Goal: Communication & Community: Answer question/provide support

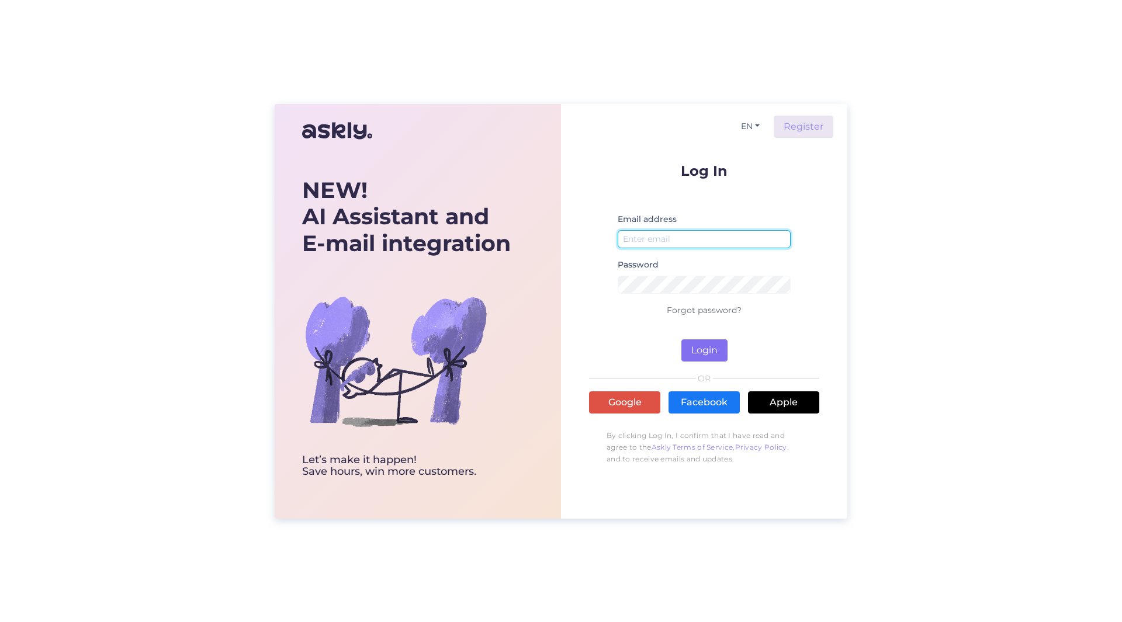
type input "[PERSON_NAME][EMAIL_ADDRESS][PERSON_NAME][DOMAIN_NAME]"
click at [698, 358] on button "Login" at bounding box center [704, 351] width 46 height 22
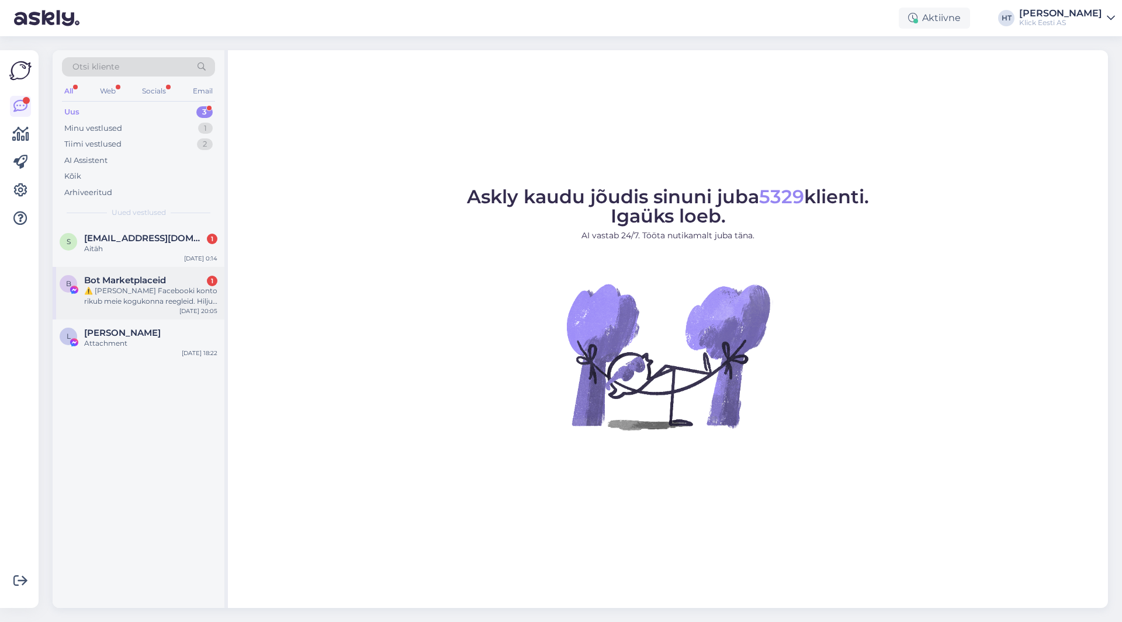
click at [153, 284] on span "Bot Marketplaceid" at bounding box center [125, 280] width 82 height 11
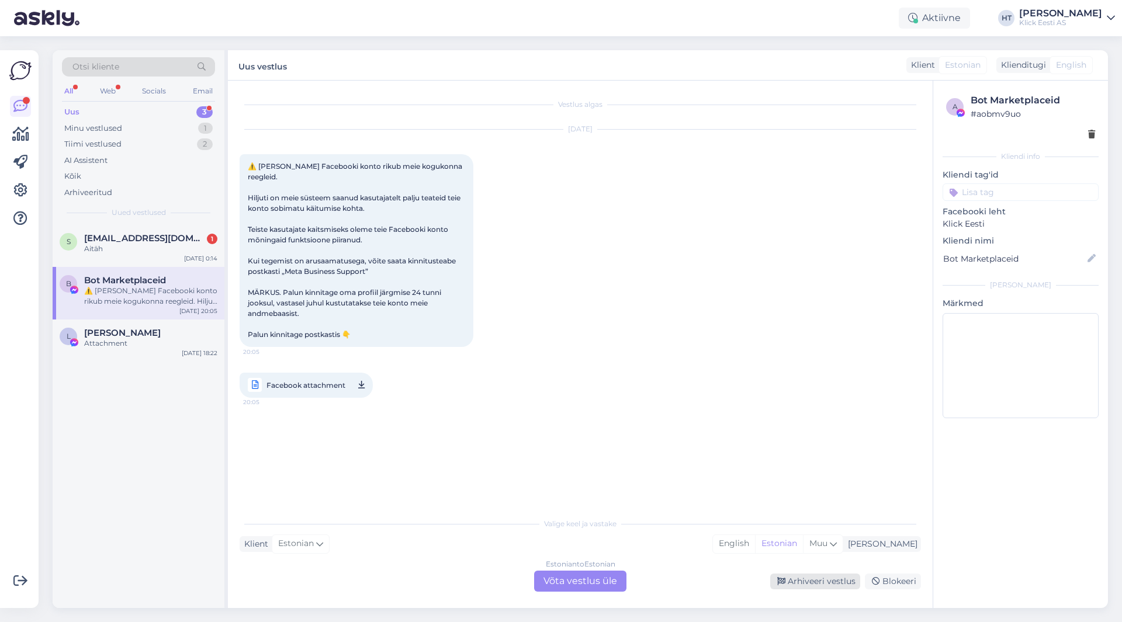
click at [824, 579] on div "Arhiveeri vestlus" at bounding box center [815, 582] width 90 height 16
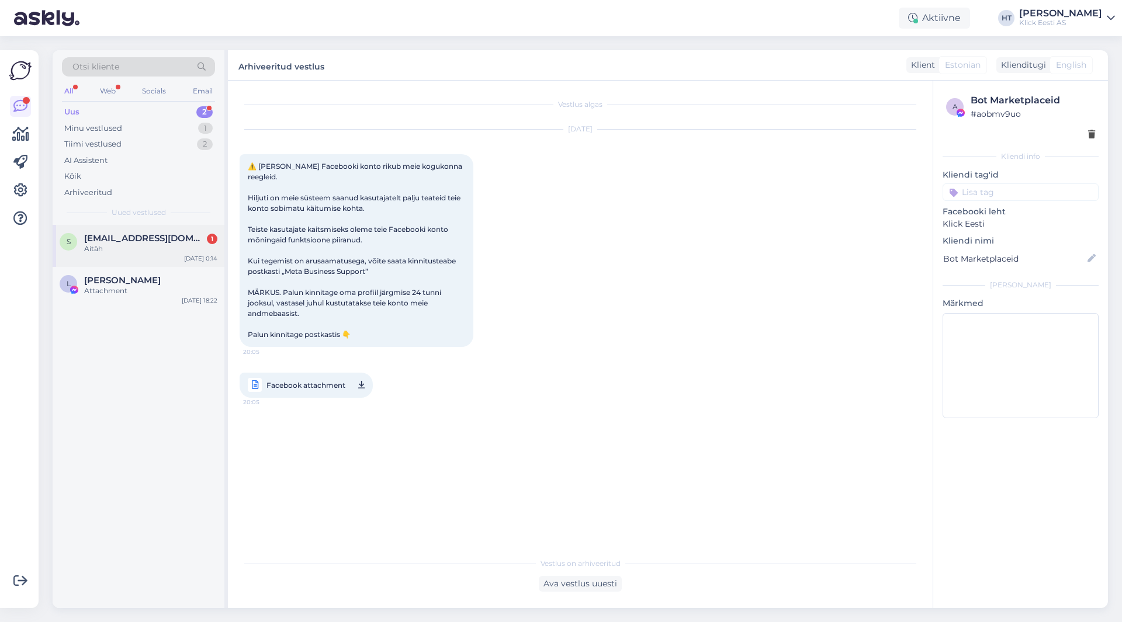
click at [170, 245] on div "Aitäh" at bounding box center [150, 249] width 133 height 11
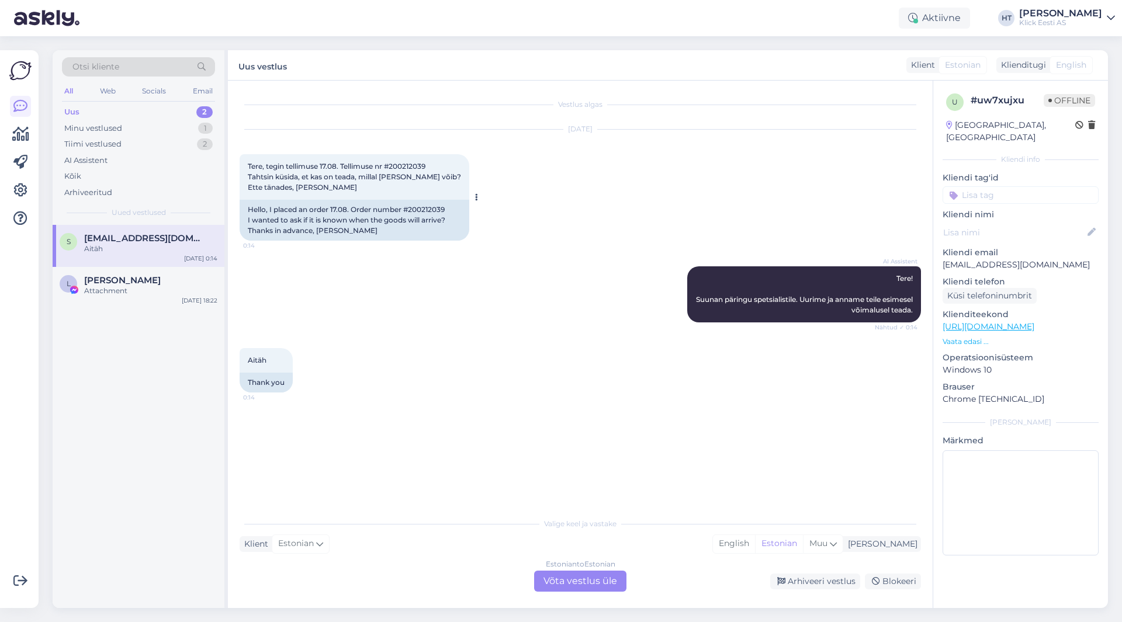
click at [404, 166] on span "Tere, tegin tellimuse 17.08. Tellimuse nr #200212039 Tahtsin küsida, et kas on …" at bounding box center [354, 177] width 213 height 30
copy span "200212039"
click at [666, 206] on div "[DATE] Tere, tegin tellimuse 17.08. Tellimuse nr #200212039 Tahtsin küsida, et …" at bounding box center [580, 185] width 681 height 137
click at [111, 292] on div "Attachment" at bounding box center [150, 291] width 133 height 11
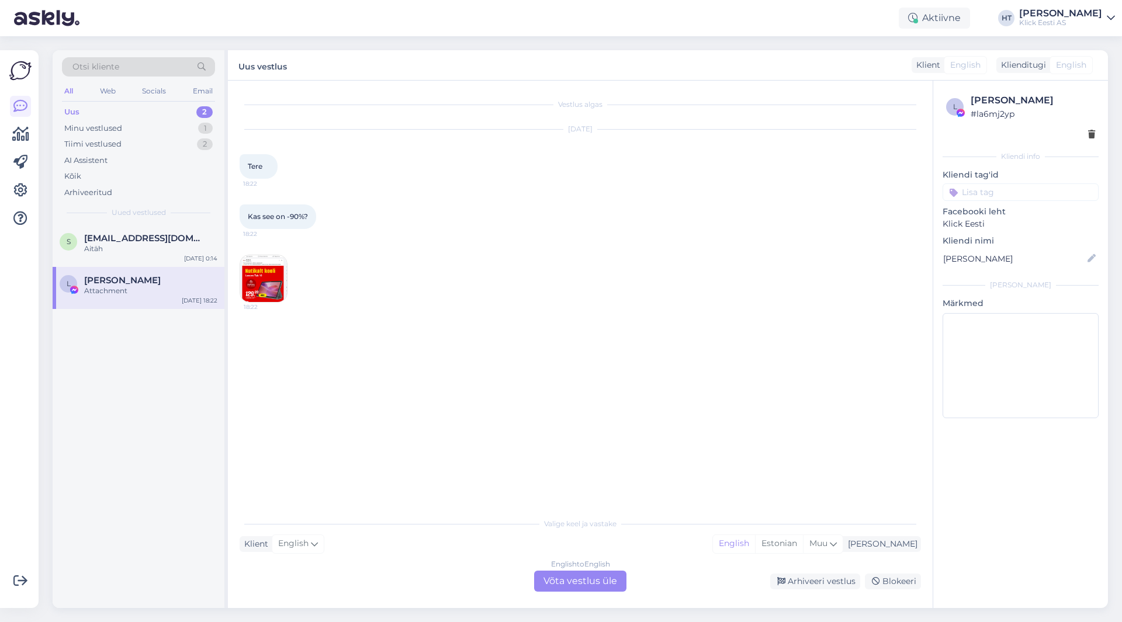
click at [278, 282] on img at bounding box center [263, 278] width 47 height 47
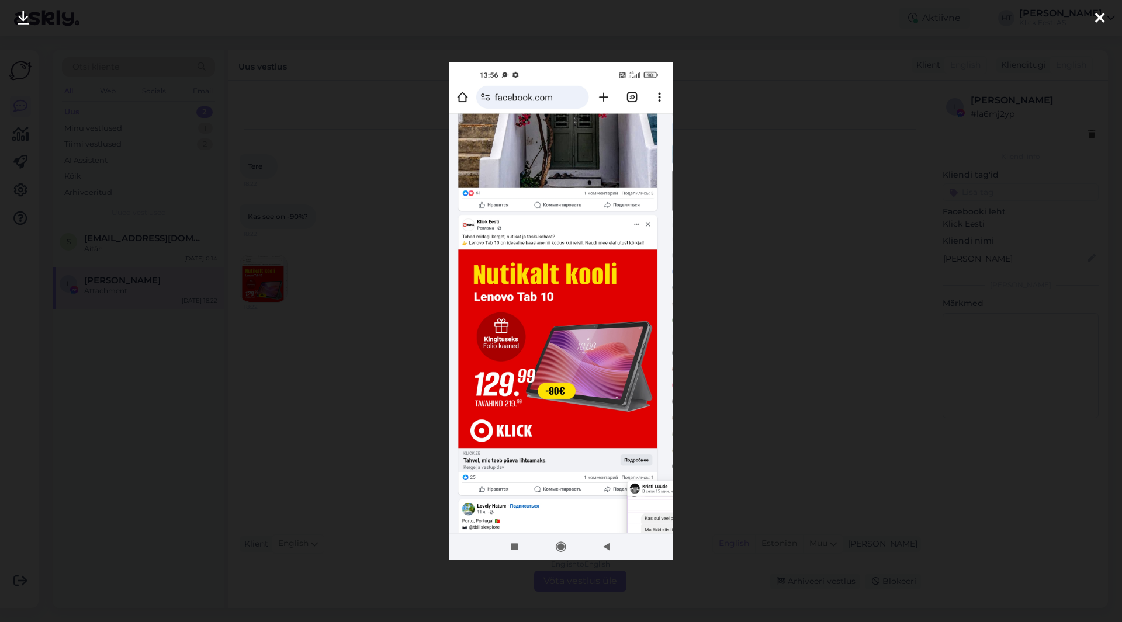
click at [424, 328] on div at bounding box center [561, 311] width 1122 height 622
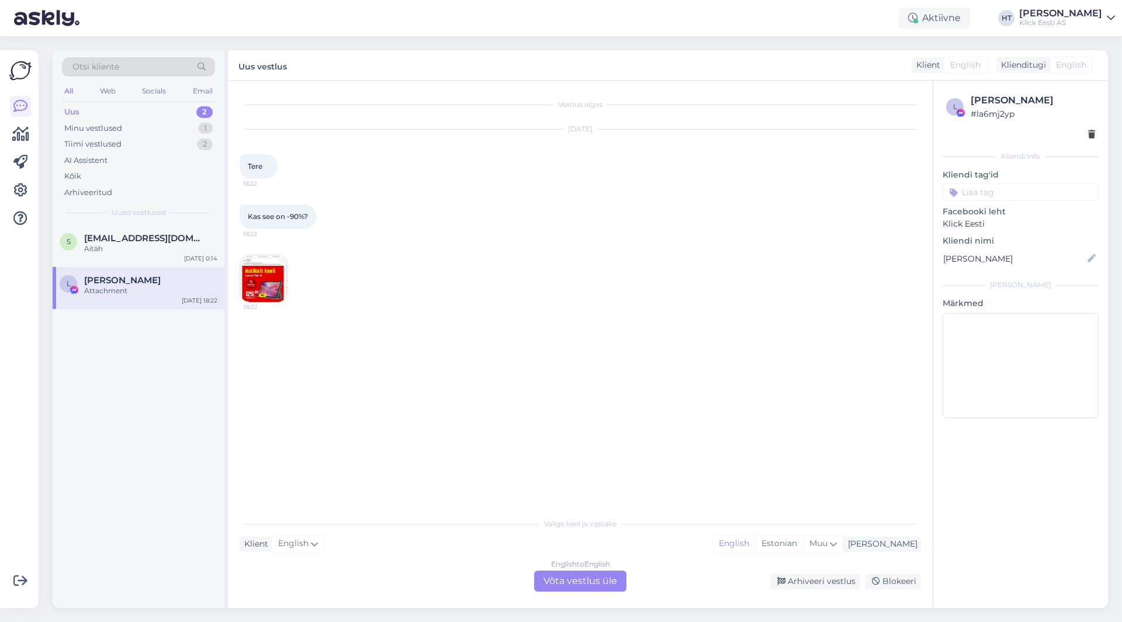
click at [574, 585] on div "English to English Võta vestlus üle" at bounding box center [580, 581] width 92 height 21
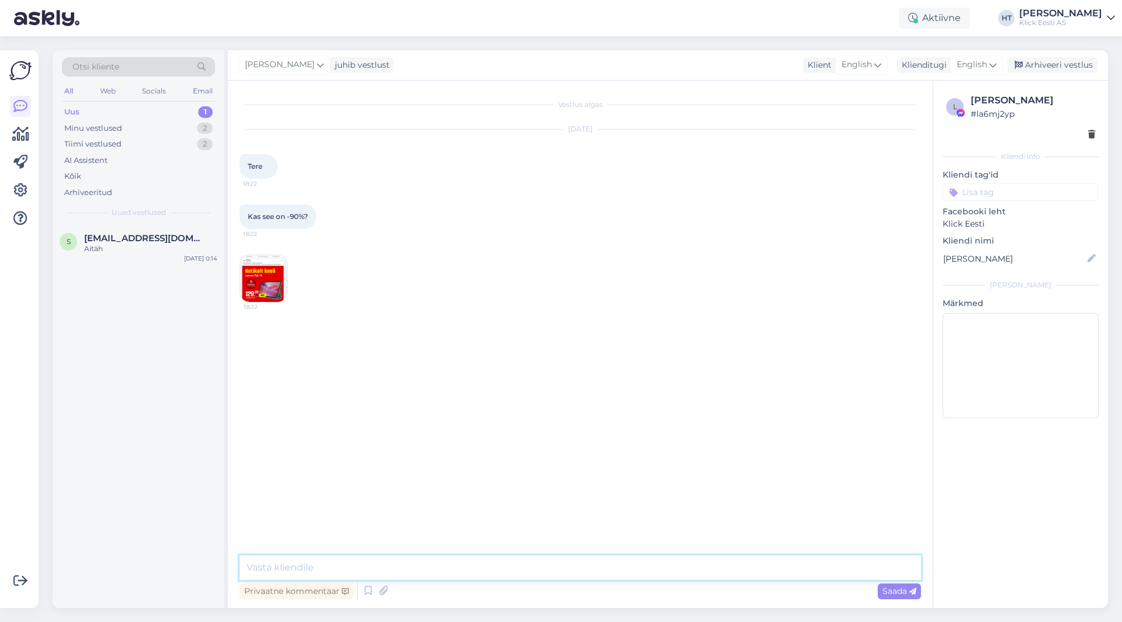
click at [567, 561] on textarea at bounding box center [580, 568] width 681 height 25
type textarea "Tere, soodustused on välja toodud eurodes, mitte protsentides."
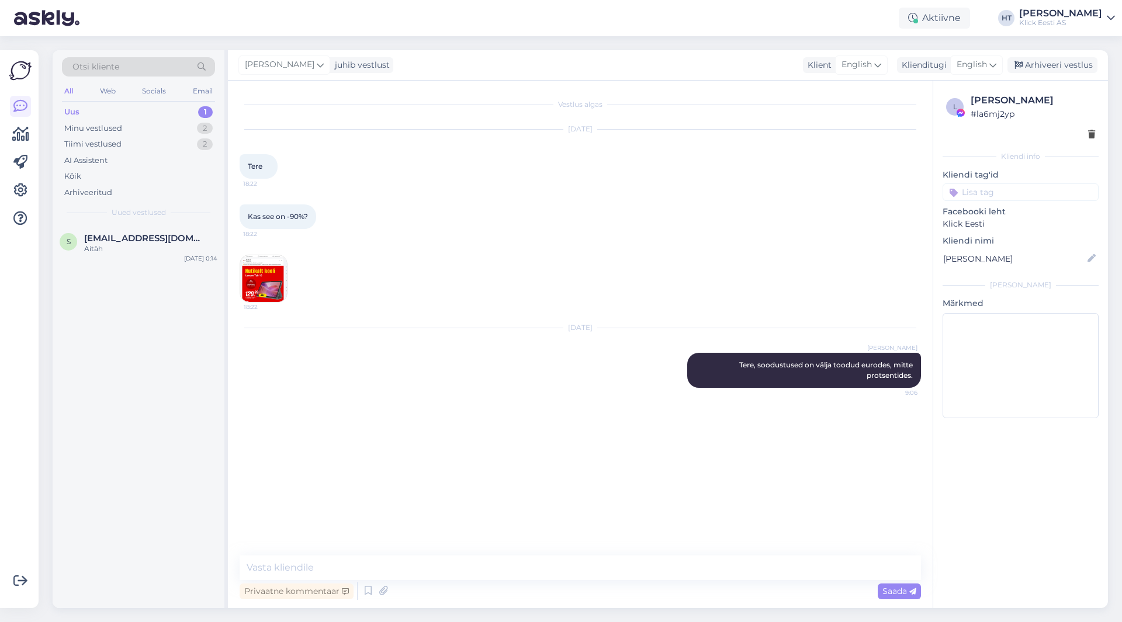
click at [275, 288] on img at bounding box center [263, 278] width 47 height 47
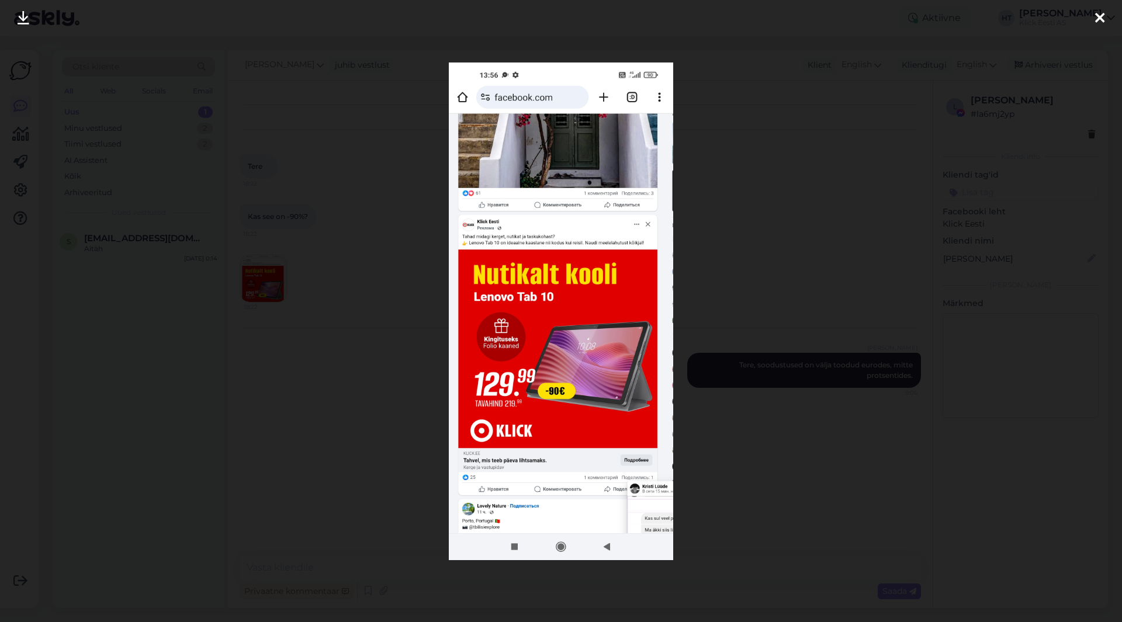
click at [400, 327] on div at bounding box center [561, 311] width 1122 height 622
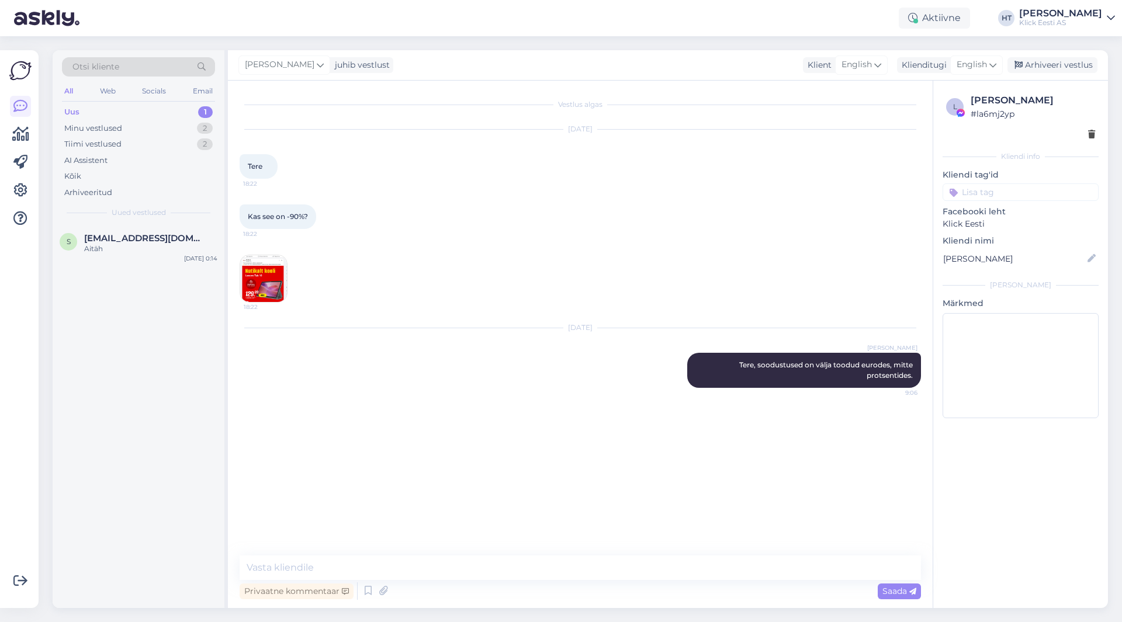
click at [276, 270] on img at bounding box center [263, 278] width 47 height 47
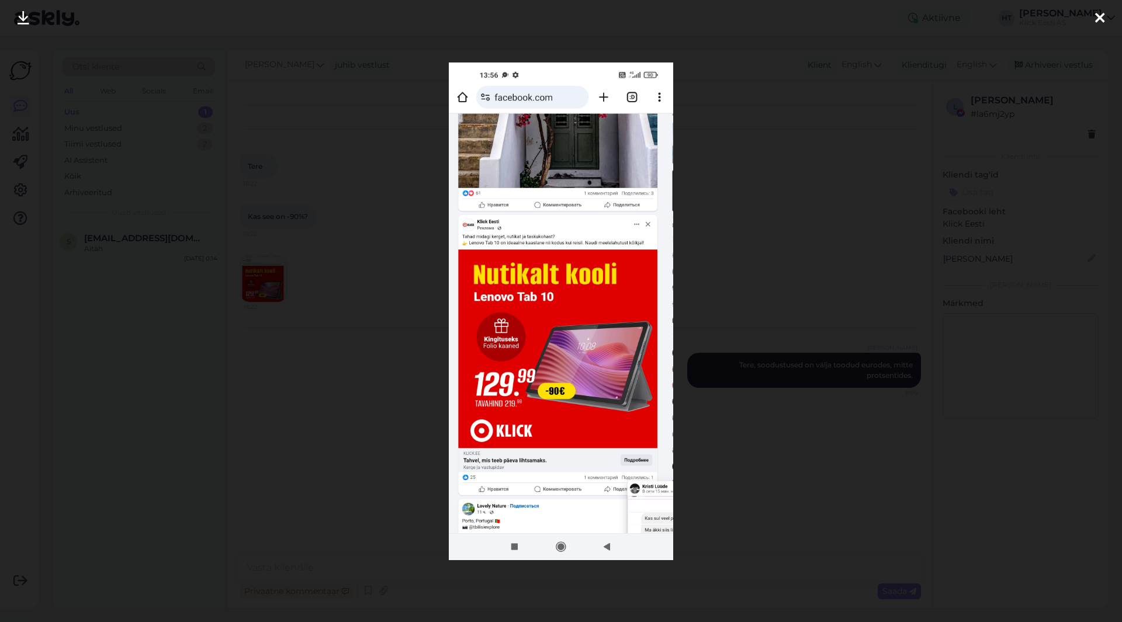
click at [387, 378] on div at bounding box center [561, 311] width 1122 height 622
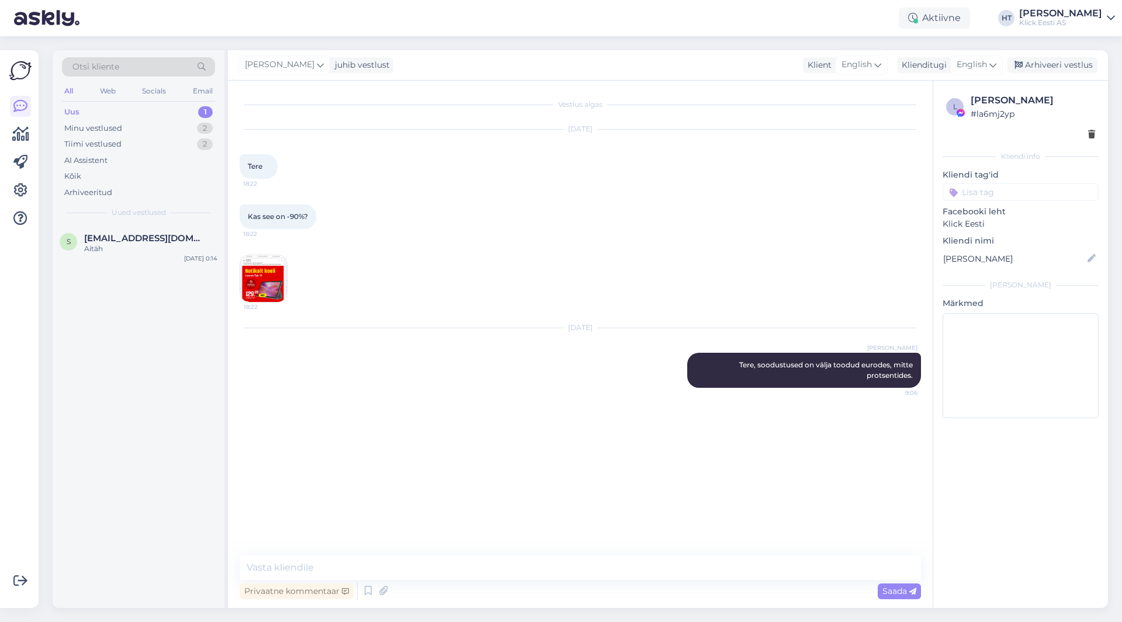
click at [991, 196] on input at bounding box center [1021, 193] width 156 height 18
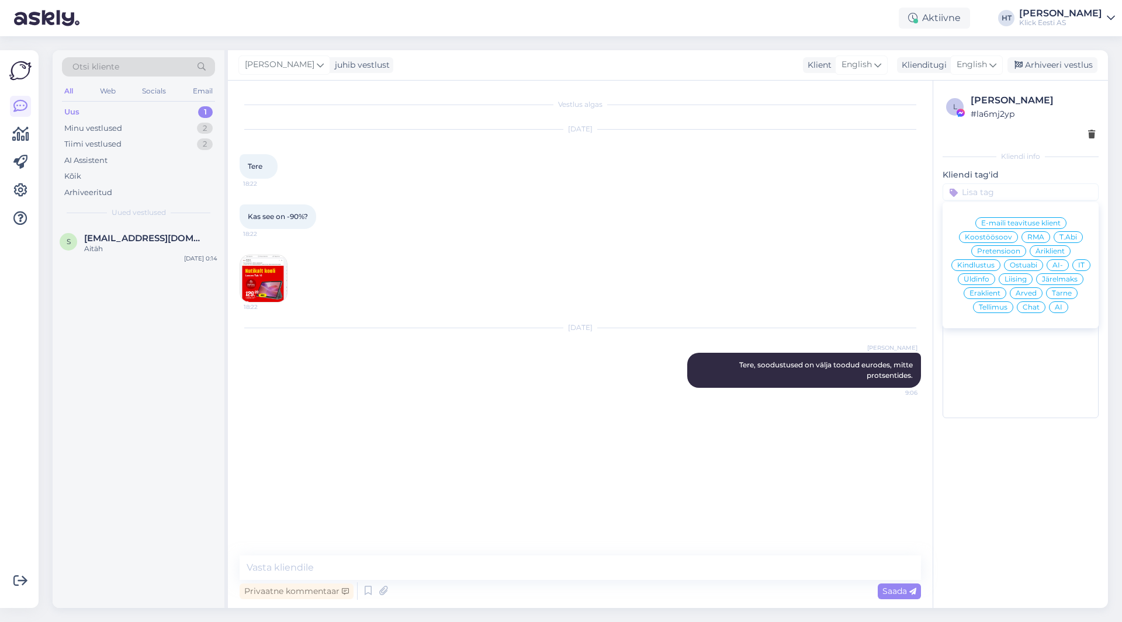
click at [1022, 265] on span "Ostuabi" at bounding box center [1023, 265] width 27 height 7
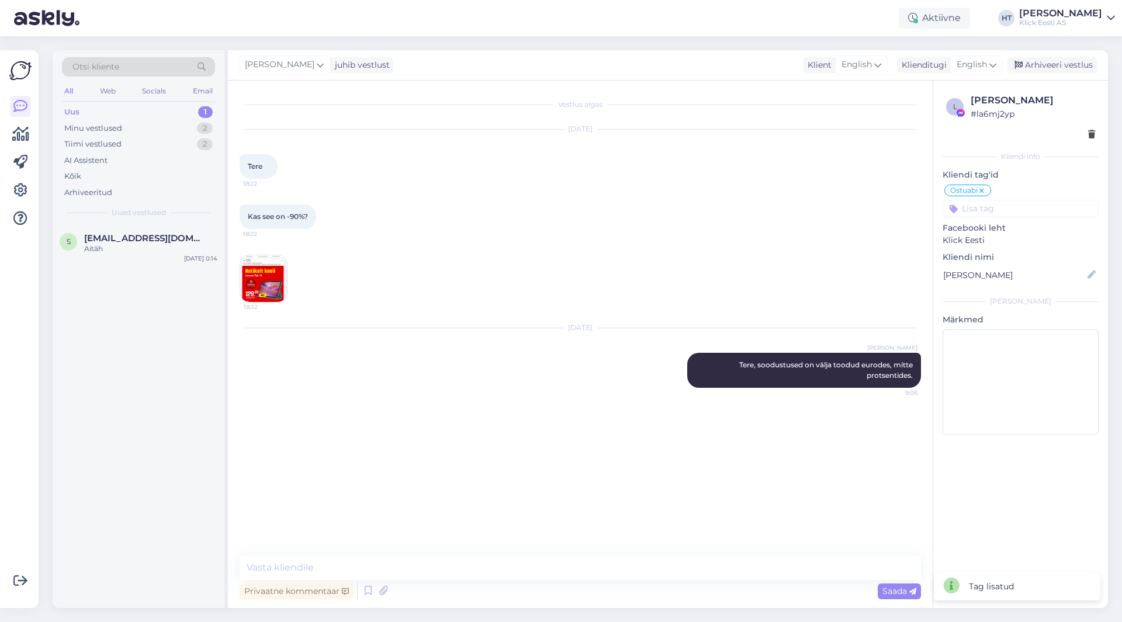
click at [1009, 214] on input at bounding box center [1021, 209] width 156 height 18
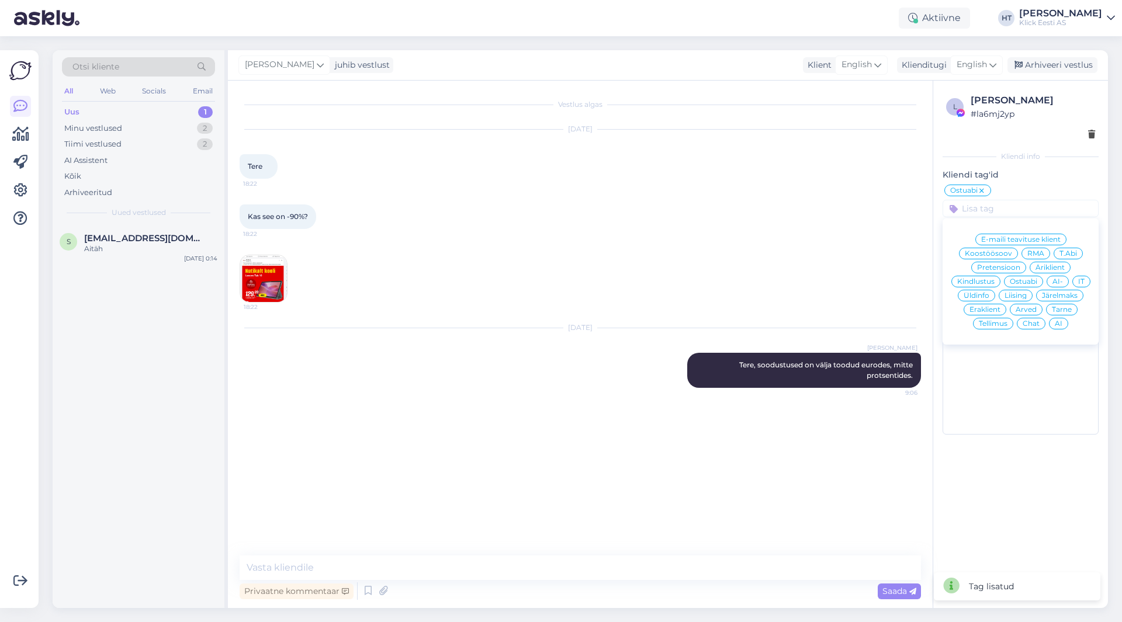
click at [992, 306] on div "Eraklient" at bounding box center [985, 310] width 43 height 12
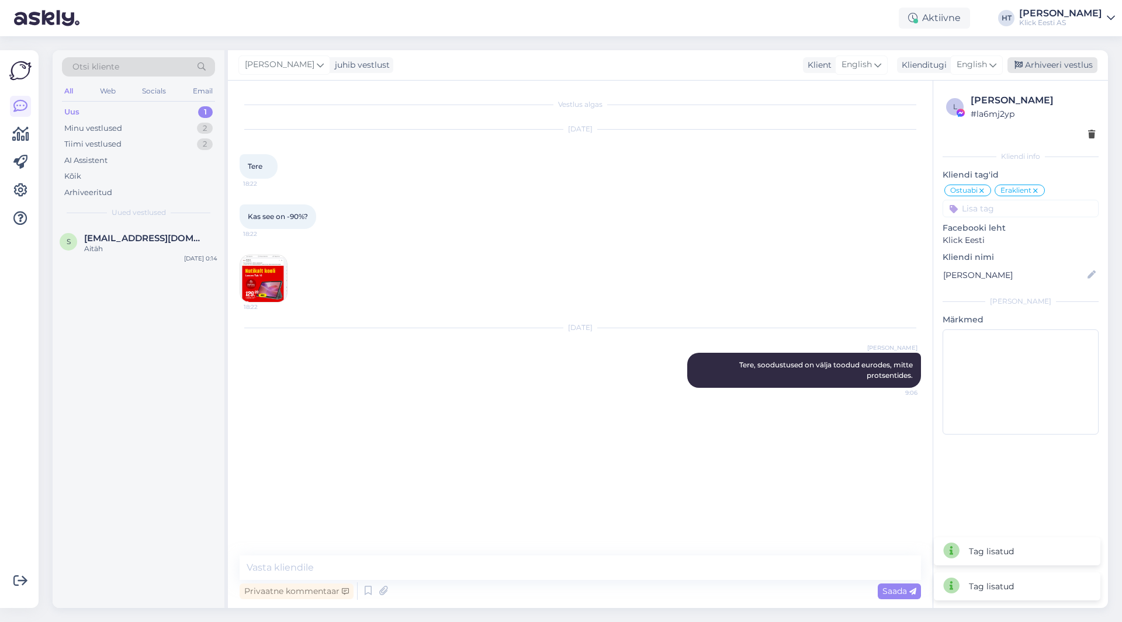
click at [1045, 72] on div "Arhiveeri vestlus" at bounding box center [1053, 65] width 90 height 16
click at [437, 272] on div "18:22" at bounding box center [580, 279] width 681 height 74
click at [178, 231] on div "s [EMAIL_ADDRESS][DOMAIN_NAME] Aitäh [DATE] 0:14" at bounding box center [139, 246] width 172 height 42
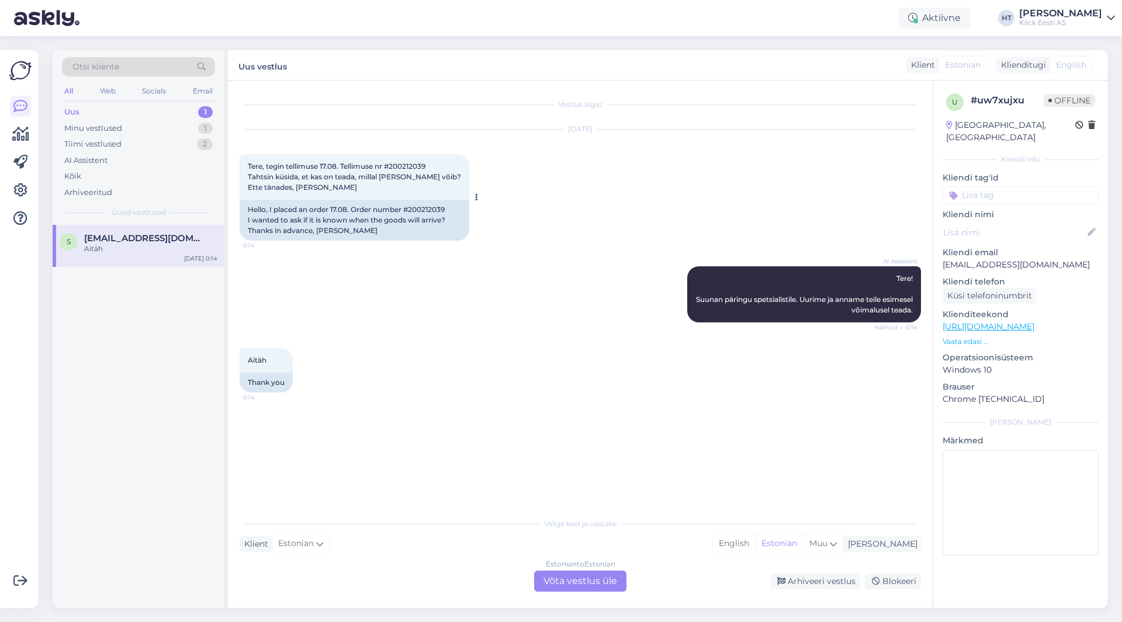
click at [417, 164] on span "Tere, tegin tellimuse 17.08. Tellimuse nr #200212039 Tahtsin küsida, et kas on …" at bounding box center [354, 177] width 213 height 30
copy span "200212039"
click at [558, 410] on div "Vestlus algas [DATE] Tere, tegin tellimuse 17.08. Tellimuse nr #200212039 Tahts…" at bounding box center [586, 296] width 692 height 409
click at [569, 587] on div "Estonian to Estonian Võta vestlus üle" at bounding box center [580, 581] width 92 height 21
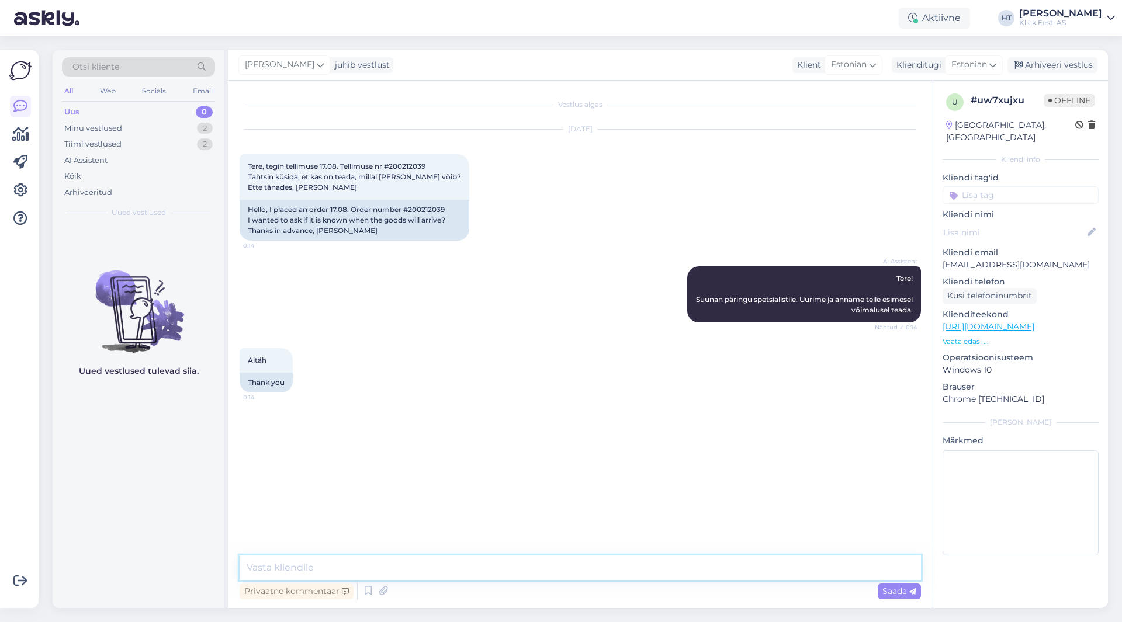
click at [563, 576] on textarea at bounding box center [580, 568] width 681 height 25
type textarea "Tere, tänase jooksul pannakse [PERSON_NAME]. Eeldatavasti jõuab homseks."
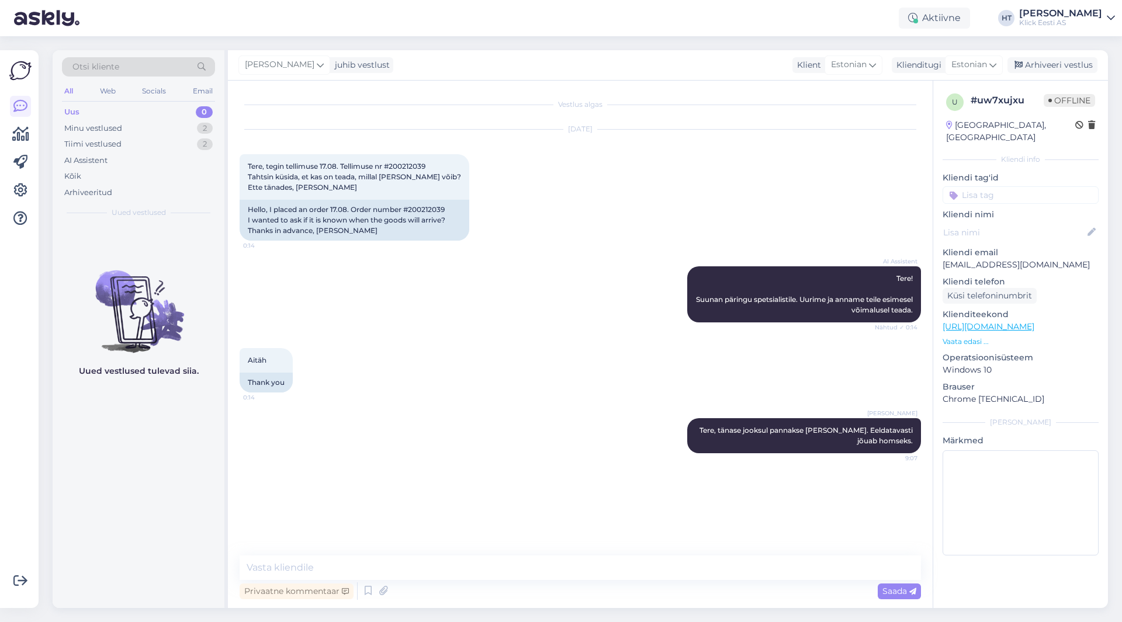
click at [728, 523] on div "Vestlus algas [DATE] Tere, tegin tellimuse 17.08. Tellimuse nr #200212039 Tahts…" at bounding box center [586, 318] width 692 height 453
click at [197, 131] on div "Minu vestlused 2" at bounding box center [138, 128] width 153 height 16
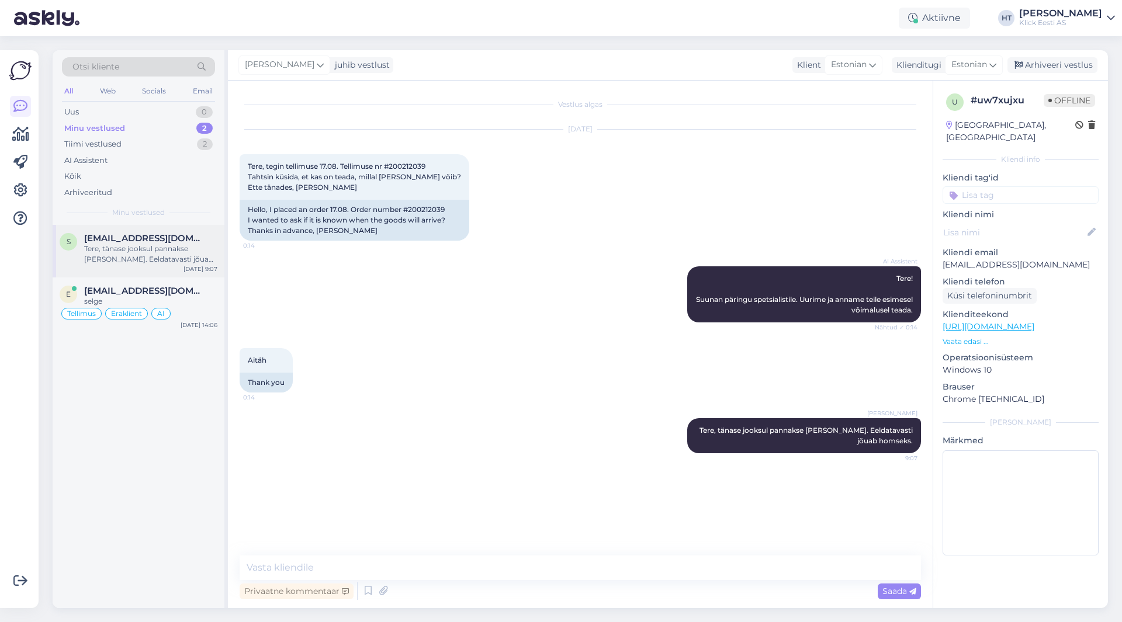
click at [186, 241] on span "[EMAIL_ADDRESS][DOMAIN_NAME]" at bounding box center [145, 238] width 122 height 11
click at [995, 187] on input at bounding box center [1021, 195] width 156 height 18
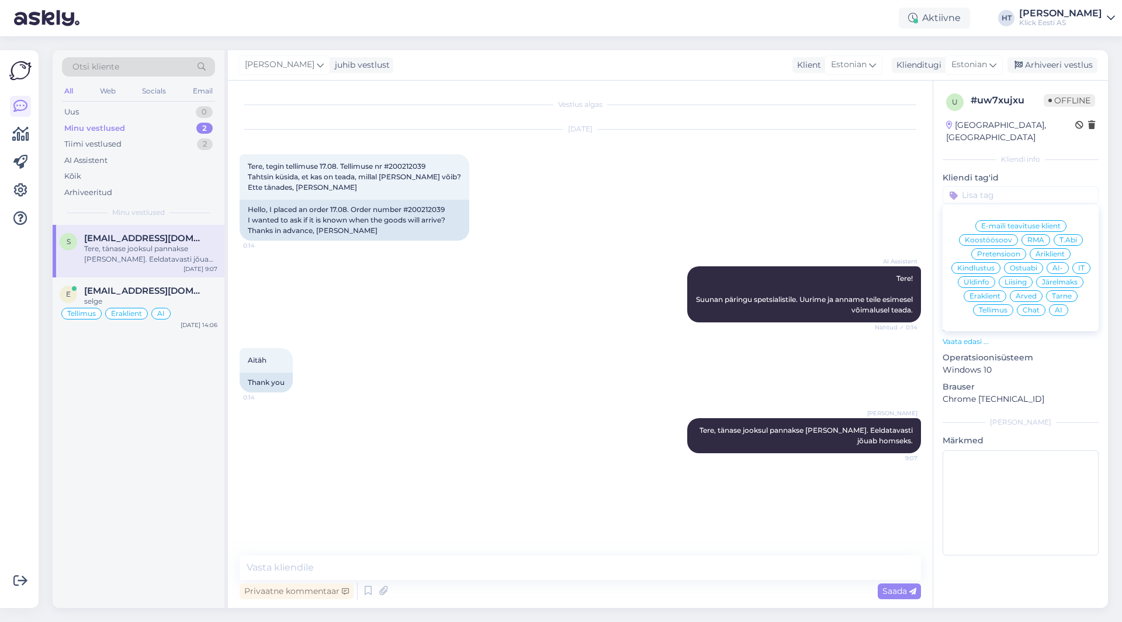
click at [1024, 265] on span "Ostuabi" at bounding box center [1023, 268] width 27 height 7
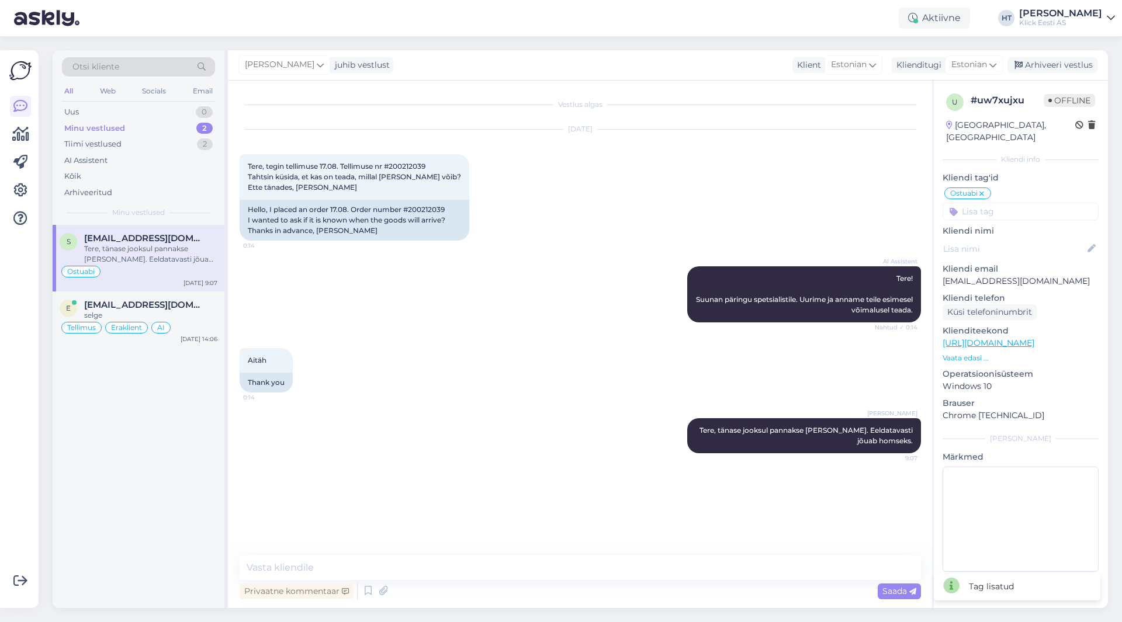
click at [1024, 203] on input at bounding box center [1021, 212] width 156 height 18
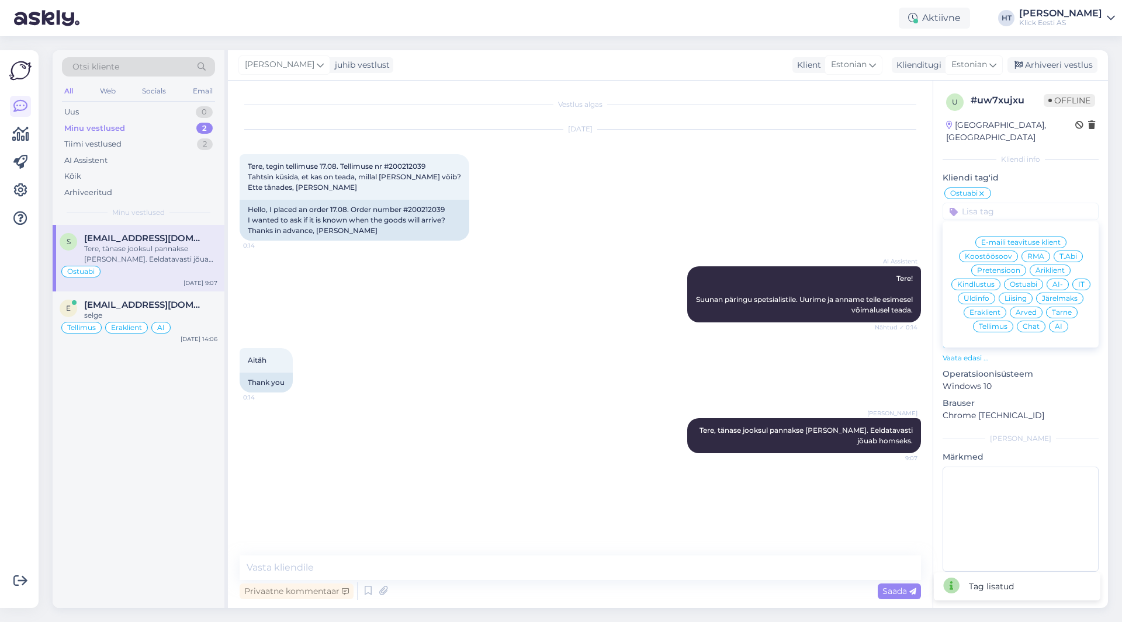
click at [986, 309] on span "Eraklient" at bounding box center [985, 312] width 31 height 7
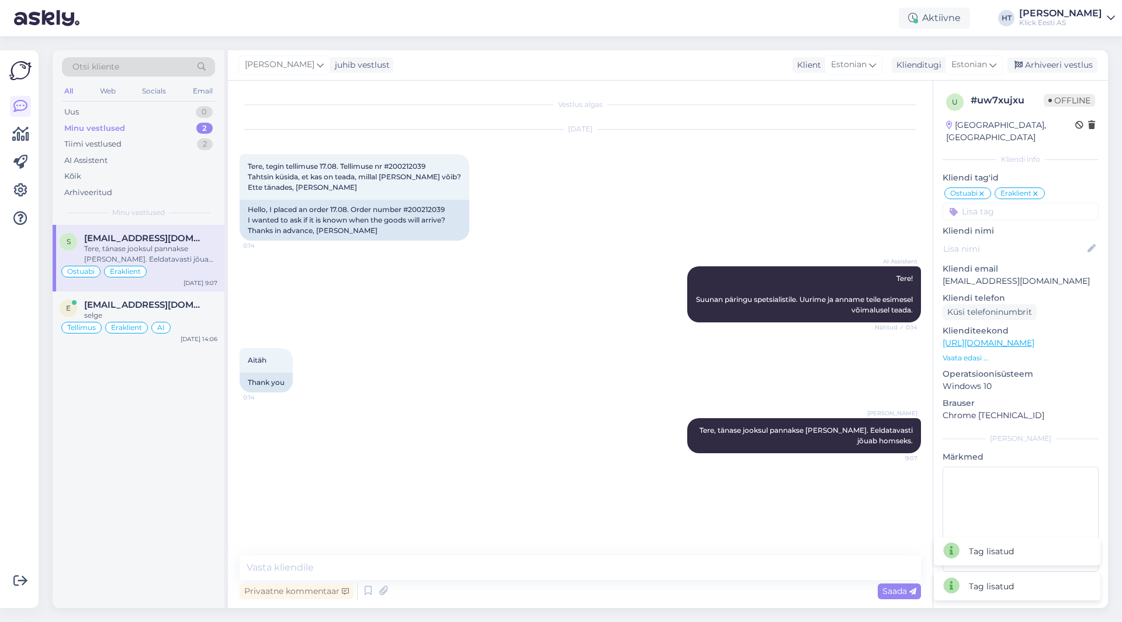
click at [1022, 203] on input at bounding box center [1021, 212] width 156 height 18
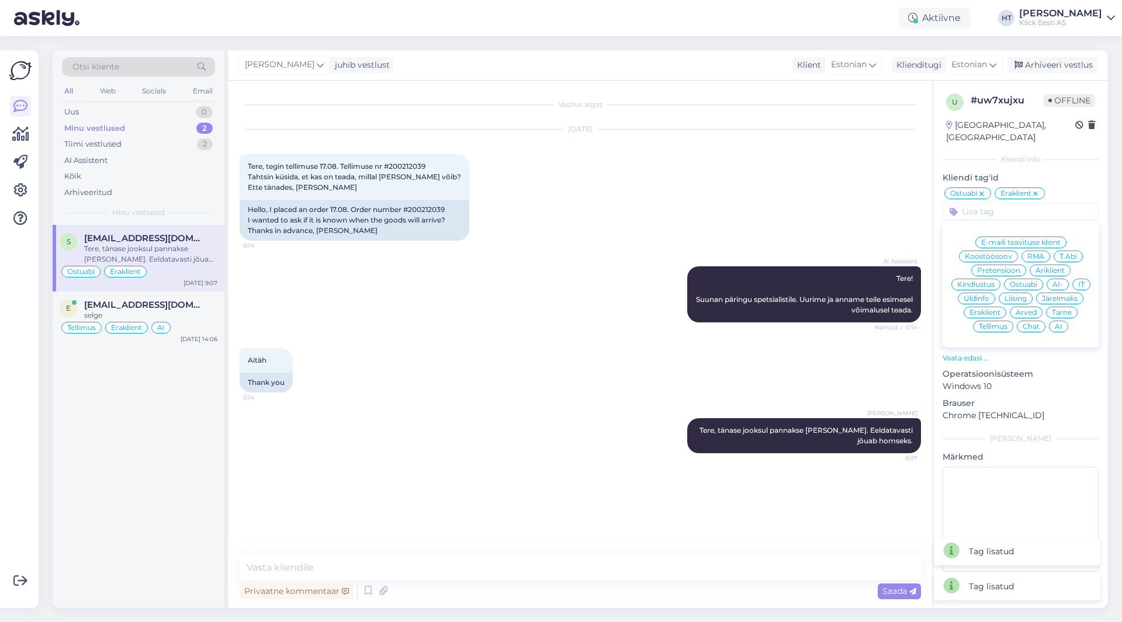
click at [1060, 323] on span "AI" at bounding box center [1059, 326] width 8 height 7
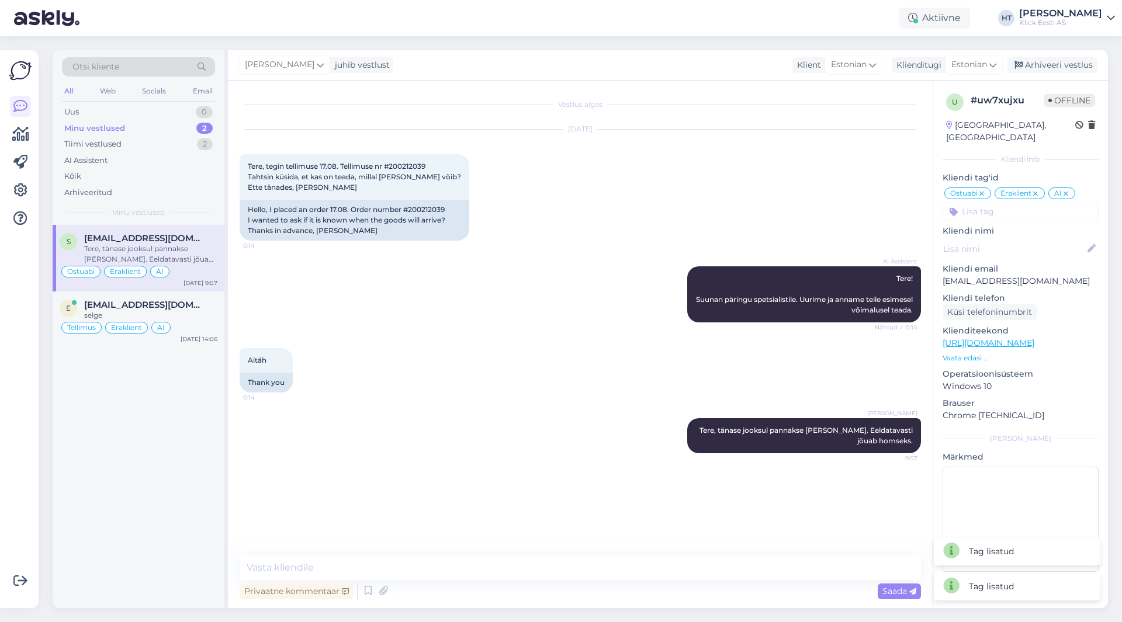
click at [844, 205] on div "[DATE] Tere, tegin tellimuse 17.08. Tellimuse nr #200212039 Tahtsin küsida, et …" at bounding box center [580, 185] width 681 height 137
click at [981, 189] on icon at bounding box center [981, 193] width 7 height 9
click at [992, 203] on input at bounding box center [1021, 212] width 156 height 18
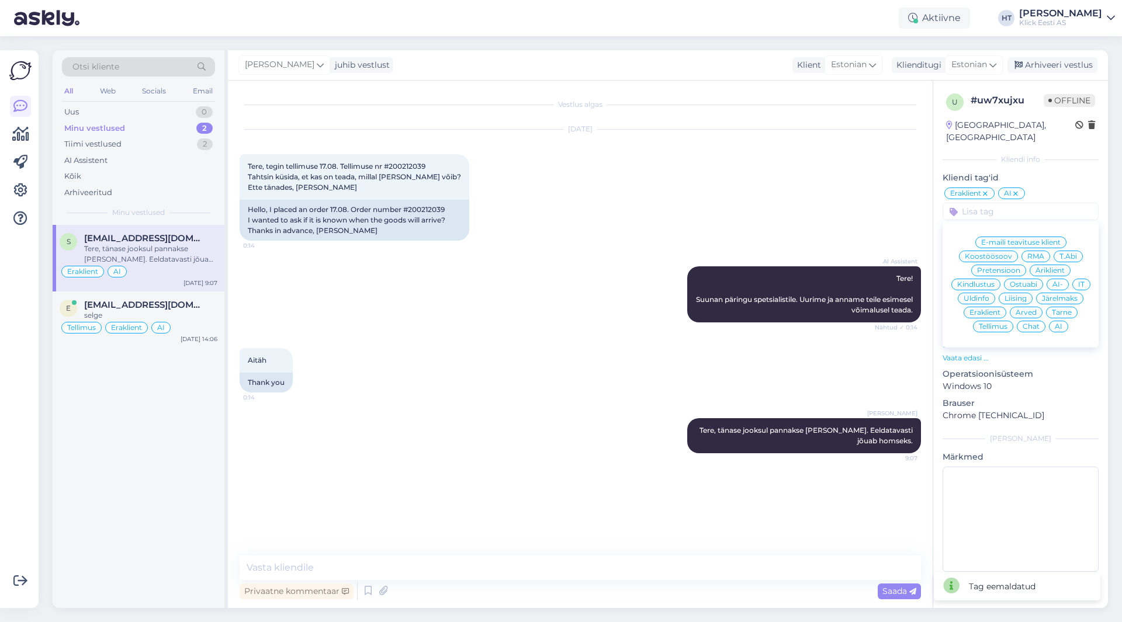
click at [1059, 309] on span "Tarne" at bounding box center [1062, 312] width 20 height 7
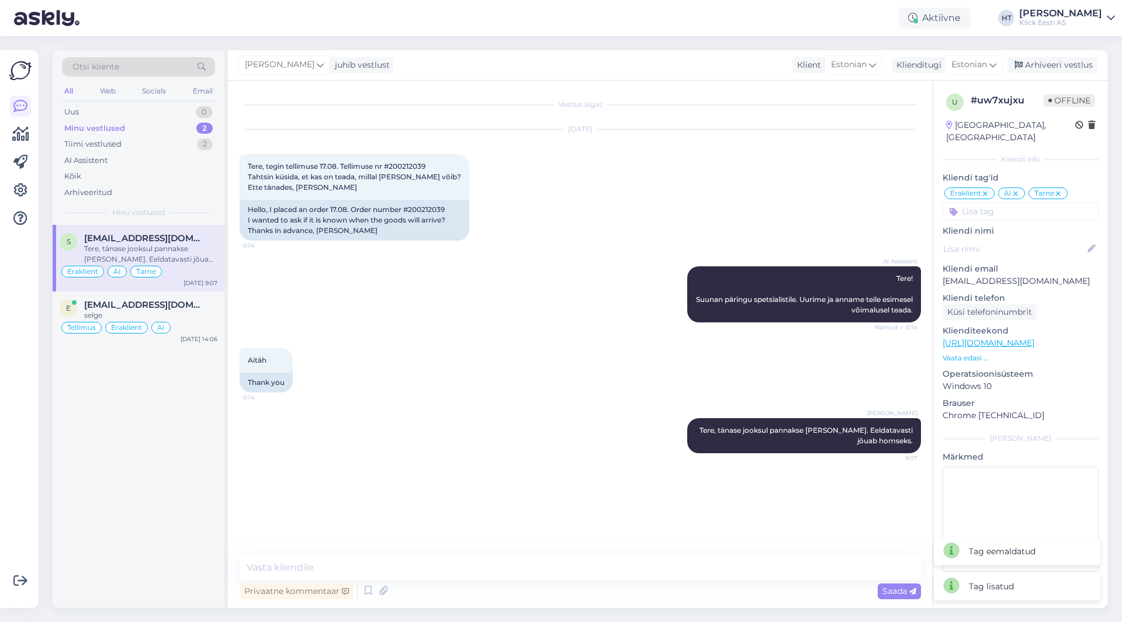
click at [705, 227] on div "[DATE] Tere, tegin tellimuse 17.08. Tellimuse nr #200212039 Tahtsin küsida, et …" at bounding box center [580, 185] width 681 height 137
click at [470, 303] on div "AI Assistent Tere! Suunan päringu spetsialistile. Uurime ja anname teile esimes…" at bounding box center [580, 295] width 681 height 82
click at [207, 146] on div "2" at bounding box center [205, 145] width 16 height 12
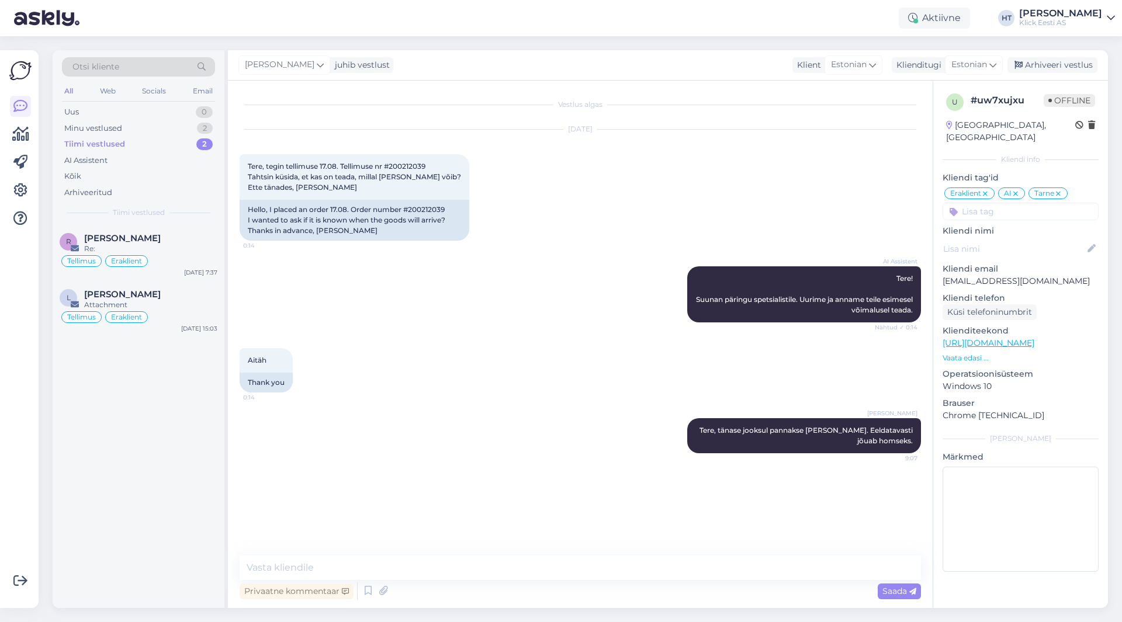
click at [72, 91] on div "All" at bounding box center [68, 91] width 13 height 15
click at [176, 246] on div "Re:" at bounding box center [150, 249] width 133 height 11
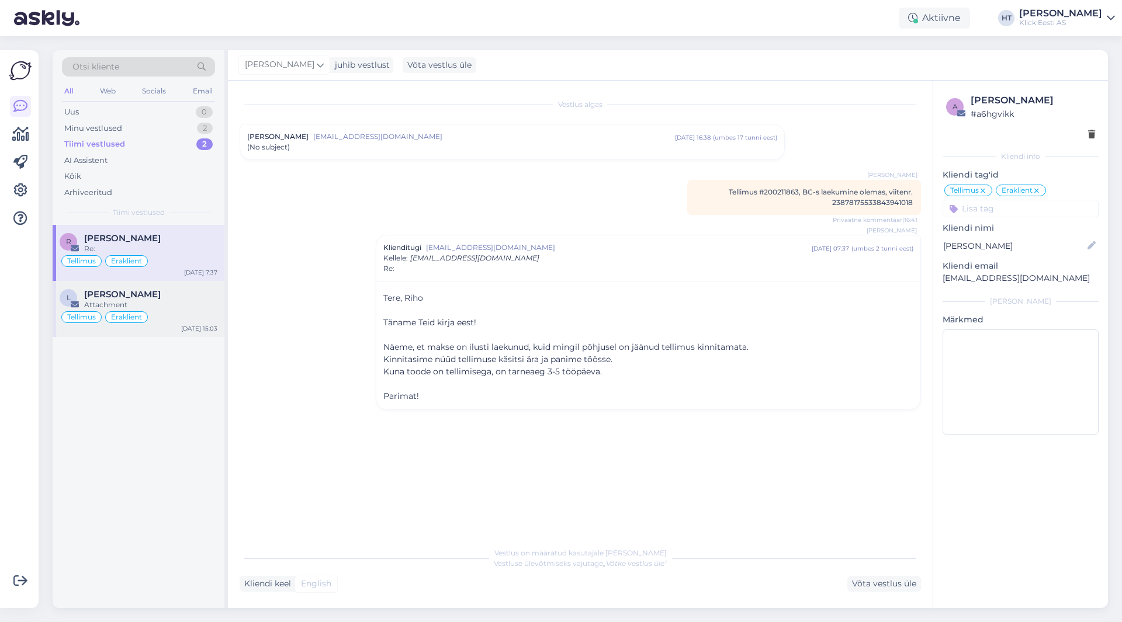
click at [191, 310] on div "Tellimus Eraklient" at bounding box center [139, 317] width 158 height 14
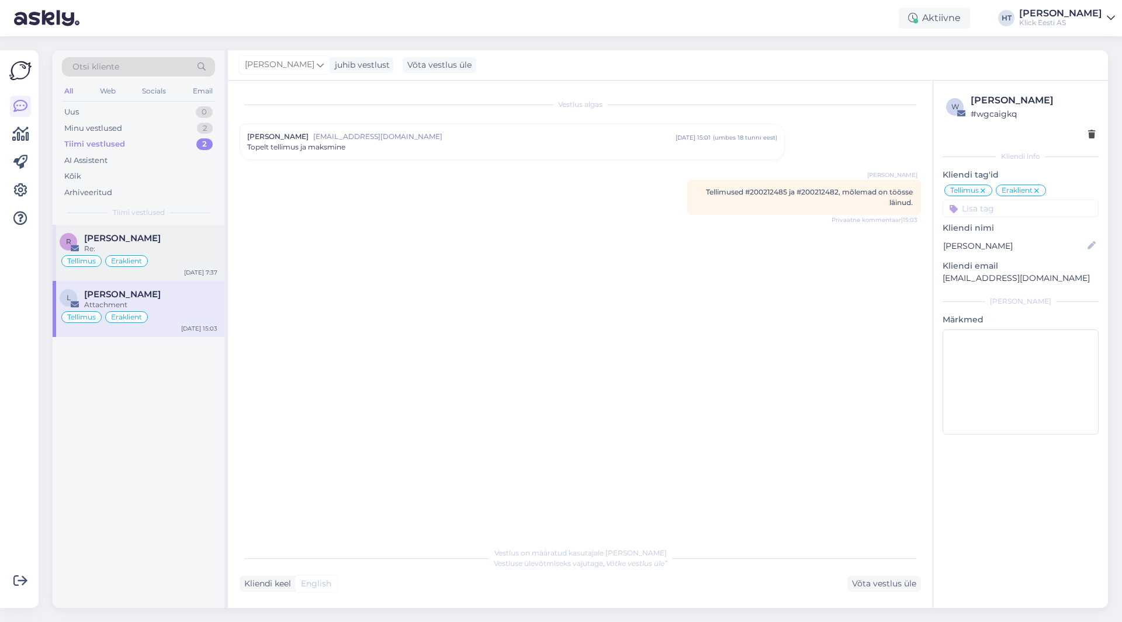
click at [192, 242] on div "[PERSON_NAME]" at bounding box center [150, 238] width 133 height 11
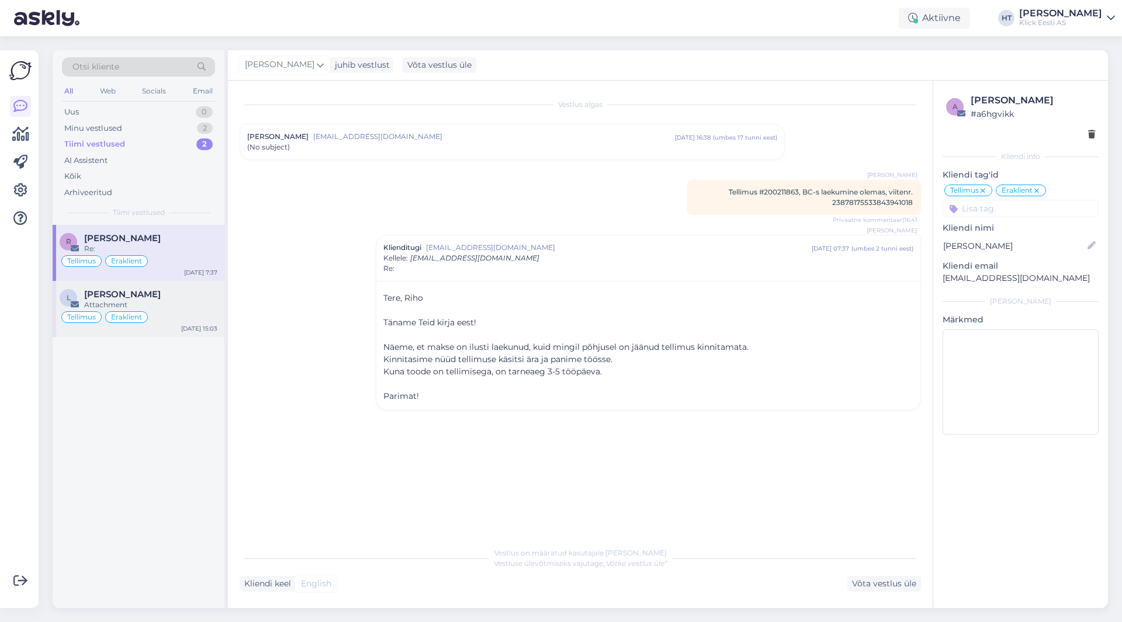
click at [176, 314] on div "Tellimus Eraklient" at bounding box center [139, 317] width 158 height 14
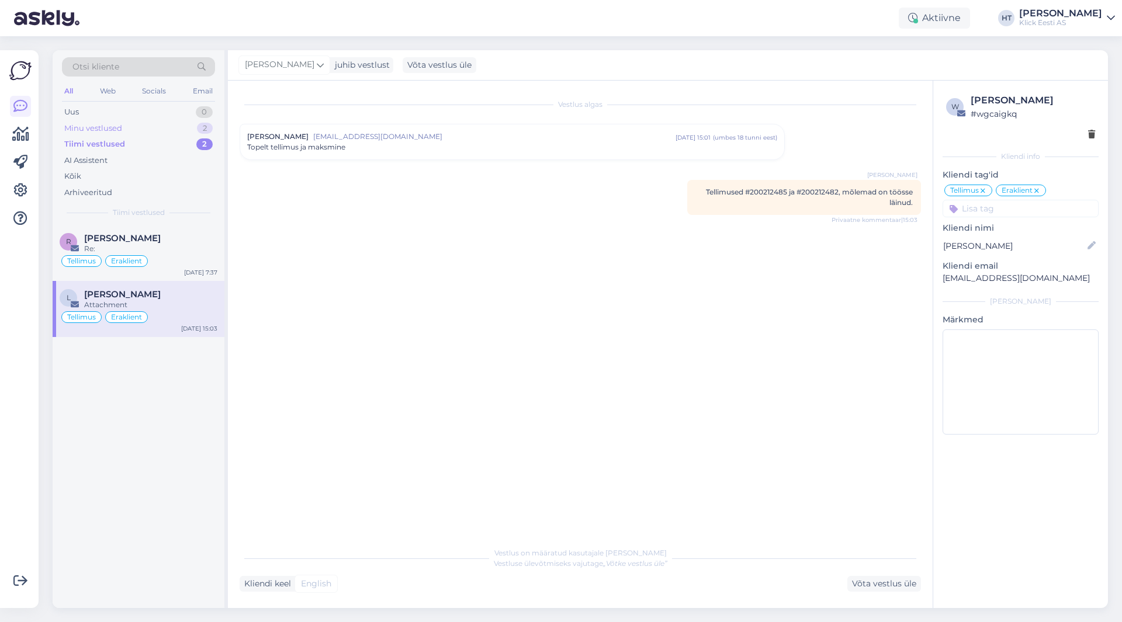
click at [188, 130] on div "Minu vestlused 2" at bounding box center [138, 128] width 153 height 16
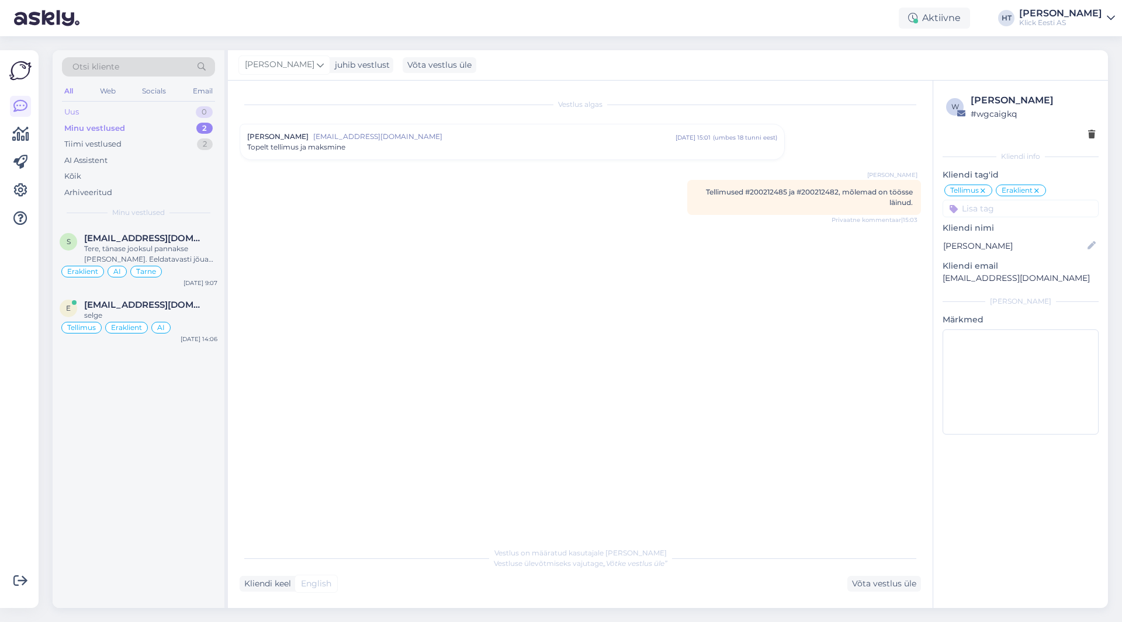
click at [187, 108] on div "Uus 0" at bounding box center [138, 112] width 153 height 16
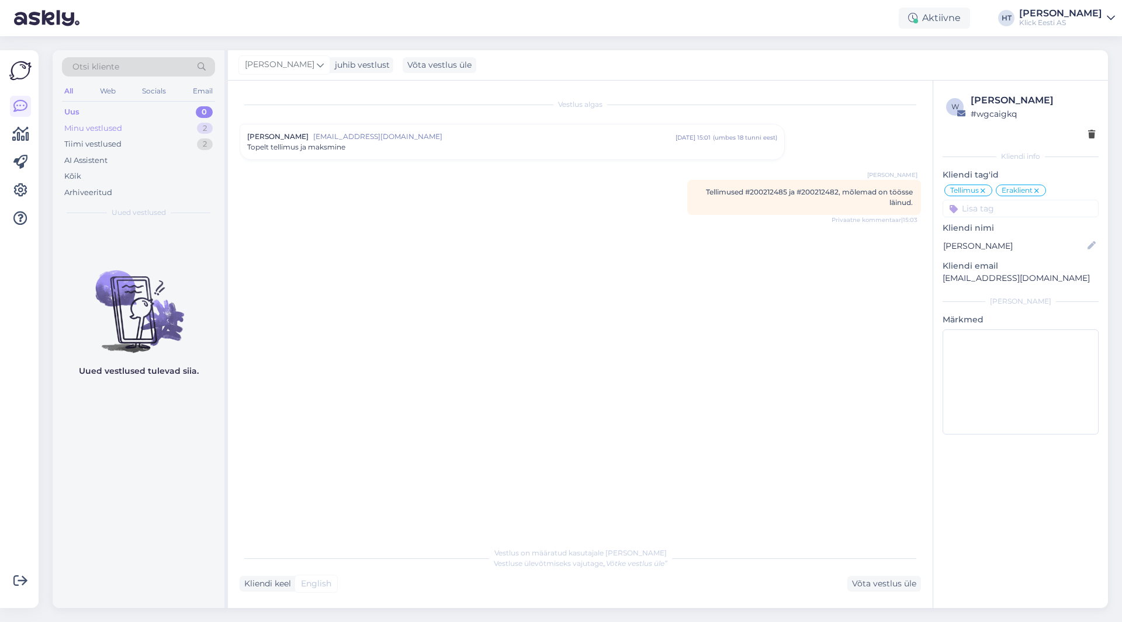
click at [188, 126] on div "Minu vestlused 2" at bounding box center [138, 128] width 153 height 16
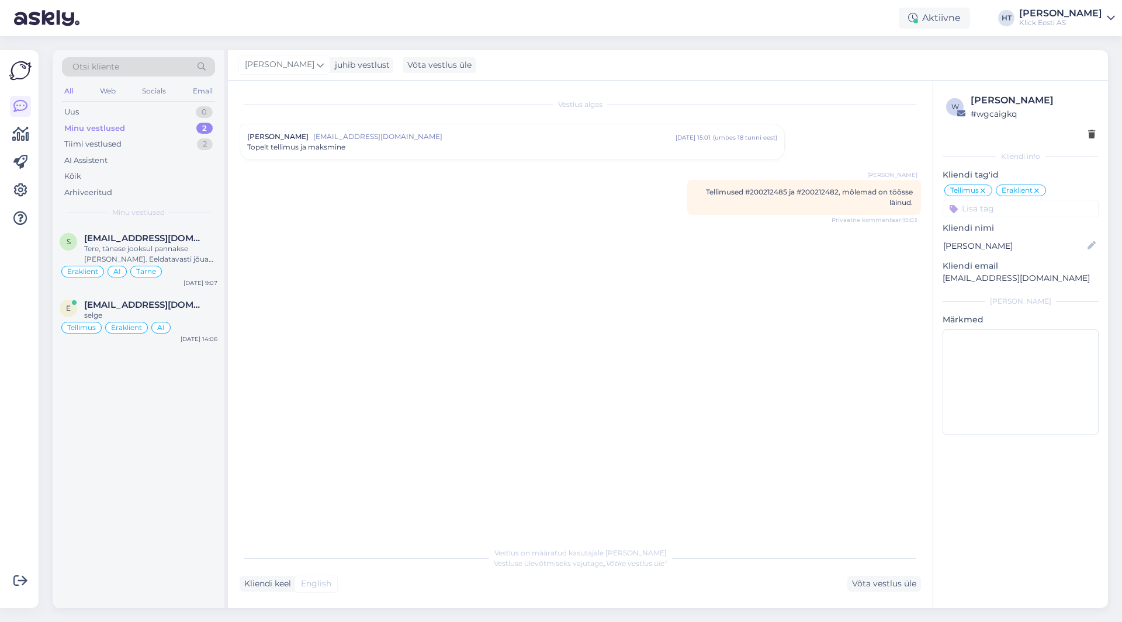
click at [524, 274] on div "Vestlus algas [PERSON_NAME] [EMAIL_ADDRESS][DOMAIN_NAME] [DATE] 15:01 ( umbes 1…" at bounding box center [586, 311] width 692 height 438
click at [178, 143] on div "Tiimi vestlused 2" at bounding box center [138, 144] width 153 height 16
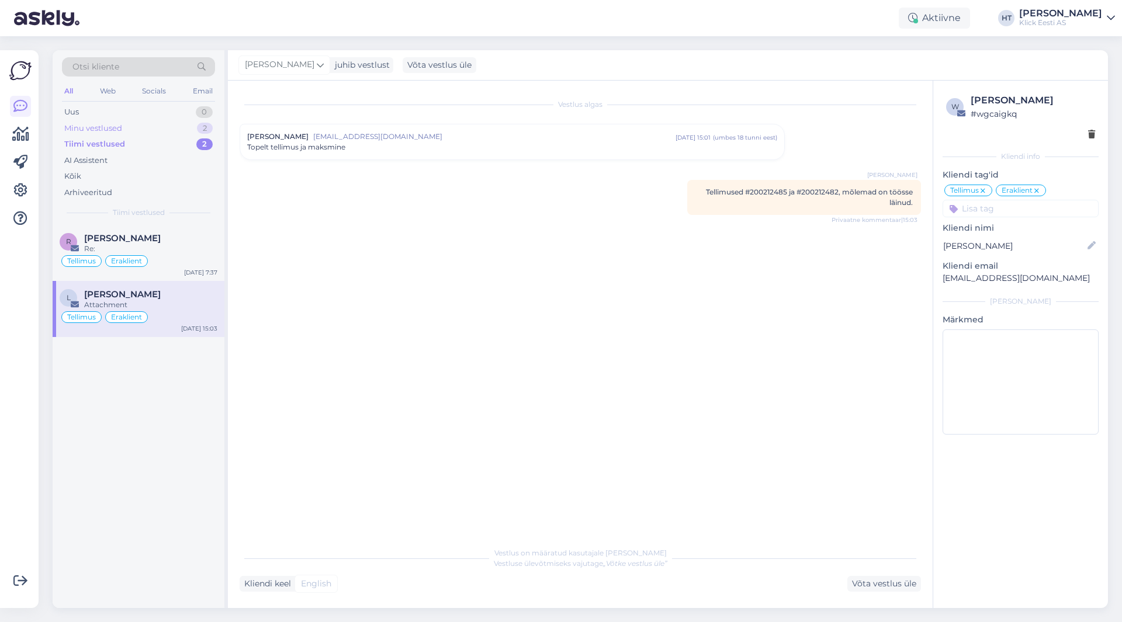
click at [178, 126] on div "Minu vestlused 2" at bounding box center [138, 128] width 153 height 16
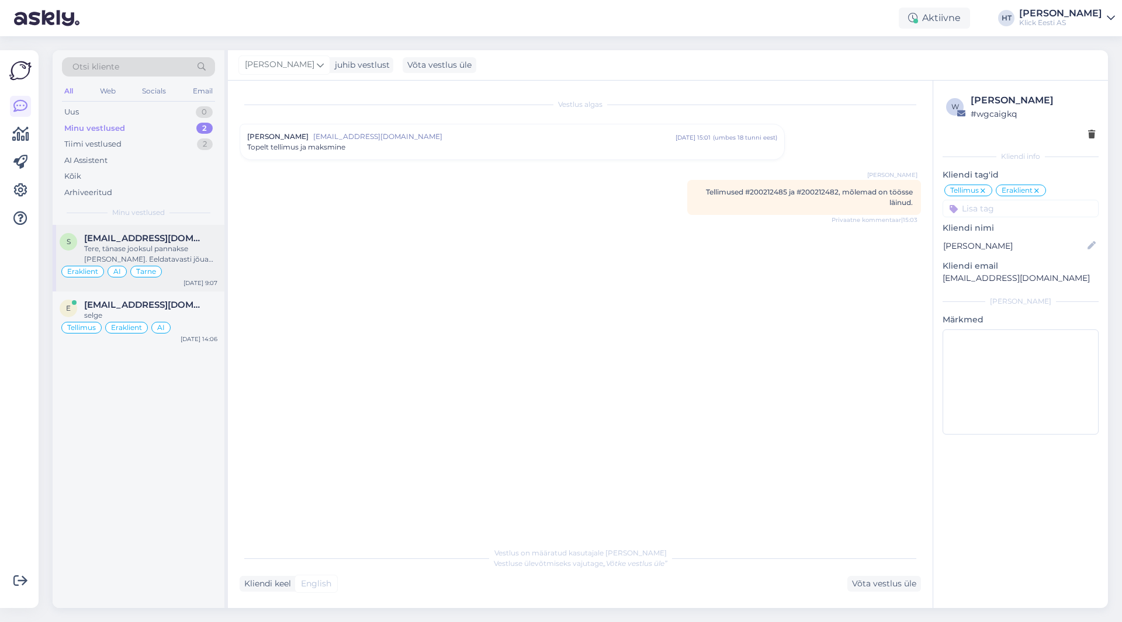
click at [148, 246] on div "Tere, tänase jooksul pannakse [PERSON_NAME]. Eeldatavasti jõuab homseks." at bounding box center [150, 254] width 133 height 21
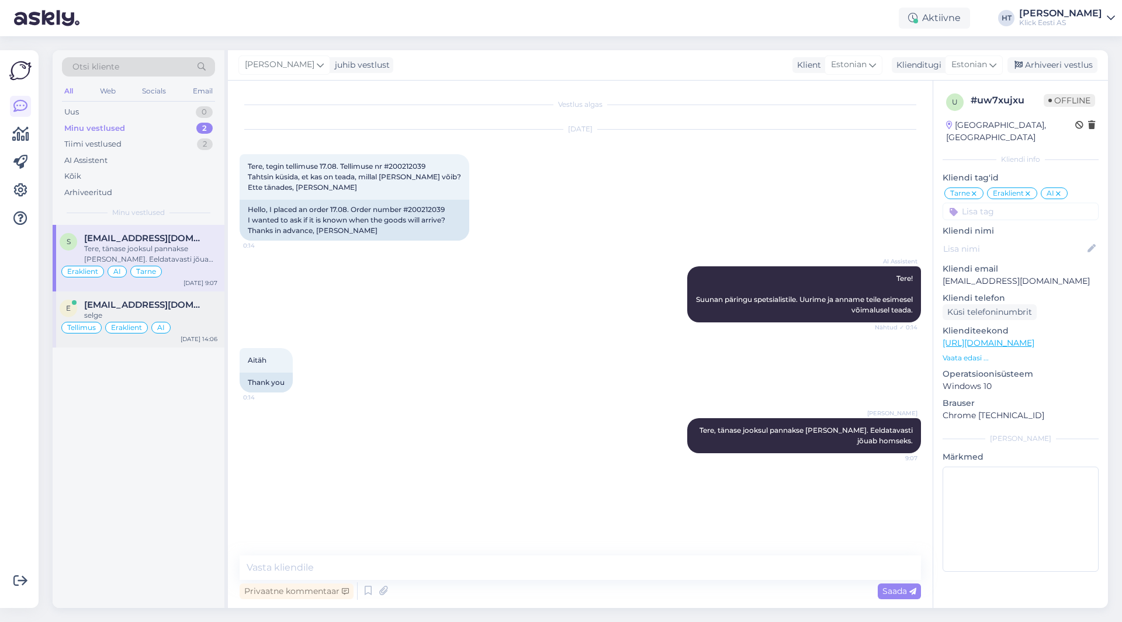
click at [198, 307] on div "[EMAIL_ADDRESS][DOMAIN_NAME]" at bounding box center [150, 305] width 133 height 11
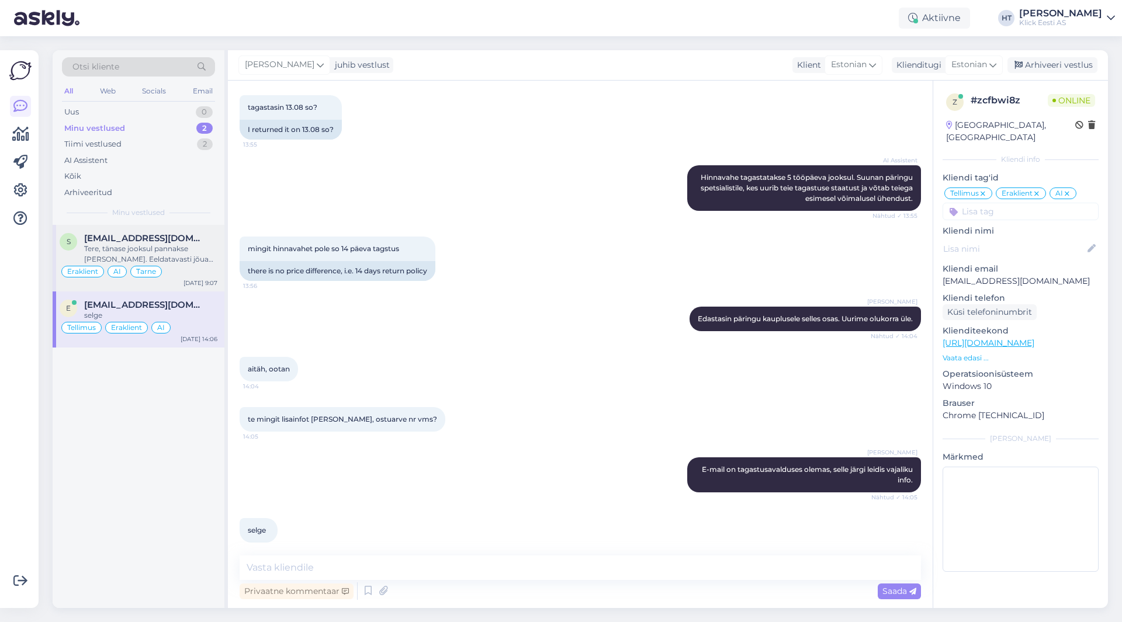
click at [156, 240] on span "[EMAIL_ADDRESS][DOMAIN_NAME]" at bounding box center [145, 238] width 122 height 11
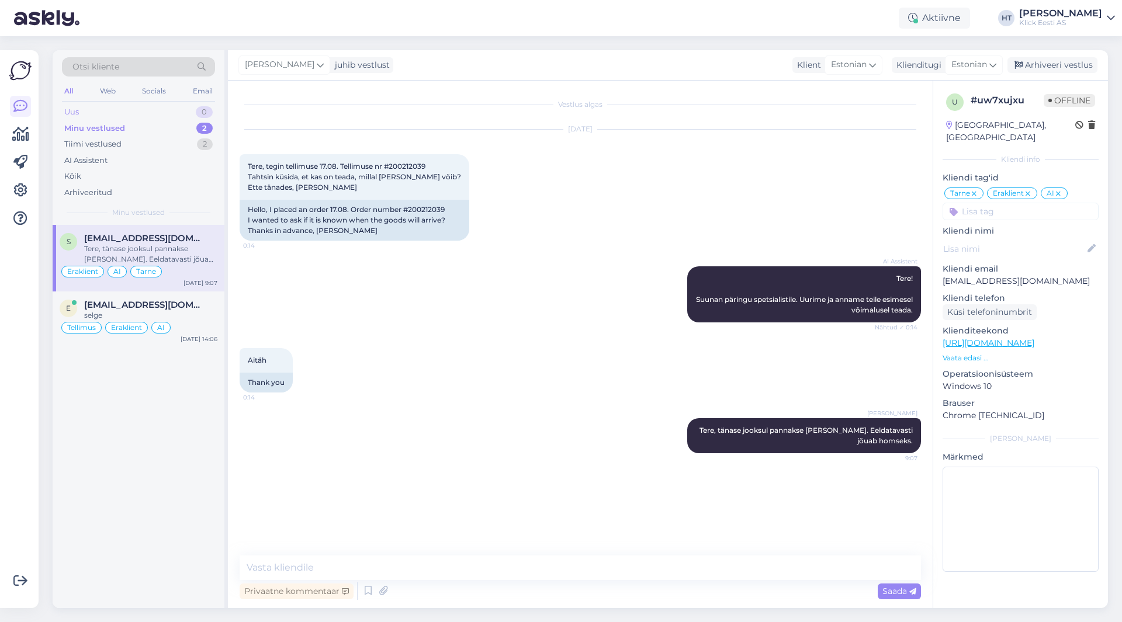
click at [188, 119] on div "Uus 0" at bounding box center [138, 112] width 153 height 16
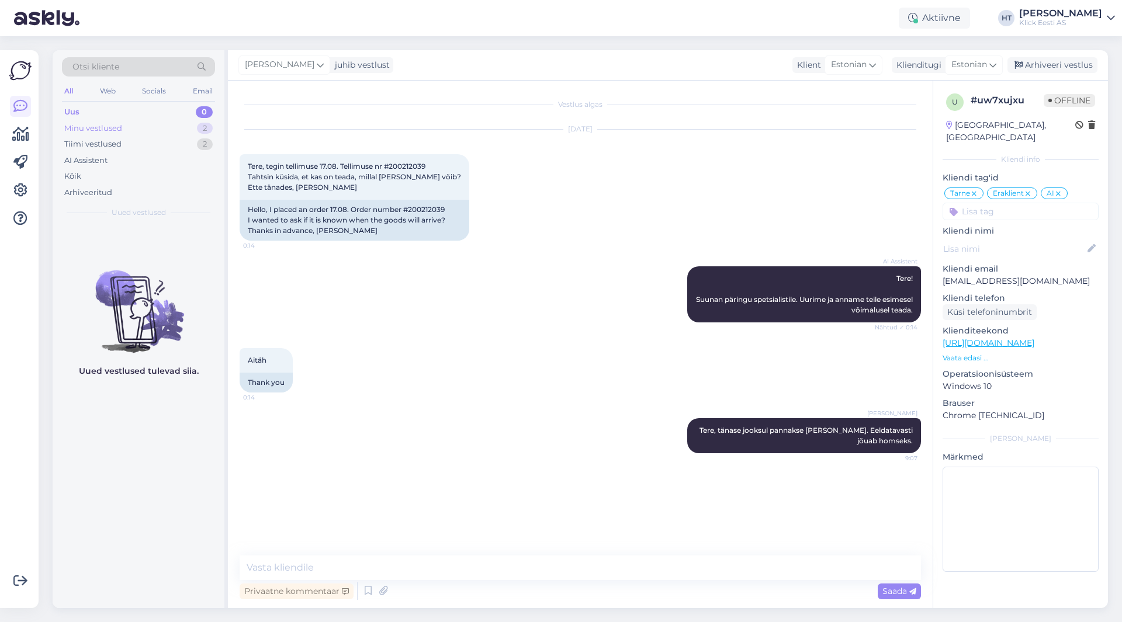
click at [189, 122] on div "Minu vestlused 2" at bounding box center [138, 128] width 153 height 16
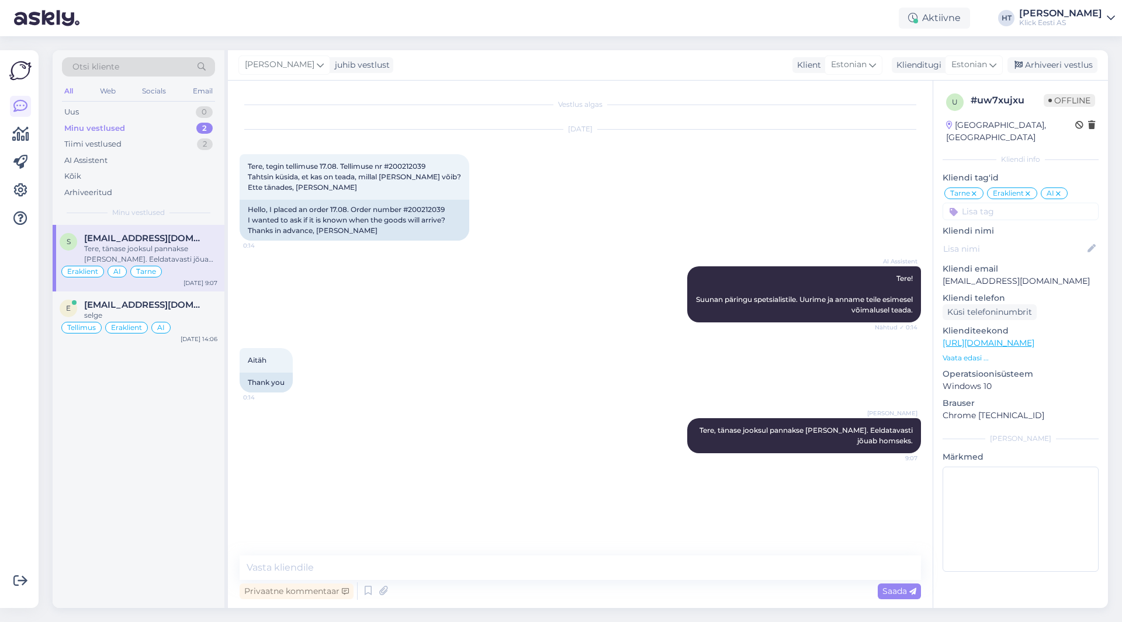
click at [112, 541] on div "s [EMAIL_ADDRESS][DOMAIN_NAME] Tere, tänase jooksul pannakse [PERSON_NAME]. Eel…" at bounding box center [139, 416] width 172 height 383
click at [162, 113] on div "Uus 1" at bounding box center [138, 112] width 153 height 16
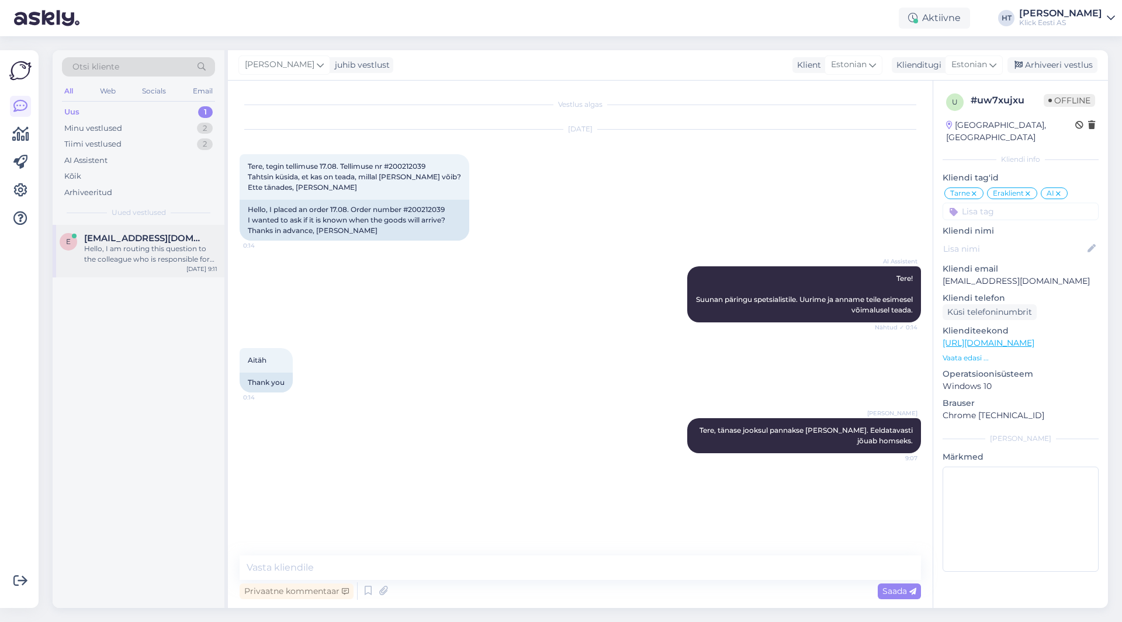
click at [141, 251] on div "Hello, I am routing this question to the colleague who is responsible for this …" at bounding box center [150, 254] width 133 height 21
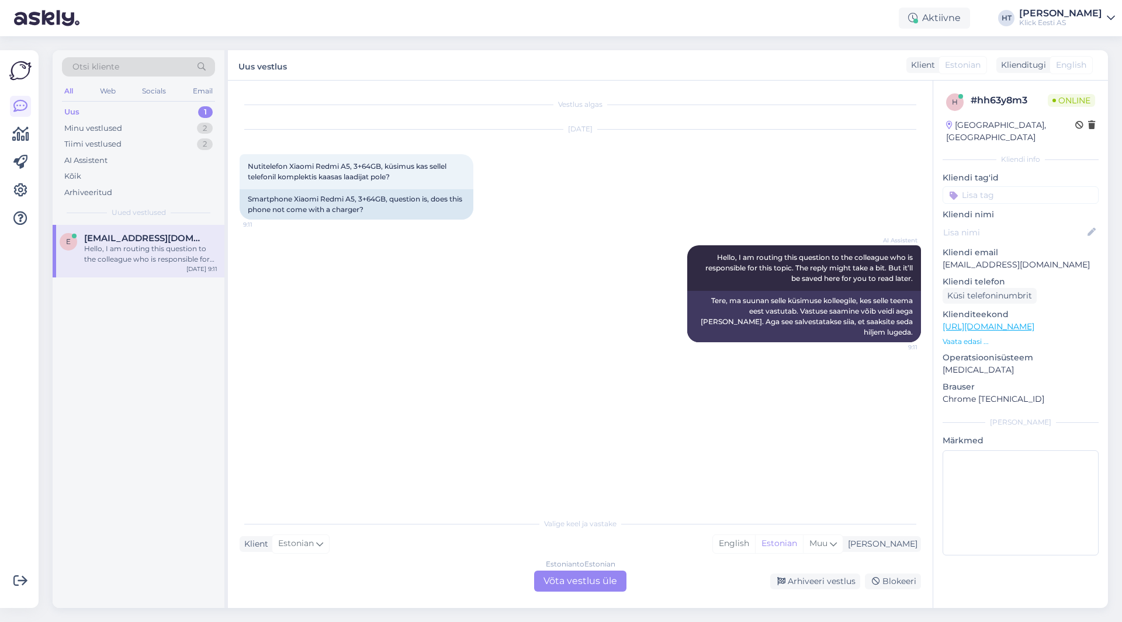
click at [569, 584] on div "Estonian to Estonian Võta vestlus üle" at bounding box center [580, 581] width 92 height 21
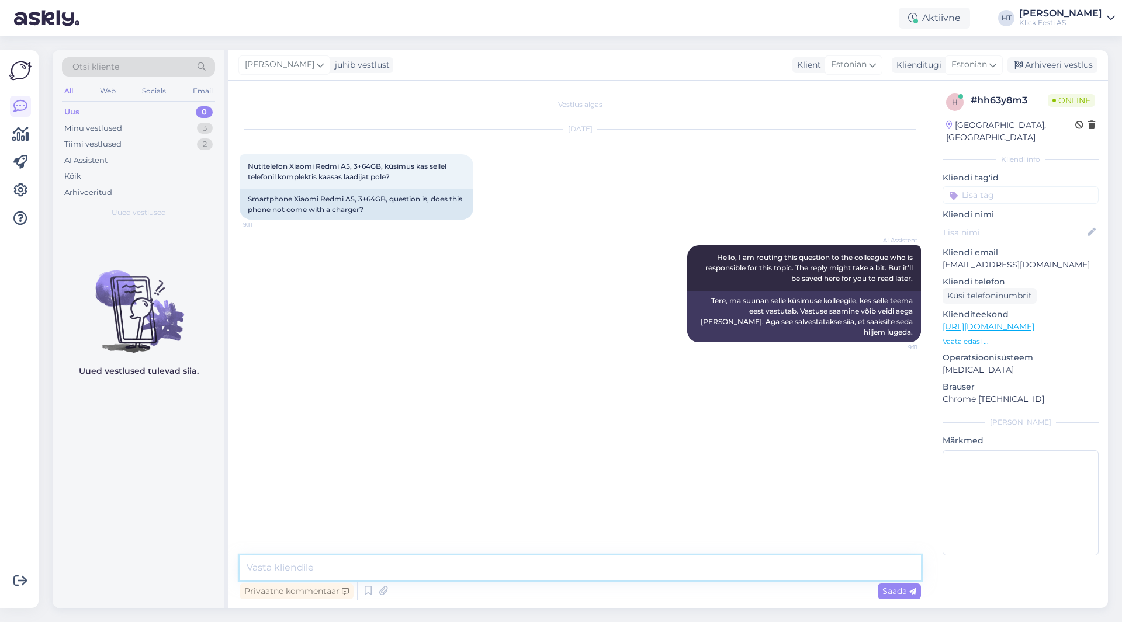
click at [554, 572] on textarea at bounding box center [580, 568] width 681 height 25
type textarea "Tere, laadija ei ole komplektis."
click at [338, 299] on div "AI Assistent Hello, I am routing this question to the colleague who is responsi…" at bounding box center [580, 294] width 681 height 123
click at [203, 94] on div "Email" at bounding box center [203, 91] width 25 height 15
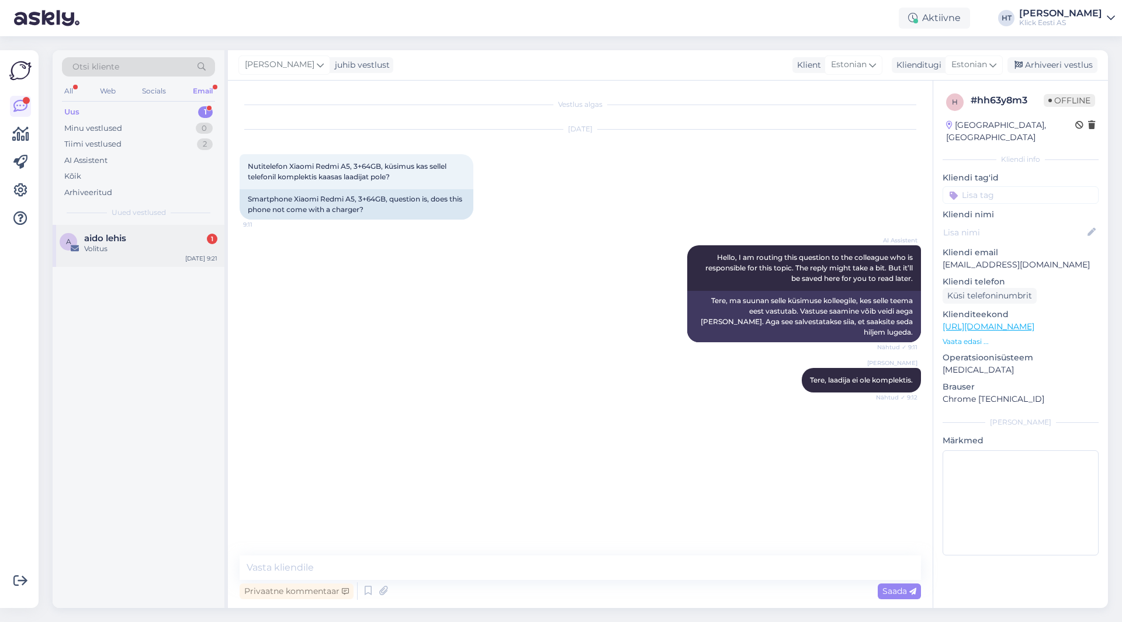
click at [149, 236] on div "aido lehis 1" at bounding box center [150, 238] width 133 height 11
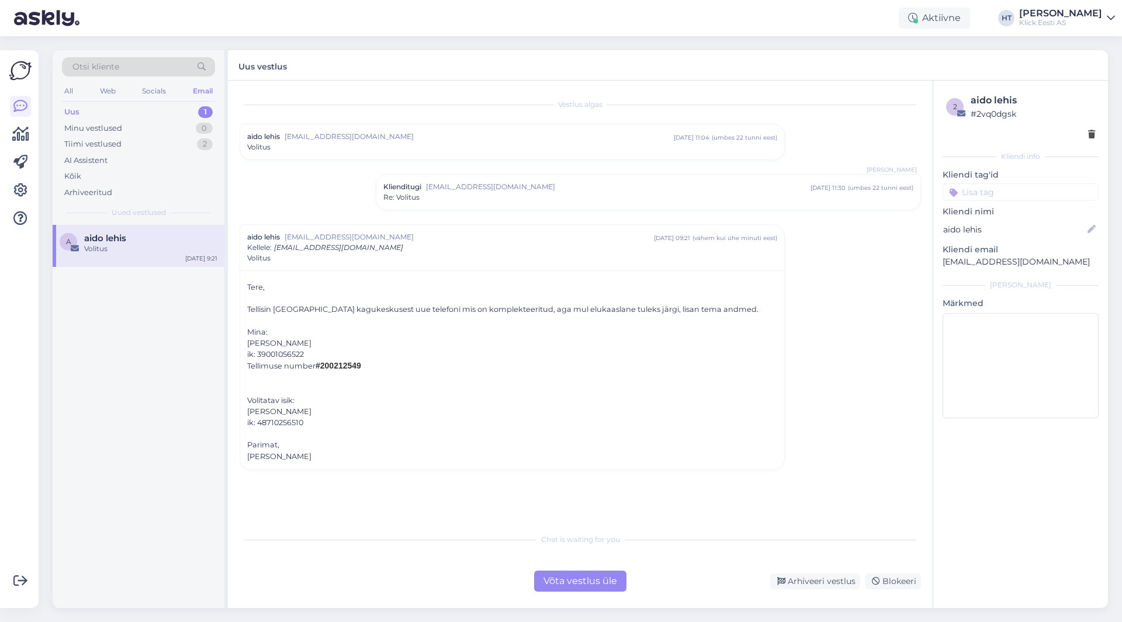
click at [335, 150] on div "Volitus" at bounding box center [512, 147] width 530 height 11
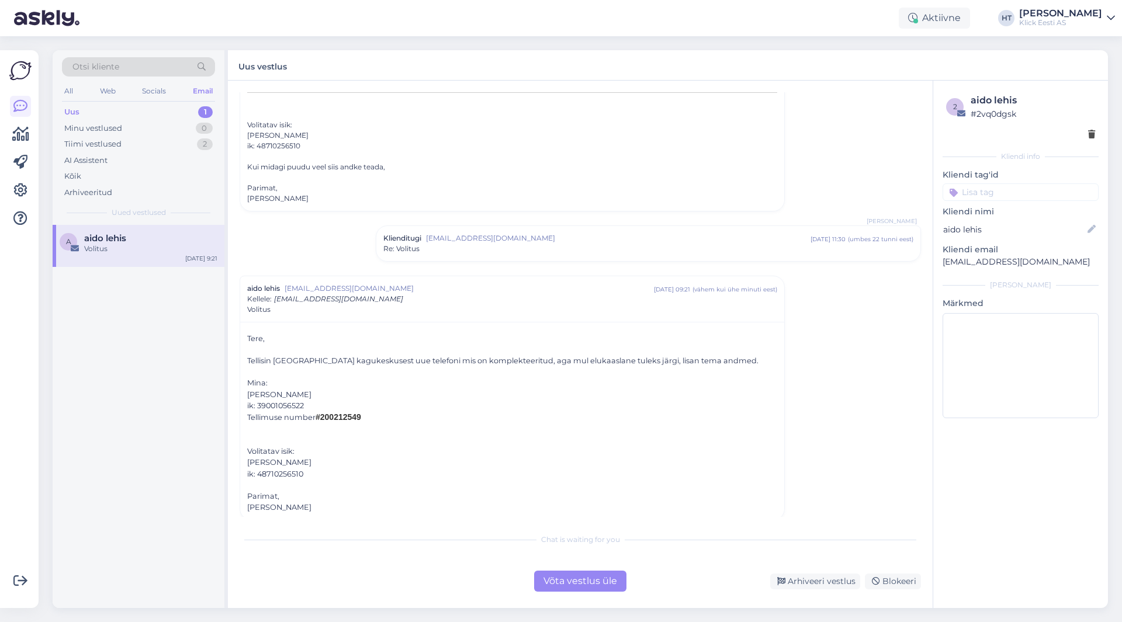
scroll to position [206, 0]
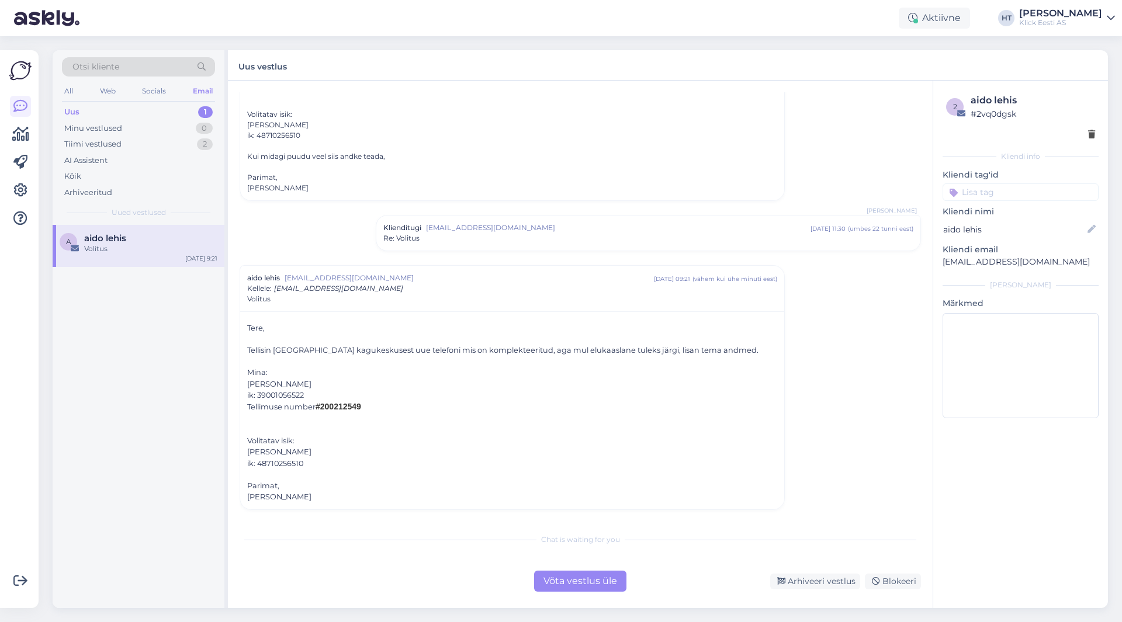
click at [347, 403] on span "#200212549" at bounding box center [339, 406] width 46 height 9
copy span "200212549"
click at [406, 444] on div "Volitatav isik:" at bounding box center [512, 440] width 530 height 11
drag, startPoint x: 245, startPoint y: 452, endPoint x: 305, endPoint y: 463, distance: 60.5
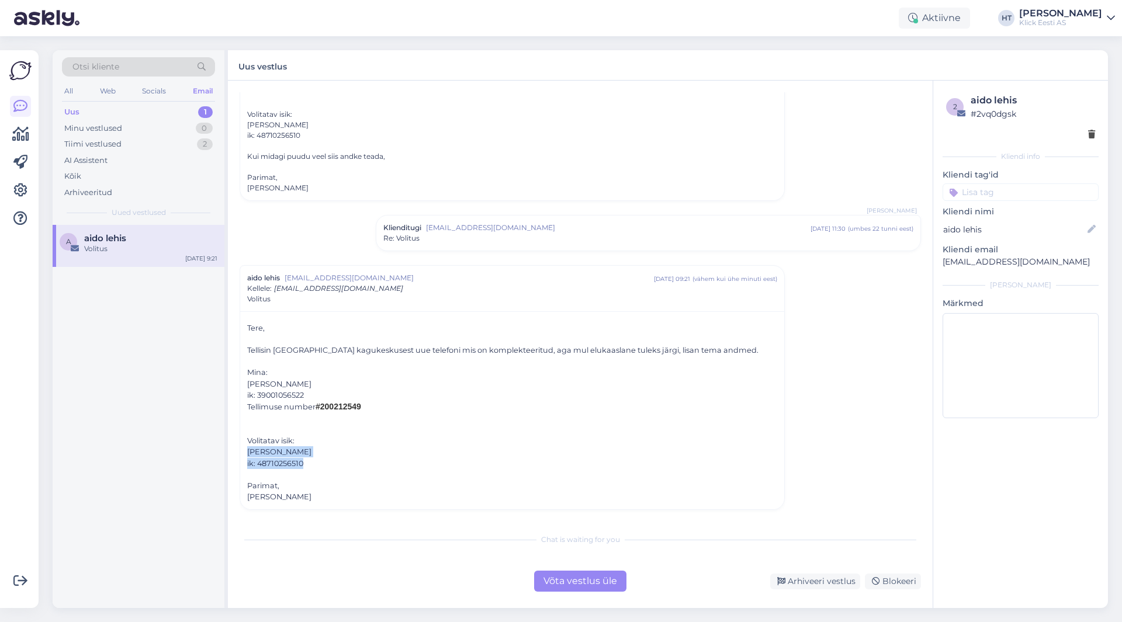
click at [305, 463] on div "Tere, Tellisin [GEOGRAPHIC_DATA] kagukeskusest uue telefoni mis on komplekteeri…" at bounding box center [512, 410] width 544 height 199
copy div "[PERSON_NAME] ik: 48710256510"
click at [158, 463] on div "a aido lehis Volitus [DATE] 9:21" at bounding box center [139, 416] width 172 height 383
drag, startPoint x: 248, startPoint y: 454, endPoint x: 326, endPoint y: 465, distance: 77.9
click at [326, 465] on div "Tere, Tellisin [GEOGRAPHIC_DATA] kagukeskusest uue telefoni mis on komplekteeri…" at bounding box center [512, 413] width 530 height 181
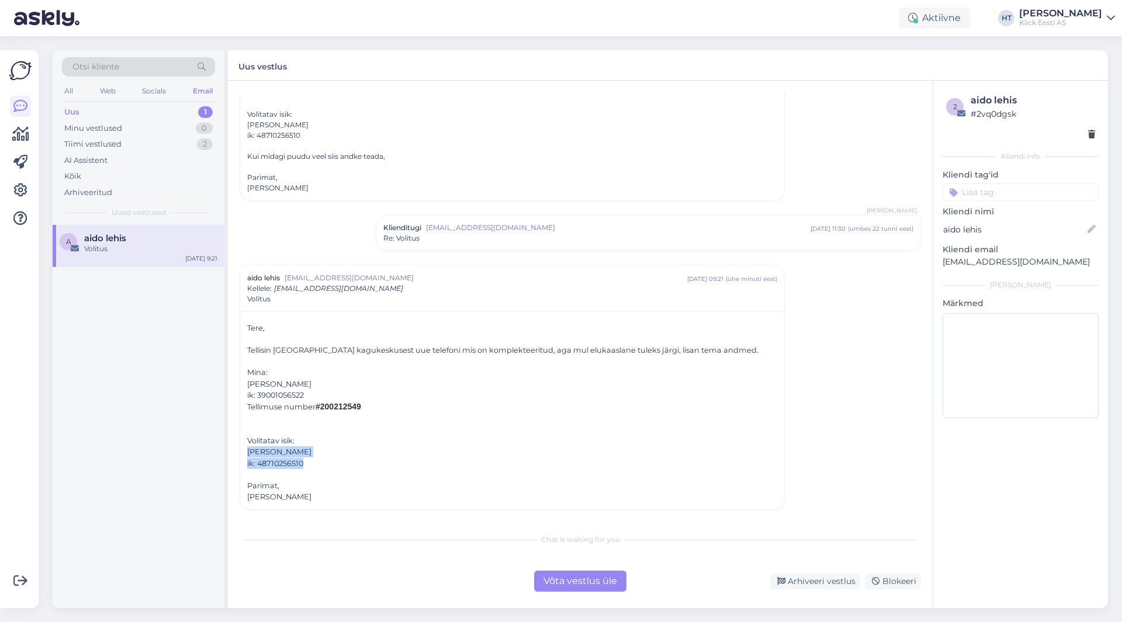
copy div "[PERSON_NAME] ik: 48710256510"
click at [304, 239] on div "Vestlus algas aido lehis [EMAIL_ADDRESS][DOMAIN_NAME] [DATE] 11:04 ( umbes 22 t…" at bounding box center [586, 304] width 692 height 425
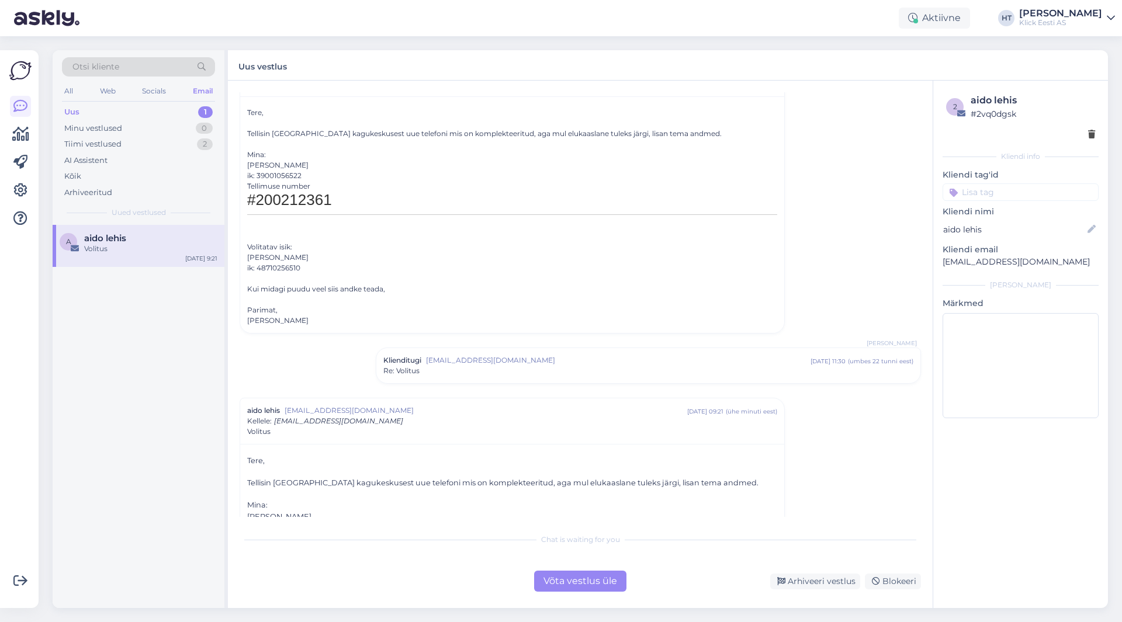
scroll to position [0, 0]
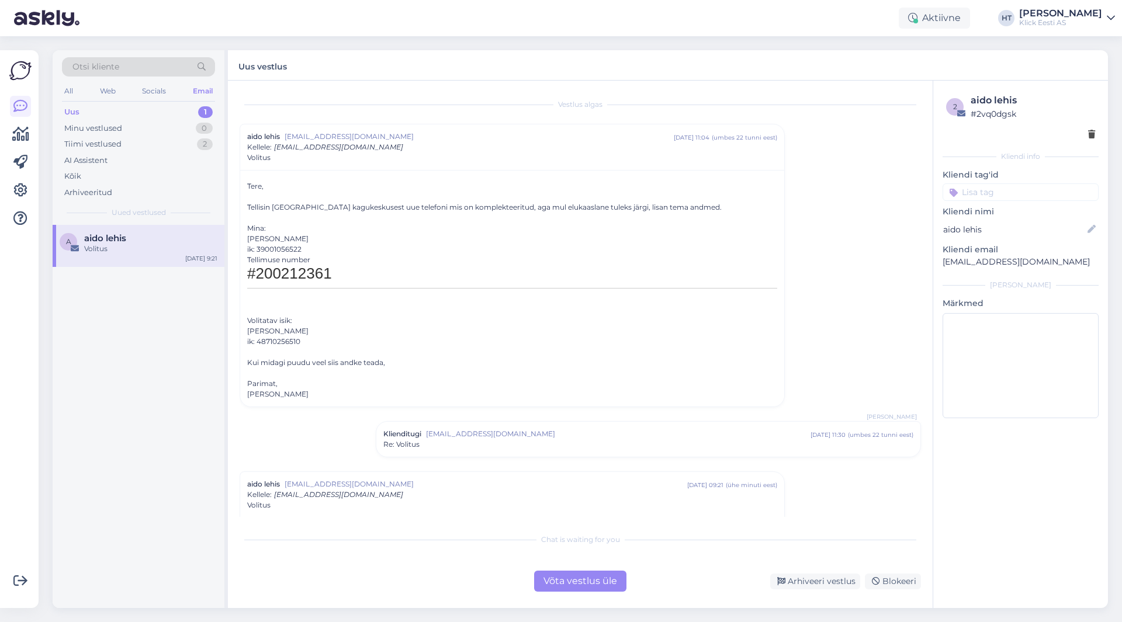
click at [311, 271] on h1 "#200212361" at bounding box center [512, 276] width 530 height 23
copy h1 "200212361"
click at [873, 279] on div "Vestlus algas aido lehis [EMAIL_ADDRESS][DOMAIN_NAME] [DATE] 11:04 ( umbes 22 t…" at bounding box center [586, 304] width 692 height 425
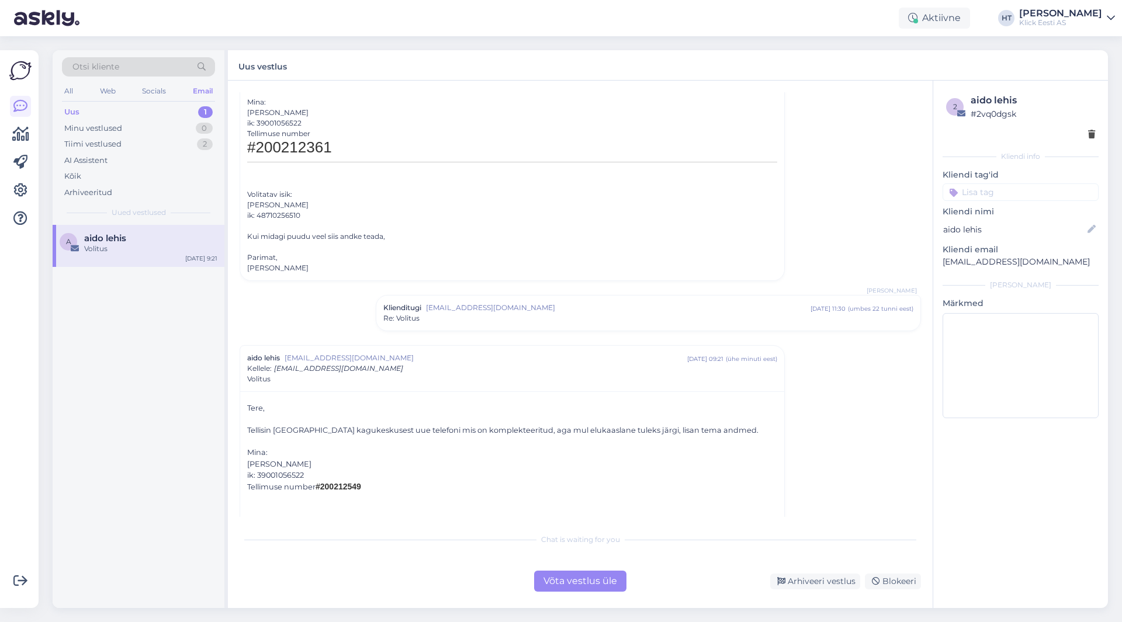
scroll to position [206, 0]
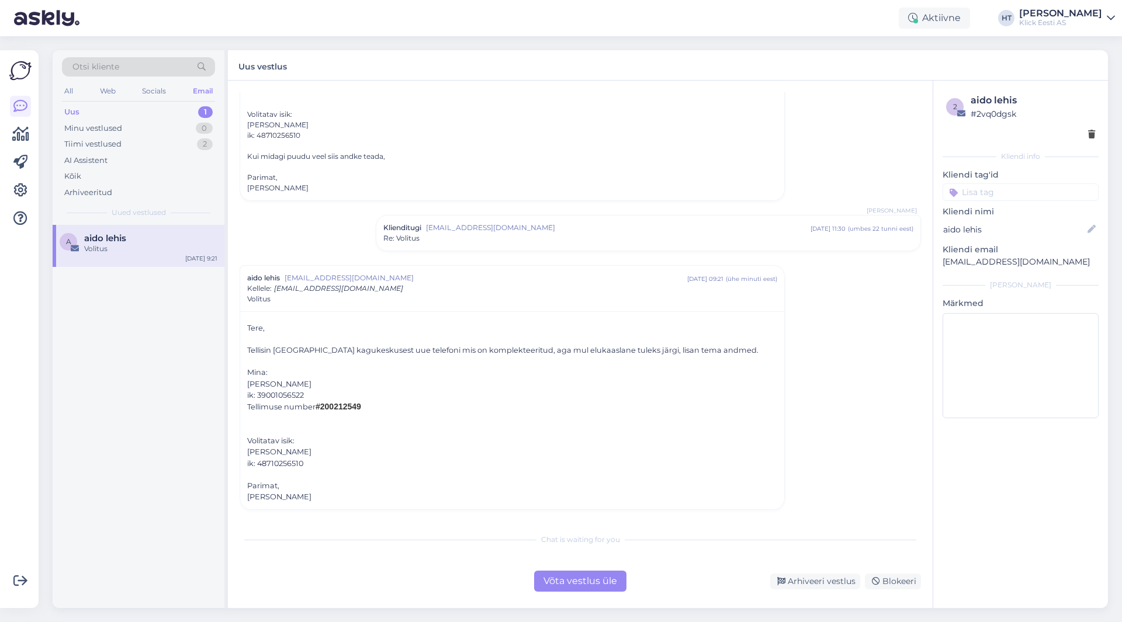
click at [573, 579] on div "Võta vestlus üle" at bounding box center [580, 581] width 92 height 21
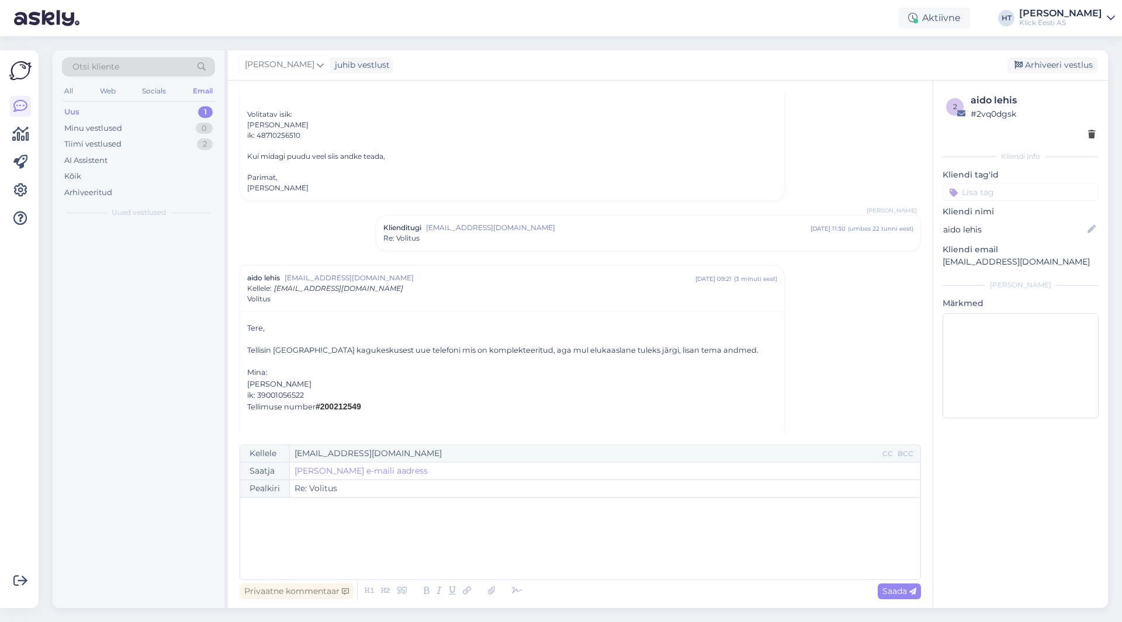
scroll to position [289, 0]
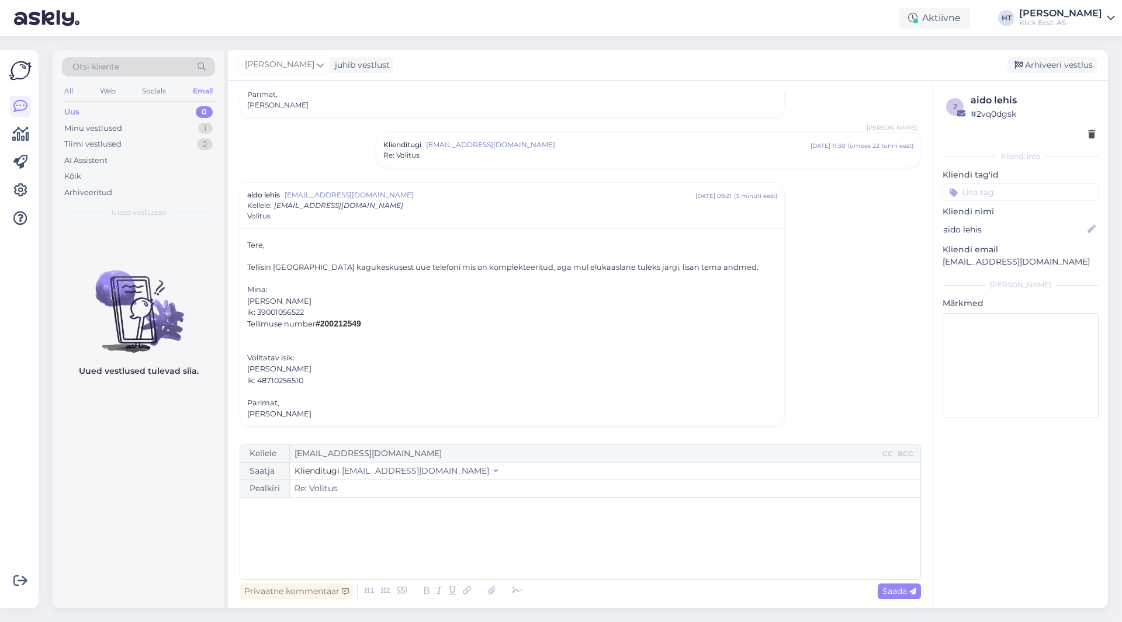
click at [520, 524] on div "﻿" at bounding box center [580, 539] width 669 height 70
click at [518, 160] on div "Re: Volitus" at bounding box center [648, 155] width 530 height 11
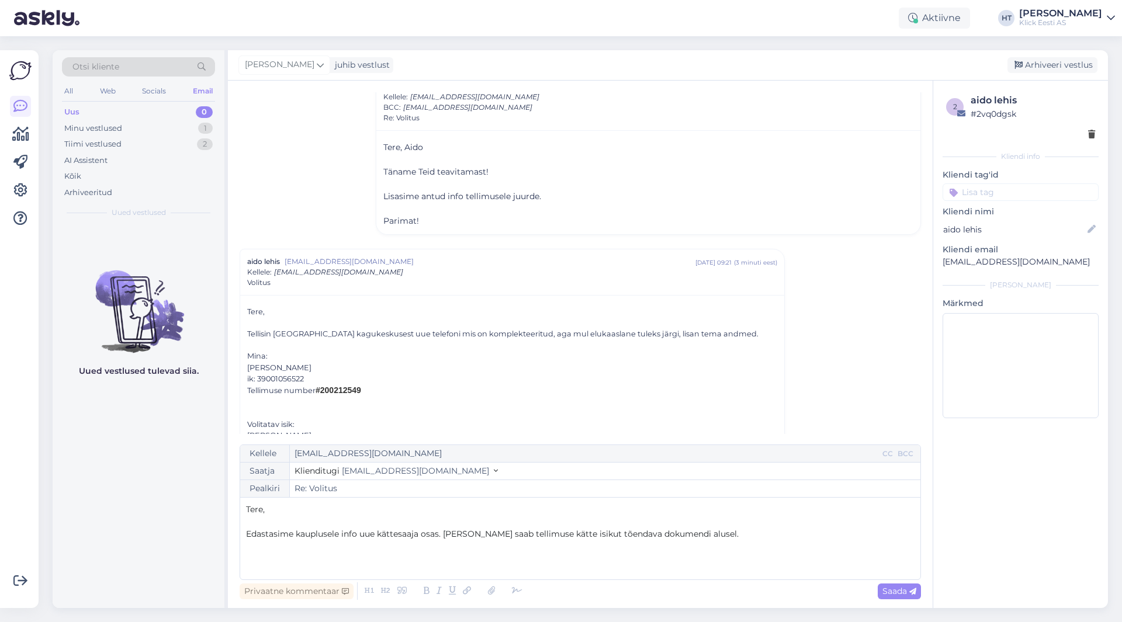
scroll to position [414, 0]
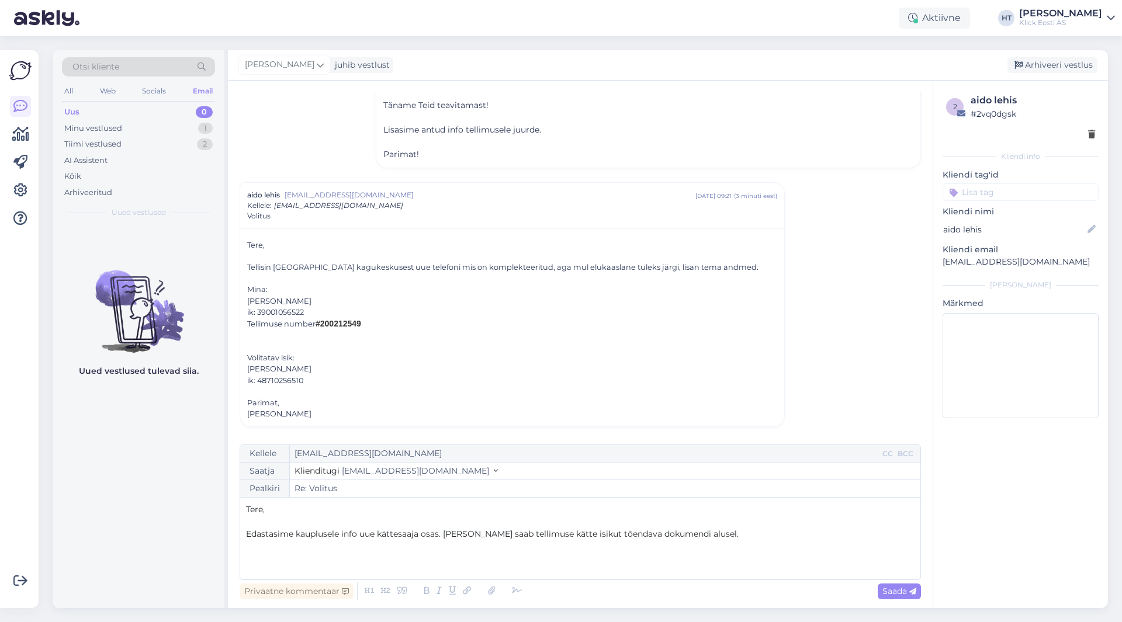
click at [748, 536] on p "Edastasime kauplusele info uue kättesaaja osas. [PERSON_NAME] saab tellimuse kä…" at bounding box center [580, 534] width 669 height 12
click at [896, 589] on span "Saada" at bounding box center [899, 591] width 34 height 11
type input "Re: Re: Volitus"
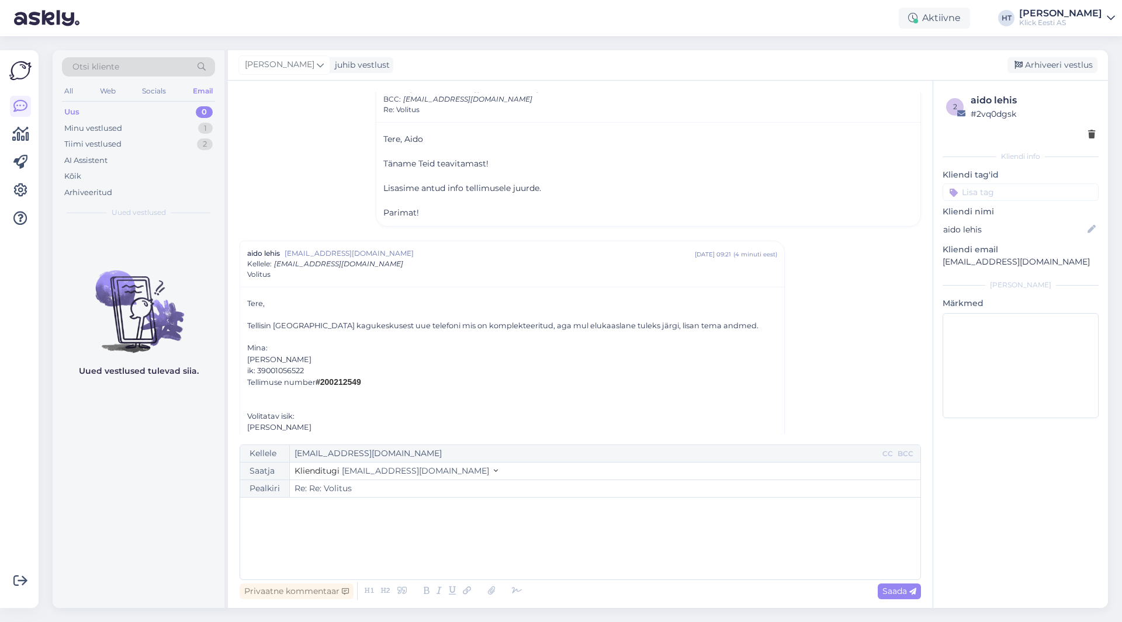
scroll to position [0, 0]
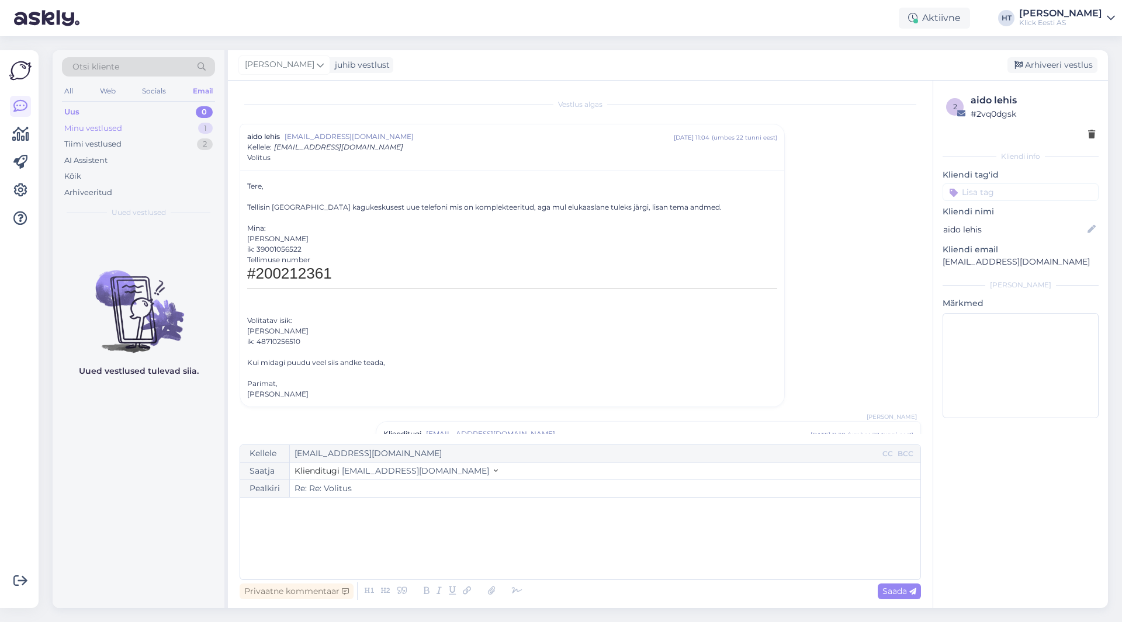
click at [172, 129] on div "Minu vestlused 1" at bounding box center [138, 128] width 153 height 16
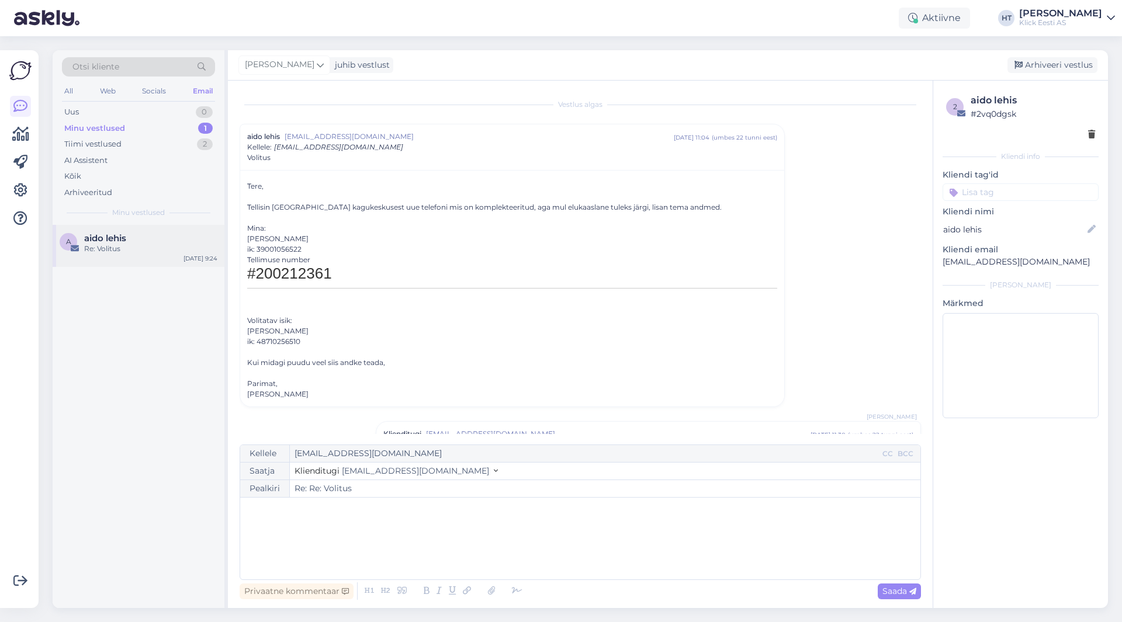
click at [179, 234] on div "aido lehis" at bounding box center [150, 238] width 133 height 11
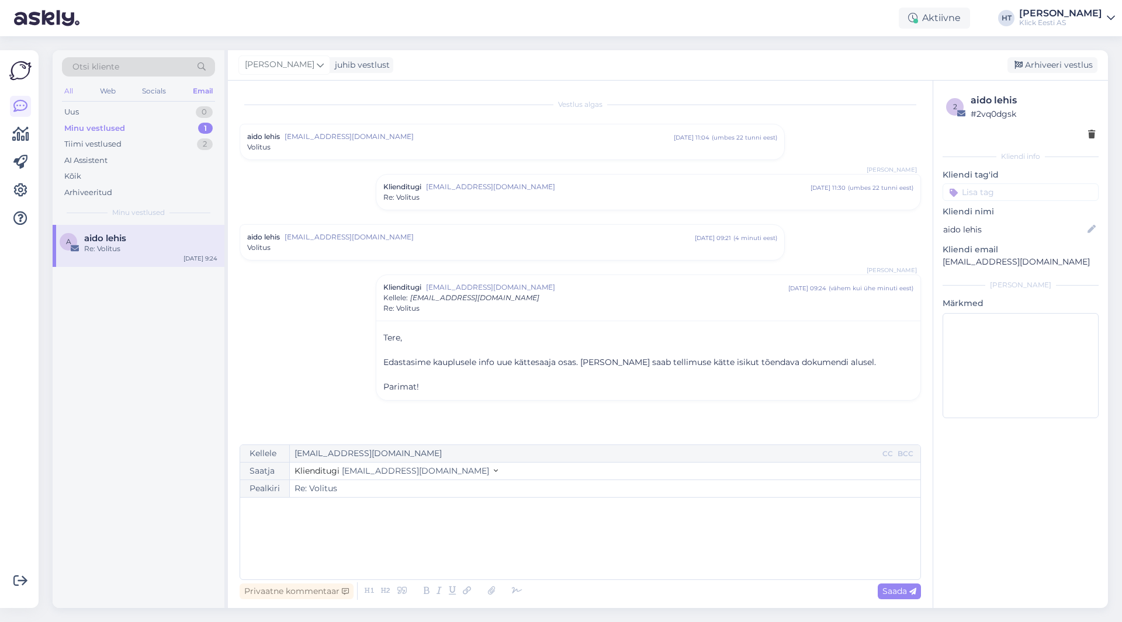
click at [69, 88] on div "All" at bounding box center [68, 91] width 13 height 15
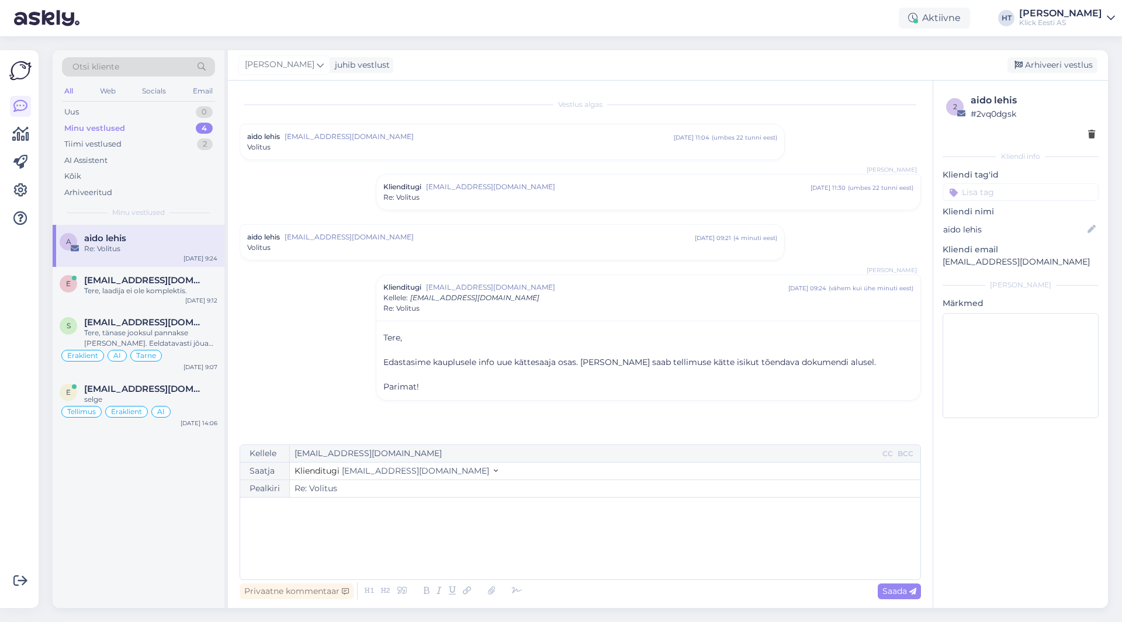
click at [1006, 190] on input at bounding box center [1021, 193] width 156 height 18
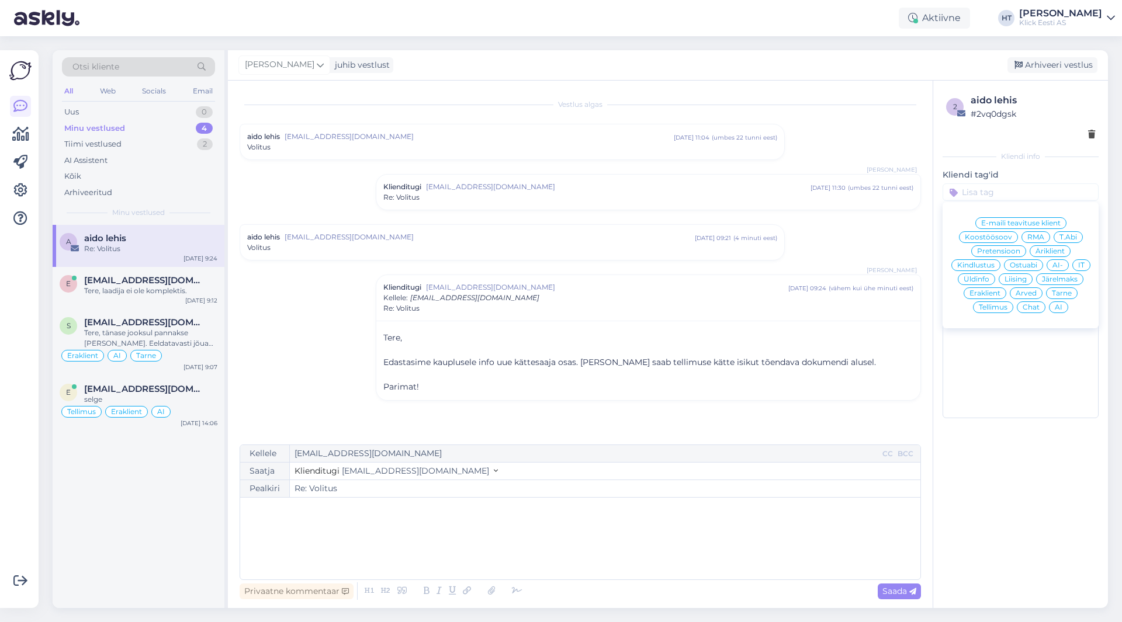
click at [1063, 296] on span "Tarne" at bounding box center [1062, 293] width 20 height 7
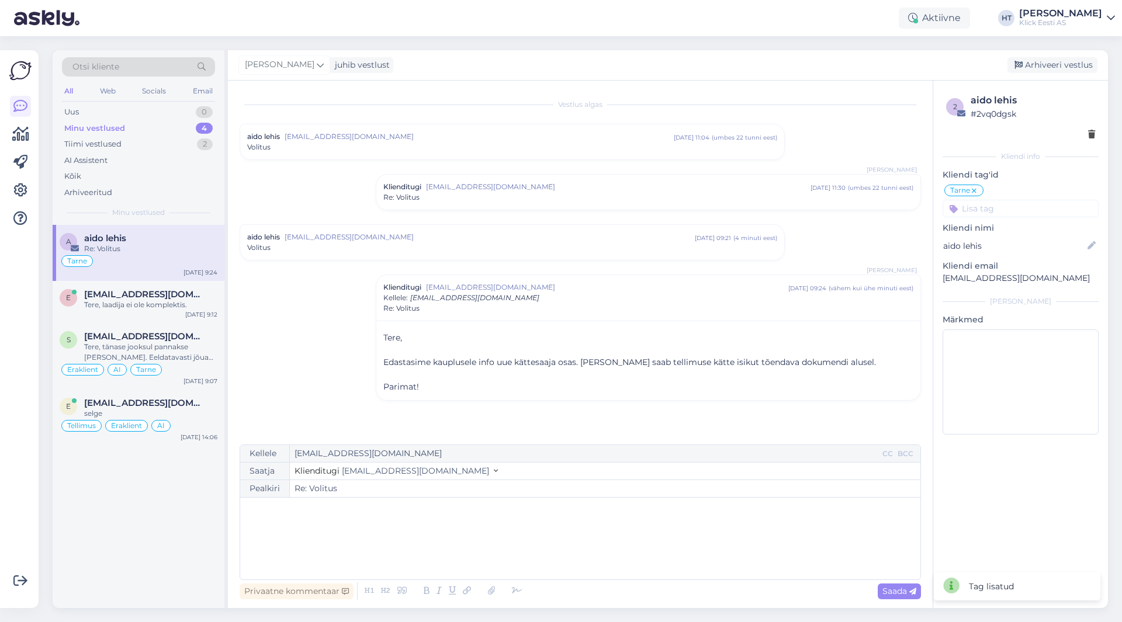
click at [1020, 214] on input at bounding box center [1021, 209] width 156 height 18
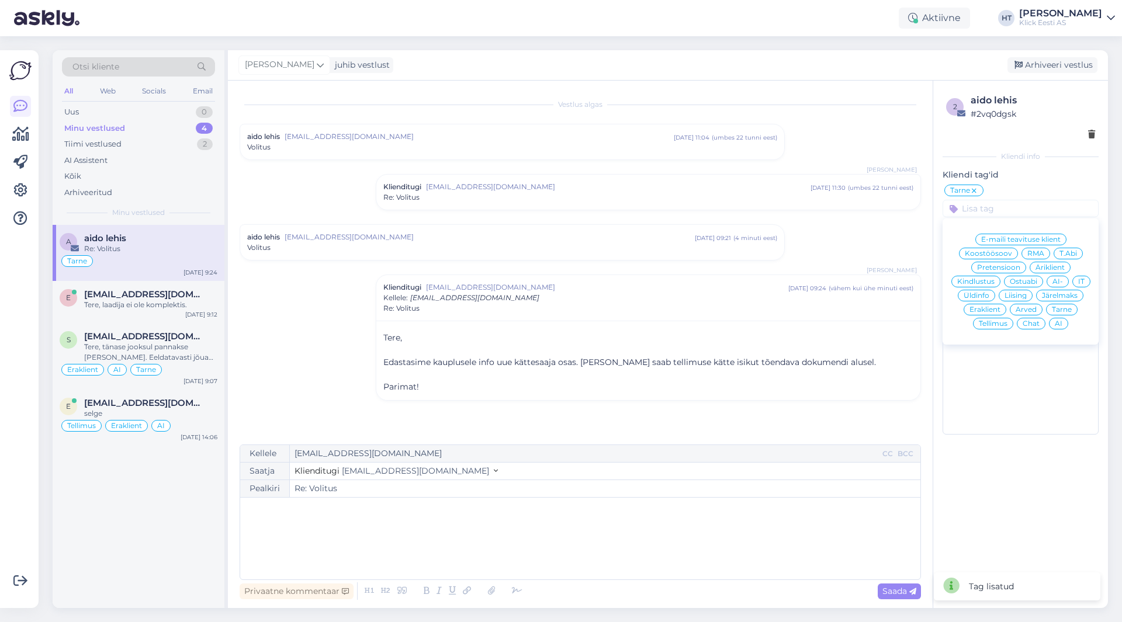
click at [990, 309] on span "Eraklient" at bounding box center [985, 309] width 31 height 7
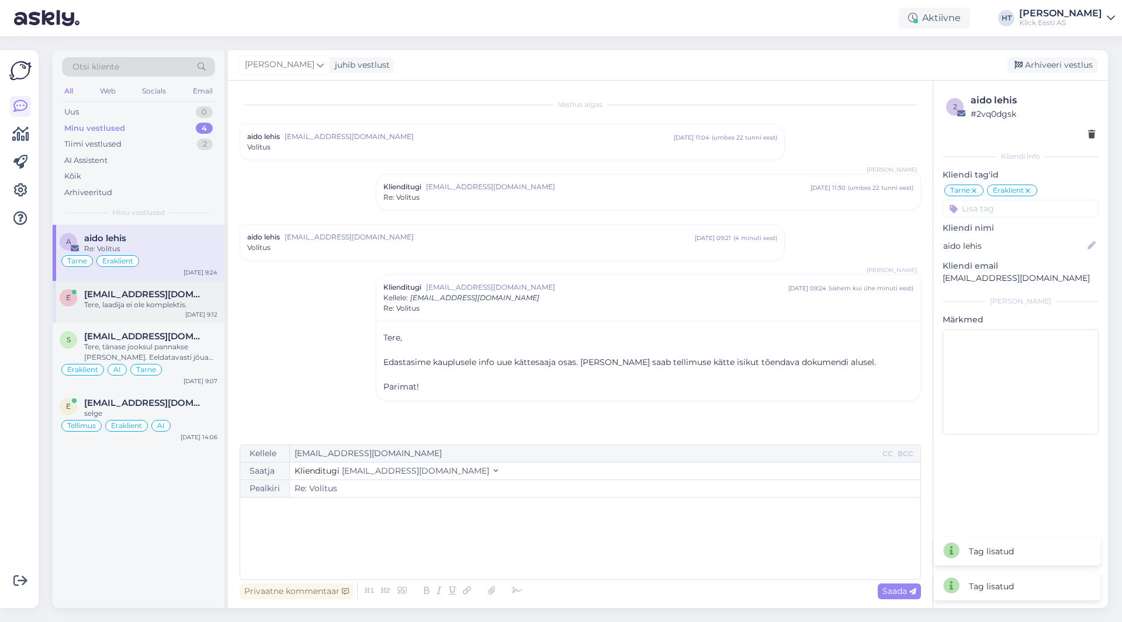
click at [149, 293] on span "[EMAIL_ADDRESS][DOMAIN_NAME]" at bounding box center [145, 294] width 122 height 11
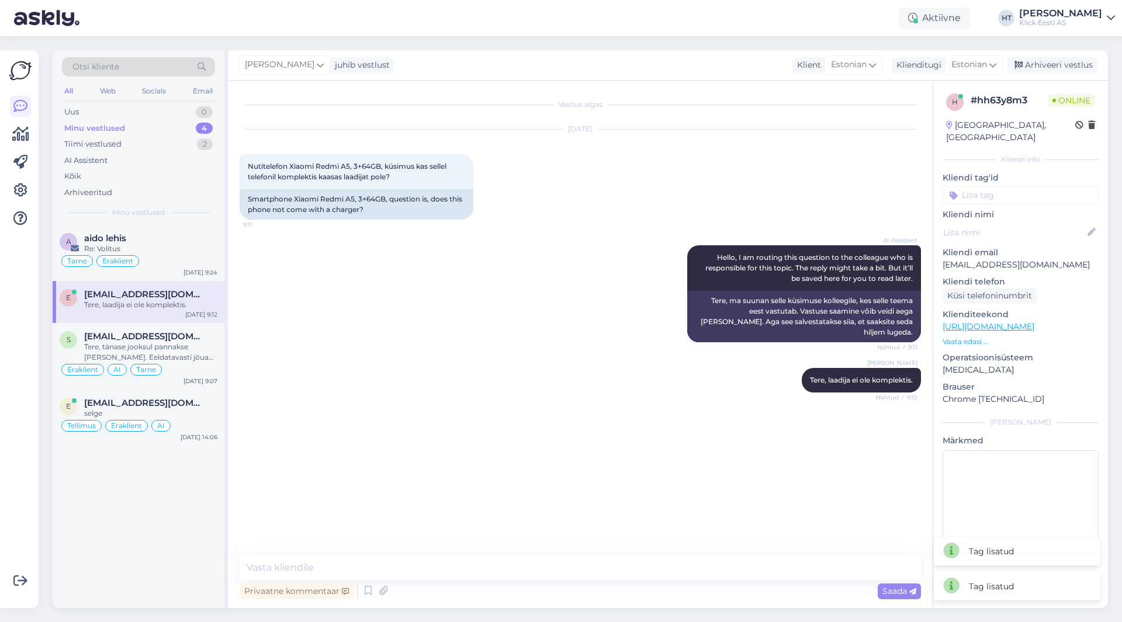
click at [1019, 186] on input at bounding box center [1021, 195] width 156 height 18
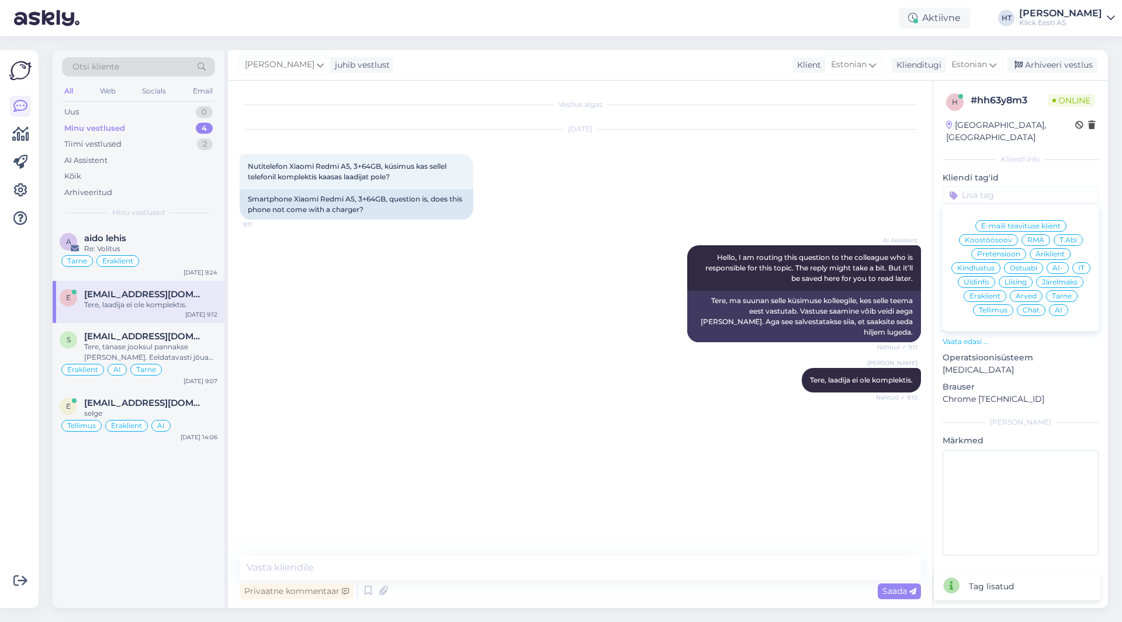
click at [1024, 265] on span "Ostuabi" at bounding box center [1023, 268] width 27 height 7
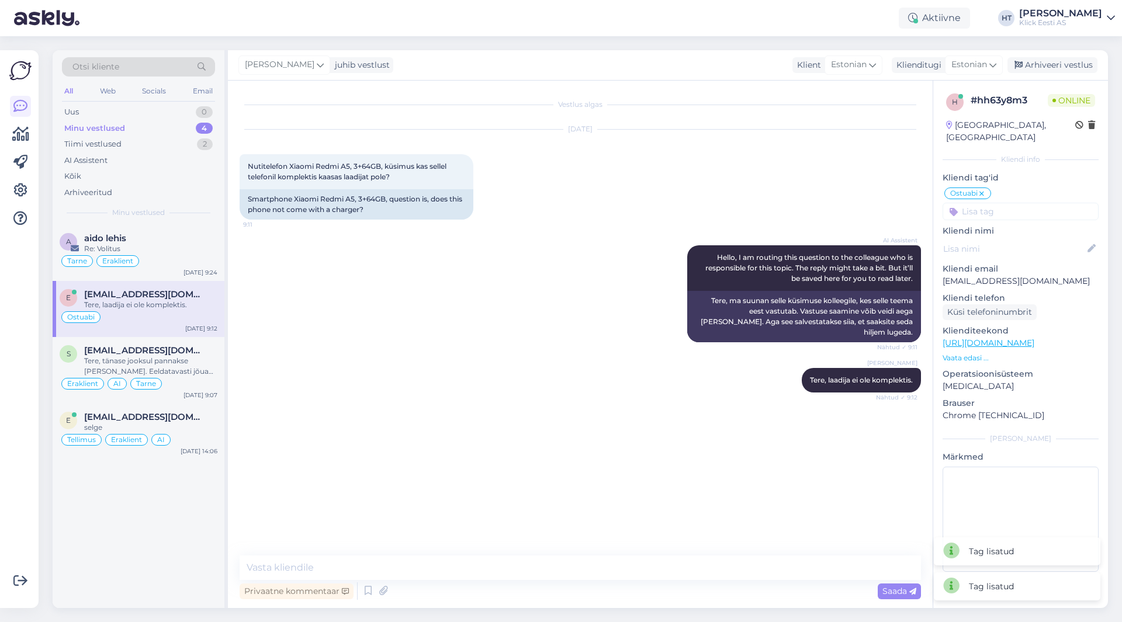
click at [1013, 203] on input at bounding box center [1021, 212] width 156 height 18
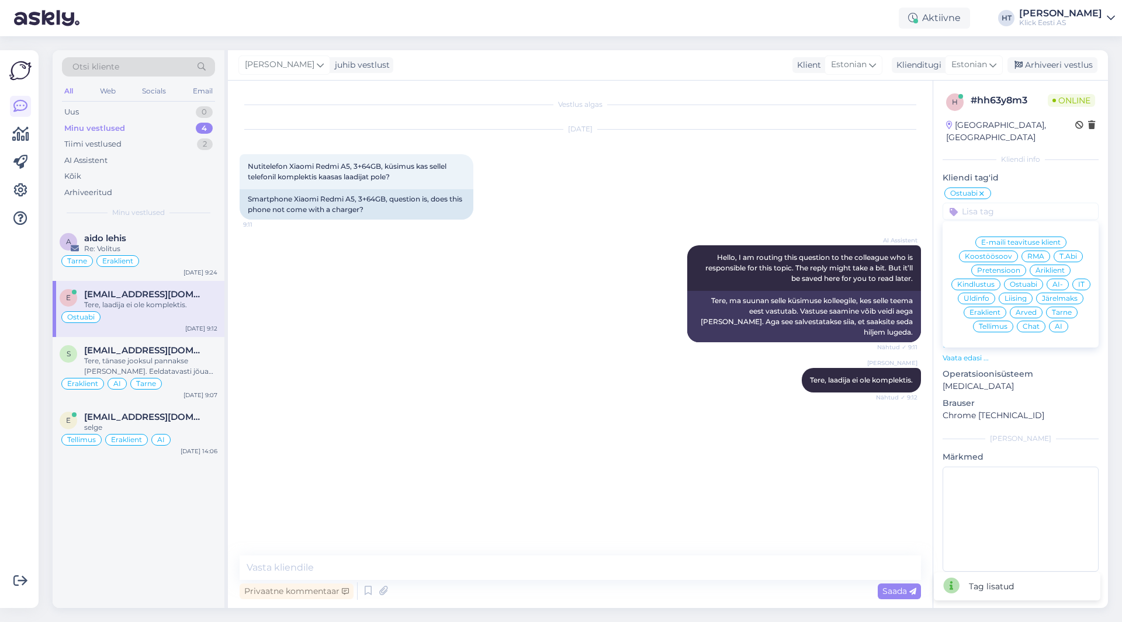
click at [986, 307] on div "Eraklient" at bounding box center [985, 313] width 43 height 12
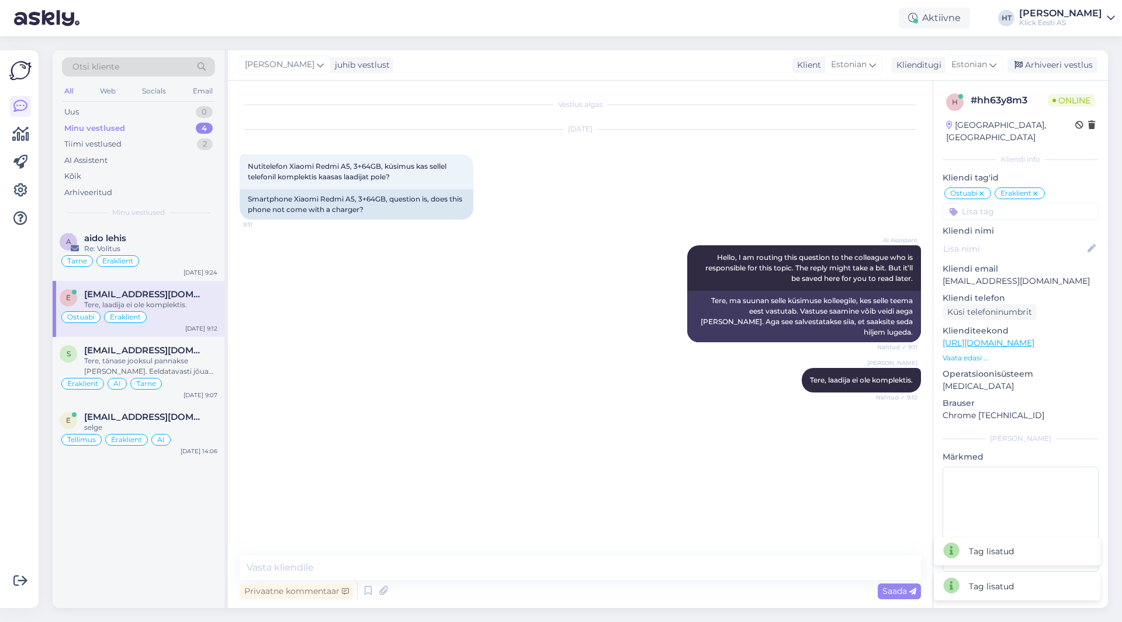
click at [1015, 204] on input at bounding box center [1021, 212] width 156 height 18
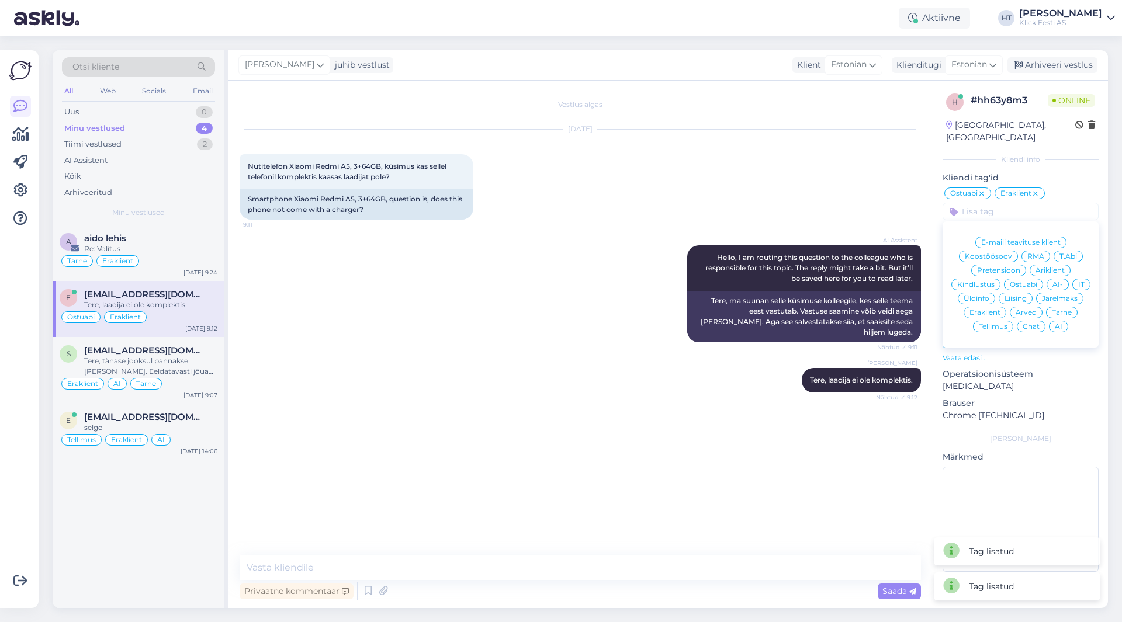
click at [1066, 321] on div "AI" at bounding box center [1058, 327] width 19 height 12
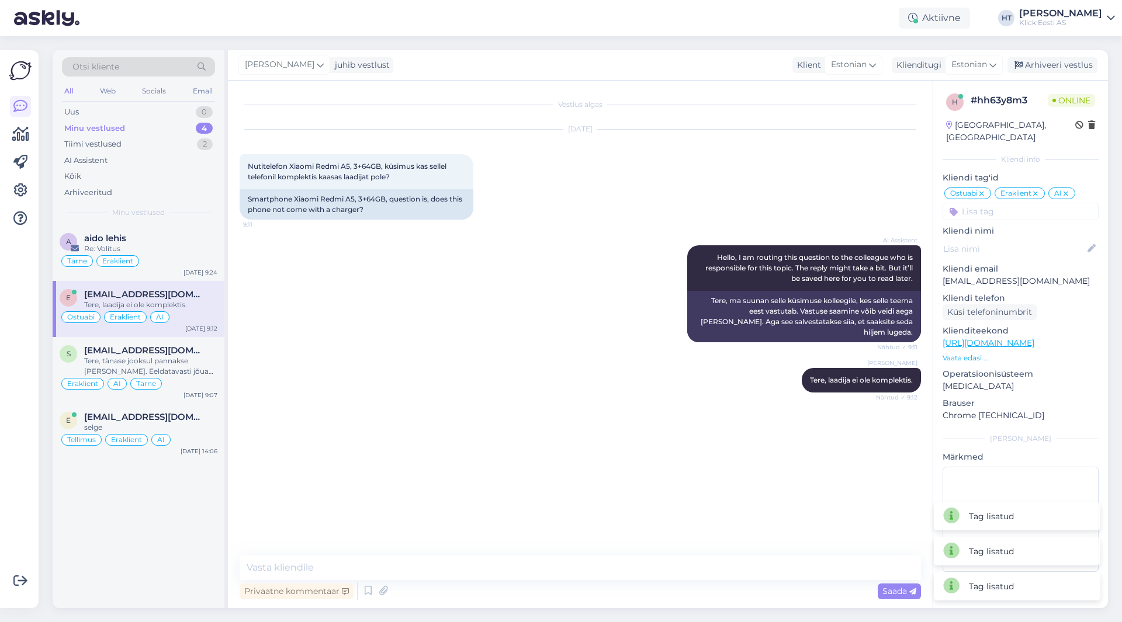
click at [488, 247] on div "AI Assistent Hello, I am routing this question to the colleague who is responsi…" at bounding box center [580, 294] width 681 height 123
click at [192, 341] on div "s [EMAIL_ADDRESS][DOMAIN_NAME] Tere, tänase jooksul pannakse [PERSON_NAME]. Eel…" at bounding box center [139, 370] width 172 height 67
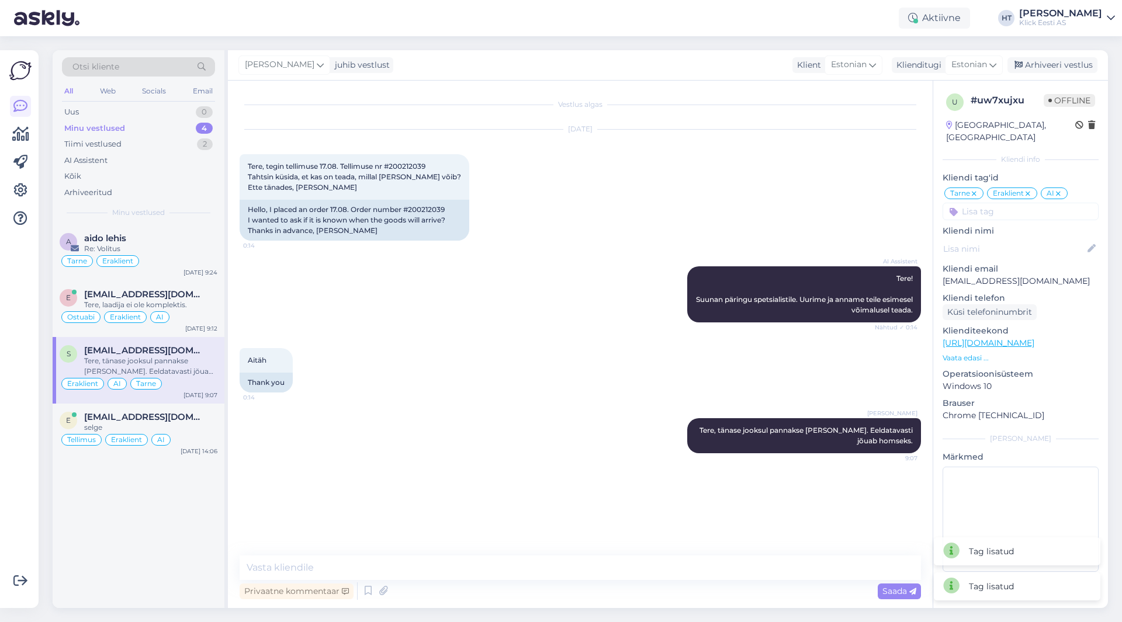
click at [204, 126] on div "4" at bounding box center [204, 129] width 17 height 12
click at [188, 122] on div "Minu vestlused 4" at bounding box center [138, 128] width 153 height 16
click at [182, 125] on div "Minu vestlused 4" at bounding box center [138, 128] width 153 height 16
click at [133, 528] on div "a aido lehis Re: Volitus Tarne Eraklient [DATE] 9:24 e [EMAIL_ADDRESS][DOMAIN_N…" at bounding box center [139, 416] width 172 height 383
click at [394, 313] on div "AI Assistent Tere! Suunan päringu spetsialistile. Uurime ja anname teile esimes…" at bounding box center [580, 295] width 681 height 82
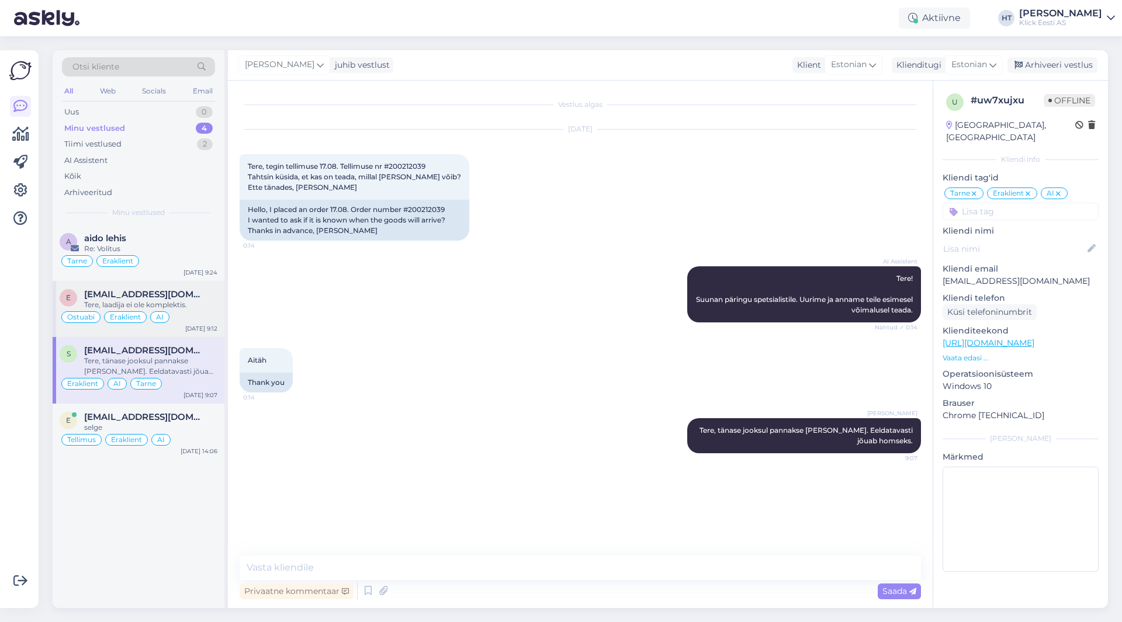
click at [169, 302] on div "Tere, laadija ei ole komplektis." at bounding box center [150, 305] width 133 height 11
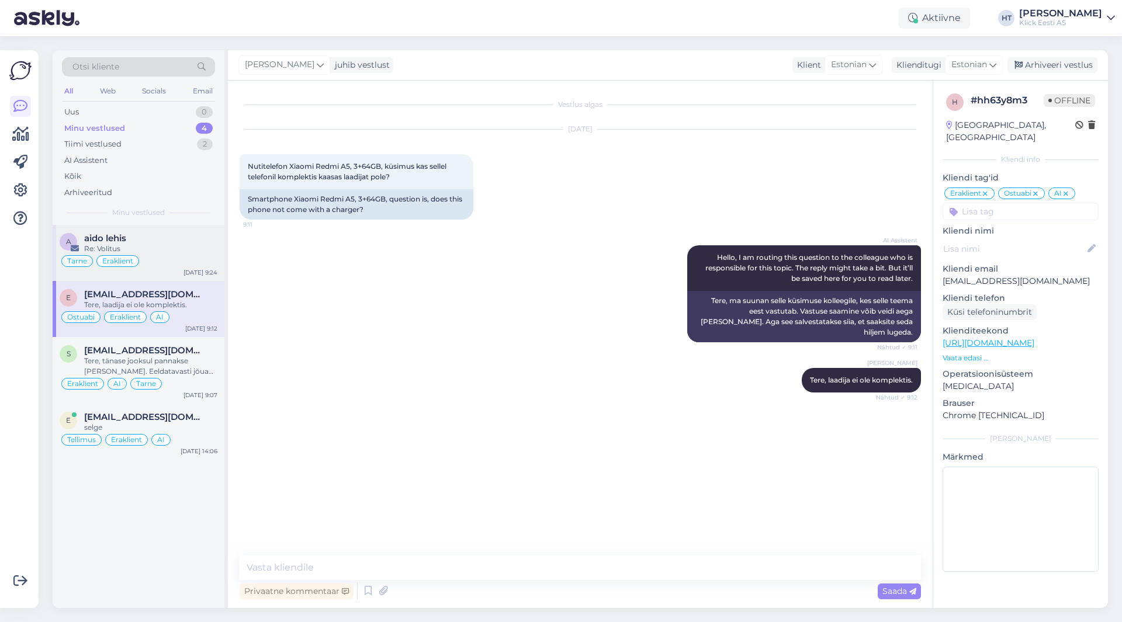
click at [181, 240] on div "aido lehis" at bounding box center [150, 238] width 133 height 11
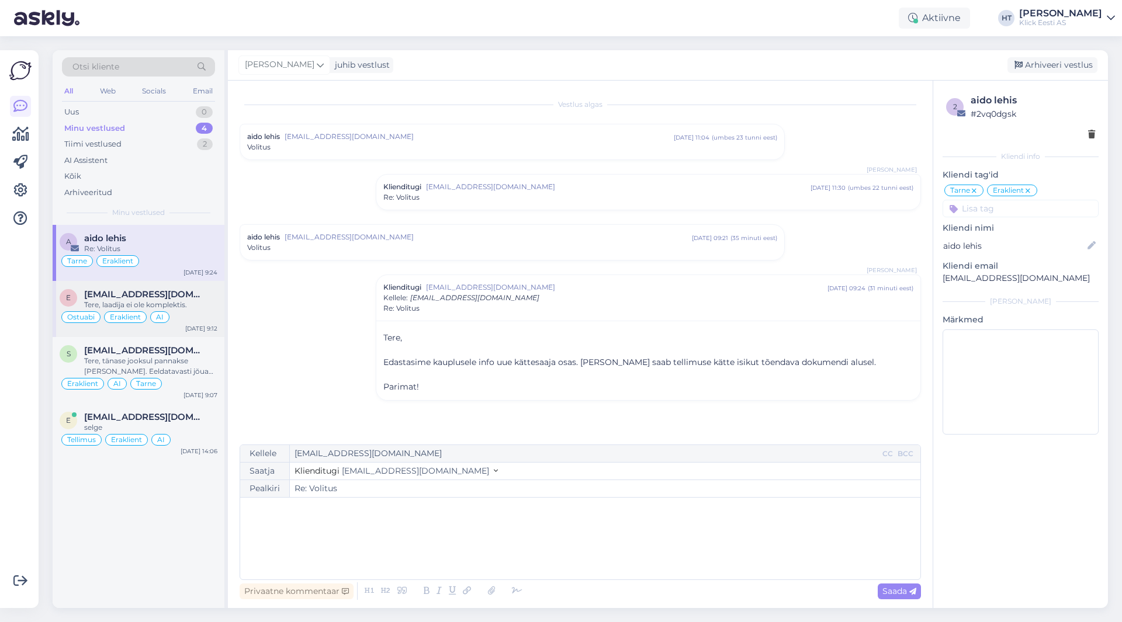
click at [208, 318] on div "Ostuabi Eraklient AI" at bounding box center [139, 317] width 158 height 14
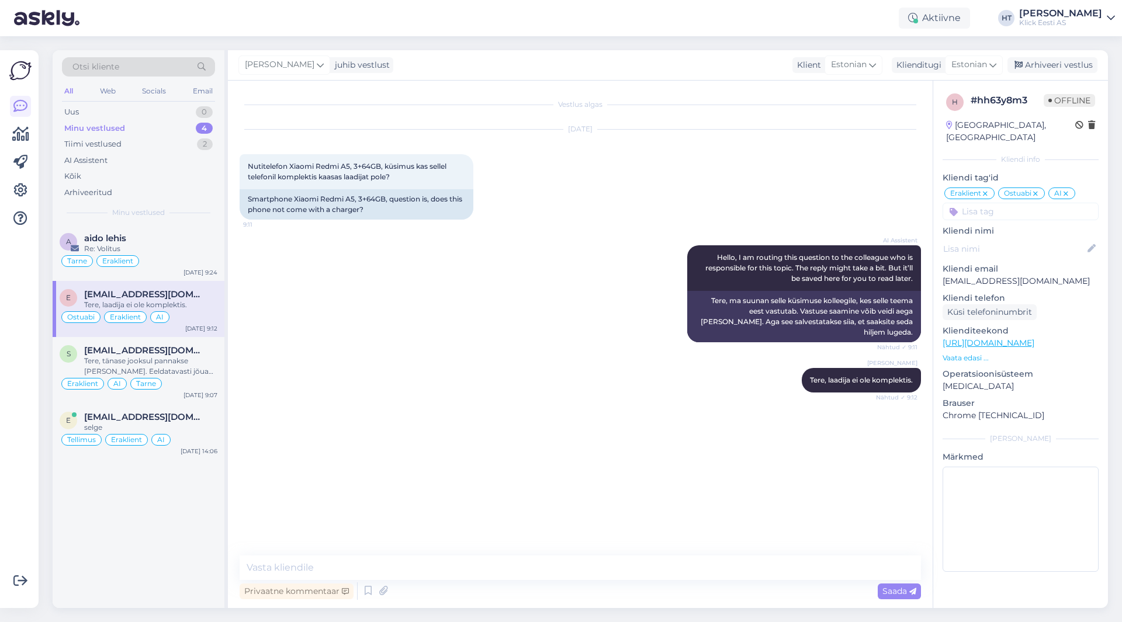
click at [360, 314] on div "AI Assistent Hello, I am routing this question to the colleague who is responsi…" at bounding box center [580, 294] width 681 height 123
click at [168, 115] on div "Uus 1" at bounding box center [138, 112] width 153 height 16
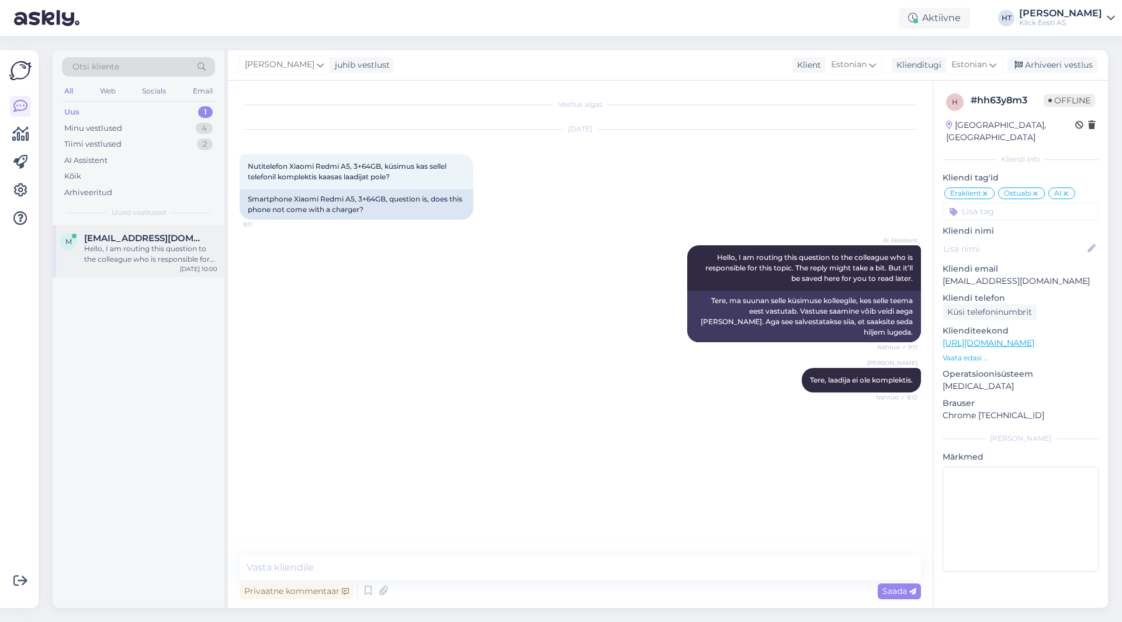
click at [177, 245] on div "Hello, I am routing this question to the colleague who is responsible for this …" at bounding box center [150, 254] width 133 height 21
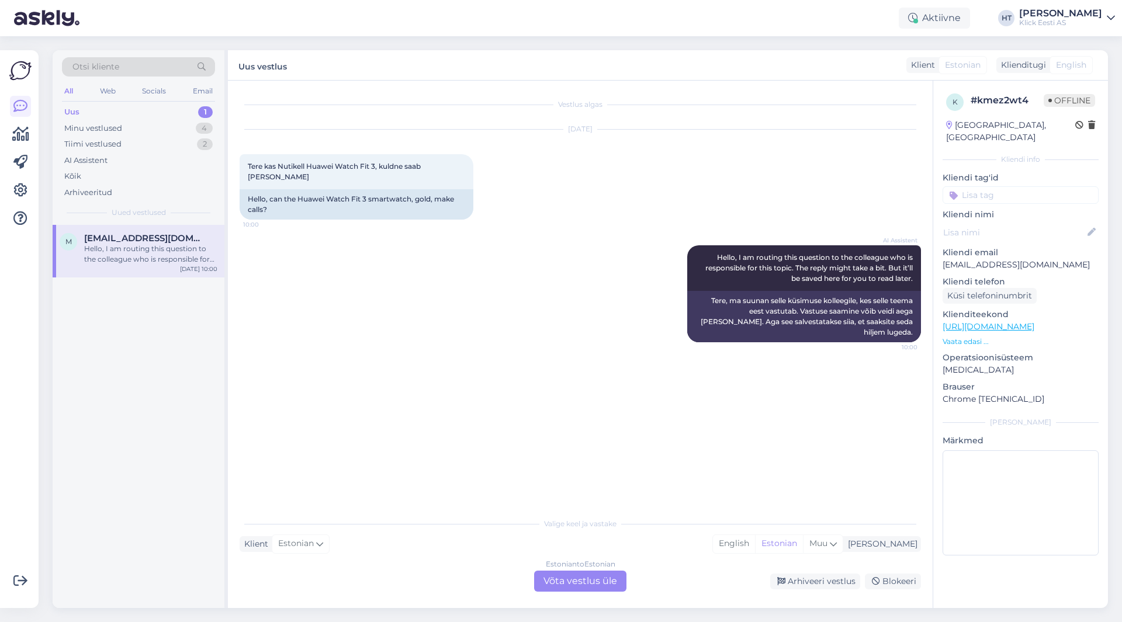
click at [358, 335] on div "Vestlus algas [DATE] Tere kas Nutikell Huawei Watch Fit 3, kuldne saab [PERSON_…" at bounding box center [586, 296] width 692 height 409
click at [581, 580] on div "Estonian to Estonian Võta vestlus üle" at bounding box center [580, 581] width 92 height 21
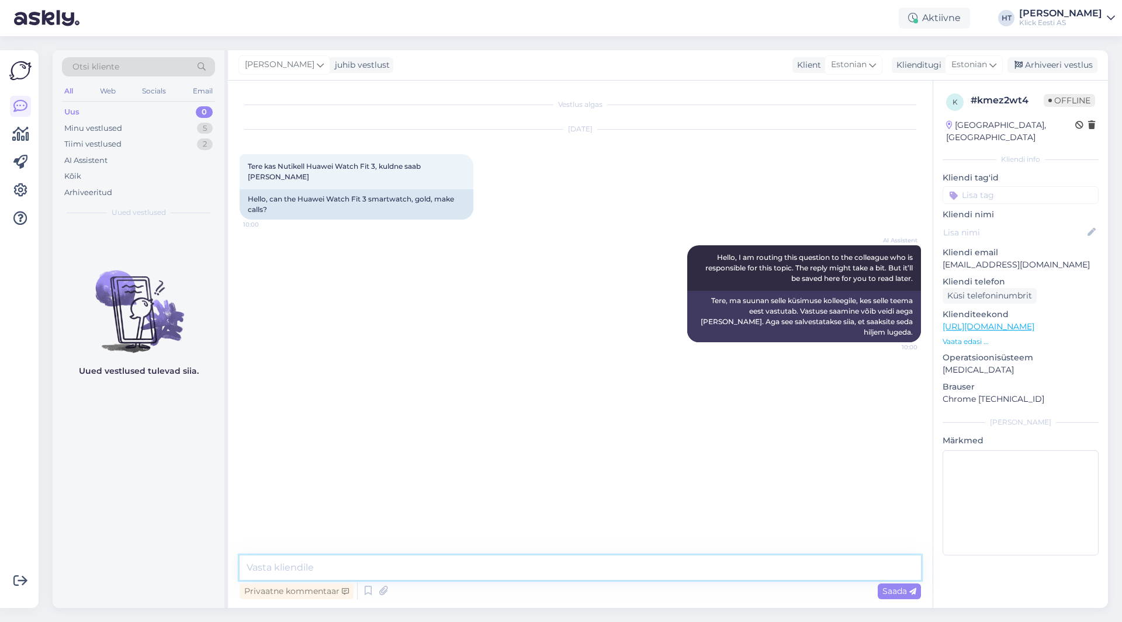
click at [545, 565] on textarea at bounding box center [580, 568] width 681 height 25
type textarea "Bluetooth kõned on toetatud."
click at [1003, 189] on input at bounding box center [1021, 195] width 156 height 18
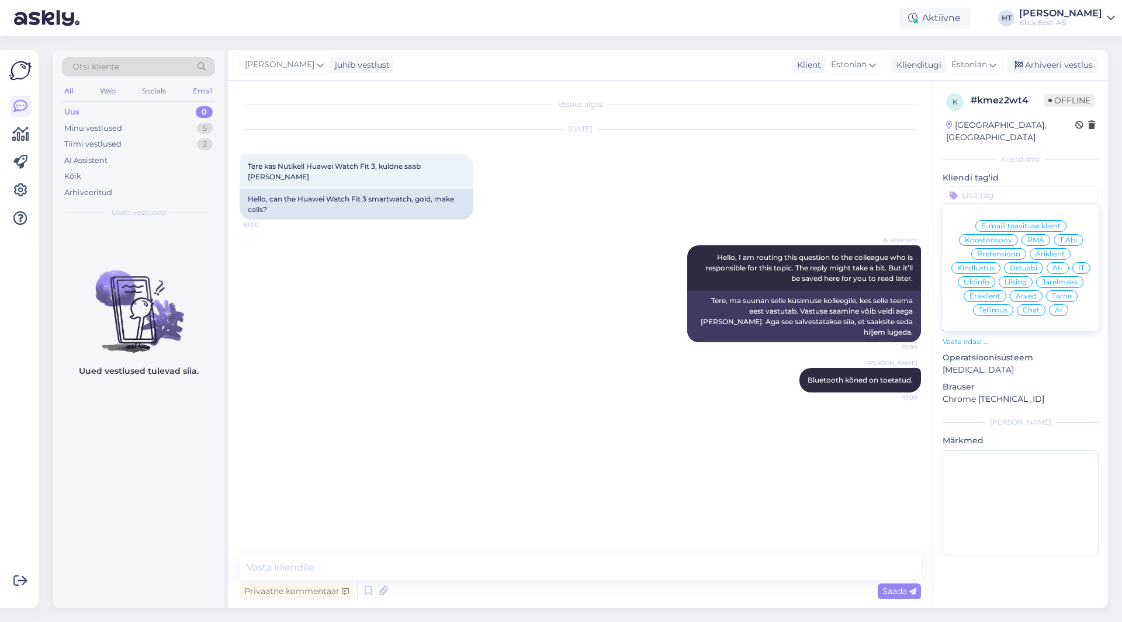
click at [1023, 262] on div "Ostuabi" at bounding box center [1023, 268] width 39 height 12
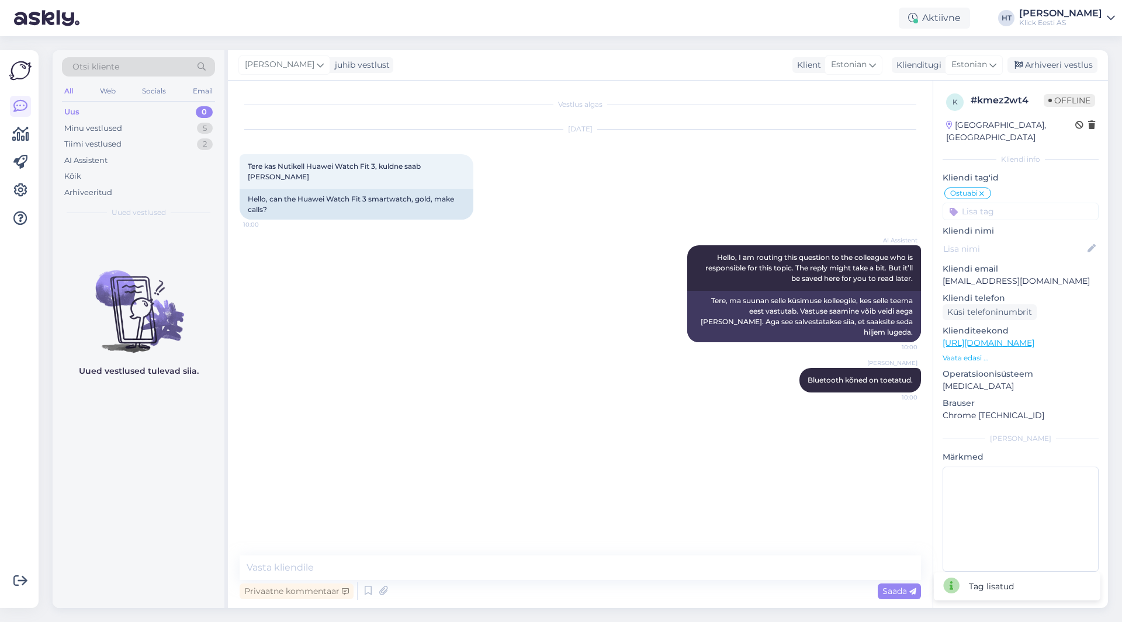
click at [1021, 207] on input at bounding box center [1021, 212] width 156 height 18
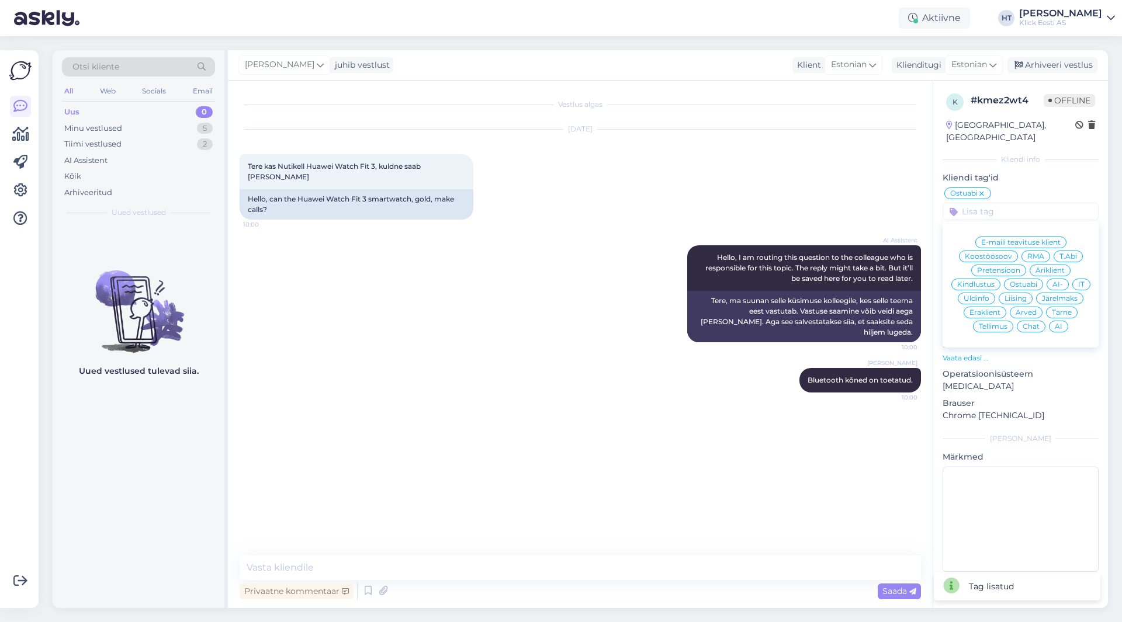
click at [988, 307] on div "Eraklient" at bounding box center [985, 313] width 43 height 12
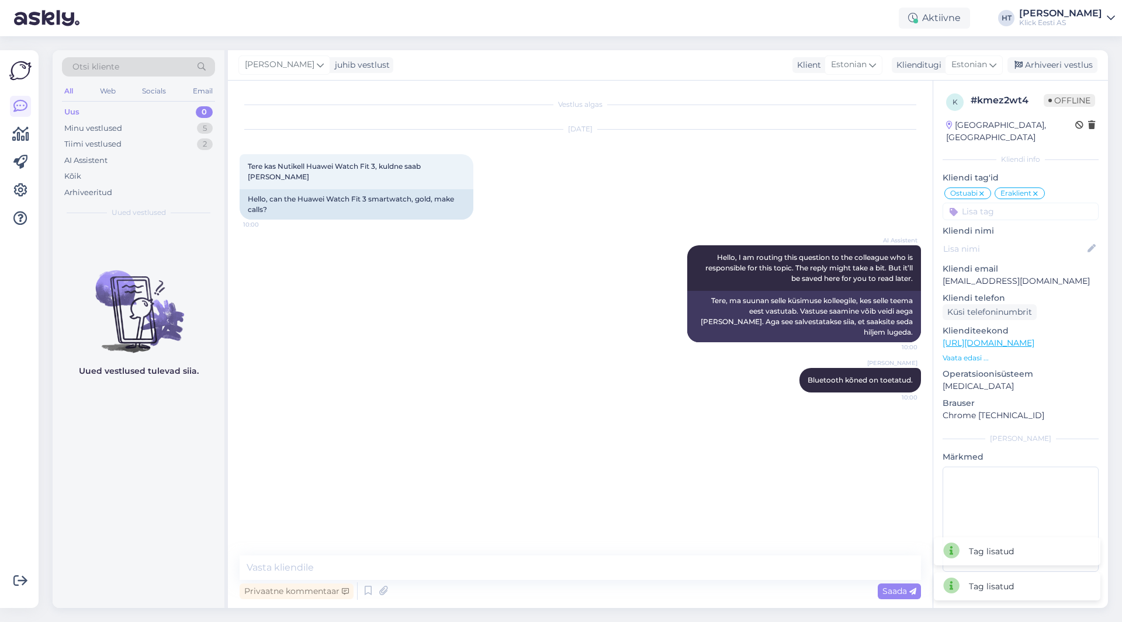
click at [1013, 203] on input at bounding box center [1021, 212] width 156 height 18
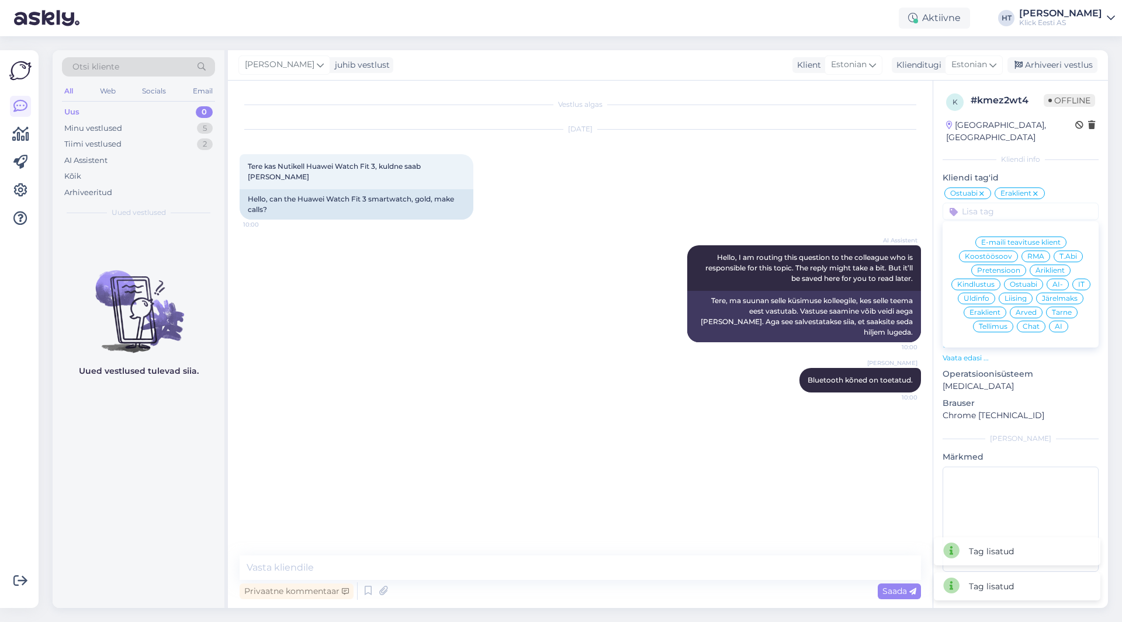
click at [1058, 323] on span "AI" at bounding box center [1059, 326] width 8 height 7
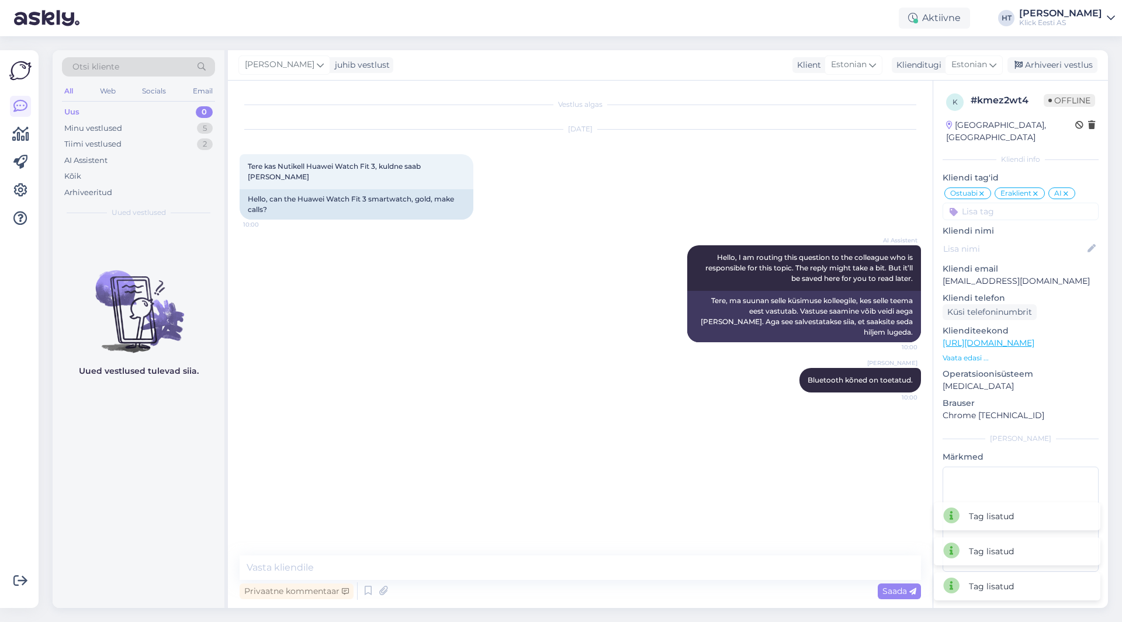
click at [544, 316] on div "AI Assistent Hello, I am routing this question to the colleague who is responsi…" at bounding box center [580, 294] width 681 height 123
click at [162, 118] on div "Uus 0" at bounding box center [138, 112] width 153 height 16
click at [169, 129] on div "Minu vestlused 5" at bounding box center [138, 128] width 153 height 16
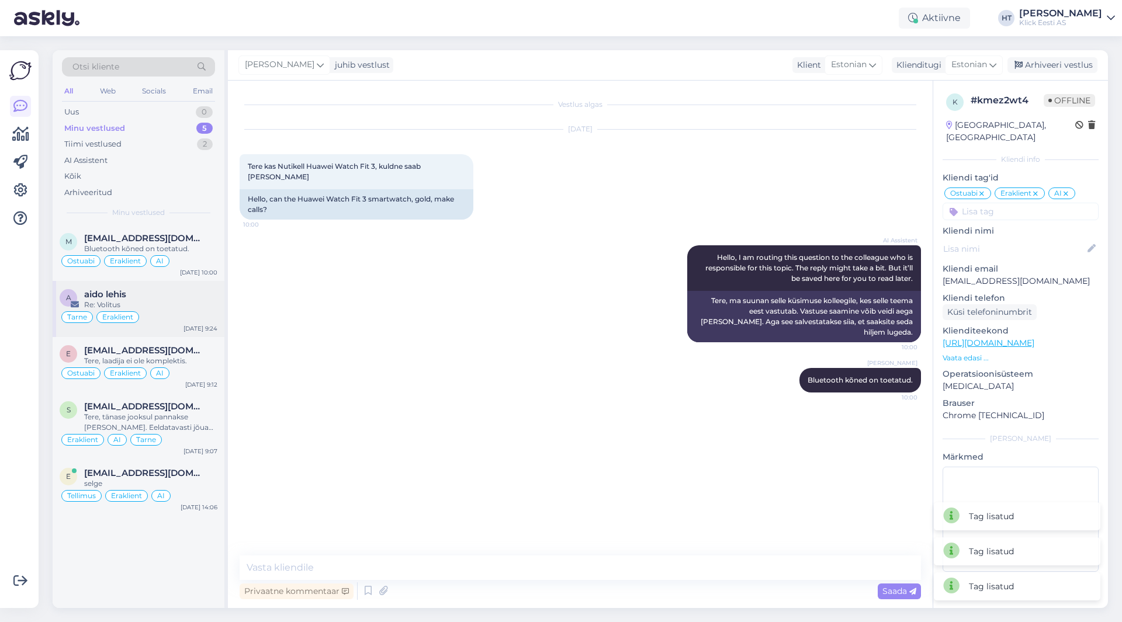
click at [179, 313] on div "Tarne Eraklient" at bounding box center [139, 317] width 158 height 14
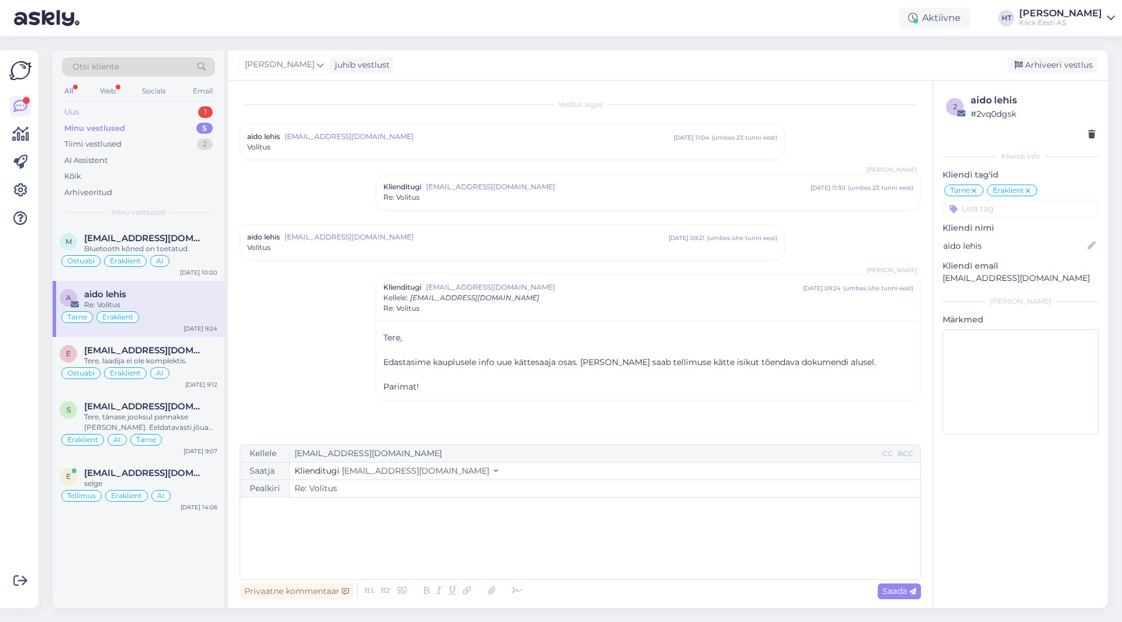
click at [179, 108] on div "Uus 1" at bounding box center [138, 112] width 153 height 16
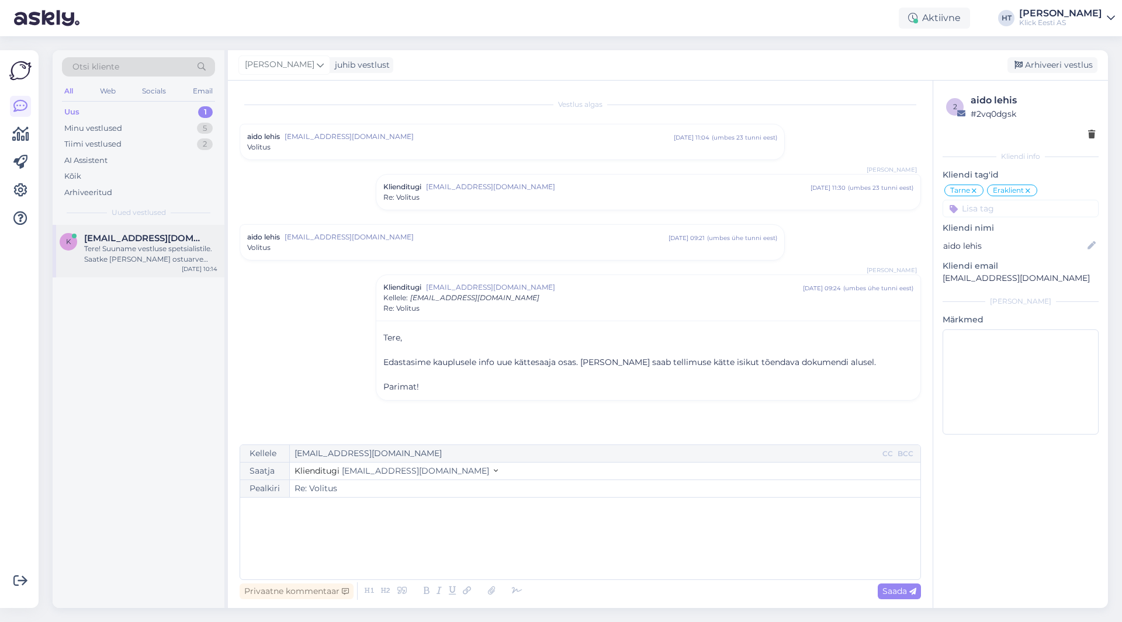
click at [182, 241] on div "[EMAIL_ADDRESS][DOMAIN_NAME]" at bounding box center [150, 238] width 133 height 11
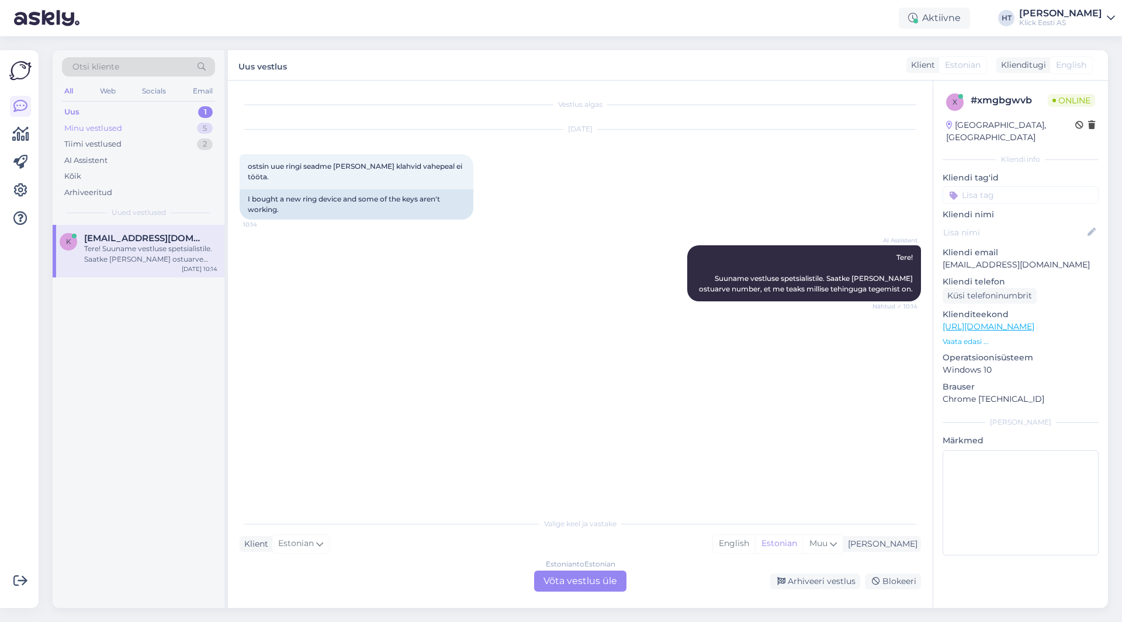
click at [205, 124] on div "5" at bounding box center [205, 129] width 16 height 12
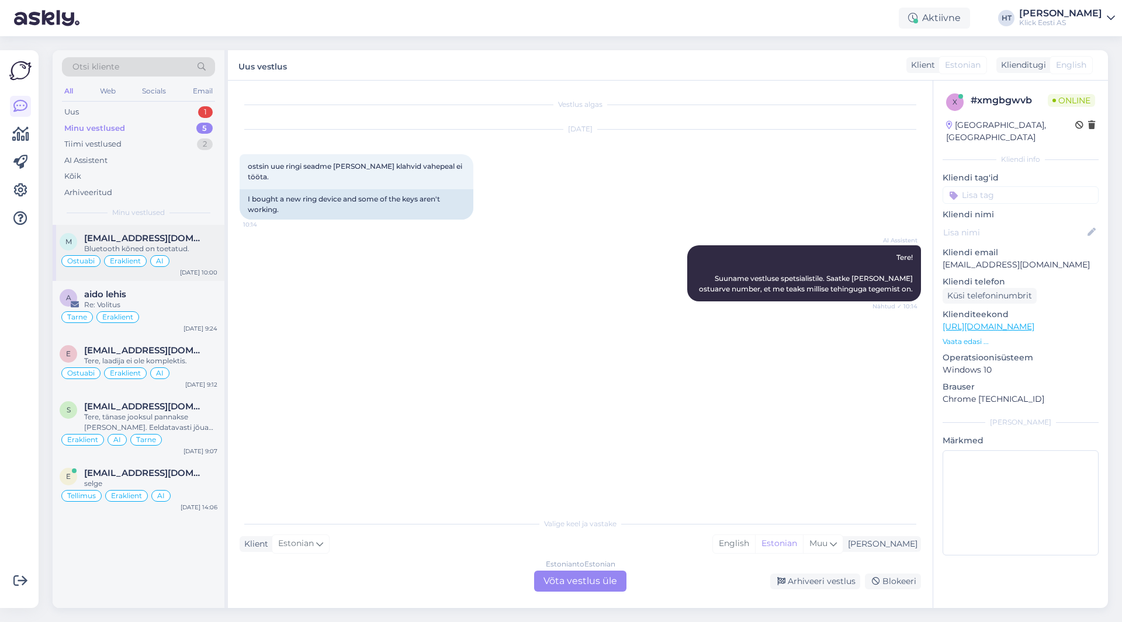
click at [195, 241] on span "[EMAIL_ADDRESS][DOMAIN_NAME]" at bounding box center [145, 238] width 122 height 11
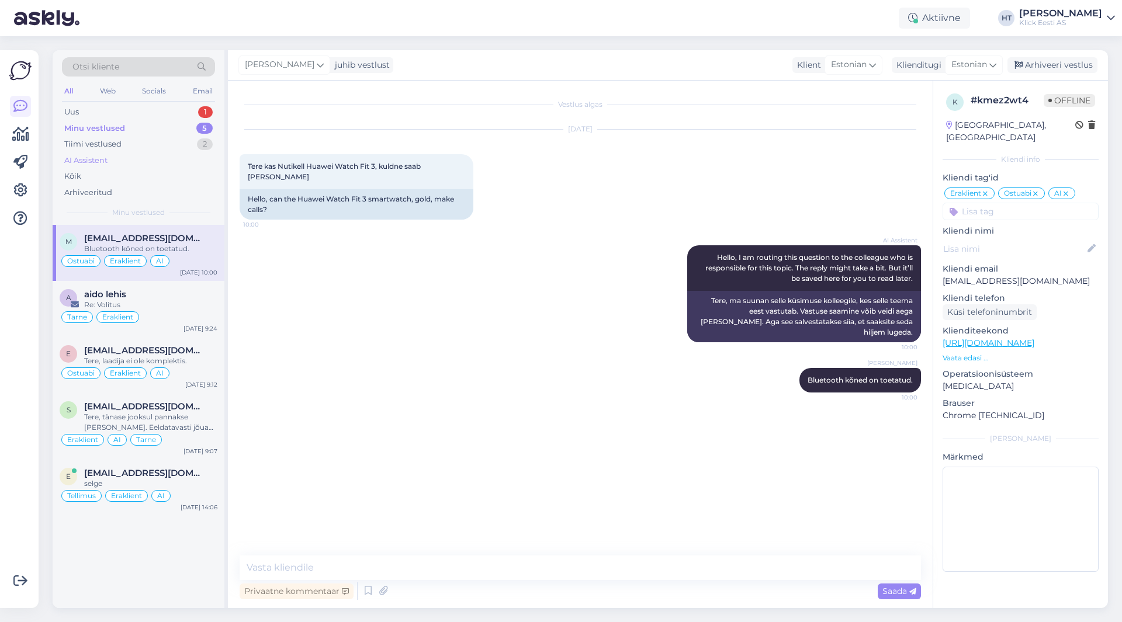
click at [171, 157] on div "AI Assistent" at bounding box center [138, 161] width 153 height 16
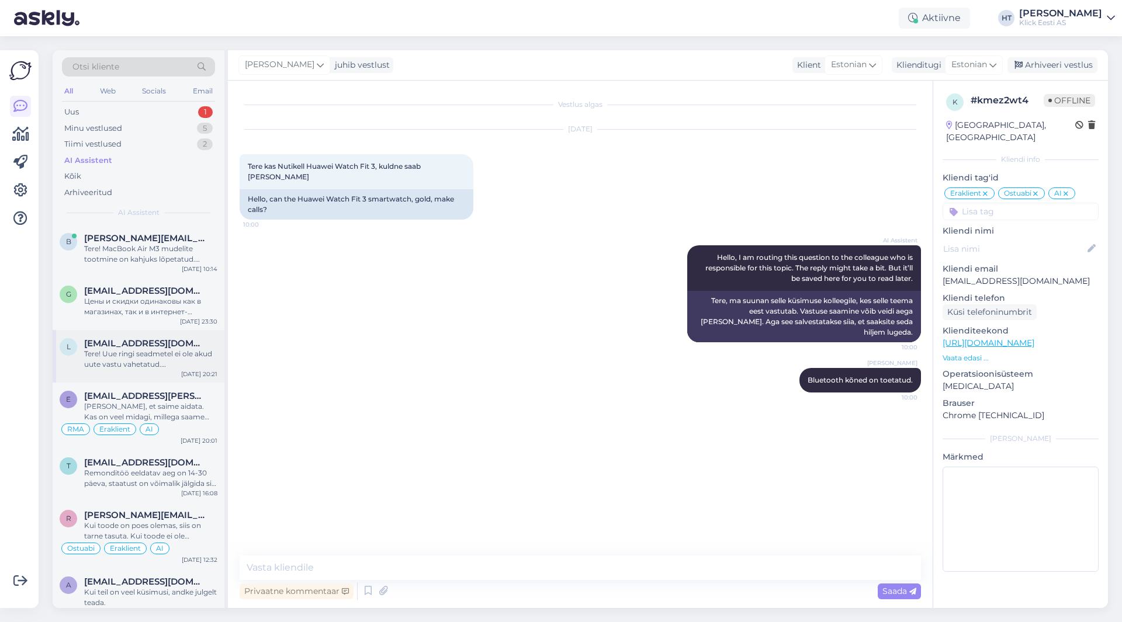
click at [186, 355] on div "Tere! Uue ringi seadmetel ei ole akud uute vastu vahetatud. [PERSON_NAME] tööko…" at bounding box center [150, 359] width 133 height 21
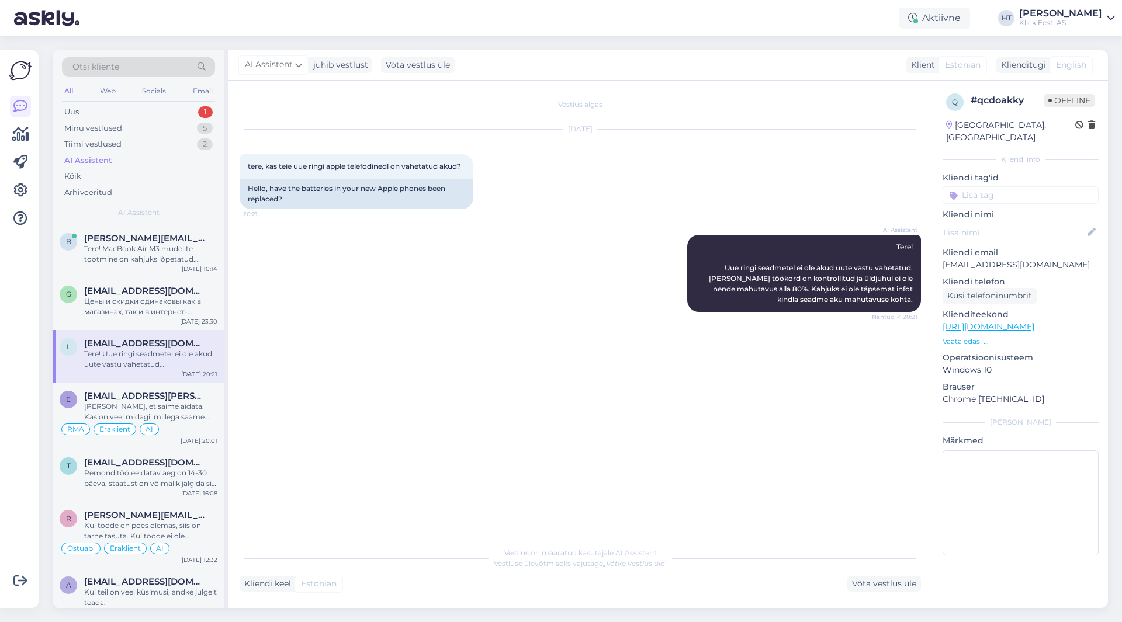
click at [1022, 188] on input at bounding box center [1021, 195] width 156 height 18
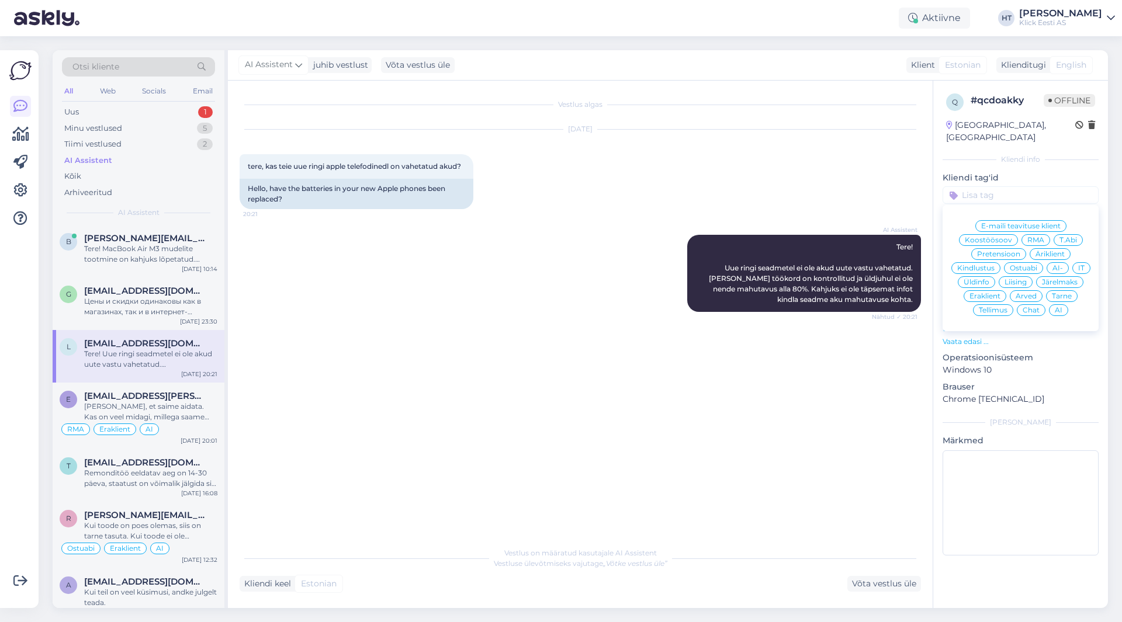
click at [1024, 262] on div "Ostuabi" at bounding box center [1023, 268] width 39 height 12
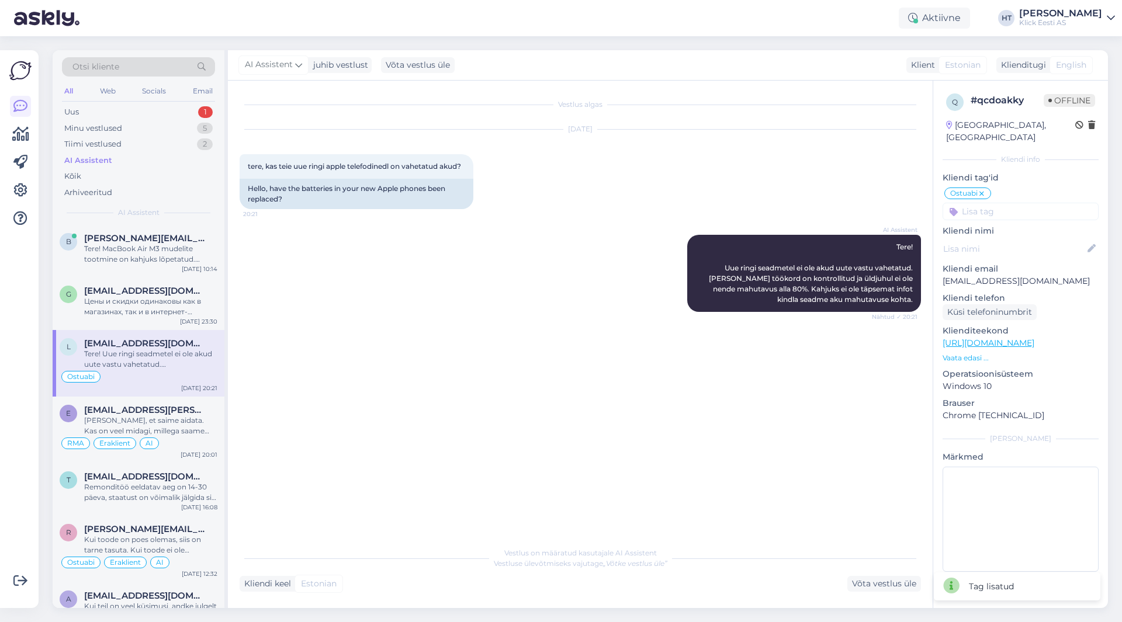
click at [1015, 203] on input at bounding box center [1021, 212] width 156 height 18
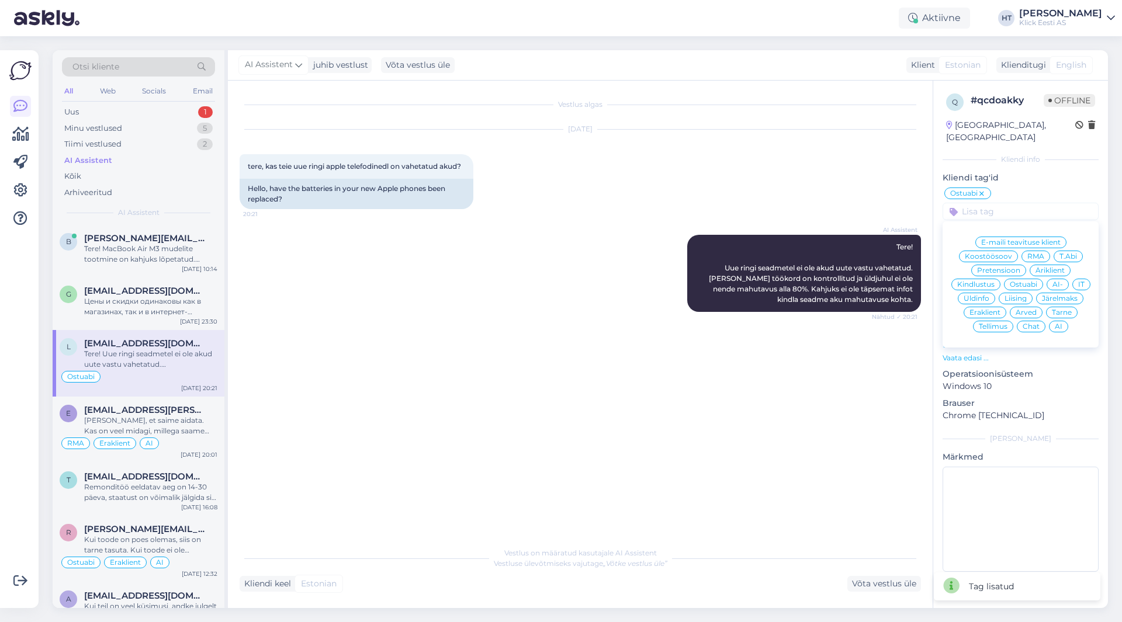
click at [997, 307] on div "Eraklient" at bounding box center [985, 313] width 43 height 12
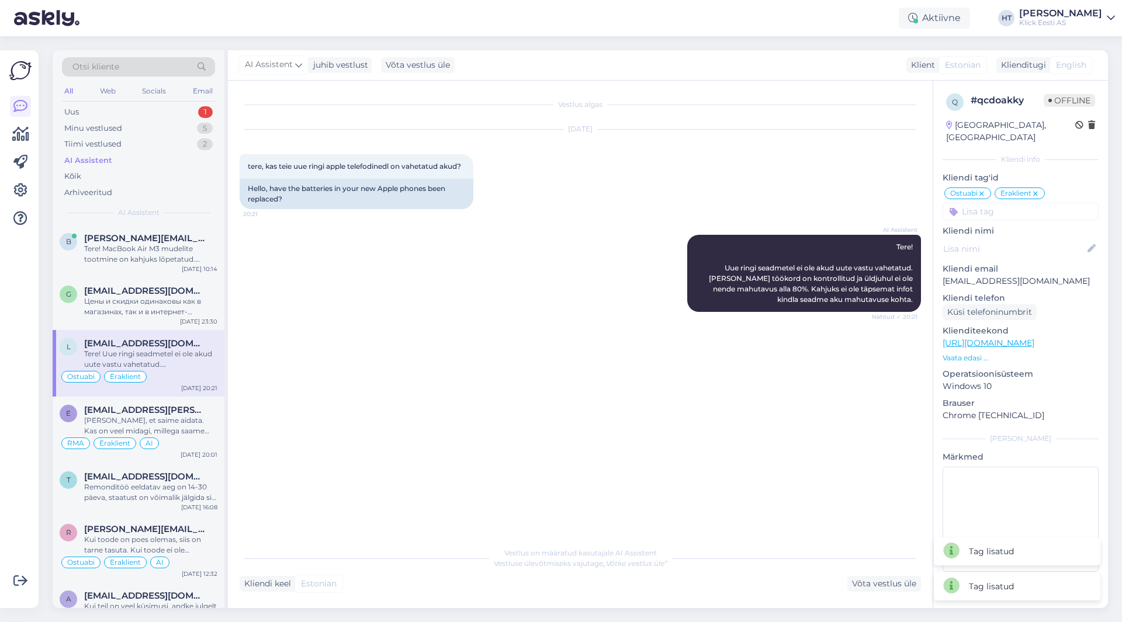
click at [1009, 203] on input at bounding box center [1021, 212] width 156 height 18
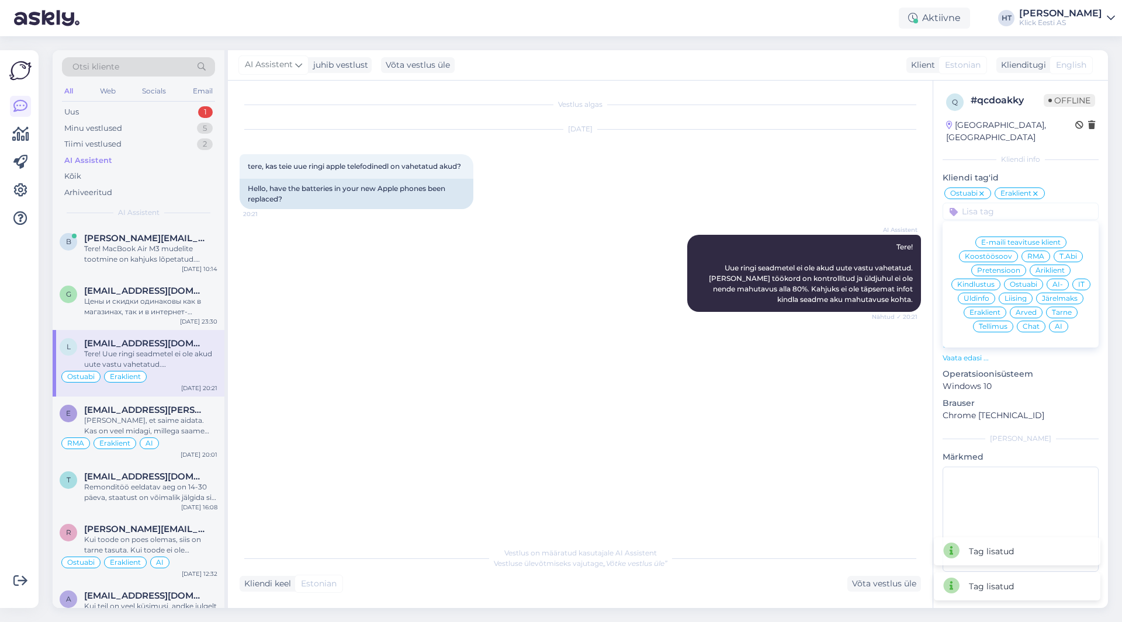
click at [1054, 321] on div "AI" at bounding box center [1058, 327] width 19 height 12
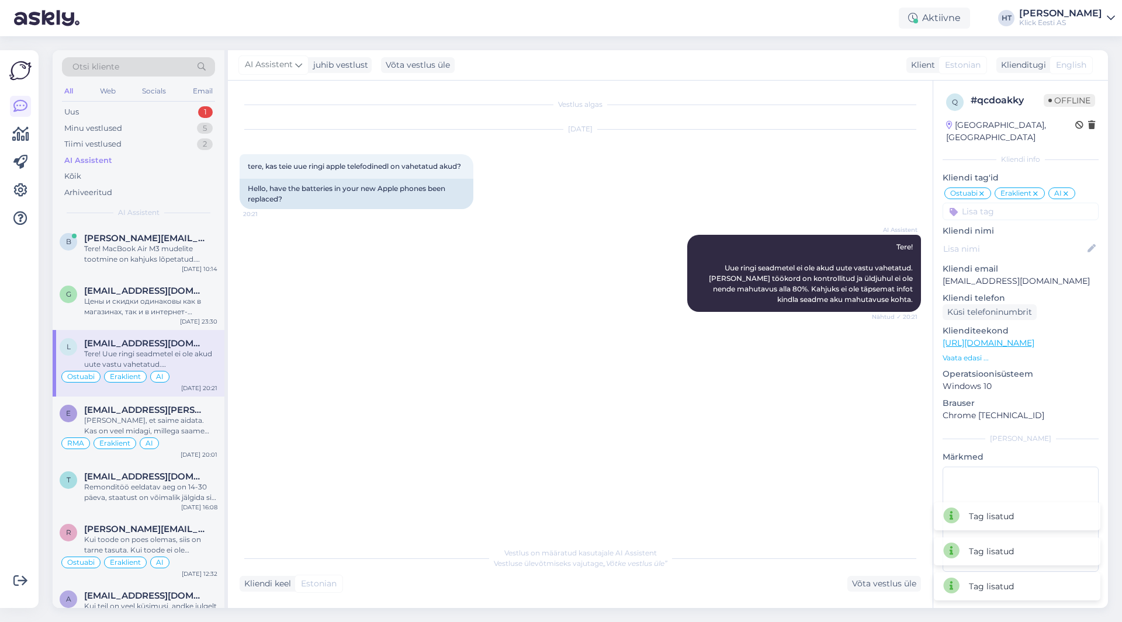
click at [511, 307] on div "AI Assistent Tere! Uue ringi seadmetel ei ole akud uute vastu vahetatud. [PERSO…" at bounding box center [580, 273] width 681 height 103
click at [168, 307] on div "Цены и скидки одинаковы как в магазинах, так и в интернет-магазине, за исключен…" at bounding box center [150, 306] width 133 height 21
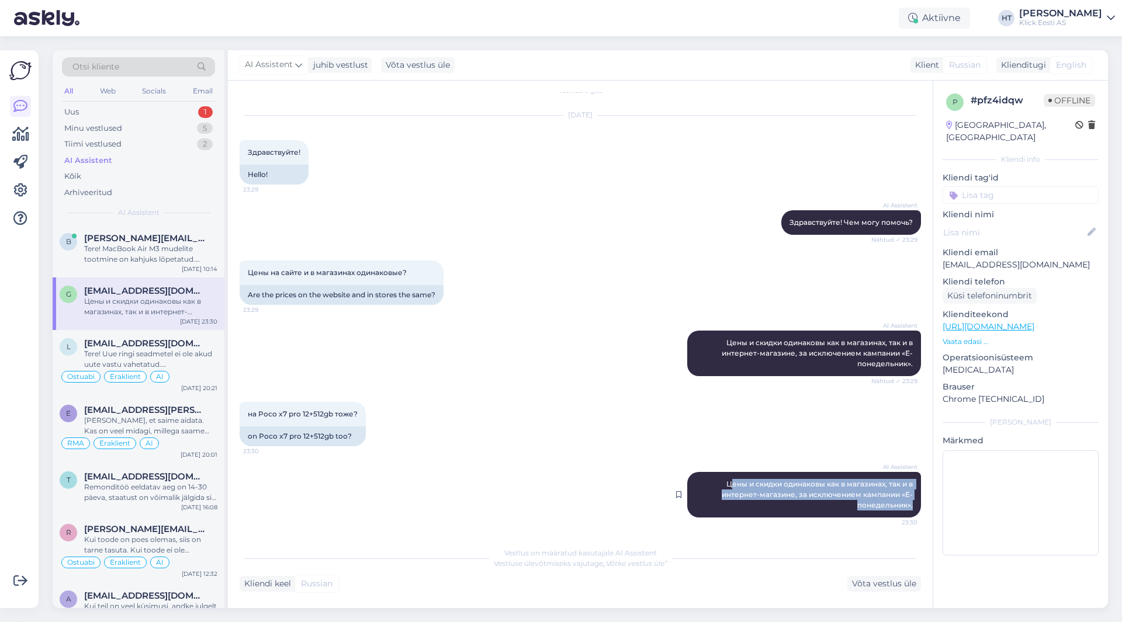
drag, startPoint x: 719, startPoint y: 486, endPoint x: 905, endPoint y: 509, distance: 187.3
click at [905, 509] on div "AI Assistent [PERSON_NAME] и скидки одинаковы как в магазинах, так и в интернет…" at bounding box center [804, 495] width 234 height 46
click at [722, 487] on span "Цены и скидки одинаковы как в магазинах, так и в интернет-магазине, за исключен…" at bounding box center [818, 495] width 193 height 30
drag, startPoint x: 713, startPoint y: 483, endPoint x: 910, endPoint y: 504, distance: 198.7
click at [910, 504] on div "AI Assistent [PERSON_NAME] и скидки одинаковы как в магазинах, так и в интернет…" at bounding box center [804, 495] width 234 height 46
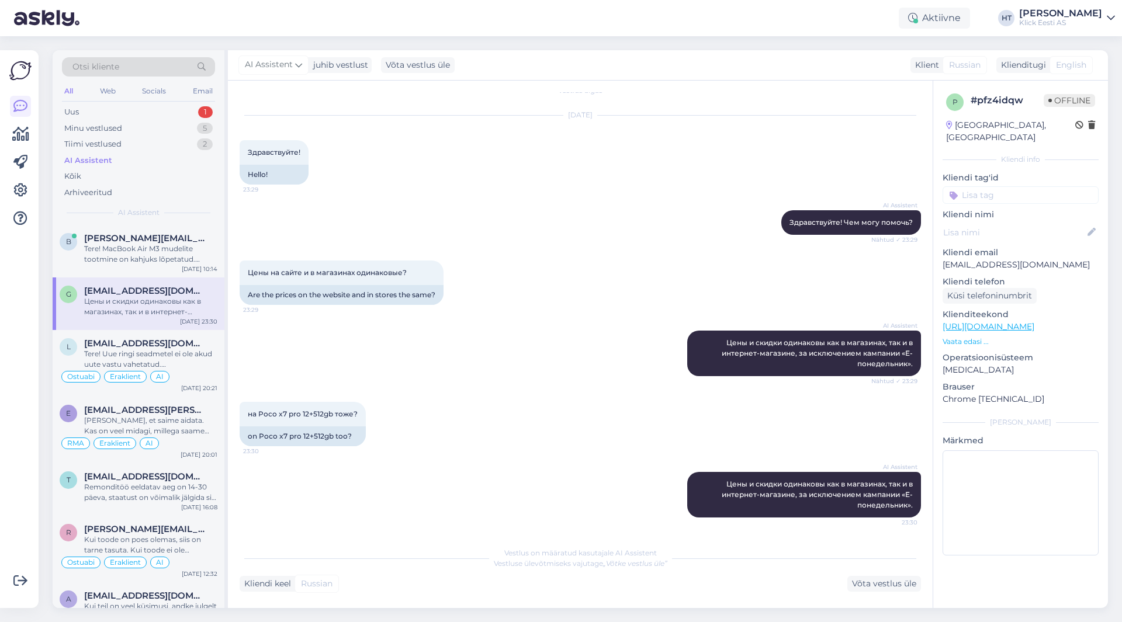
click at [619, 397] on div "на Poco x7 pro 12+512gb тоже? 23:30 on Poco x7 pro 12+512gb too?" at bounding box center [580, 424] width 681 height 70
click at [794, 348] on div "AI Assistent [PERSON_NAME] и скидки одинаковы как в магазинах, так и в интернет…" at bounding box center [804, 354] width 234 height 46
copy div "Цены и скидки одинаковы как в магазинах, так и в интернет-магазине, за исключен…"
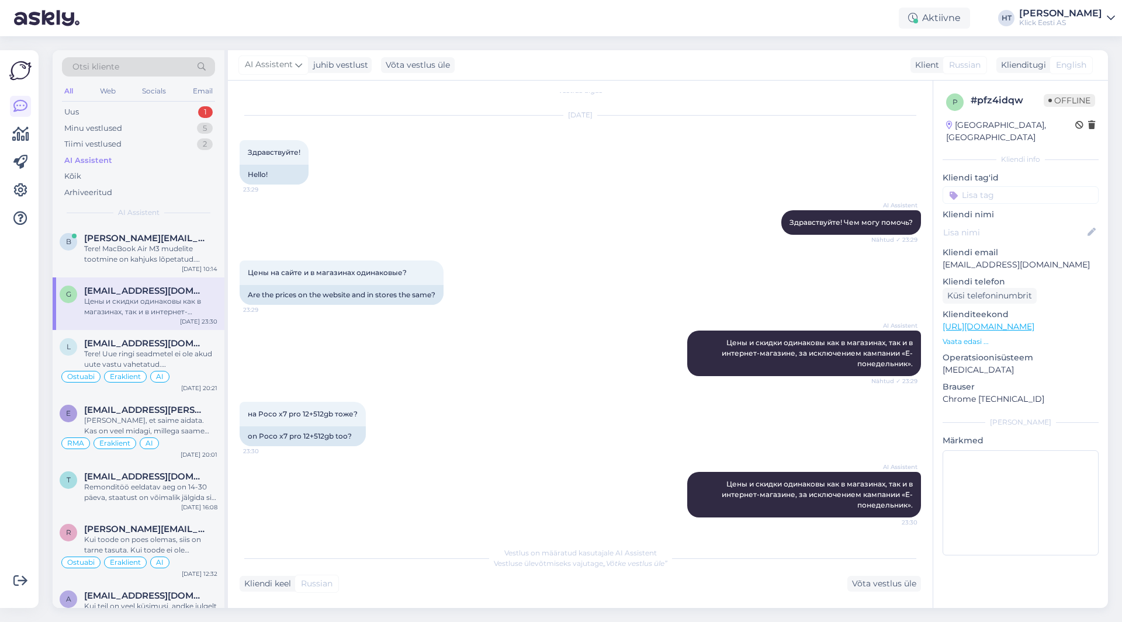
click at [549, 400] on div "на Poco x7 pro 12+512gb тоже? 23:30 on Poco x7 pro 12+512gb too?" at bounding box center [580, 424] width 681 height 70
click at [1004, 189] on input at bounding box center [1021, 195] width 156 height 18
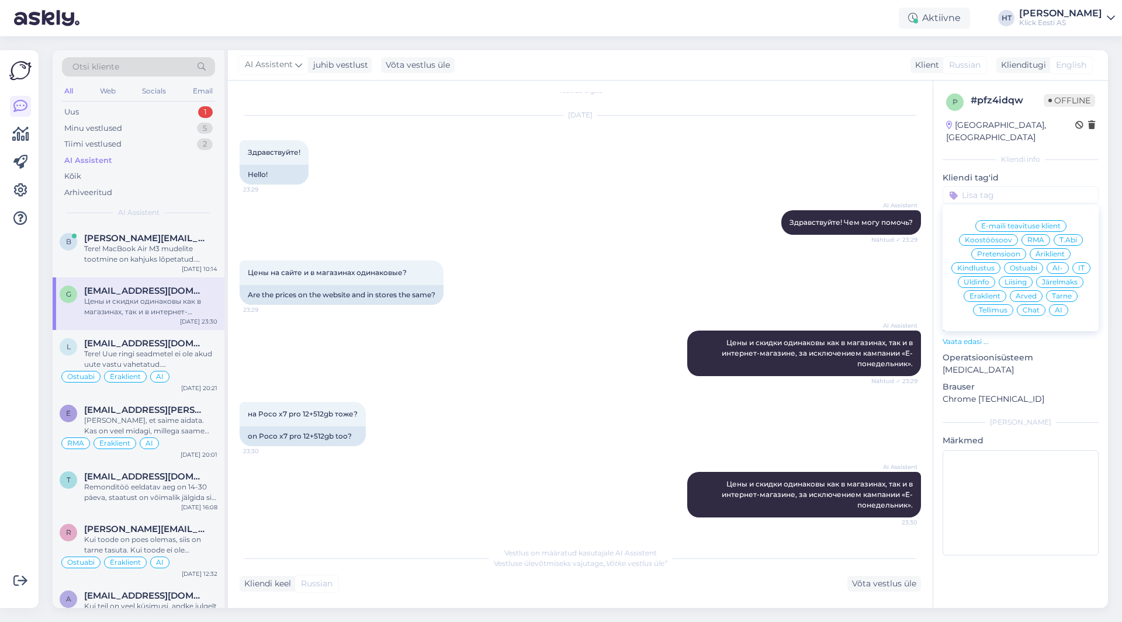
click at [981, 279] on span "Üldinfo" at bounding box center [977, 282] width 26 height 7
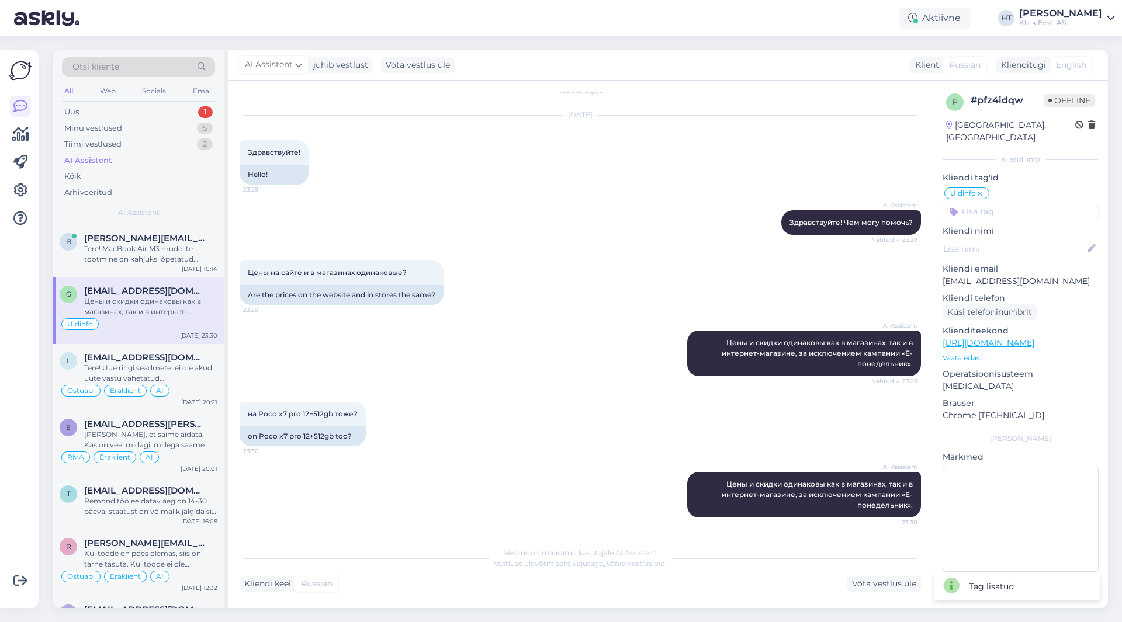
click at [1005, 186] on div "Üldinfo E-maili teavituse klient Koostöösoov RMA T.Abi Pretensioon Äriklient Ki…" at bounding box center [1021, 203] width 156 height 34
click at [1008, 203] on input at bounding box center [1021, 212] width 156 height 18
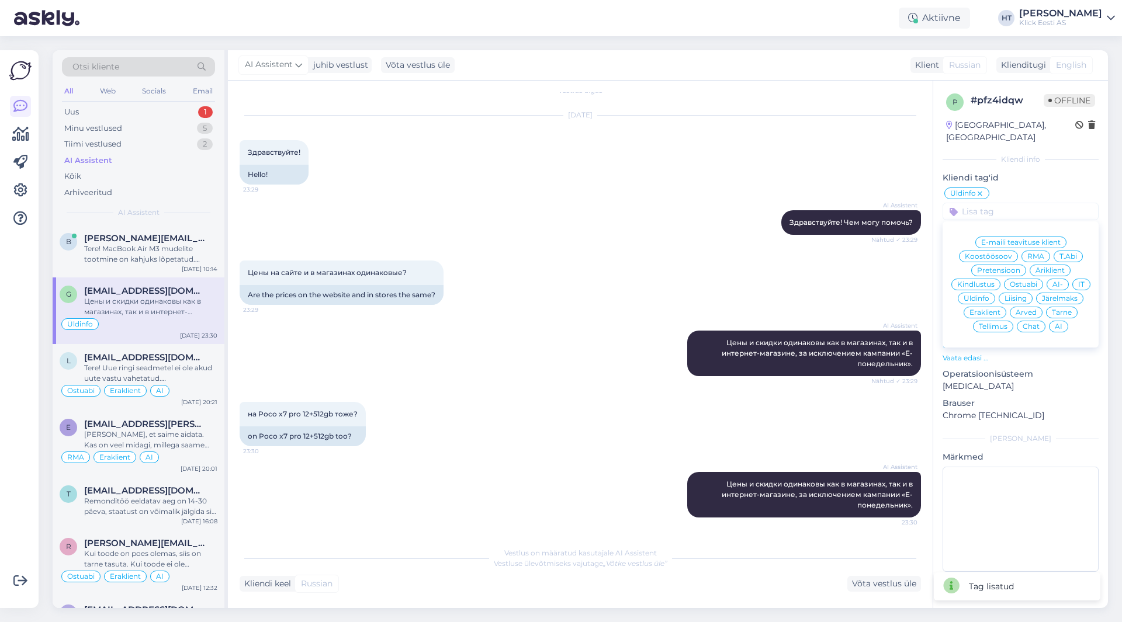
click at [998, 309] on span "Eraklient" at bounding box center [985, 312] width 31 height 7
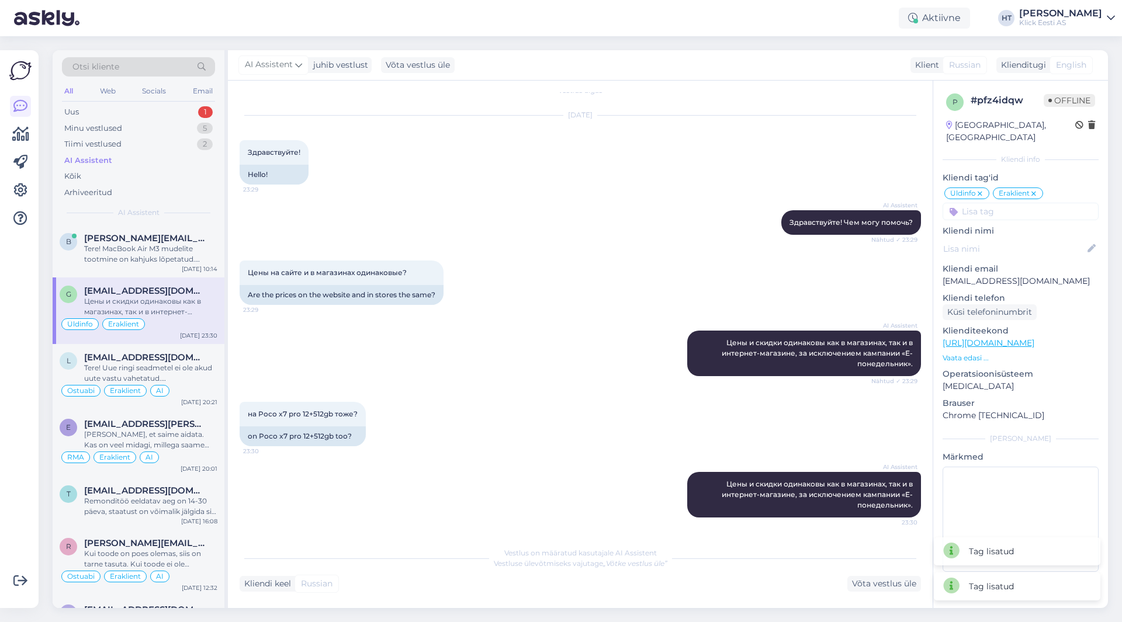
click at [1023, 203] on input at bounding box center [1021, 212] width 156 height 18
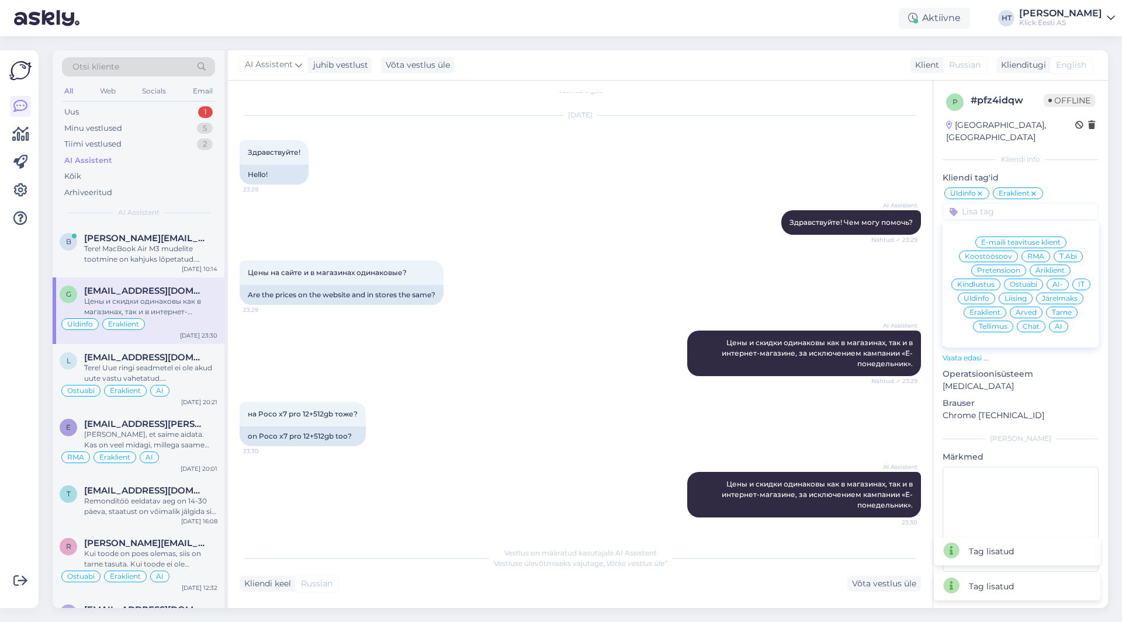
click at [1060, 321] on div "AI" at bounding box center [1058, 327] width 19 height 12
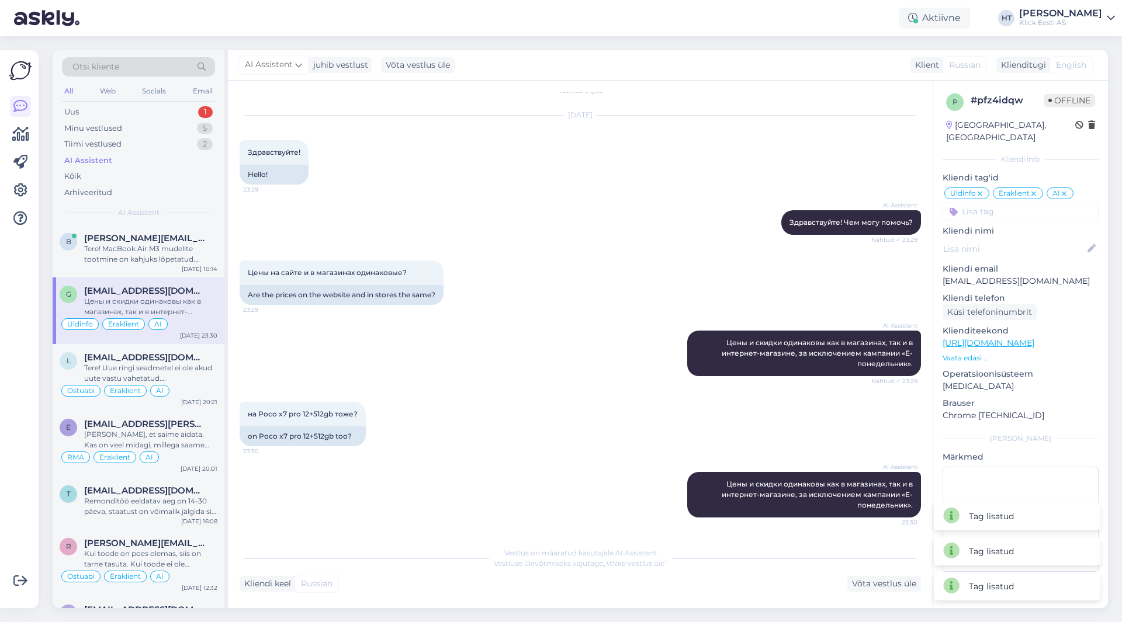
click at [660, 290] on div "Цены на сайте и в магазинах одинаковые? 23:29 Are the prices on the website and…" at bounding box center [580, 283] width 681 height 70
click at [103, 255] on div "Tere! MacBook Air M3 mudelite tootmine on kahjuks lõpetatud. Nende asemel jääb …" at bounding box center [150, 254] width 133 height 21
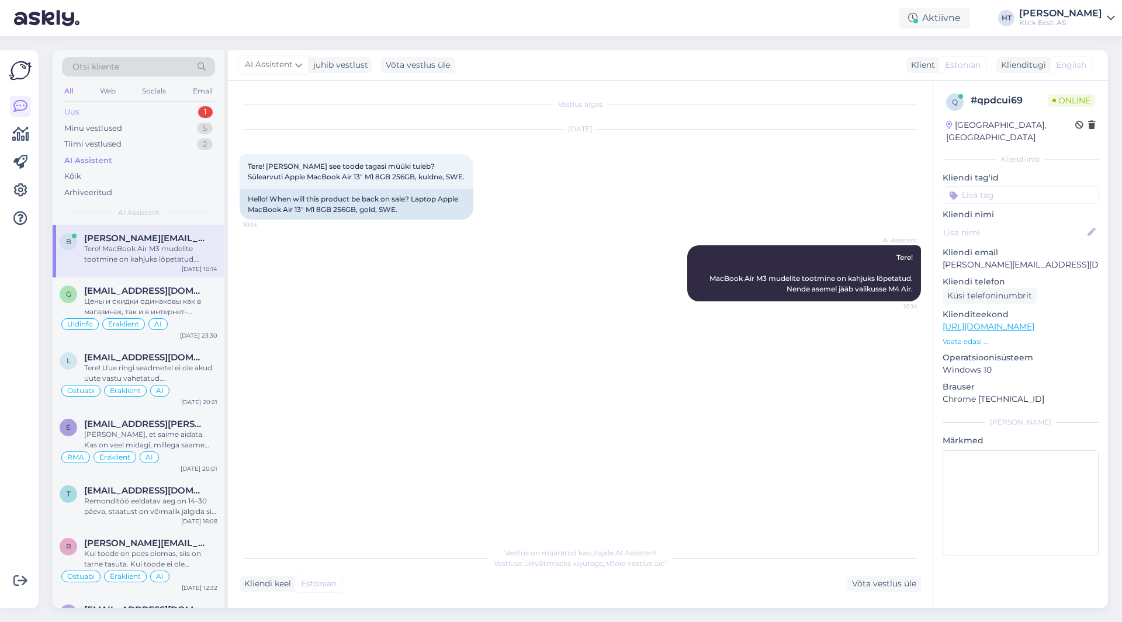
click at [189, 110] on div "Uus 1" at bounding box center [138, 112] width 153 height 16
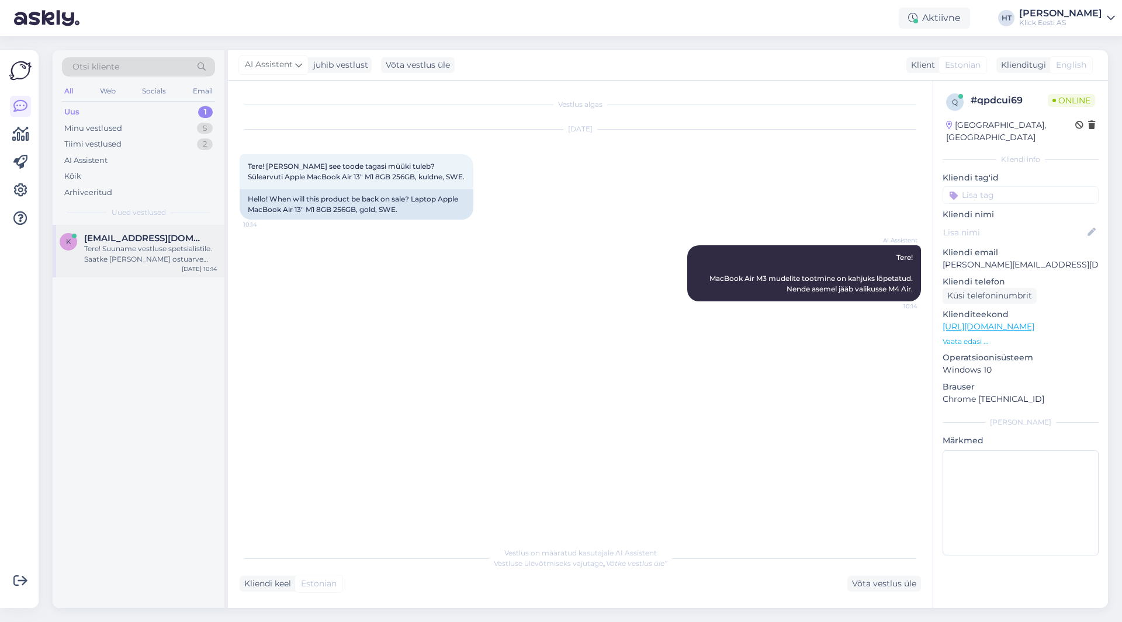
click at [195, 231] on div "k [EMAIL_ADDRESS][DOMAIN_NAME] Tere! Suuname vestluse spetsialistile. Saatke [P…" at bounding box center [139, 251] width 172 height 53
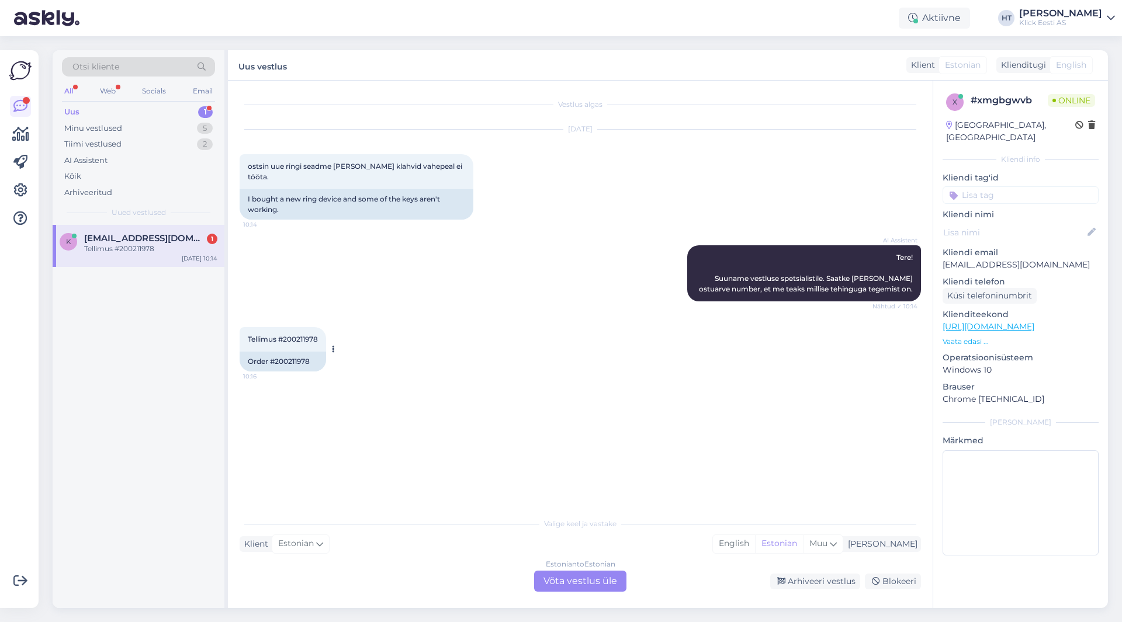
click at [291, 335] on span "Tellimus #200211978" at bounding box center [283, 339] width 70 height 9
copy div "200211978 10:16"
click at [507, 321] on div "Tellimus #200211978 10:16 Order #200211978" at bounding box center [580, 349] width 681 height 70
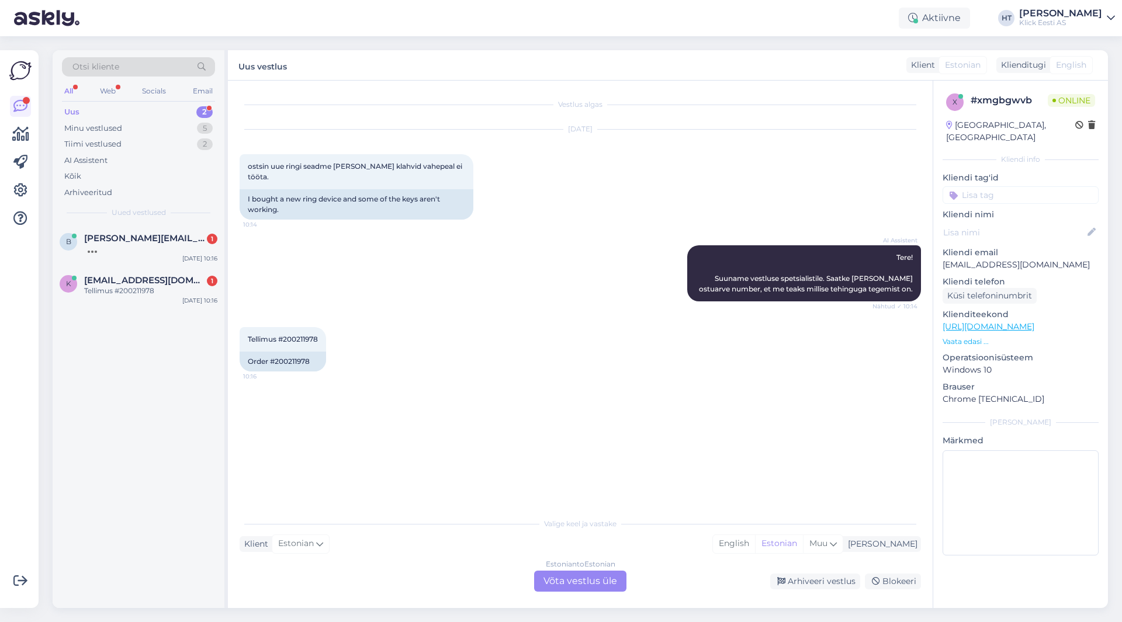
click at [440, 291] on div "AI Assistent Tere! Suuname vestluse spetsialistile. Saatke [PERSON_NAME] ostuar…" at bounding box center [580, 274] width 681 height 82
click at [127, 296] on div "k [EMAIL_ADDRESS][DOMAIN_NAME] 1 Tellimus #200211978 [DATE] 10:16" at bounding box center [139, 288] width 172 height 42
click at [565, 587] on div "Estonian to Estonian Võta vestlus üle" at bounding box center [580, 581] width 92 height 21
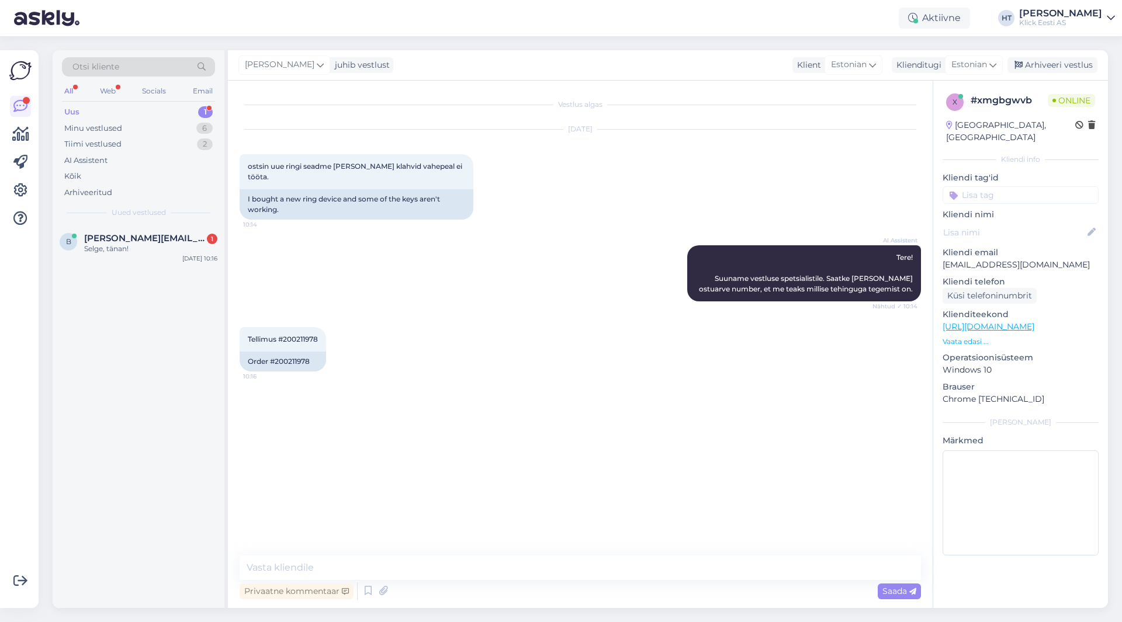
click at [479, 414] on div "Vestlus algas [DATE] ostsin uue ringi seadme [PERSON_NAME] klahvid vahepeal ei …" at bounding box center [586, 318] width 692 height 453
click at [553, 574] on textarea at bounding box center [580, 568] width 681 height 25
type textarea "Millised klahvid täpsemalt ei tööta?"
click at [109, 234] on span "[PERSON_NAME][EMAIL_ADDRESS][DOMAIN_NAME]" at bounding box center [145, 238] width 122 height 11
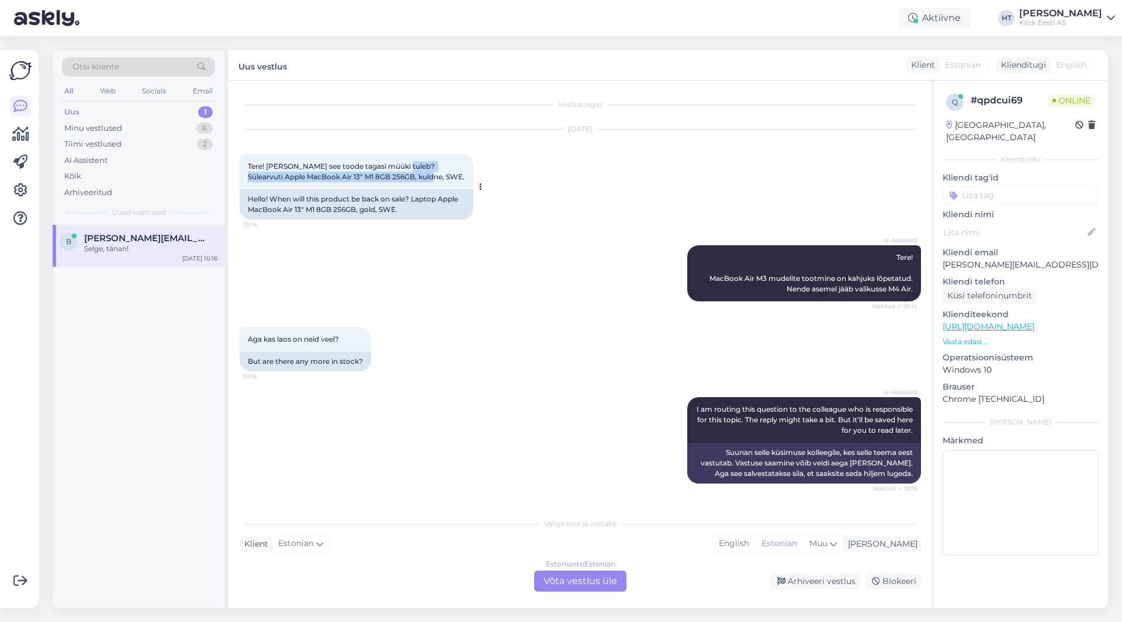
drag, startPoint x: 399, startPoint y: 165, endPoint x: 406, endPoint y: 179, distance: 16.5
click at [406, 179] on span "Tere! [PERSON_NAME] see toode tagasi müüki tuleb? Sülearvuti Apple MacBook Air …" at bounding box center [356, 171] width 217 height 19
copy span "Sülearvuti Apple MacBook Air 13" M1 8GB 256GB, kuldne, SWE"
click at [460, 411] on div "AI Assistent I am routing this question to the colleague who is responsible for…" at bounding box center [580, 441] width 681 height 112
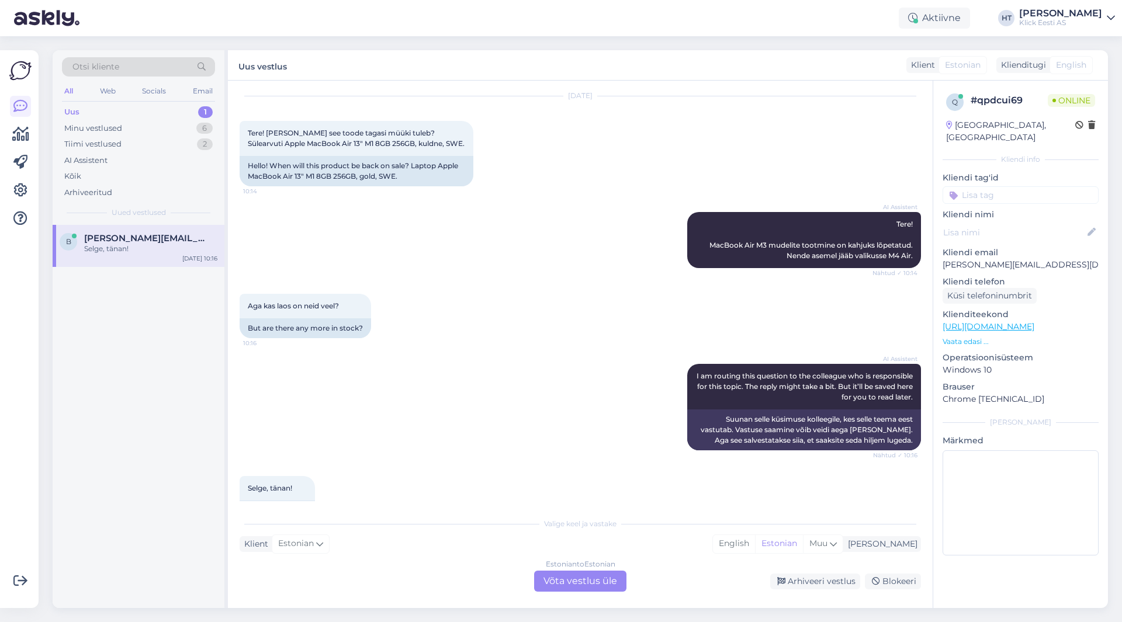
scroll to position [65, 0]
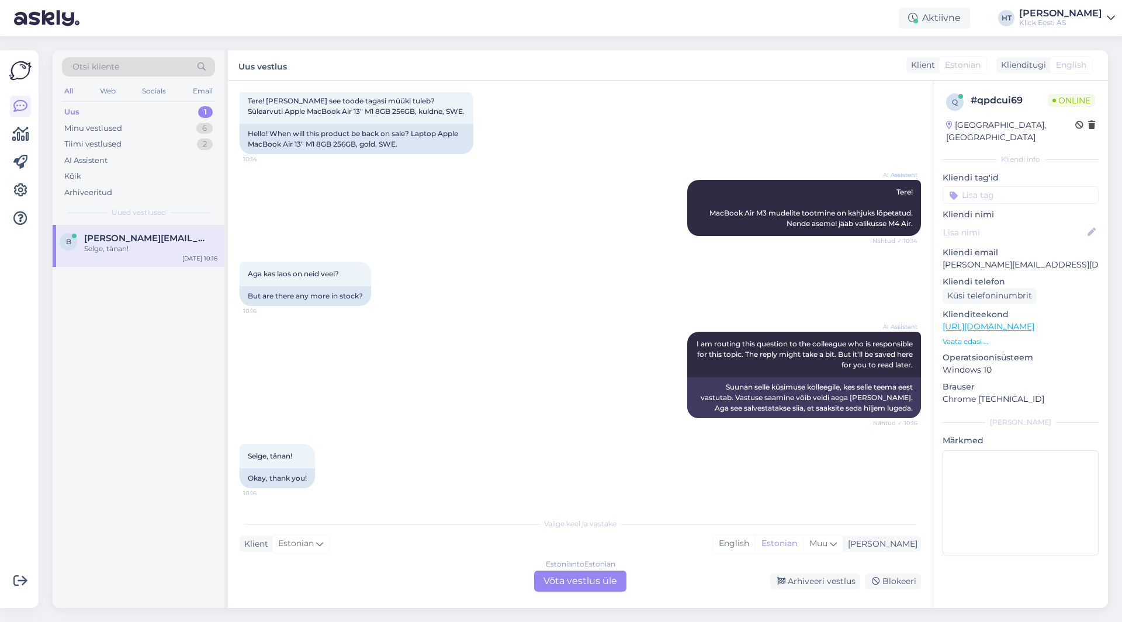
click at [587, 581] on div "Estonian to Estonian Võta vestlus üle" at bounding box center [580, 581] width 92 height 21
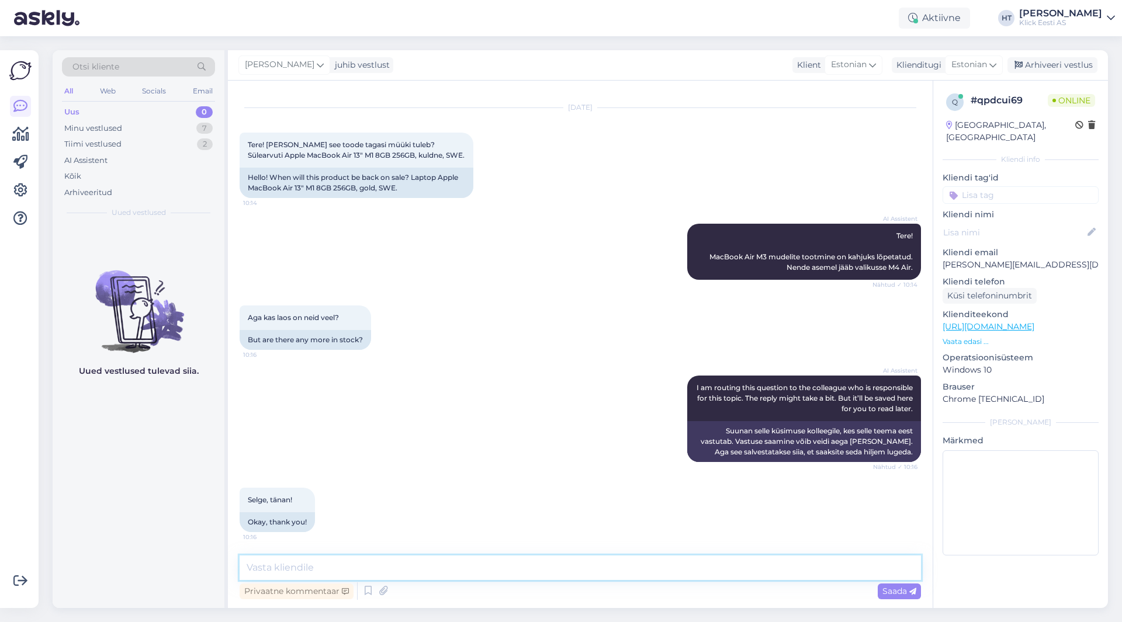
click at [565, 573] on textarea at bounding box center [580, 568] width 681 height 25
drag, startPoint x: 456, startPoint y: 567, endPoint x: 310, endPoint y: 577, distance: 146.4
click at [310, 577] on textarea "M1 mudeleid hetkel laos ei leidu." at bounding box center [580, 568] width 681 height 25
paste textarea "[URL][DOMAIN_NAME]"
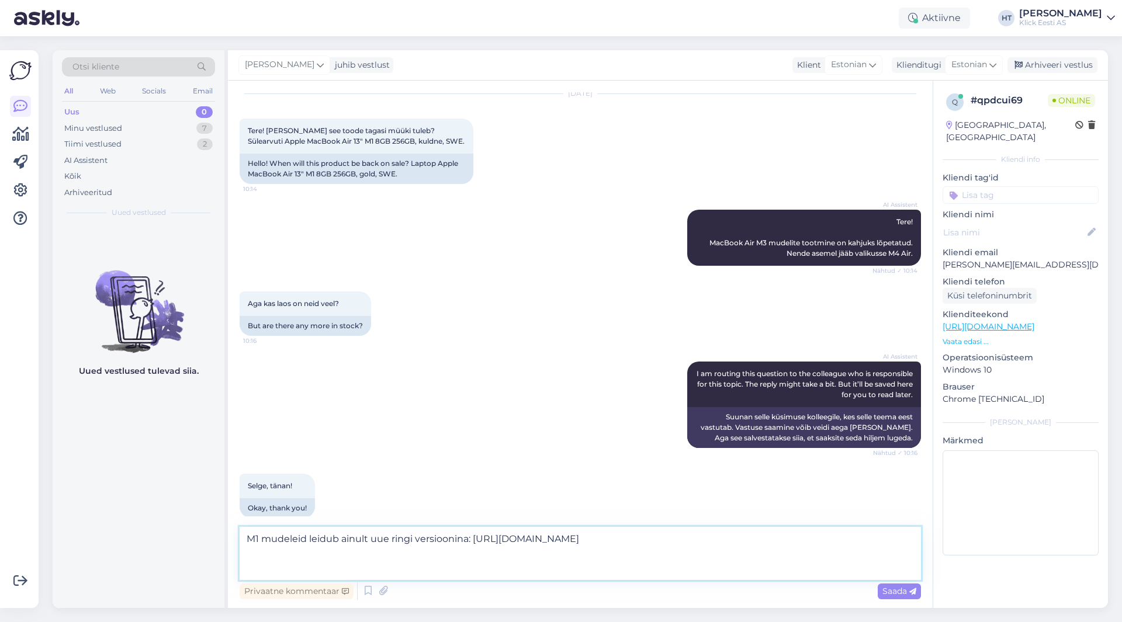
scroll to position [50, 0]
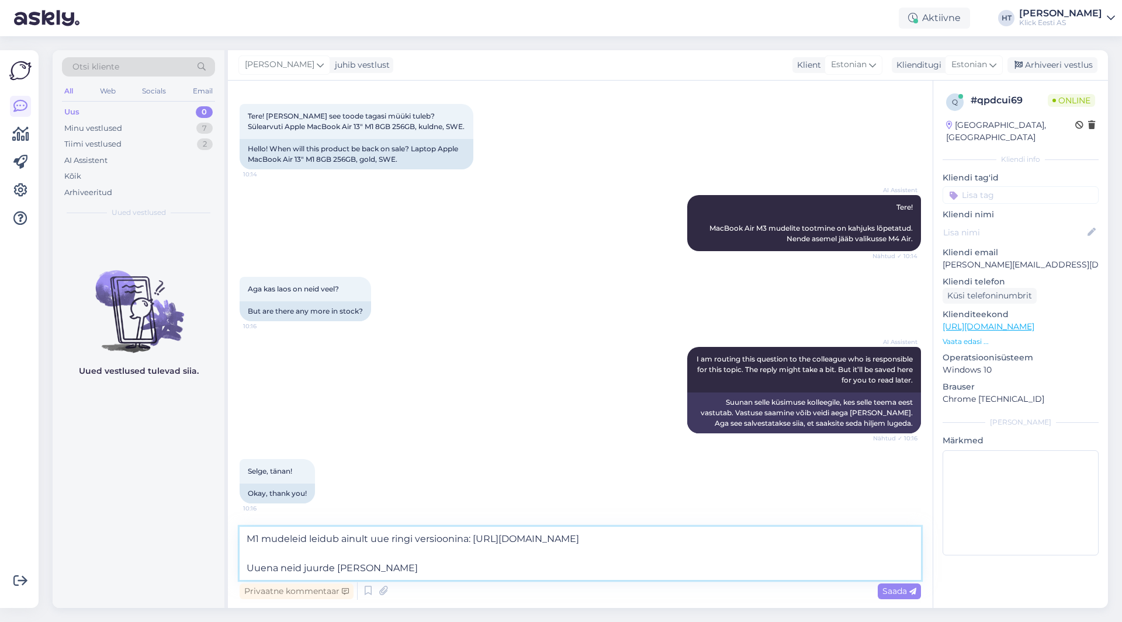
type textarea "M1 mudeleid leidub ainult uue ringi versioonina: [URL][DOMAIN_NAME] Uuena neid …"
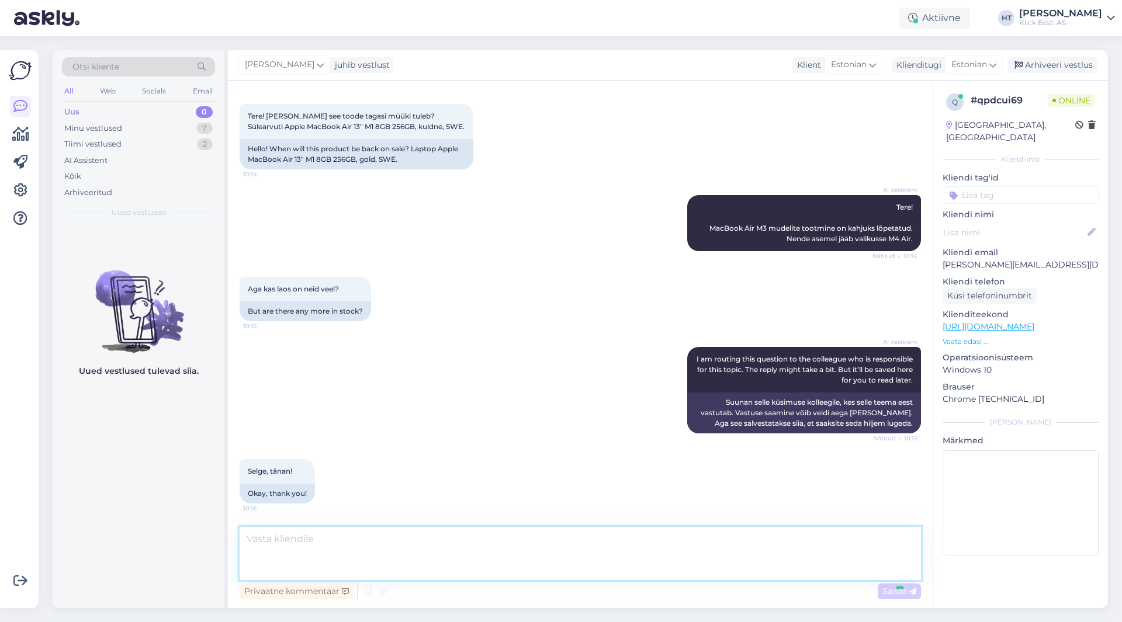
scroll to position [114, 0]
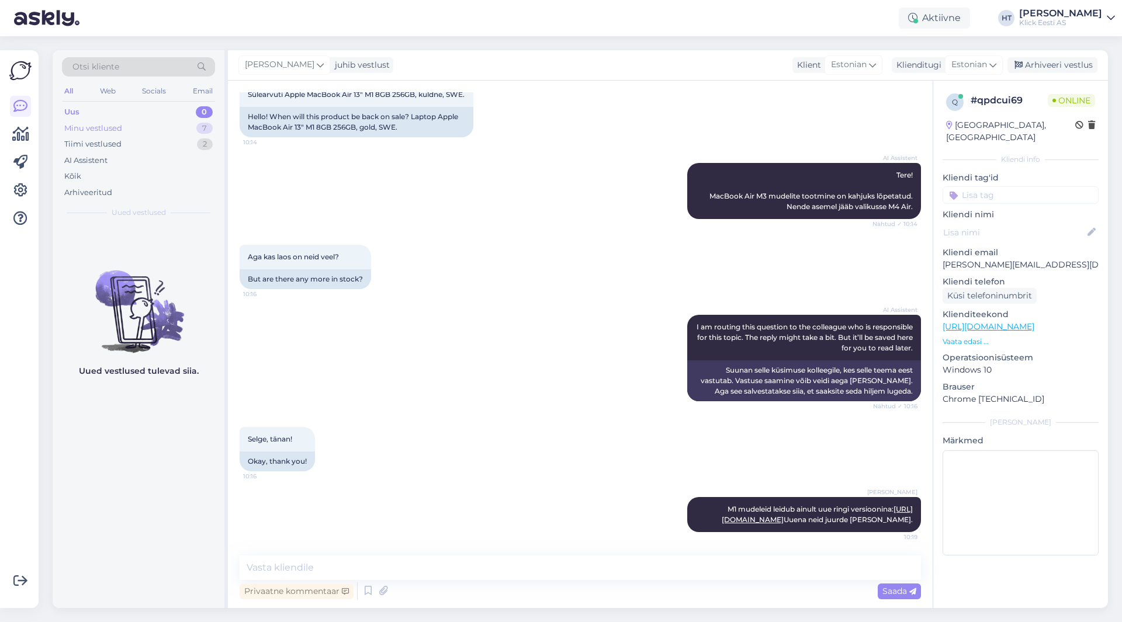
click at [188, 128] on div "Minu vestlused 7" at bounding box center [138, 128] width 153 height 16
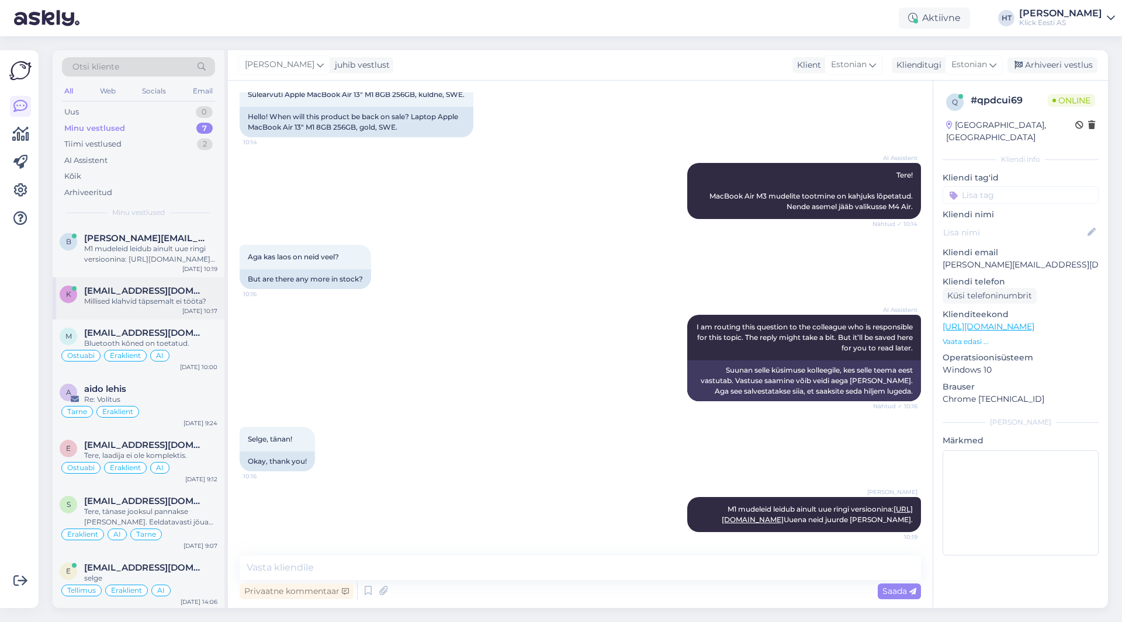
click at [171, 290] on span "[EMAIL_ADDRESS][DOMAIN_NAME]" at bounding box center [145, 291] width 122 height 11
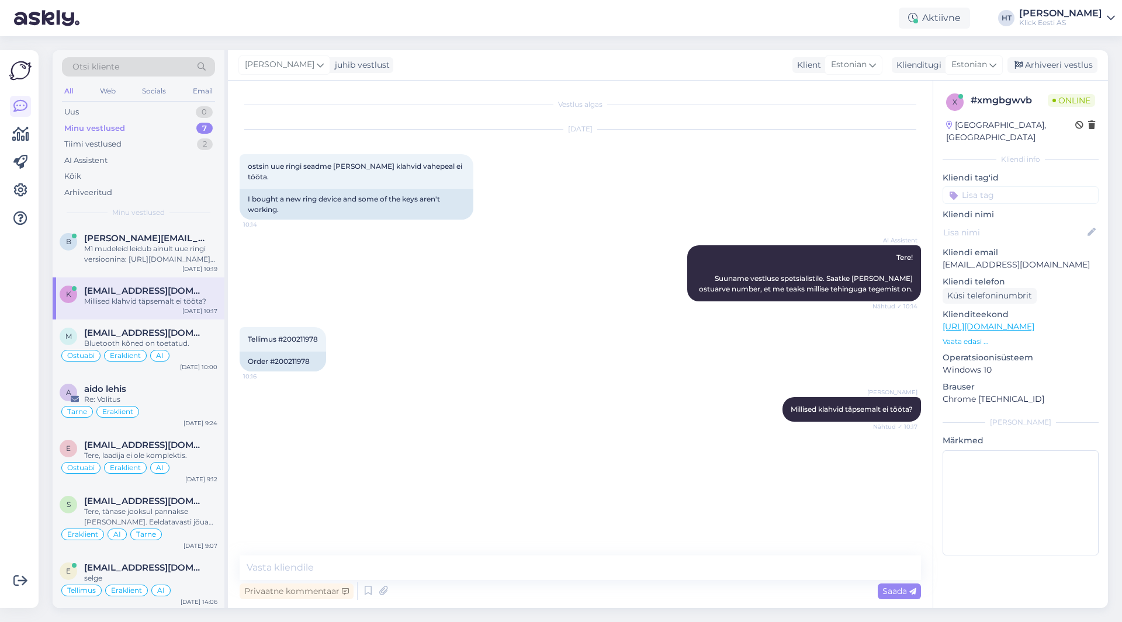
scroll to position [0, 0]
click at [182, 337] on span "[EMAIL_ADDRESS][DOMAIN_NAME]" at bounding box center [145, 333] width 122 height 11
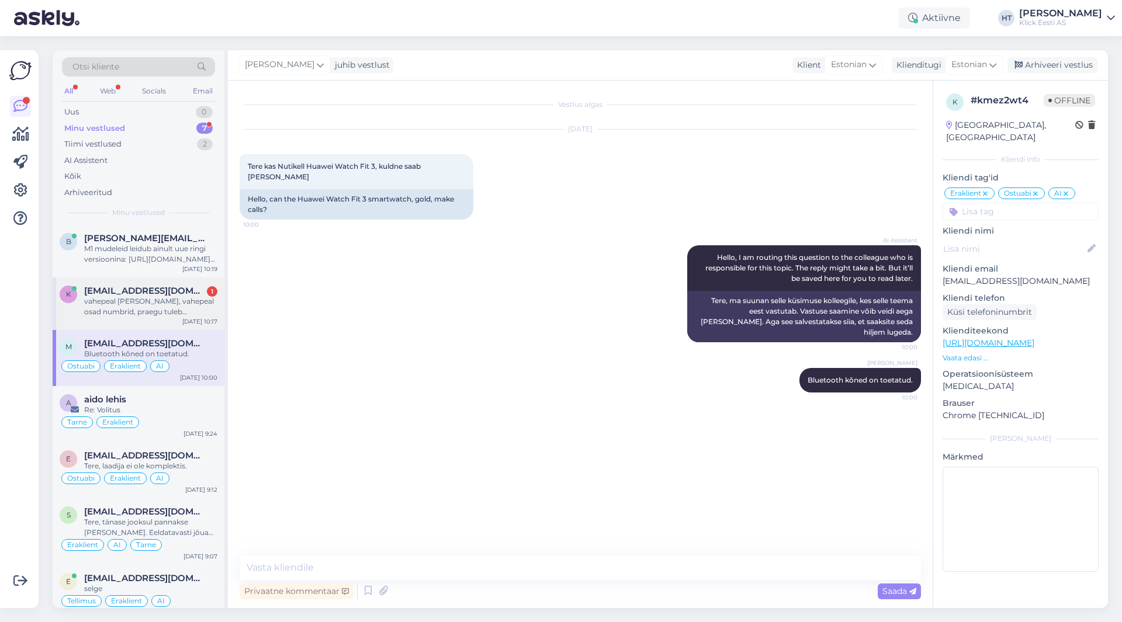
click at [189, 313] on div "vahepeal [PERSON_NAME], vahepeal osad numbrid, praegu tuleb [PERSON_NAME] s täh…" at bounding box center [150, 306] width 133 height 21
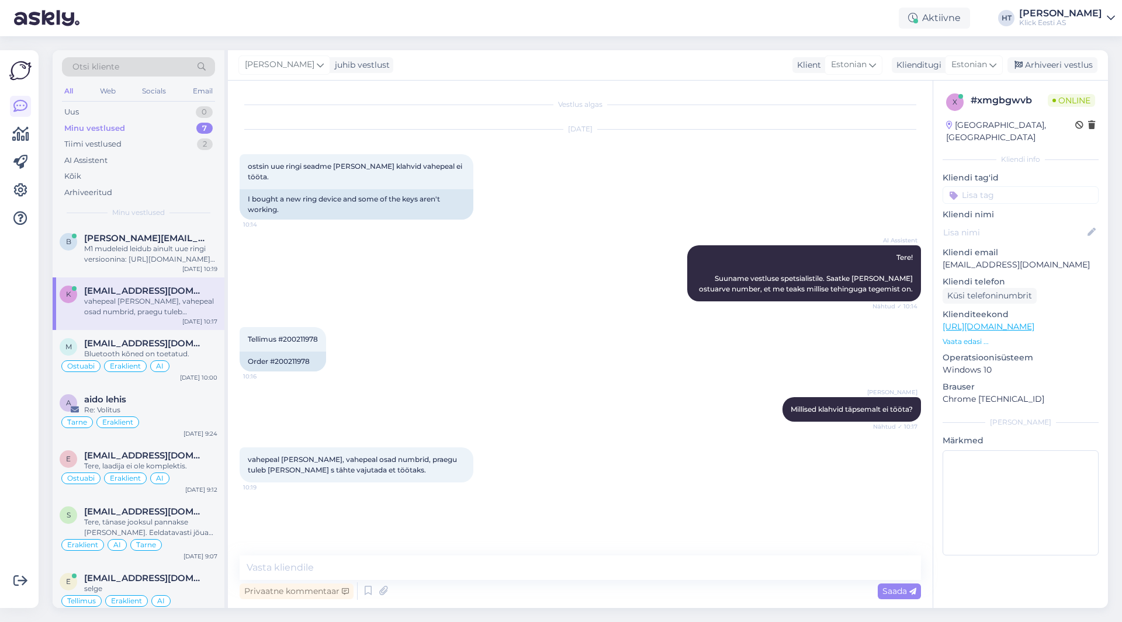
click at [481, 471] on div at bounding box center [478, 465] width 11 height 35
click at [491, 566] on textarea at bounding box center [580, 568] width 681 height 25
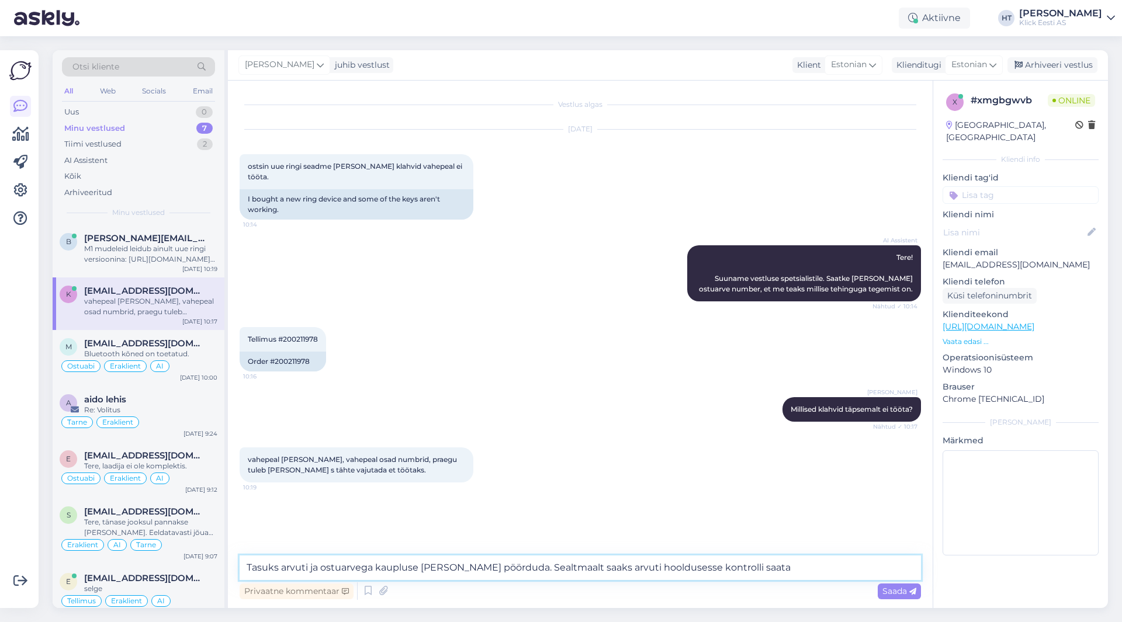
type textarea "Tasuks arvuti ja ostuarvega kaupluse [PERSON_NAME] pöörduda. Sealtmaalt saaks a…"
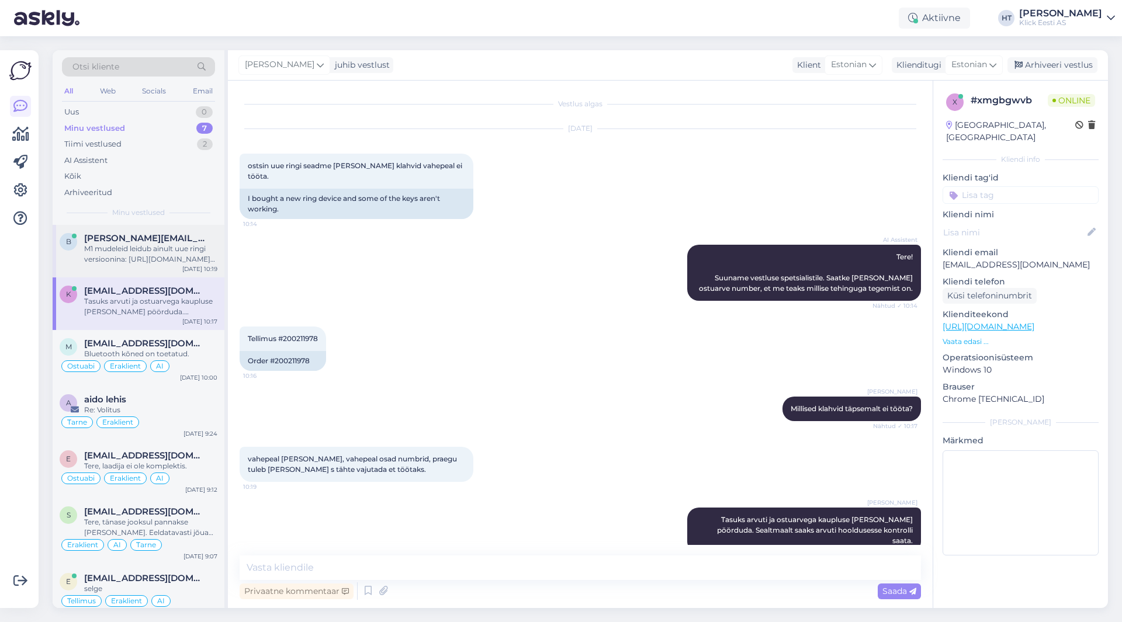
click at [159, 241] on span "[PERSON_NAME][EMAIL_ADDRESS][DOMAIN_NAME]" at bounding box center [145, 238] width 122 height 11
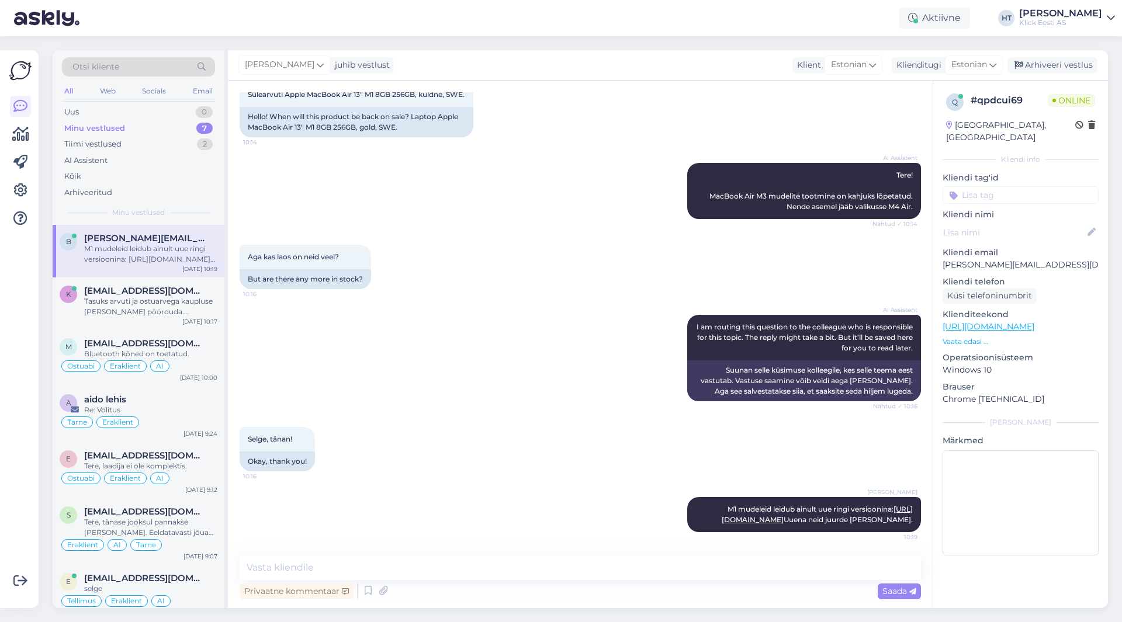
click at [533, 326] on div "AI Assistent I am routing this question to the colleague who is responsible for…" at bounding box center [580, 358] width 681 height 112
click at [430, 232] on div "Aga kas laos on neid veel? 10:16 But are there any more in stock?" at bounding box center [580, 267] width 681 height 70
click at [173, 318] on div "k [EMAIL_ADDRESS][DOMAIN_NAME] Tasuks arvuti ja ostuarvega kaupluse [PERSON_NAM…" at bounding box center [139, 304] width 172 height 53
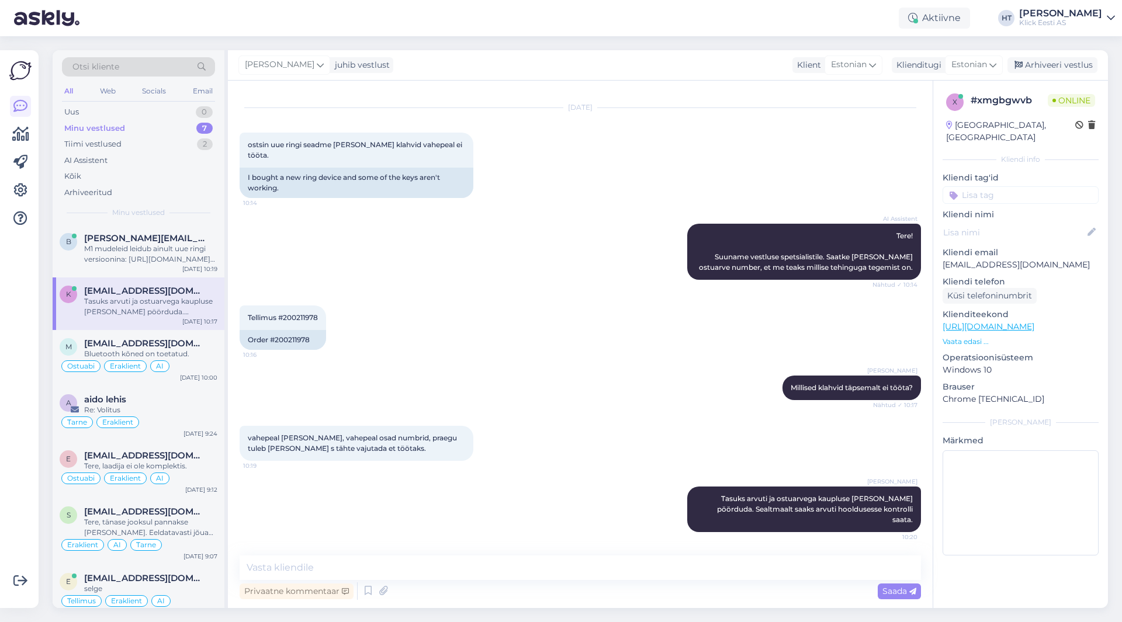
scroll to position [1, 0]
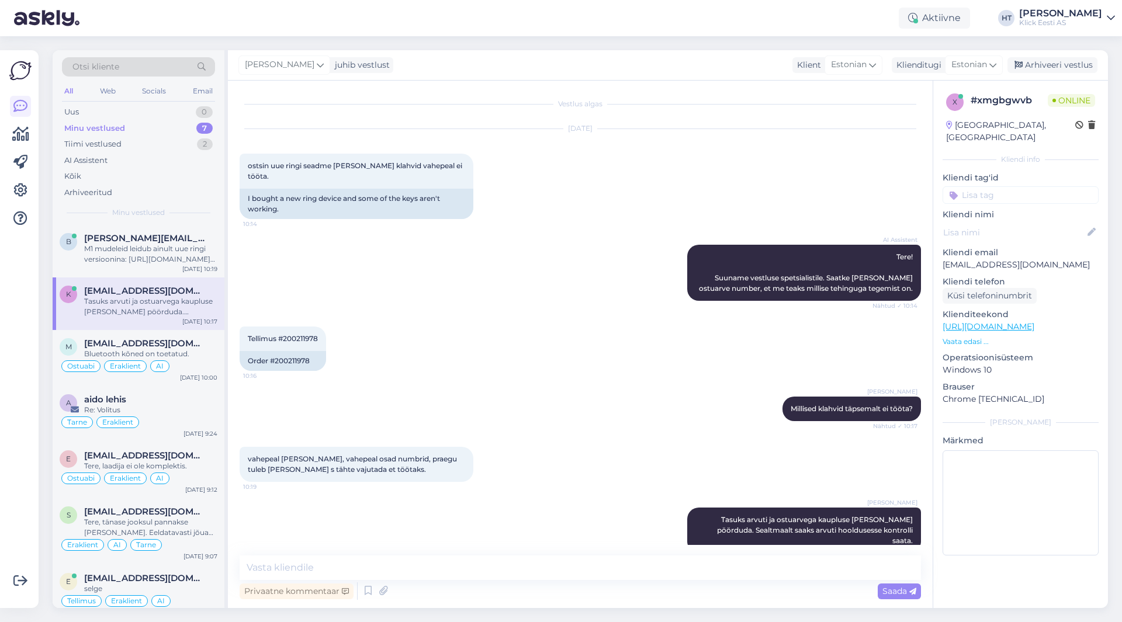
click at [1025, 186] on input at bounding box center [1021, 195] width 156 height 18
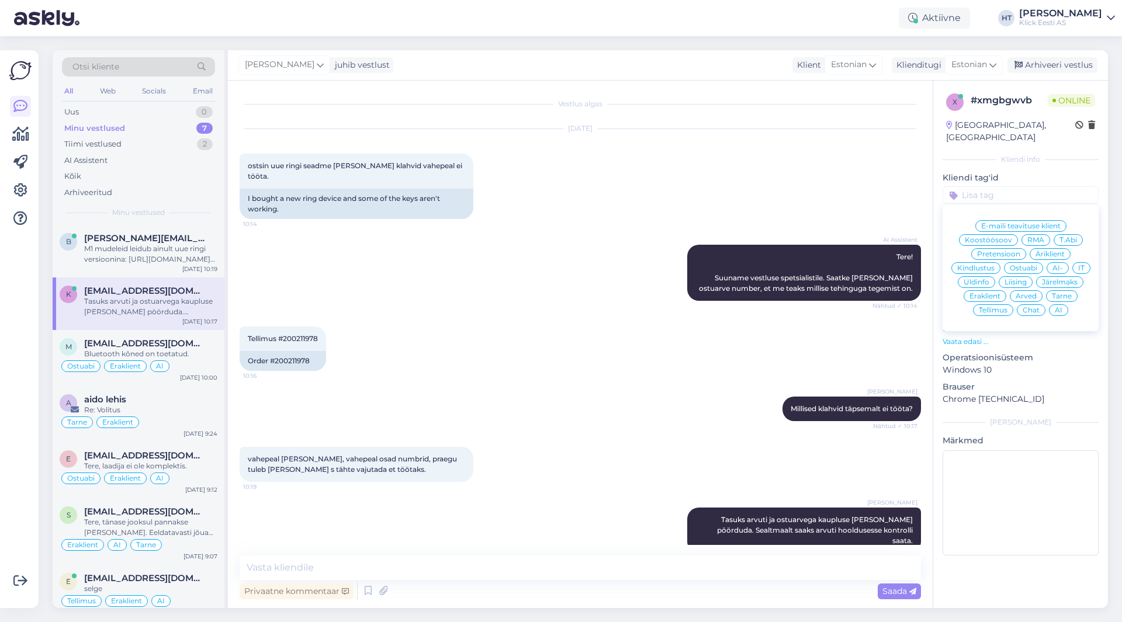
click at [1026, 265] on span "Ostuabi" at bounding box center [1023, 268] width 27 height 7
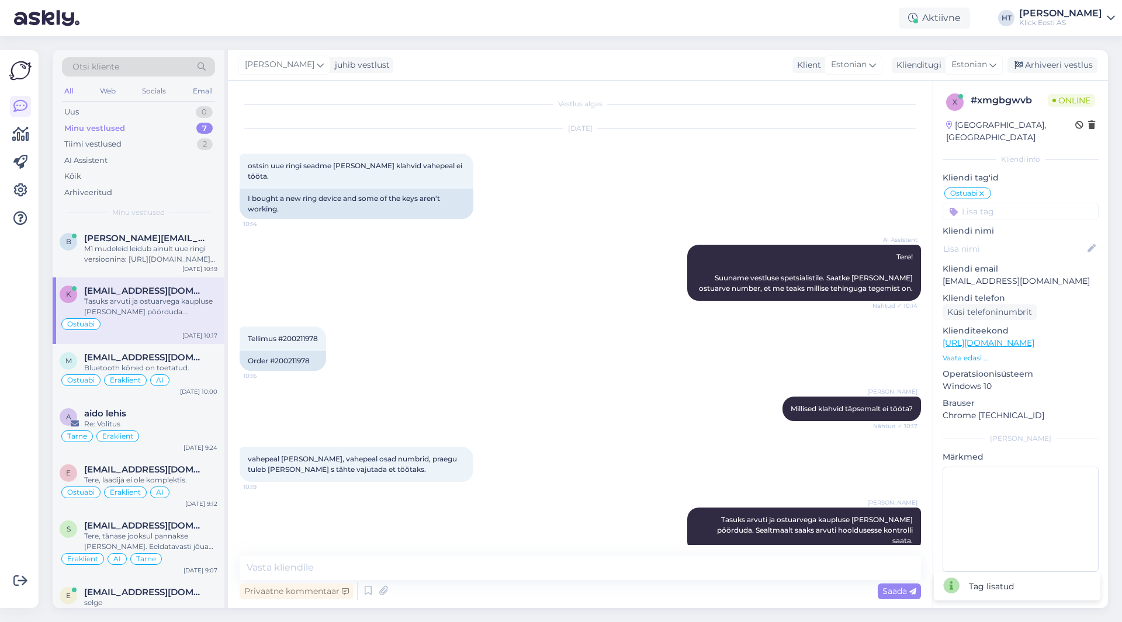
click at [983, 189] on icon at bounding box center [981, 193] width 7 height 9
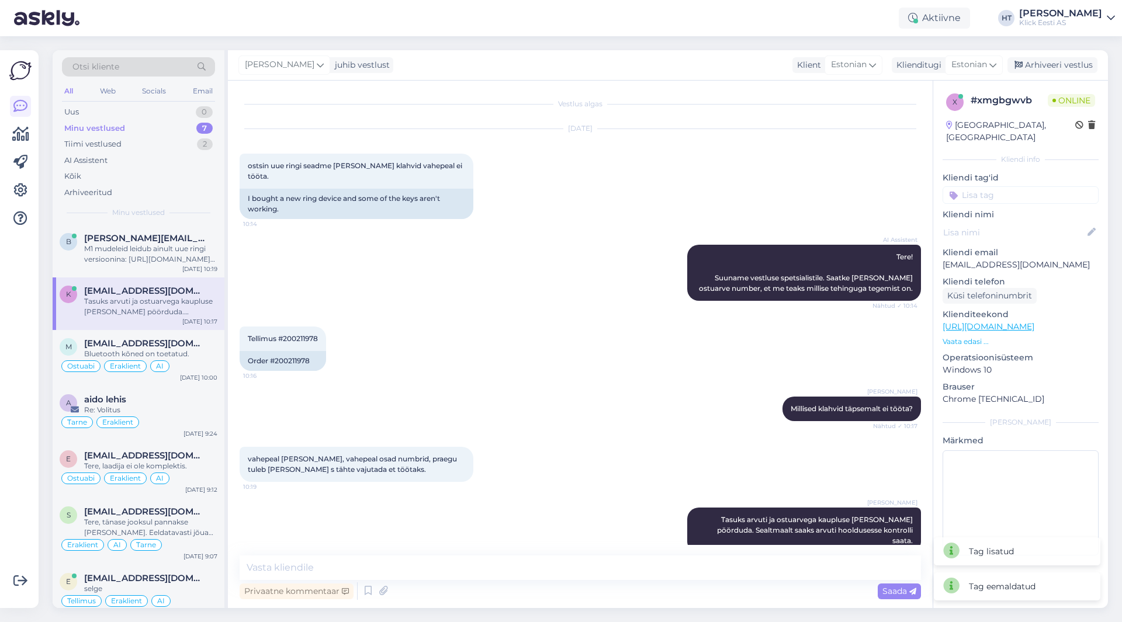
click at [990, 192] on div "x # xmgbgwvb Online [GEOGRAPHIC_DATA], [GEOGRAPHIC_DATA] Kliendi info Kliendi t…" at bounding box center [1020, 327] width 175 height 493
click at [991, 191] on input at bounding box center [1021, 195] width 156 height 18
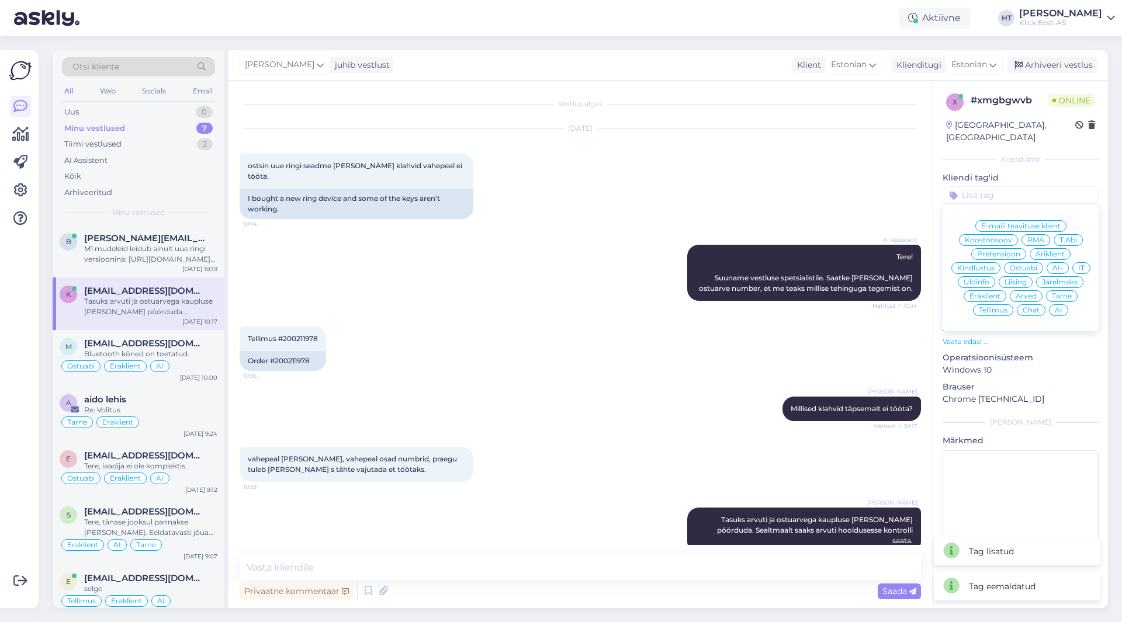
click at [1032, 237] on span "RMA" at bounding box center [1035, 240] width 17 height 7
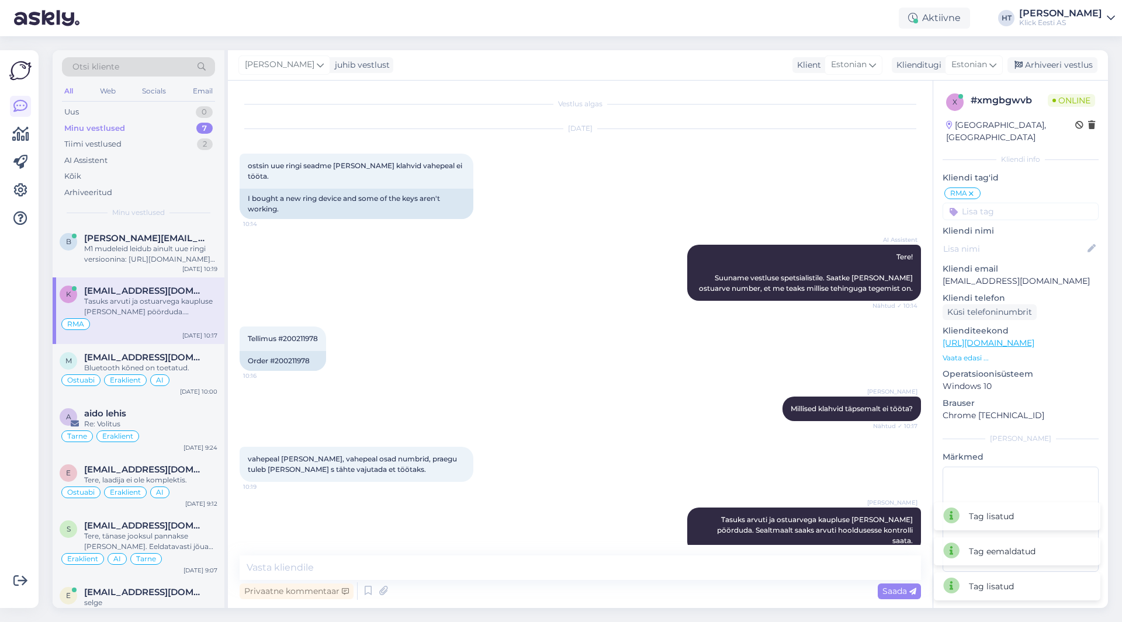
click at [1017, 203] on input at bounding box center [1021, 212] width 156 height 18
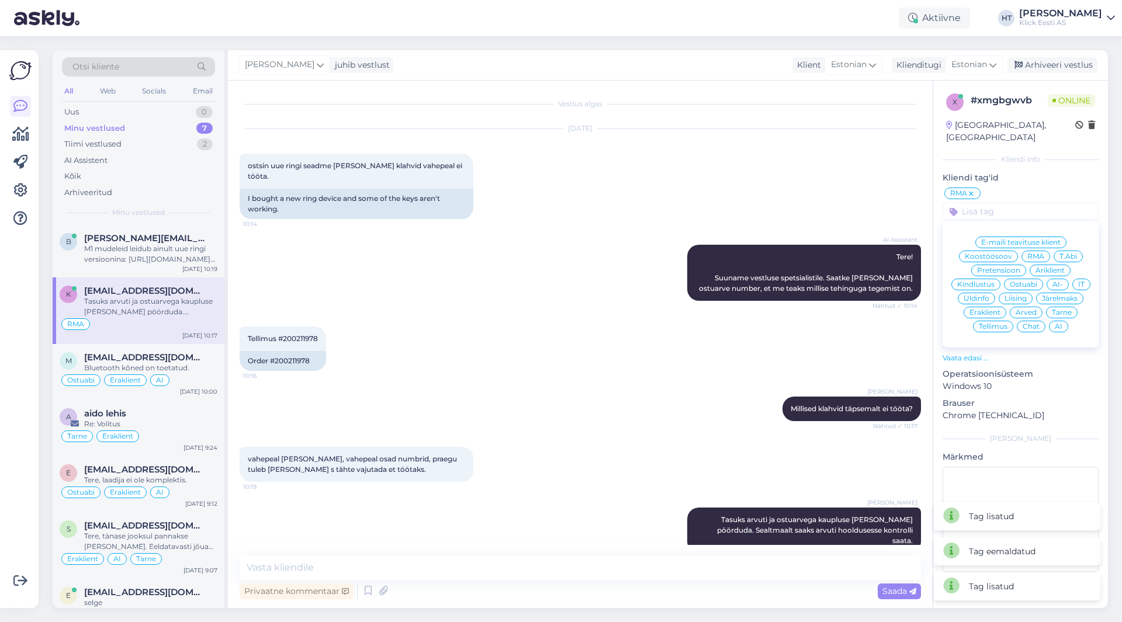
click at [996, 309] on span "Eraklient" at bounding box center [985, 312] width 31 height 7
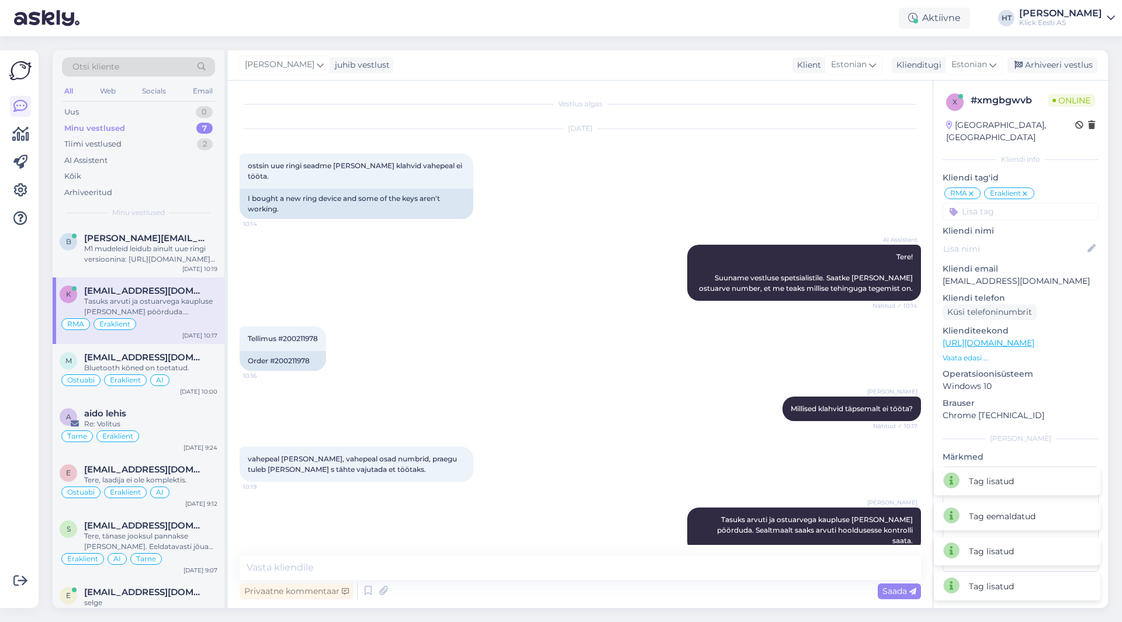
click at [1004, 203] on input at bounding box center [1021, 212] width 156 height 18
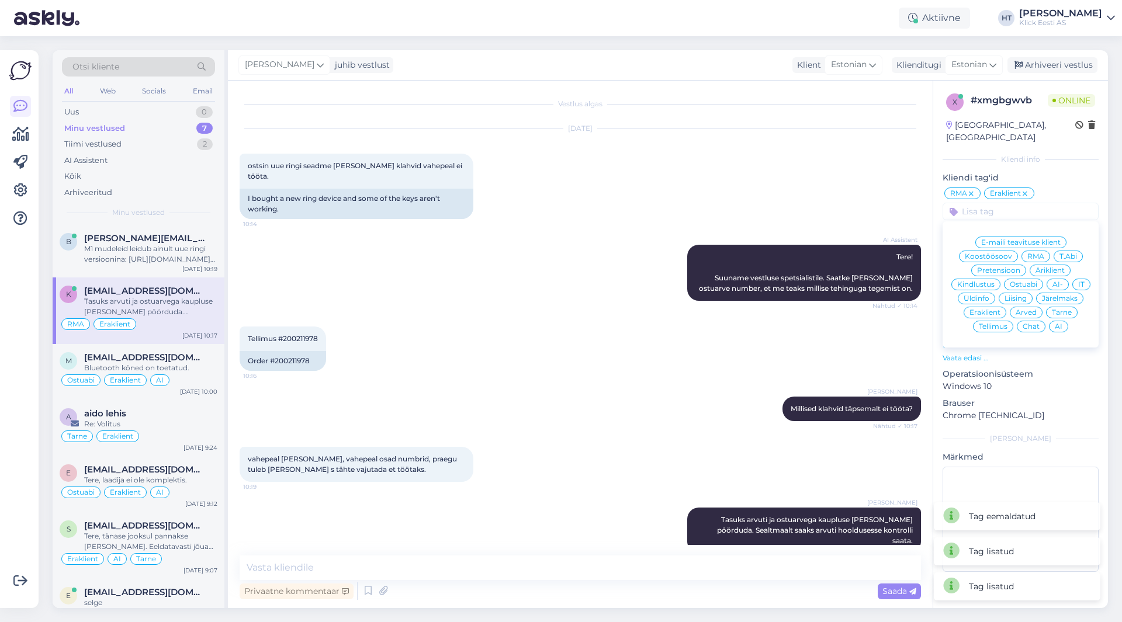
click at [1058, 323] on span "AI" at bounding box center [1059, 326] width 8 height 7
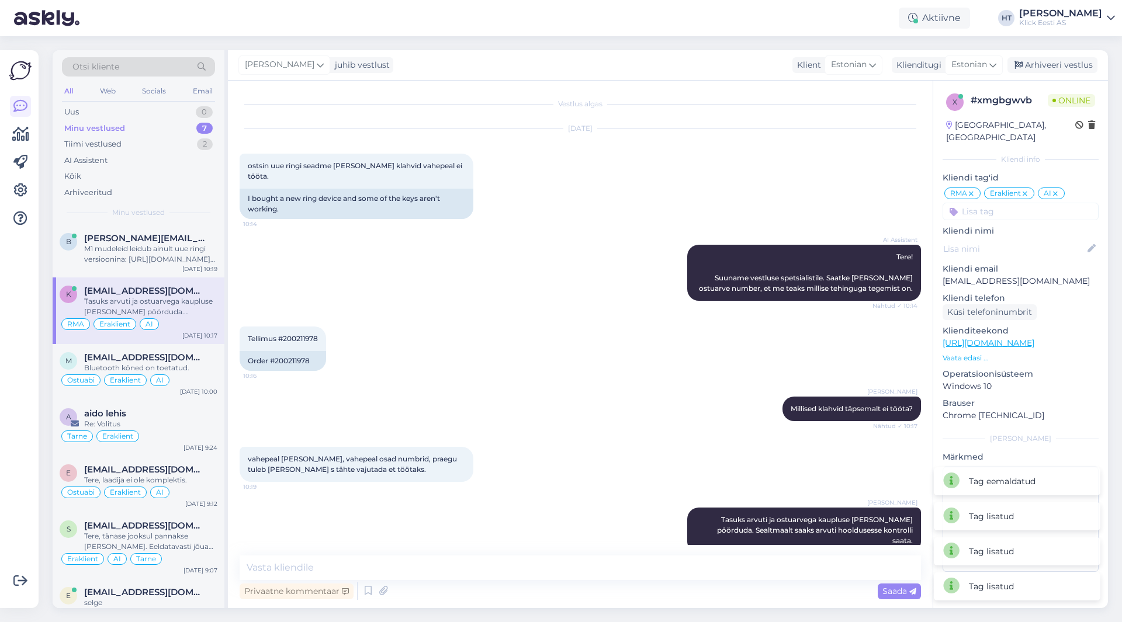
click at [561, 314] on div "Tellimus #200211978 10:16 Order #200211978" at bounding box center [580, 349] width 681 height 70
click at [191, 372] on div "Bluetooth kõned on toetatud." at bounding box center [150, 368] width 133 height 11
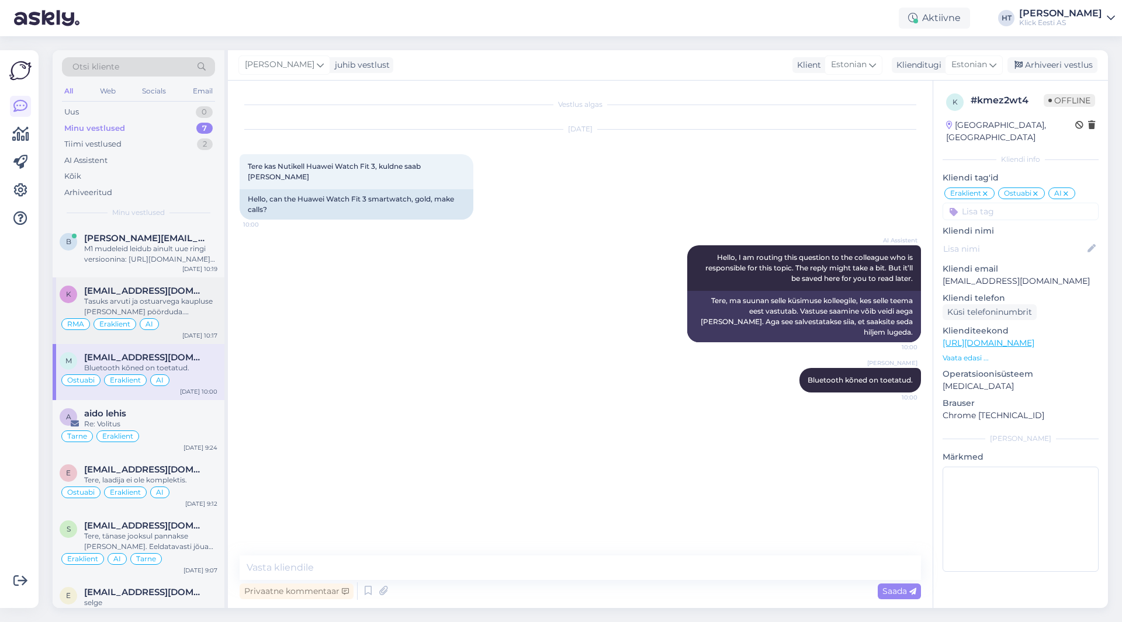
click at [160, 284] on div "k [EMAIL_ADDRESS][DOMAIN_NAME] Tasuks arvuti ja ostuarvega kaupluse [PERSON_NAM…" at bounding box center [139, 311] width 172 height 67
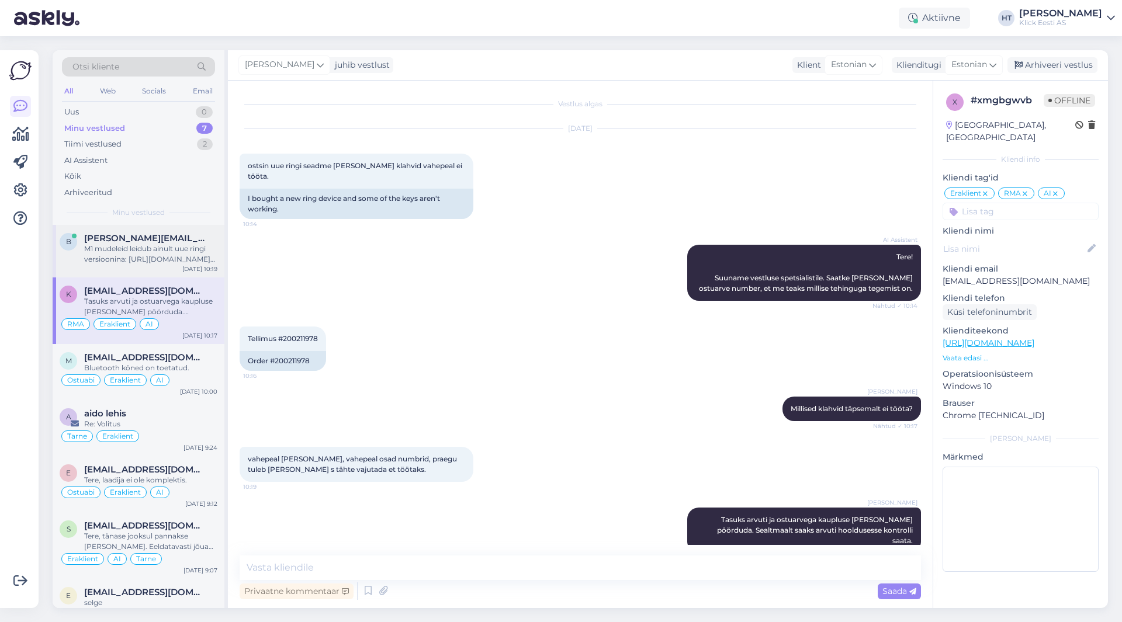
click at [174, 251] on div "M1 mudeleid leidub ainult uue ringi versioonina: [URL][DOMAIN_NAME] Uuena neid …" at bounding box center [150, 254] width 133 height 21
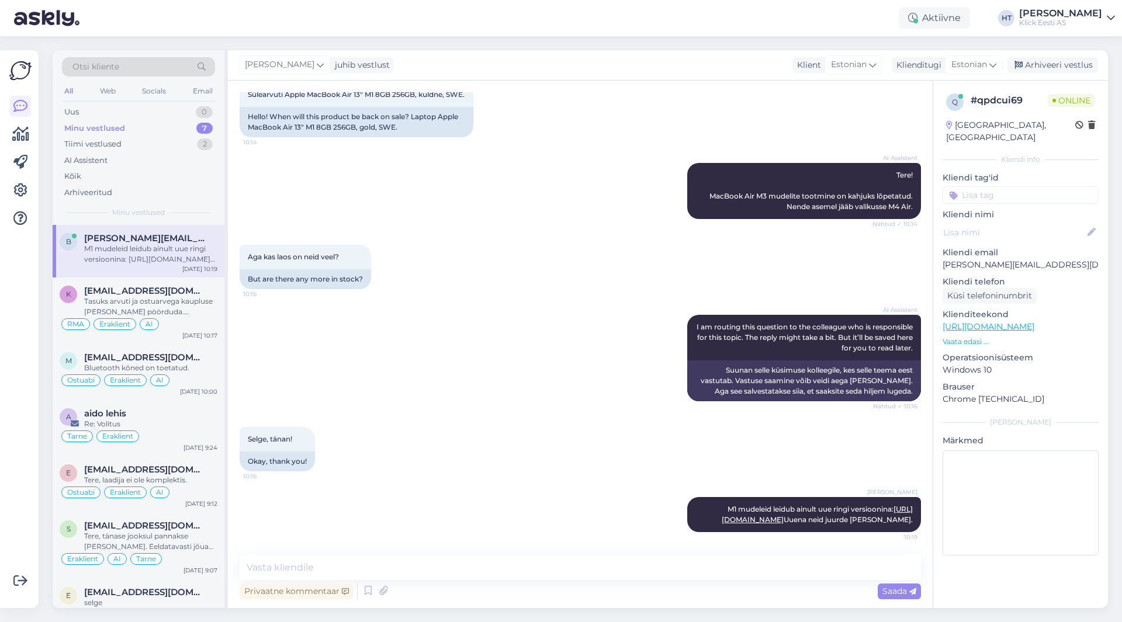
click at [998, 186] on input at bounding box center [1021, 195] width 156 height 18
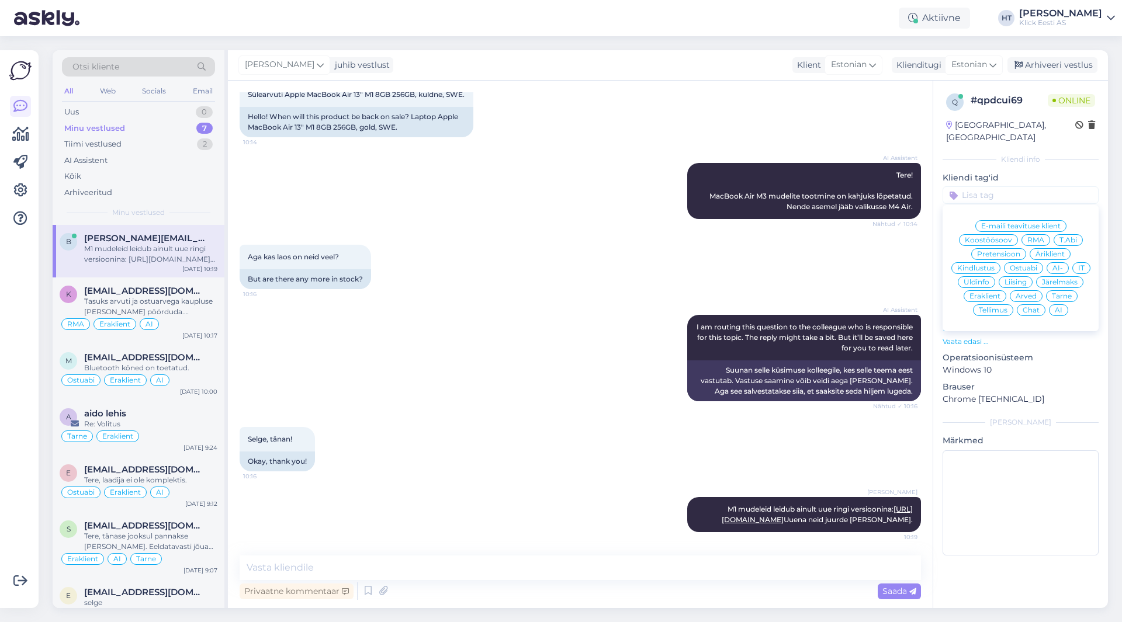
click at [1028, 265] on span "Ostuabi" at bounding box center [1023, 268] width 27 height 7
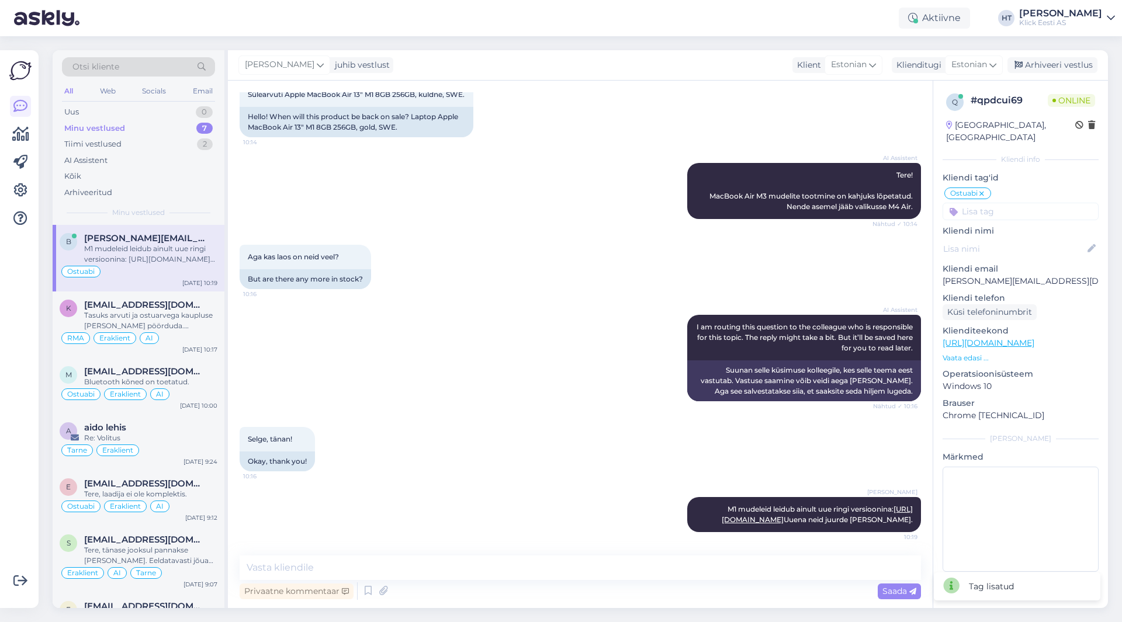
click at [1013, 203] on input at bounding box center [1021, 212] width 156 height 18
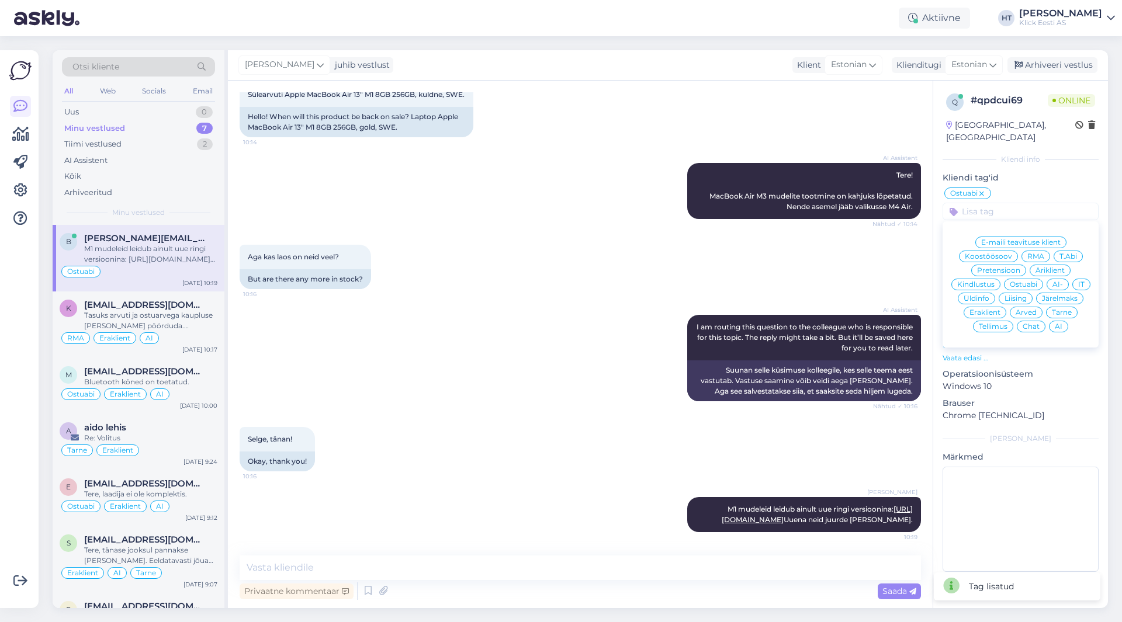
click at [992, 307] on div "Eraklient" at bounding box center [985, 313] width 43 height 12
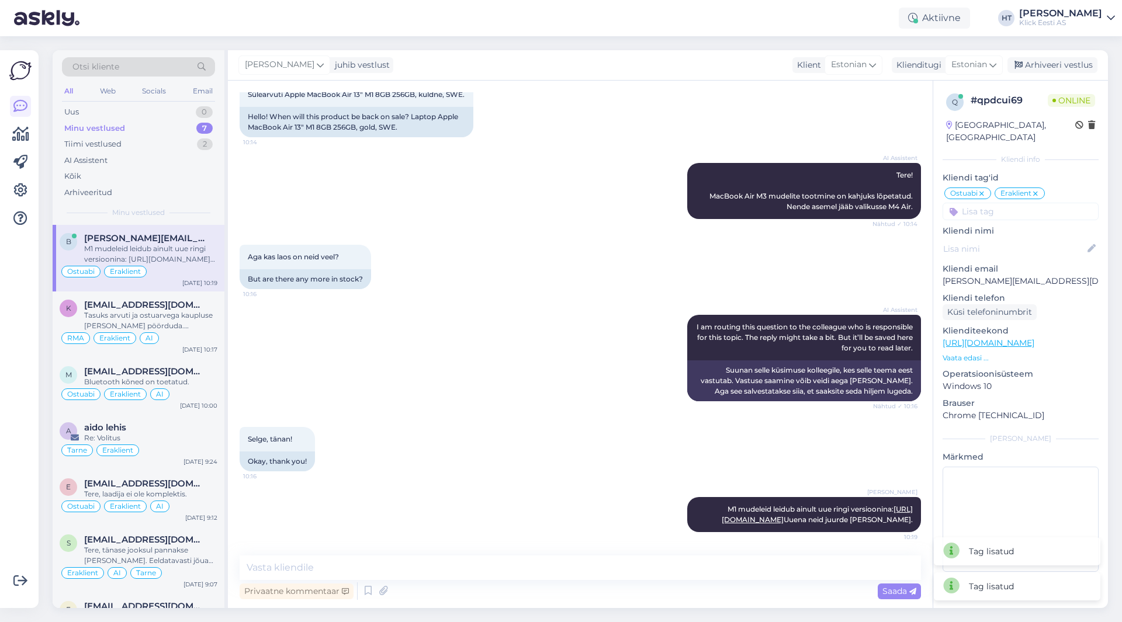
click at [1013, 203] on input at bounding box center [1021, 212] width 156 height 18
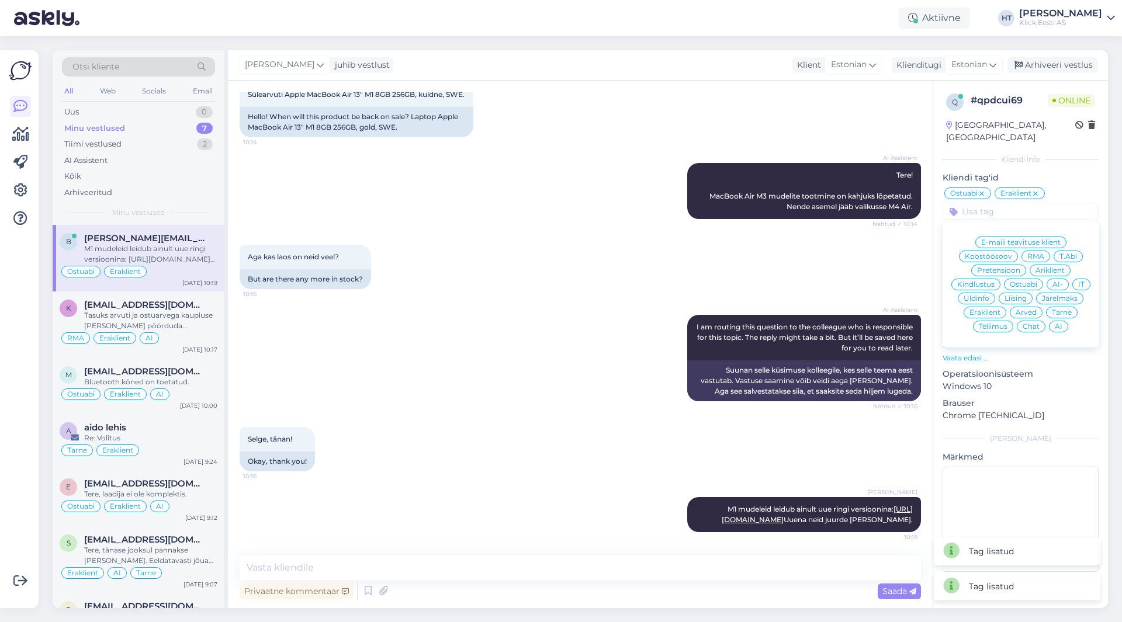
click at [1054, 321] on div "AI" at bounding box center [1058, 327] width 19 height 12
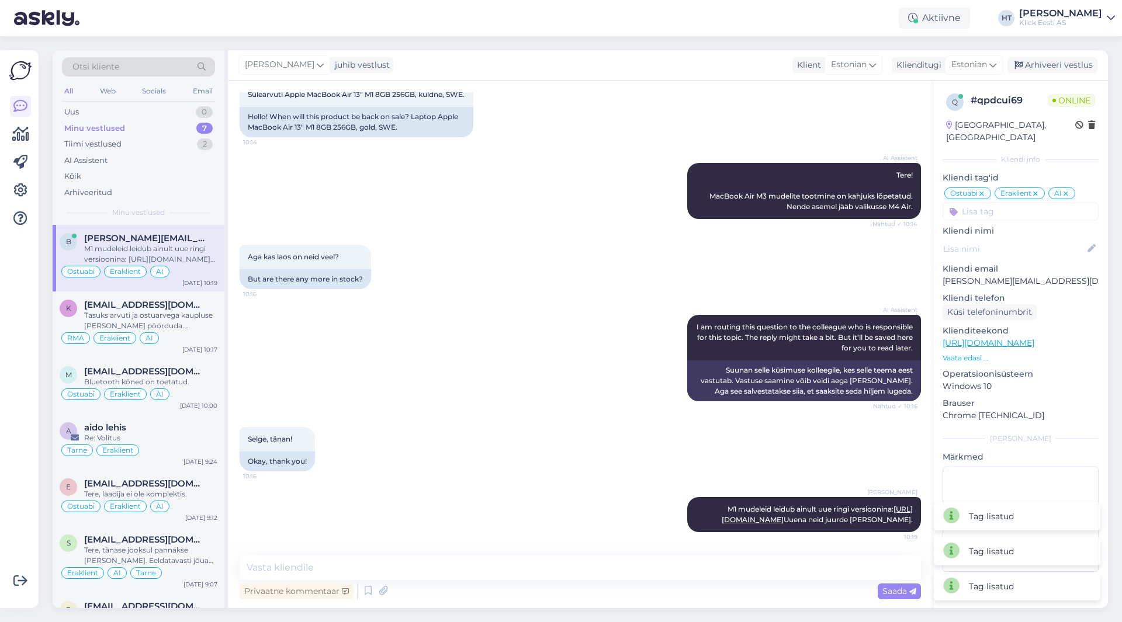
click at [798, 238] on div "Aga kas laos on neid veel? 10:16 But are there any more in stock?" at bounding box center [580, 267] width 681 height 70
click at [199, 309] on div "[EMAIL_ADDRESS][DOMAIN_NAME]" at bounding box center [150, 305] width 133 height 11
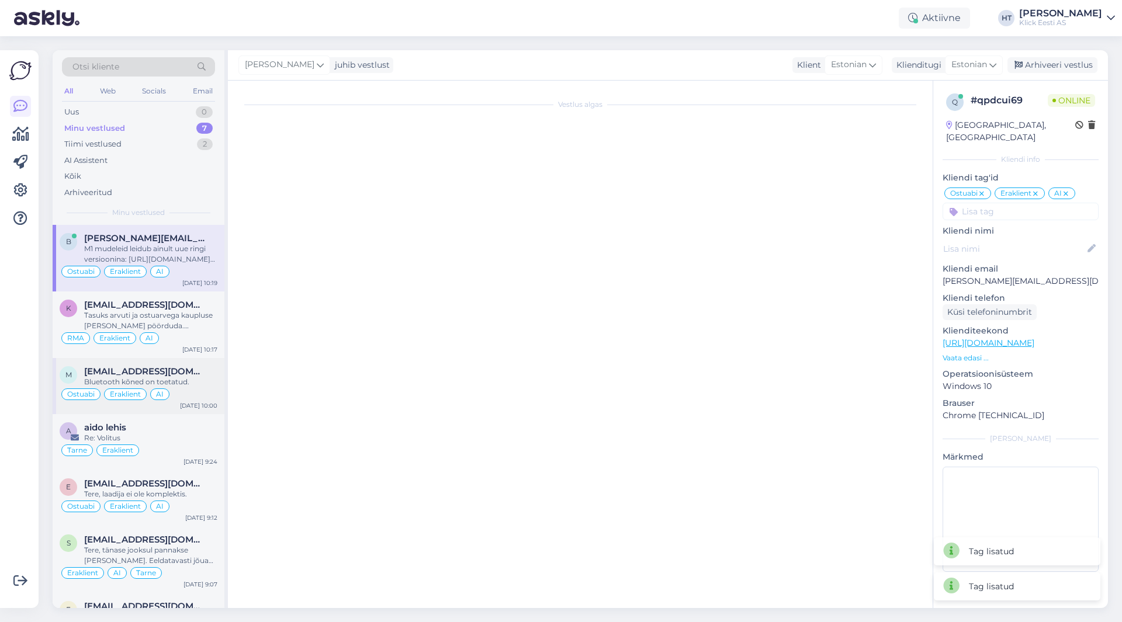
scroll to position [1, 0]
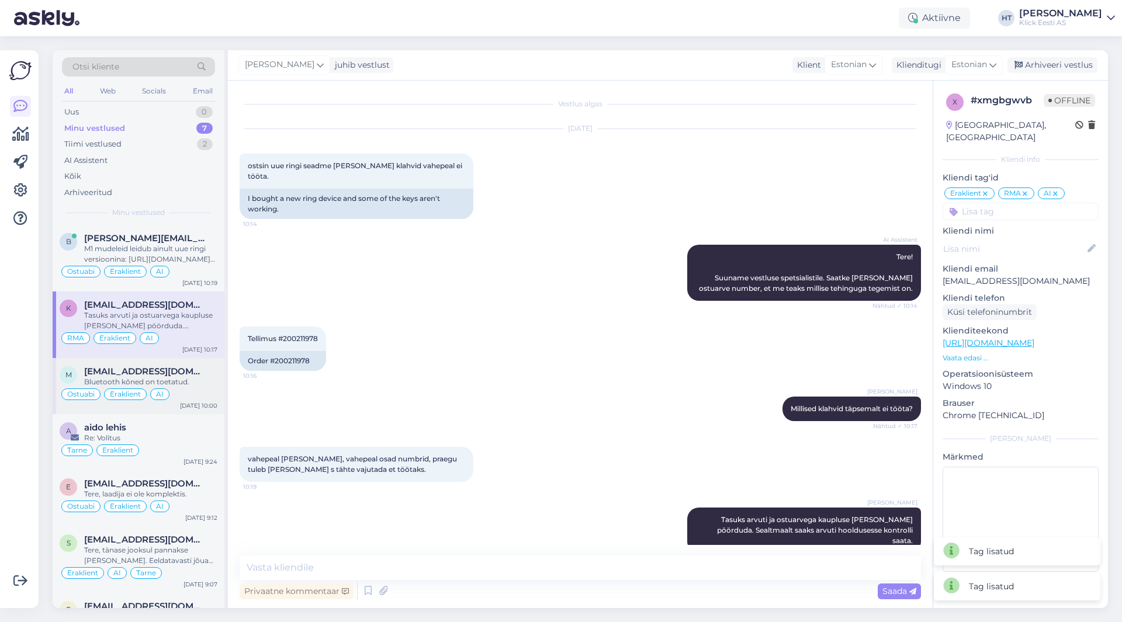
click at [191, 383] on div "Bluetooth kõned on toetatud." at bounding box center [150, 382] width 133 height 11
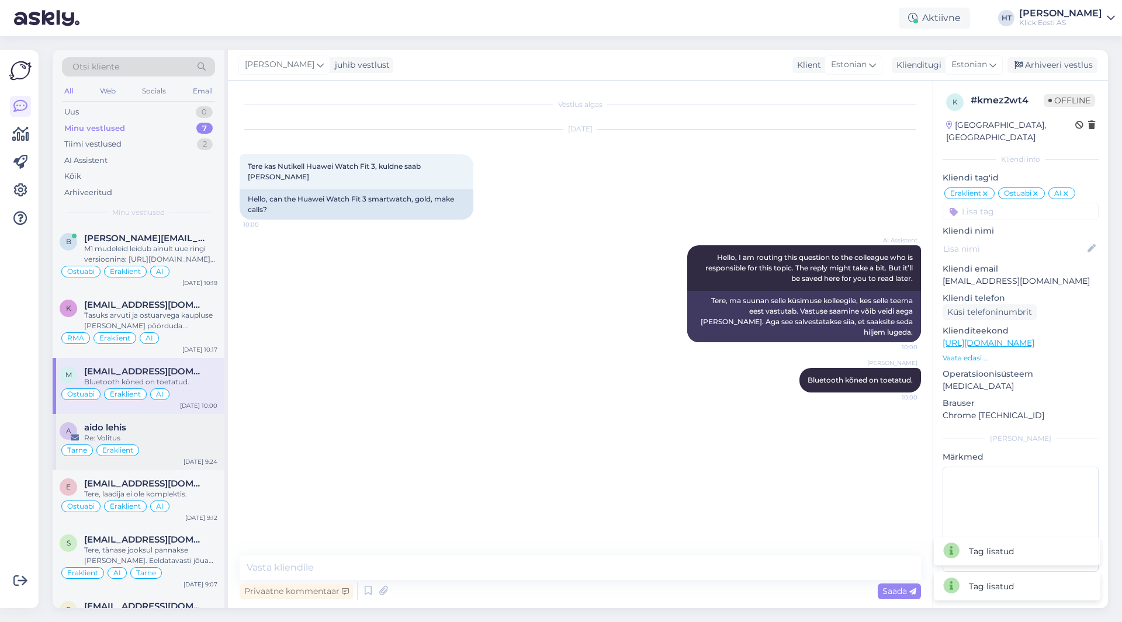
click at [190, 438] on div "Re: Volitus" at bounding box center [150, 438] width 133 height 11
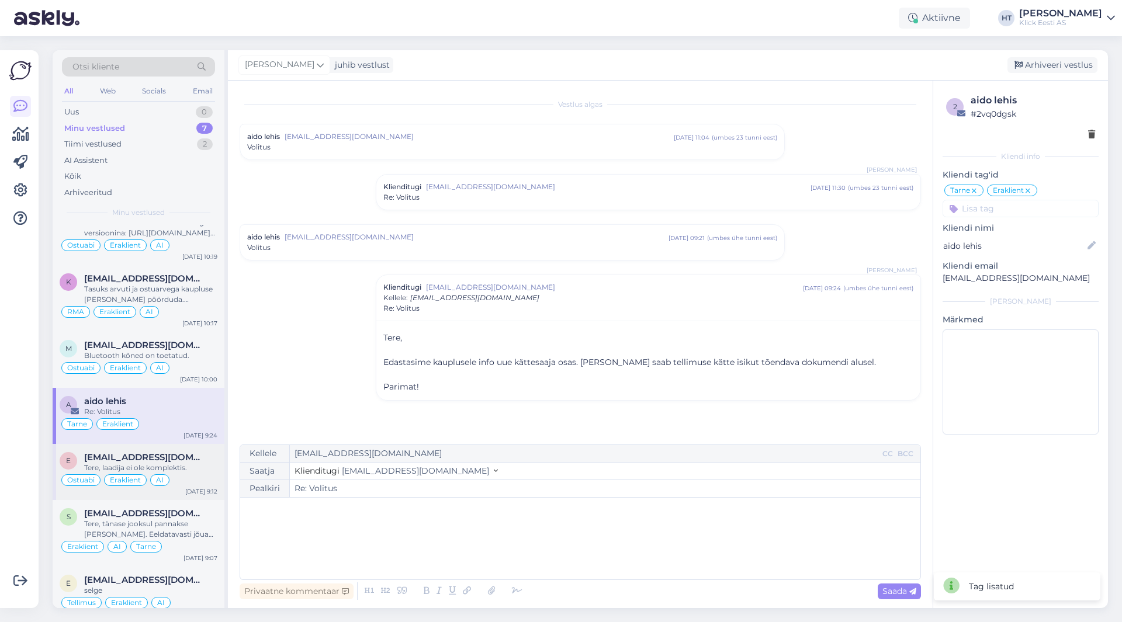
scroll to position [41, 0]
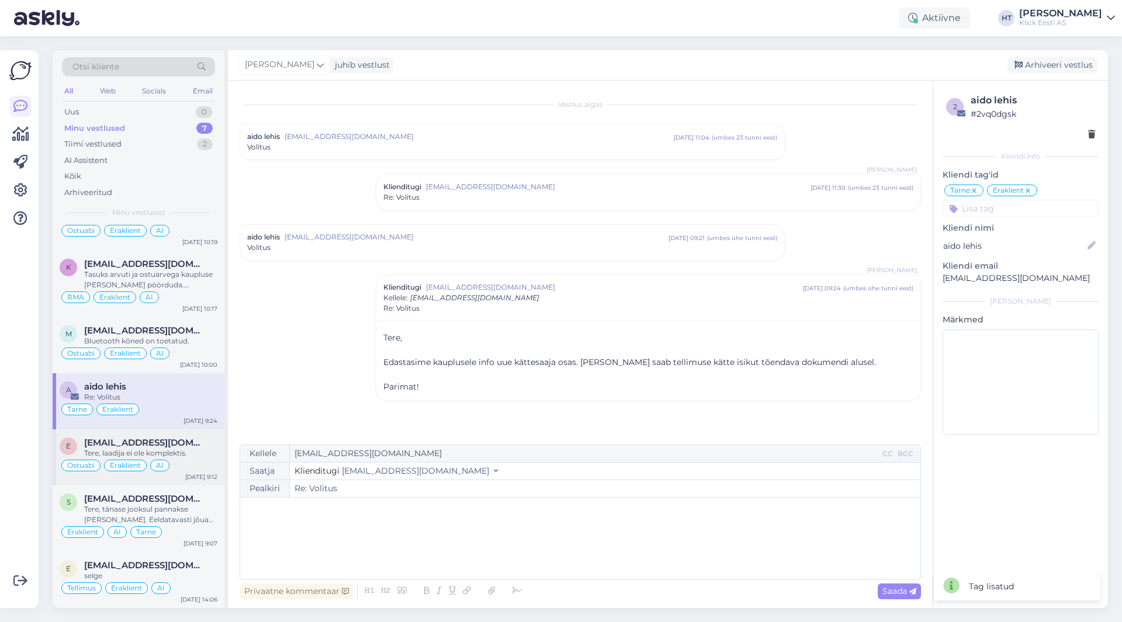
click at [190, 450] on div "Tere, laadija ei ole komplektis." at bounding box center [150, 453] width 133 height 11
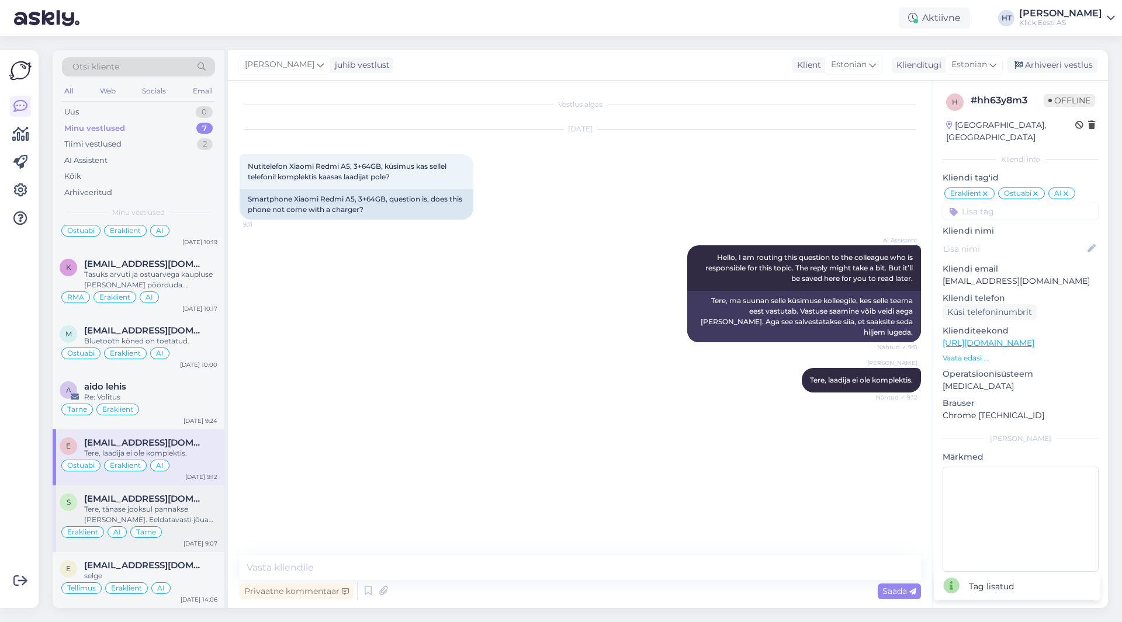
click at [192, 489] on div "s [EMAIL_ADDRESS][DOMAIN_NAME] Tere, tänase jooksul pannakse [PERSON_NAME]. Eel…" at bounding box center [139, 519] width 172 height 67
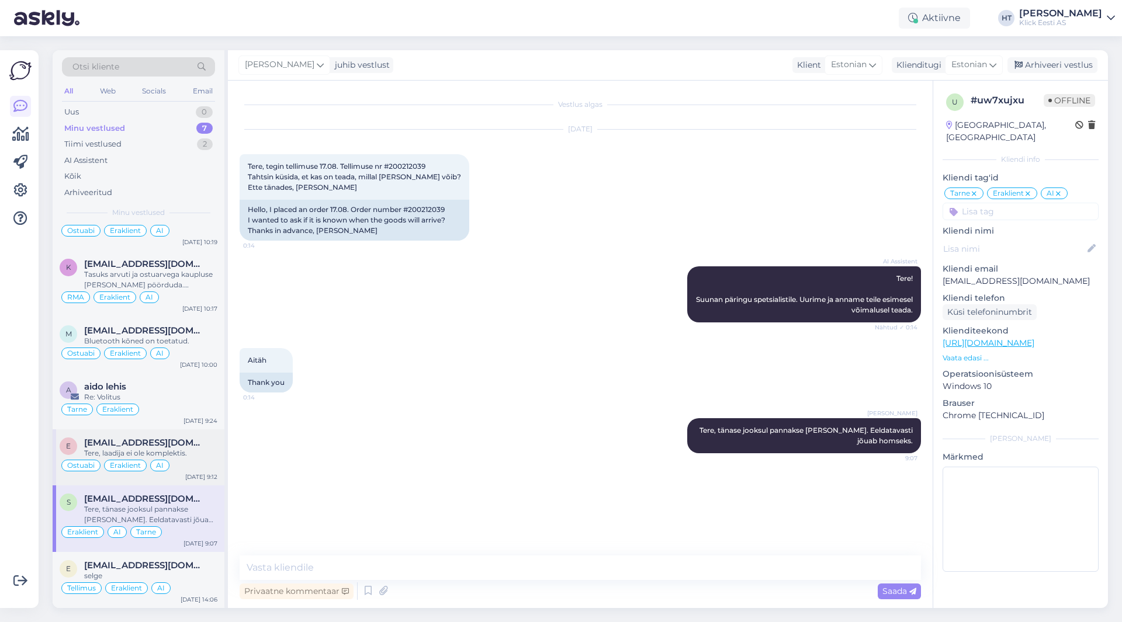
click at [213, 449] on div "Tere, laadija ei ole komplektis." at bounding box center [150, 453] width 133 height 11
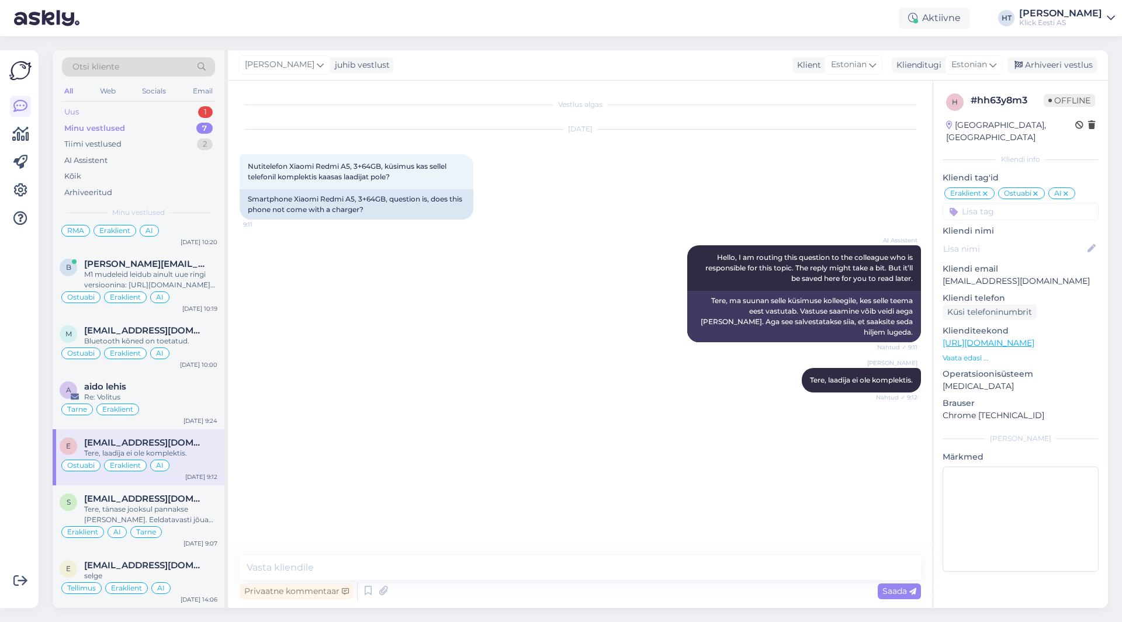
click at [155, 110] on div "Uus 1" at bounding box center [138, 112] width 153 height 16
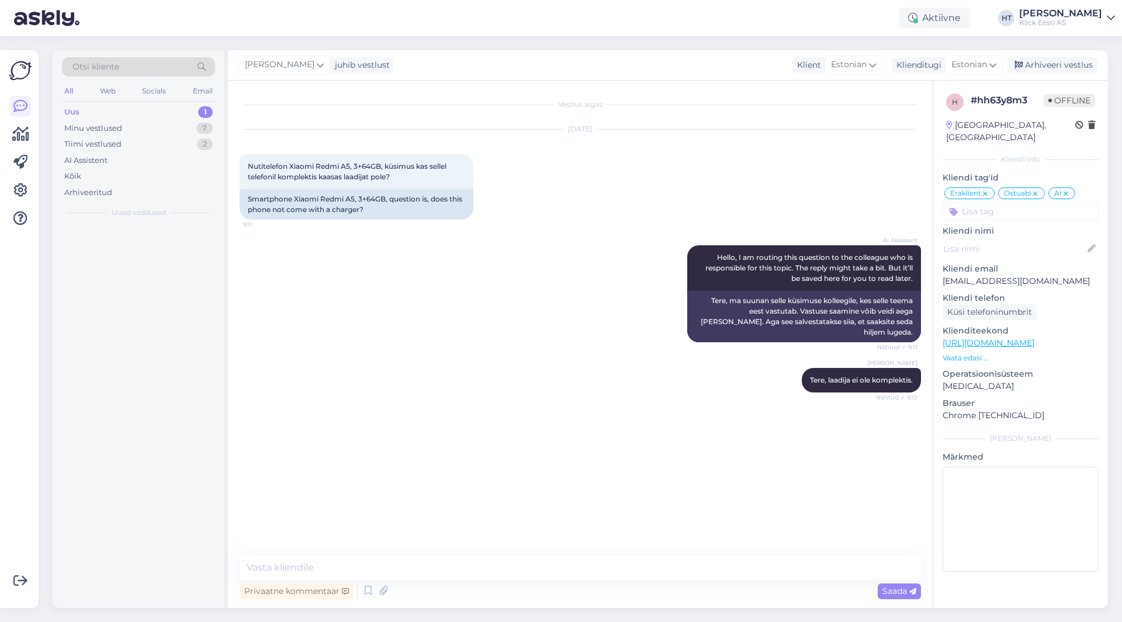
scroll to position [0, 0]
click at [146, 236] on span "[EMAIL_ADDRESS][DOMAIN_NAME]" at bounding box center [145, 238] width 122 height 11
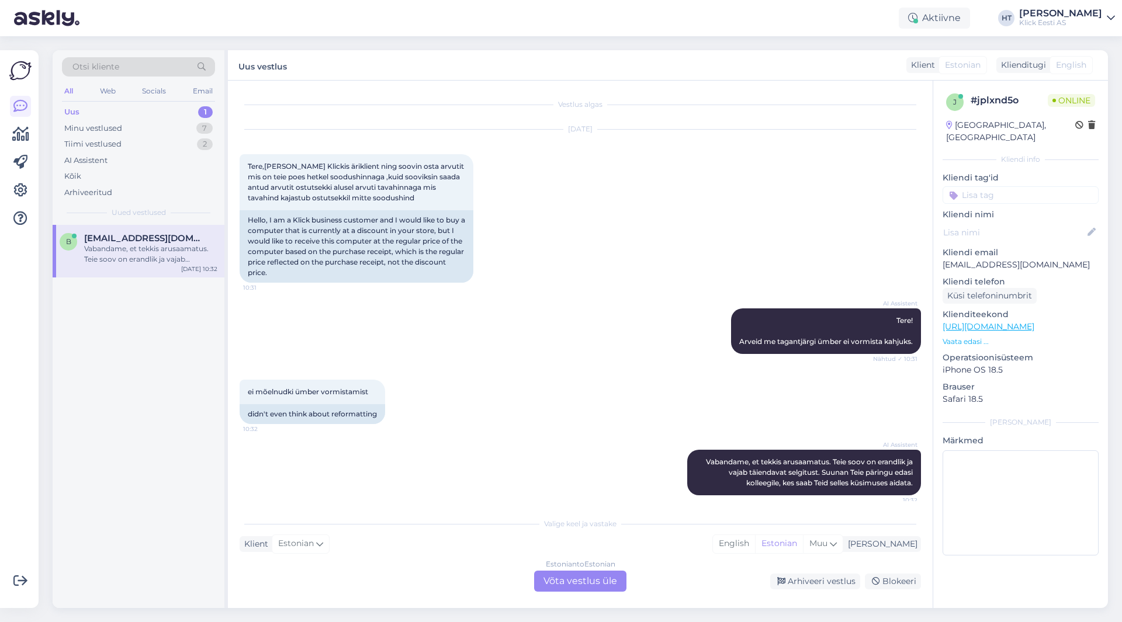
scroll to position [7, 0]
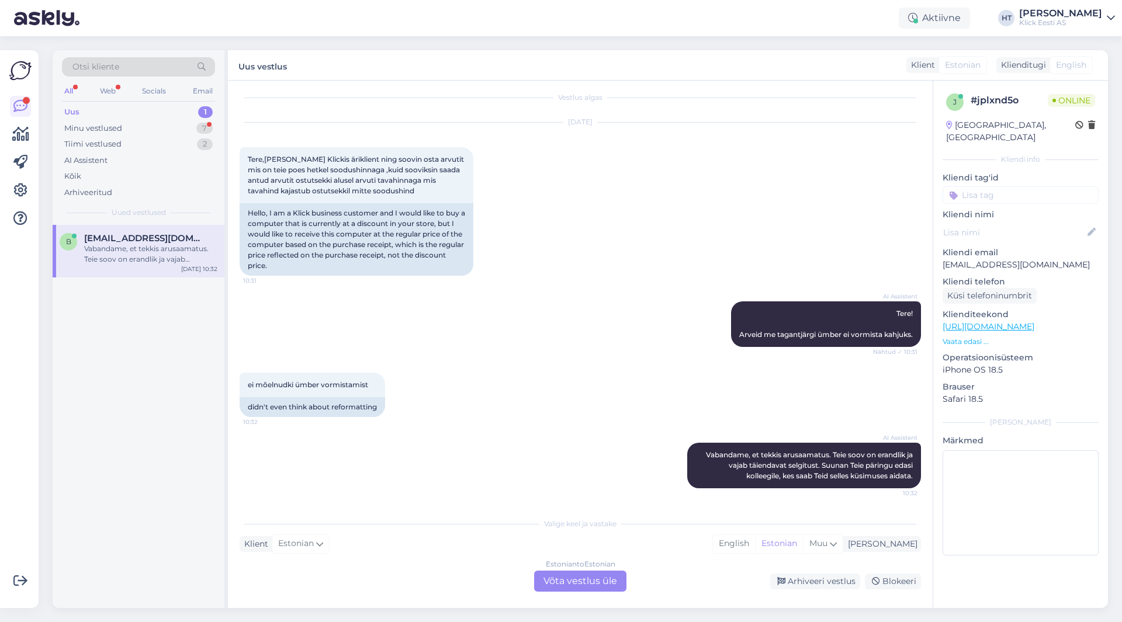
click at [982, 337] on p "Vaata edasi ..." at bounding box center [1021, 342] width 156 height 11
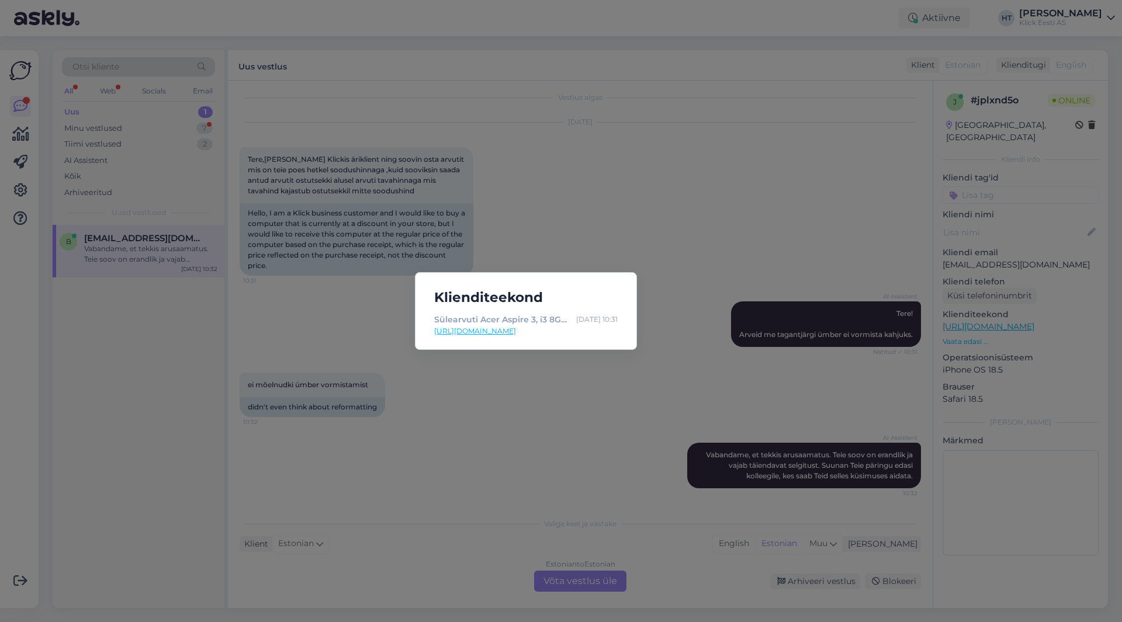
click at [182, 336] on div "Klienditeekond Sülearvuti Acer Aspire 3, i3 8GB 128GB, [PERSON_NAME] e-pood [DA…" at bounding box center [561, 311] width 1122 height 622
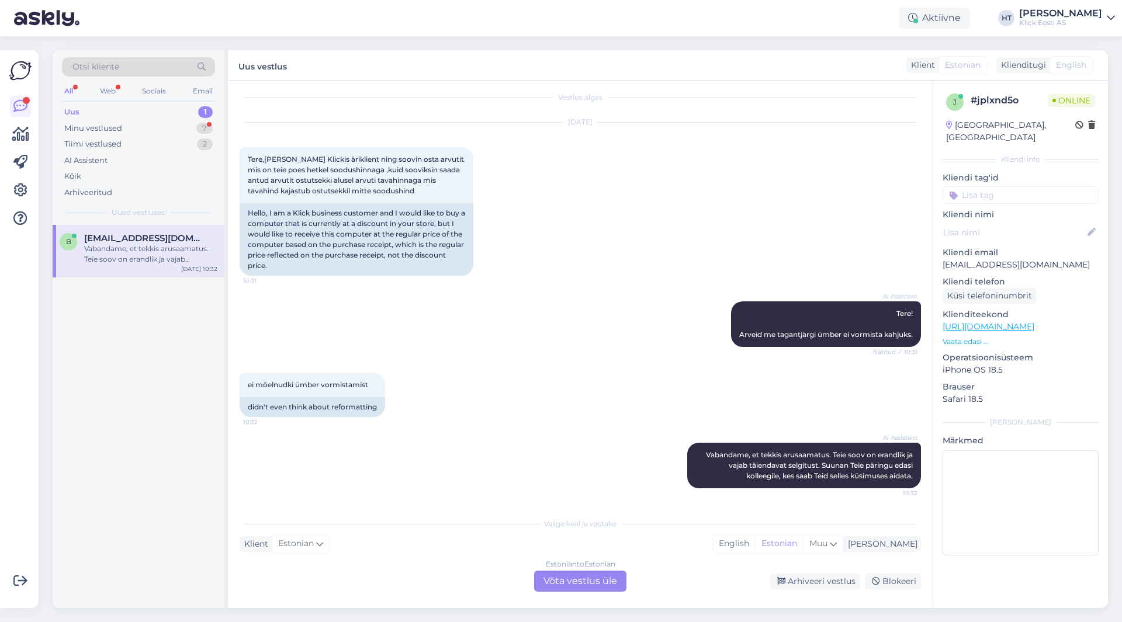
click at [563, 202] on div "[DATE] Tere,[PERSON_NAME] Klickis äriklient ning soovin osta arvutit mis on tei…" at bounding box center [580, 199] width 681 height 179
click at [209, 130] on div "7" at bounding box center [204, 129] width 16 height 12
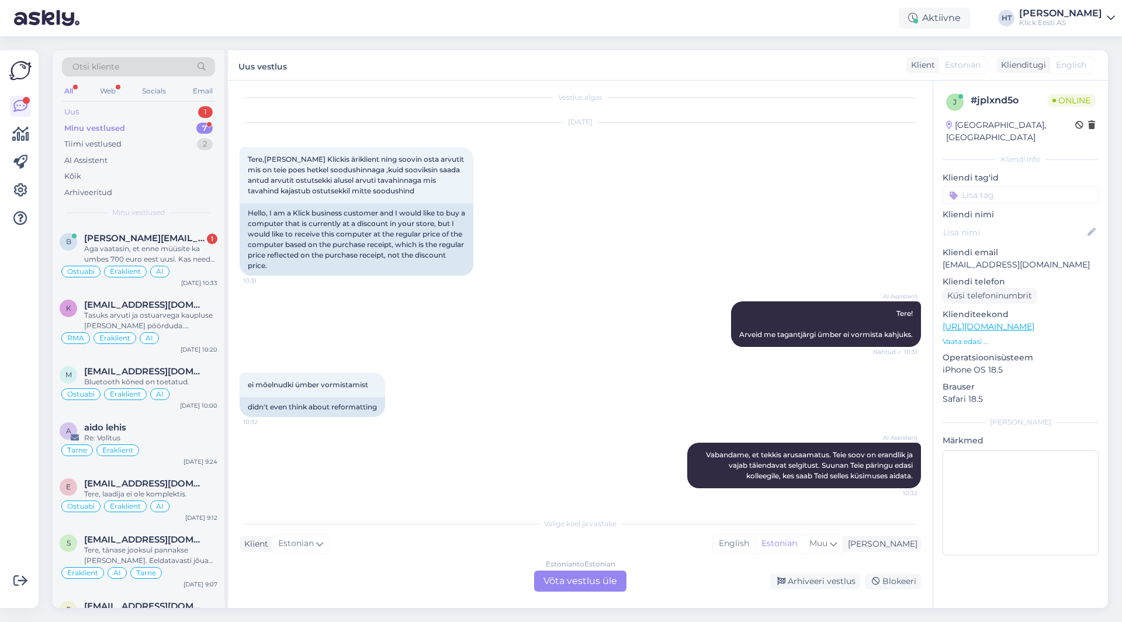
click at [198, 116] on div "Uus 1" at bounding box center [138, 112] width 153 height 16
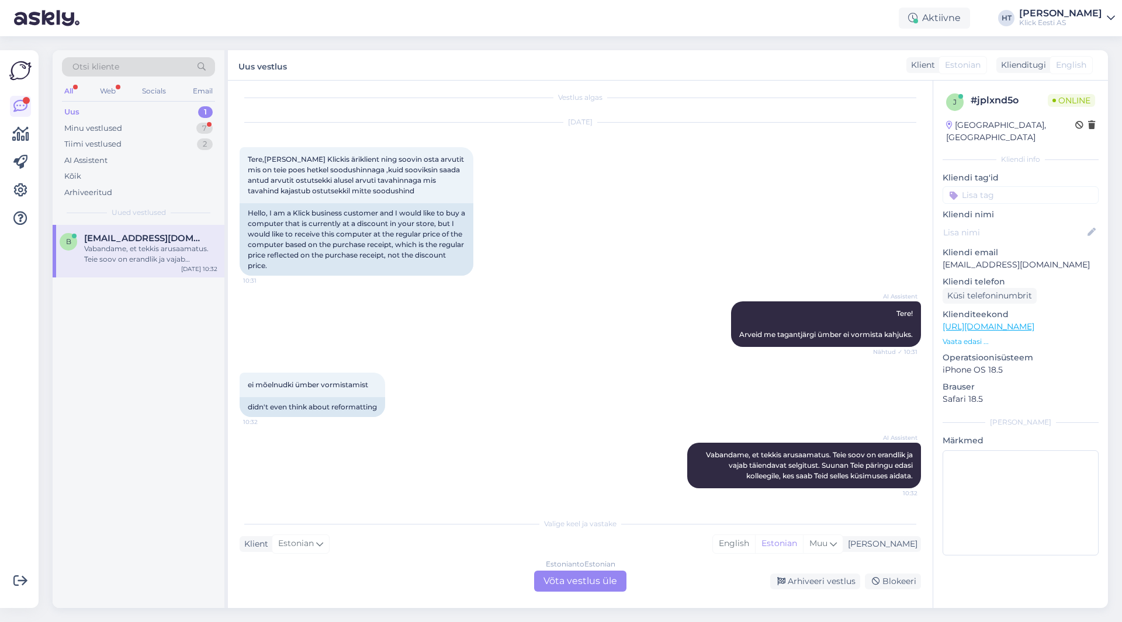
click at [185, 235] on div "[EMAIL_ADDRESS][DOMAIN_NAME]" at bounding box center [150, 238] width 133 height 11
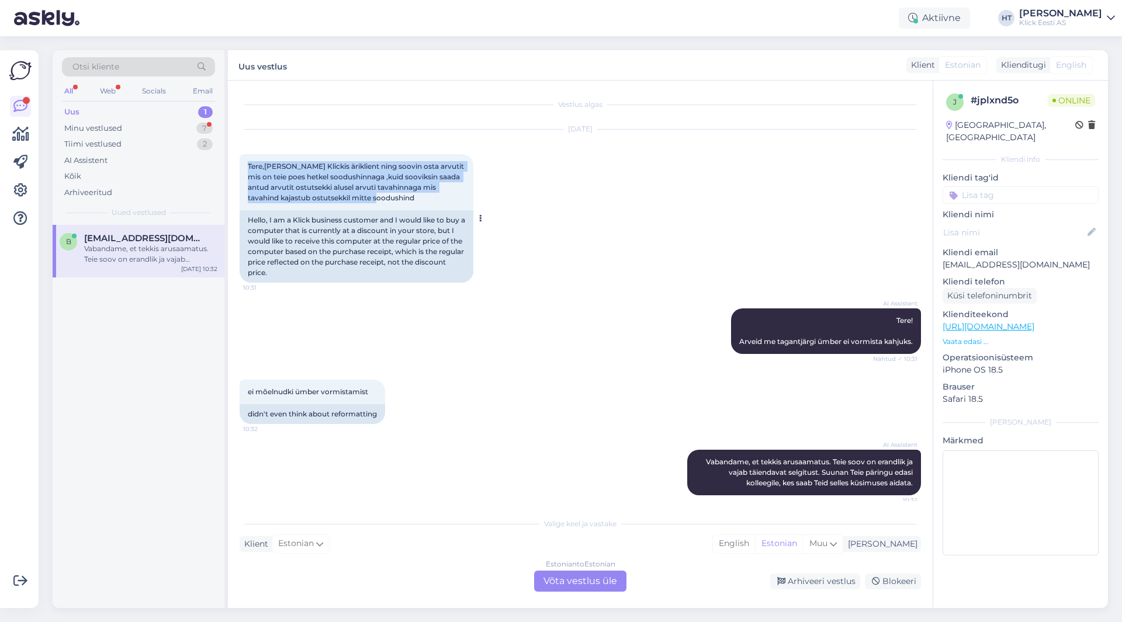
drag, startPoint x: 390, startPoint y: 199, endPoint x: 248, endPoint y: 163, distance: 146.4
click at [248, 163] on div "Tere,[PERSON_NAME] Klickis äriklient ning soovin osta arvutit mis on teie poes …" at bounding box center [357, 182] width 234 height 56
click at [248, 163] on span "Tere,[PERSON_NAME] Klickis äriklient ning soovin osta arvutit mis on teie poes …" at bounding box center [357, 182] width 218 height 40
drag, startPoint x: 248, startPoint y: 163, endPoint x: 388, endPoint y: 199, distance: 144.1
click at [388, 199] on div "Tere,[PERSON_NAME] Klickis äriklient ning soovin osta arvutit mis on teie poes …" at bounding box center [357, 182] width 234 height 56
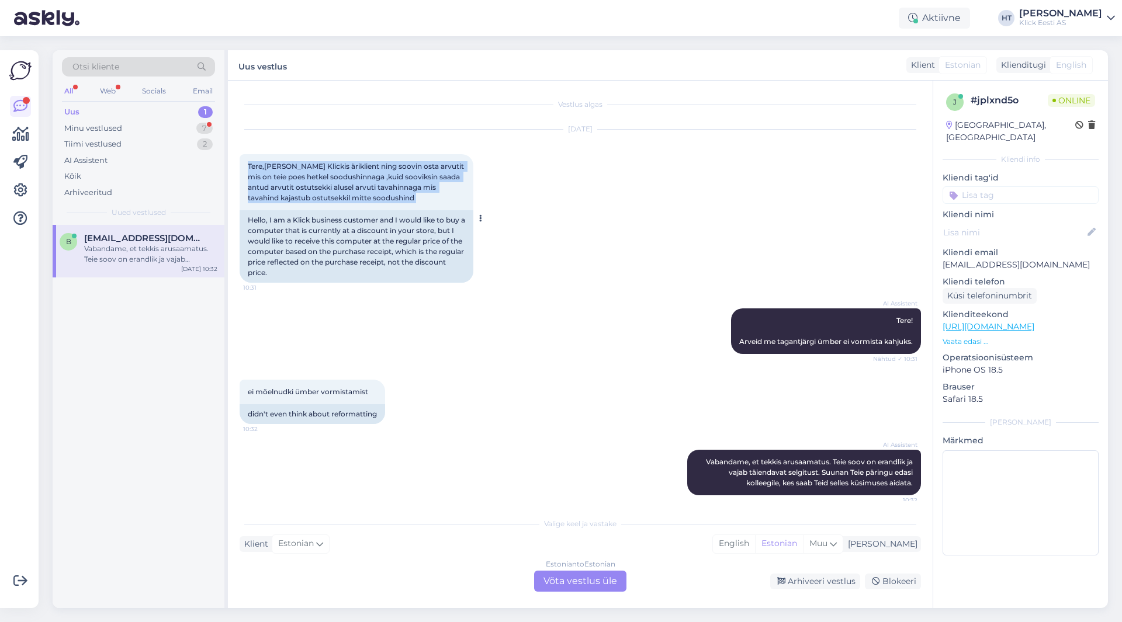
click at [388, 199] on div "Tere,[PERSON_NAME] Klickis äriklient ning soovin osta arvutit mis on teie poes …" at bounding box center [357, 182] width 234 height 56
drag, startPoint x: 388, startPoint y: 199, endPoint x: 249, endPoint y: 166, distance: 142.9
click at [251, 164] on div "Tere,[PERSON_NAME] Klickis äriklient ning soovin osta arvutit mis on teie poes …" at bounding box center [357, 182] width 234 height 56
click at [249, 166] on span "Tere,[PERSON_NAME] Klickis äriklient ning soovin osta arvutit mis on teie poes …" at bounding box center [357, 182] width 218 height 40
drag, startPoint x: 248, startPoint y: 166, endPoint x: 391, endPoint y: 202, distance: 147.7
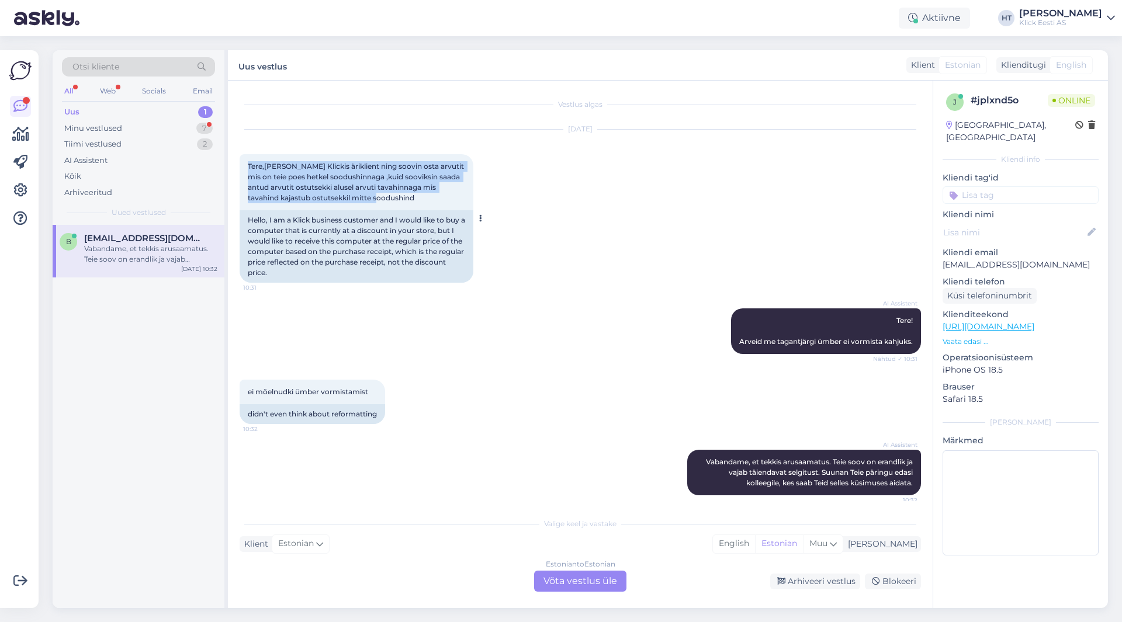
click at [391, 202] on div "Tere,[PERSON_NAME] Klickis äriklient ning soovin osta arvutit mis on teie poes …" at bounding box center [357, 182] width 234 height 56
click at [388, 199] on div "Tere,[PERSON_NAME] Klickis äriklient ning soovin osta arvutit mis on teie poes …" at bounding box center [357, 182] width 234 height 56
drag, startPoint x: 388, startPoint y: 199, endPoint x: 248, endPoint y: 165, distance: 143.6
click at [248, 165] on div "Tere,[PERSON_NAME] Klickis äriklient ning soovin osta arvutit mis on teie poes …" at bounding box center [357, 182] width 234 height 56
click at [247, 165] on div "Tere,[PERSON_NAME] Klickis äriklient ning soovin osta arvutit mis on teie poes …" at bounding box center [357, 182] width 234 height 56
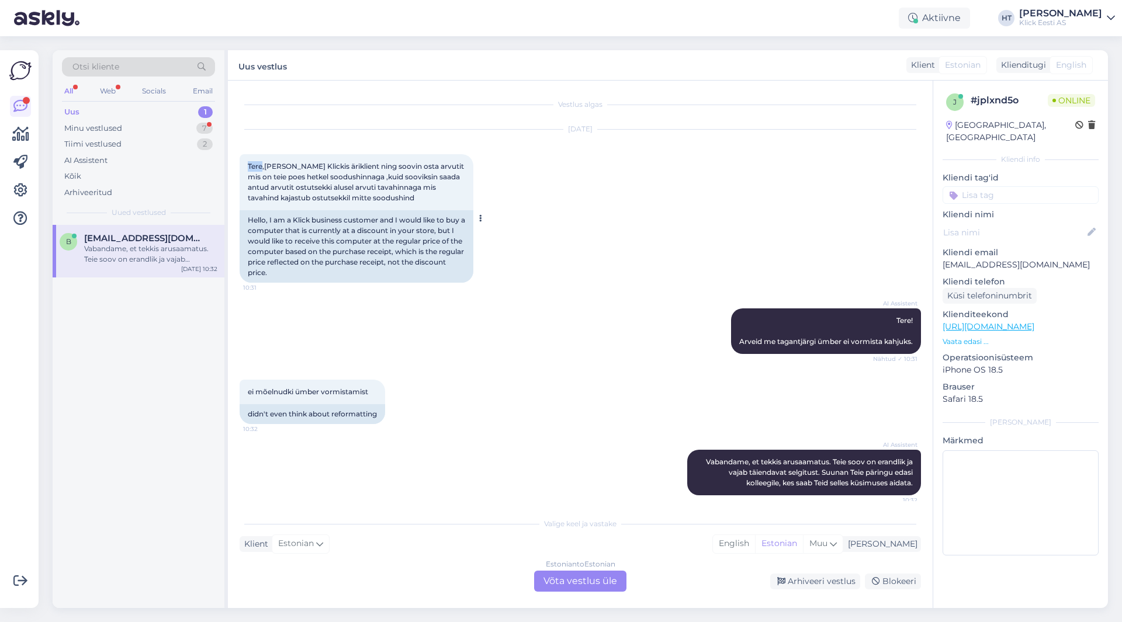
click at [247, 165] on div "Tere,[PERSON_NAME] Klickis äriklient ning soovin osta arvutit mis on teie poes …" at bounding box center [357, 182] width 234 height 56
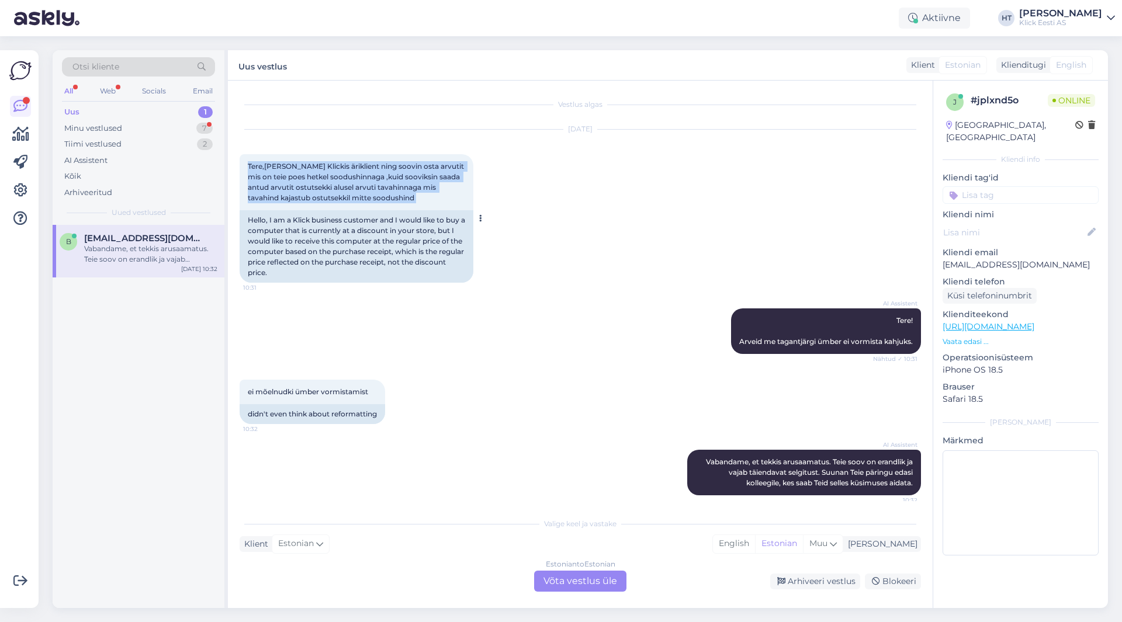
click at [247, 165] on div "Tere,[PERSON_NAME] Klickis äriklient ning soovin osta arvutit mis on teie poes …" at bounding box center [357, 182] width 234 height 56
click at [249, 165] on span "Tere,[PERSON_NAME] Klickis äriklient ning soovin osta arvutit mis on teie poes …" at bounding box center [357, 182] width 218 height 40
drag, startPoint x: 248, startPoint y: 164, endPoint x: 435, endPoint y: 197, distance: 189.3
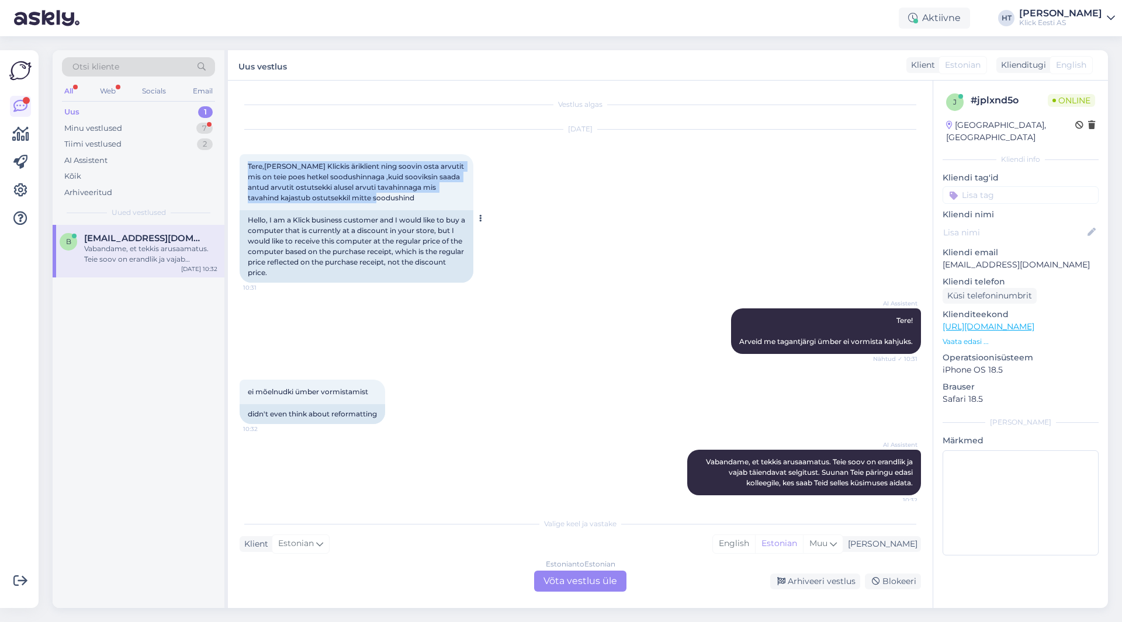
click at [435, 197] on div "Tere,[PERSON_NAME] Klickis äriklient ning soovin osta arvutit mis on teie poes …" at bounding box center [357, 182] width 234 height 56
click at [420, 202] on div "Tere,[PERSON_NAME] Klickis äriklient ning soovin osta arvutit mis on teie poes …" at bounding box center [357, 182] width 234 height 56
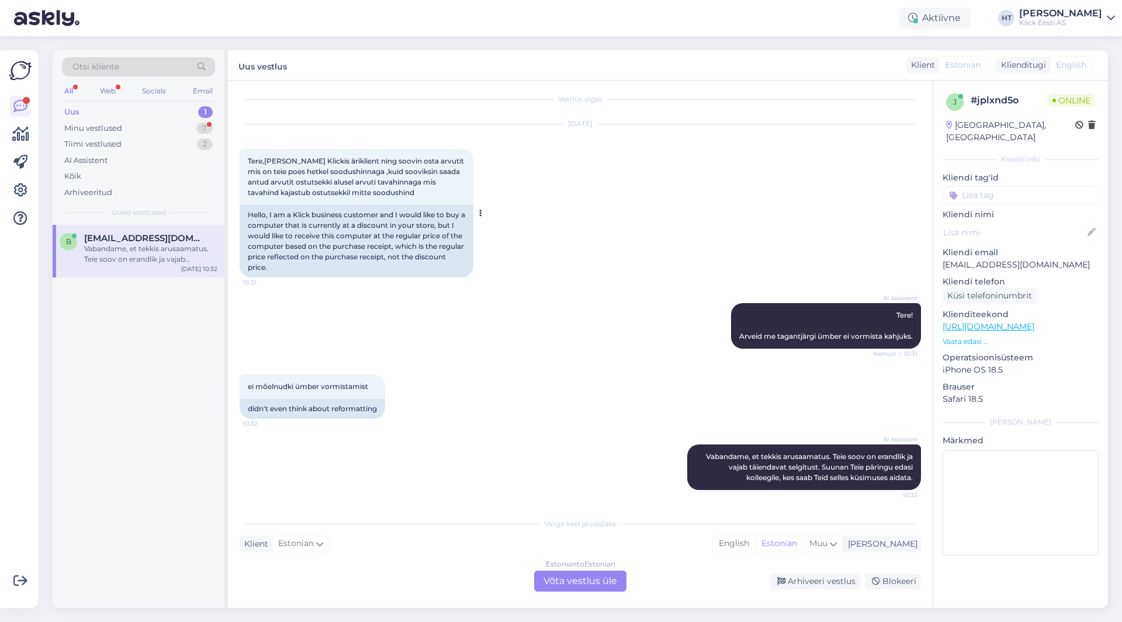
scroll to position [7, 0]
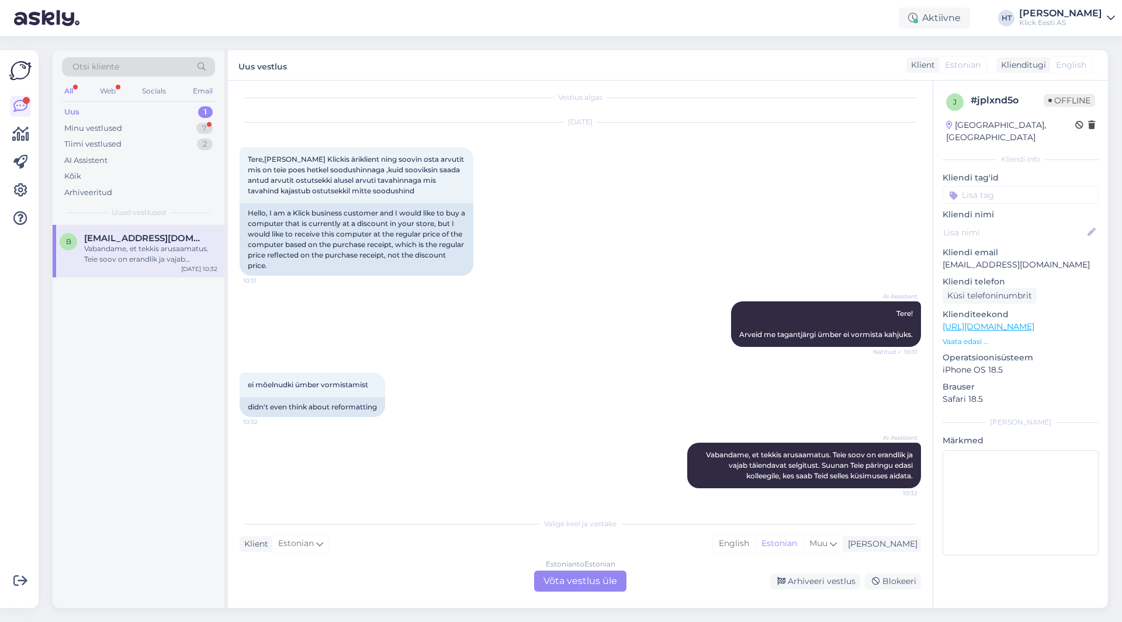
click at [538, 244] on div "[DATE] Tere,[PERSON_NAME] Klickis äriklient ning soovin osta arvutit mis on tei…" at bounding box center [580, 199] width 681 height 179
click at [979, 259] on p "[EMAIL_ADDRESS][DOMAIN_NAME]" at bounding box center [1021, 265] width 156 height 12
copy p "[EMAIL_ADDRESS][DOMAIN_NAME]"
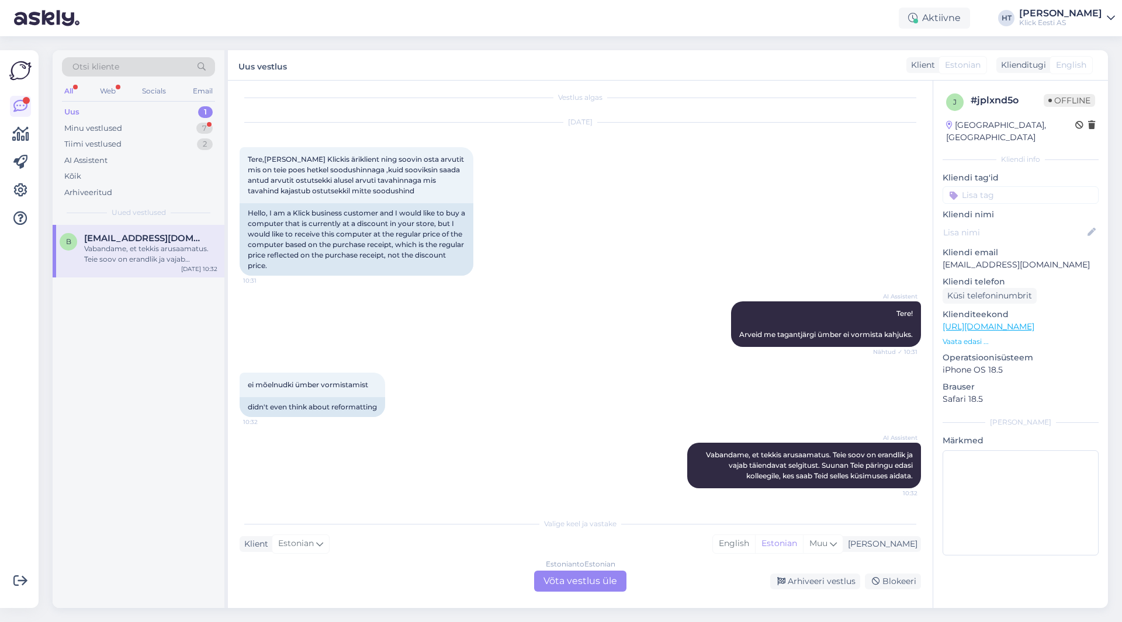
click at [722, 233] on div "[DATE] Tere,[PERSON_NAME] Klickis äriklient ning soovin osta arvutit mis on tei…" at bounding box center [580, 199] width 681 height 179
click at [452, 299] on div "AI Assistent Tere! Arveid me tagantjärgi ümber ei vormista kahjuks. Nähtud ✓ 10…" at bounding box center [580, 324] width 681 height 71
click at [207, 128] on div "7" at bounding box center [204, 129] width 16 height 12
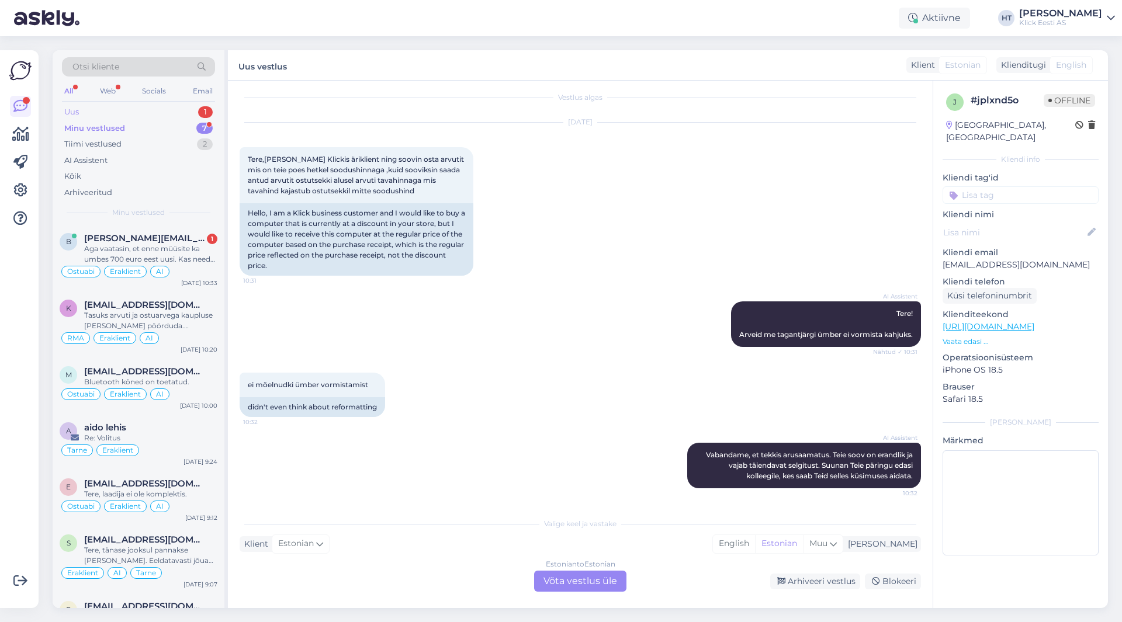
click at [205, 109] on div "1" at bounding box center [205, 112] width 15 height 12
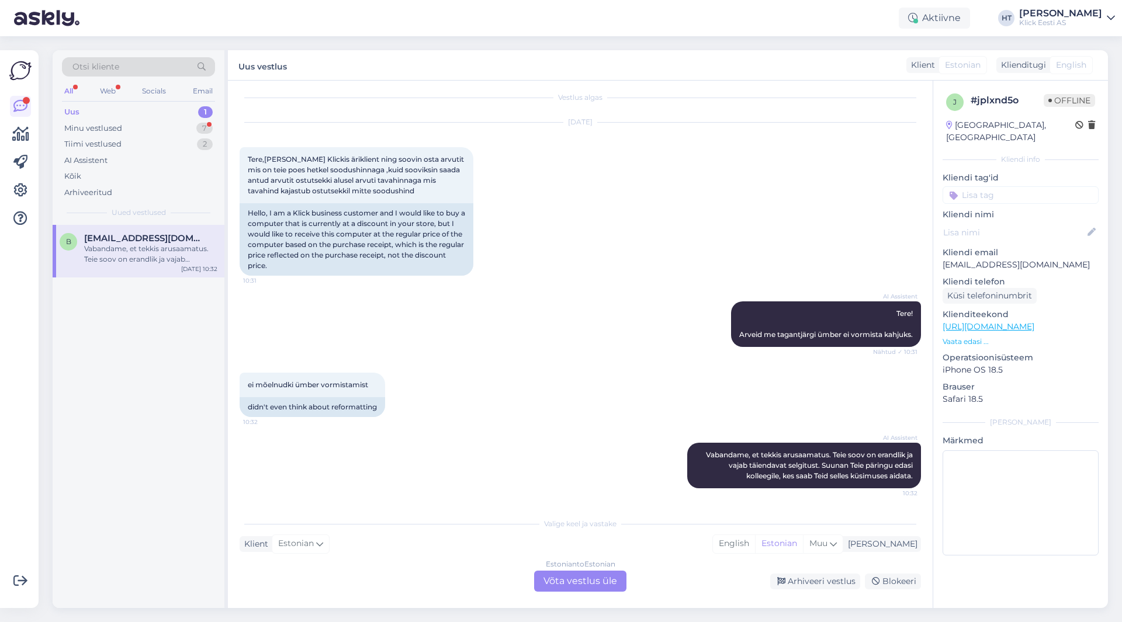
click at [178, 245] on div "Vabandame, et tekkis arusaamatus. Teie soov on erandlik ja vajab täiendavat sel…" at bounding box center [150, 254] width 133 height 21
click at [571, 579] on div "Estonian to Estonian Võta vestlus üle" at bounding box center [580, 581] width 92 height 21
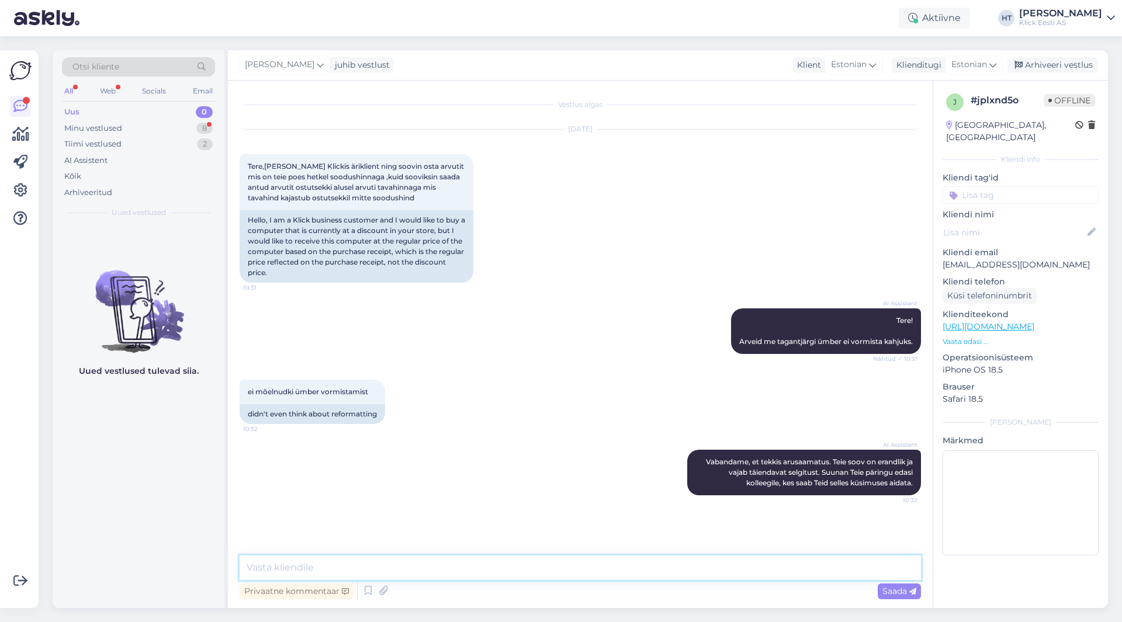
click at [576, 574] on textarea at bounding box center [580, 568] width 681 height 25
type textarea "Tuleks kirjutada [EMAIL_ADDRESS][DOMAIN_NAME] aadressile."
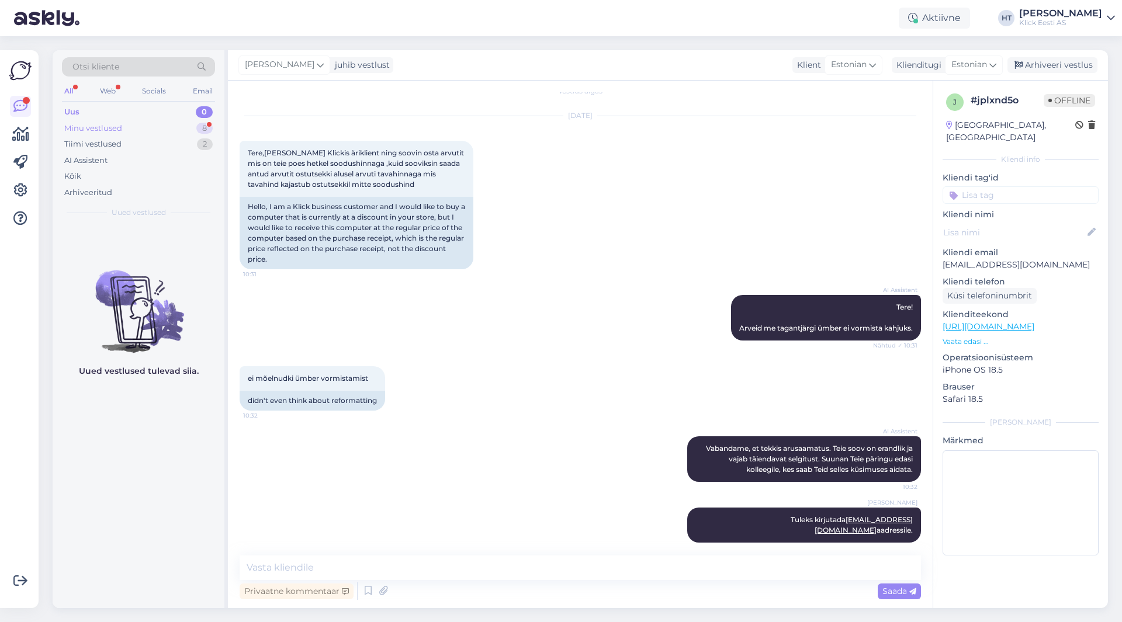
click at [137, 131] on div "Minu vestlused 8" at bounding box center [138, 128] width 153 height 16
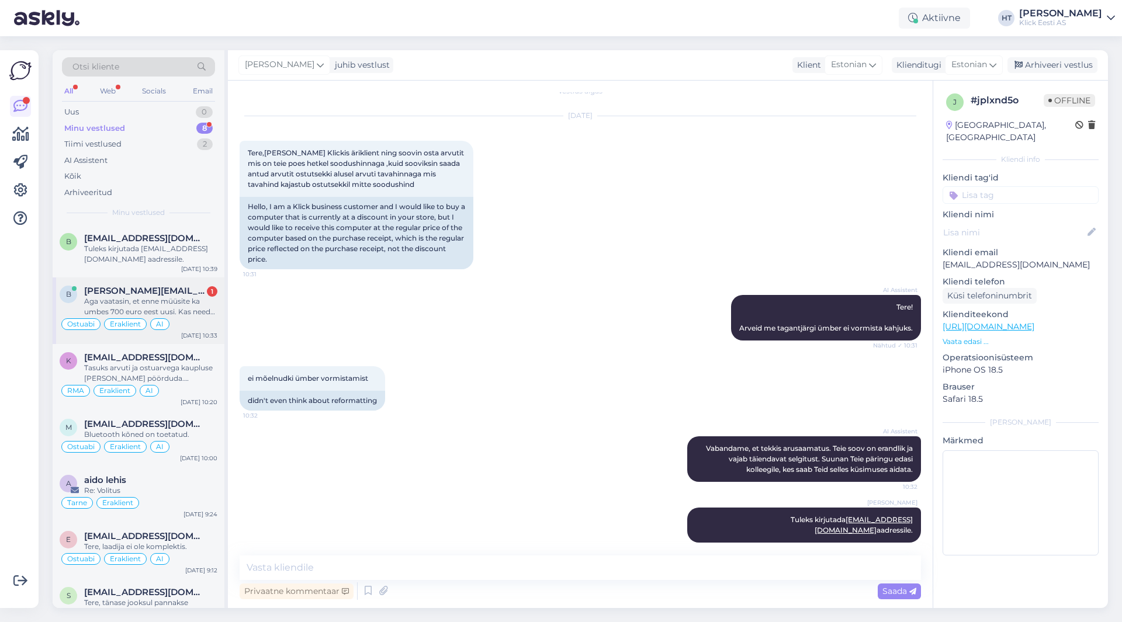
click at [162, 297] on div "Aga vaatasin, et enne müüsite ka umbes 700 euro eest uusi. Kas need on igalt po…" at bounding box center [150, 306] width 133 height 21
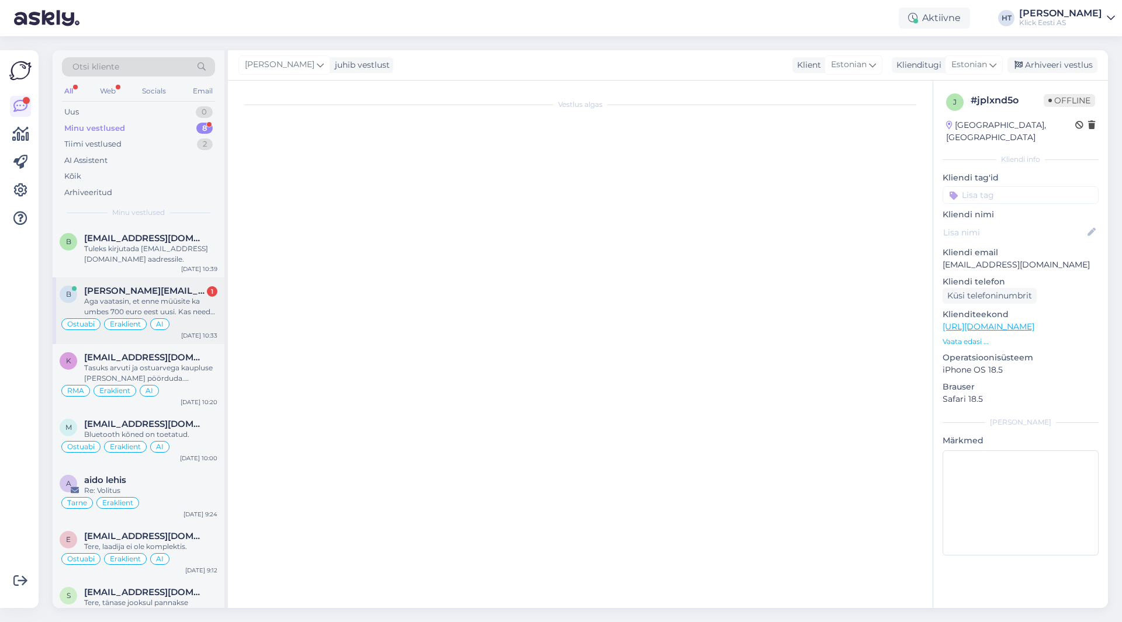
scroll to position [175, 0]
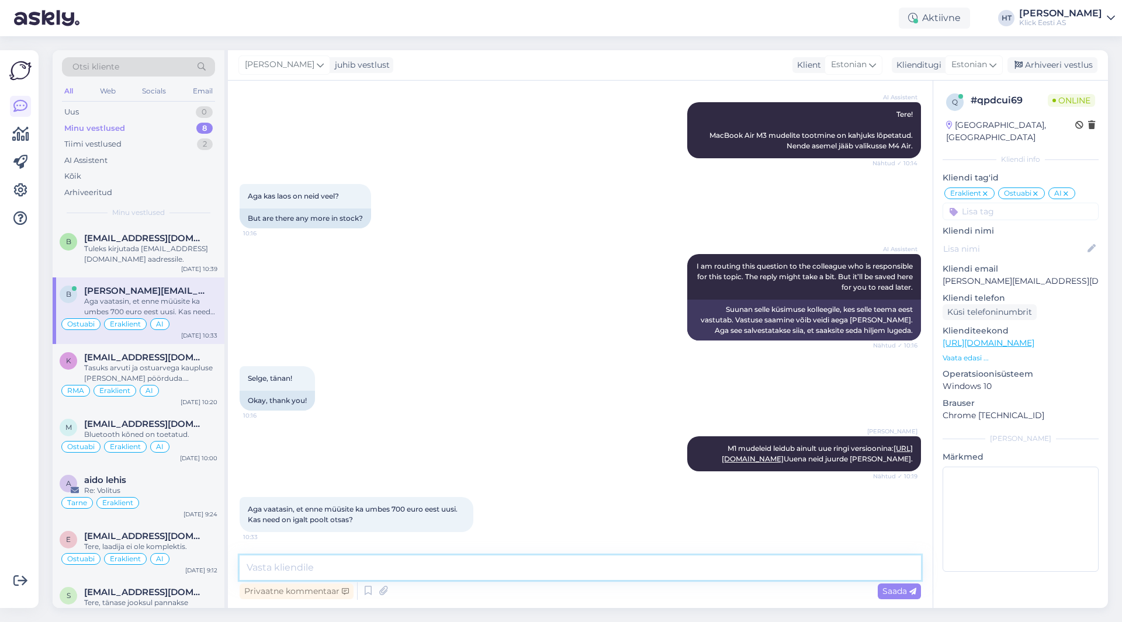
click at [472, 570] on textarea at bounding box center [580, 568] width 681 height 25
type textarea "Uued M1 mudelid on otsas."
click at [533, 564] on textarea "Uued M1 mudelid on otsas." at bounding box center [580, 568] width 681 height 25
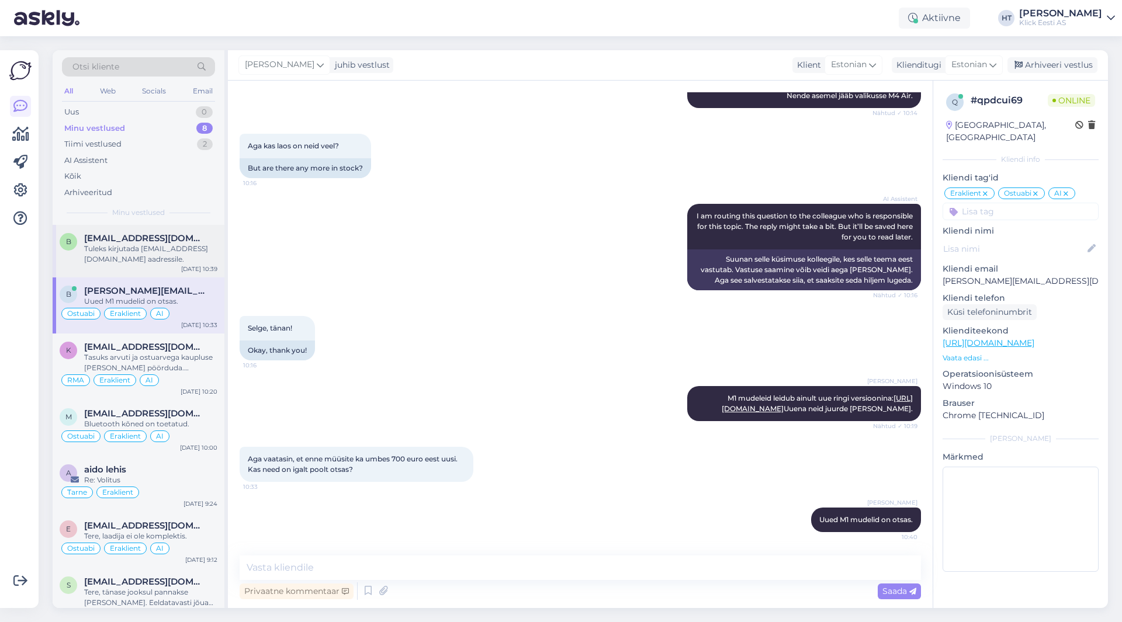
click at [176, 248] on div "Tuleks kirjutada [EMAIL_ADDRESS][DOMAIN_NAME] aadressile." at bounding box center [150, 254] width 133 height 21
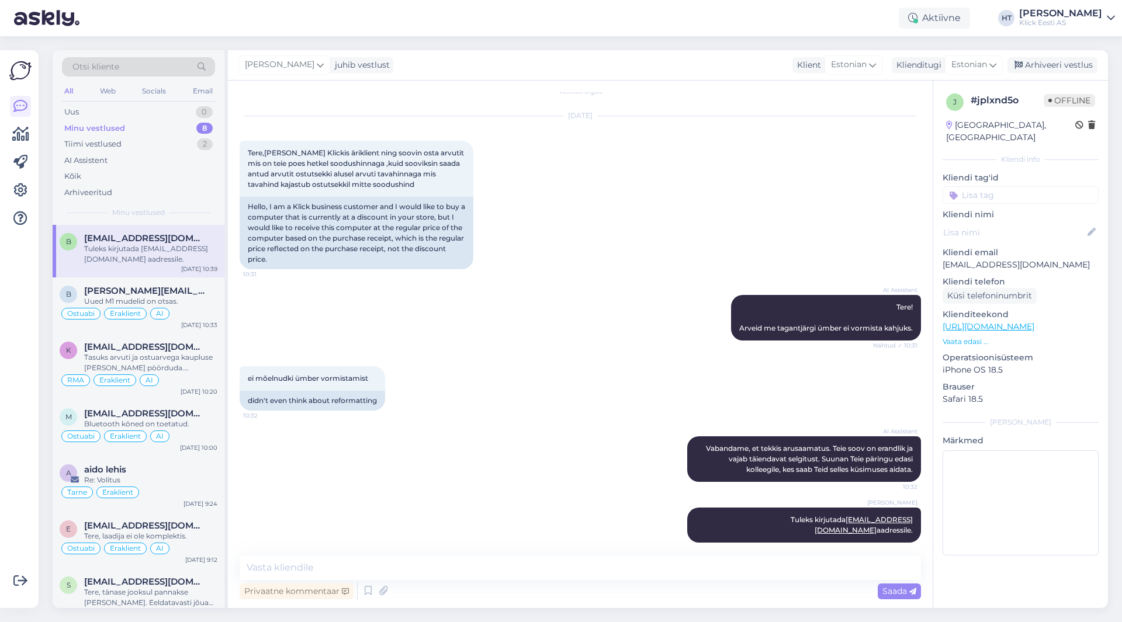
click at [1030, 186] on input at bounding box center [1021, 195] width 156 height 18
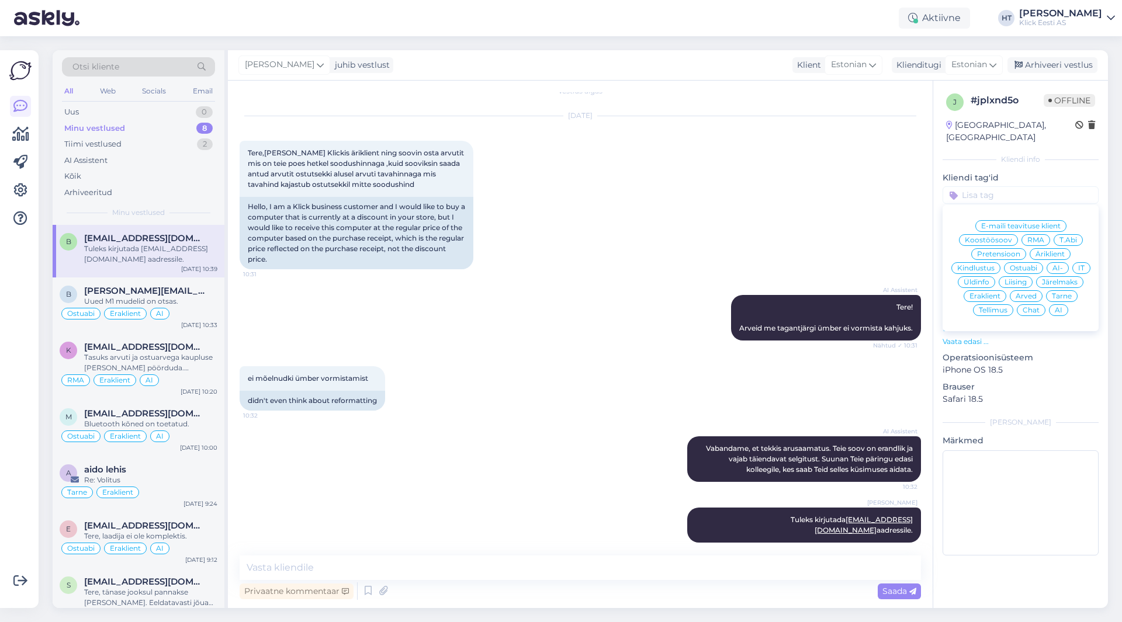
click at [1031, 265] on span "Ostuabi" at bounding box center [1023, 268] width 27 height 7
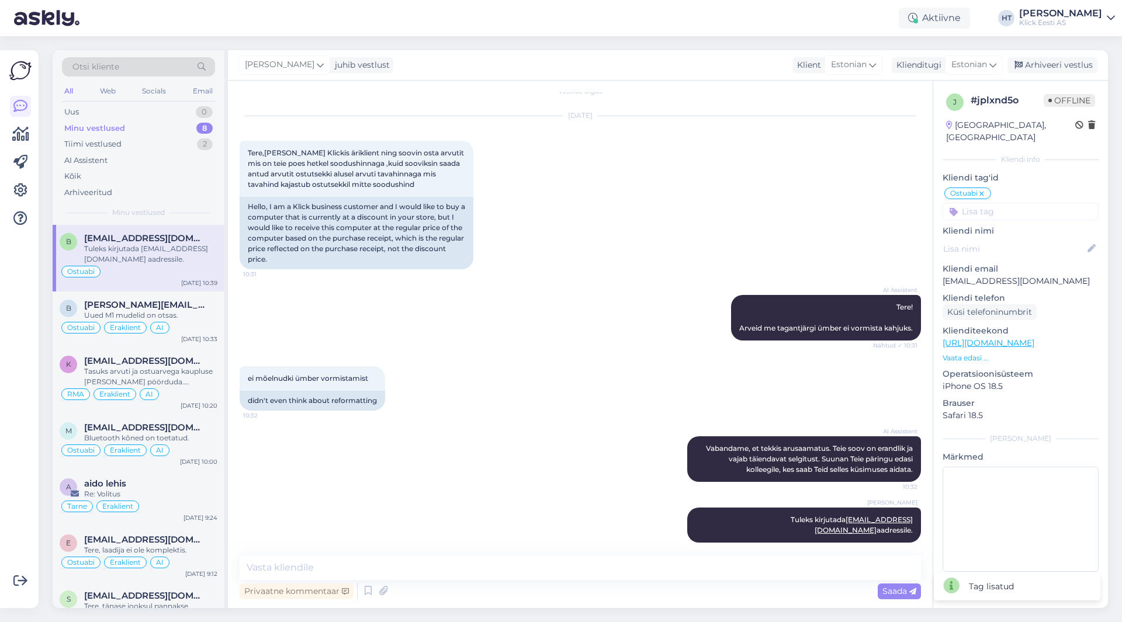
click at [1023, 206] on input at bounding box center [1021, 212] width 156 height 18
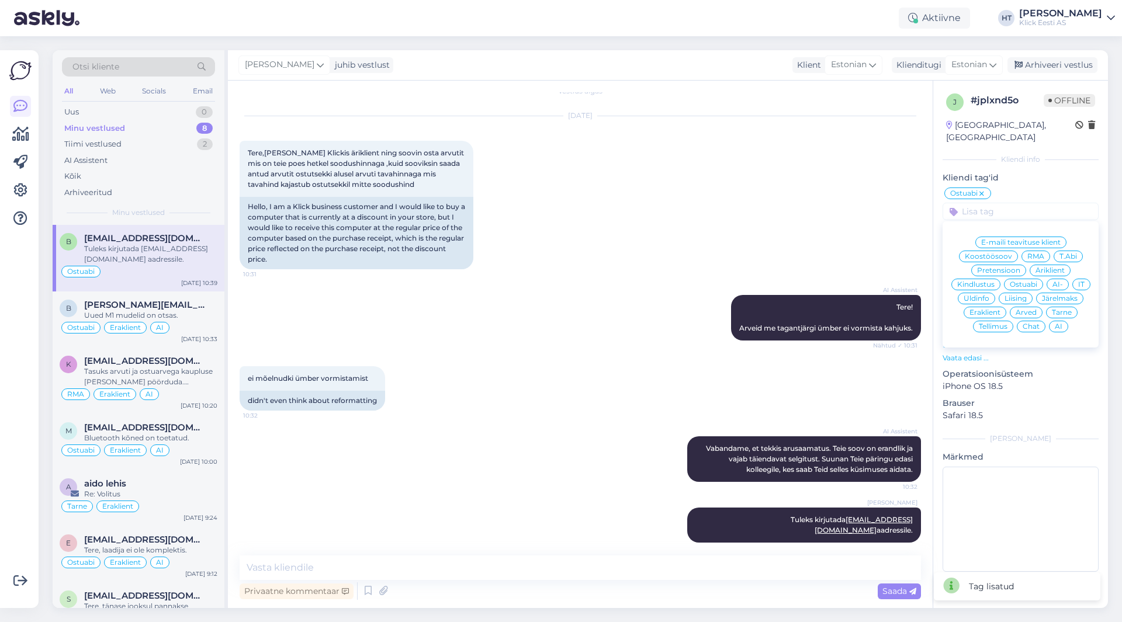
click at [1054, 265] on div "Äriklient" at bounding box center [1050, 271] width 41 height 12
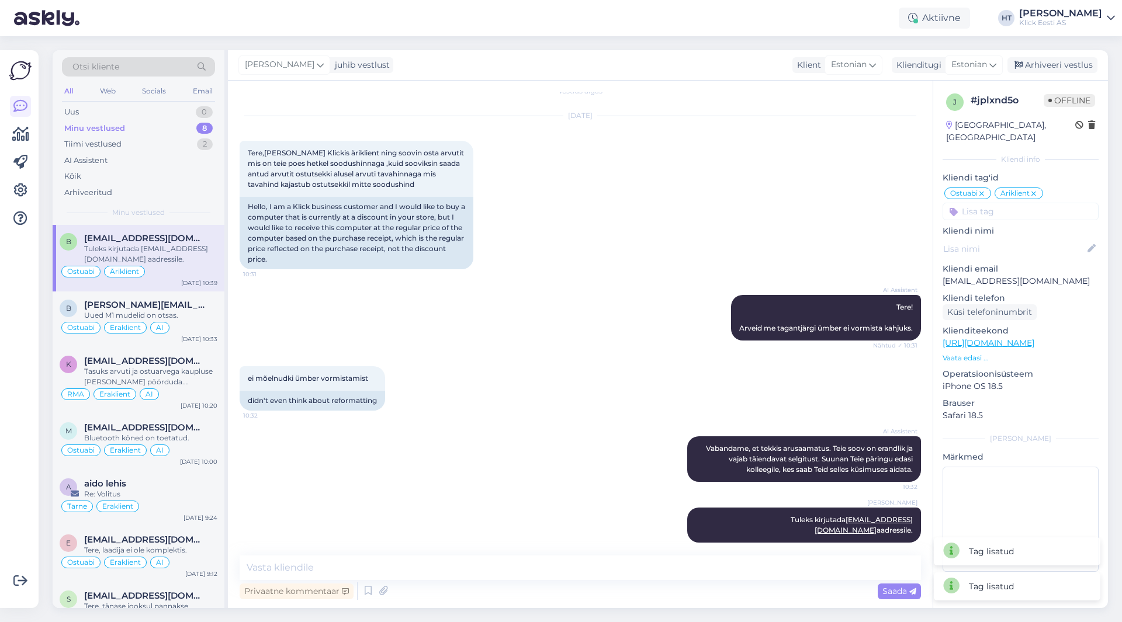
click at [1009, 203] on input at bounding box center [1021, 212] width 156 height 18
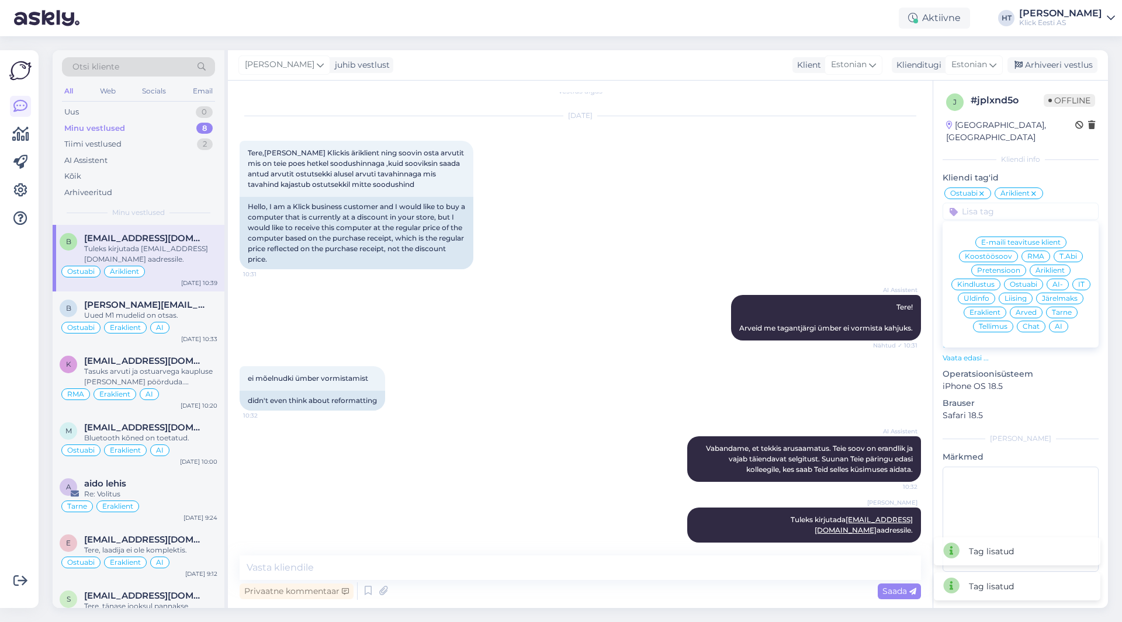
click at [1062, 321] on div "AI" at bounding box center [1058, 327] width 19 height 12
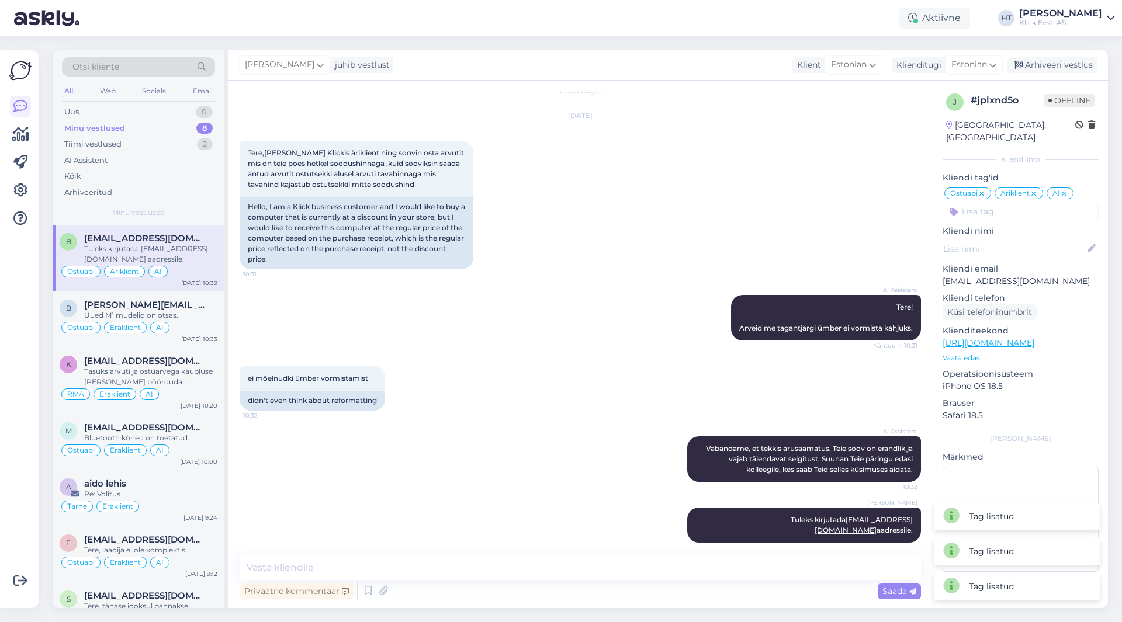
click at [735, 217] on div "[DATE] Tere,[PERSON_NAME] Klickis äriklient ning soovin osta arvutit mis on tei…" at bounding box center [580, 192] width 681 height 179
click at [174, 310] on span "[PERSON_NAME][EMAIL_ADDRESS][DOMAIN_NAME]" at bounding box center [145, 305] width 122 height 11
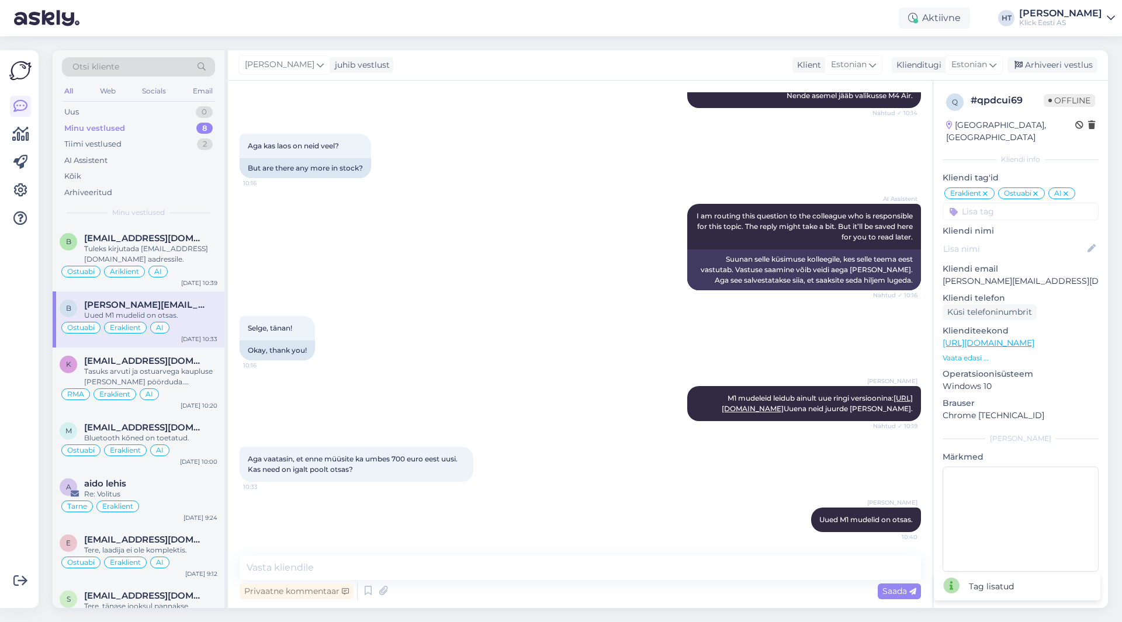
click at [206, 126] on div "8" at bounding box center [204, 129] width 16 height 12
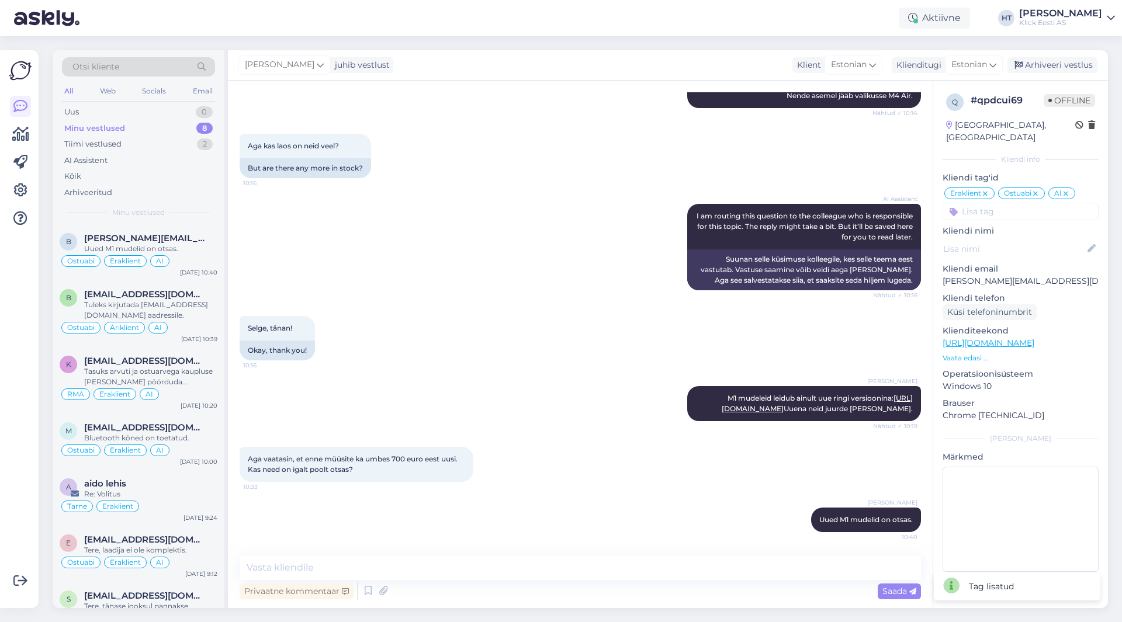
click at [495, 216] on div "AI Assistent I am routing this question to the colleague who is responsible for…" at bounding box center [580, 247] width 681 height 112
click at [183, 104] on div "Uus 1" at bounding box center [138, 112] width 153 height 16
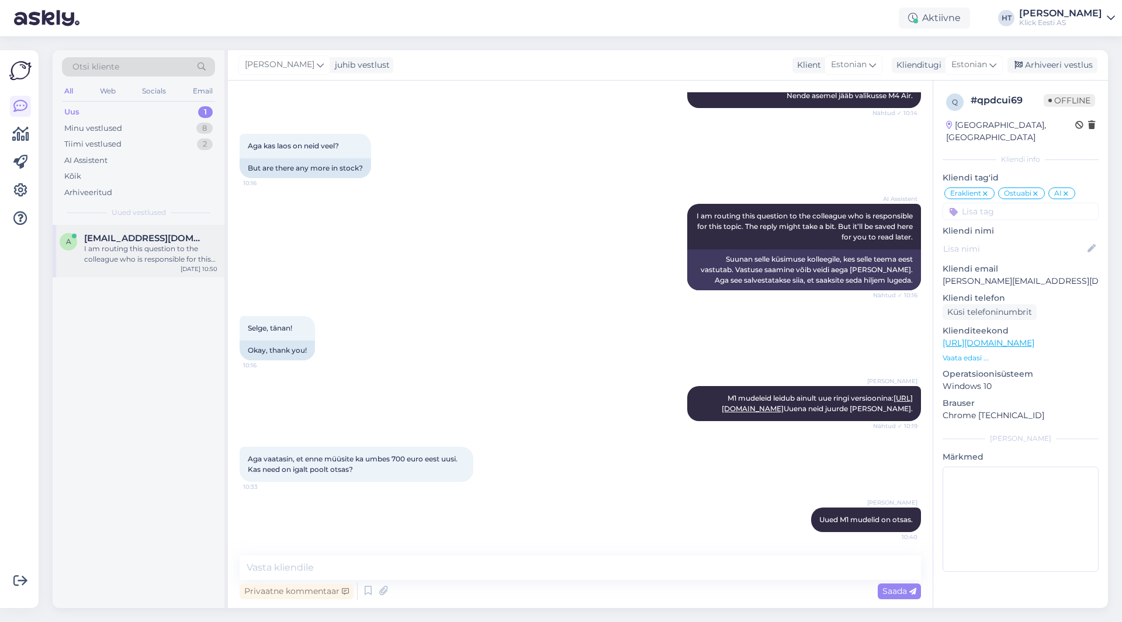
click at [194, 254] on div "I am routing this question to the colleague who is responsible for this topic. …" at bounding box center [150, 254] width 133 height 21
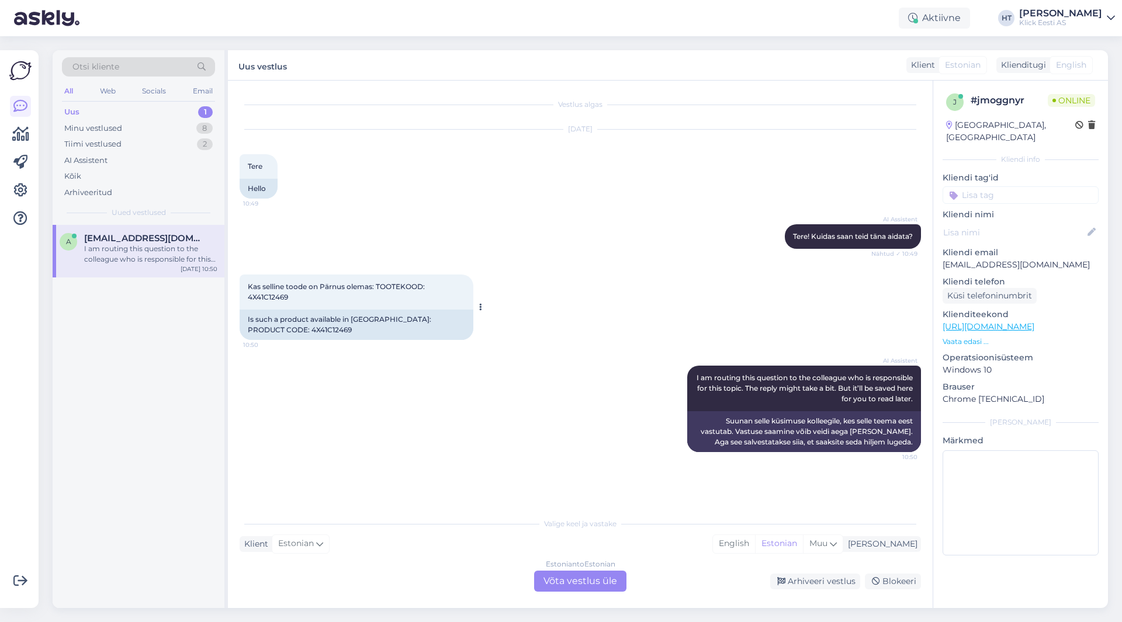
click at [269, 296] on span "Kas selline toode on Pärnus olemas: TOOTEKOOD: 4X41C12469" at bounding box center [337, 291] width 179 height 19
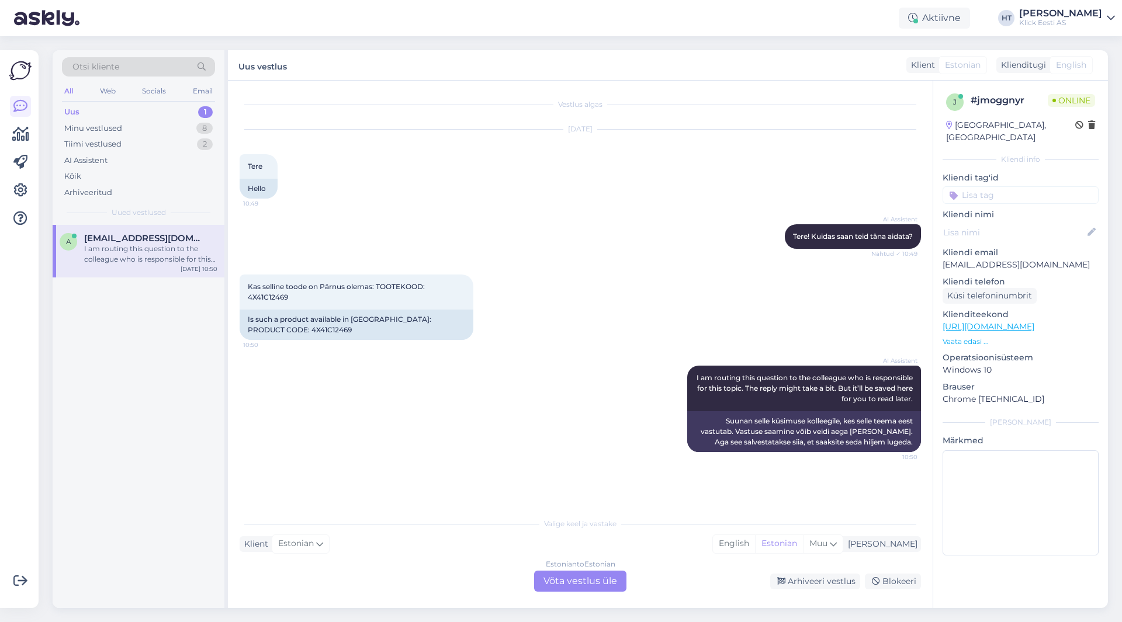
click at [407, 207] on div "[DATE] Tere 10:49 Hello" at bounding box center [580, 164] width 681 height 95
click at [573, 576] on div "Estonian to Estonian Võta vestlus üle" at bounding box center [580, 581] width 92 height 21
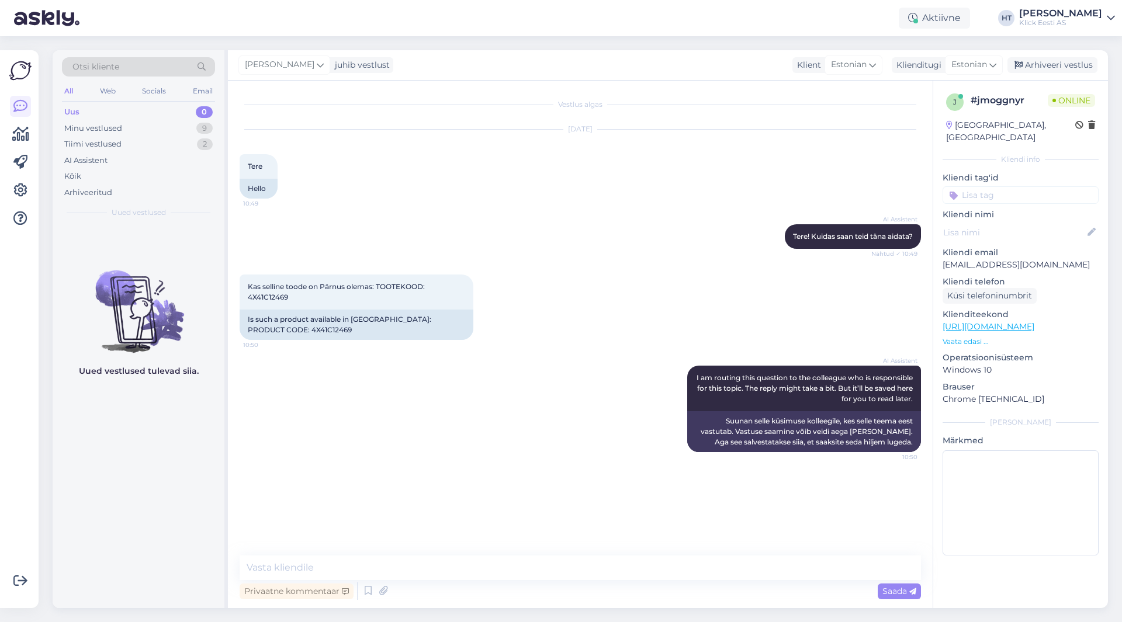
click at [528, 553] on div "Vestlus algas [DATE] Tere 10:49 Hello AI Assistent Tere! Kuidas saan teid [PERS…" at bounding box center [580, 345] width 705 height 528
click at [534, 563] on textarea at bounding box center [580, 568] width 681 height 25
type textarea "See on ainult tellitav, kauplustes ei leidu."
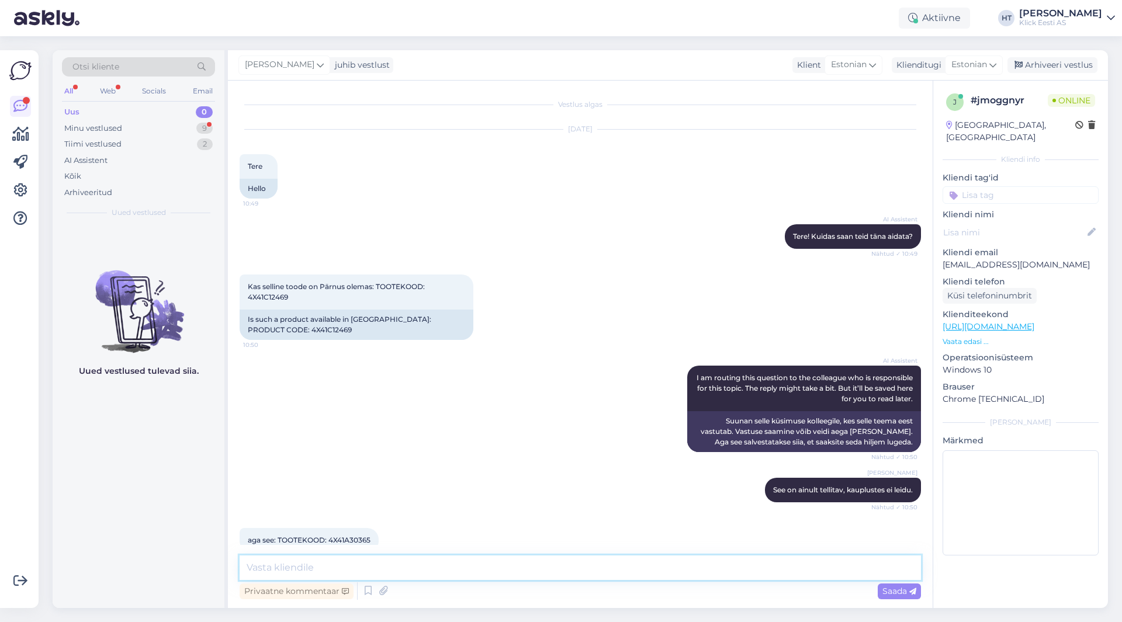
scroll to position [20, 0]
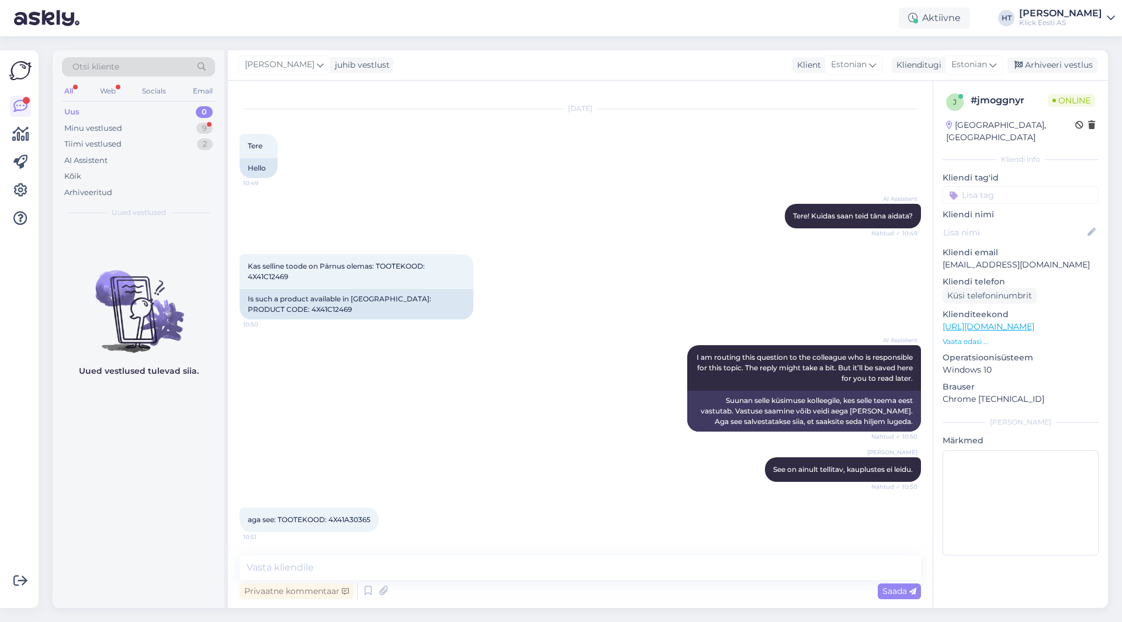
click at [351, 520] on span "aga see: TOOTEKOOD: 4X41A30365" at bounding box center [309, 519] width 123 height 9
click at [157, 413] on div "Uued vestlused tulevad siia." at bounding box center [139, 416] width 172 height 383
click at [445, 575] on textarea at bounding box center [580, 568] width 681 height 25
type textarea "See on ka tellitav."
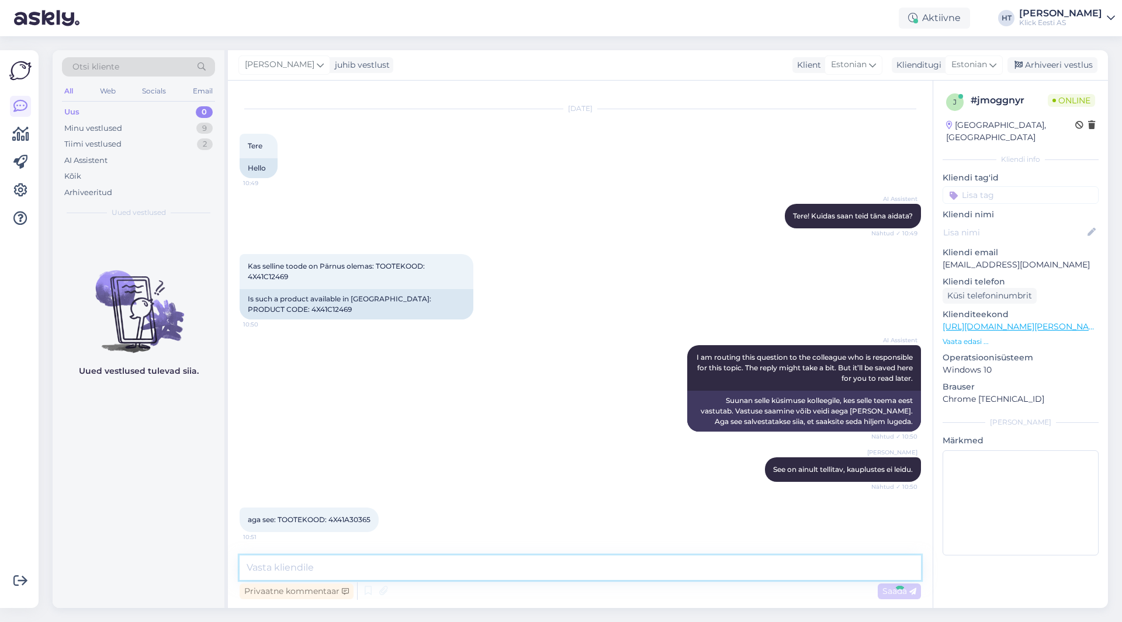
scroll to position [71, 0]
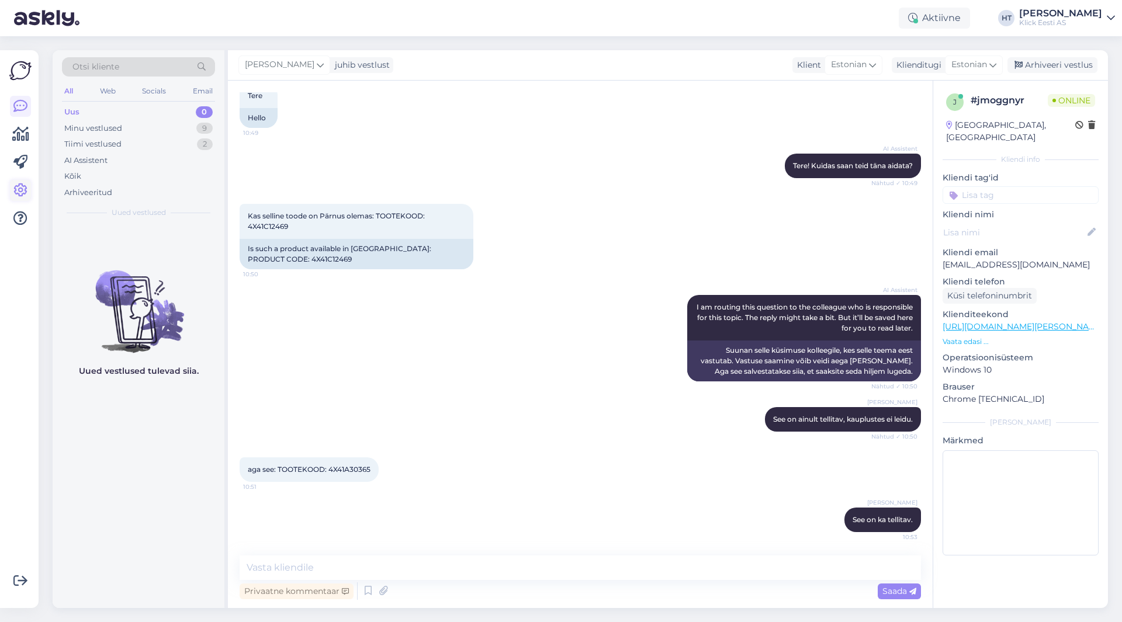
click at [17, 199] on link at bounding box center [20, 190] width 21 height 21
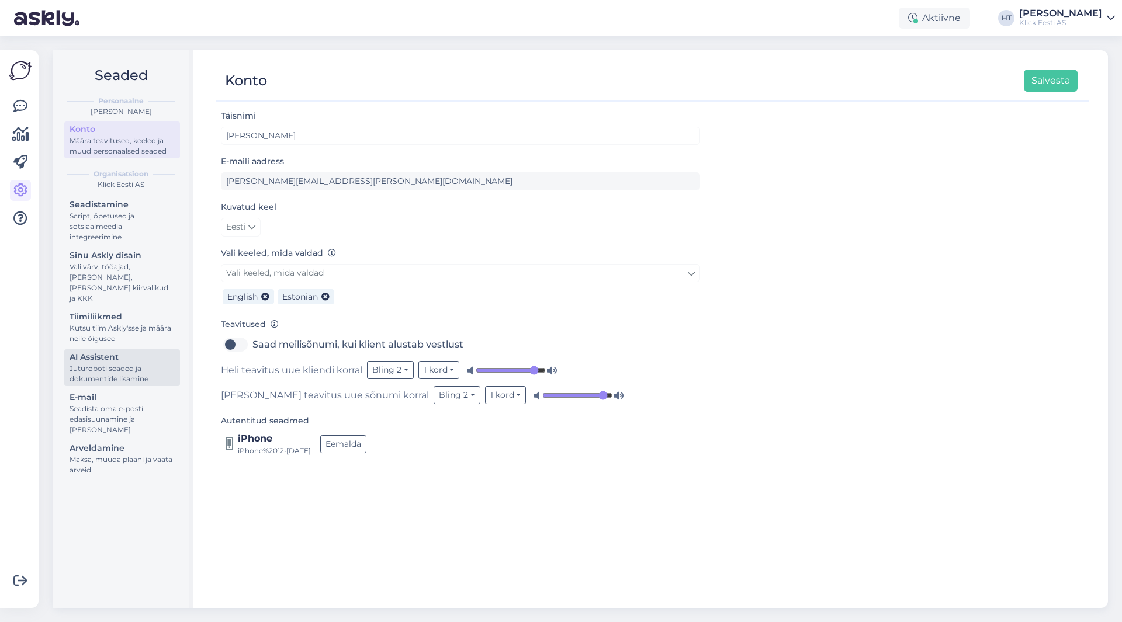
click at [108, 363] on div "Juturoboti seaded ja dokumentide lisamine" at bounding box center [122, 373] width 105 height 21
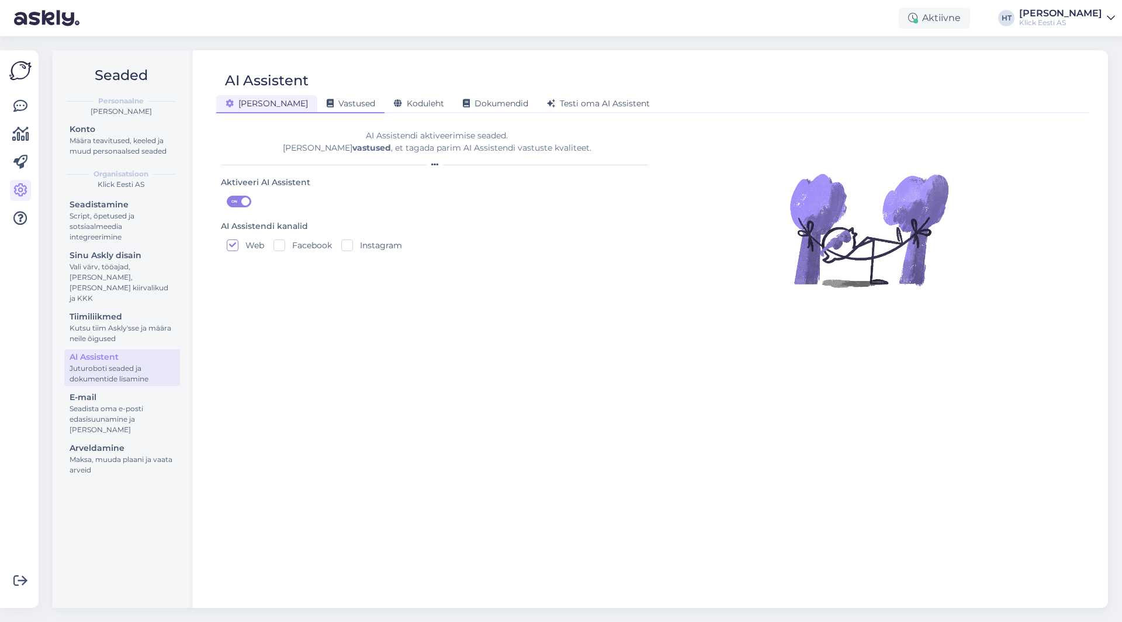
click at [327, 108] on span "Vastused" at bounding box center [351, 103] width 49 height 11
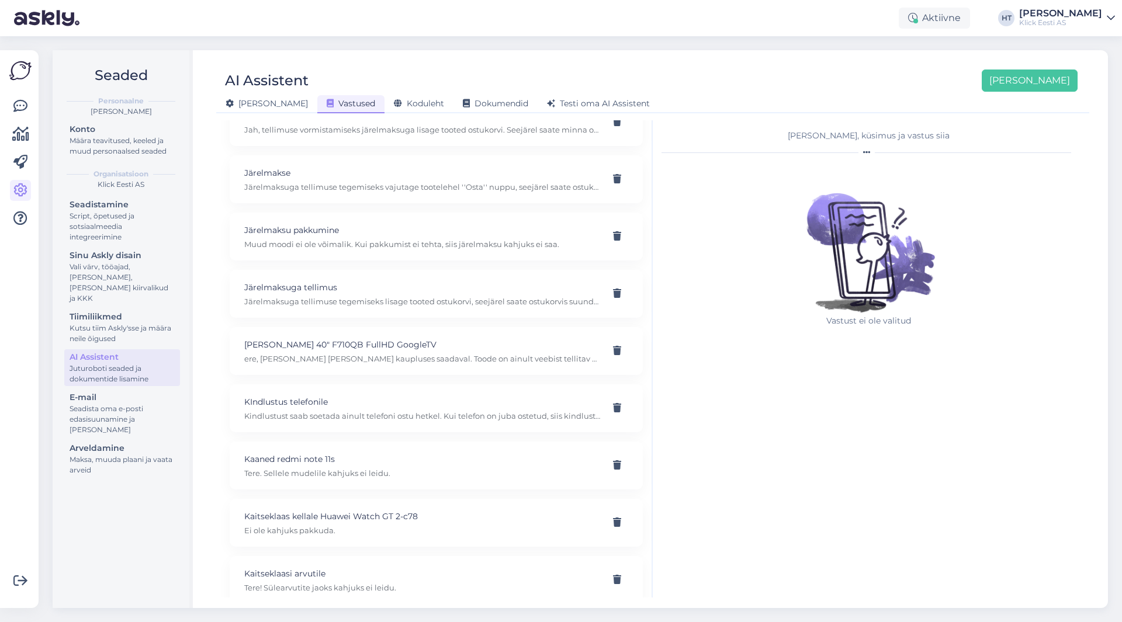
scroll to position [4372, 0]
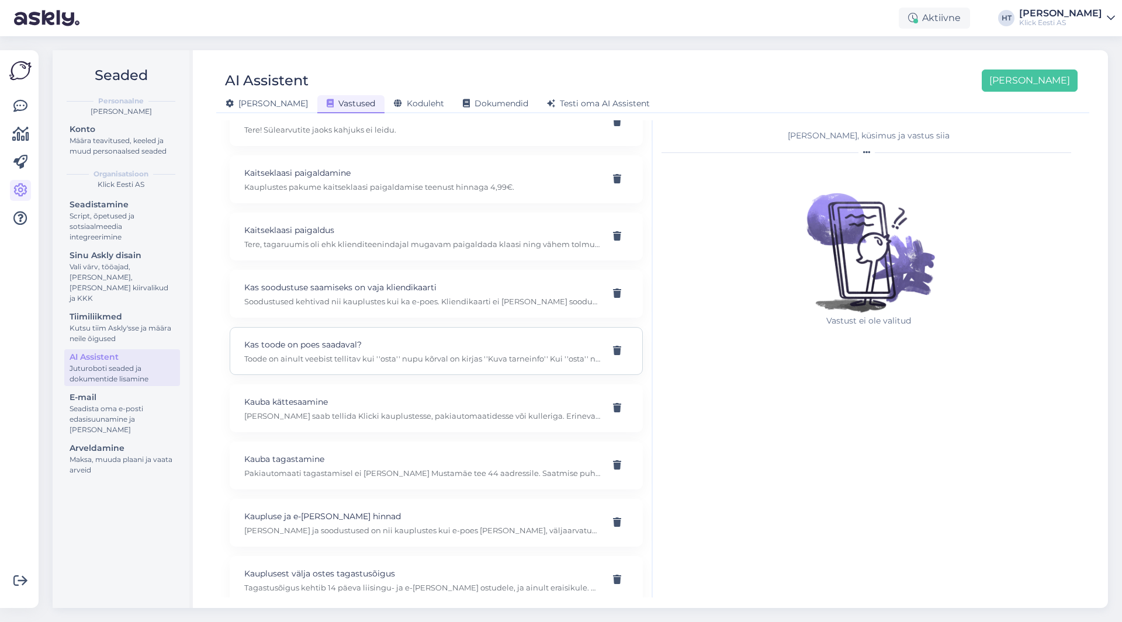
click at [446, 333] on div "Kas toode on poes saadaval? Toode on ainult veebist tellitav kui ''osta'' nupu …" at bounding box center [436, 351] width 413 height 48
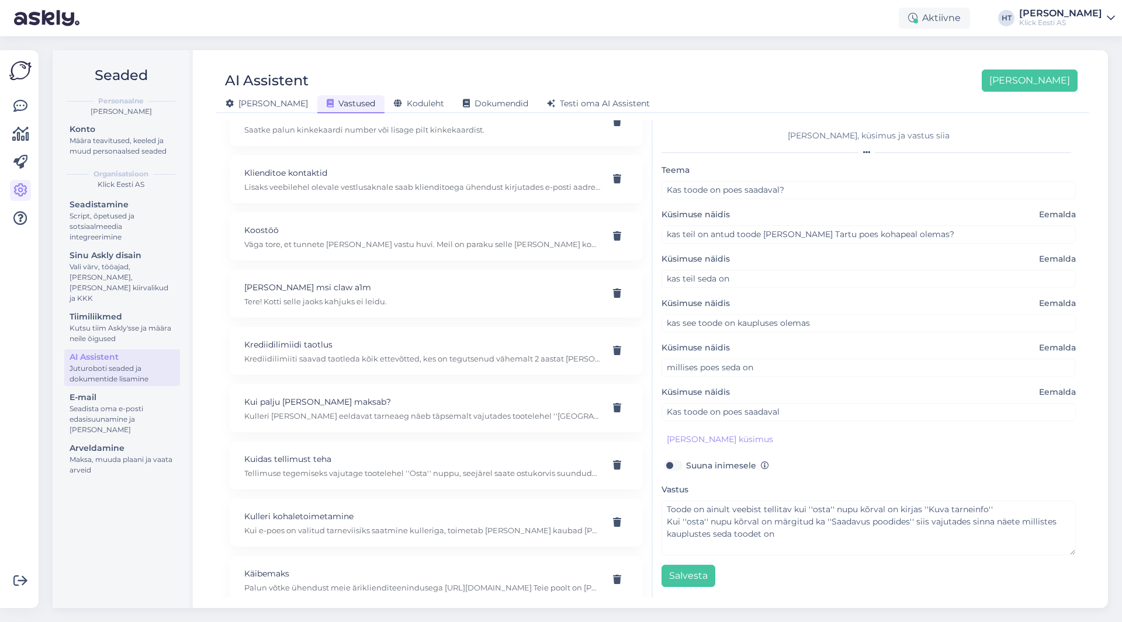
scroll to position [5117, 0]
click at [526, 349] on p "Kinkekaardi vabastamine broneeringust" at bounding box center [422, 344] width 356 height 13
type input "Kinkekaardi vabastamine broneeringust"
type input "Palun kinkekaardi vabastamist broneeringust."
checkbox input "true"
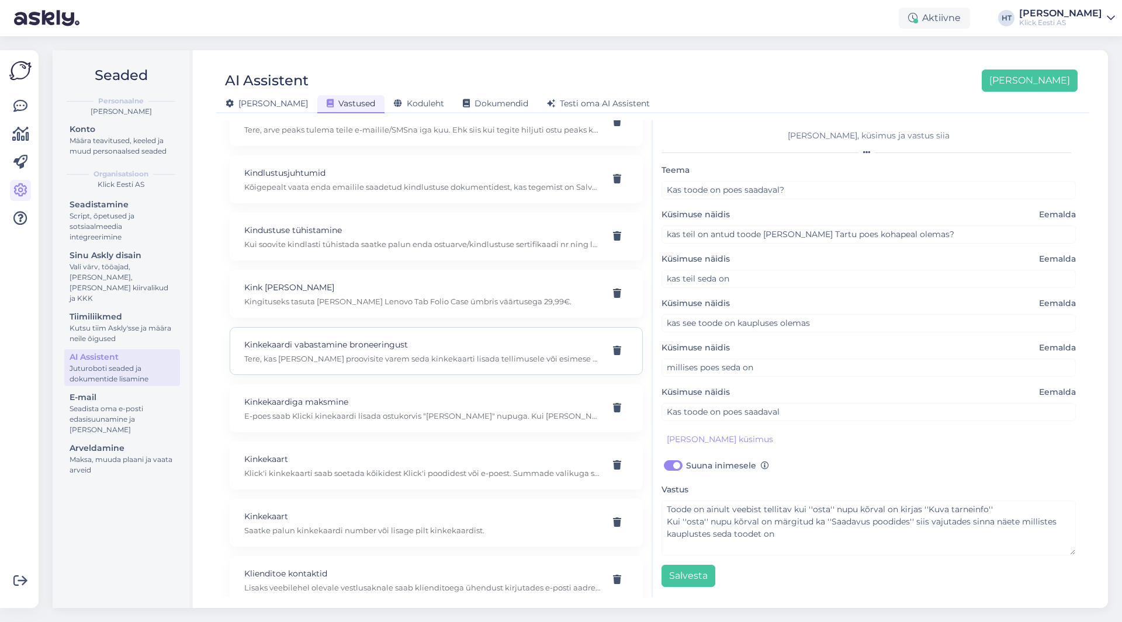
type textarea "Tere, kas [PERSON_NAME] proovisite varem seda kinkekaarti lisada tellimusele võ…"
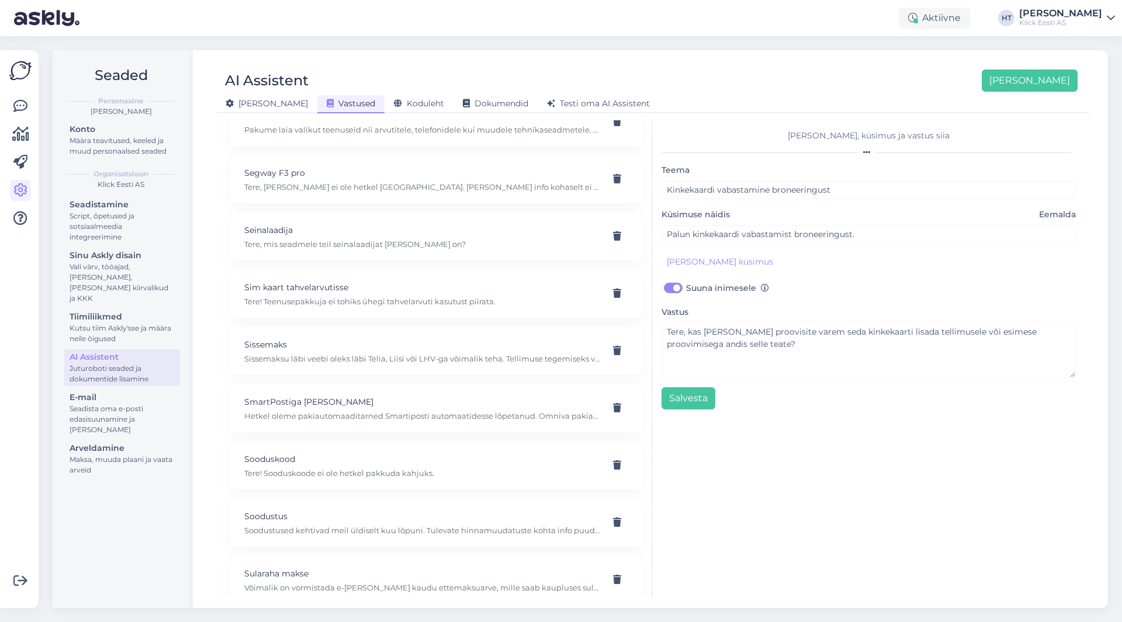
scroll to position [12548, 0]
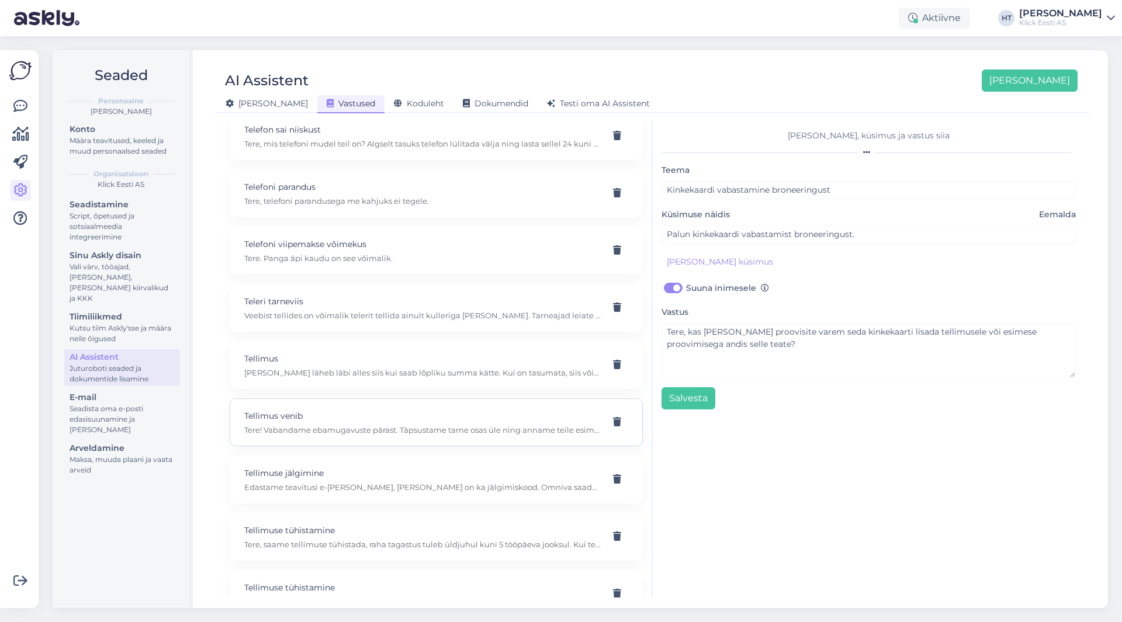
click at [423, 413] on p "Tellimus venib" at bounding box center [422, 416] width 356 height 13
type input "Tellimus venib"
type input "[PERSON_NAME] teada, miks tellimusega nii kaua läheb [PERSON_NAME] mul mingisug…"
checkbox input "false"
type textarea "Tere! Vabandame ebamugavuste pärast. Täpsustame tarne osas üle ning anname teil…"
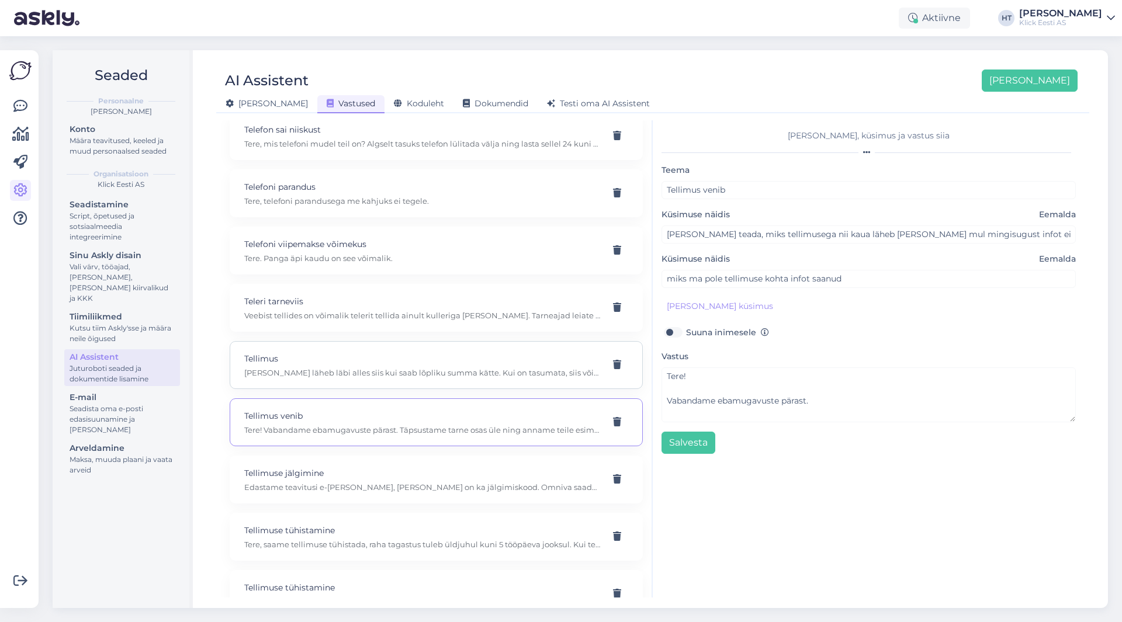
click at [438, 361] on p "Tellimus" at bounding box center [422, 358] width 356 height 13
type input "Tellimus"
type input "Ma ei saa aru kas tellimus laks labi voi mitte"
type textarea "[PERSON_NAME] läheb läbi alles siis kui saab lõpliku summa kätte. Kui on tasuma…"
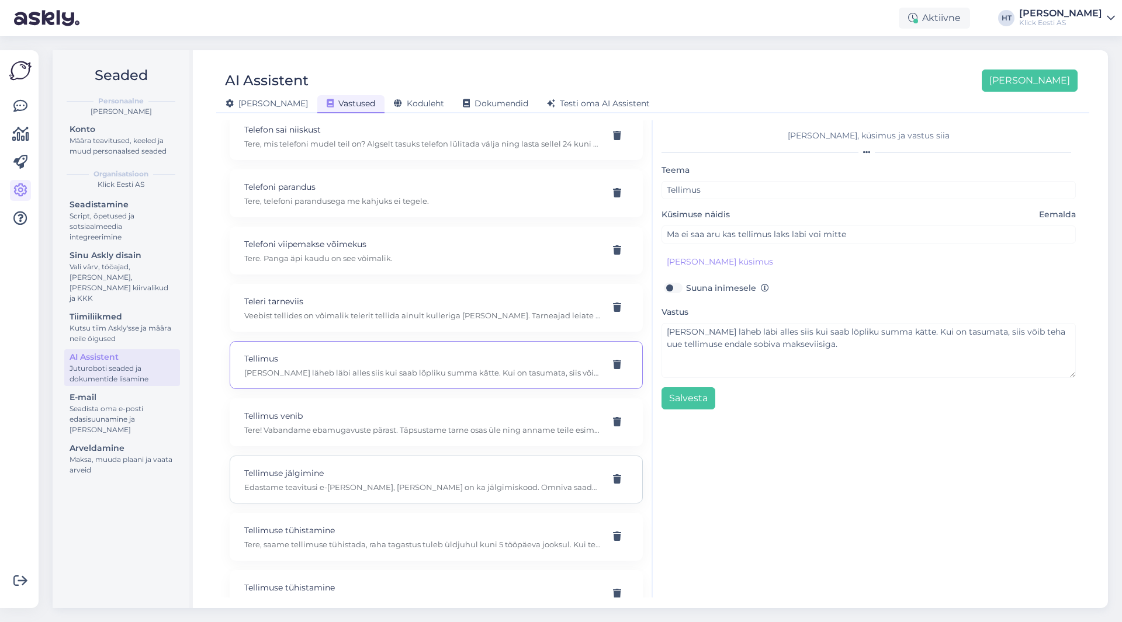
click at [396, 485] on p "Edastame teavitusi e-[PERSON_NAME], [PERSON_NAME] on ka jälgimiskood. Omniva sa…" at bounding box center [422, 487] width 356 height 11
type input "Tellimuse jälgimine"
type input "Kuidas saan e-[PERSON_NAME] tellimuse täitmist jälgida?"
type textarea "Edastame teavitusi e-[PERSON_NAME], [PERSON_NAME] on ka jälgimiskood. Omniva sa…"
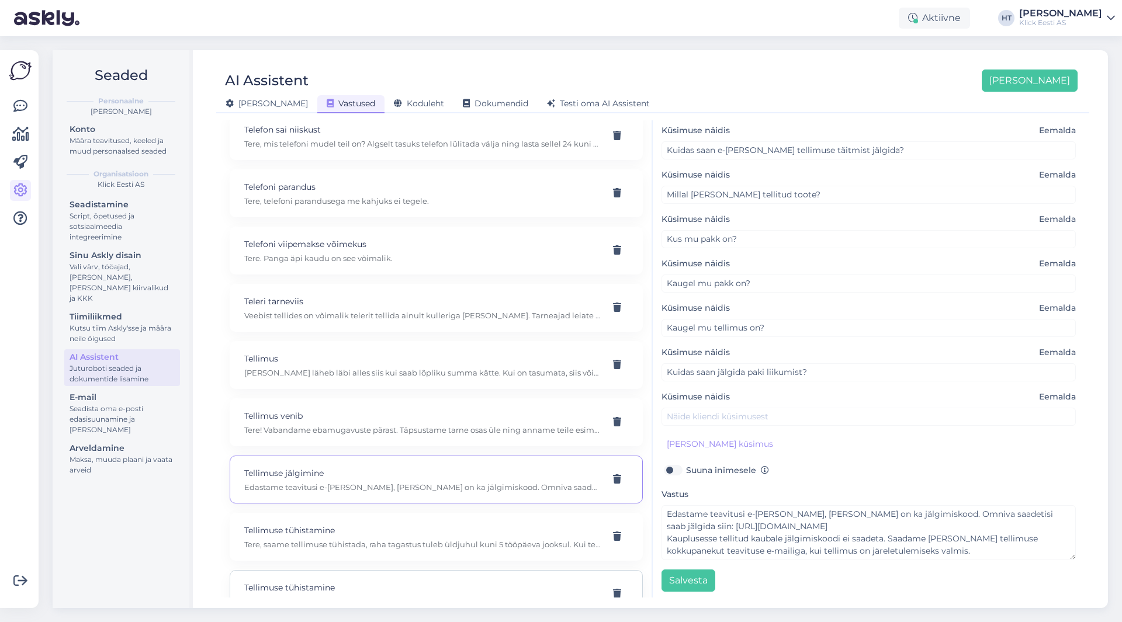
scroll to position [88, 0]
click at [386, 548] on p "Tere, saame tellimuse tühistada, raha tagastus tuleb üldjuhul kuni 5 tööpäeva j…" at bounding box center [422, 544] width 356 height 11
type input "Tellimuse tühistamine"
type input "Kas on võimalik see tellimus tühistada [PERSON_NAME] [PERSON_NAME] ja raha taga…"
type textarea "Tere, saame tellimuse tühistada, raha tagastus tuleb üldjuhul kuni 5 tööpäeva j…"
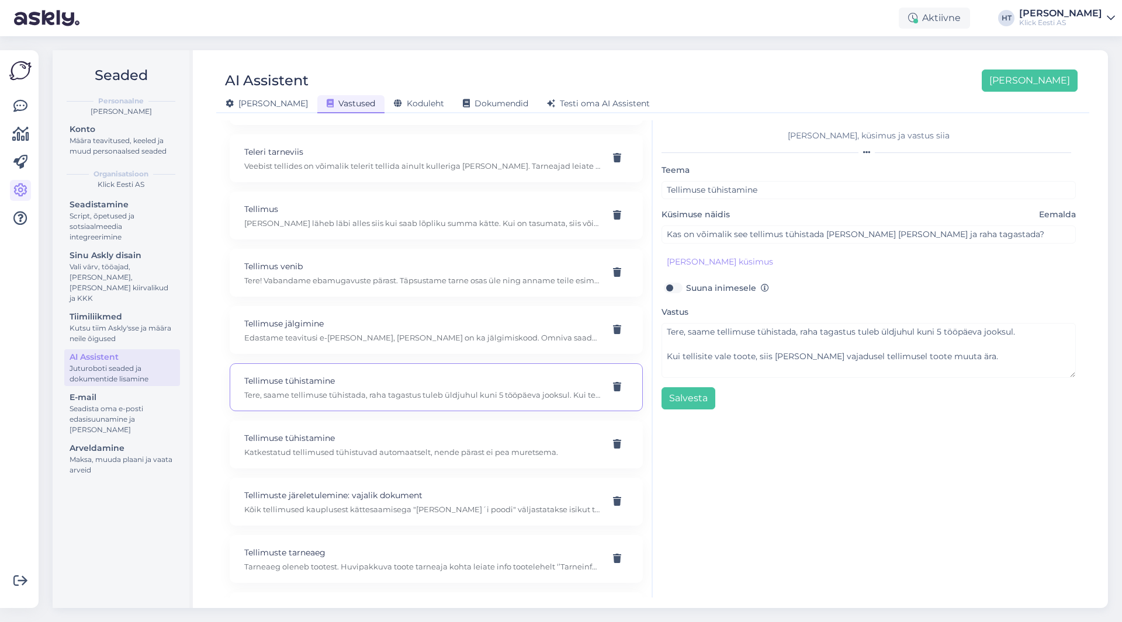
scroll to position [12724, 0]
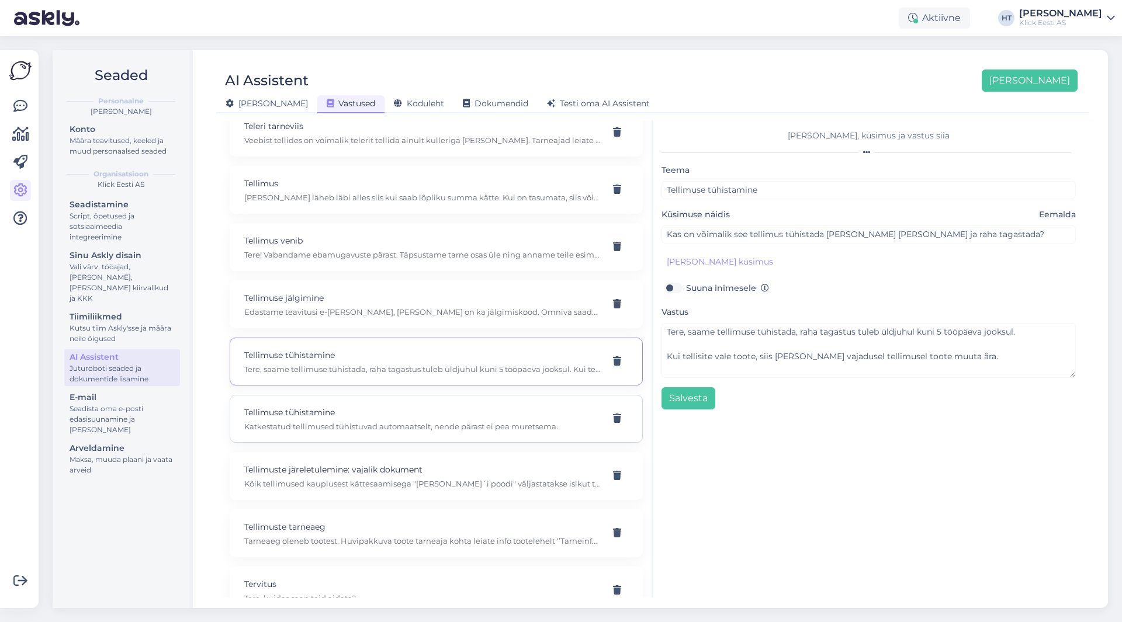
click at [387, 424] on p "Katkestatud tellimused tühistuvad automaatselt, nende pärast ei pea muretsema." at bounding box center [422, 426] width 356 height 11
type input "MA [PERSON_NAME], Kuna valisin [PERSON_NAME]"
type textarea "Katkestatud tellimused tühistuvad automaatselt, nende pärast ei pea muretsema."
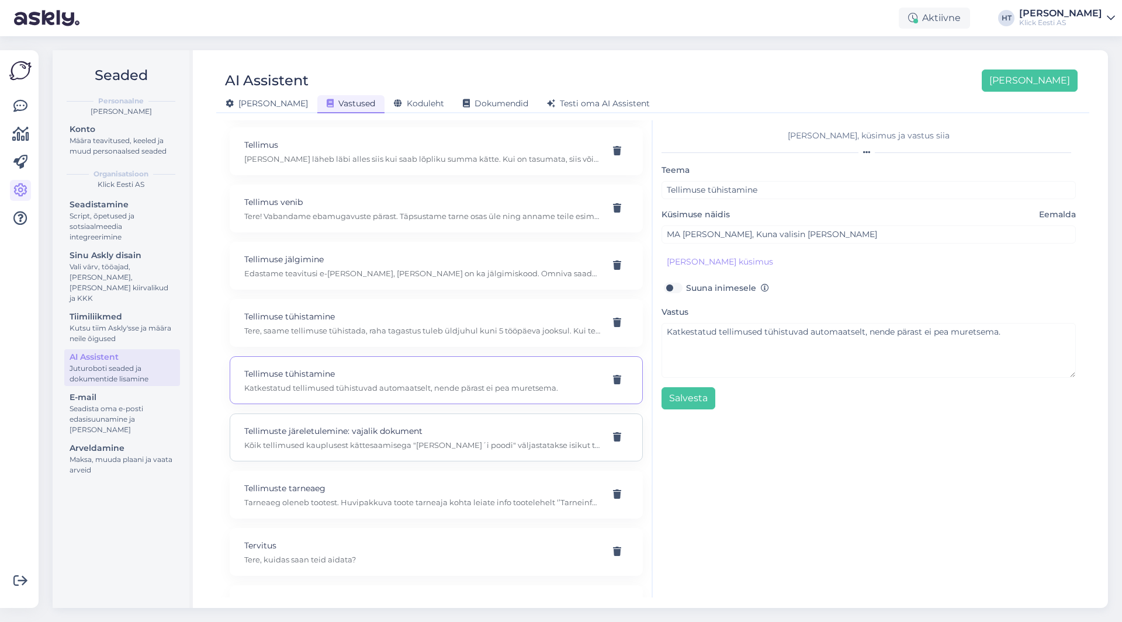
scroll to position [12782, 0]
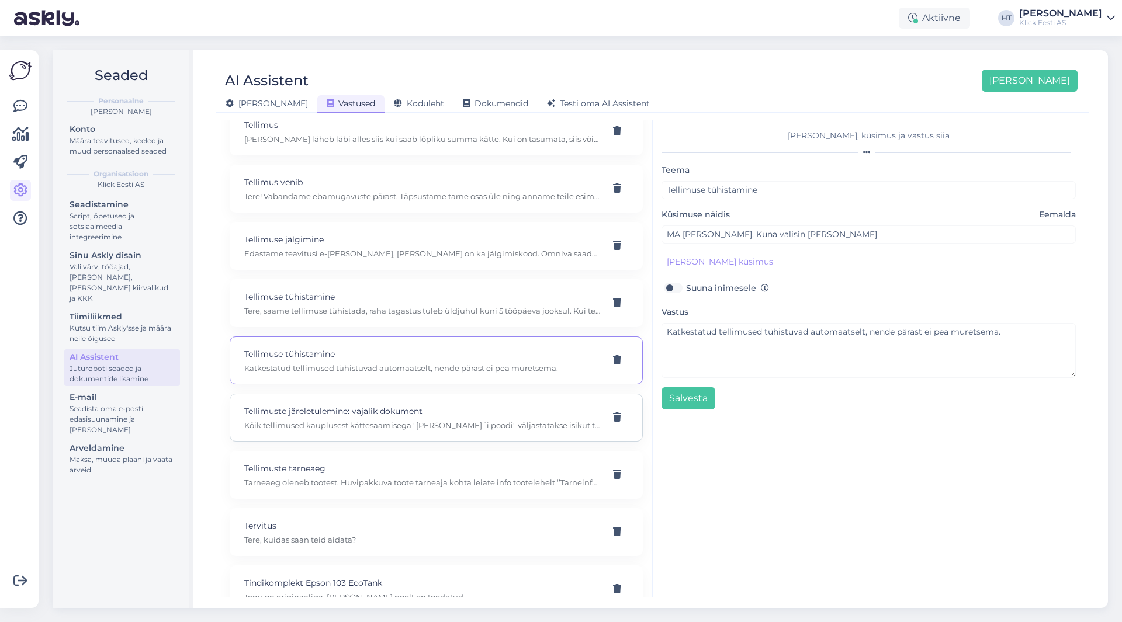
click at [428, 419] on div "Tellimuste järeletulemine: vajalik dokument Kõik tellimused kauplusest kättesaa…" at bounding box center [422, 418] width 356 height 26
type input "Tellimuste järeletulemine: vajalik dokument"
type input "Kuidas toimub e-[PERSON_NAME] tellimuse väljastamine Klick'i poest?"
type textarea "Kõik tellimused kauplusest kättesaamisega "[PERSON_NAME]´i poodi" väljastatakse…"
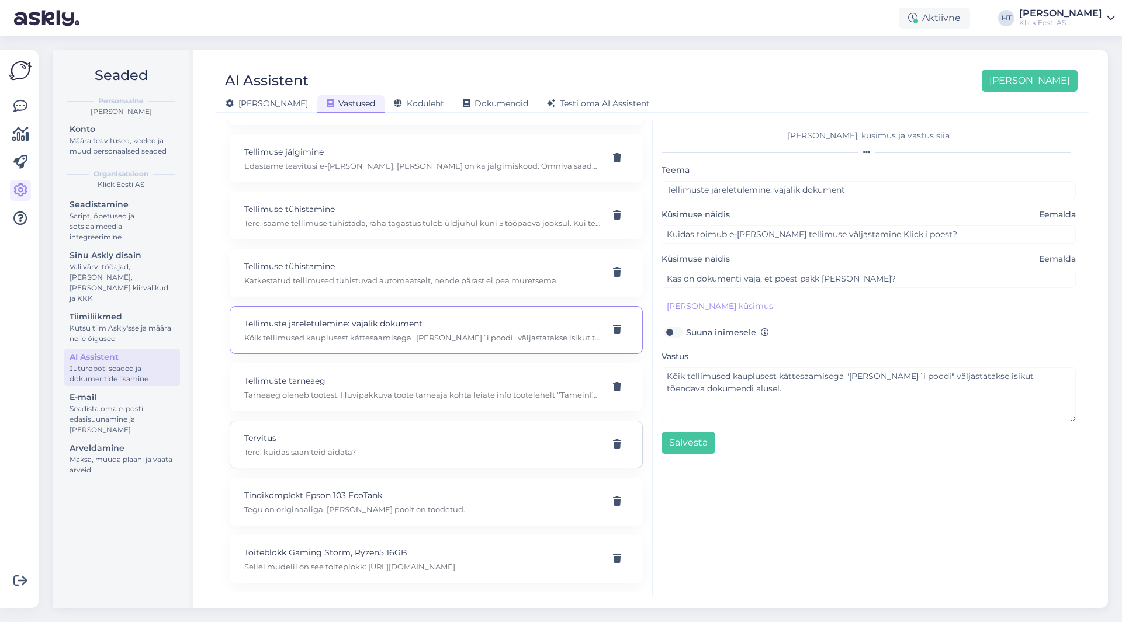
scroll to position [12899, 0]
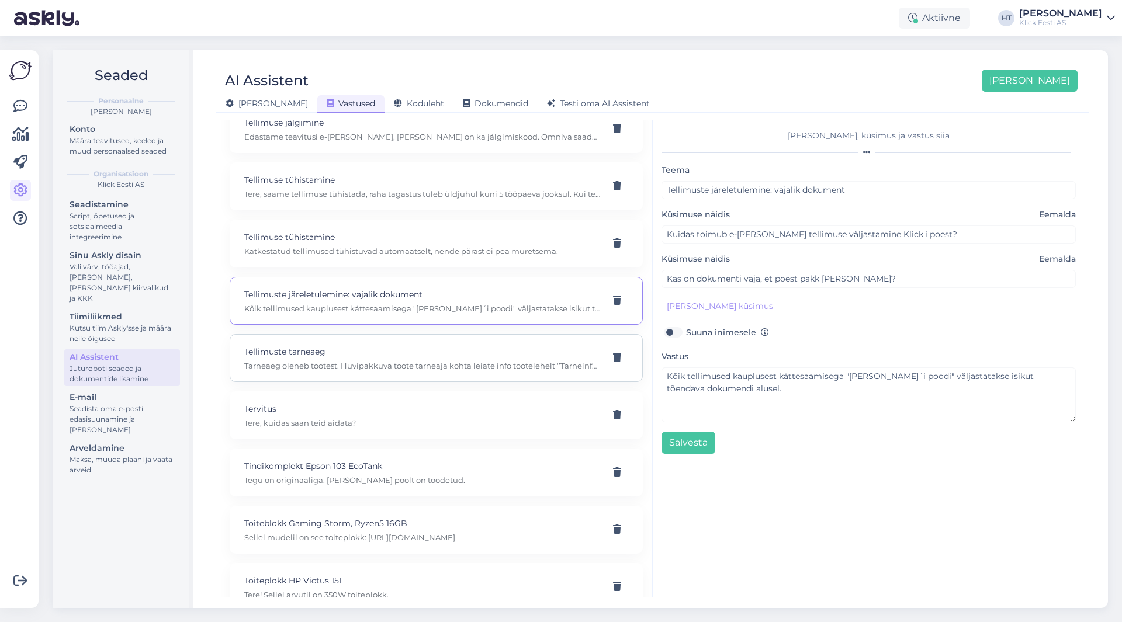
click at [425, 362] on p "Tarneaeg oleneb tootest. Huvipakkuva toote tarneaja kohta leiate info tootelehe…" at bounding box center [422, 366] width 356 height 11
type input "Tellimuste tarneaeg"
type input "Kui kiiresti Klick'i e-poest tellitav [PERSON_NAME] minuni jõuab?"
type textarea "Tarneaeg oleneb tootest. Huvipakkuva toote tarneaja kohta leiate info tootelehe…"
type input "Tahan osta, kaua tarne võtab aega?"
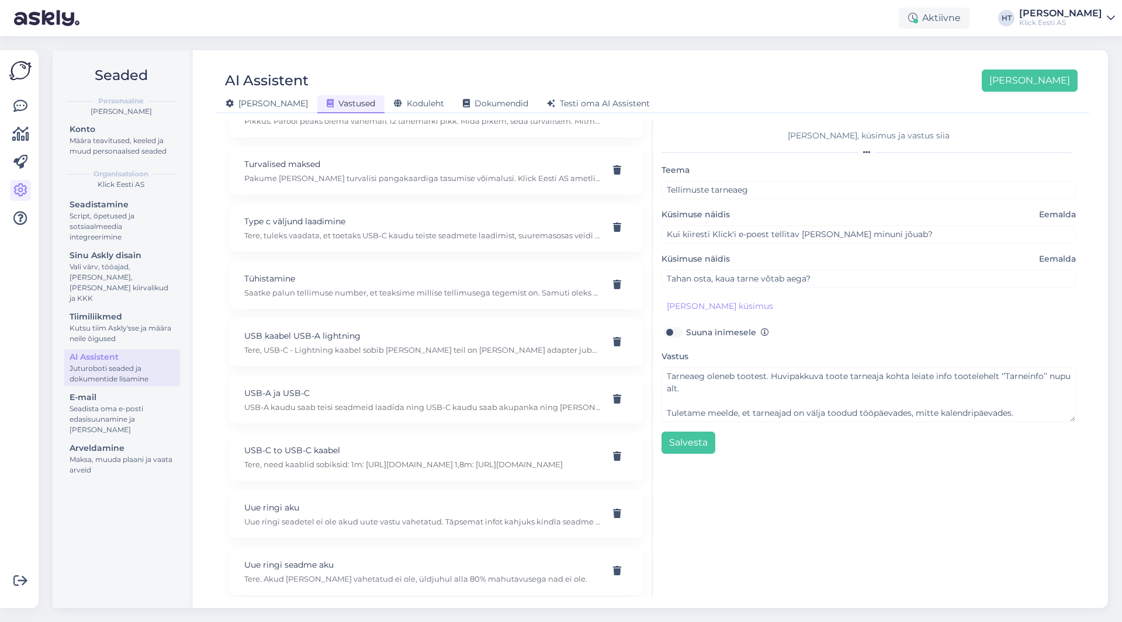
scroll to position [14418, 0]
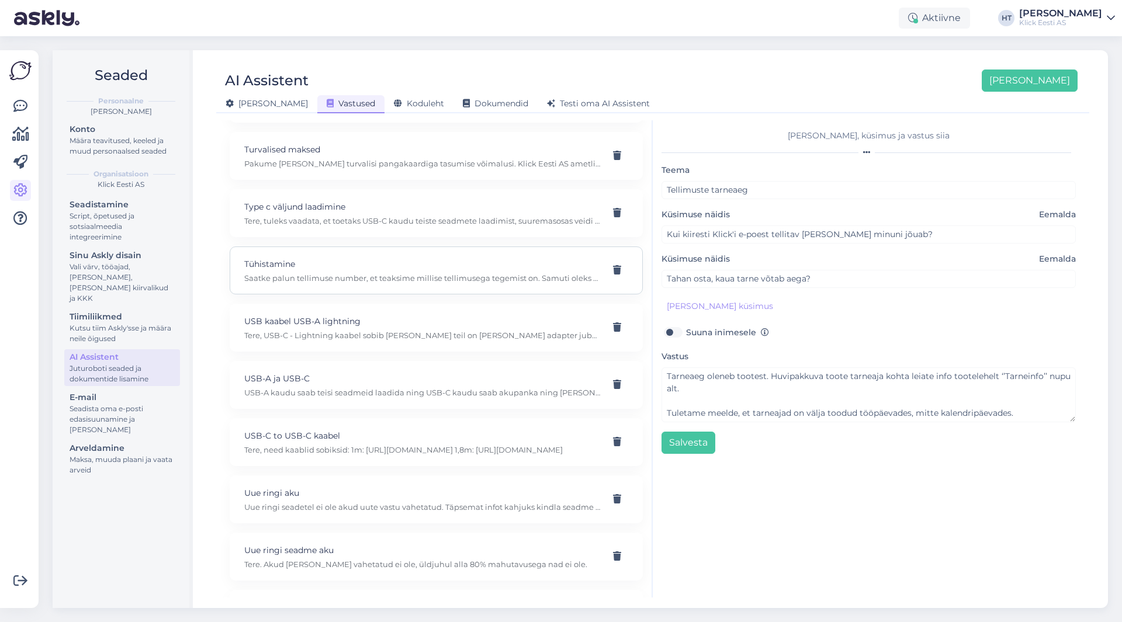
click at [383, 278] on p "Saatke palun tellimuse number, et teaksime millise tellimusega tegemist on. Sam…" at bounding box center [422, 278] width 356 height 11
type input "Tühistamine"
type input "Soovin tellimuse tühistada"
checkbox input "true"
type textarea "Saatke palun tellimuse number, et teaksime millise tellimusega tegemist on. Sam…"
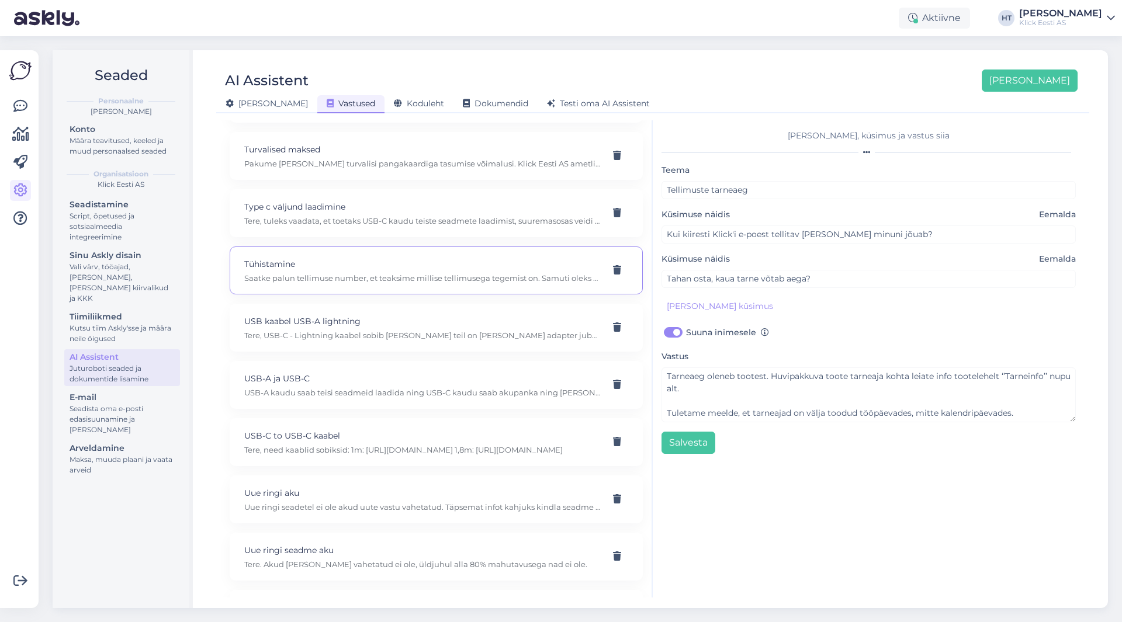
type input "Tahan tellimusest loobuda"
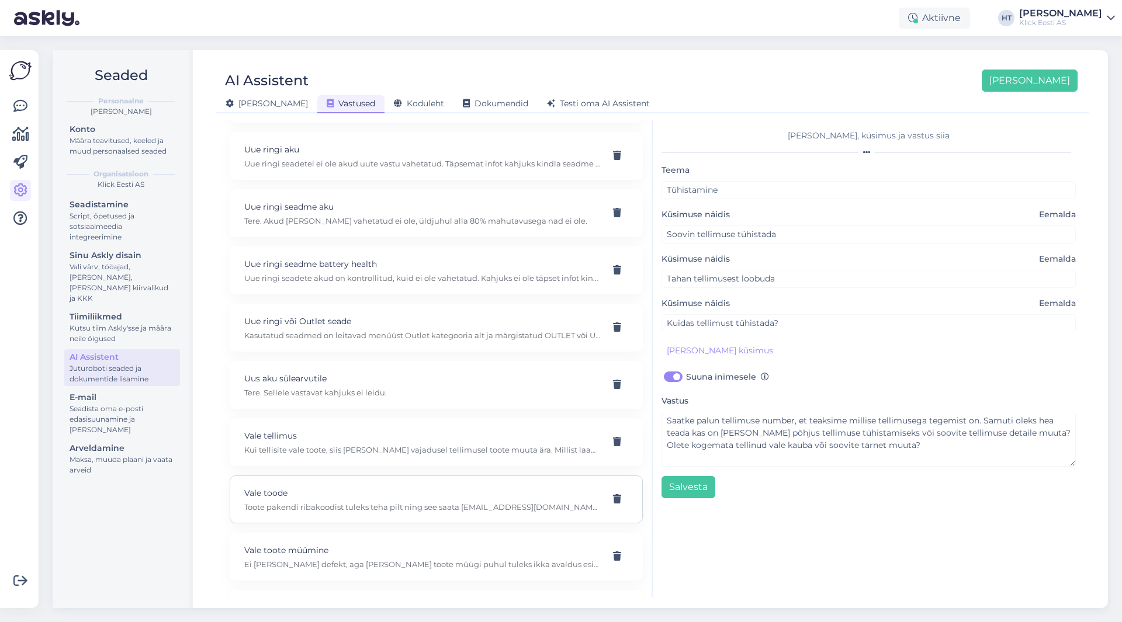
scroll to position [14769, 0]
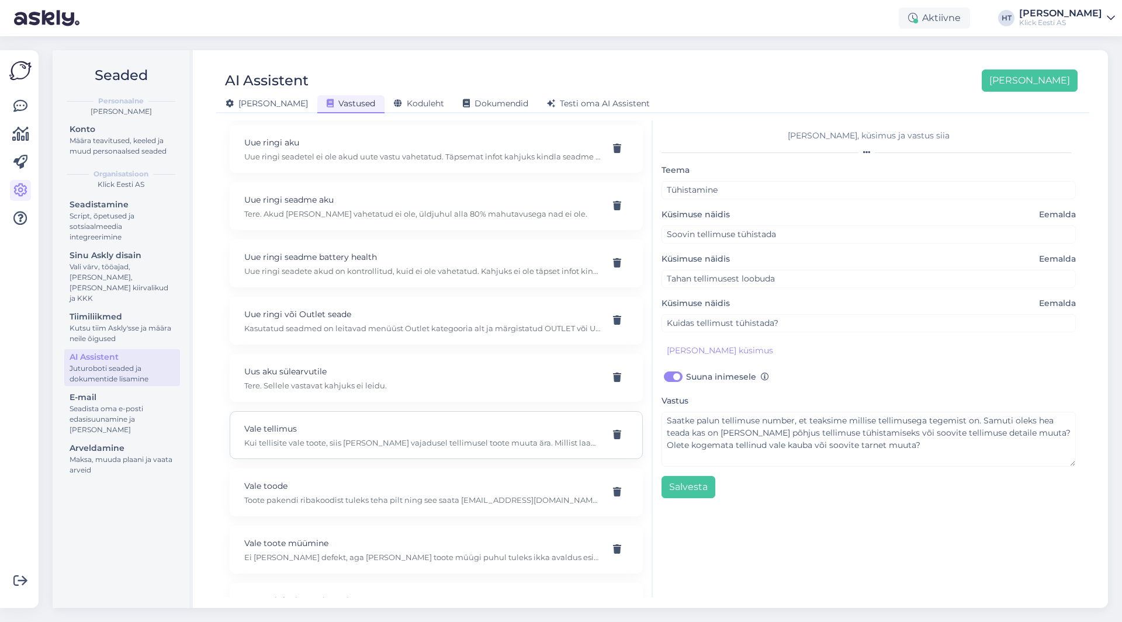
click at [358, 438] on p "Kui tellisite vale toote, siis [PERSON_NAME] vajadusel tellimusel toote muuta ä…" at bounding box center [422, 443] width 356 height 11
type input "Vale tellimus"
type input "tellisin kogematta vale laadija"
type textarea "Kui tellisite vale toote, siis [PERSON_NAME] vajadusel tellimusel toote muuta ä…"
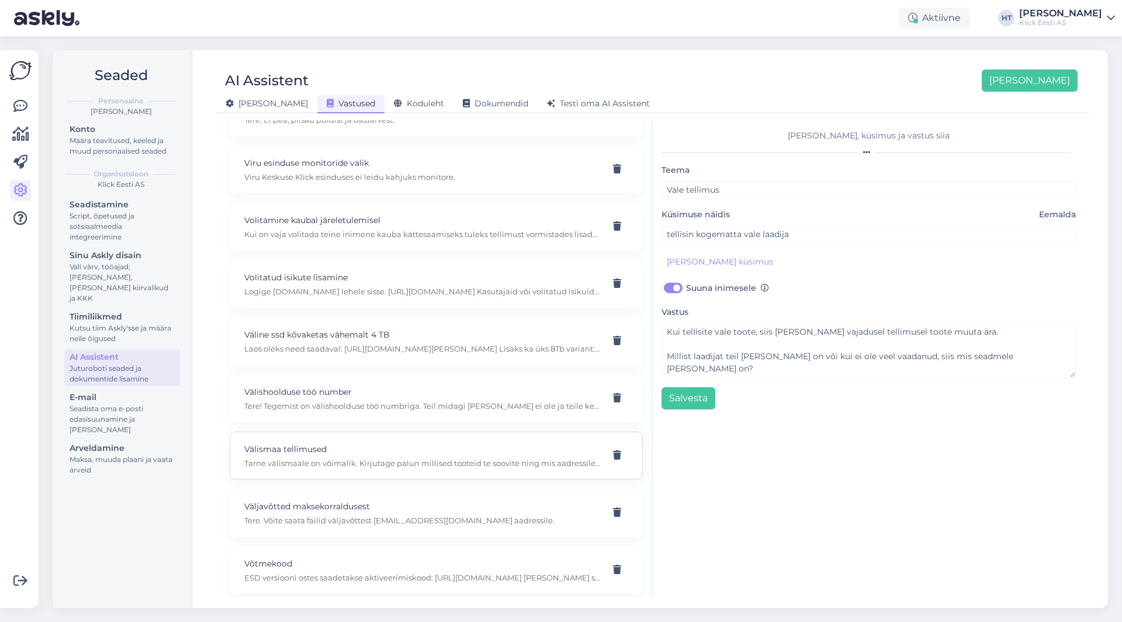
scroll to position [15529, 0]
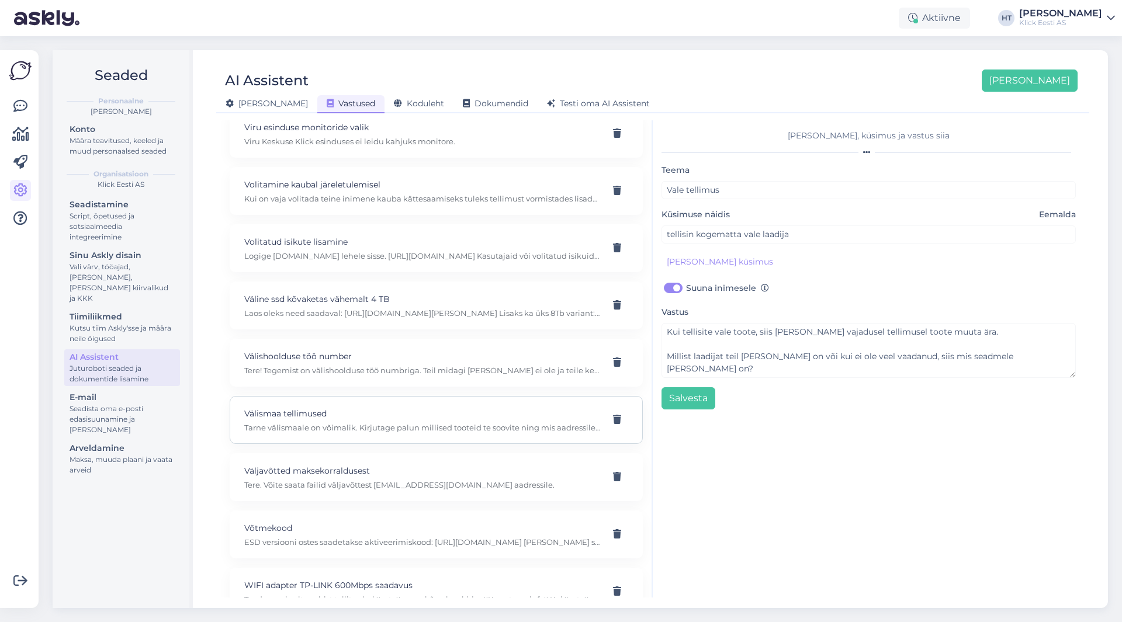
click at [383, 432] on p "Tarne välismaale on võimalik. Kirjutage palun millised tooteid te soovite ning …" at bounding box center [422, 428] width 356 height 11
type input "Välismaa tellimused"
type input "Kas Klick'i e-poest on võimalik tellida välismaale?"
type textarea "Tarne välismaale on võimalik. Kirjutage palun millised tooteid te soovite ning …"
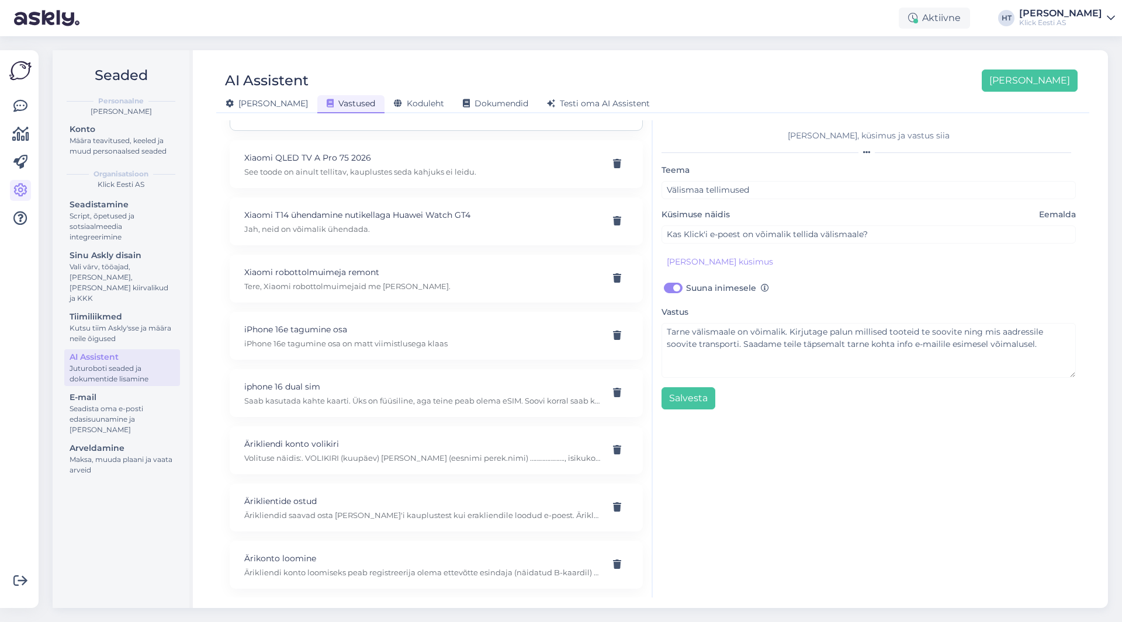
scroll to position [16014, 0]
click at [112, 163] on div "Personaalne [PERSON_NAME] Konto Määra teavitused, keeled ja muud personaalsed s…" at bounding box center [121, 283] width 118 height 394
click at [115, 154] on div "Määra teavitused, keeled ja muud personaalsed seaded" at bounding box center [122, 146] width 105 height 21
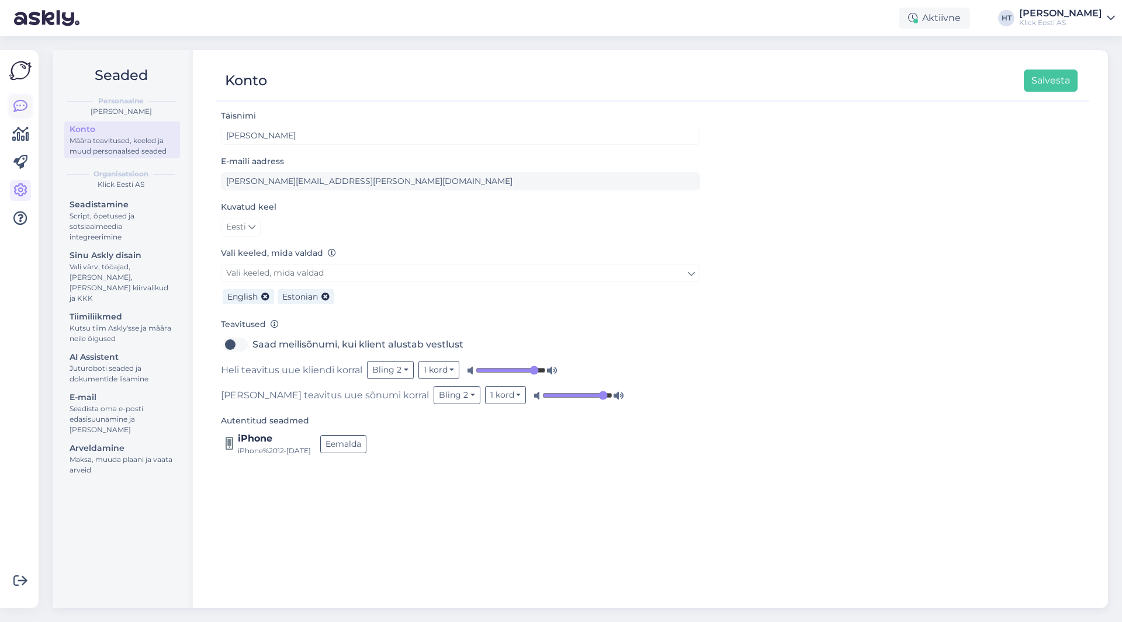
click at [20, 116] on link at bounding box center [20, 106] width 21 height 21
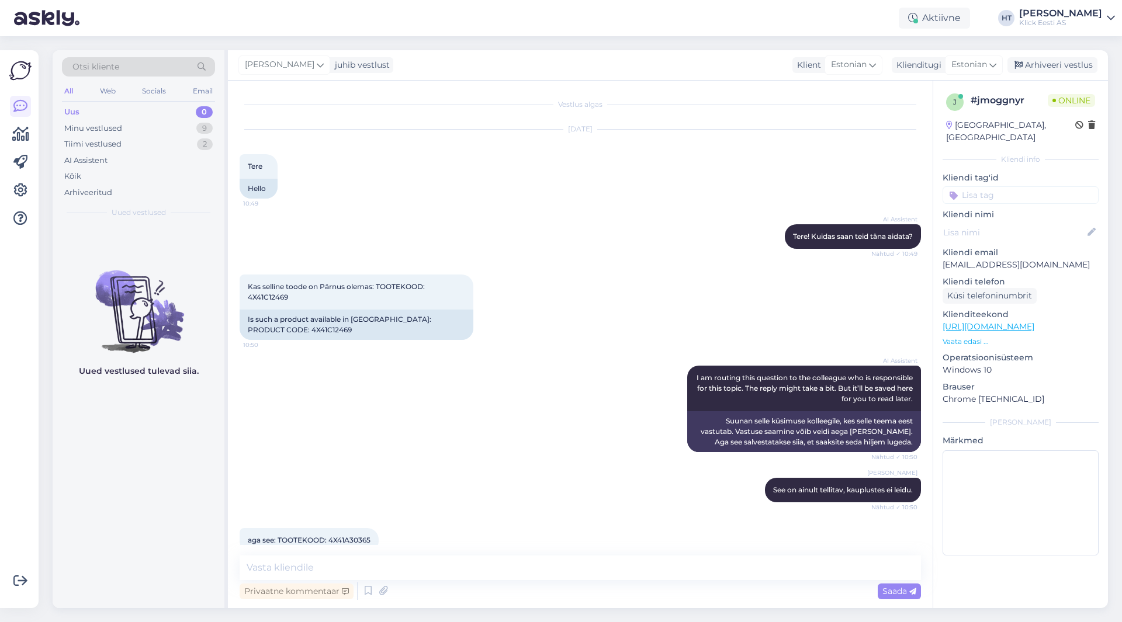
scroll to position [71, 0]
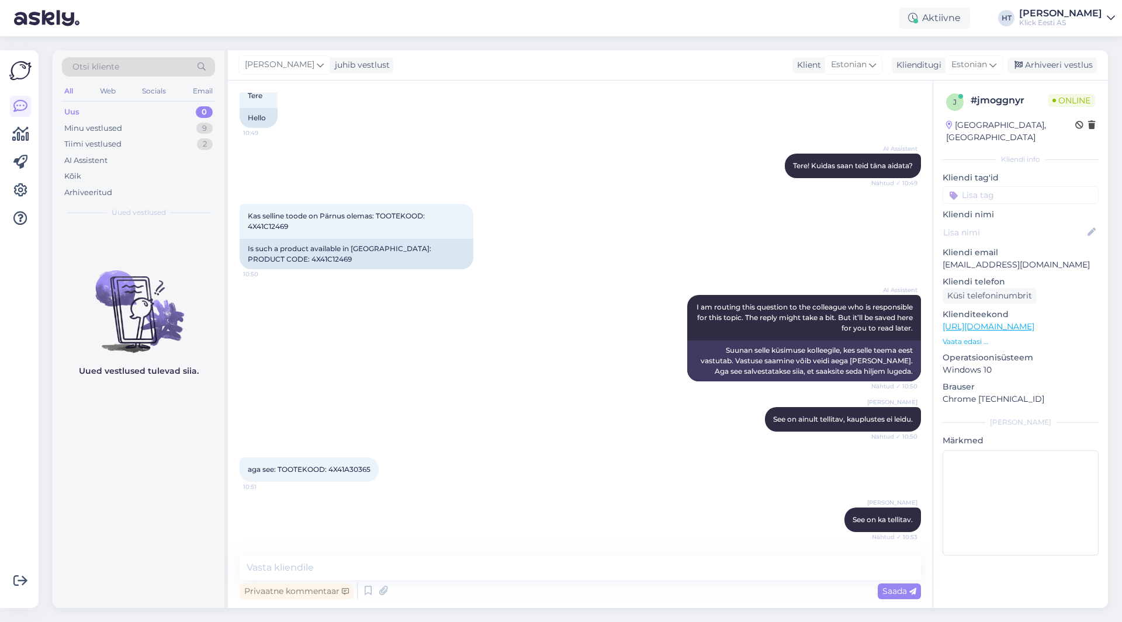
click at [581, 168] on div "AI Assistent Tere! Kuidas saan teid [PERSON_NAME] aidata? Nähtud ✓ 10:49" at bounding box center [580, 166] width 681 height 50
drag, startPoint x: 248, startPoint y: 214, endPoint x: 425, endPoint y: 214, distance: 177.1
click at [425, 214] on span "Kas selline toode on Pärnus olemas: TOOTEKOOD: 4X41C12469" at bounding box center [337, 221] width 179 height 19
click at [19, 182] on link at bounding box center [20, 190] width 21 height 21
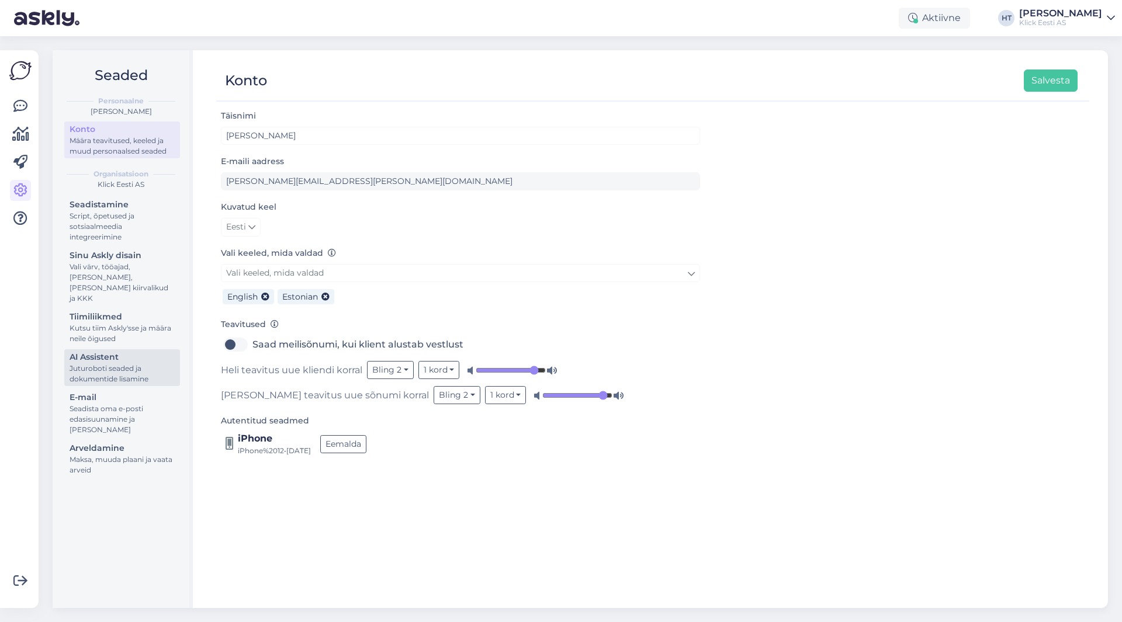
click at [113, 363] on div "Juturoboti seaded ja dokumentide lisamine" at bounding box center [122, 373] width 105 height 21
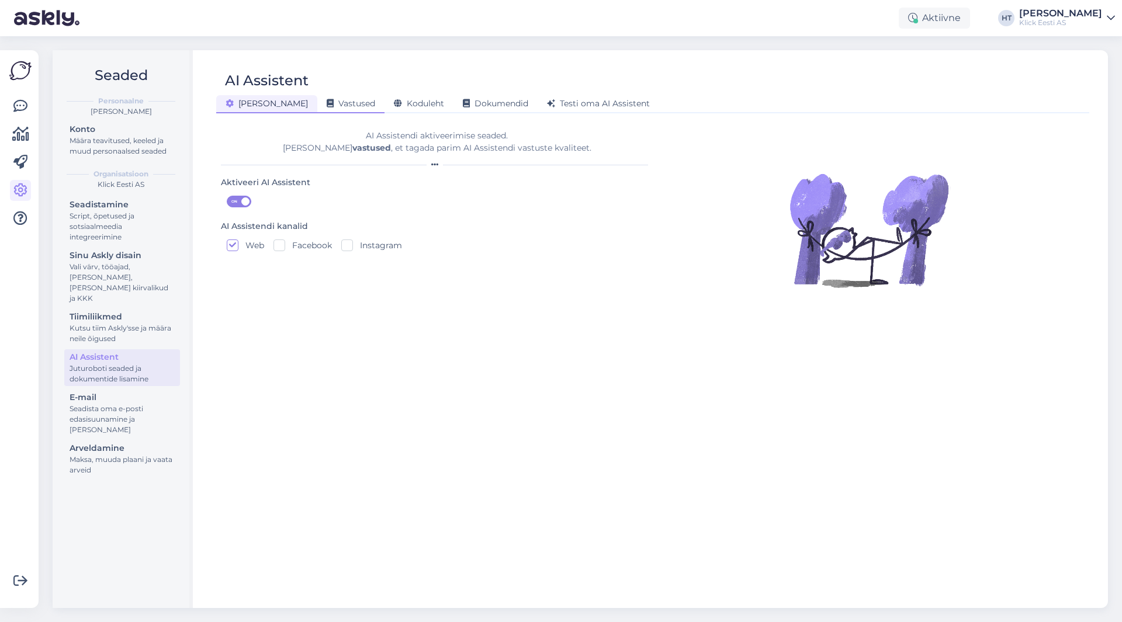
click at [327, 106] on span "Vastused" at bounding box center [351, 103] width 49 height 11
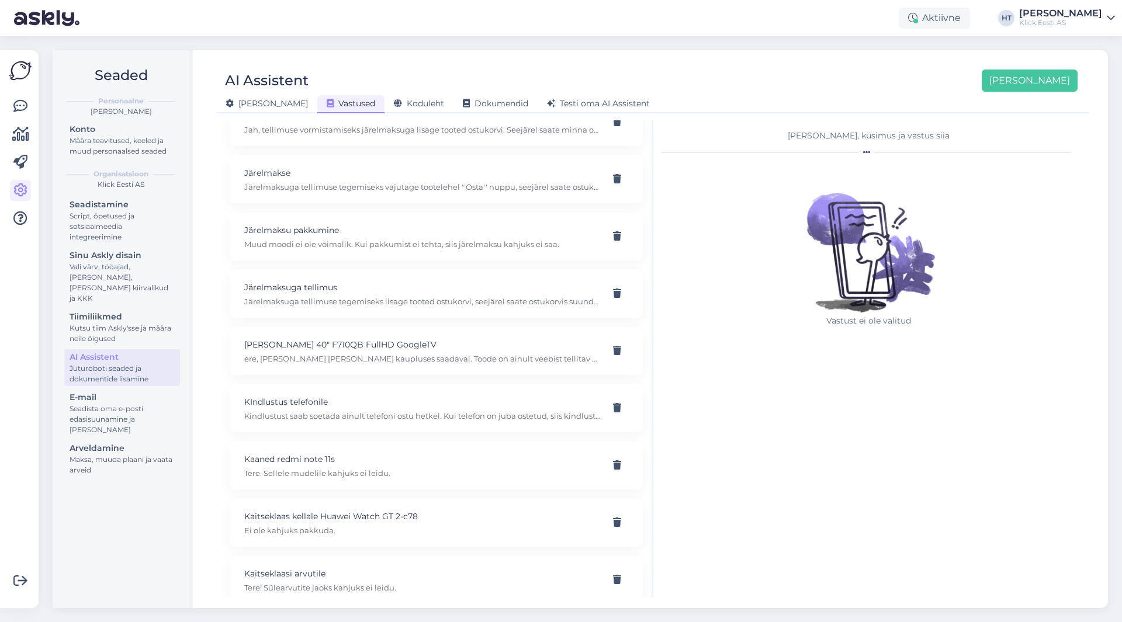
scroll to position [4372, 0]
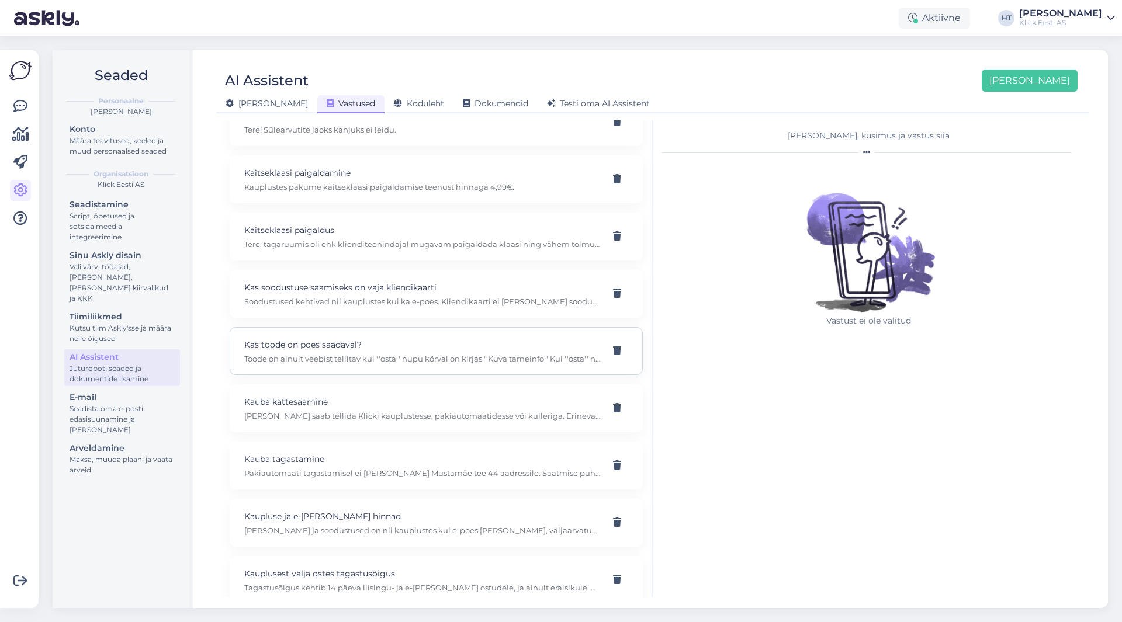
click at [477, 348] on p "Kas toode on poes saadaval?" at bounding box center [422, 344] width 356 height 13
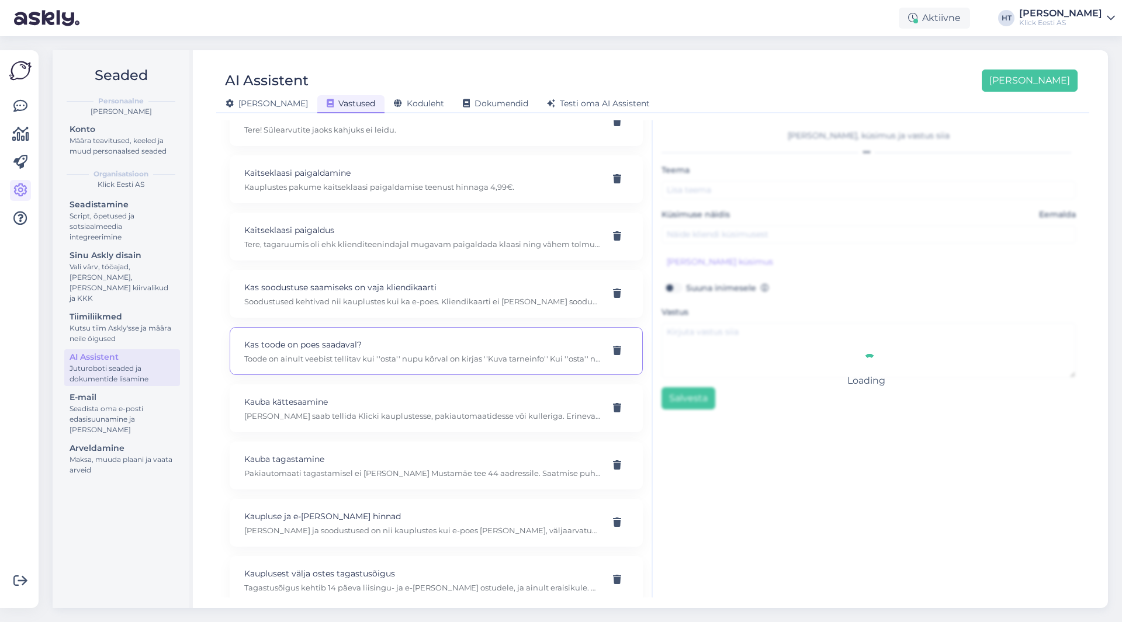
type input "Kas toode on poes saadaval?"
type input "kas teil on antud toode [PERSON_NAME] Tartu poes kohapeal olemas?"
type textarea "Toode on ainult veebist tellitav kui ''osta'' nupu kõrval on kirjas ''Kuva tarn…"
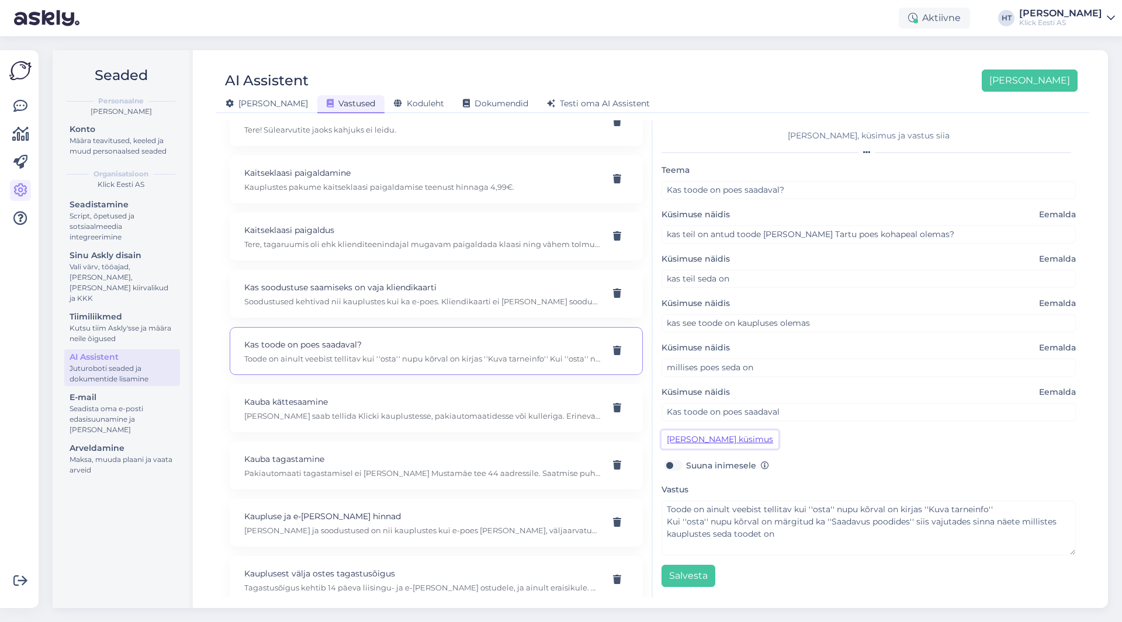
click at [711, 438] on button "[PERSON_NAME] küsimus" at bounding box center [720, 440] width 117 height 18
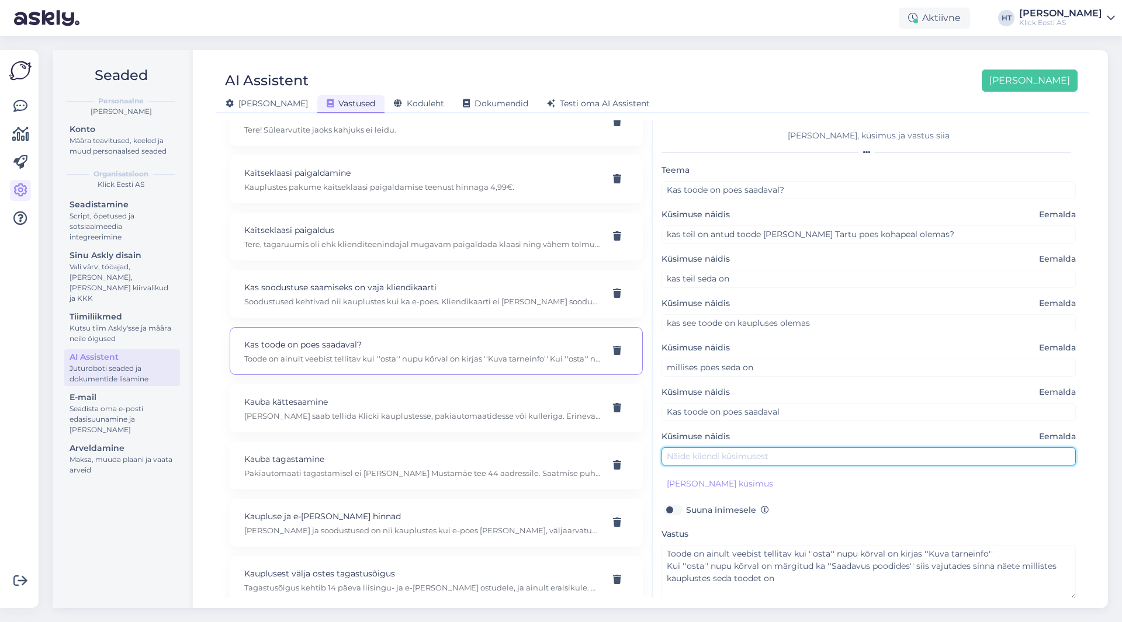
click at [724, 460] on input "text" at bounding box center [869, 457] width 414 height 18
paste input "Kas selline toode on Pärnus olemas: TOOTEKOOD:"
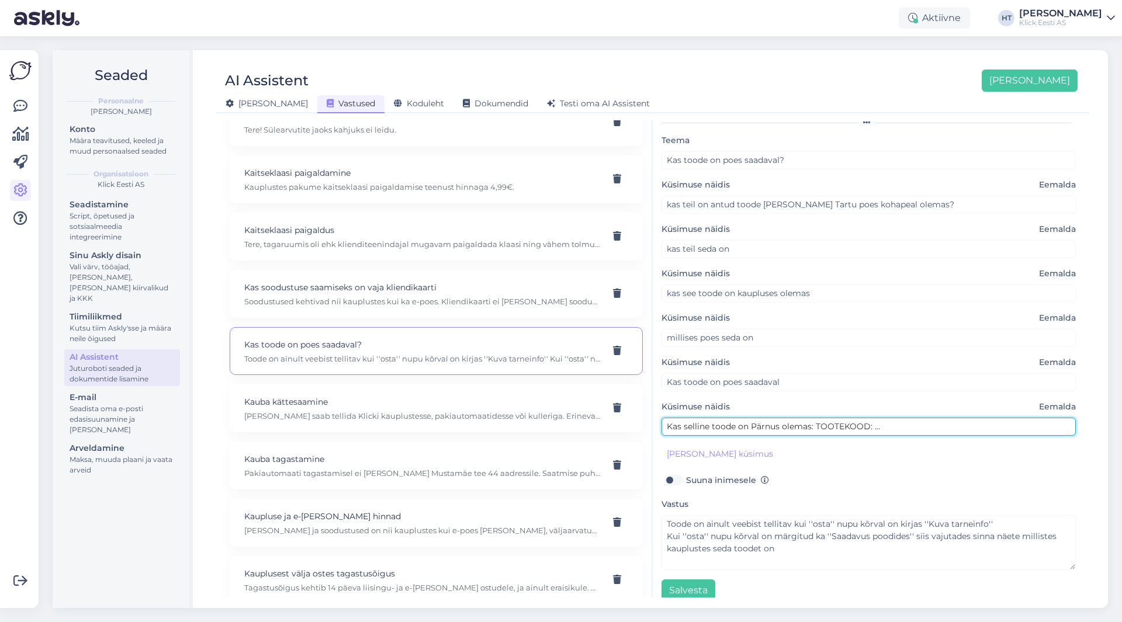
scroll to position [43, 0]
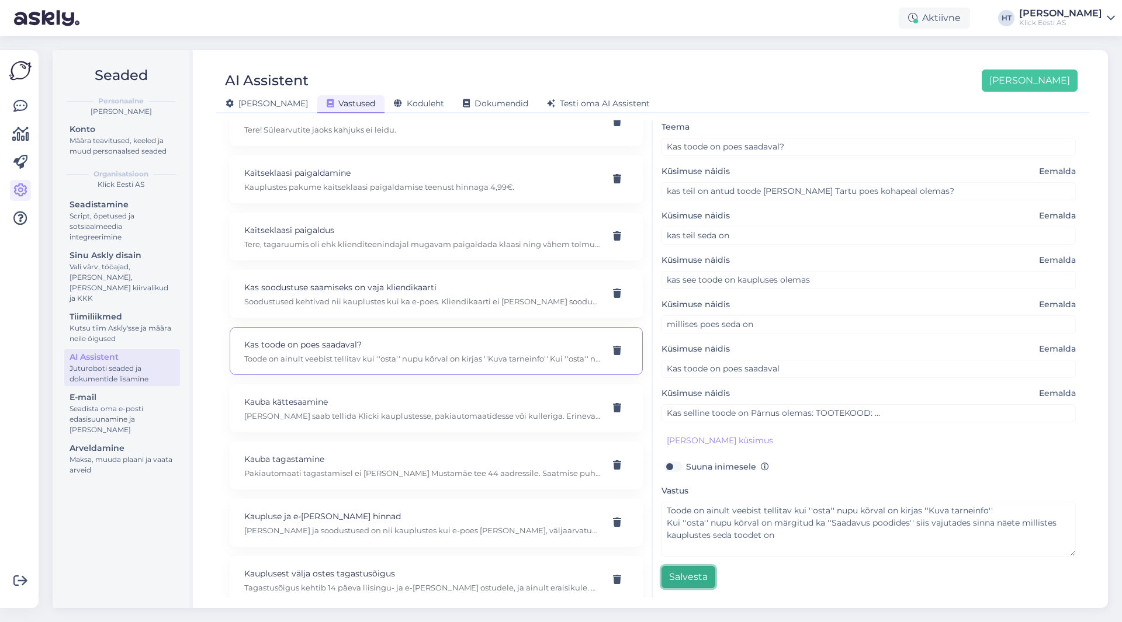
click at [680, 581] on button "Salvesta" at bounding box center [689, 577] width 54 height 22
click at [697, 574] on button "Salvesta" at bounding box center [689, 577] width 54 height 22
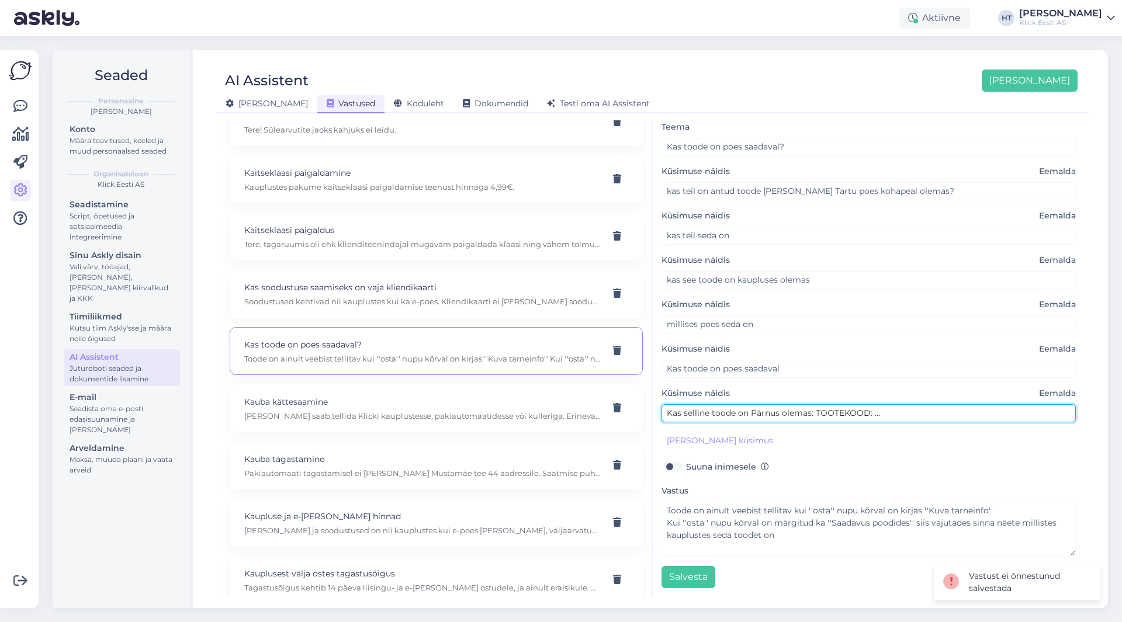
drag, startPoint x: 894, startPoint y: 414, endPoint x: 873, endPoint y: 413, distance: 21.1
click at [873, 413] on input "Kas selline toode on Pärnus olemas: TOOTEKOOD: ..." at bounding box center [869, 413] width 414 height 18
type input "Kas selline toode on Pärnus olemas: TOOTEKOOD:"
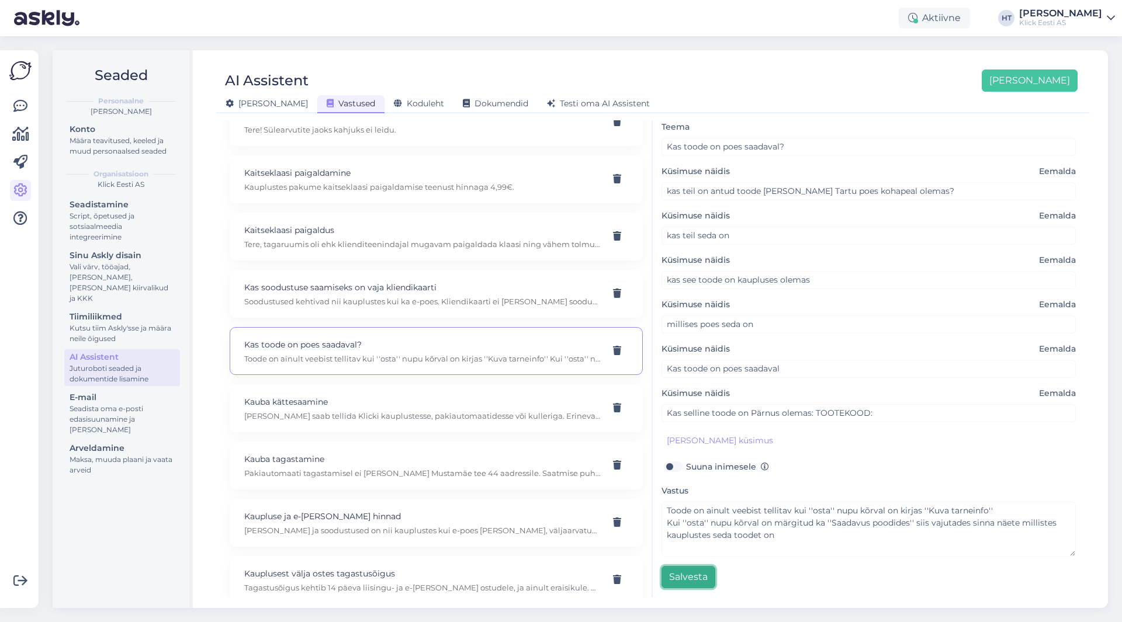
click at [701, 575] on button "Salvesta" at bounding box center [689, 577] width 54 height 22
click at [25, 105] on icon at bounding box center [20, 106] width 14 height 14
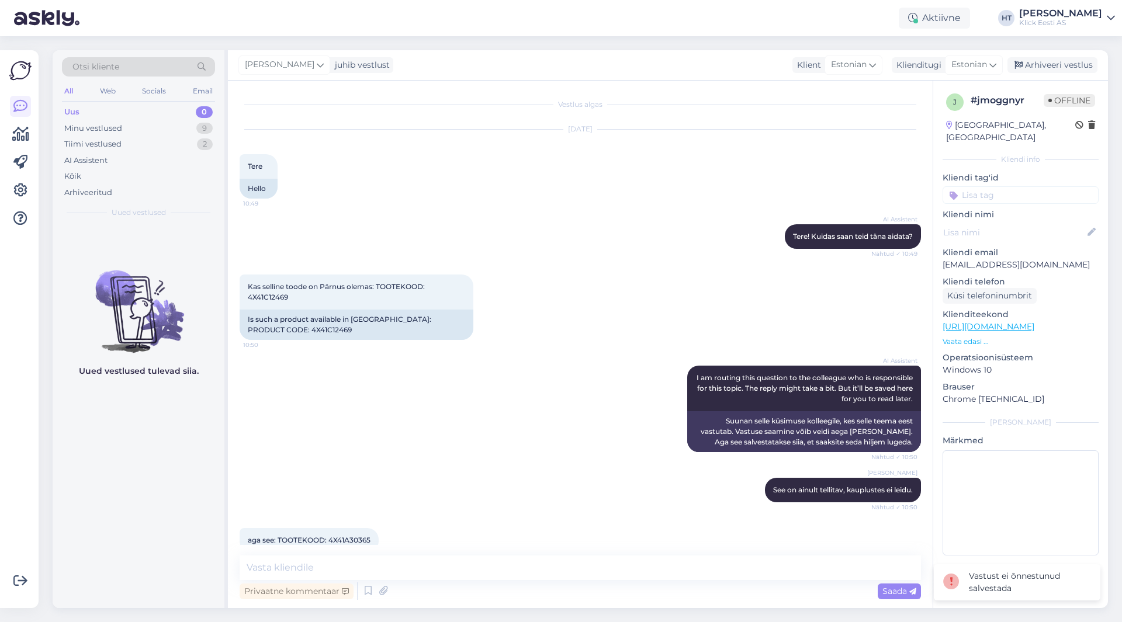
scroll to position [71, 0]
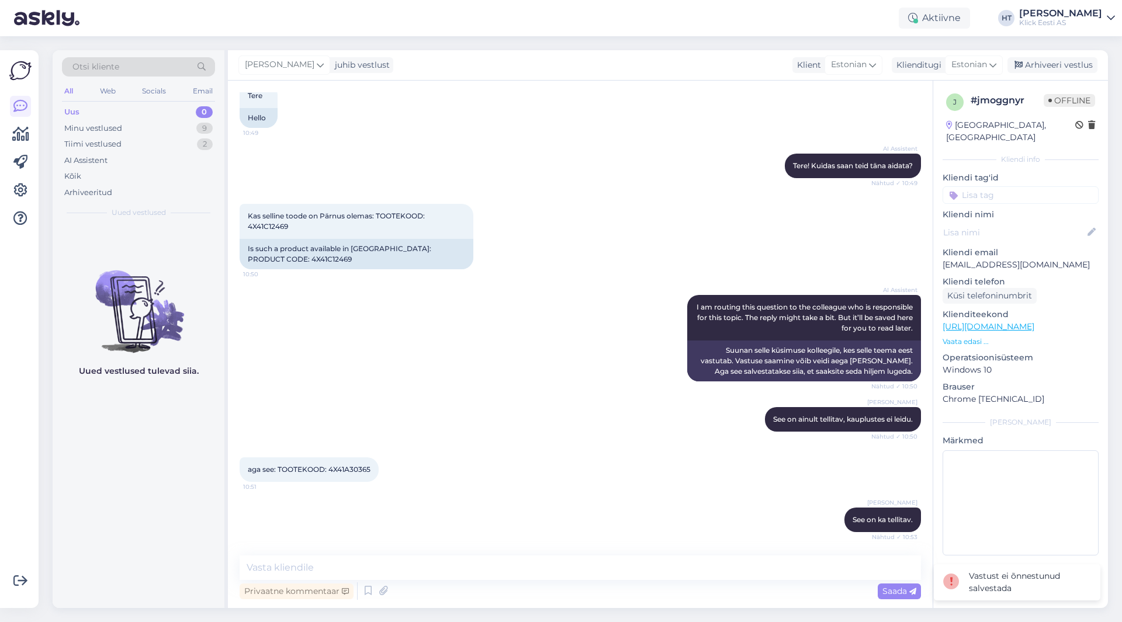
click at [524, 228] on div "Kas selline toode on Pärnus olemas: TOOTEKOOD: 4X41C12469 10:50 Is such a produ…" at bounding box center [580, 236] width 681 height 91
click at [188, 129] on div "Minu vestlused 9" at bounding box center [138, 128] width 153 height 16
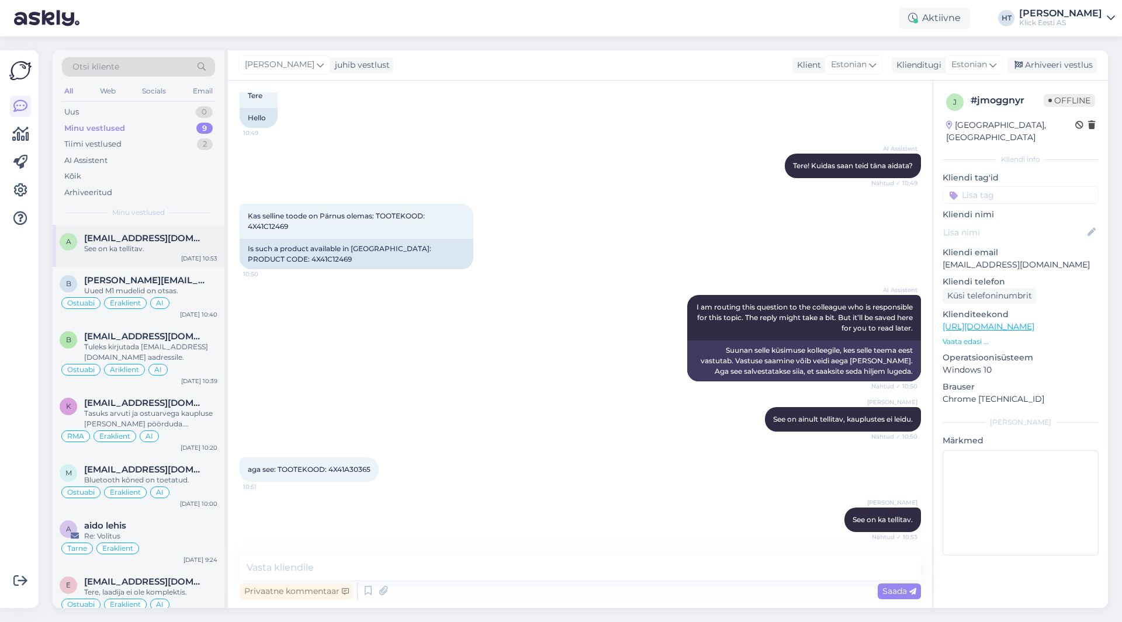
click at [177, 248] on div "See on ka tellitav." at bounding box center [150, 249] width 133 height 11
click at [1011, 186] on input at bounding box center [1021, 195] width 156 height 18
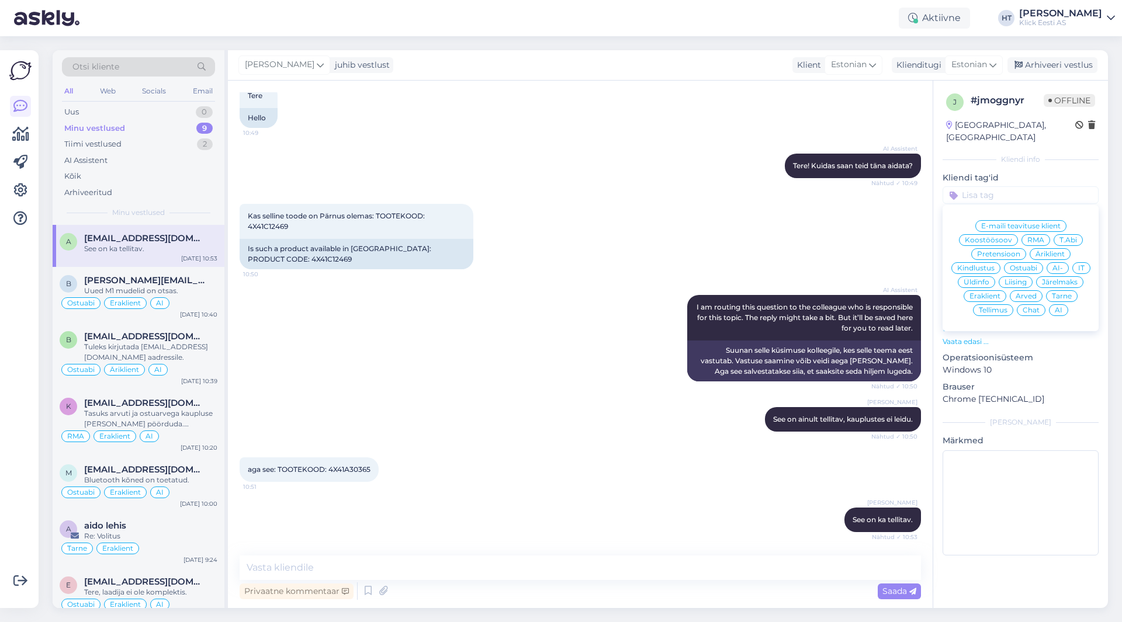
click at [1033, 262] on div "Ostuabi" at bounding box center [1023, 268] width 39 height 12
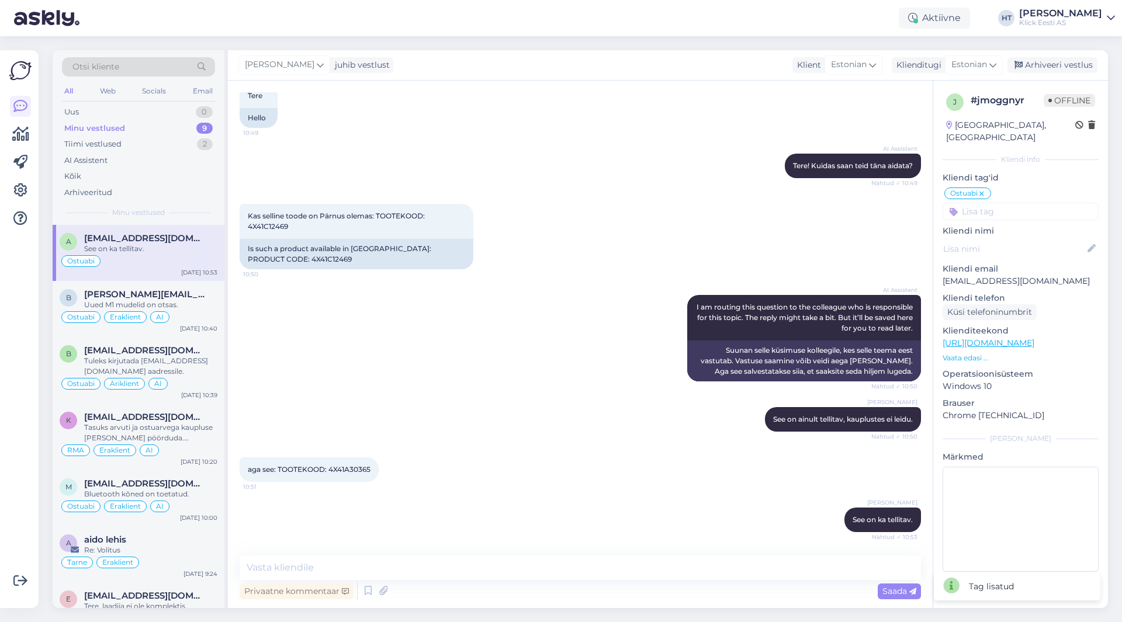
click at [1020, 203] on input at bounding box center [1021, 212] width 156 height 18
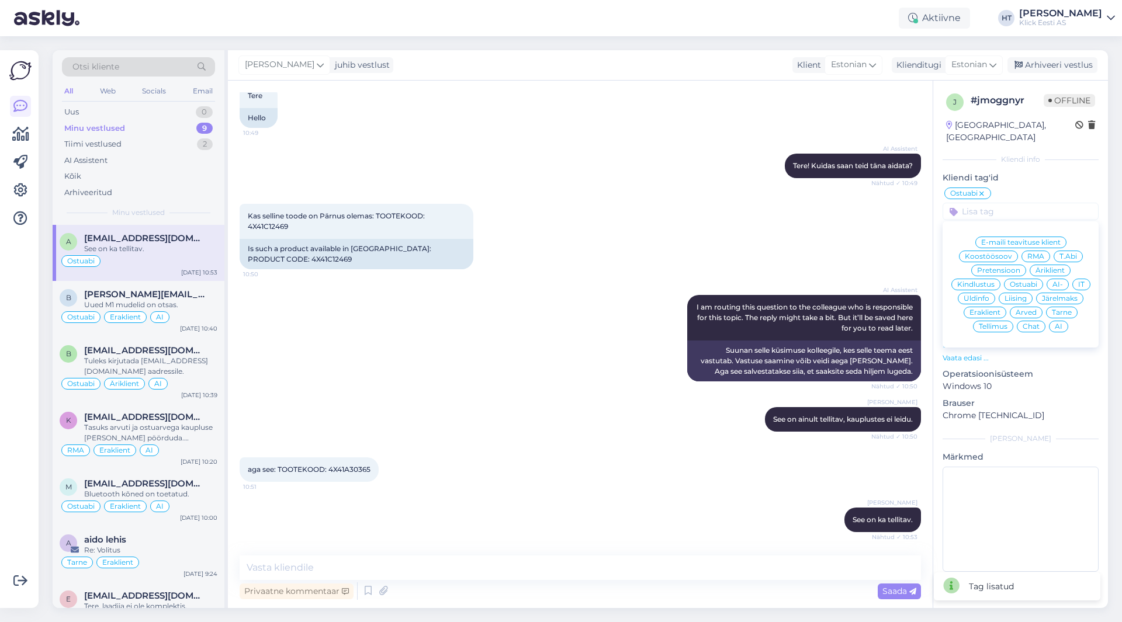
click at [979, 309] on span "Eraklient" at bounding box center [985, 312] width 31 height 7
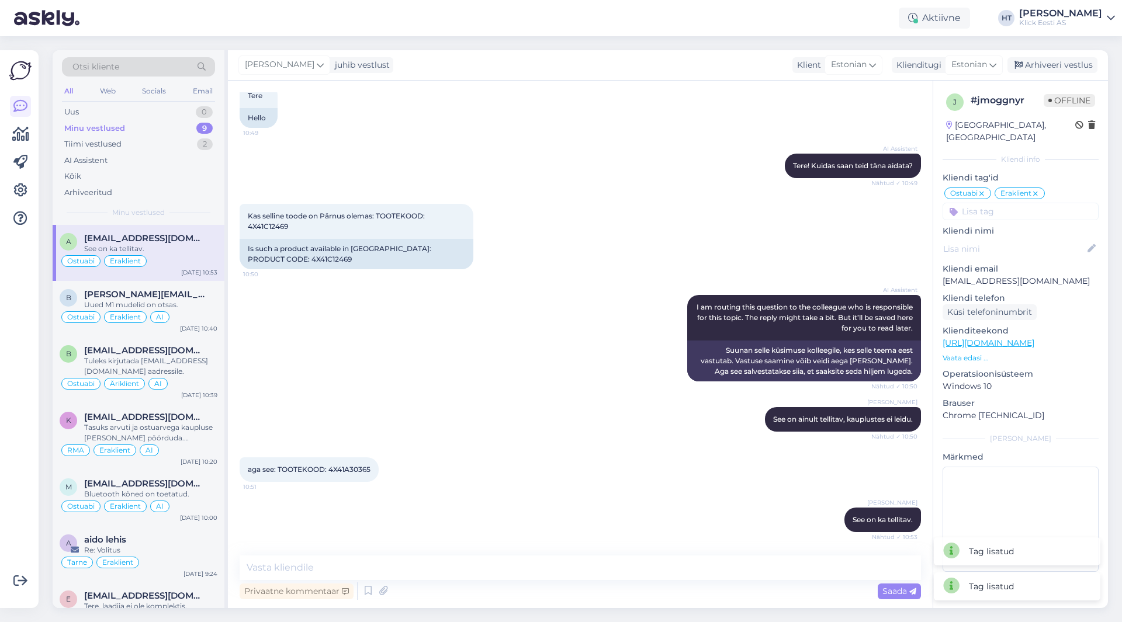
click at [1002, 203] on input at bounding box center [1021, 212] width 156 height 18
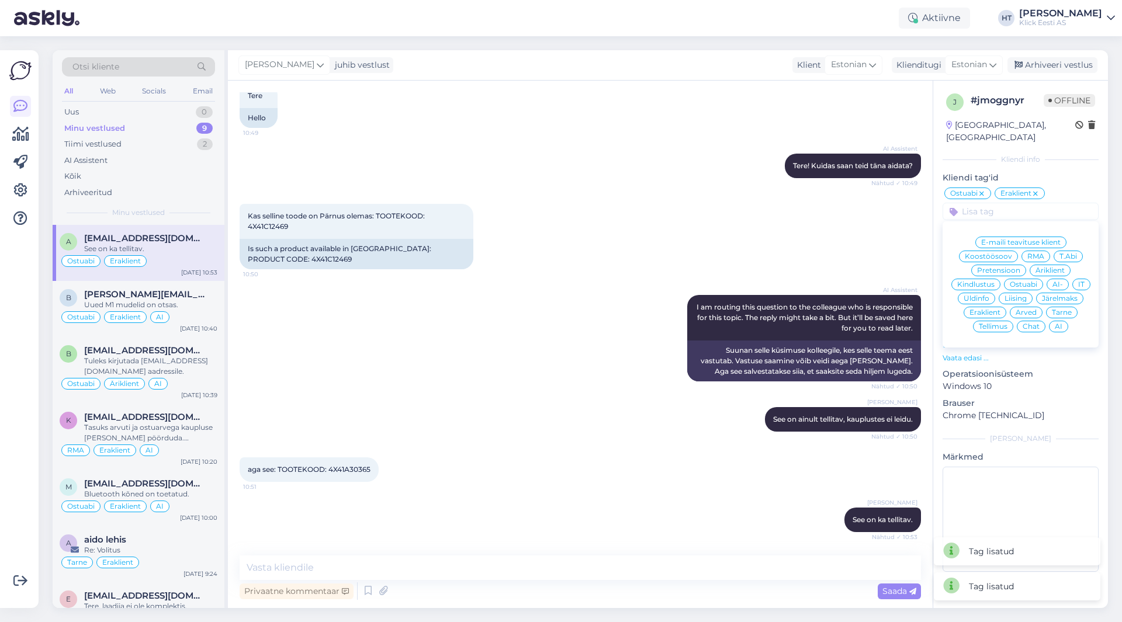
click at [1054, 321] on div "AI" at bounding box center [1058, 327] width 19 height 12
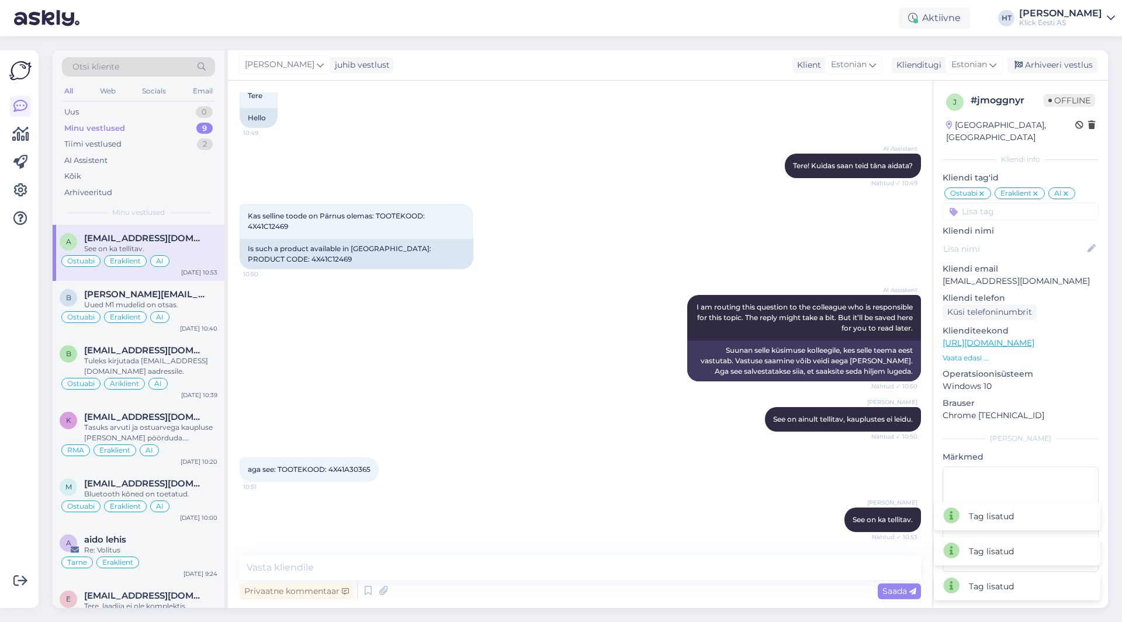
click at [552, 259] on div "Kas selline toode on Pärnus olemas: TOOTEKOOD: 4X41C12469 10:50 Is such a produ…" at bounding box center [580, 236] width 681 height 91
click at [151, 162] on div "AI Assistent" at bounding box center [138, 161] width 153 height 16
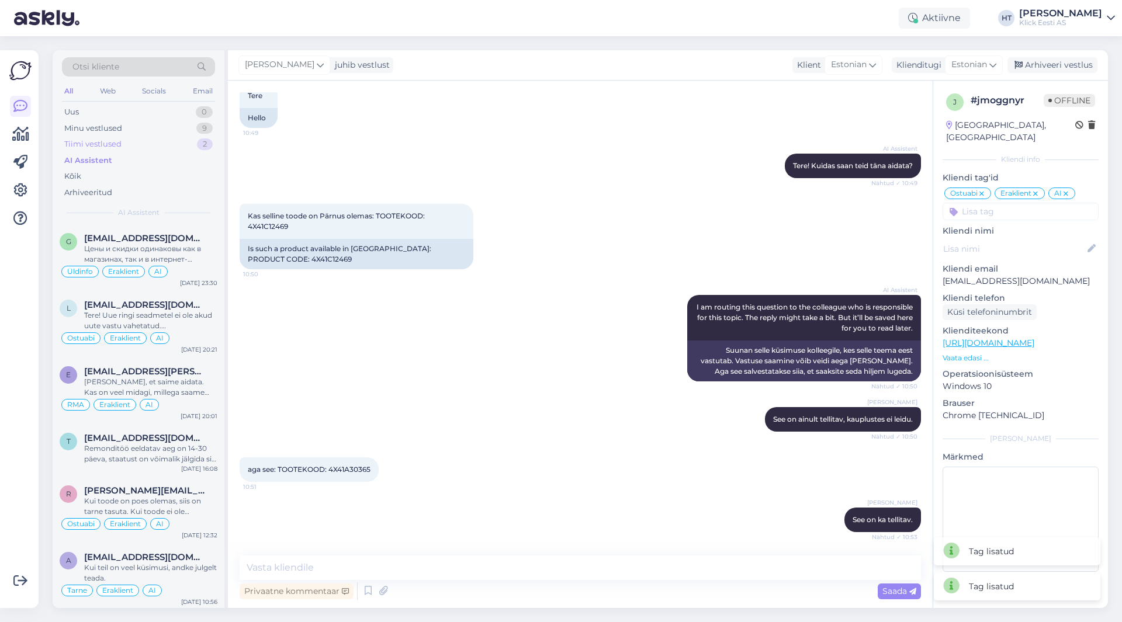
click at [184, 142] on div "Tiimi vestlused 2" at bounding box center [138, 144] width 153 height 16
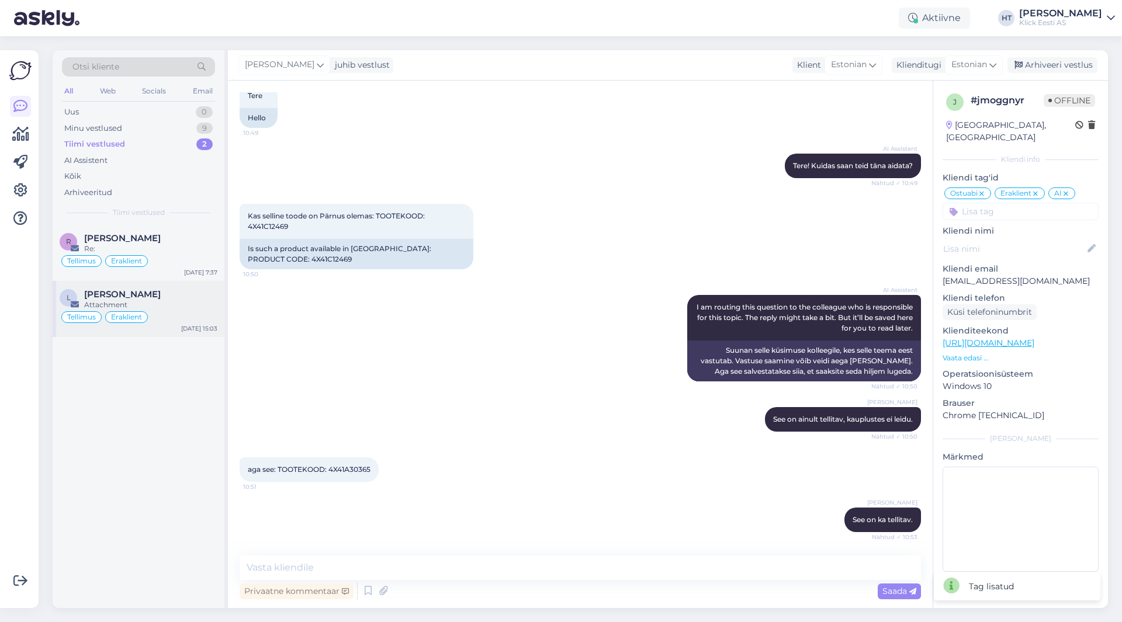
click at [188, 310] on div "Tellimus Eraklient" at bounding box center [139, 317] width 158 height 14
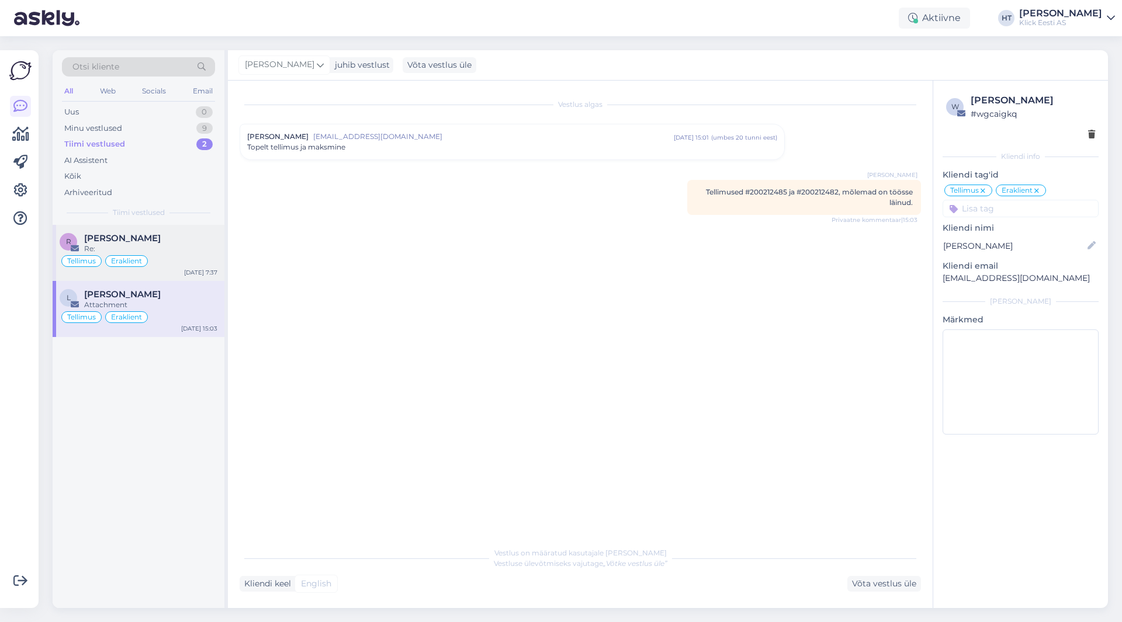
click at [191, 262] on div "Tellimus Eraklient" at bounding box center [139, 261] width 158 height 14
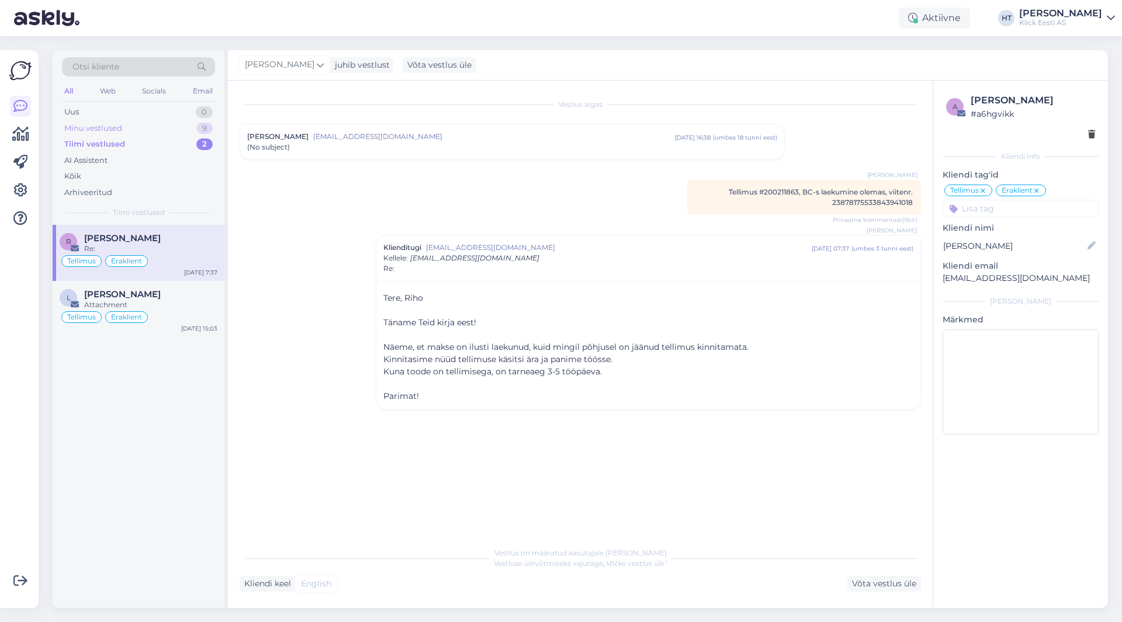
click at [189, 127] on div "Minu vestlused 9" at bounding box center [138, 128] width 153 height 16
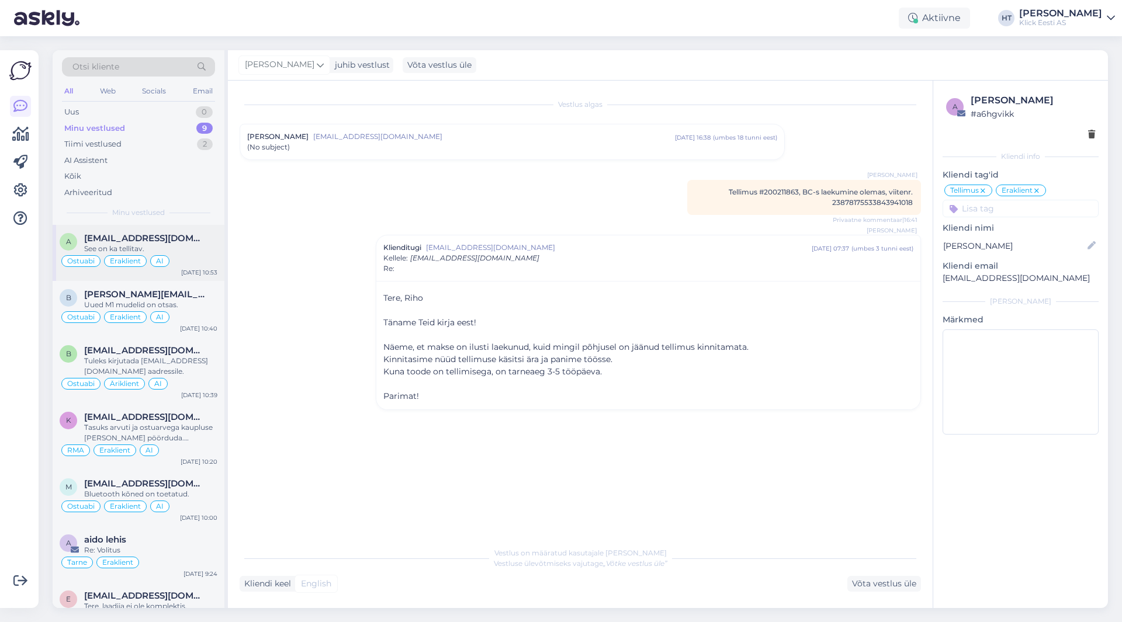
click at [198, 233] on div "a [EMAIL_ADDRESS][DOMAIN_NAME] See on ka tellitav. Ostuabi Eraklient AI [DATE] …" at bounding box center [139, 253] width 172 height 56
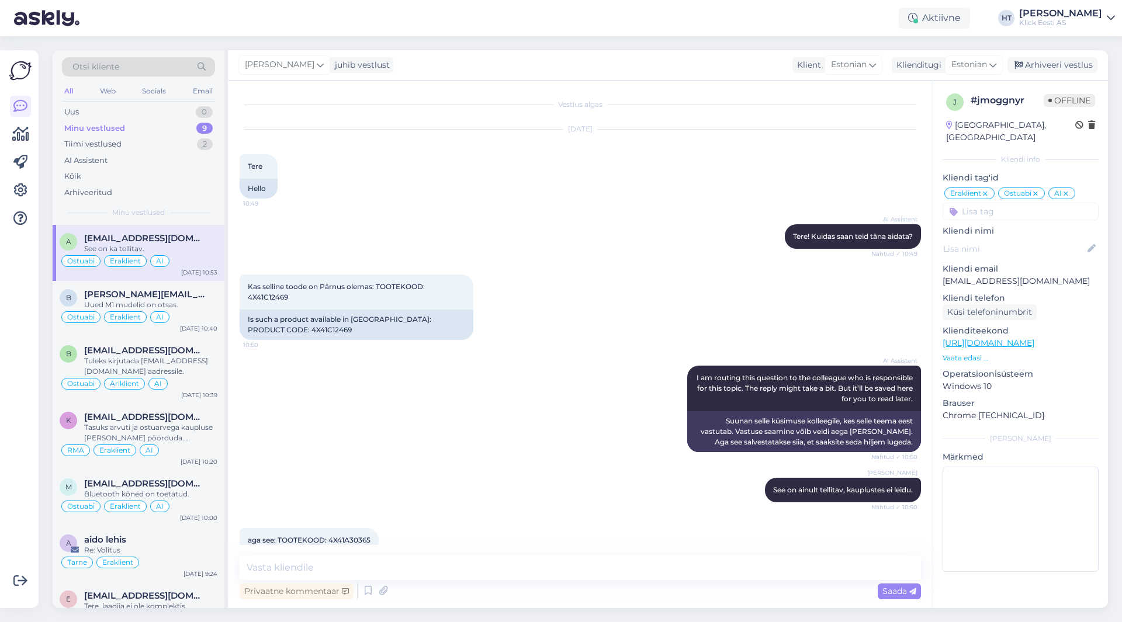
scroll to position [71, 0]
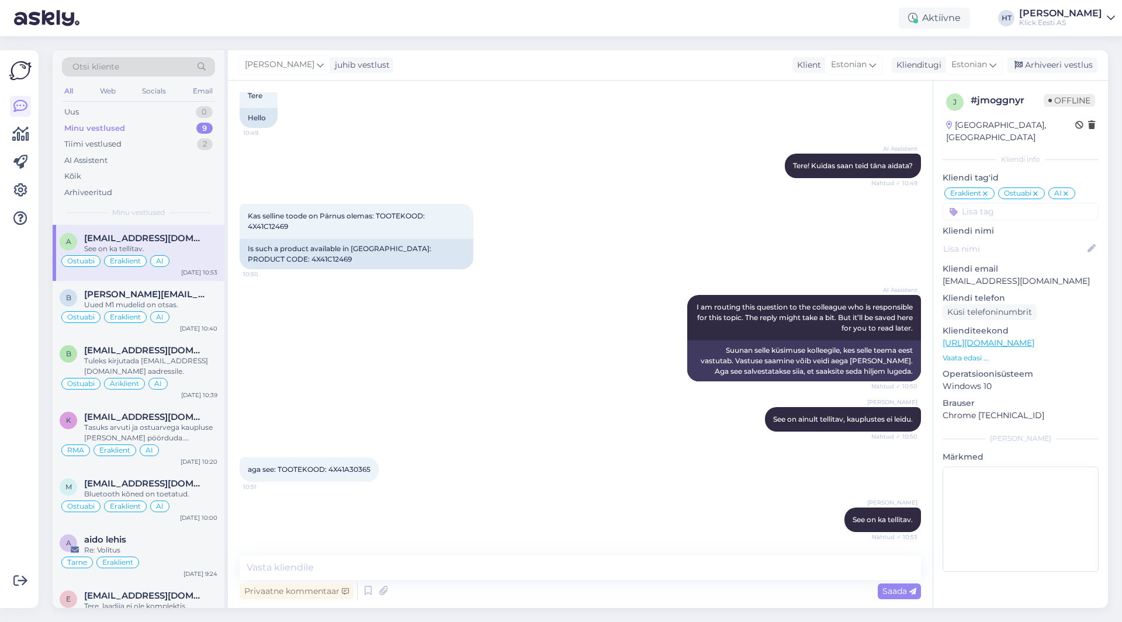
click at [504, 378] on div "AI Assistent I am routing this question to the colleague who is responsible for…" at bounding box center [580, 338] width 681 height 112
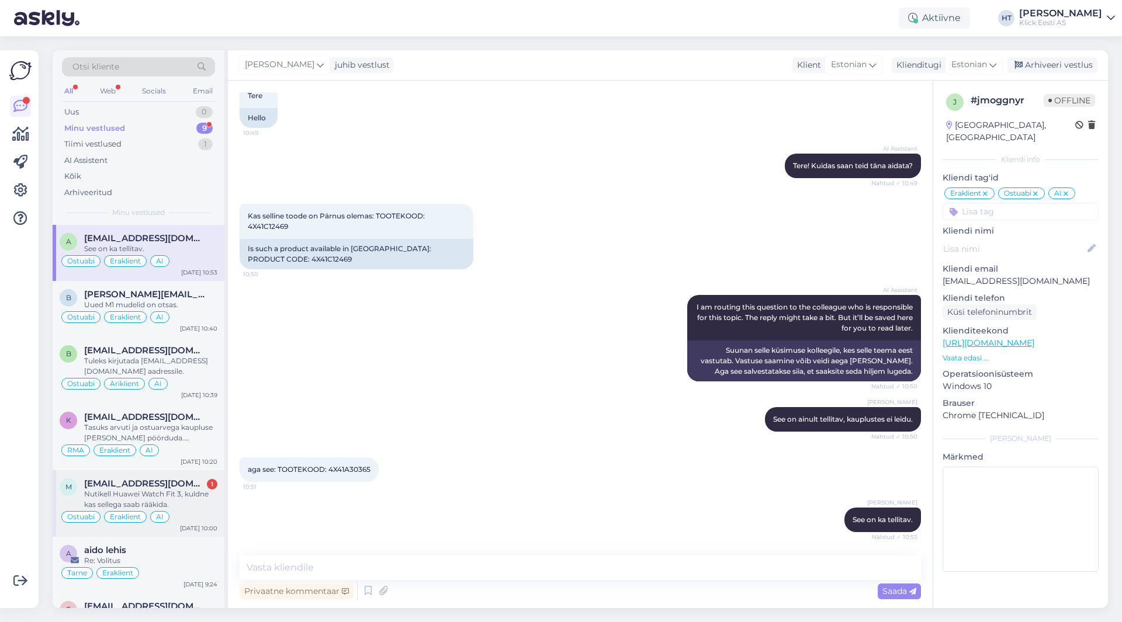
click at [176, 490] on div "Nutikell Huawei Watch Fit 3, kuldne kas sellega saab rääkida." at bounding box center [150, 499] width 133 height 21
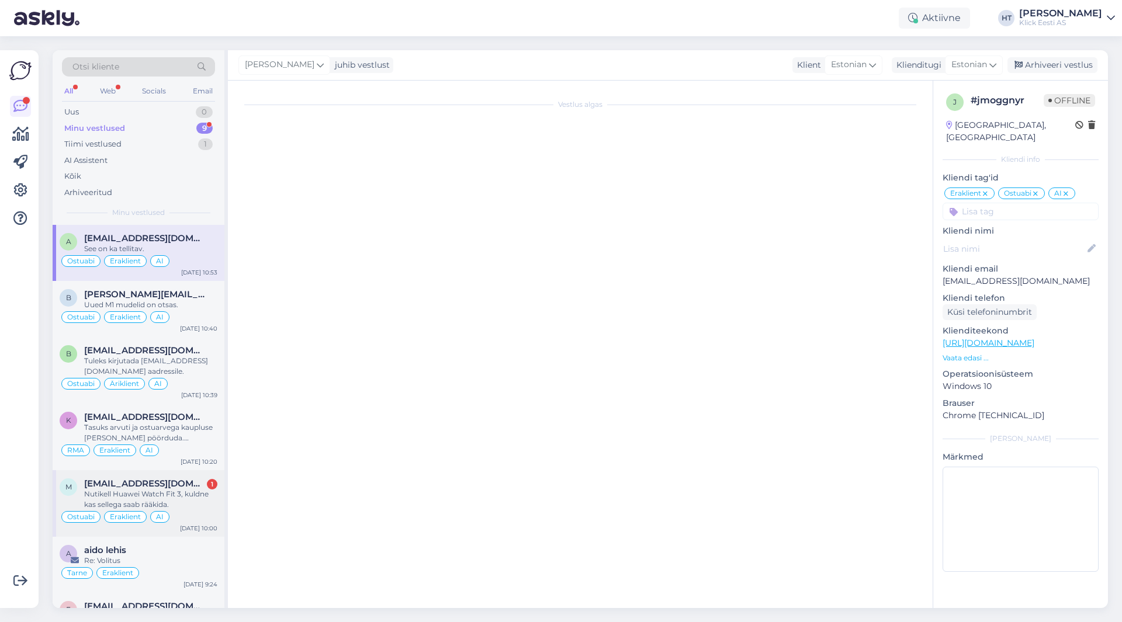
scroll to position [0, 0]
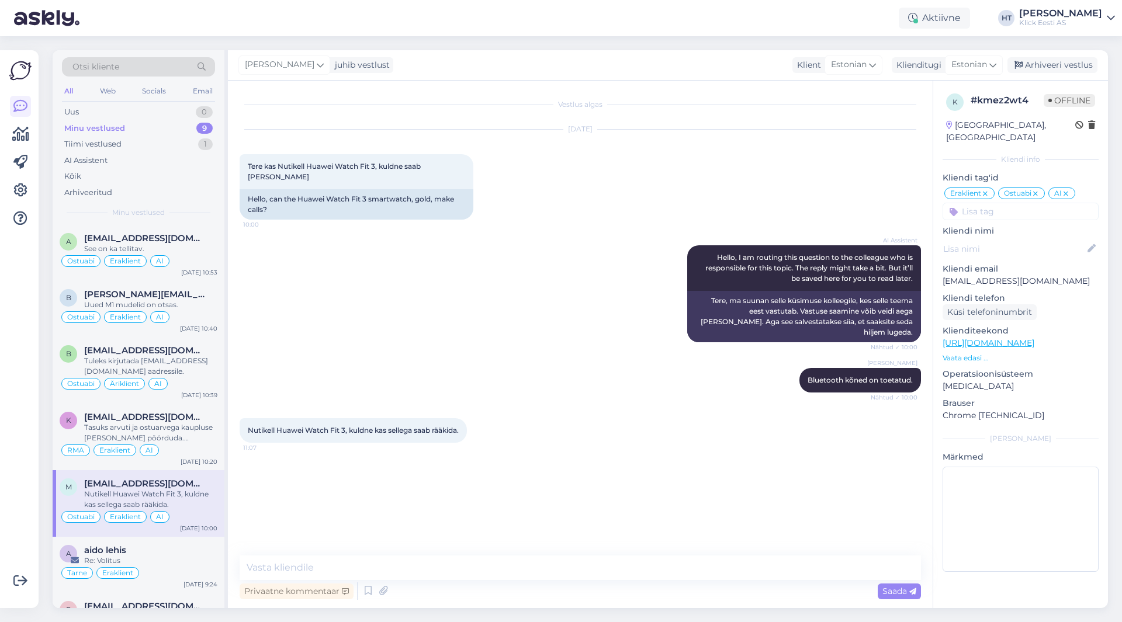
click at [968, 275] on p "[EMAIL_ADDRESS][DOMAIN_NAME]" at bounding box center [1021, 281] width 156 height 12
click at [527, 281] on div "AI Assistent Hello, I am routing this question to the colleague who is responsi…" at bounding box center [580, 294] width 681 height 123
click at [548, 331] on div "AI Assistent Hello, I am routing this question to the colleague who is responsi…" at bounding box center [580, 294] width 681 height 123
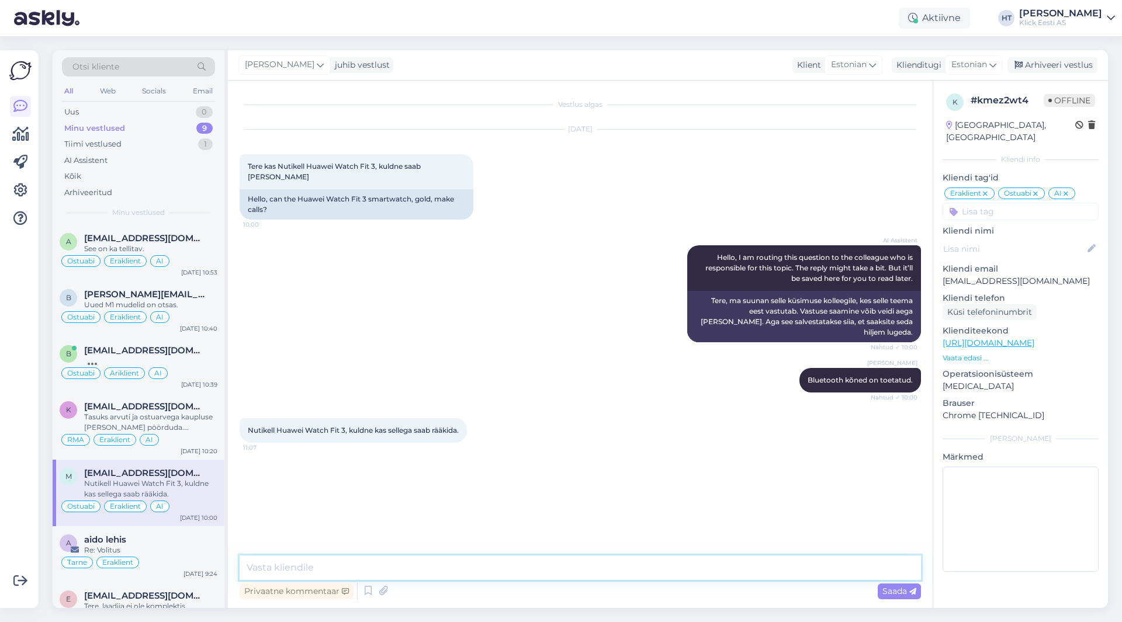
click at [442, 560] on textarea at bounding box center [580, 568] width 681 height 25
type textarea "Bluetoothi kaudu saab kõnesi teha."
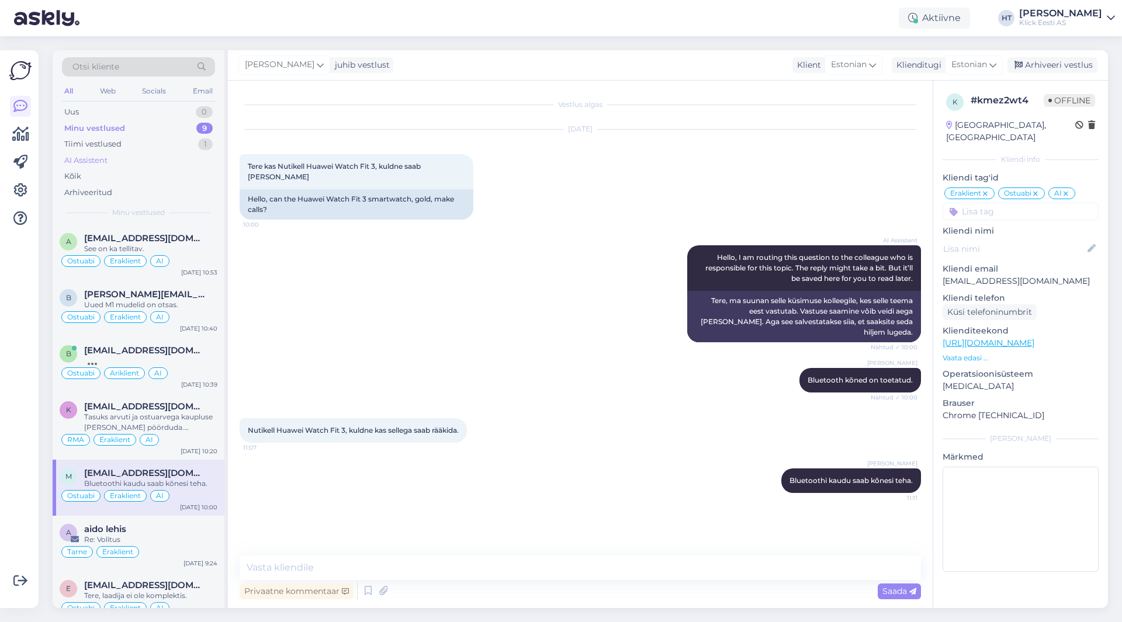
click at [136, 161] on div "AI Assistent" at bounding box center [138, 161] width 153 height 16
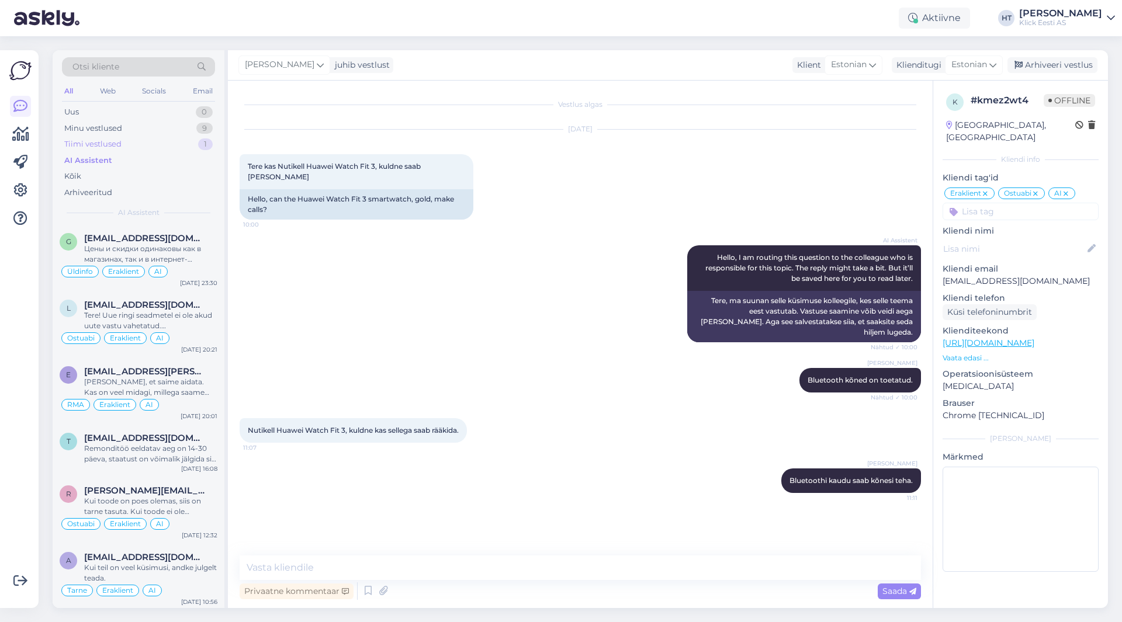
click at [137, 146] on div "Tiimi vestlused 1" at bounding box center [138, 144] width 153 height 16
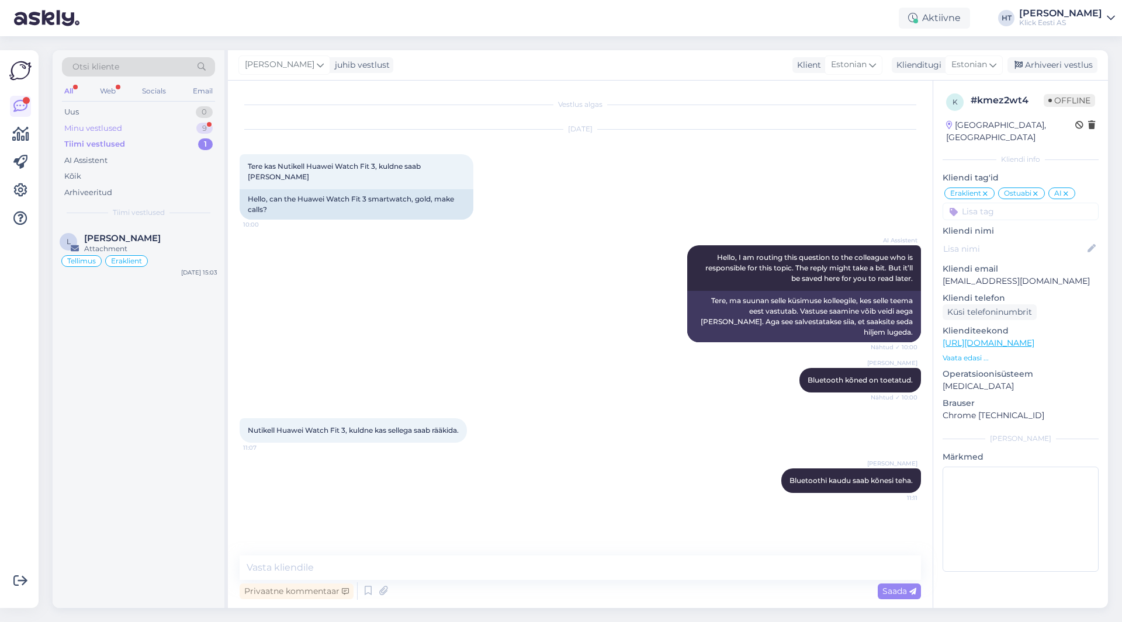
click at [156, 130] on div "Minu vestlused 9" at bounding box center [138, 128] width 153 height 16
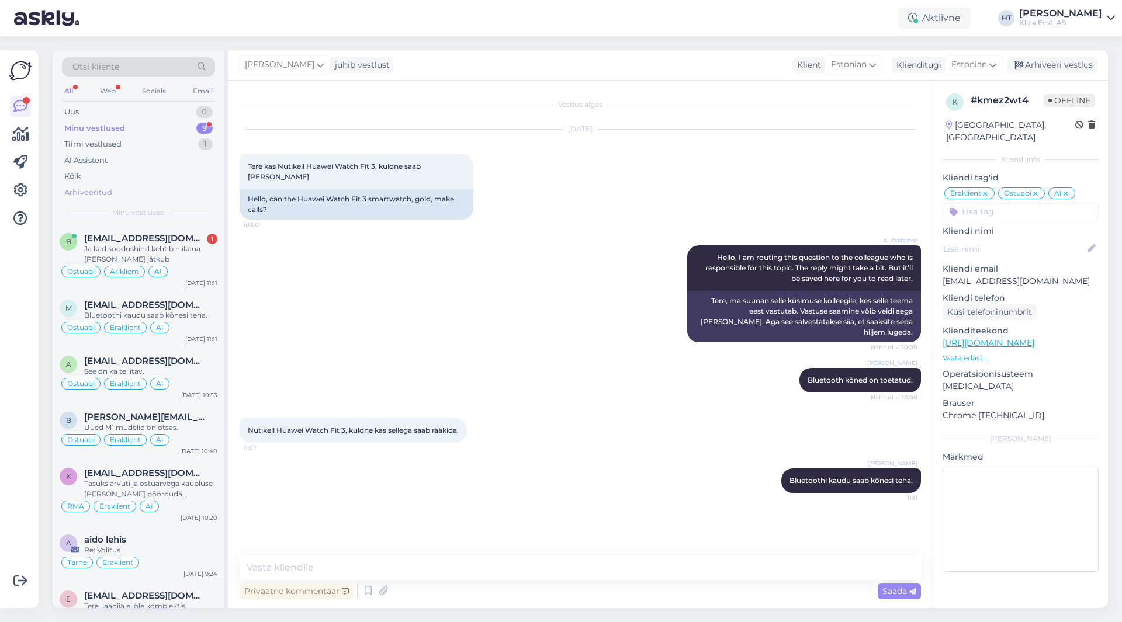
click at [153, 190] on div "Arhiveeritud" at bounding box center [138, 193] width 153 height 16
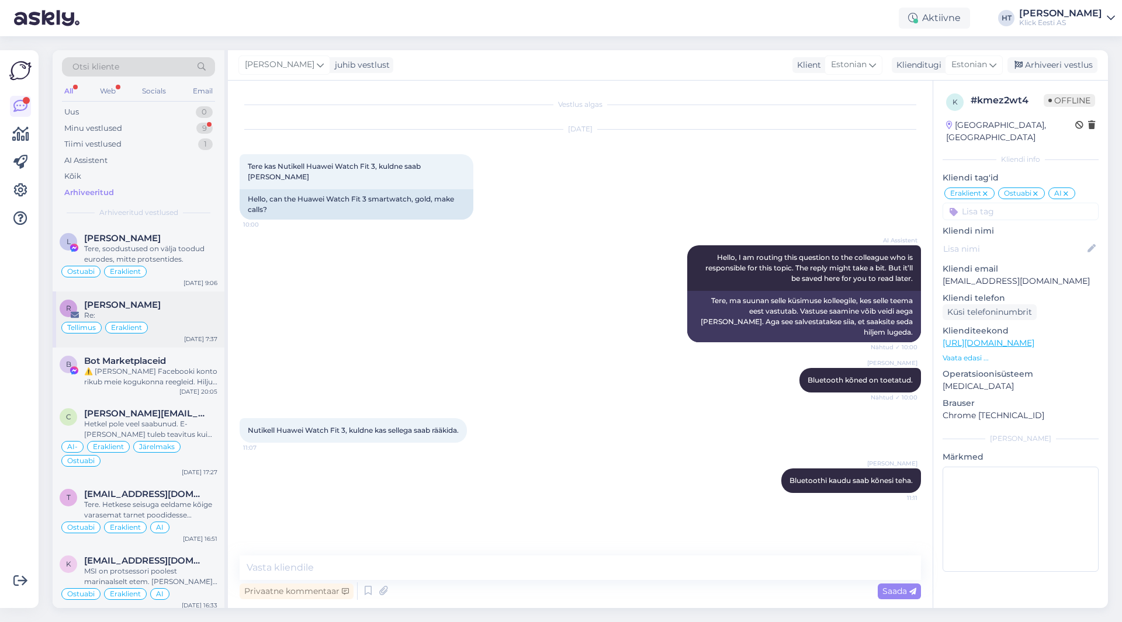
click at [195, 320] on div "Re:" at bounding box center [150, 315] width 133 height 11
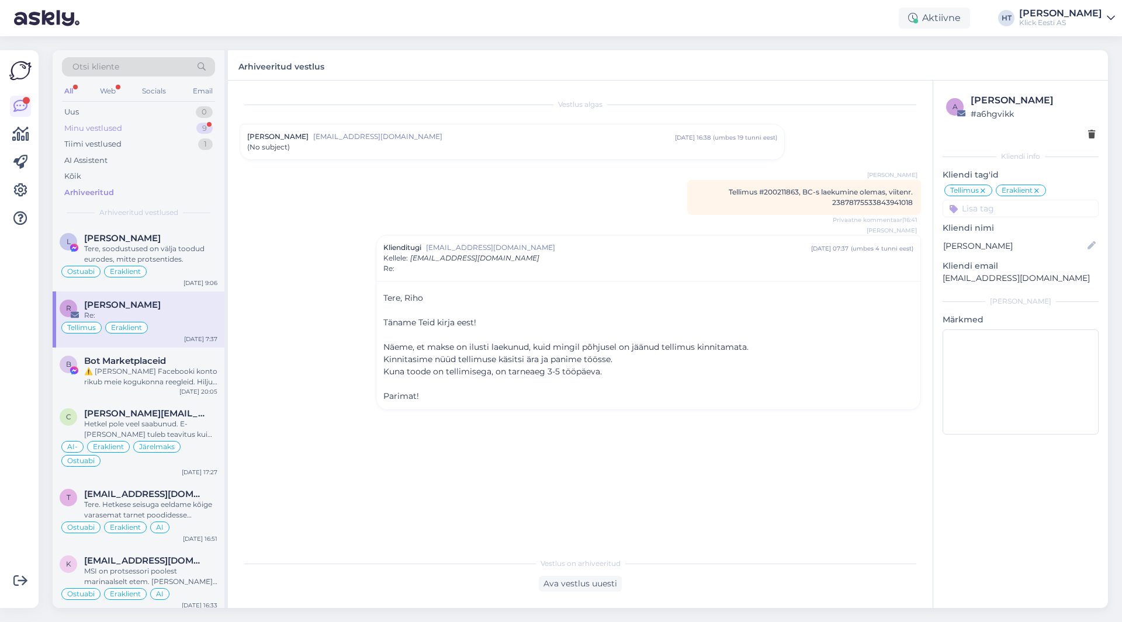
click at [176, 127] on div "Minu vestlused 9" at bounding box center [138, 128] width 153 height 16
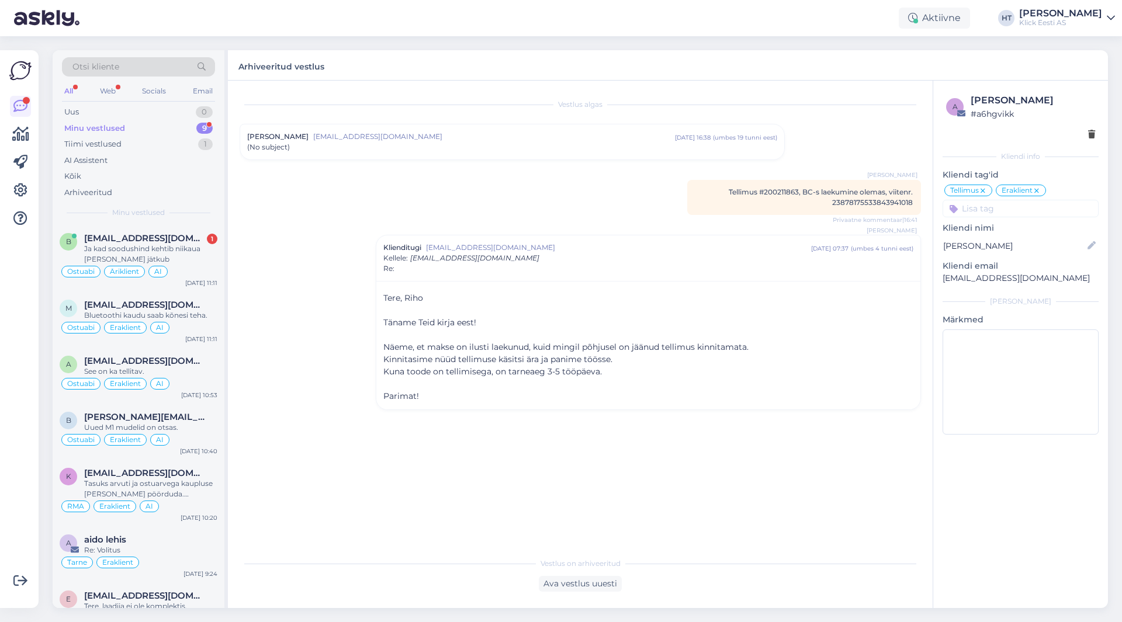
click at [23, 310] on div at bounding box center [20, 329] width 22 height 539
click at [161, 241] on span "[EMAIL_ADDRESS][DOMAIN_NAME]" at bounding box center [145, 238] width 122 height 11
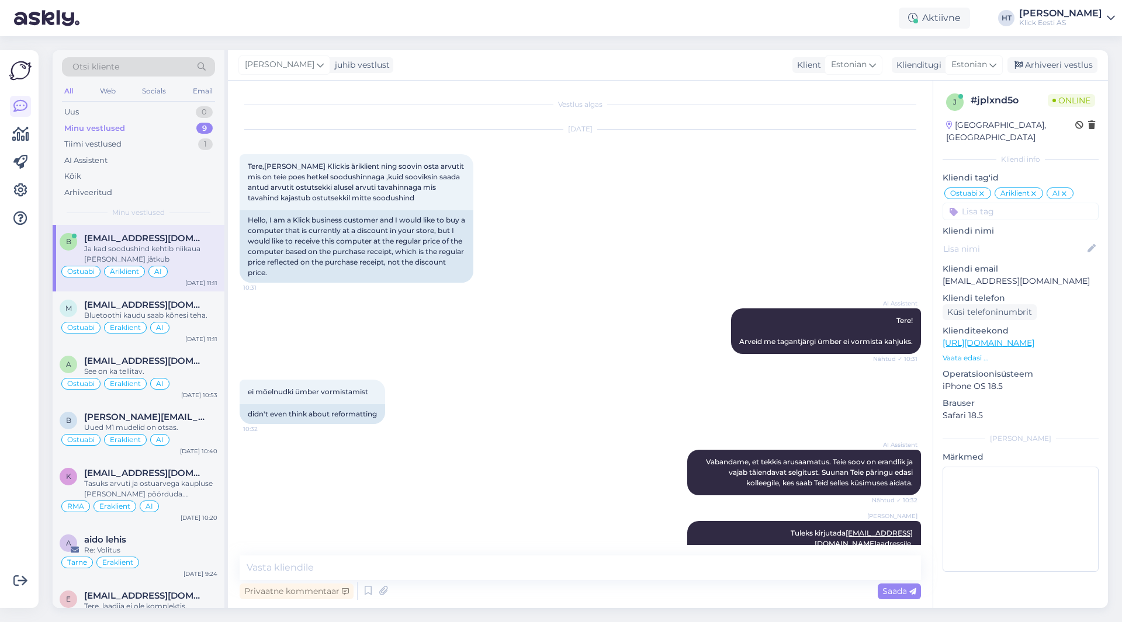
scroll to position [64, 0]
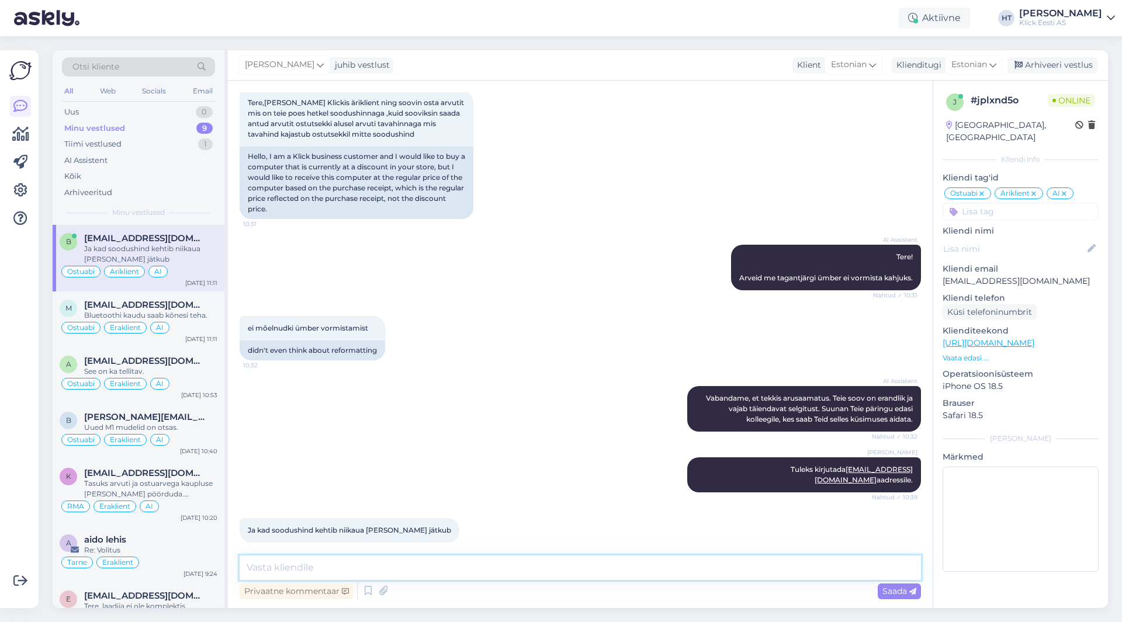
click at [570, 562] on textarea at bounding box center [580, 568] width 681 height 25
type textarea "Soodustused kehtivad üldiselt kuu lõpuni. Tulevaste hinnamuudatuste kohta info …"
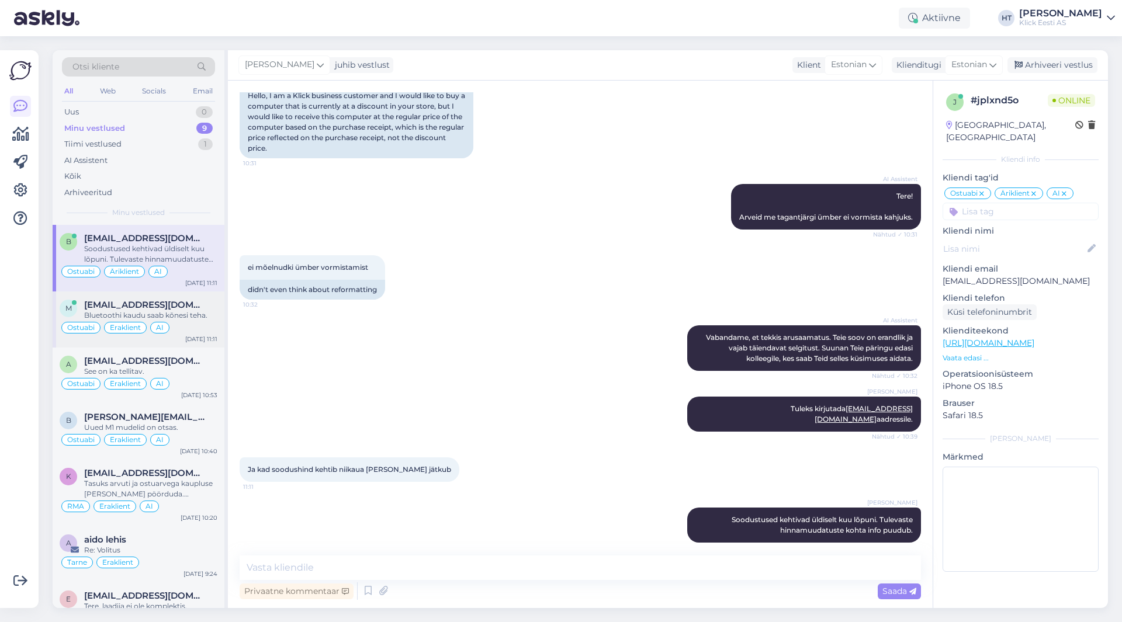
click at [217, 317] on div "m [EMAIL_ADDRESS][DOMAIN_NAME] Bluetoothi kaudu saab kõnesi teha. Ostuabi Erakl…" at bounding box center [139, 320] width 172 height 56
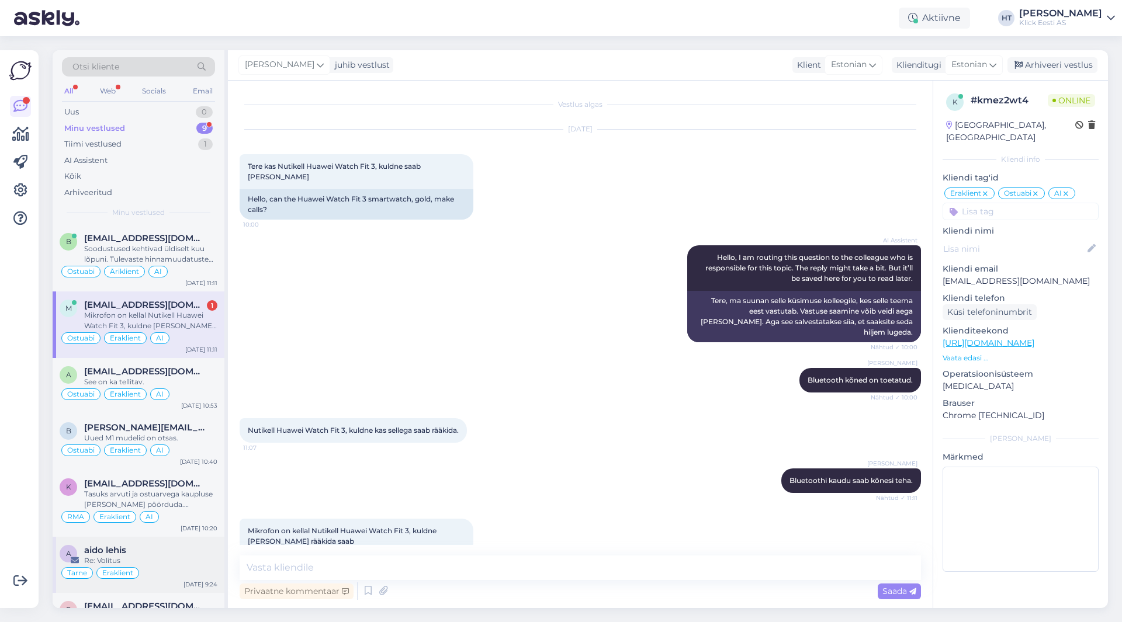
scroll to position [1, 0]
click at [180, 324] on div "Mikrofon on kellal Nutikell Huawei Watch Fit 3, kuldne [PERSON_NAME] rääkida sa…" at bounding box center [150, 320] width 133 height 21
drag, startPoint x: 604, startPoint y: 318, endPoint x: 586, endPoint y: 312, distance: 18.5
click at [602, 317] on div "AI Assistent Hello, I am routing this question to the colleague who is responsi…" at bounding box center [580, 293] width 681 height 123
click at [1040, 65] on div "Arhiveeri vestlus" at bounding box center [1053, 65] width 90 height 16
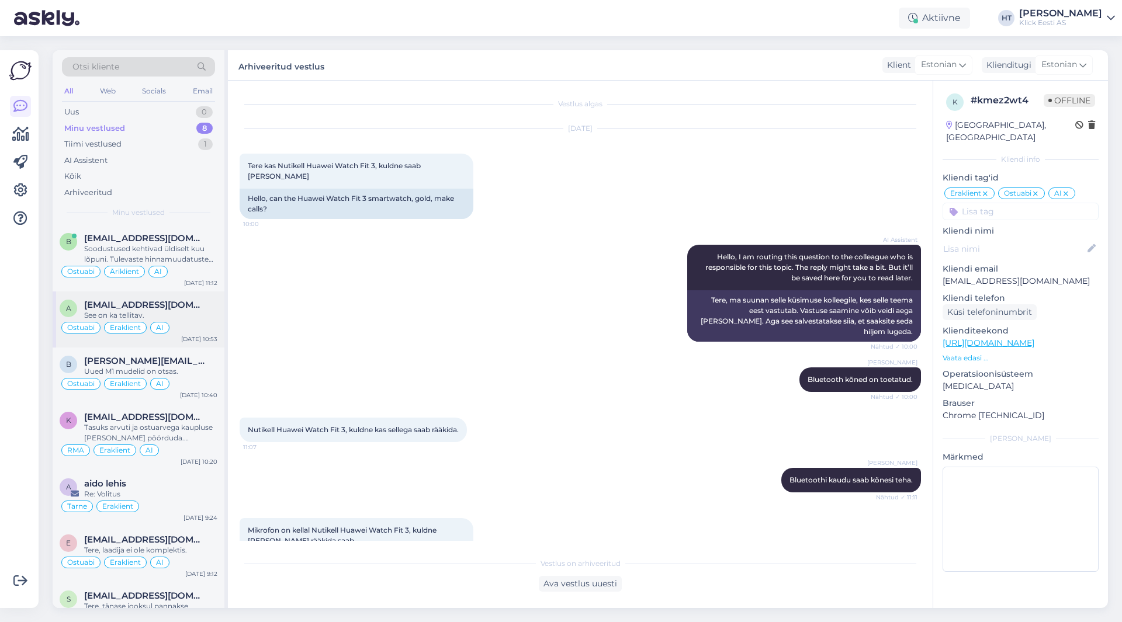
click at [189, 334] on div "Ostuabi Eraklient AI" at bounding box center [139, 328] width 158 height 14
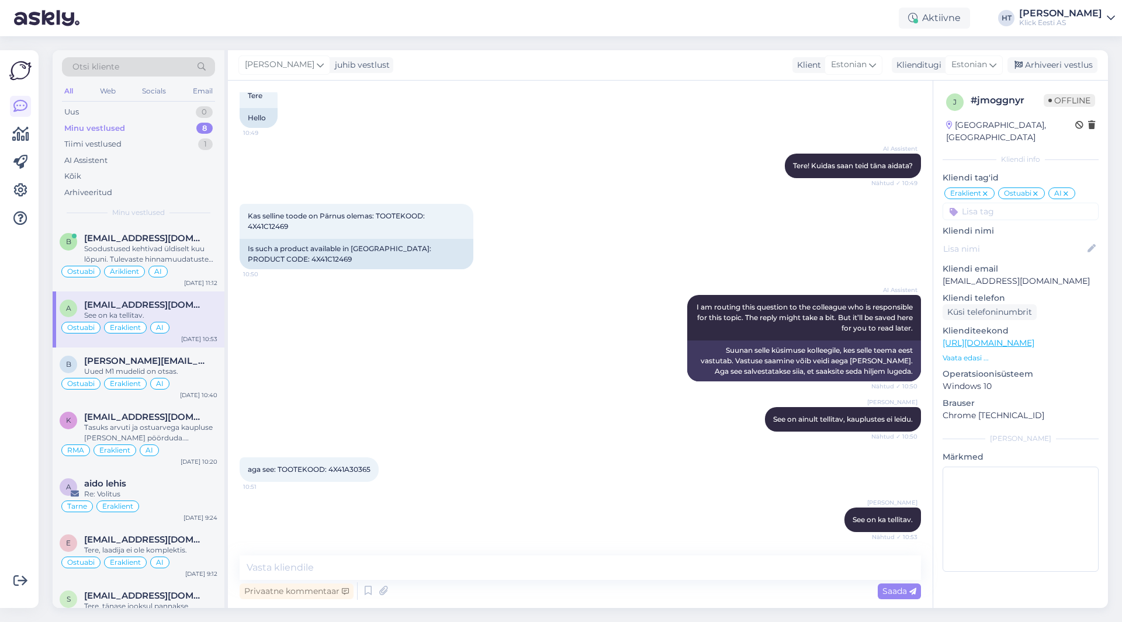
click at [1067, 189] on icon at bounding box center [1065, 193] width 7 height 9
click at [1044, 203] on input at bounding box center [1021, 212] width 156 height 18
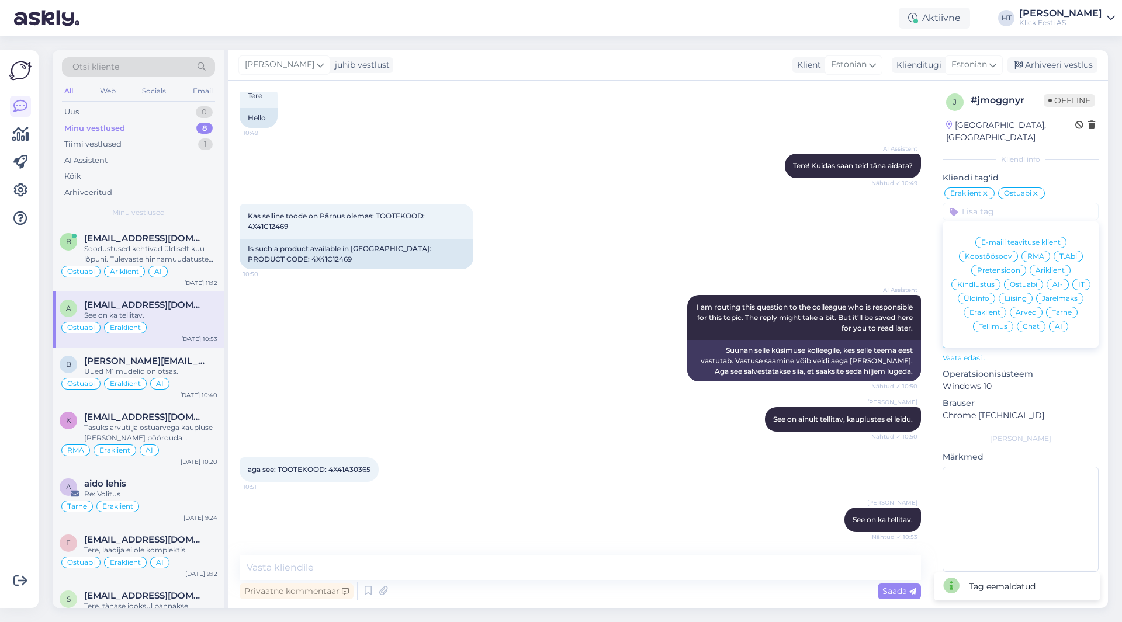
click at [1058, 281] on span "AI-" at bounding box center [1058, 284] width 11 height 7
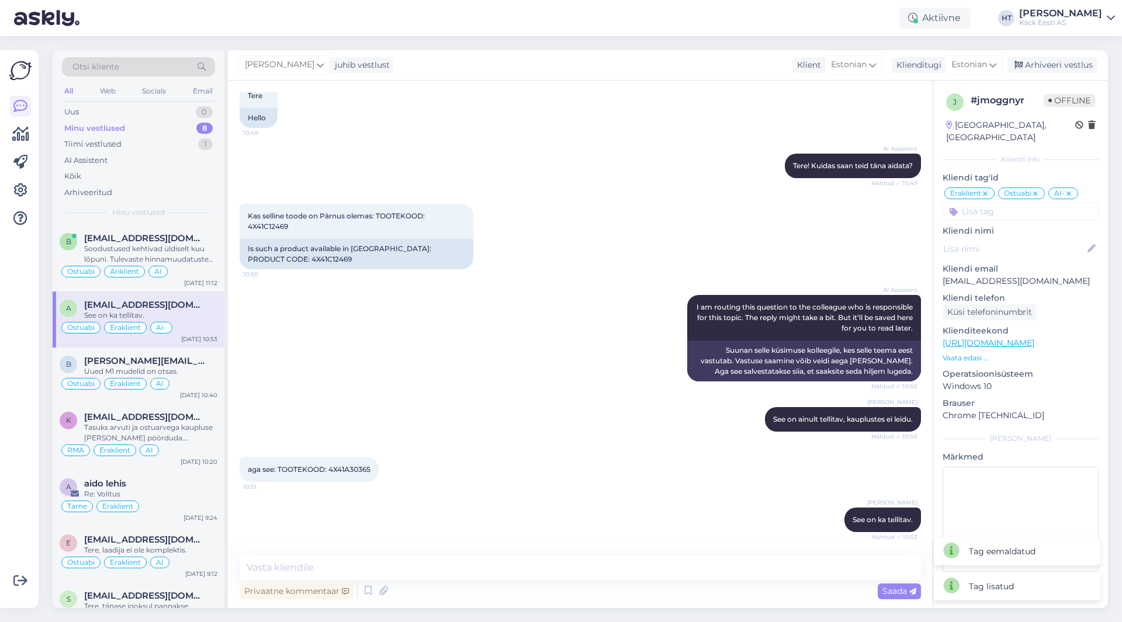
click at [586, 266] on div "Kas selline toode on Pärnus olemas: TOOTEKOOD: 4X41C12469 10:50 Is such a produ…" at bounding box center [580, 236] width 681 height 91
drag, startPoint x: 249, startPoint y: 214, endPoint x: 427, endPoint y: 217, distance: 178.3
click at [427, 217] on span "Kas selline toode on Pärnus olemas: TOOTEKOOD: 4X41C12469" at bounding box center [337, 221] width 179 height 19
click at [370, 178] on div "AI Assistent Tere! Kuidas saan teid [PERSON_NAME] aidata? Nähtud ✓ 10:49" at bounding box center [580, 166] width 681 height 50
click at [20, 185] on icon at bounding box center [20, 191] width 14 height 14
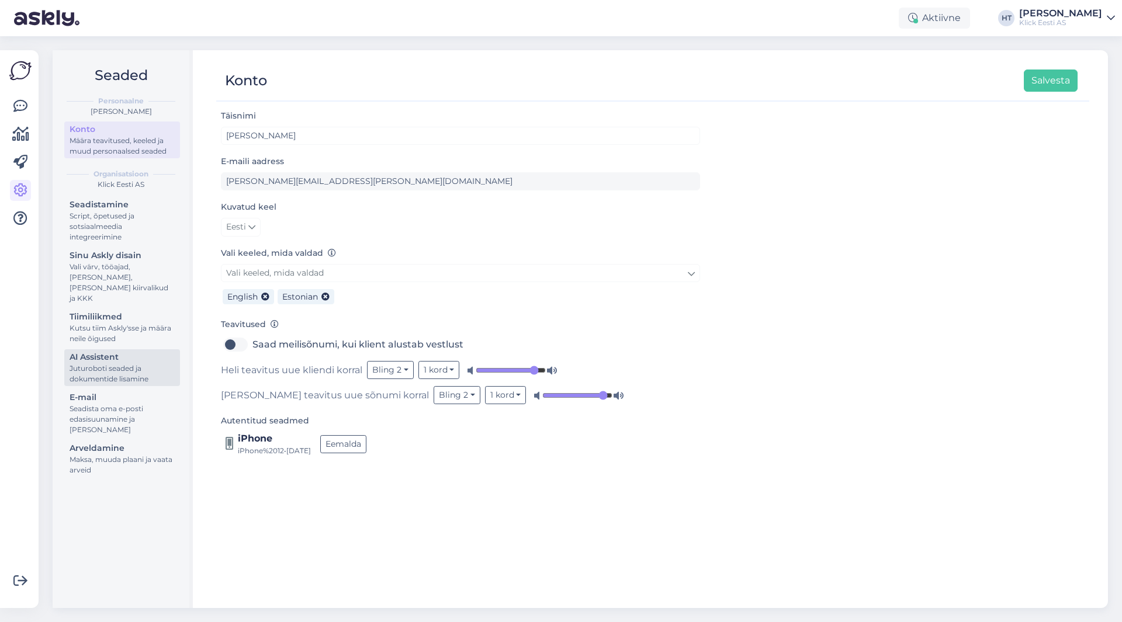
click at [136, 363] on div "Juturoboti seaded ja dokumentide lisamine" at bounding box center [122, 373] width 105 height 21
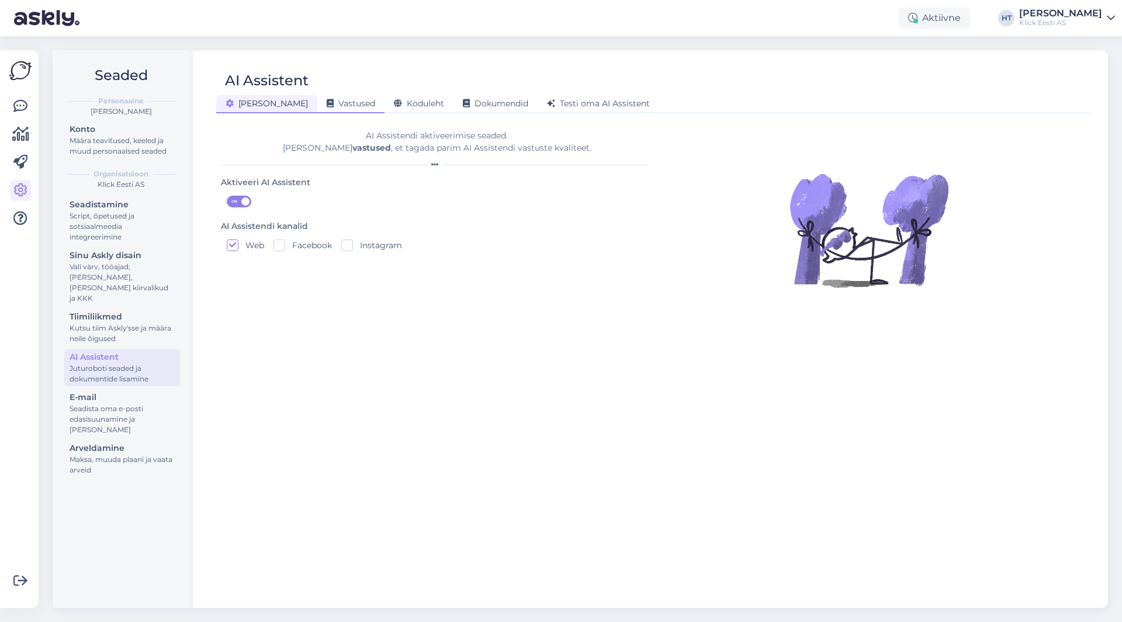
click at [327, 98] on span "Vastused" at bounding box center [351, 103] width 49 height 11
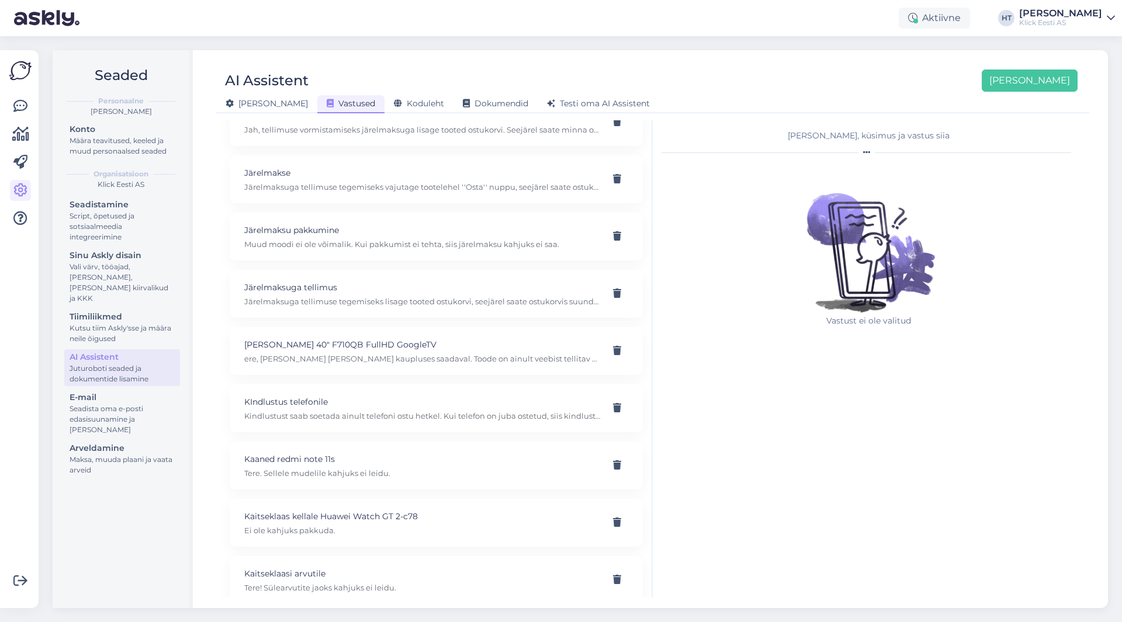
scroll to position [4372, 0]
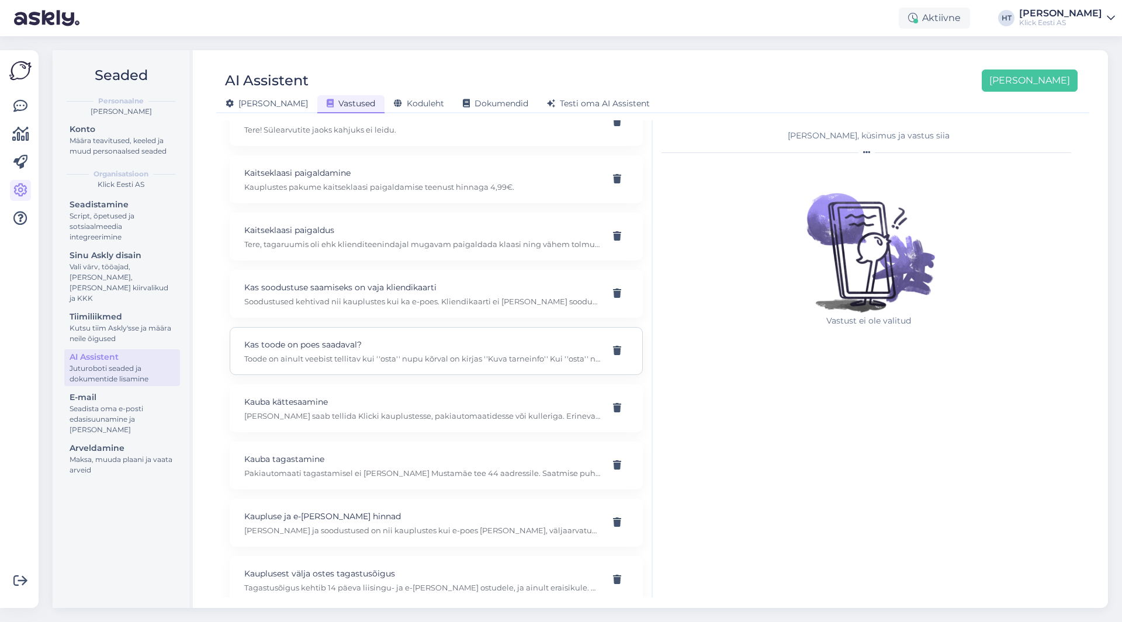
click at [524, 348] on p "Kas toode on poes saadaval?" at bounding box center [422, 344] width 356 height 13
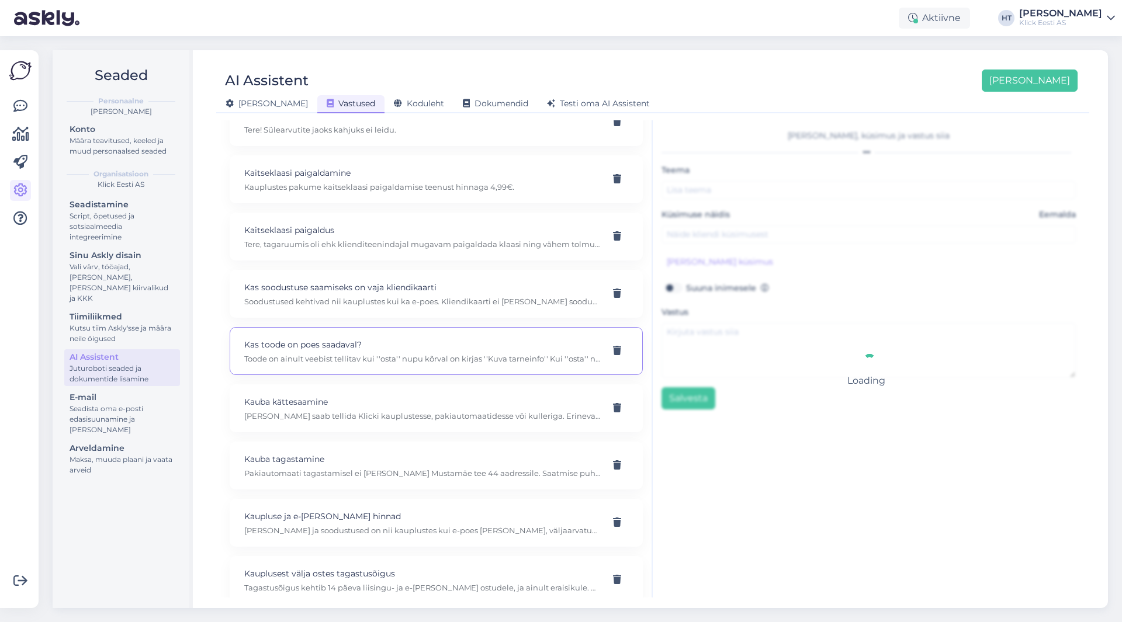
type input "Kas toode on poes saadaval?"
type input "kas teil on antud toode [PERSON_NAME] Tartu poes kohapeal olemas?"
type textarea "Toode on ainult veebist tellitav kui ''osta'' nupu kõrval on kirjas ''Kuva tarn…"
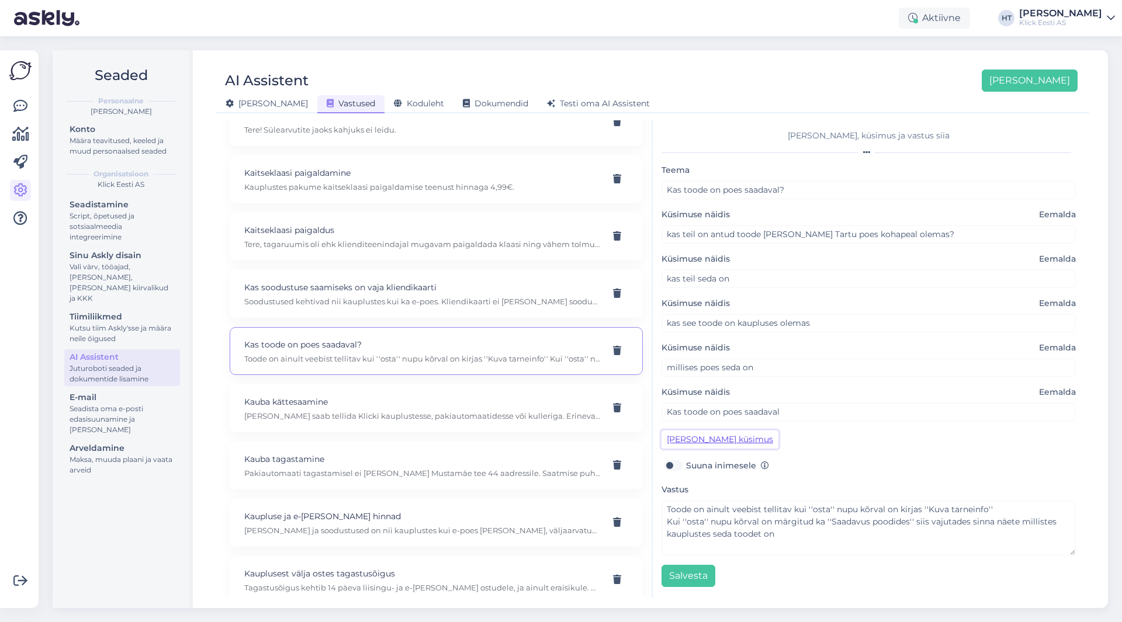
click at [725, 440] on button "[PERSON_NAME] küsimus" at bounding box center [720, 440] width 117 height 18
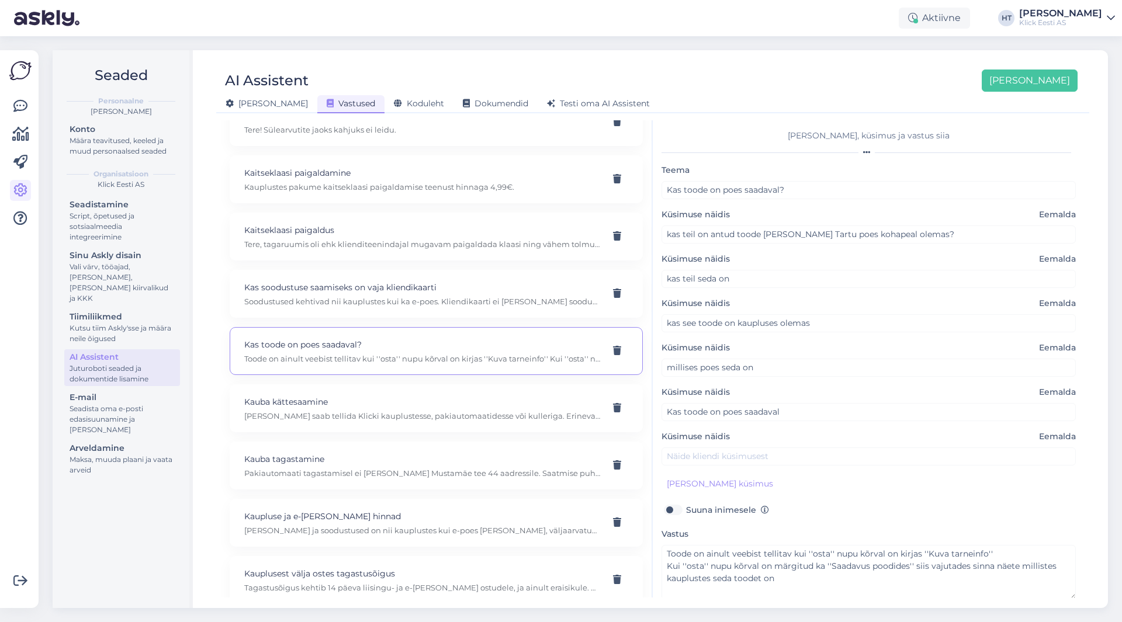
click at [729, 439] on label "Küsimuse näidis Eemalda" at bounding box center [869, 437] width 414 height 12
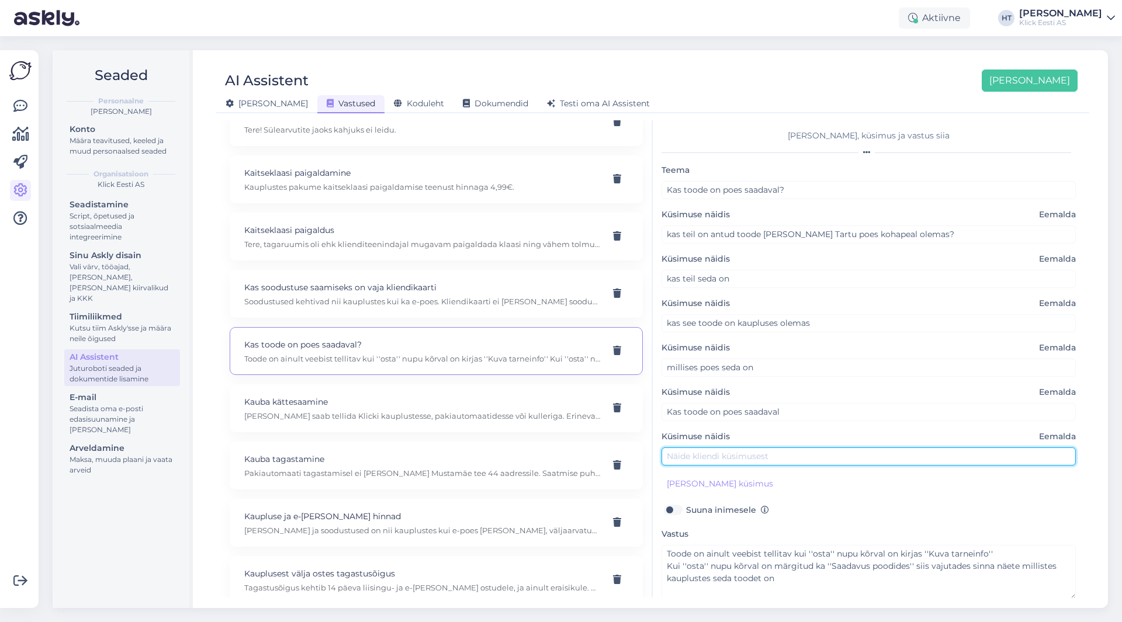
click at [764, 463] on input "text" at bounding box center [869, 457] width 414 height 18
paste input "Kas selline toode on Pärnus olemas: TOOTEKOOD:"
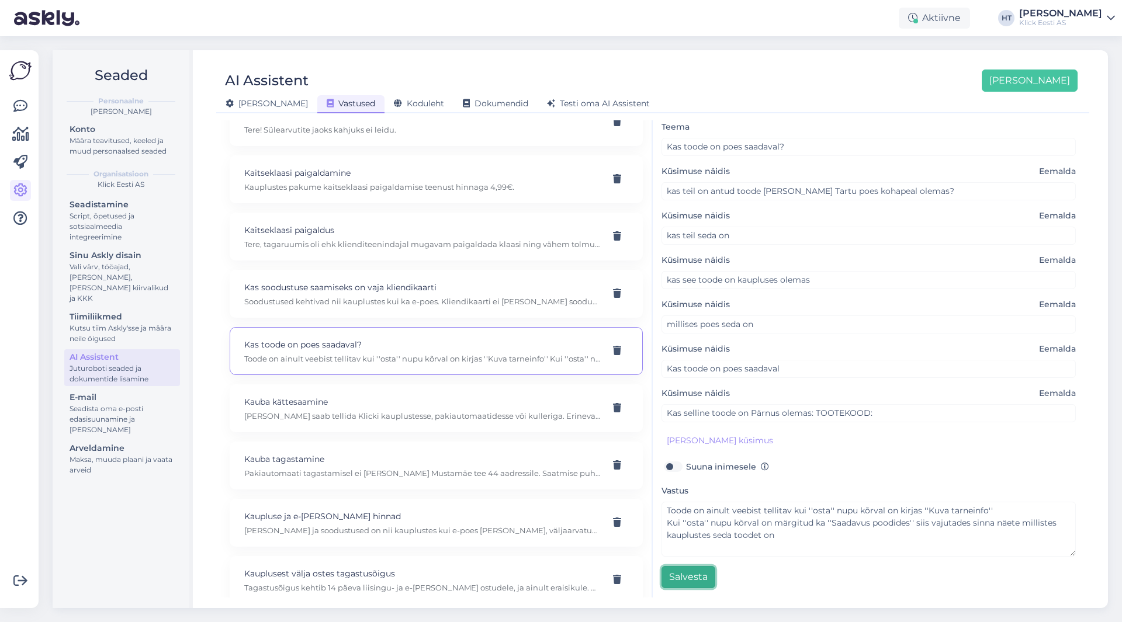
click at [698, 583] on button "Salvesta" at bounding box center [689, 577] width 54 height 22
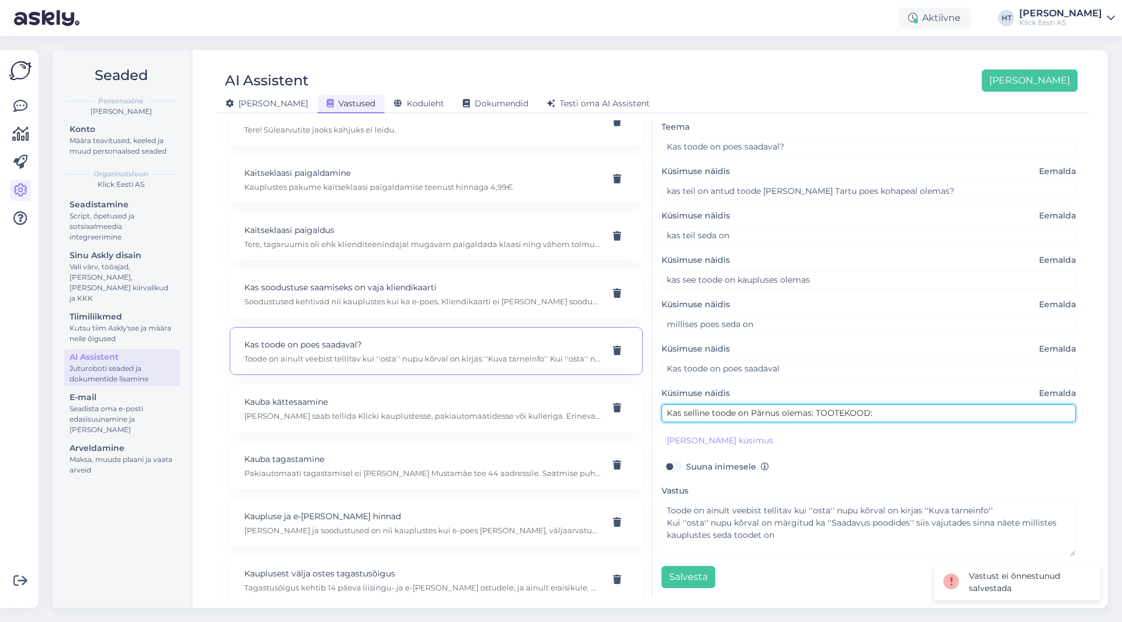
click at [814, 412] on input "Kas selline toode on Pärnus olemas: TOOTEKOOD:" at bounding box center [869, 413] width 414 height 18
click at [882, 414] on input "Kas selline toode on Pärnus olemas TOOTEKOOD:" at bounding box center [869, 413] width 414 height 18
type input "Kas selline toode on Pärnus olemas TOOTEKOOD"
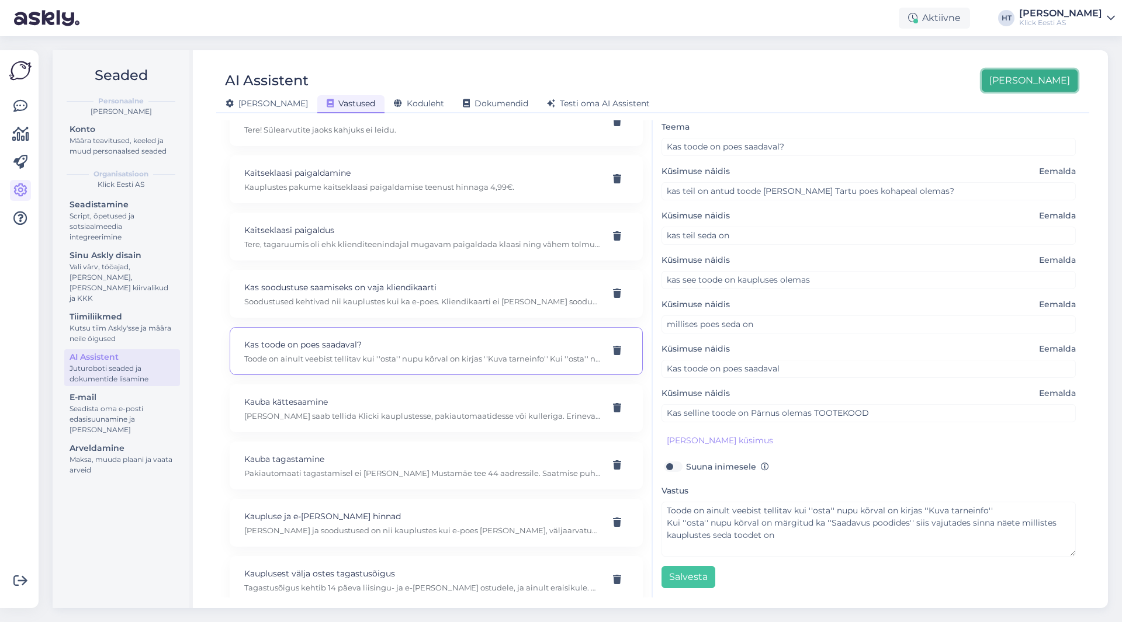
click at [1049, 80] on button "[PERSON_NAME]" at bounding box center [1030, 81] width 96 height 22
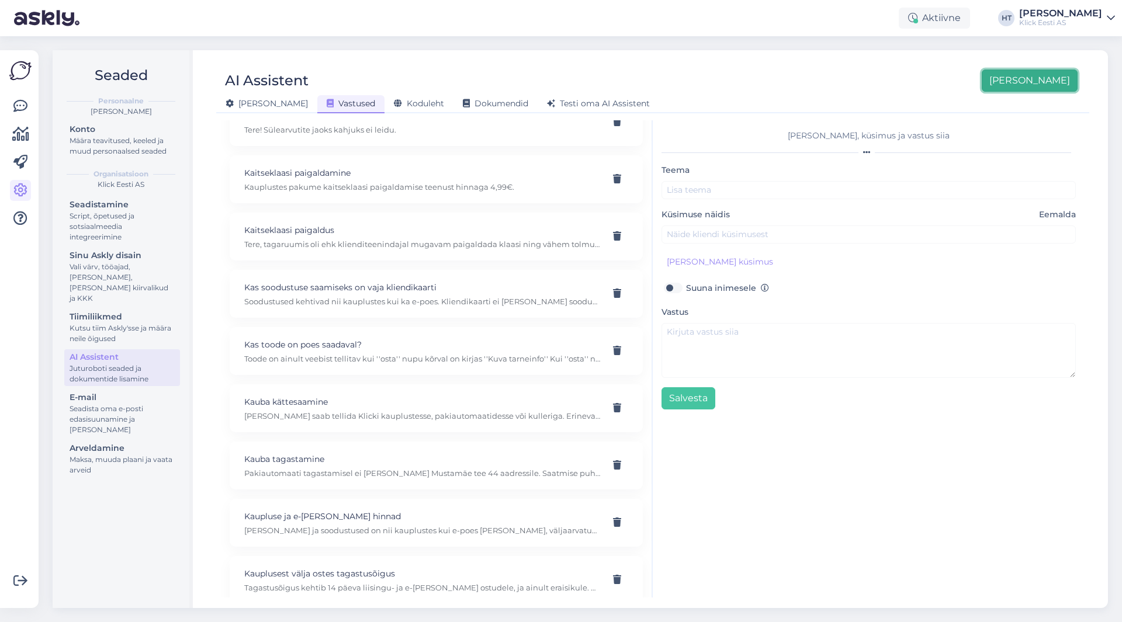
scroll to position [0, 0]
click at [869, 83] on div "AI Assistent [PERSON_NAME]" at bounding box center [646, 81] width 861 height 22
click at [432, 356] on p "Toode on ainult veebist tellitav kui ''osta'' nupu kõrval on kirjas ''Kuva tarn…" at bounding box center [422, 359] width 356 height 11
type input "Kas toode on poes saadaval?"
type input "kas teil on antud toode [PERSON_NAME] Tartu poes kohapeal olemas?"
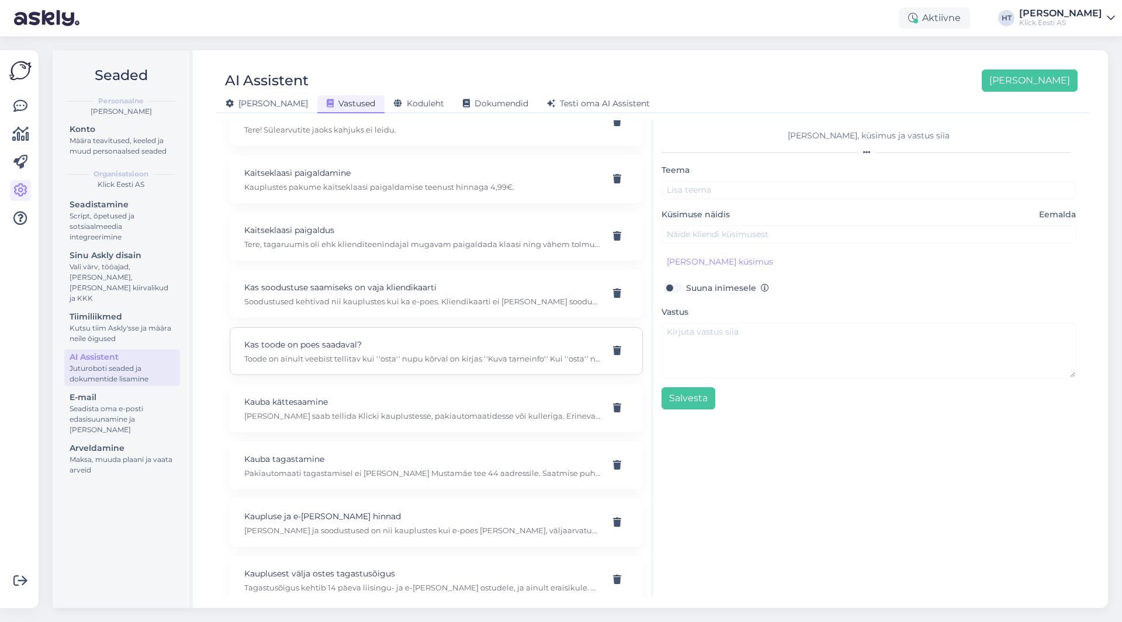
type textarea "Toode on ainult veebist tellitav kui ''osta'' nupu kõrval on kirjas ''Kuva tarn…"
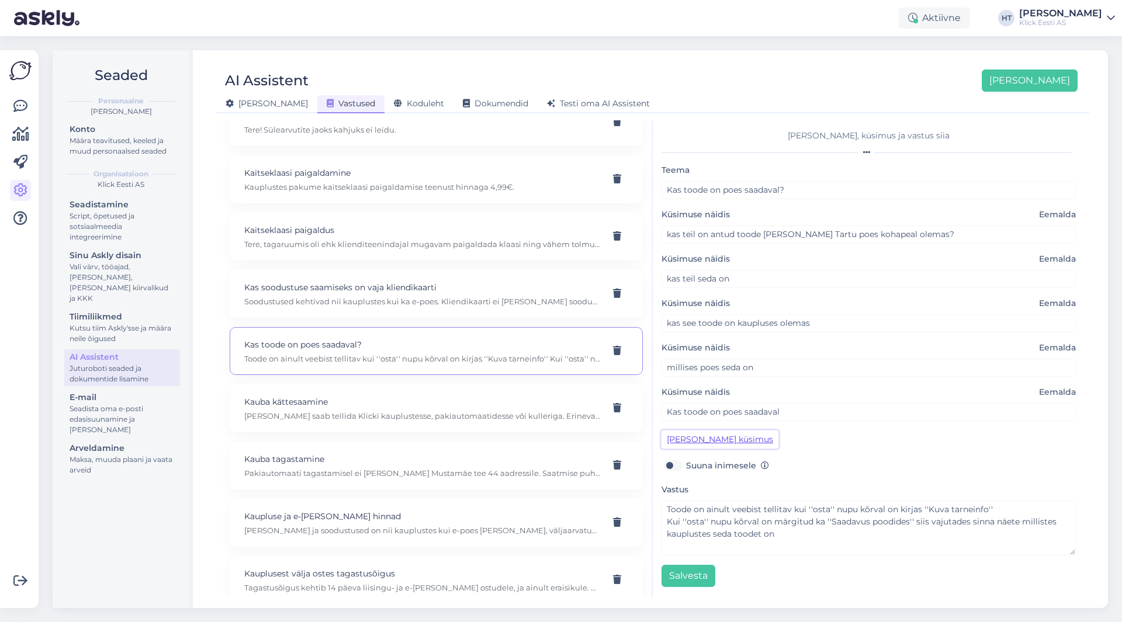
click at [725, 441] on button "[PERSON_NAME] küsimus" at bounding box center [720, 440] width 117 height 18
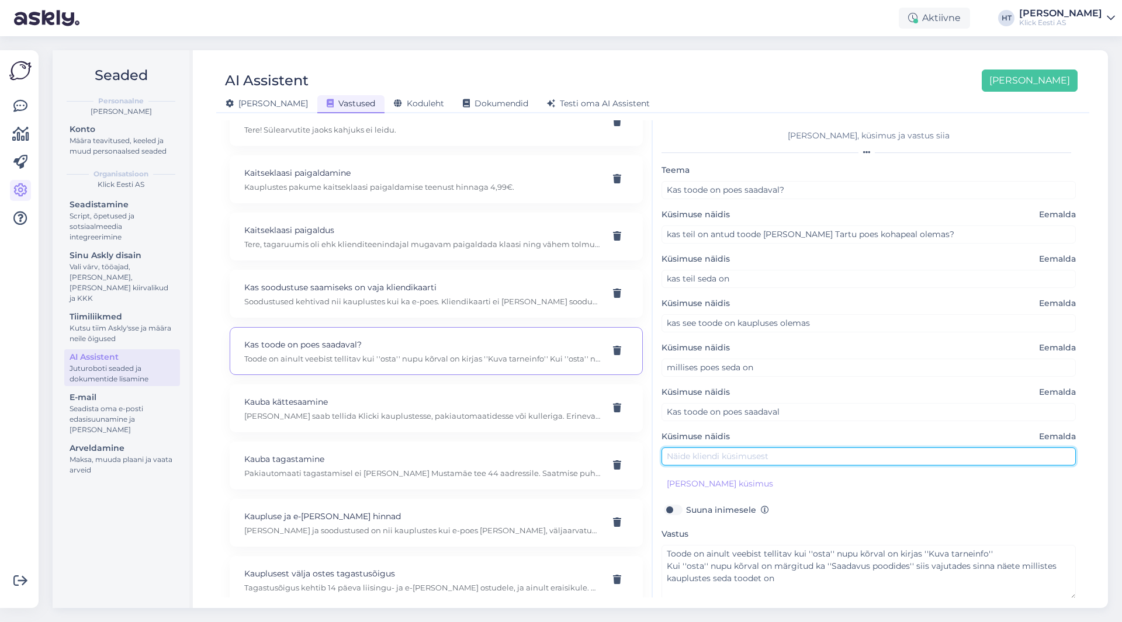
click at [722, 459] on input "text" at bounding box center [869, 457] width 414 height 18
paste input "Kas selline toode on Pärnus olemas: TOOTEKOOD:"
click at [813, 456] on input "Kas selline toode on Pärnus olemas: TOOTEKOOD:" at bounding box center [869, 457] width 414 height 18
click at [887, 456] on input "Kas selline toode on Pärnus olemas TOOTEKOOD:" at bounding box center [869, 457] width 414 height 18
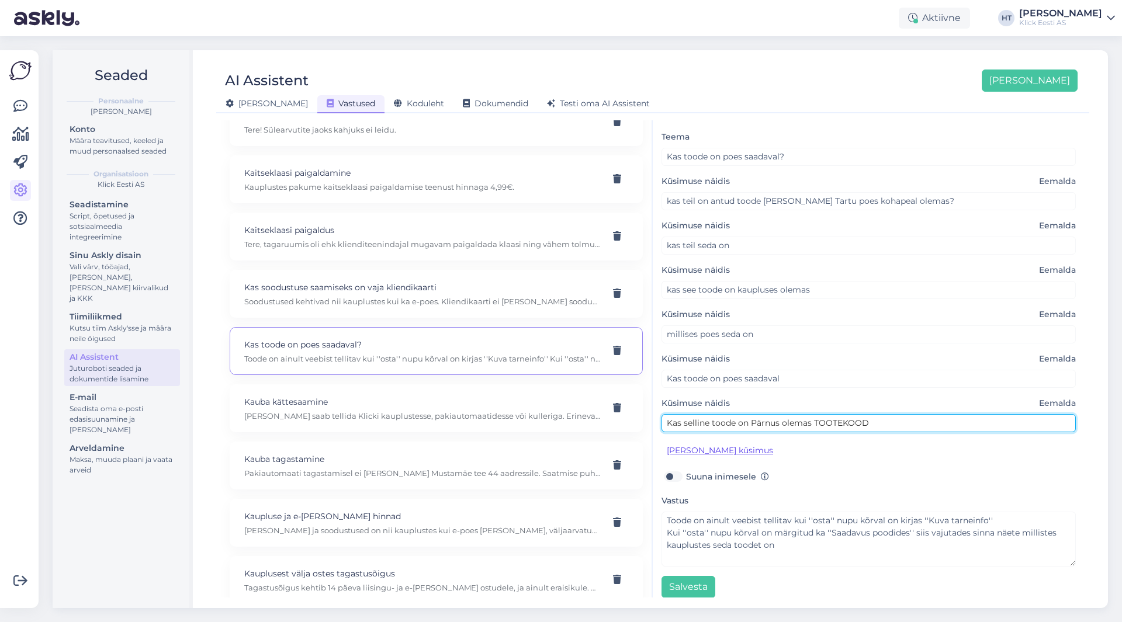
scroll to position [43, 0]
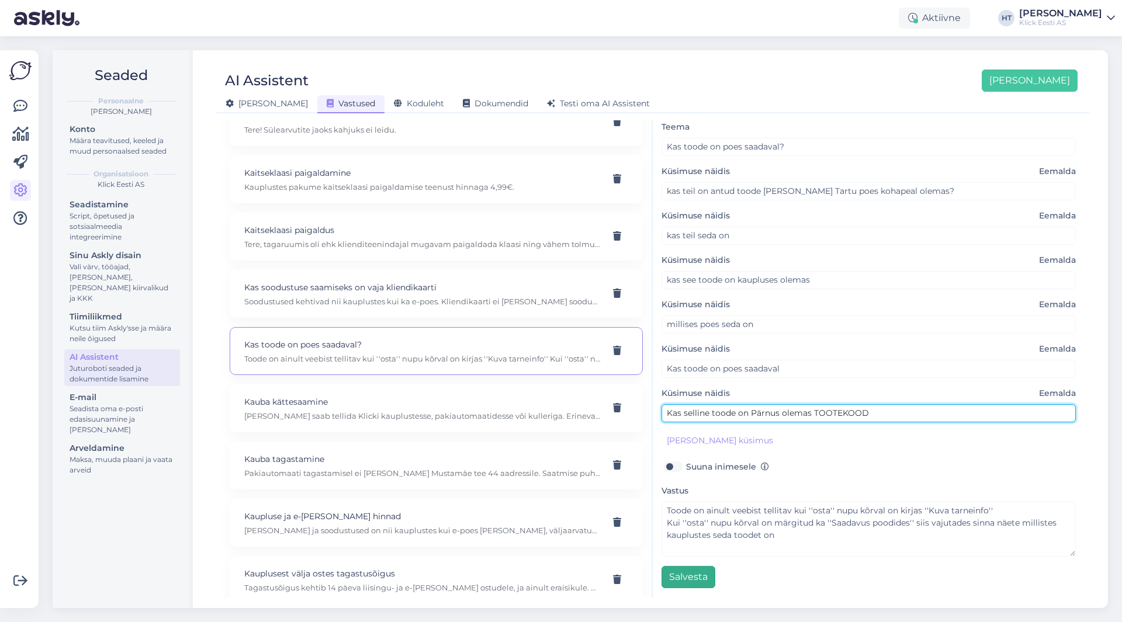
type input "Kas selline toode on Pärnus olemas TOOTEKOOD"
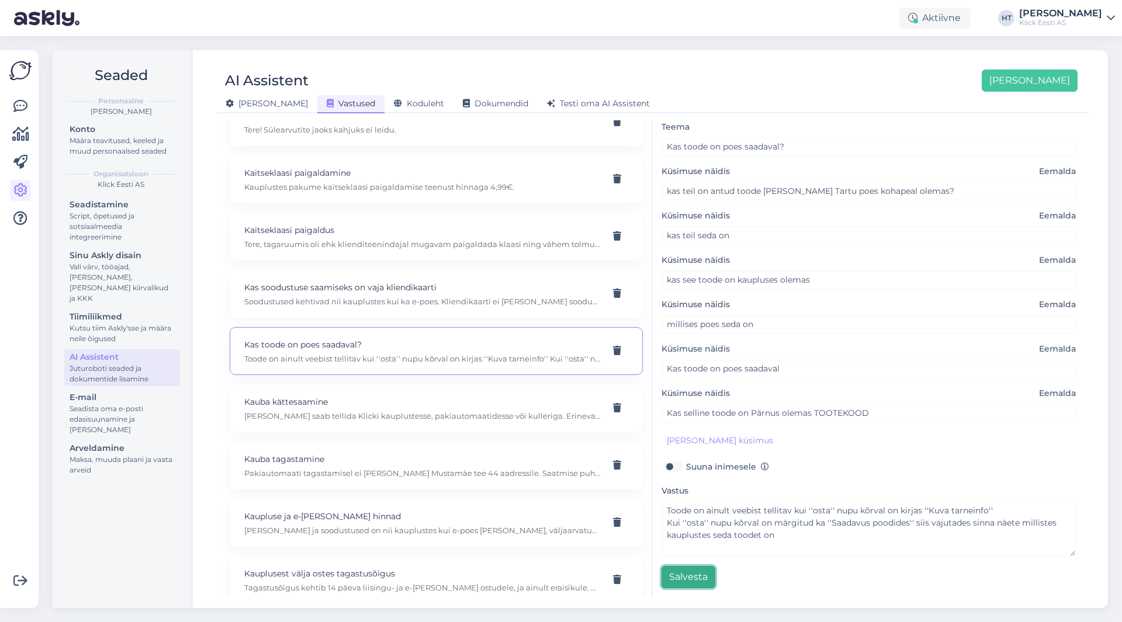
click at [692, 576] on button "Salvesta" at bounding box center [689, 577] width 54 height 22
click at [96, 145] on div "Määra teavitused, keeled ja muud personaalsed seaded" at bounding box center [122, 146] width 105 height 21
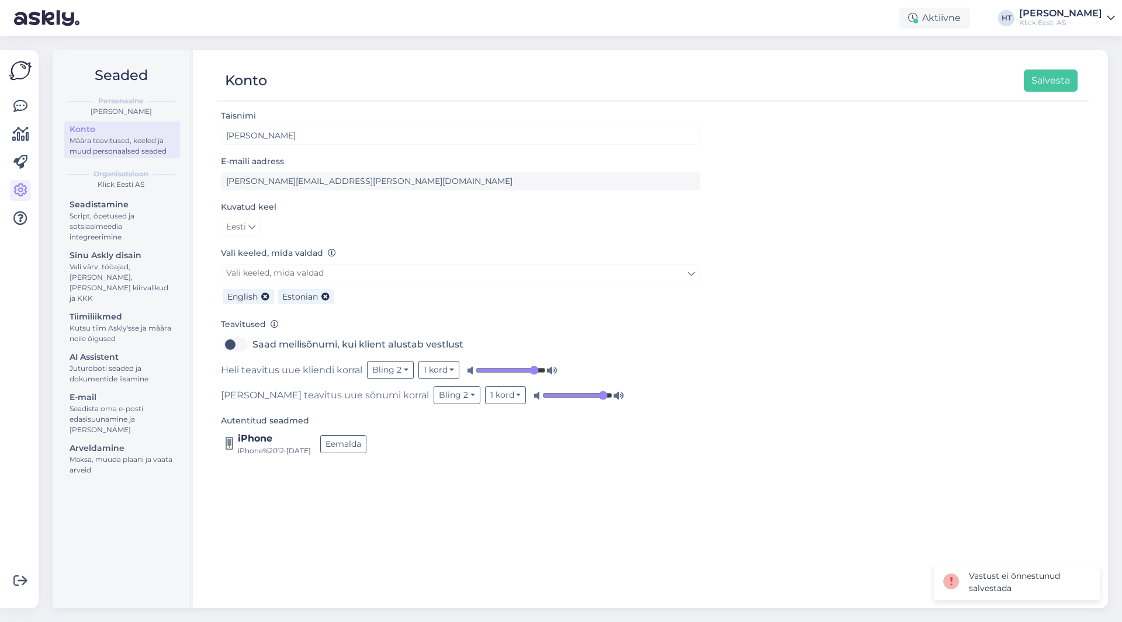
click at [33, 100] on div "Võimalused Veendu, et Askly loob sulle väärtust. Sulge Ühenda FB ja IG sõnumid …" at bounding box center [19, 329] width 39 height 558
click at [28, 103] on link at bounding box center [20, 106] width 21 height 21
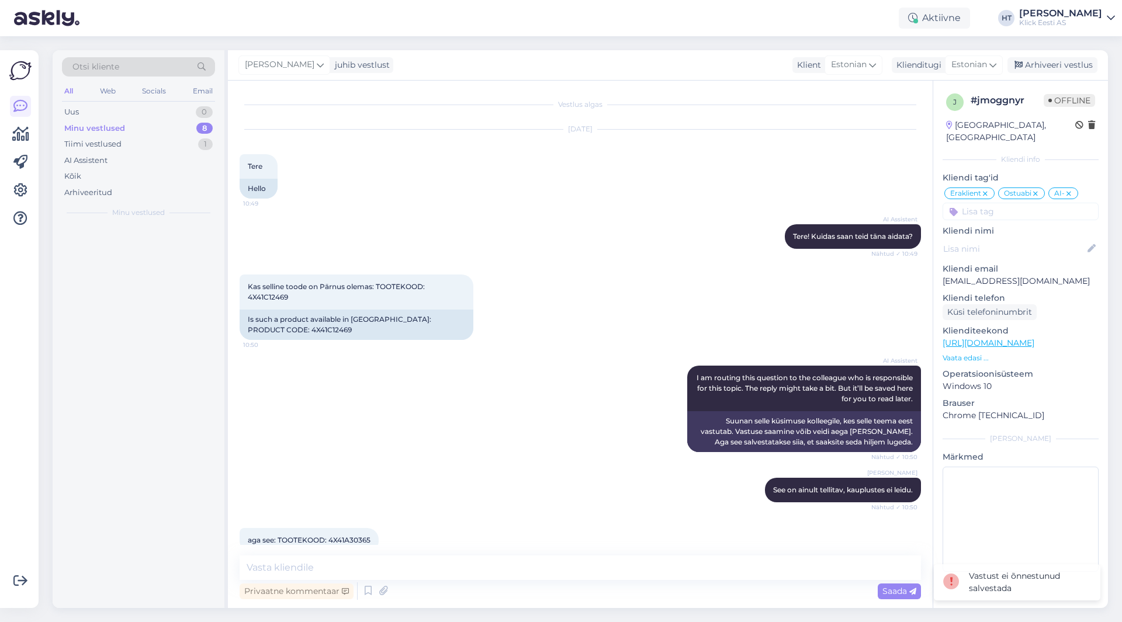
scroll to position [71, 0]
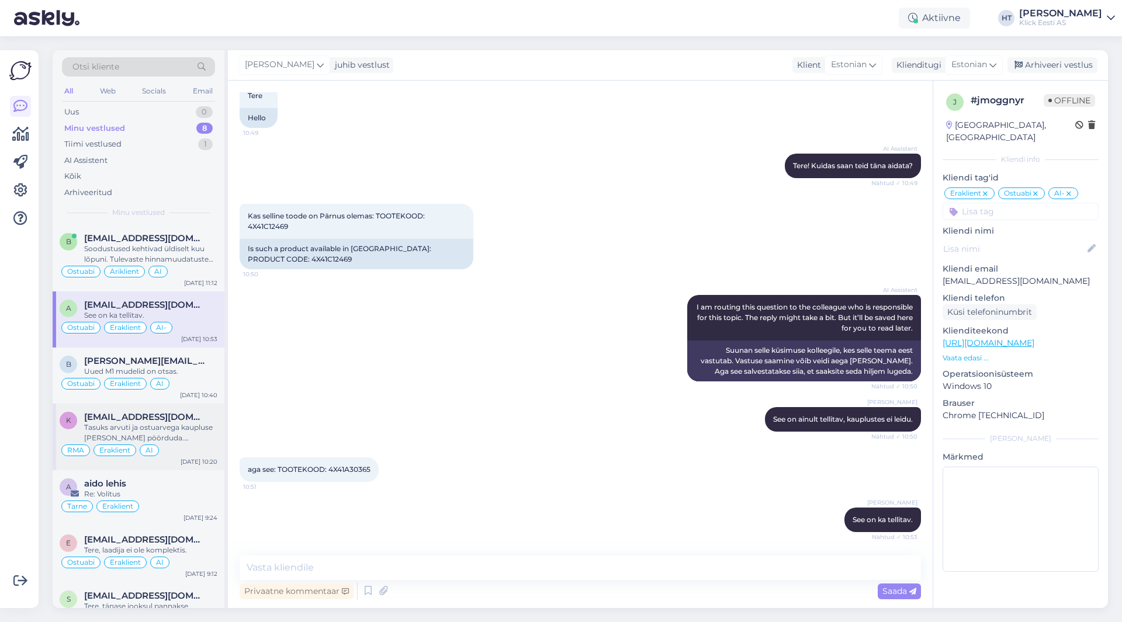
click at [185, 424] on div "Tasuks arvuti ja ostuarvega kaupluse [PERSON_NAME] pöörduda. Sealtmaalt saaks a…" at bounding box center [150, 433] width 133 height 21
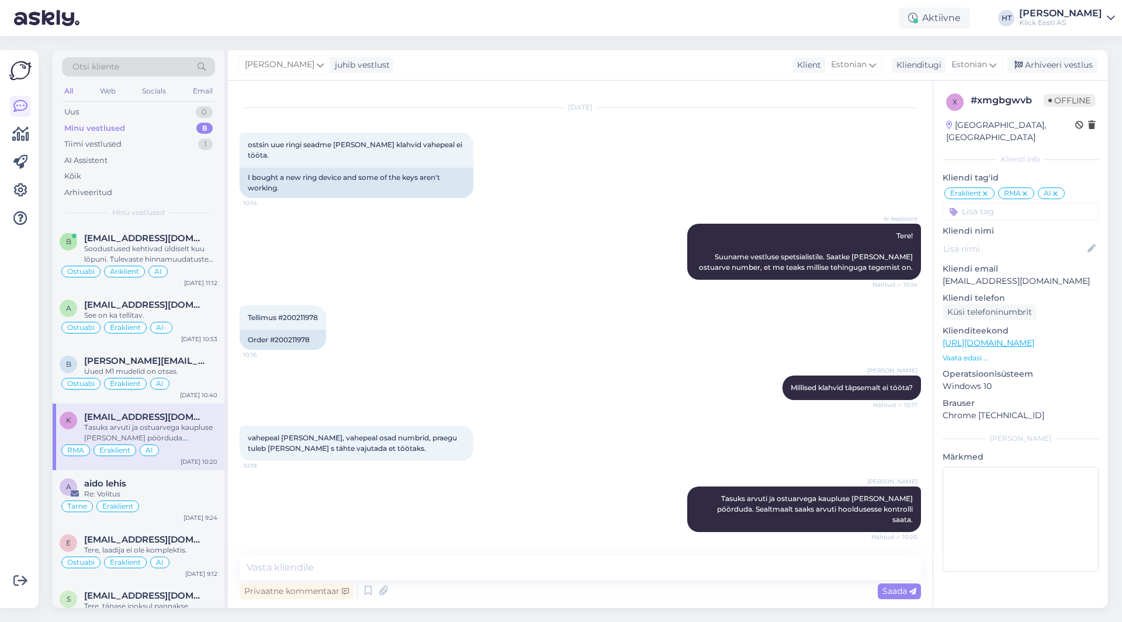
scroll to position [1, 0]
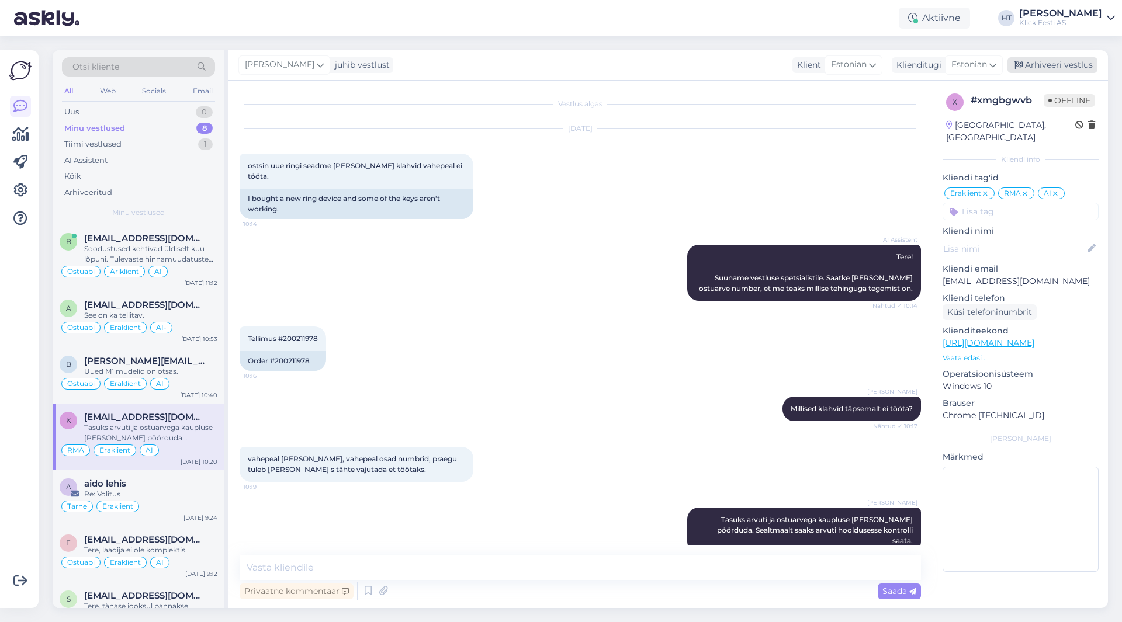
click at [1050, 67] on div "Arhiveeri vestlus" at bounding box center [1053, 65] width 90 height 16
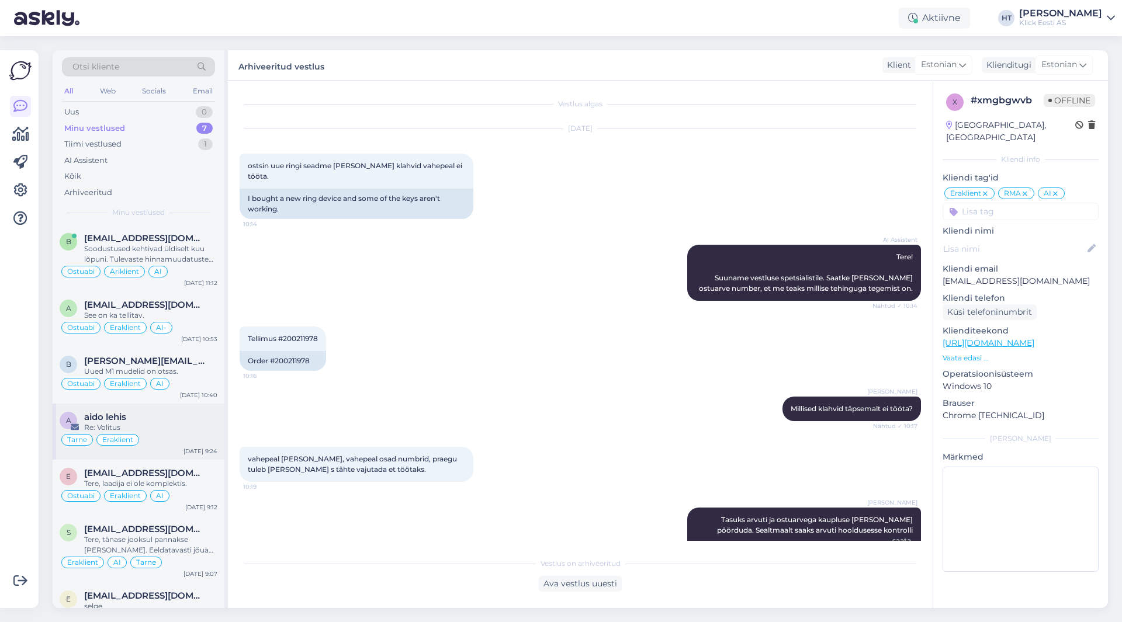
click at [179, 427] on div "Re: Volitus" at bounding box center [150, 428] width 133 height 11
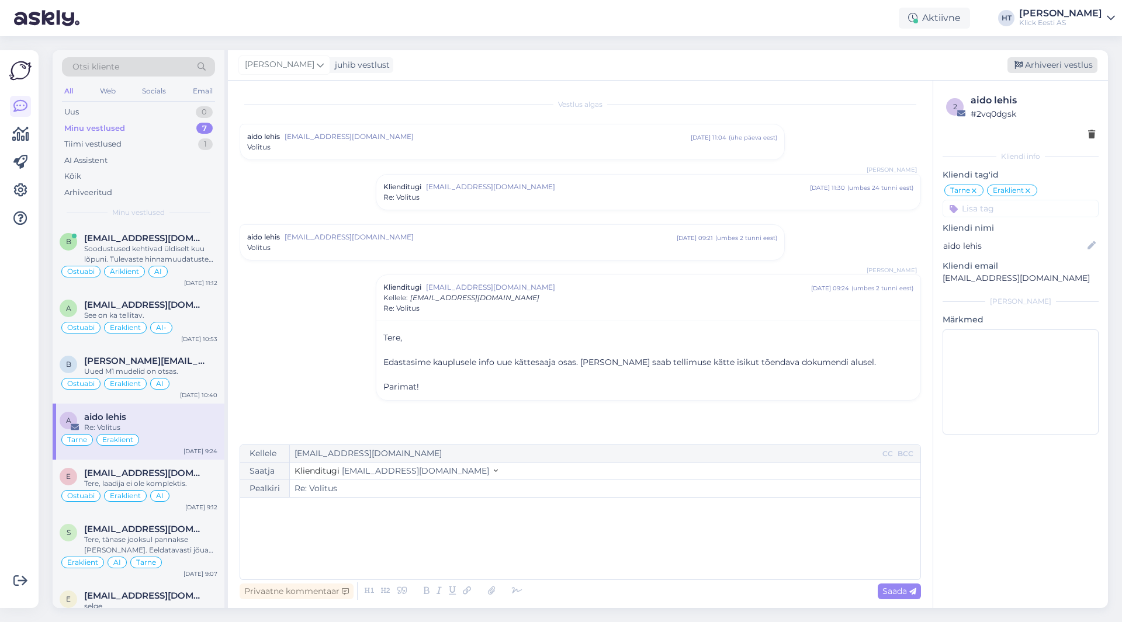
click at [1073, 67] on div "Arhiveeri vestlus" at bounding box center [1053, 65] width 90 height 16
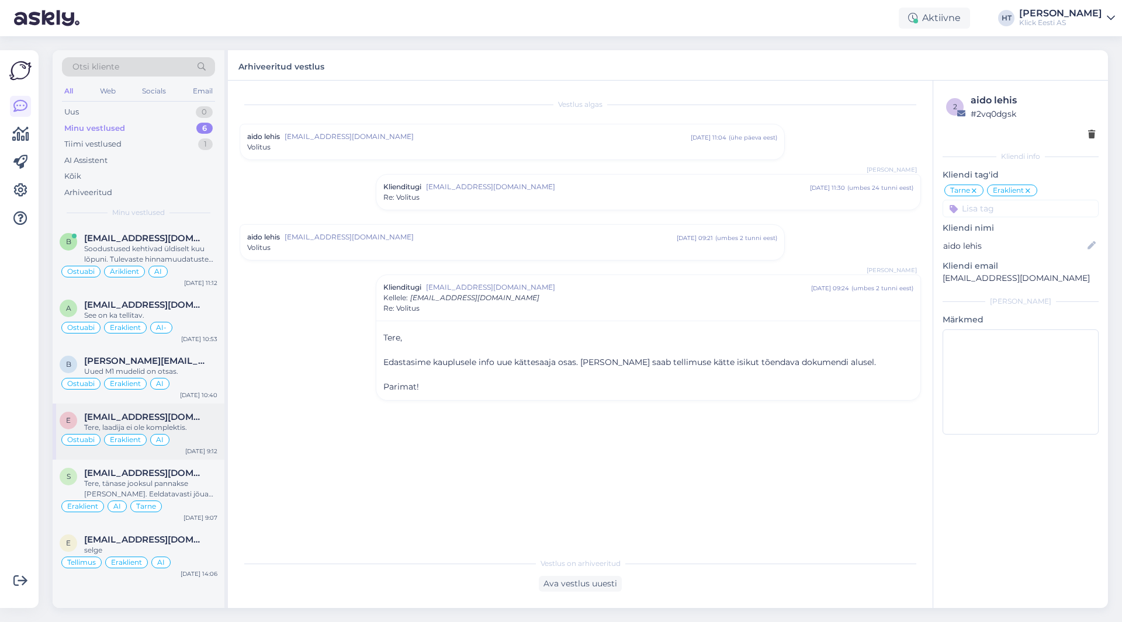
click at [179, 423] on div "Tere, laadija ei ole komplektis." at bounding box center [150, 428] width 133 height 11
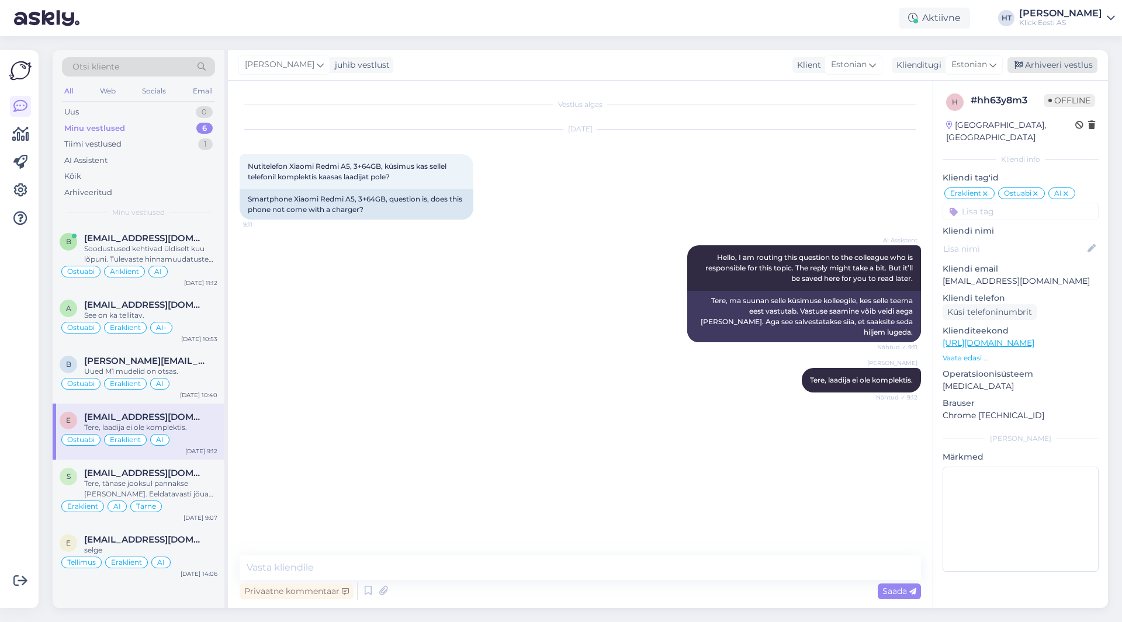
click at [1058, 61] on div "Arhiveeri vestlus" at bounding box center [1053, 65] width 90 height 16
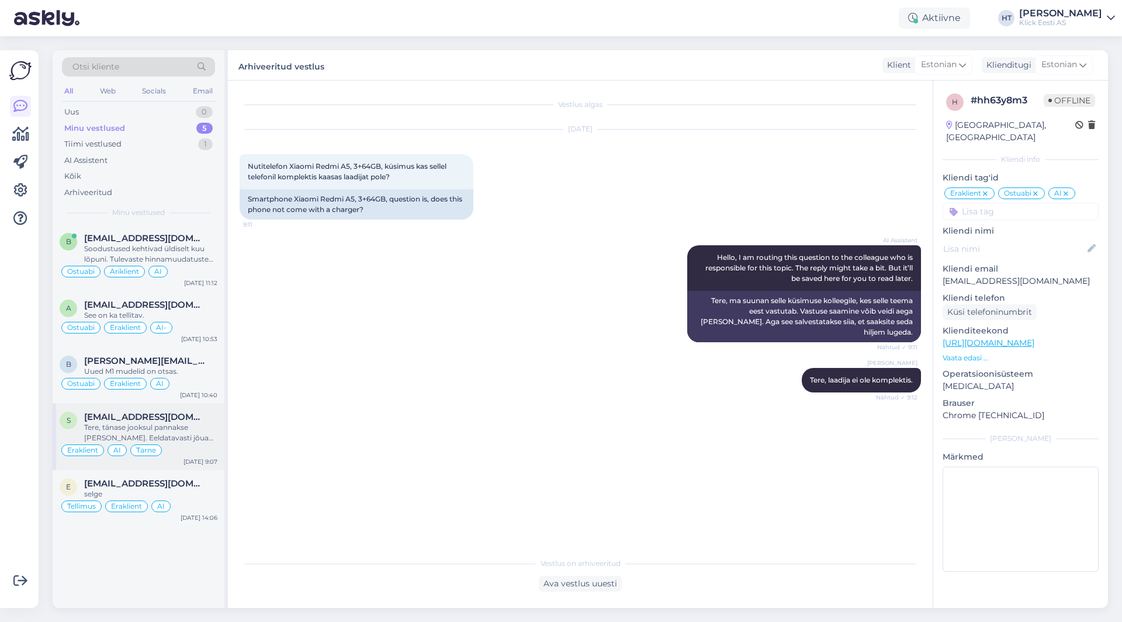
click at [173, 418] on span "[EMAIL_ADDRESS][DOMAIN_NAME]" at bounding box center [145, 417] width 122 height 11
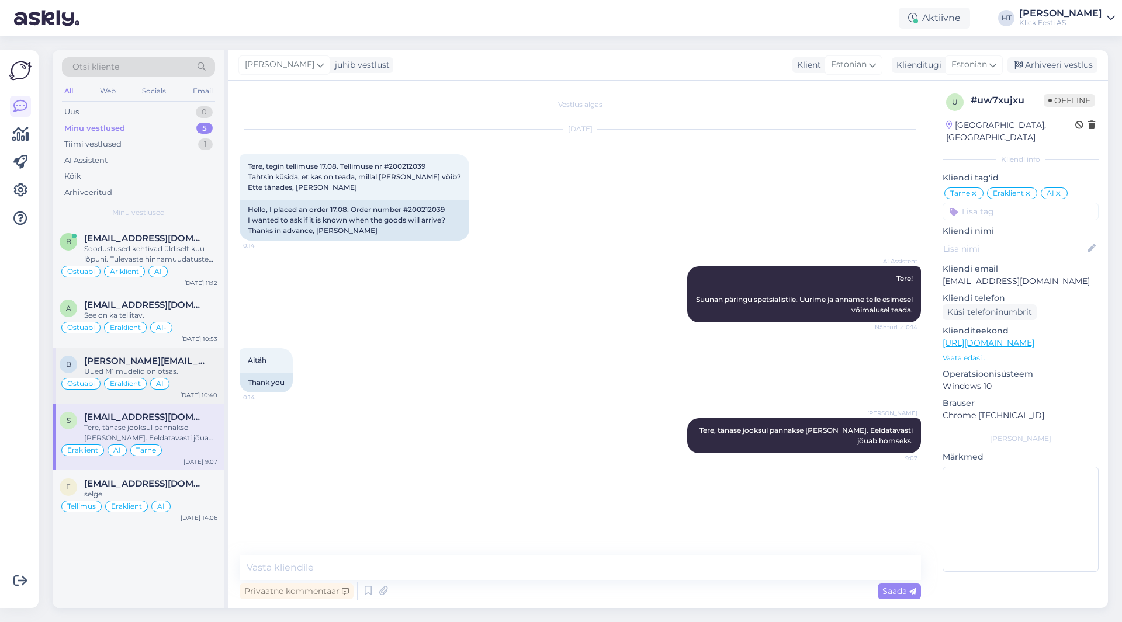
click at [169, 369] on div "Uued M1 mudelid on otsas." at bounding box center [150, 371] width 133 height 11
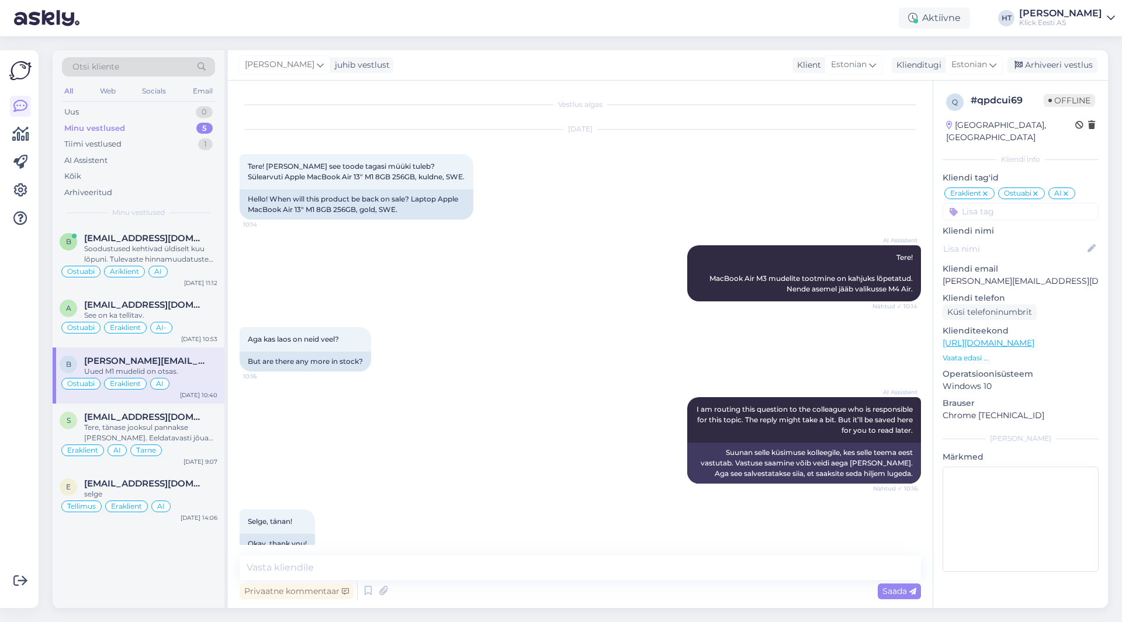
scroll to position [225, 0]
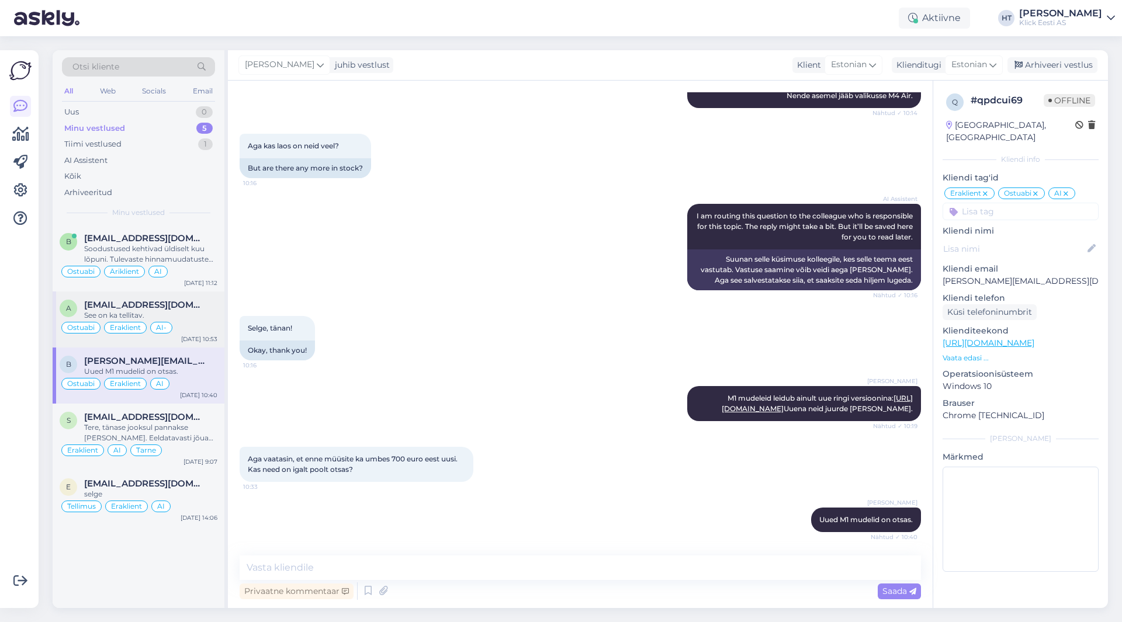
click at [170, 306] on div "[EMAIL_ADDRESS][DOMAIN_NAME]" at bounding box center [150, 305] width 133 height 11
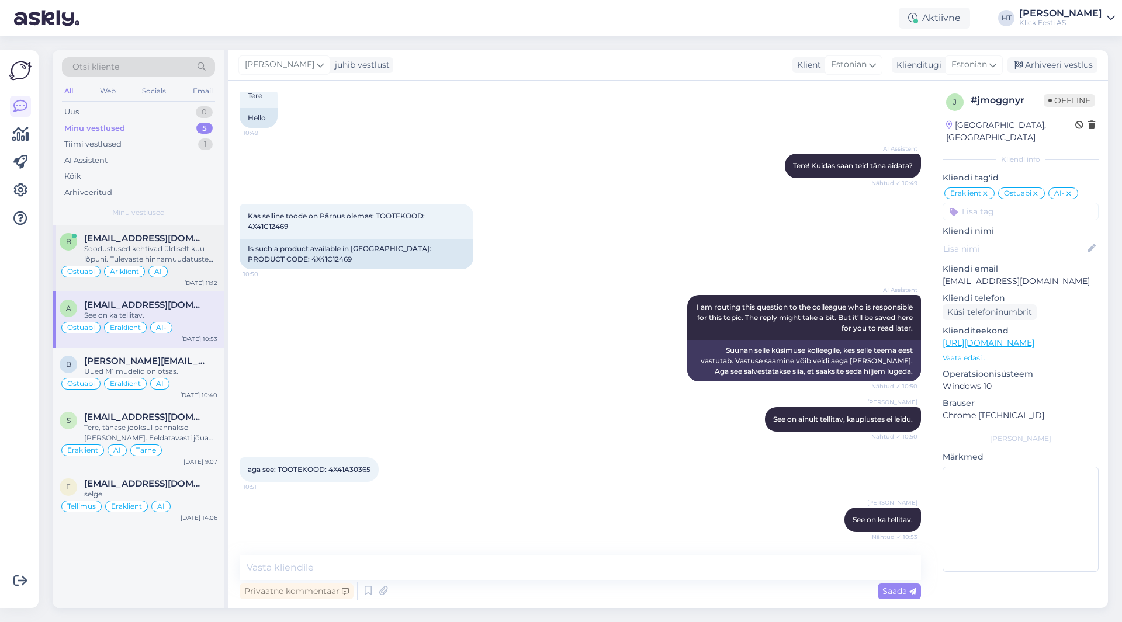
click at [185, 243] on div "[EMAIL_ADDRESS][DOMAIN_NAME]" at bounding box center [150, 238] width 133 height 11
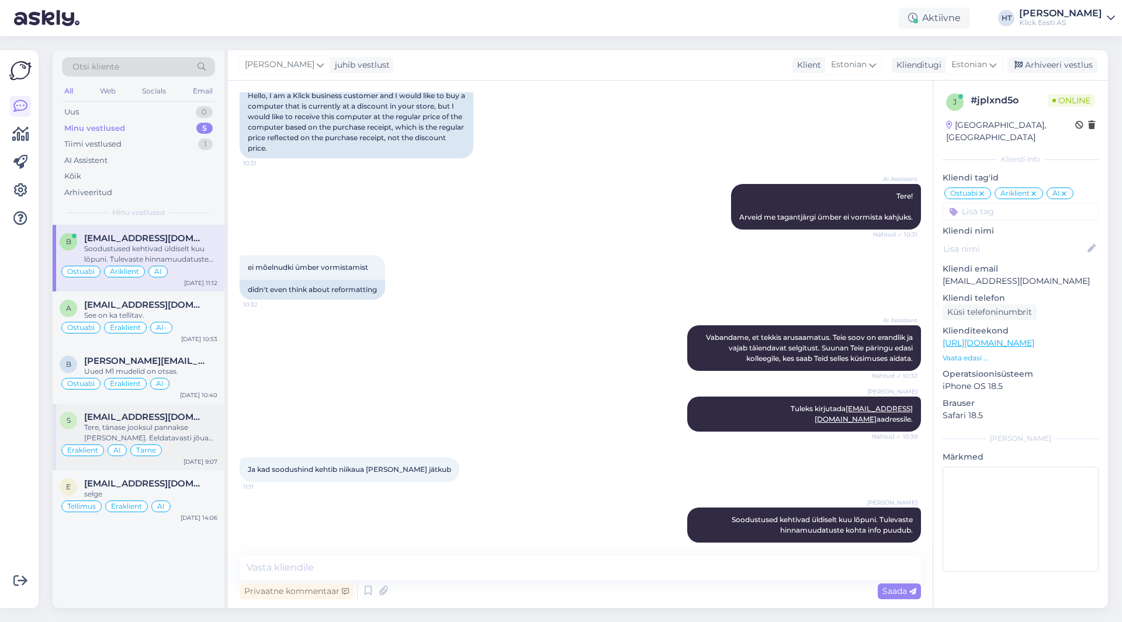
click at [178, 455] on div "Eraklient [PERSON_NAME]" at bounding box center [139, 451] width 158 height 14
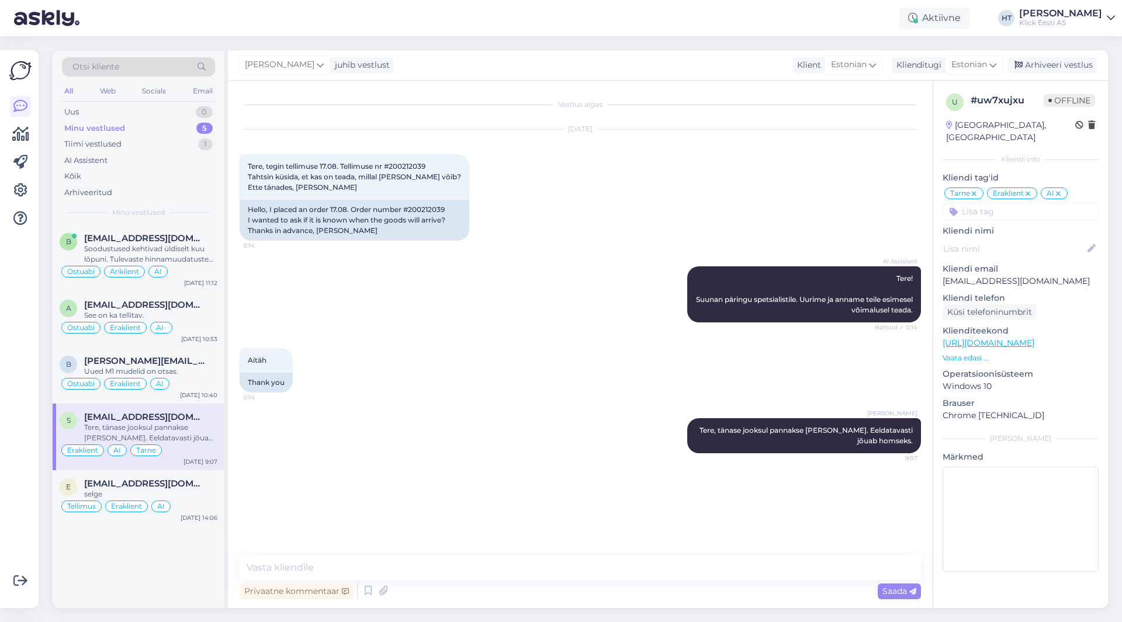
click at [597, 279] on div "AI Assistent Tere! Suunan päringu spetsialistile. Uurime ja anname teile esimes…" at bounding box center [580, 295] width 681 height 82
click at [417, 164] on span "Tere, tegin tellimuse 17.08. Tellimuse nr #200212039 Tahtsin küsida, et kas on …" at bounding box center [354, 177] width 213 height 30
click at [601, 182] on div "[DATE] Tere, tegin tellimuse 17.08. Tellimuse nr #200212039 Tahtsin küsida, et …" at bounding box center [580, 185] width 681 height 137
click at [686, 216] on div "[DATE] Tere, tegin tellimuse 17.08. Tellimuse nr #200212039 Tahtsin küsida, et …" at bounding box center [580, 185] width 681 height 137
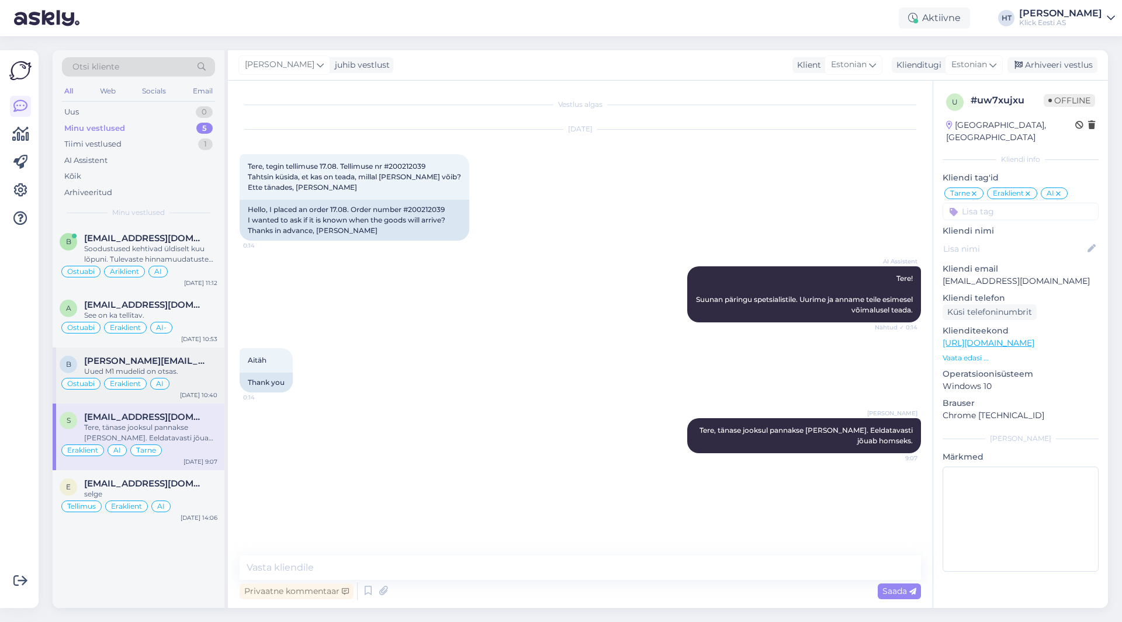
click at [179, 376] on div "Uued M1 mudelid on otsas." at bounding box center [150, 371] width 133 height 11
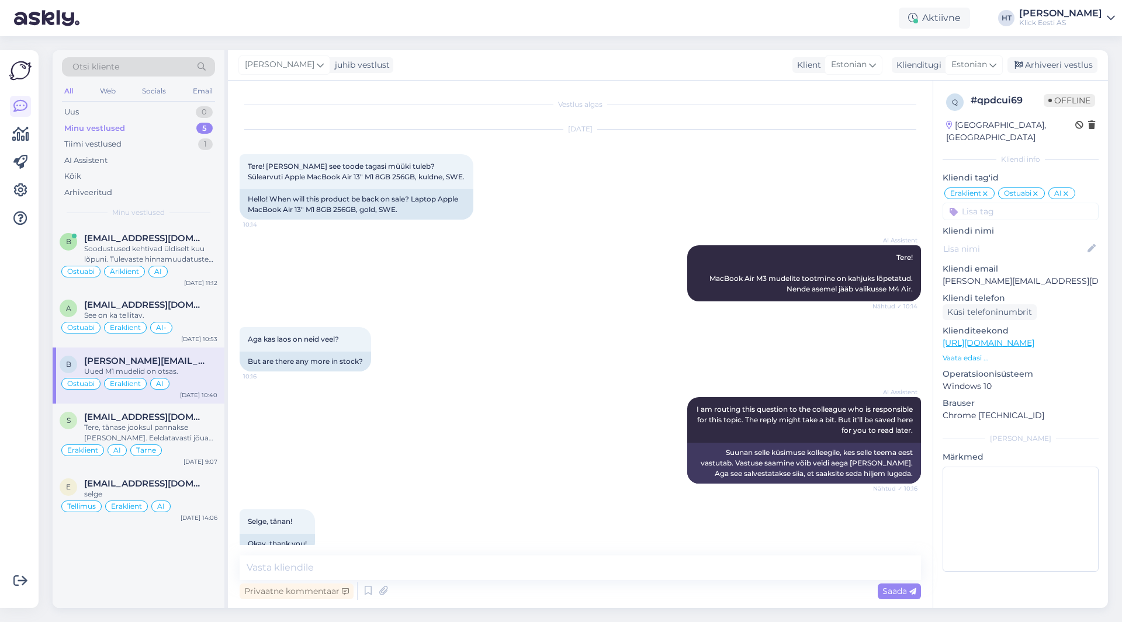
scroll to position [225, 0]
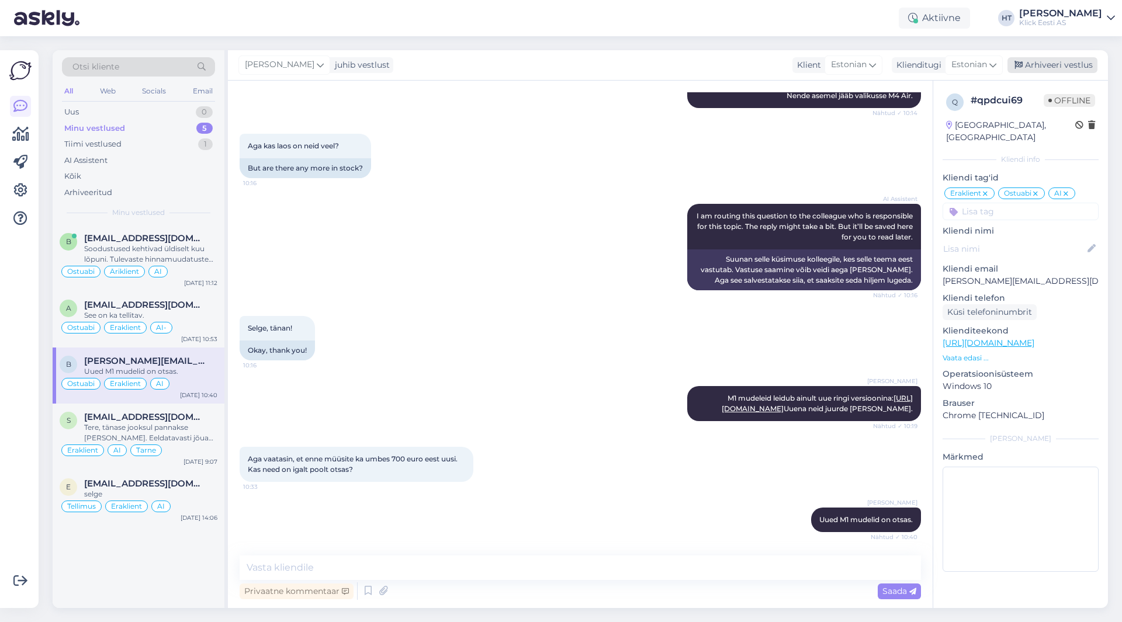
click at [1037, 58] on div "Arhiveeri vestlus" at bounding box center [1053, 65] width 90 height 16
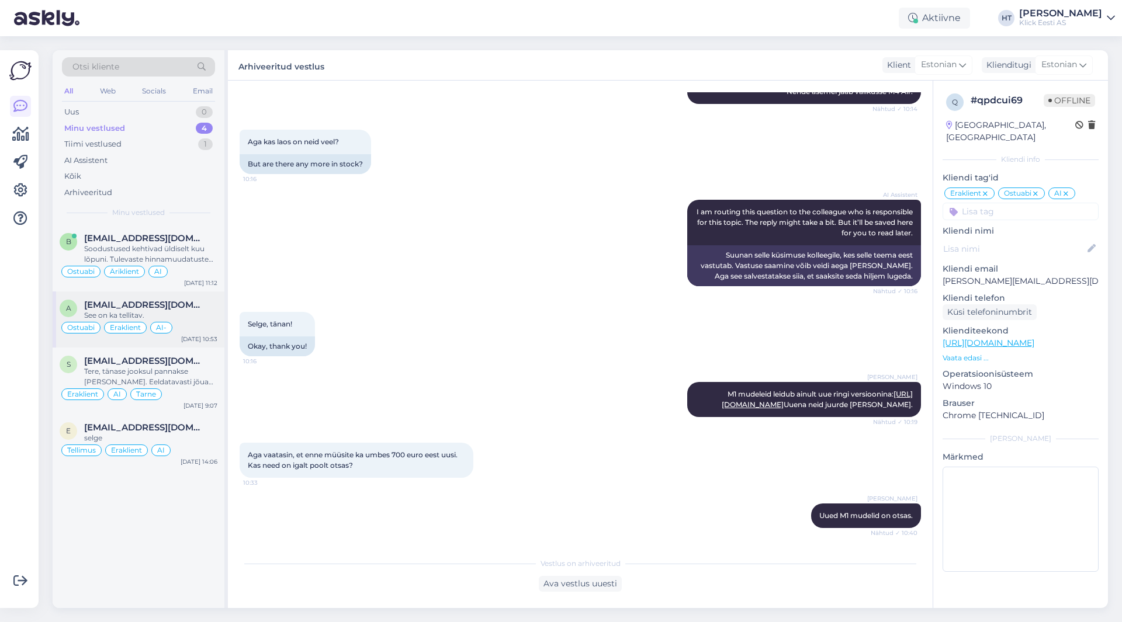
click at [153, 331] on div "AI-" at bounding box center [161, 328] width 22 height 12
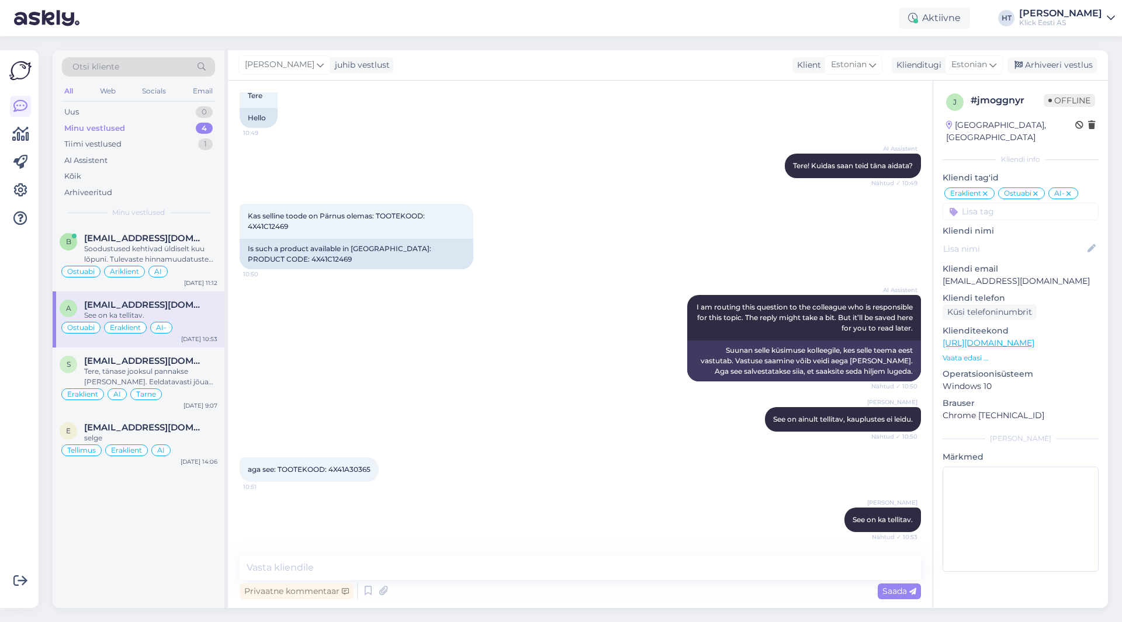
click at [554, 310] on div "AI Assistent I am routing this question to the colleague who is responsible for…" at bounding box center [580, 338] width 681 height 112
click at [453, 336] on div "AI Assistent I am routing this question to the colleague who is responsible for…" at bounding box center [580, 338] width 681 height 112
click at [170, 127] on div "Minu vestlused 4" at bounding box center [138, 128] width 153 height 16
click at [165, 110] on div "Uus 1" at bounding box center [138, 112] width 153 height 16
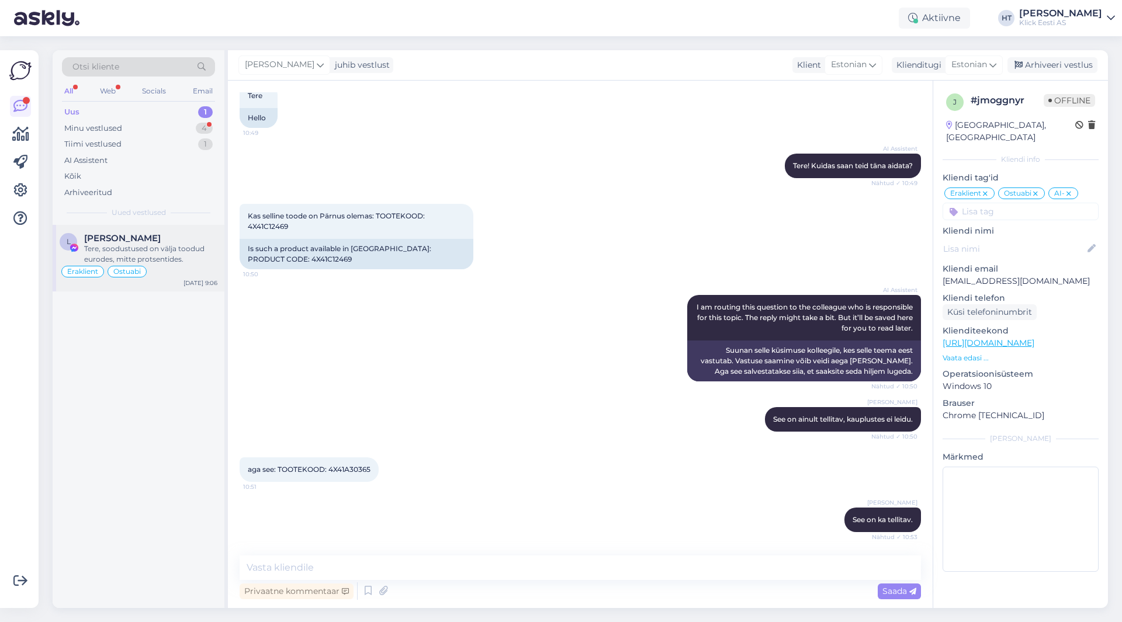
click at [174, 233] on div "[PERSON_NAME]" at bounding box center [150, 238] width 133 height 11
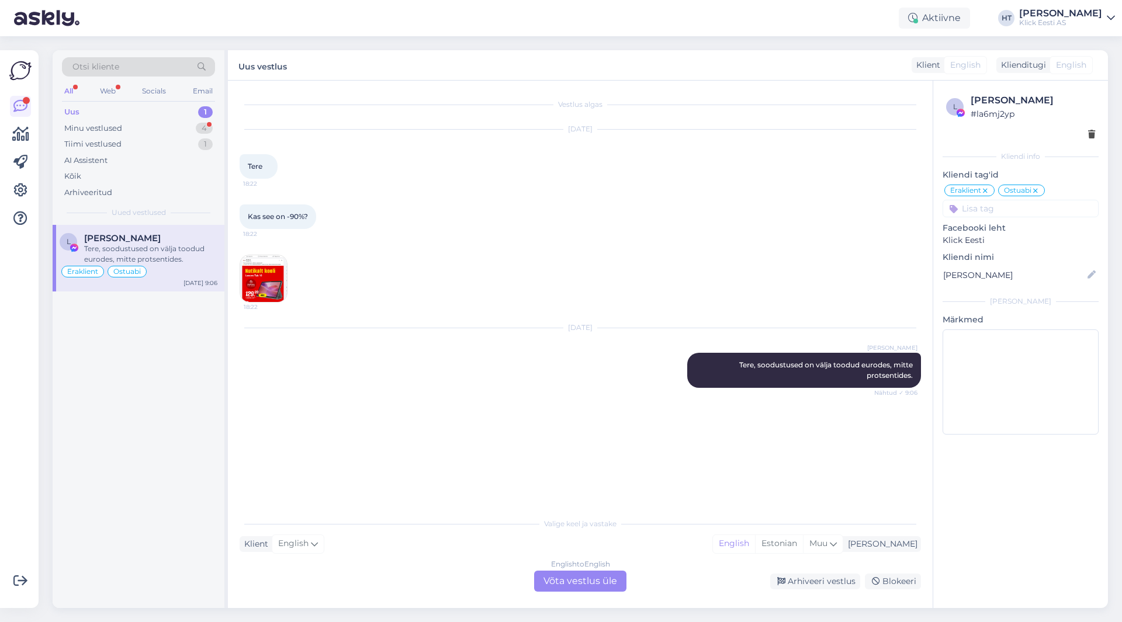
click at [73, 89] on div "All" at bounding box center [68, 91] width 13 height 15
click at [778, 423] on div "Vestlus algas [DATE] Tere 18:22 Kas see on -90%? 18:22 18:22 [DATE] [PERSON_NAM…" at bounding box center [586, 296] width 692 height 409
click at [191, 130] on div "Minu vestlused 4" at bounding box center [138, 128] width 153 height 16
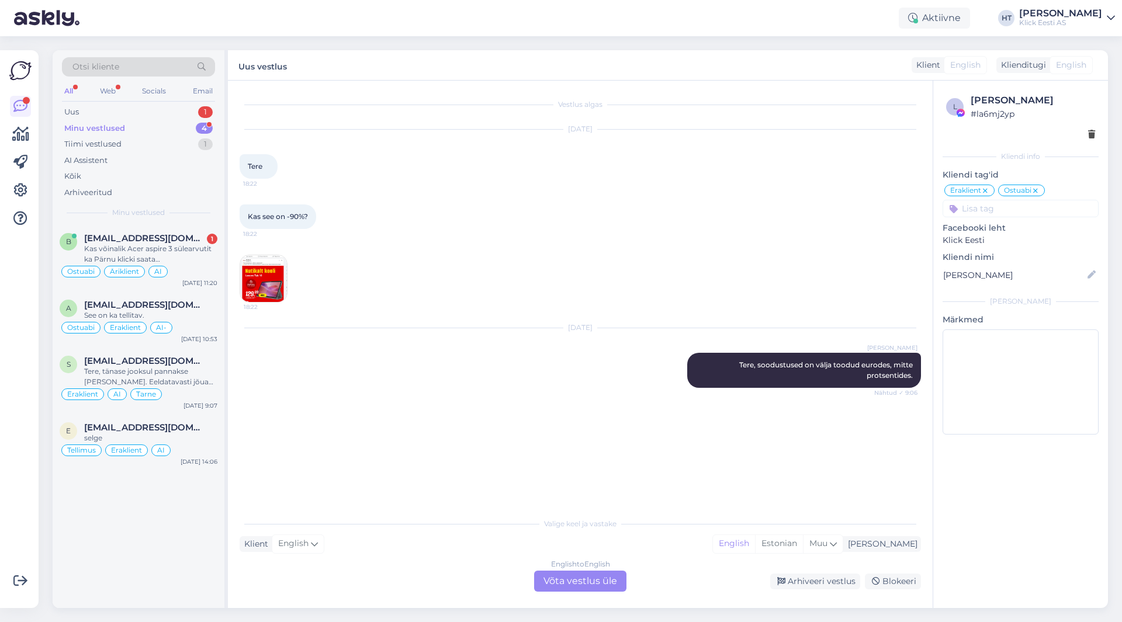
click at [152, 512] on div "b [EMAIL_ADDRESS][DOMAIN_NAME] 1 Kas võinalik Acer aspire 3 sülearvutit ka Pärn…" at bounding box center [139, 416] width 172 height 383
click at [124, 489] on div "b [EMAIL_ADDRESS][DOMAIN_NAME] 1 Kas võinalik Acer aspire 3 sülearvutit ka Pärn…" at bounding box center [139, 416] width 172 height 383
click at [125, 489] on div "b [EMAIL_ADDRESS][DOMAIN_NAME] 1 Kas võinalik Acer aspire 3 sülearvutit ka Pärn…" at bounding box center [139, 416] width 172 height 383
click at [169, 112] on div "Uus 1" at bounding box center [138, 112] width 153 height 16
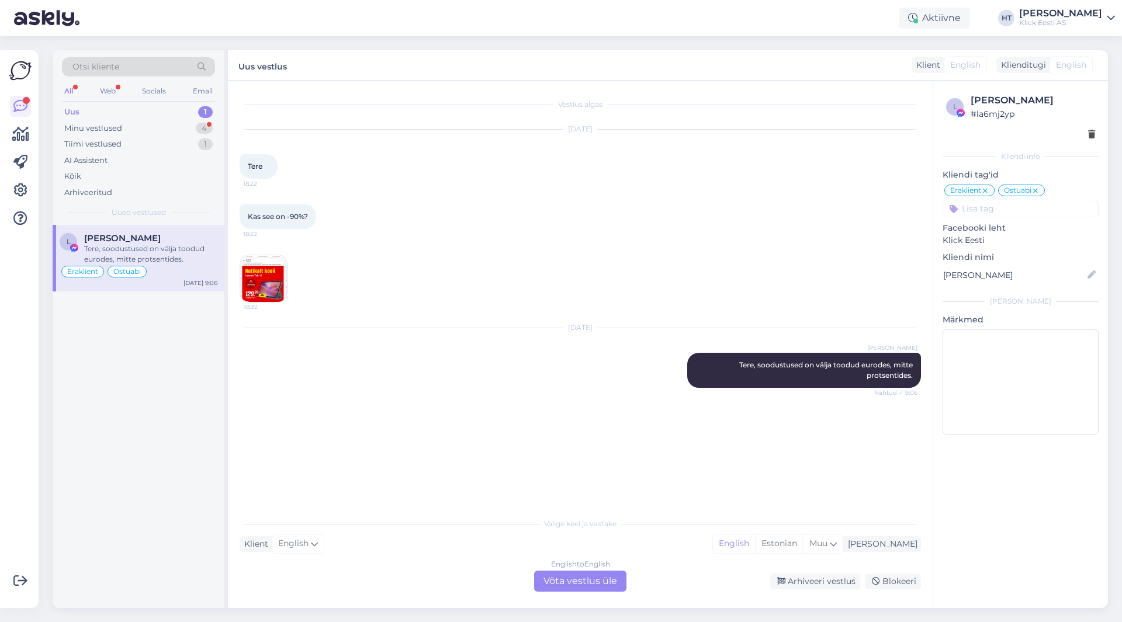
click at [176, 243] on div "[PERSON_NAME]" at bounding box center [150, 238] width 133 height 11
click at [597, 584] on div "English to English Võta vestlus üle" at bounding box center [580, 581] width 92 height 21
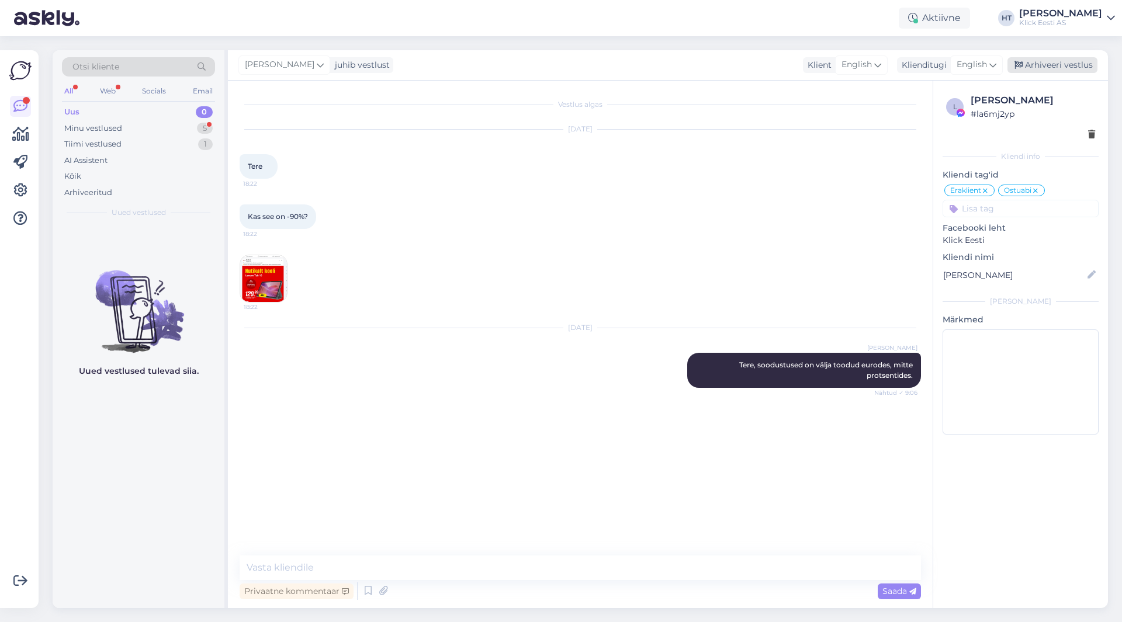
click at [1050, 61] on div "Arhiveeri vestlus" at bounding box center [1053, 65] width 90 height 16
click at [191, 130] on div "Minu vestlused 4" at bounding box center [138, 128] width 153 height 16
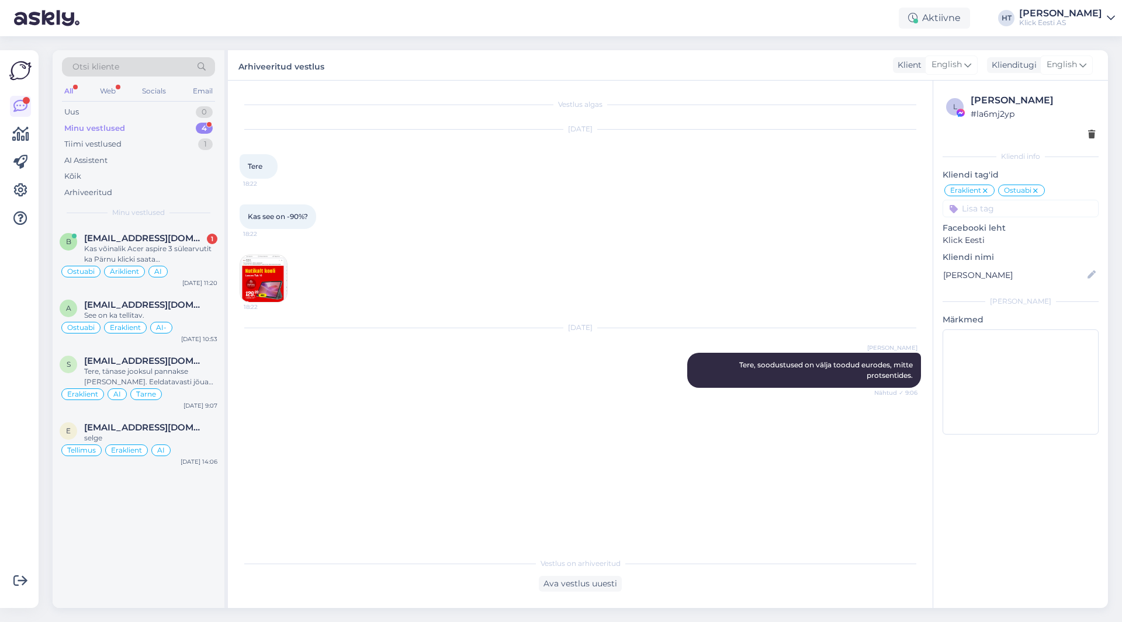
click at [170, 546] on div "b [EMAIL_ADDRESS][DOMAIN_NAME] 1 Kas võinalik Acer aspire 3 sülearvutit ka Pärn…" at bounding box center [139, 416] width 172 height 383
click at [184, 115] on div "Uus 1" at bounding box center [138, 112] width 153 height 16
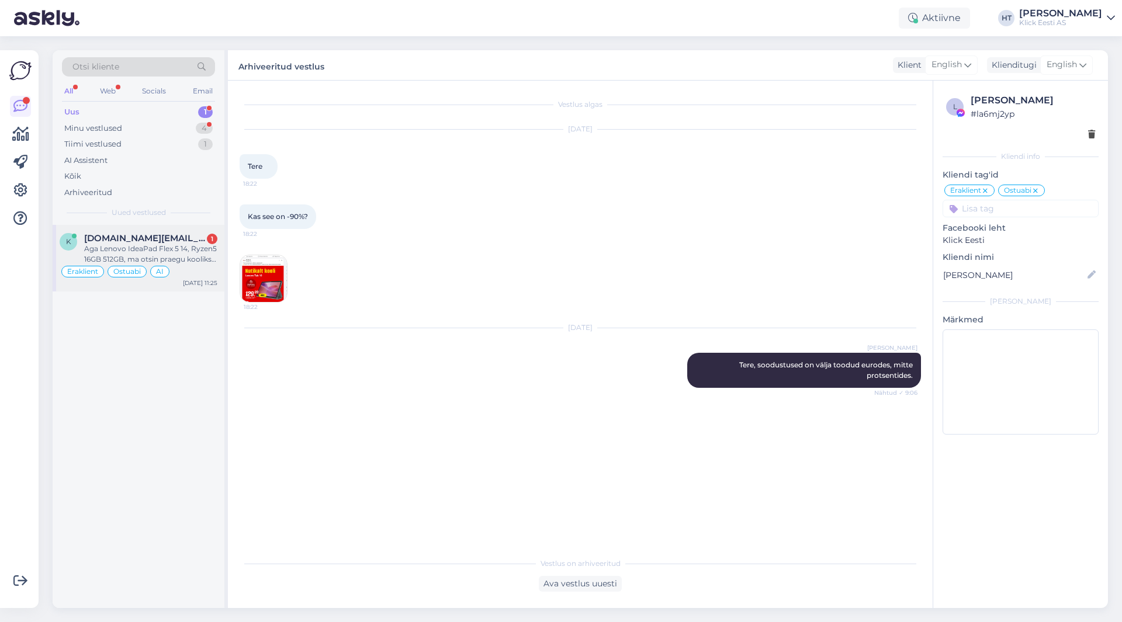
click at [186, 240] on span "[DOMAIN_NAME][EMAIL_ADDRESS][PERSON_NAME][DOMAIN_NAME]" at bounding box center [145, 238] width 122 height 11
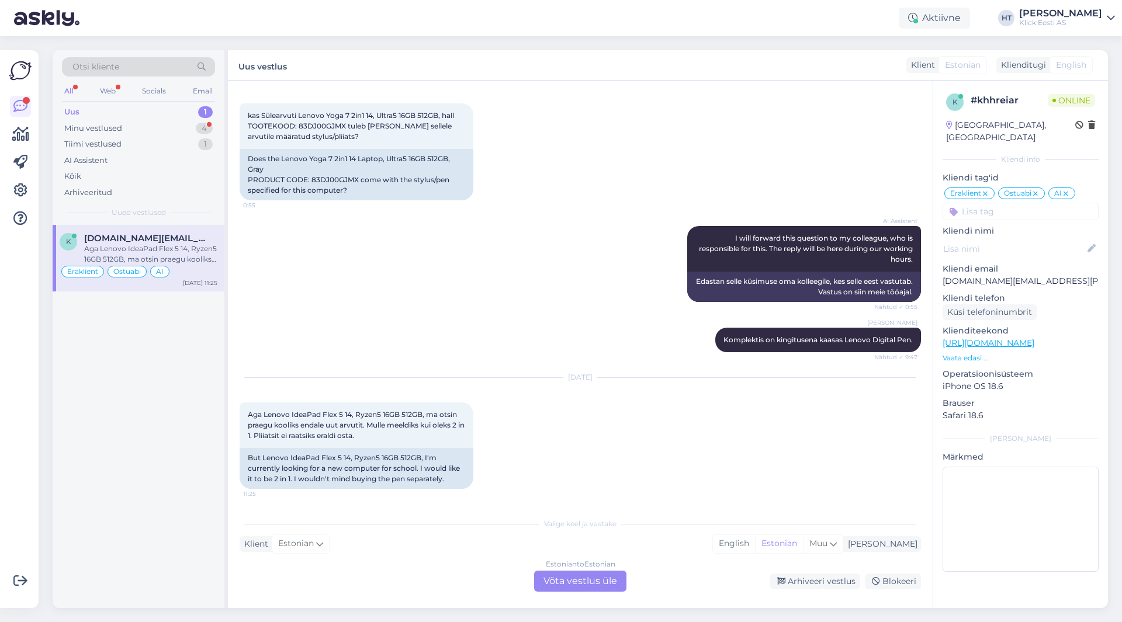
scroll to position [172, 0]
drag, startPoint x: 291, startPoint y: 414, endPoint x: 354, endPoint y: 414, distance: 62.5
click at [354, 414] on span "Aga Lenovo IdeaPad Flex 5 14, Ryzen5 16GB 512GB, ma otsin praegu kooliks endale…" at bounding box center [357, 425] width 219 height 30
click at [336, 411] on span "Aga Lenovo IdeaPad Flex 5 14, Ryzen5 16GB 512GB, ma otsin praegu kooliks endale…" at bounding box center [357, 425] width 219 height 30
click at [265, 413] on span "Aga Lenovo IdeaPad Flex 5 14, Ryzen5 16GB 512GB, ma otsin praegu kooliks endale…" at bounding box center [357, 425] width 219 height 30
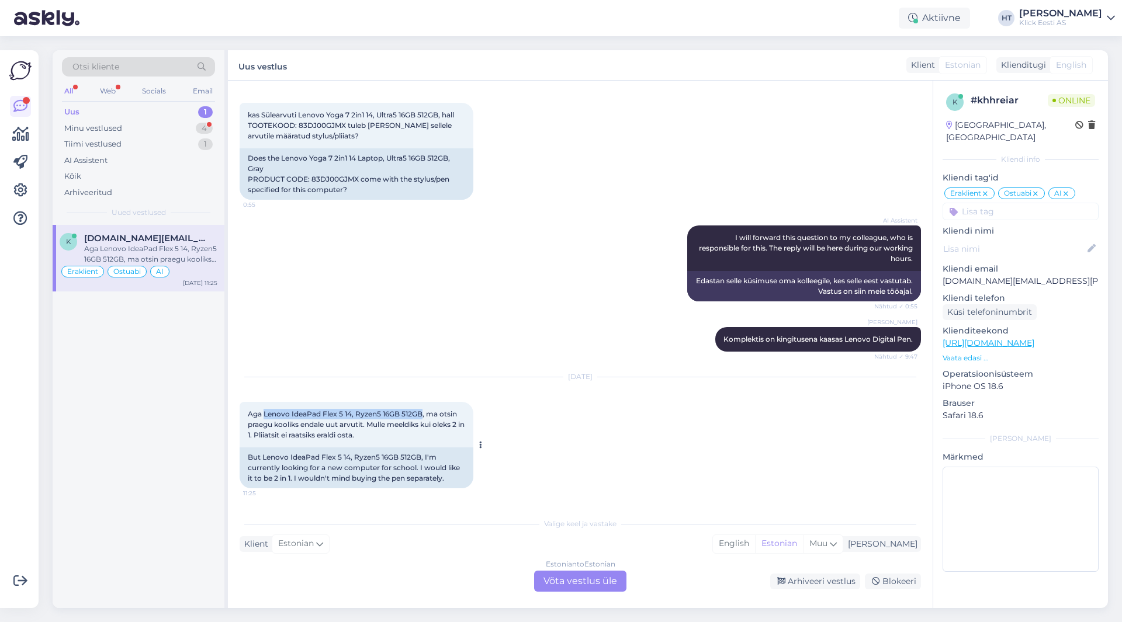
drag, startPoint x: 265, startPoint y: 413, endPoint x: 423, endPoint y: 415, distance: 158.4
click at [423, 415] on span "Aga Lenovo IdeaPad Flex 5 14, Ryzen5 16GB 512GB, ma otsin praegu kooliks endale…" at bounding box center [357, 425] width 219 height 30
click at [196, 125] on div "4" at bounding box center [204, 129] width 17 height 12
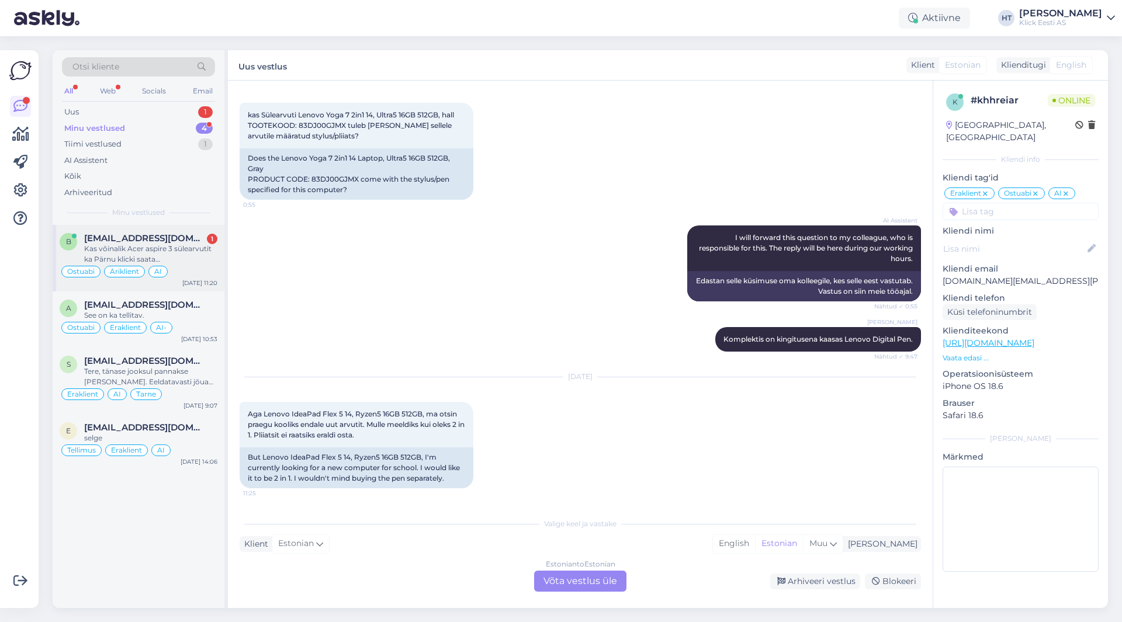
click at [188, 238] on div "[EMAIL_ADDRESS][DOMAIN_NAME] 1" at bounding box center [150, 238] width 133 height 11
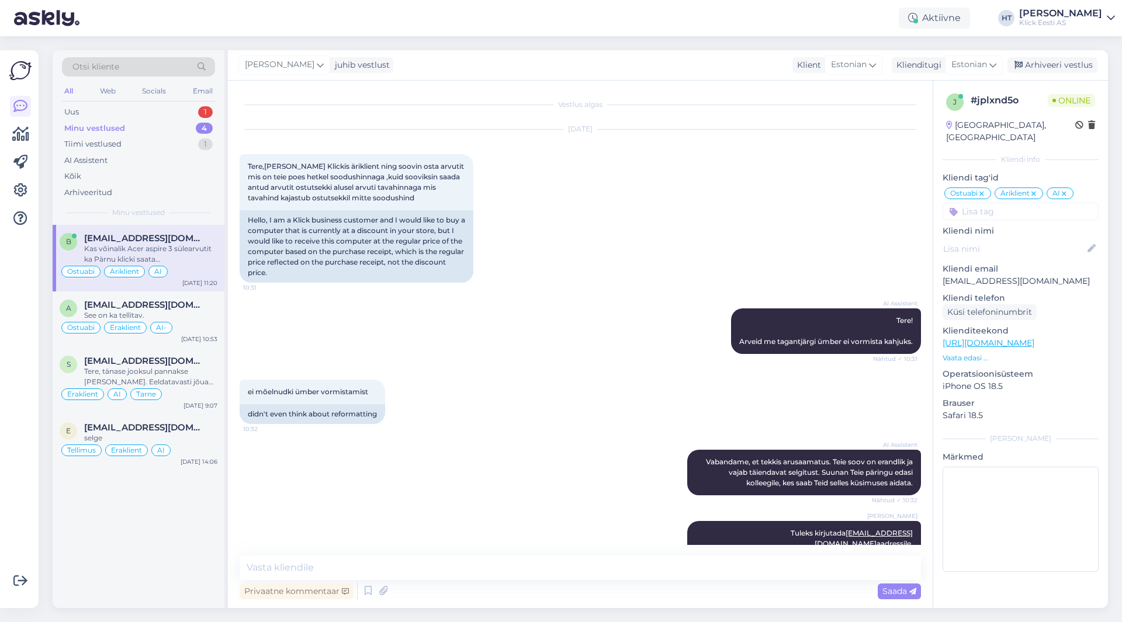
scroll to position [185, 0]
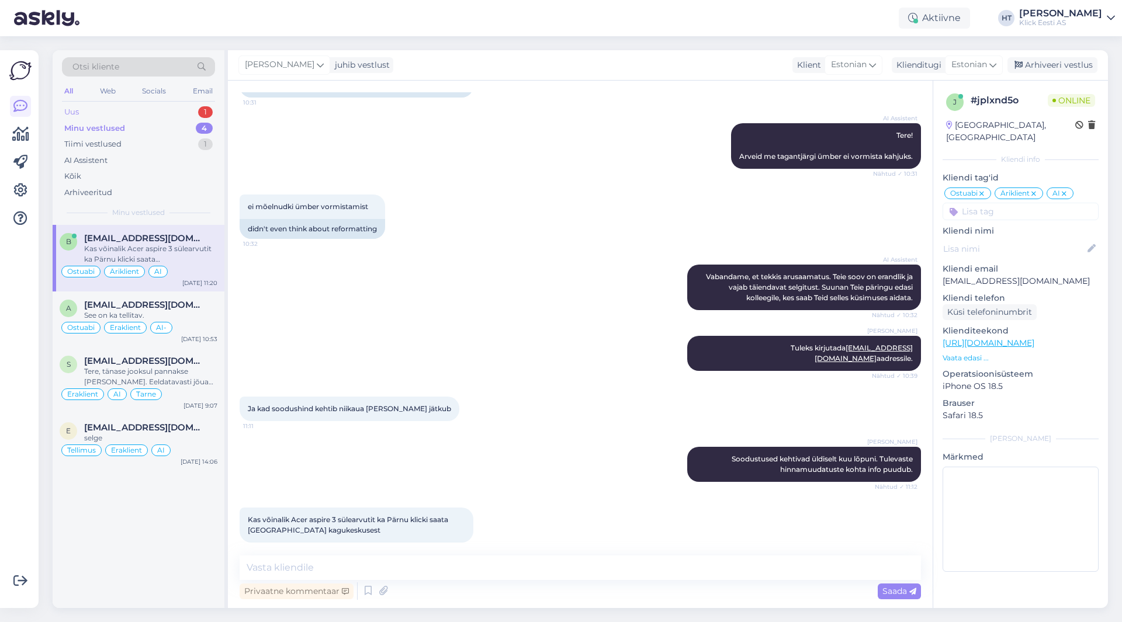
click at [185, 111] on div "Uus 1" at bounding box center [138, 112] width 153 height 16
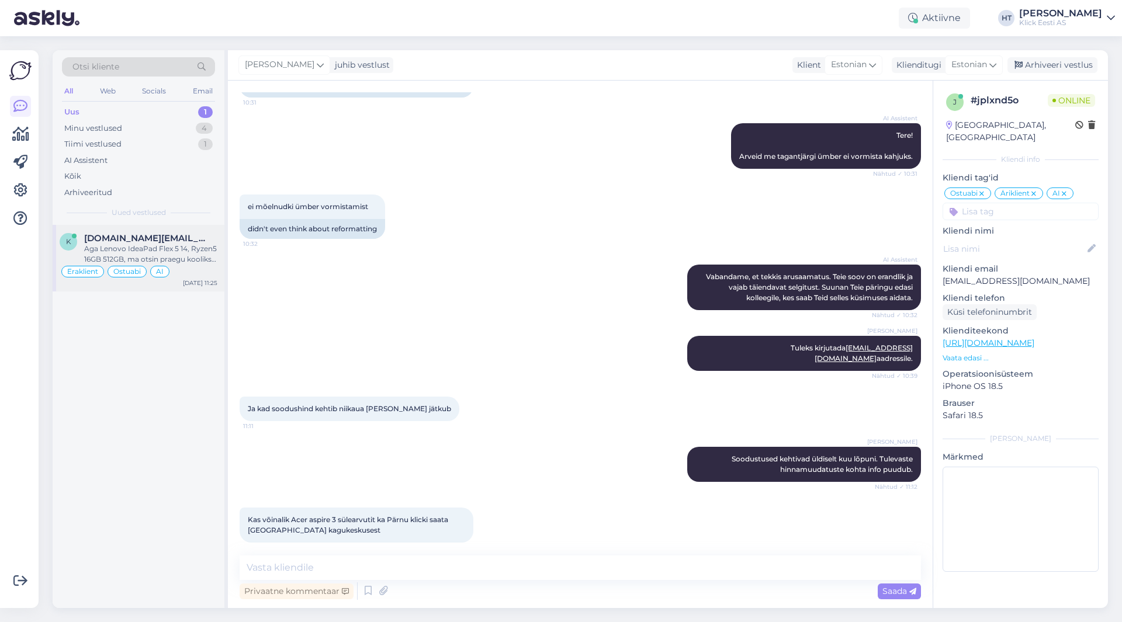
click at [165, 262] on div "Aga Lenovo IdeaPad Flex 5 14, Ryzen5 16GB 512GB, ma otsin praegu kooliks endale…" at bounding box center [150, 254] width 133 height 21
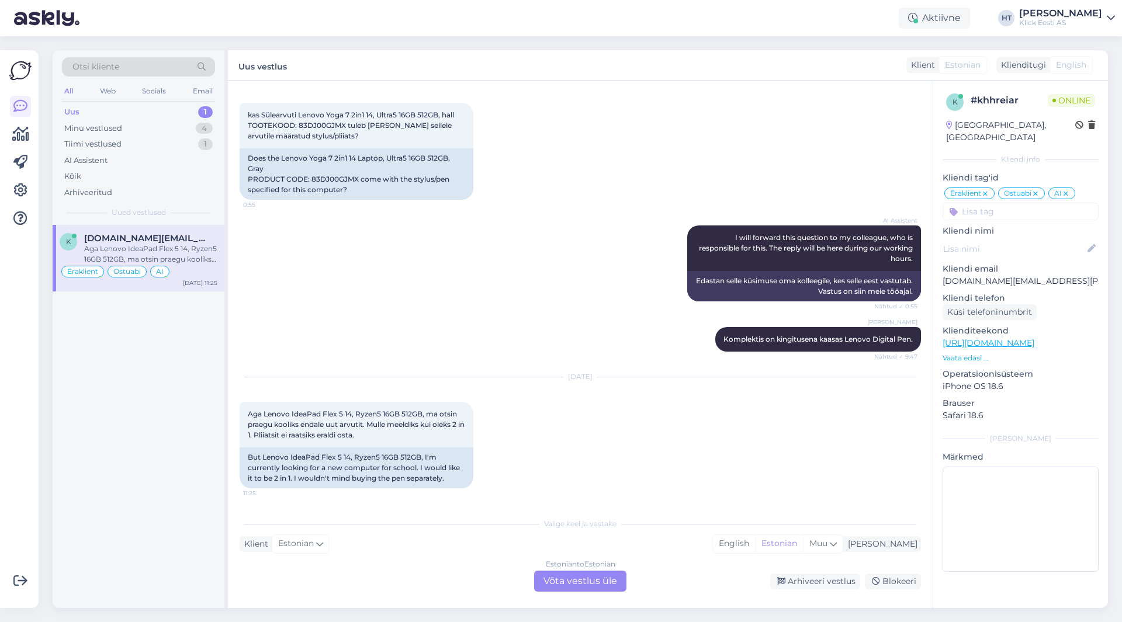
click at [586, 581] on div "Estonian to Estonian Võta vestlus üle" at bounding box center [580, 581] width 92 height 21
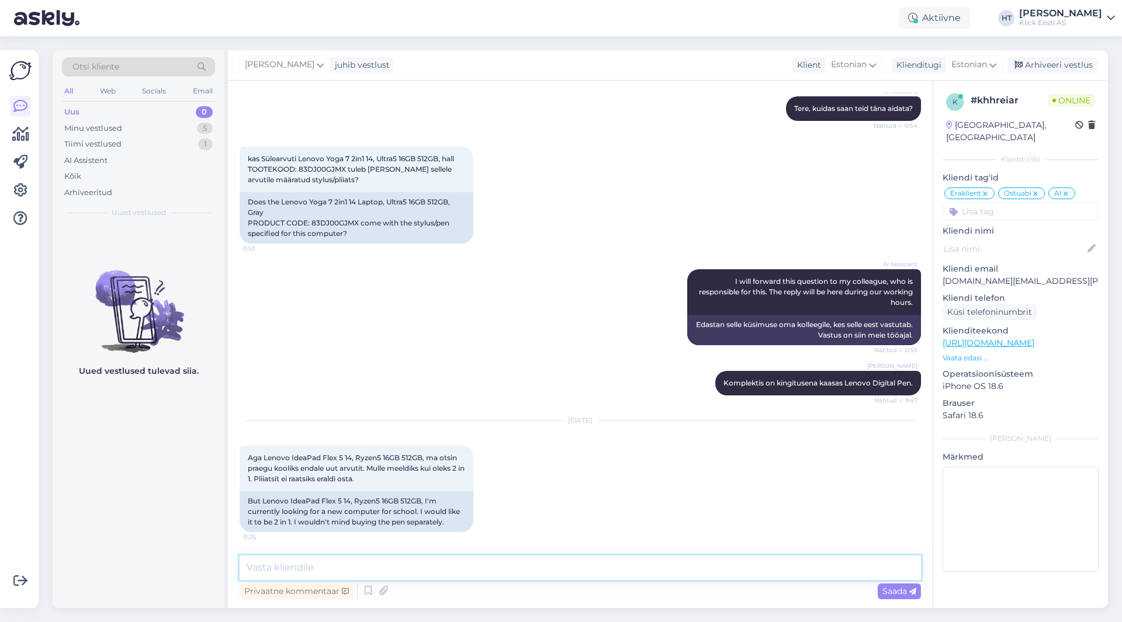
click at [577, 569] on textarea at bounding box center [580, 568] width 681 height 25
type textarea "<"
type textarea "Sellel ei ole pliiatsit kaasas."
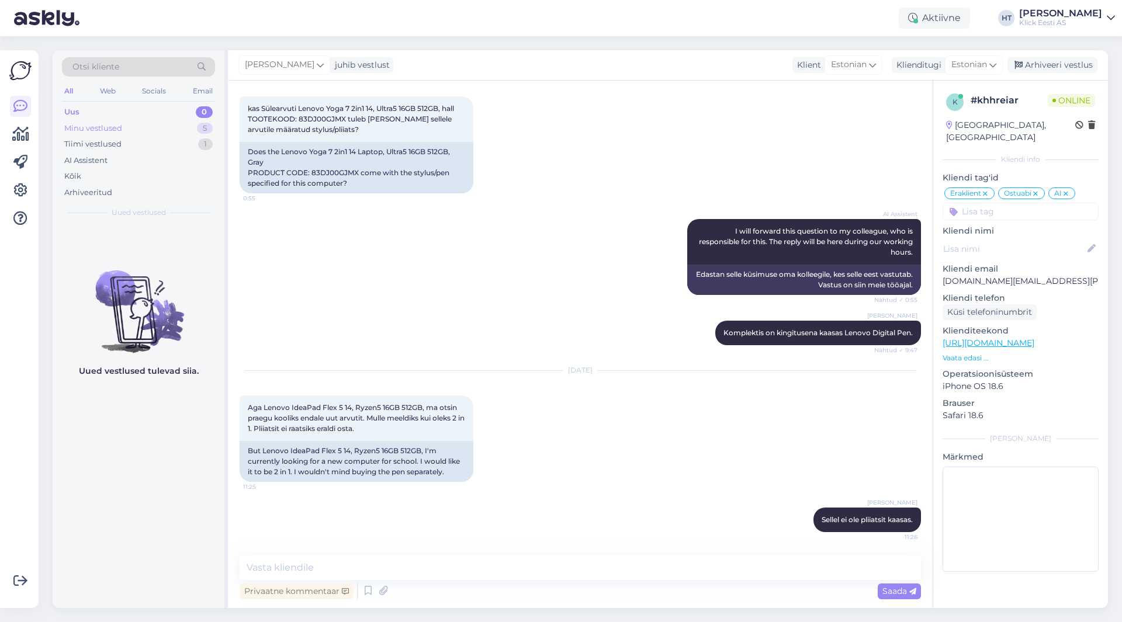
click at [205, 122] on div "Minu vestlused 5" at bounding box center [138, 128] width 153 height 16
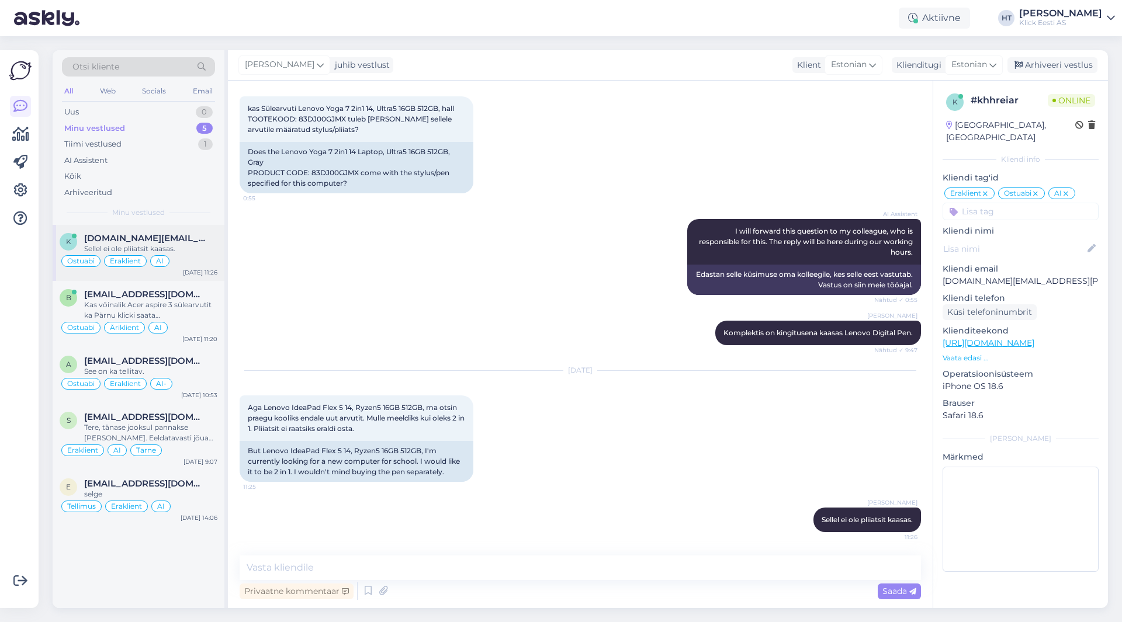
click at [190, 236] on span "[DOMAIN_NAME][EMAIL_ADDRESS][PERSON_NAME][DOMAIN_NAME]" at bounding box center [145, 238] width 122 height 11
click at [190, 279] on div "k [DOMAIN_NAME][EMAIL_ADDRESS][PERSON_NAME][DOMAIN_NAME] Sellel ei ole pliiatsi…" at bounding box center [139, 253] width 172 height 56
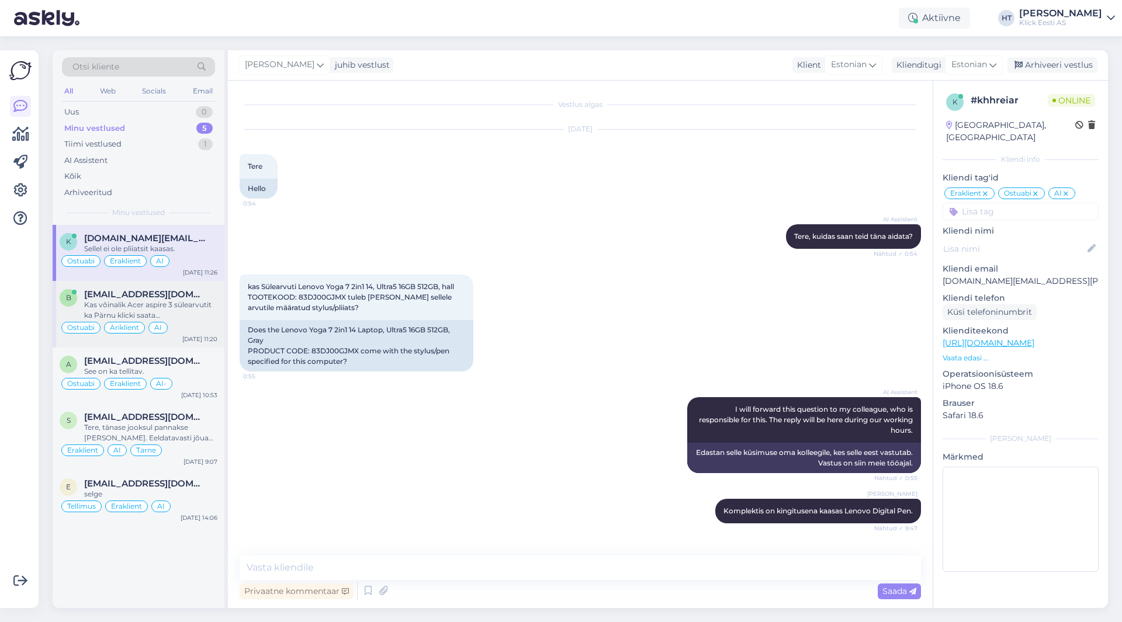
click at [192, 288] on div "b [EMAIL_ADDRESS][DOMAIN_NAME] Kas võinalik Acer aspire 3 sülearvutit ka Pärnu …" at bounding box center [139, 314] width 172 height 67
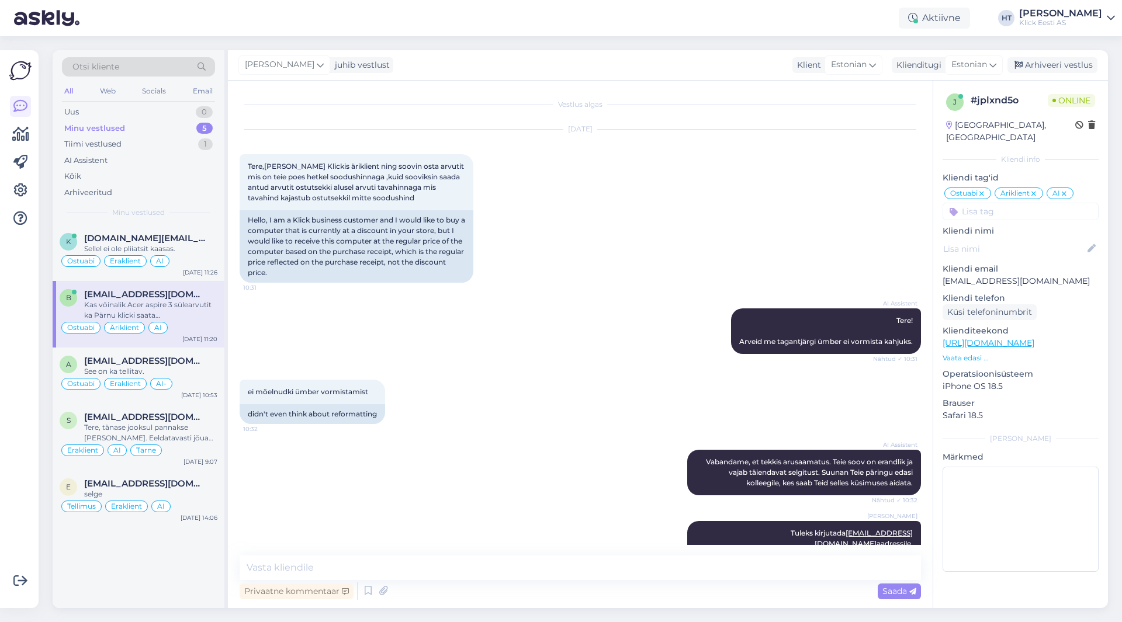
scroll to position [185, 0]
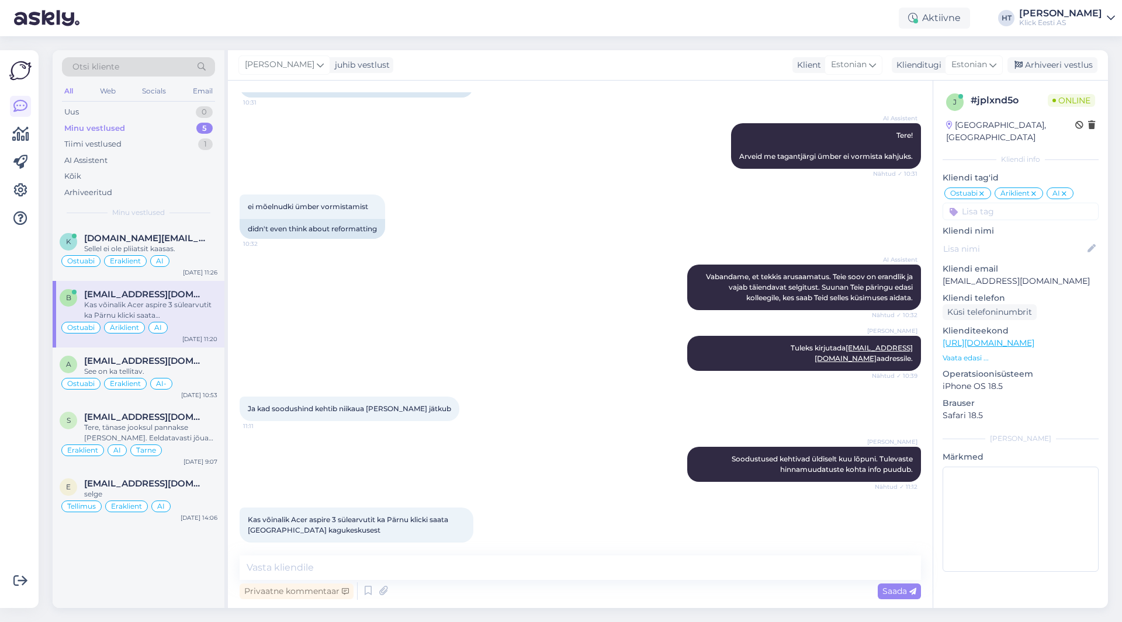
click at [136, 70] on div "Otsi kliente" at bounding box center [138, 66] width 153 height 19
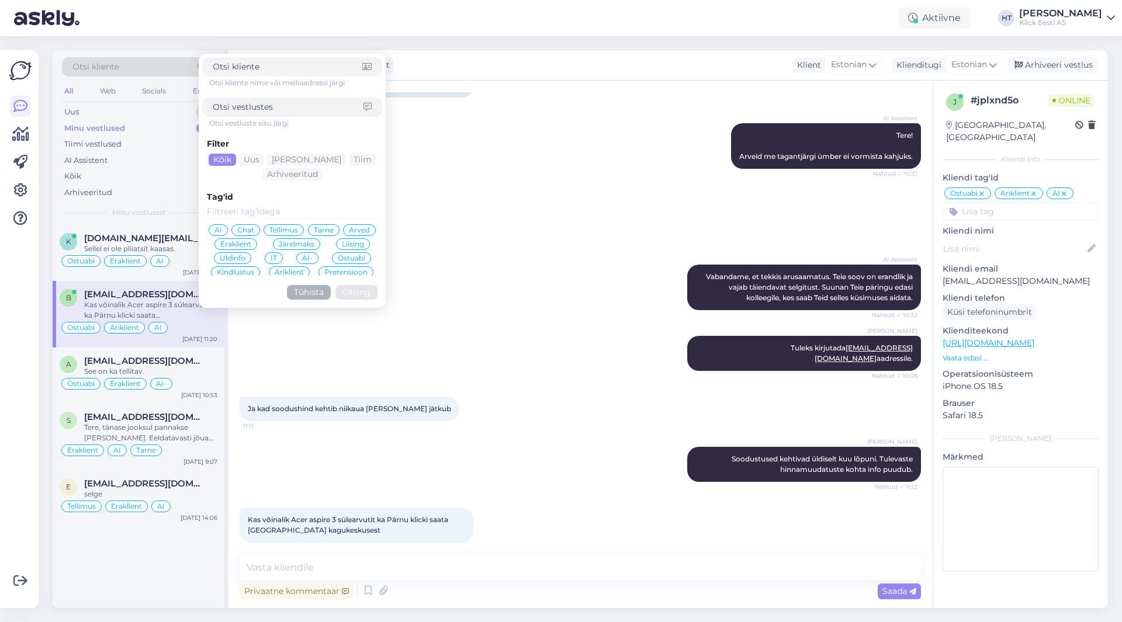
click at [259, 106] on input at bounding box center [288, 107] width 151 height 12
click at [575, 344] on div "[PERSON_NAME] Tuleks kirjutada [EMAIL_ADDRESS][DOMAIN_NAME] aadressile. Nähtud …" at bounding box center [580, 353] width 681 height 61
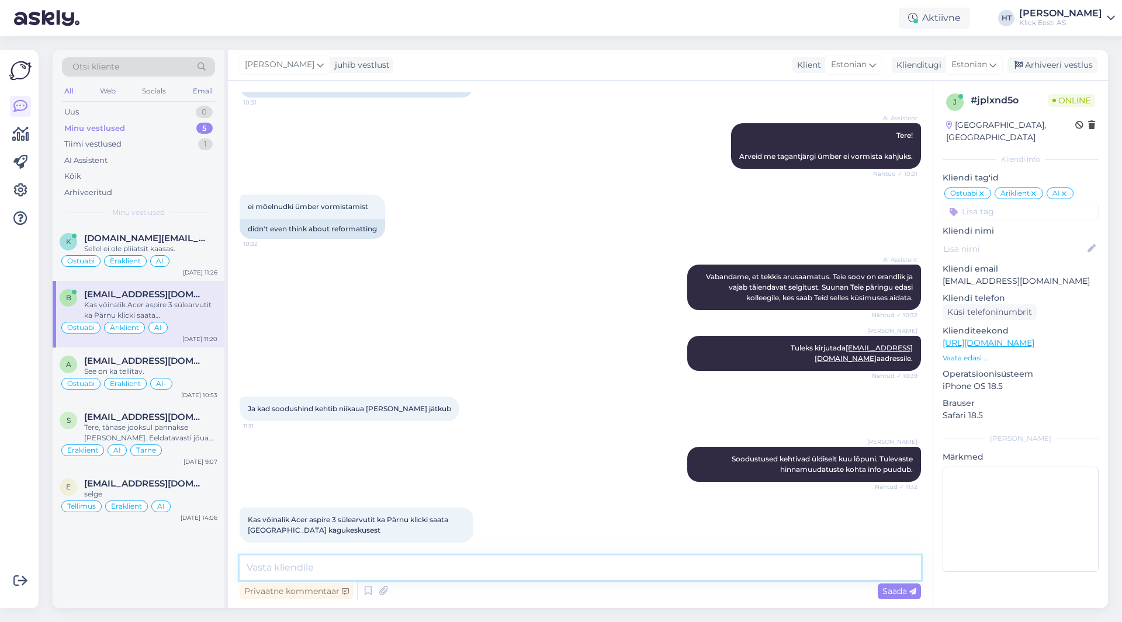
click at [570, 561] on textarea at bounding box center [580, 568] width 681 height 25
type textarea "Tarnime ainult ettemaksu alusel."
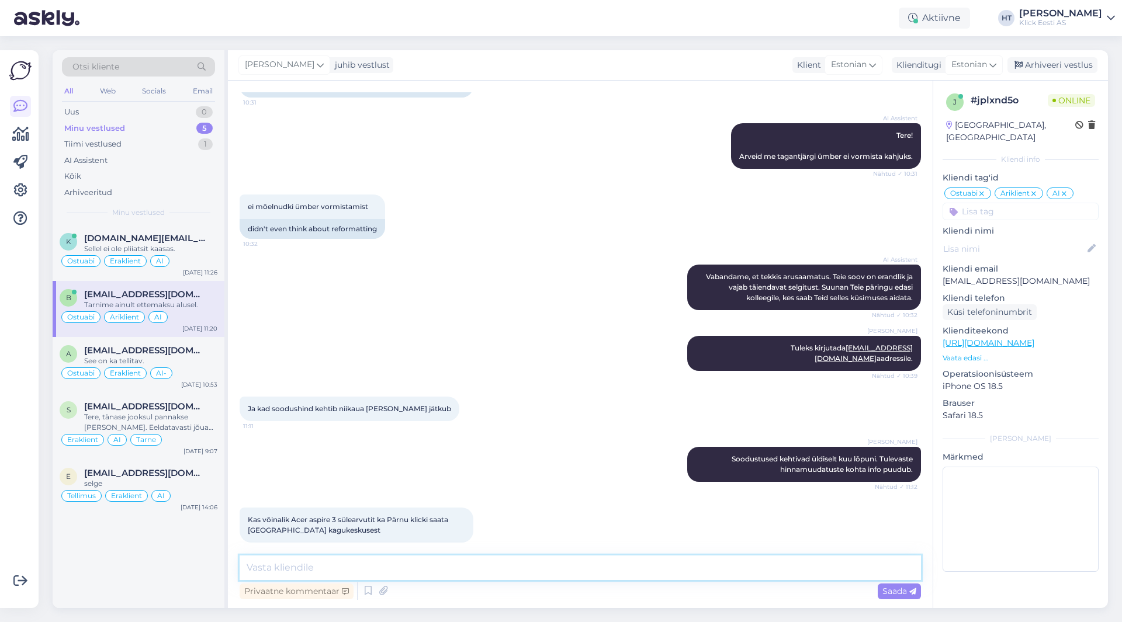
scroll to position [236, 0]
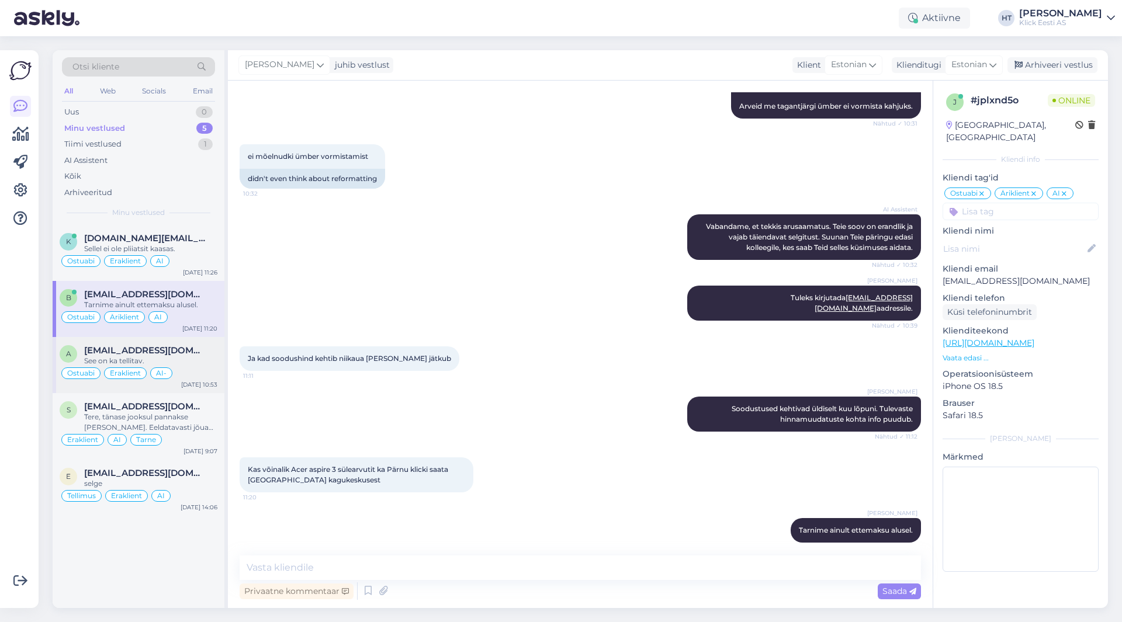
click at [157, 359] on div "See on ka tellitav." at bounding box center [150, 361] width 133 height 11
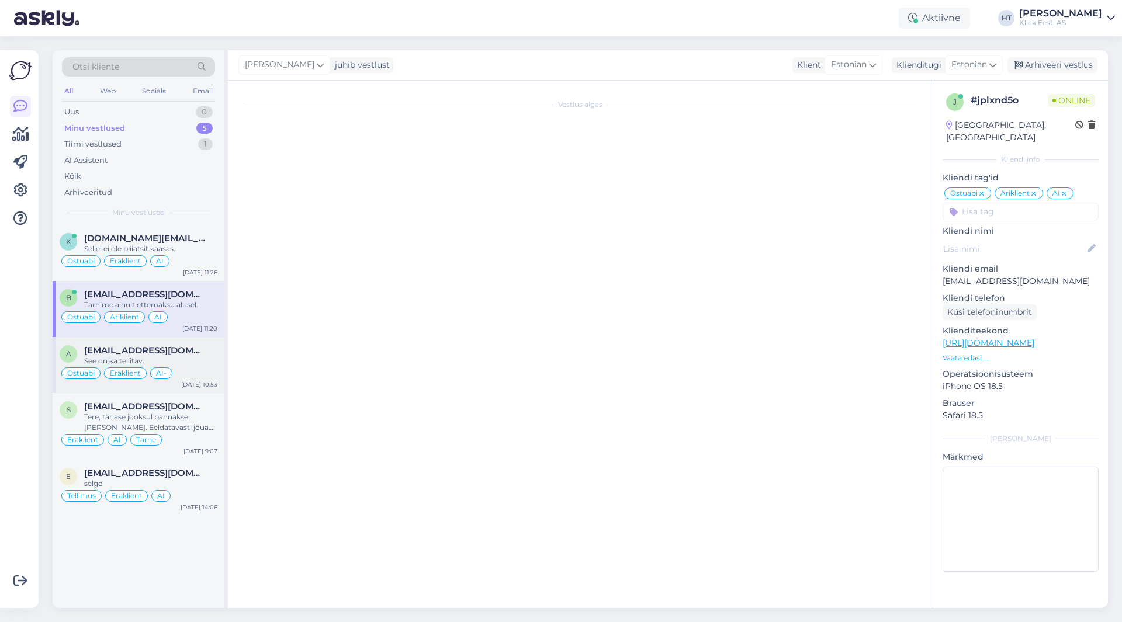
scroll to position [71, 0]
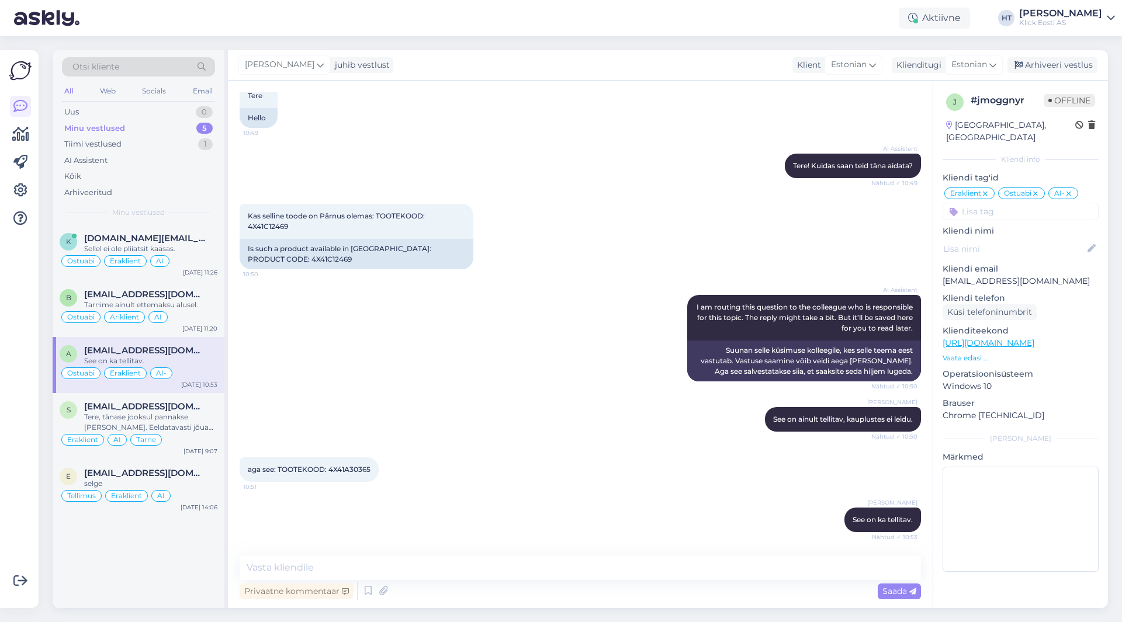
click at [73, 565] on div "k [DOMAIN_NAME][EMAIL_ADDRESS][PERSON_NAME][DOMAIN_NAME] Sellel ei ole pliiatsi…" at bounding box center [139, 416] width 172 height 383
click at [161, 105] on div "Uus 1" at bounding box center [138, 112] width 153 height 16
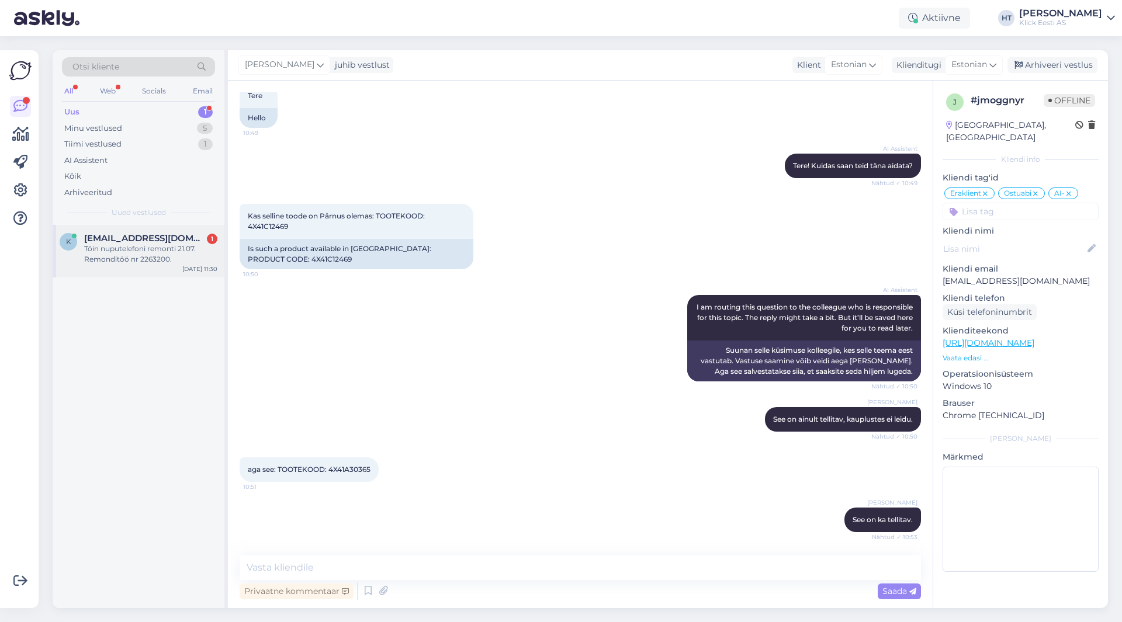
click at [141, 241] on span "[EMAIL_ADDRESS][DOMAIN_NAME]" at bounding box center [145, 238] width 122 height 11
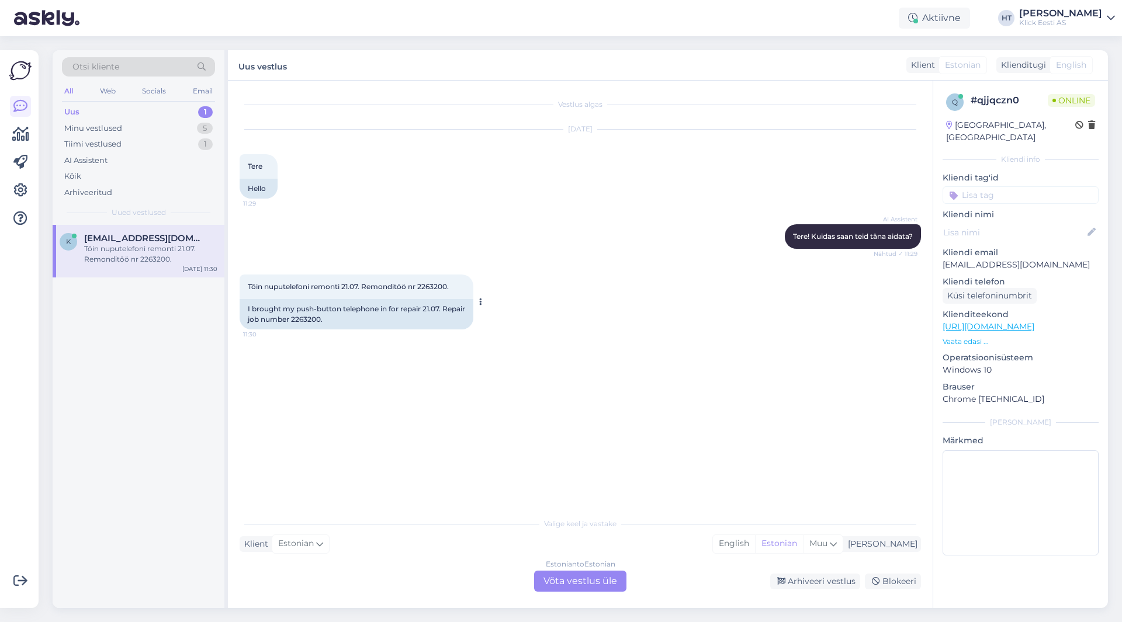
click at [432, 282] on span "Tõin nuputelefoni remonti 21.07. Remonditöö nr 2263200." at bounding box center [348, 286] width 201 height 9
click at [431, 283] on span "Tõin nuputelefoni remonti 21.07. Remonditöö nr 2263200." at bounding box center [348, 286] width 201 height 9
click at [327, 322] on div "I brought my push-button telephone in for repair 21.07. Repair job number 22632…" at bounding box center [357, 314] width 234 height 30
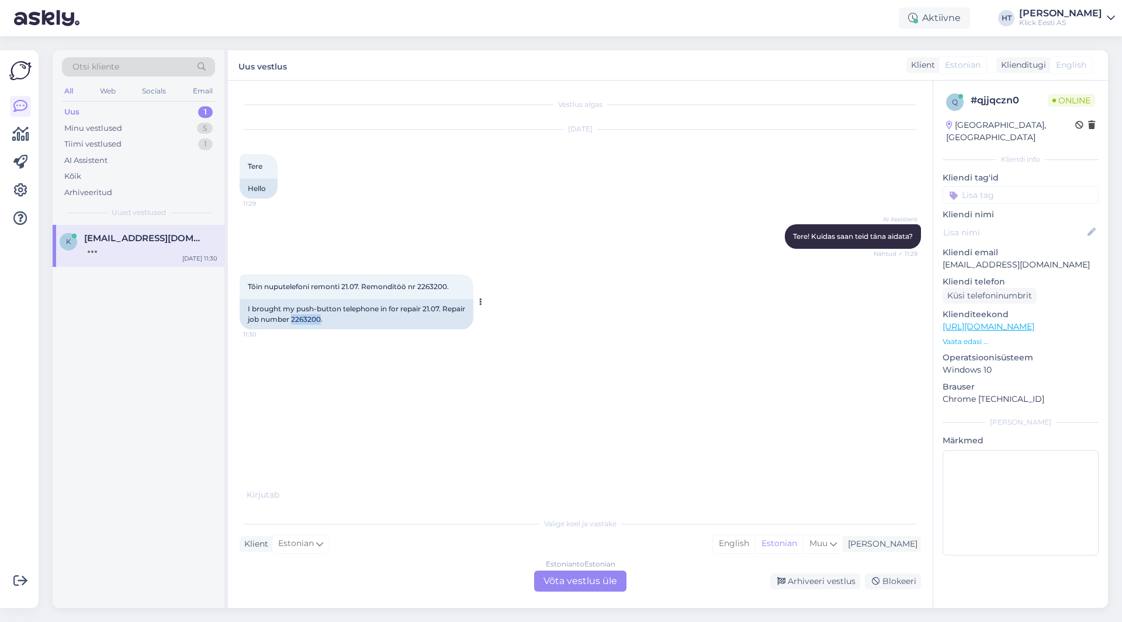
drag, startPoint x: 318, startPoint y: 322, endPoint x: 345, endPoint y: 321, distance: 27.5
click at [345, 321] on div "I brought my push-button telephone in for repair 21.07. Repair job number 22632…" at bounding box center [357, 314] width 234 height 30
click at [174, 331] on div "k [EMAIL_ADDRESS][DOMAIN_NAME] [DATE] 11:30" at bounding box center [139, 416] width 172 height 383
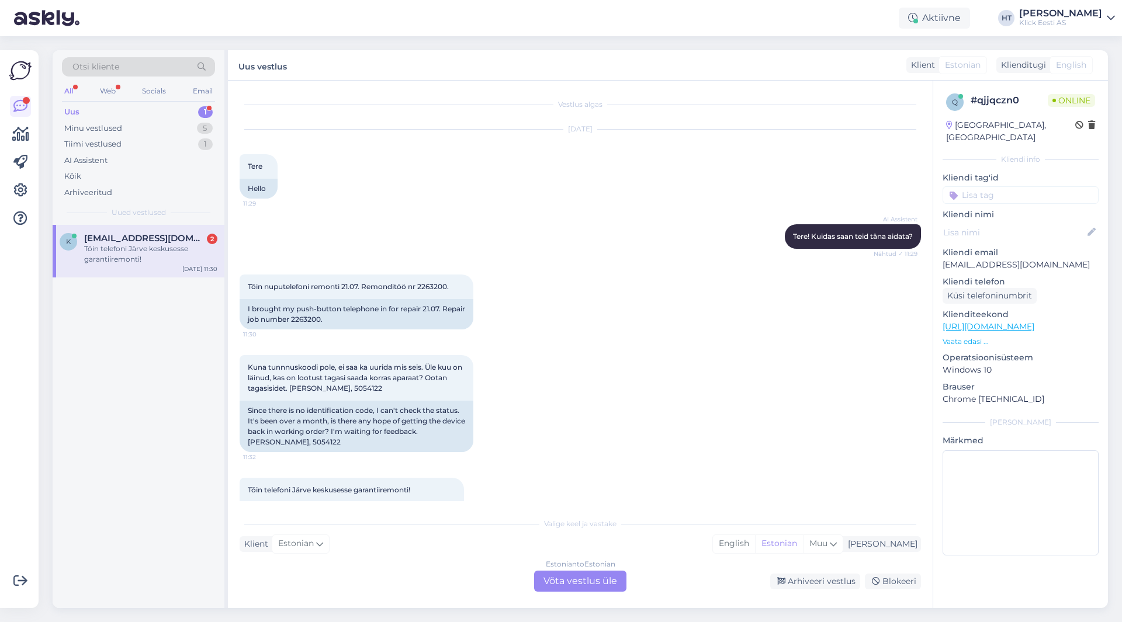
scroll to position [34, 0]
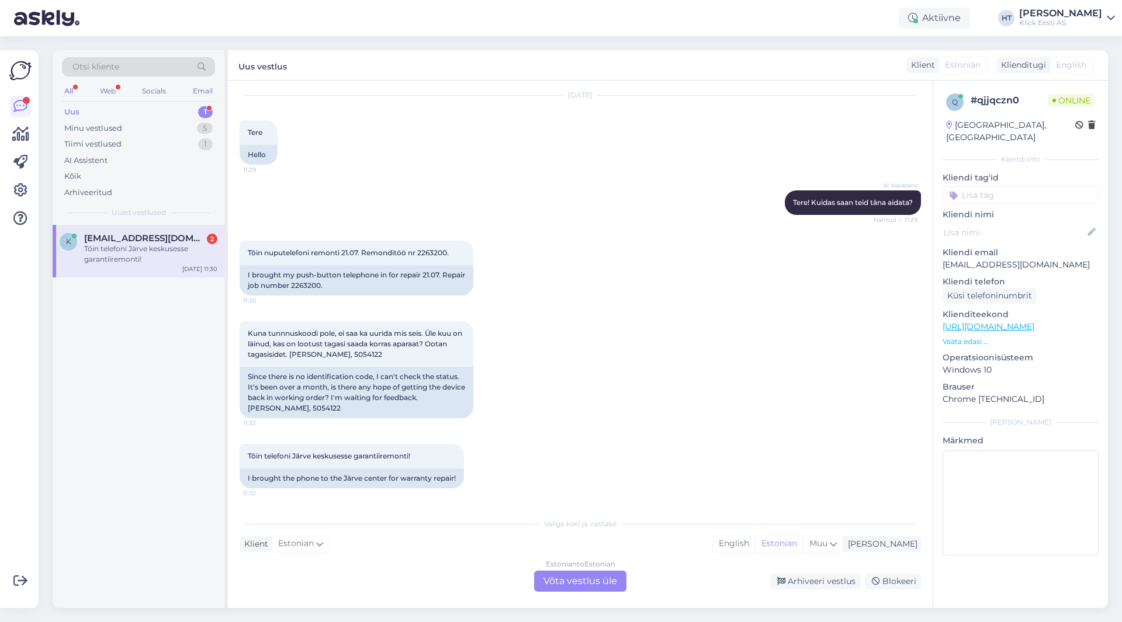
click at [569, 333] on div "Kuna tunnnuskoodi pole, ei saa ka uurida mis seis. Üle kuu on läinud, kas on lo…" at bounding box center [580, 370] width 681 height 123
click at [570, 579] on div "Estonian to Estonian Võta vestlus üle" at bounding box center [580, 581] width 92 height 21
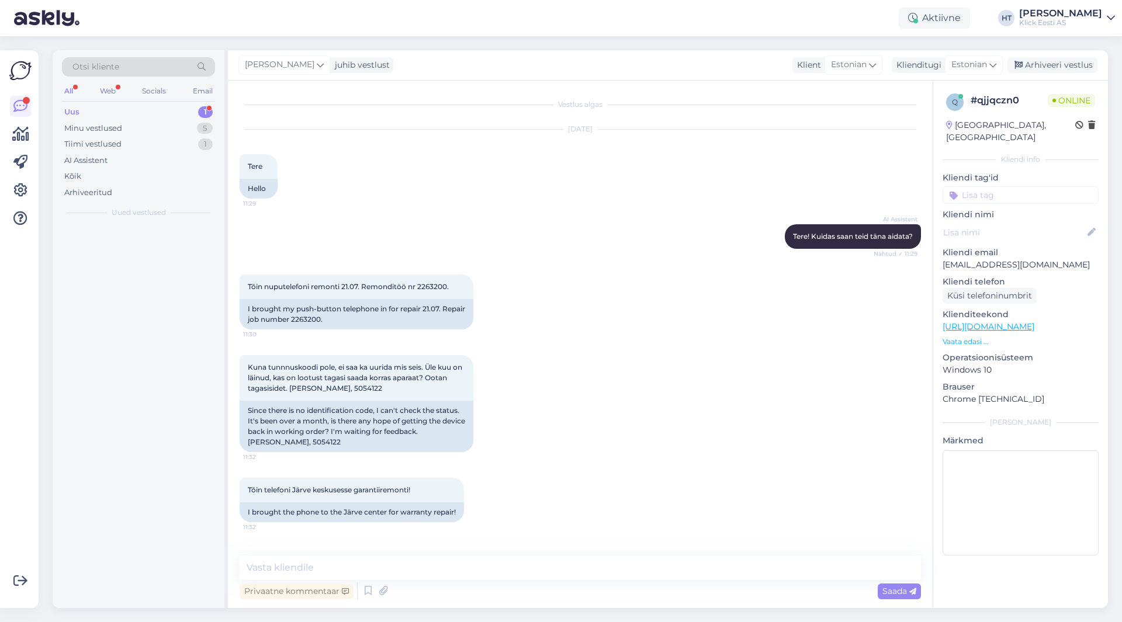
scroll to position [0, 0]
click at [553, 565] on textarea at bounding box center [580, 568] width 681 height 25
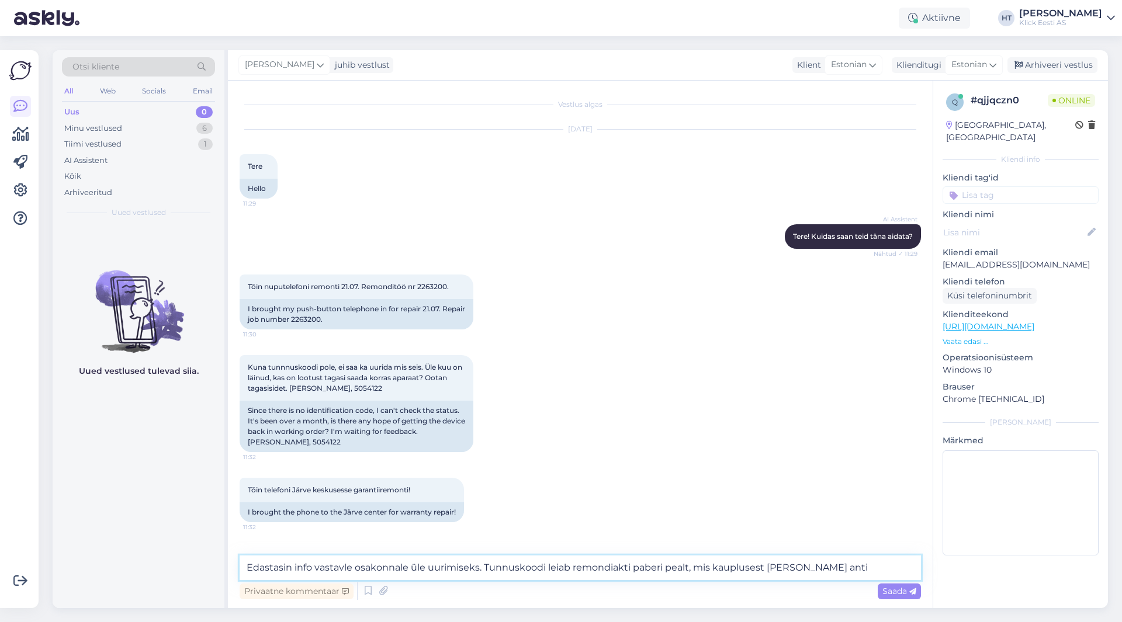
type textarea "Edastasin info vastavle osakonnale üle uurimiseks. Tunnuskoodi leiab remondiakt…"
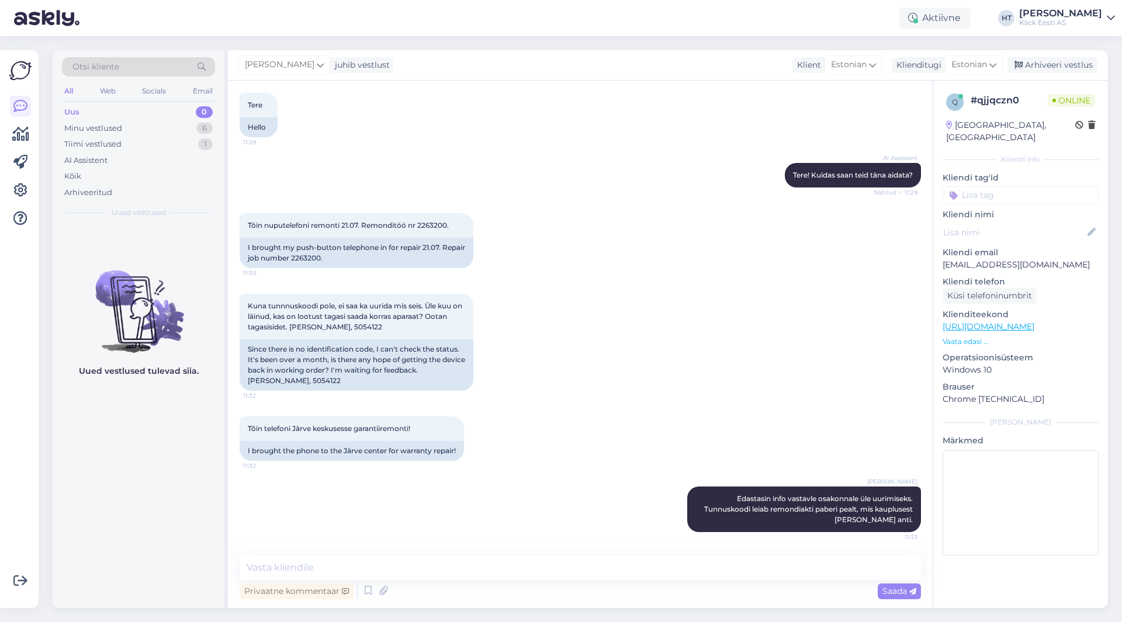
click at [169, 513] on div "Uued vestlused tulevad siia." at bounding box center [139, 416] width 172 height 383
click at [148, 130] on div "Minu vestlused 6" at bounding box center [138, 128] width 153 height 16
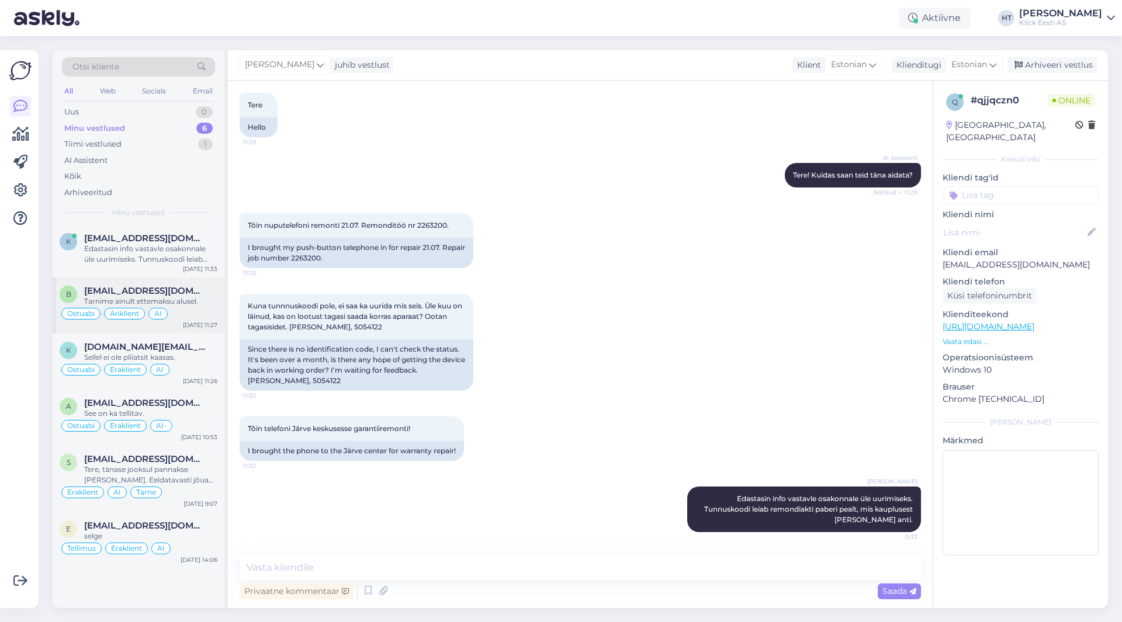
click at [139, 302] on div "Tarnime ainult ettemaksu alusel." at bounding box center [150, 301] width 133 height 11
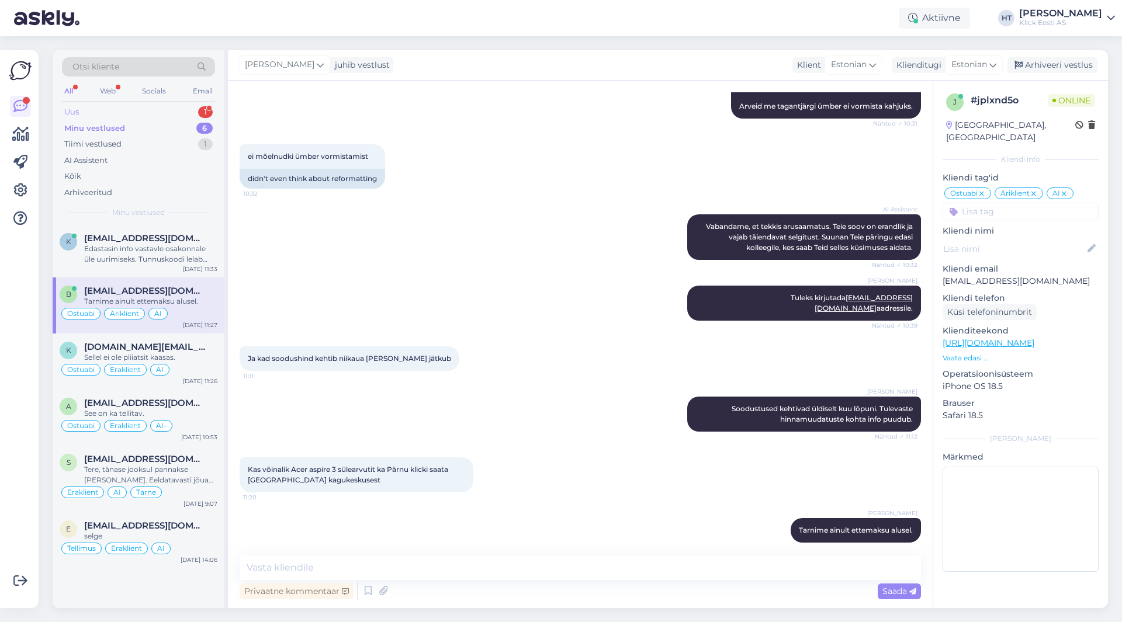
click at [195, 119] on div "Uus 1" at bounding box center [138, 112] width 153 height 16
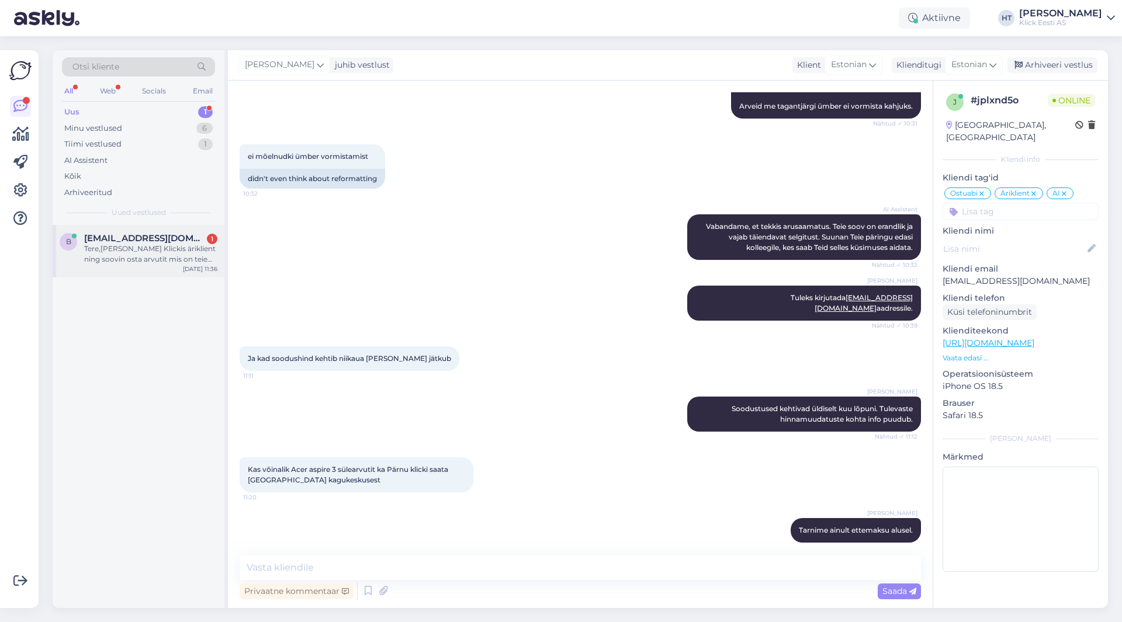
click at [198, 234] on div "[EMAIL_ADDRESS][DOMAIN_NAME] 1" at bounding box center [150, 238] width 133 height 11
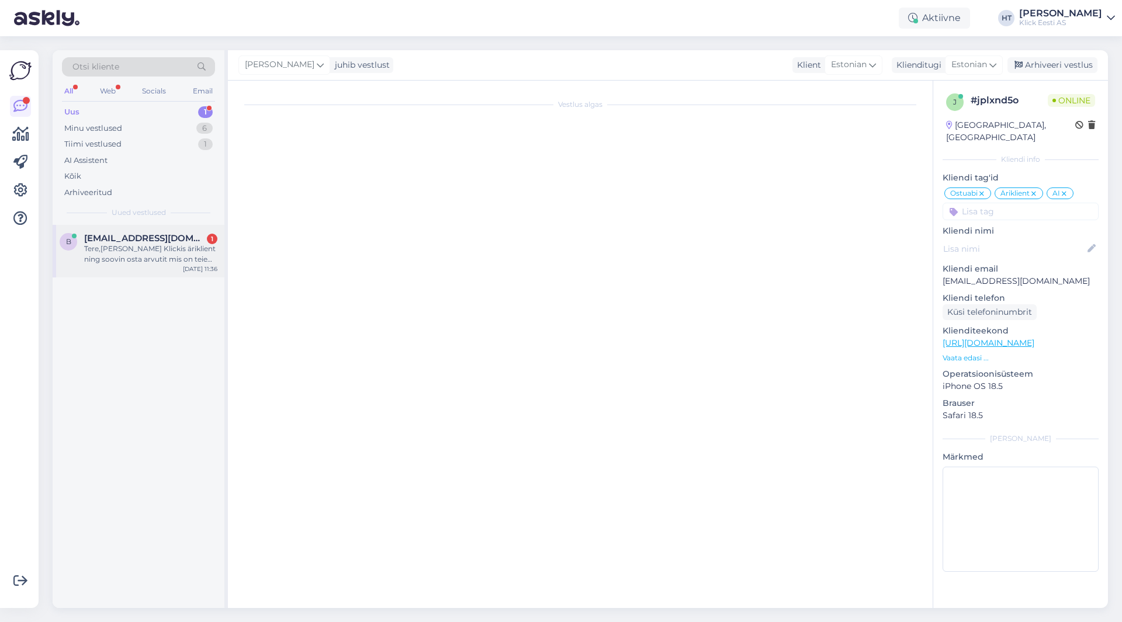
scroll to position [0, 0]
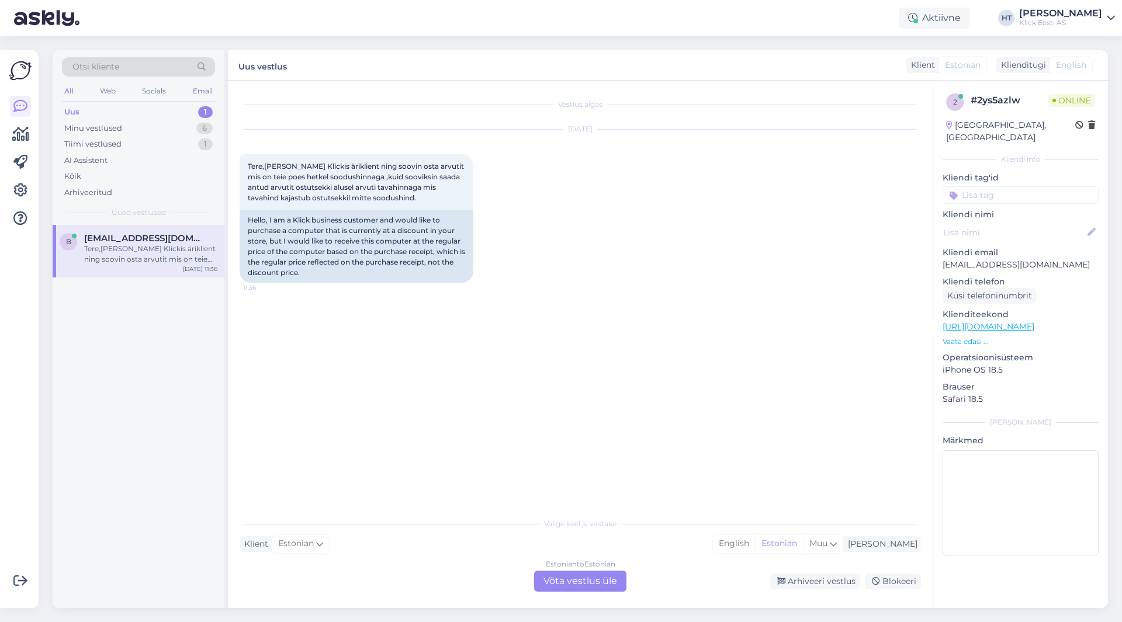
click at [544, 579] on div "Estonian to Estonian Võta vestlus üle" at bounding box center [580, 581] width 92 height 21
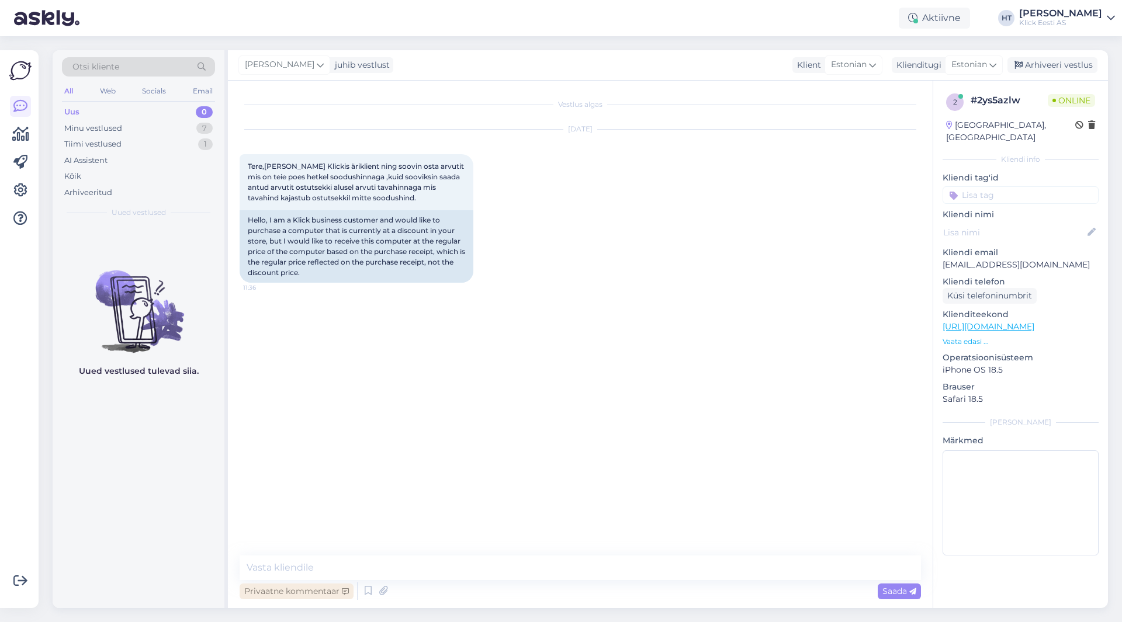
click at [316, 590] on div "Privaatne kommentaar" at bounding box center [297, 592] width 114 height 16
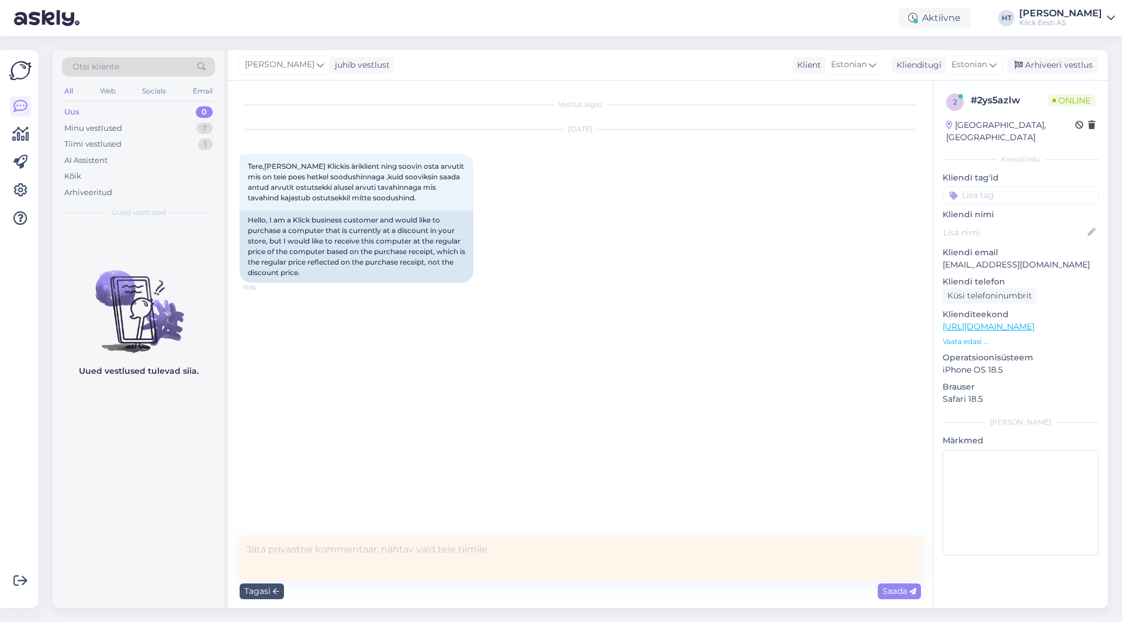
click at [349, 560] on textarea at bounding box center [580, 559] width 681 height 43
click at [351, 559] on textarea at bounding box center [580, 559] width 681 height 43
type textarea "Kirjutas tavaveebis ka, no idea mida ta ajab aga saad vist arve omale."
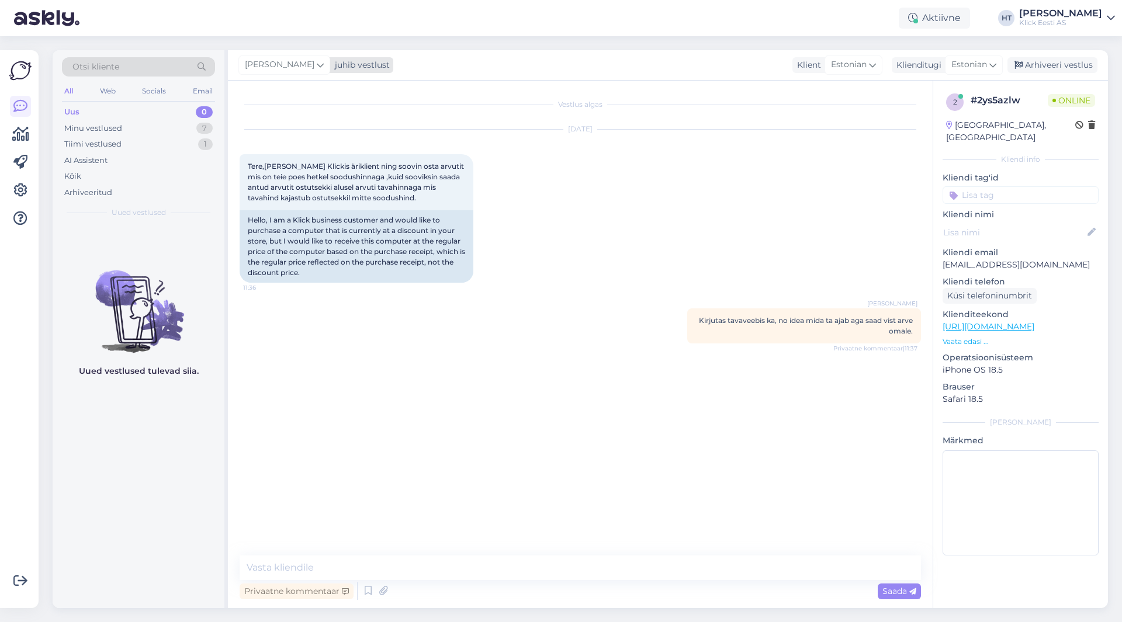
click at [276, 71] on span "[PERSON_NAME]" at bounding box center [280, 64] width 70 height 13
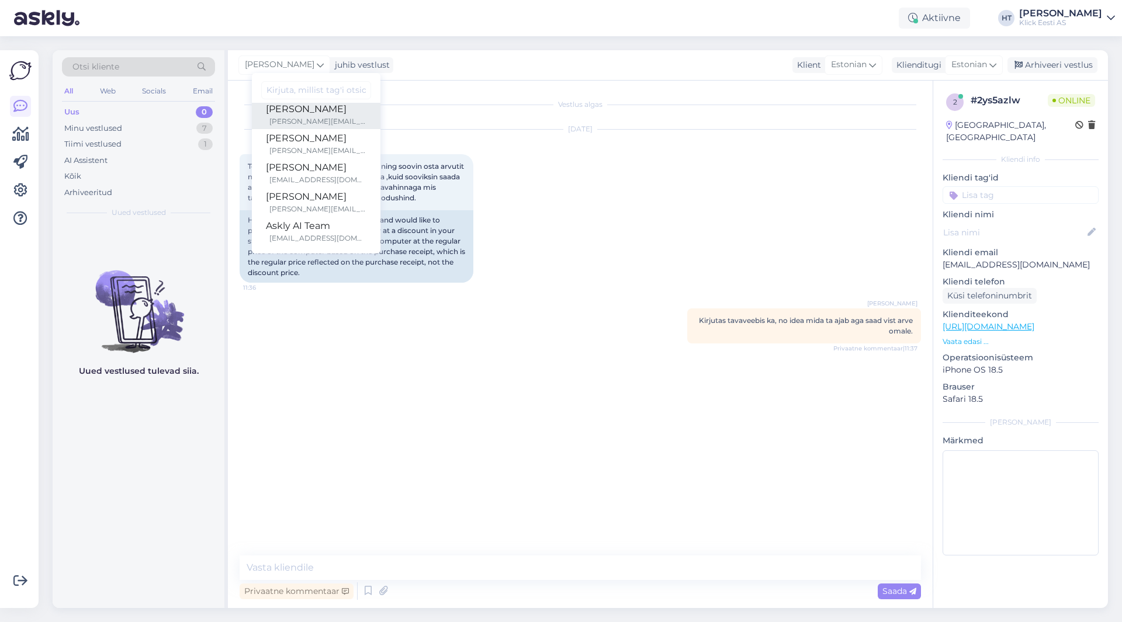
scroll to position [68, 0]
click at [748, 194] on div "[DATE] Tere,[PERSON_NAME] Klickis äriklient ning soovin osta arvutit mis on tei…" at bounding box center [580, 206] width 681 height 179
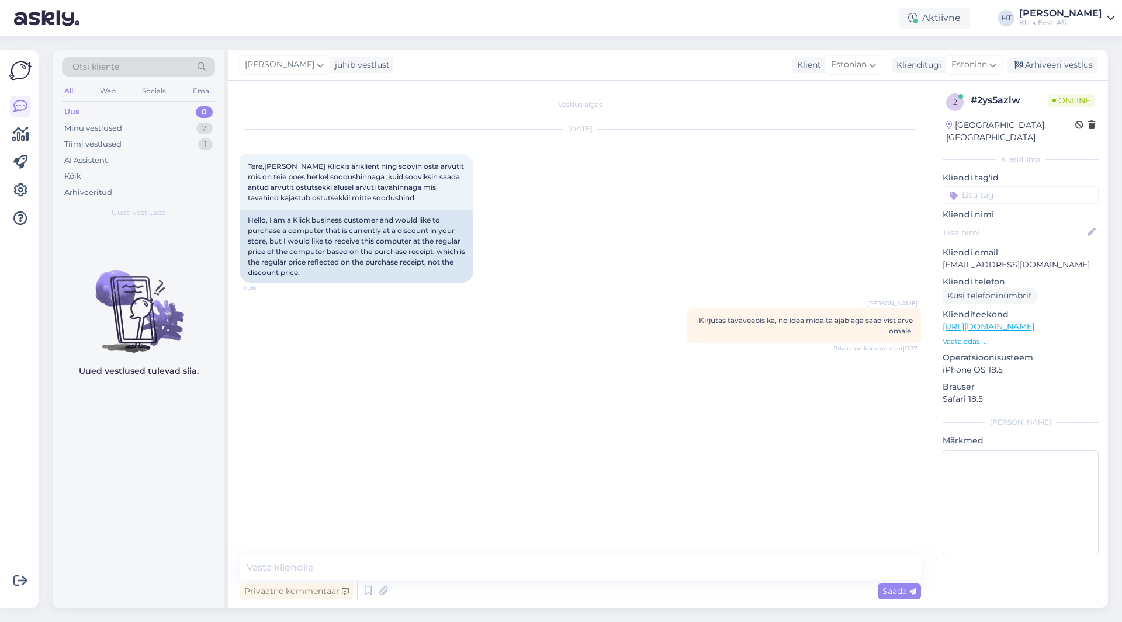
click at [999, 186] on input at bounding box center [1021, 195] width 156 height 18
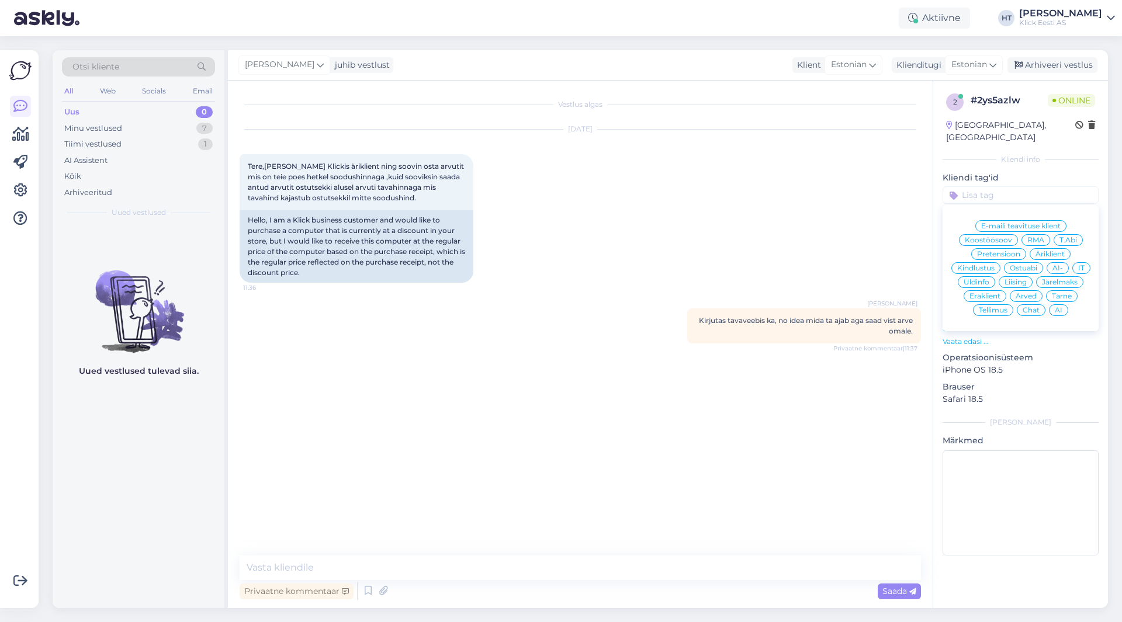
click at [1052, 251] on span "Äriklient" at bounding box center [1050, 254] width 29 height 7
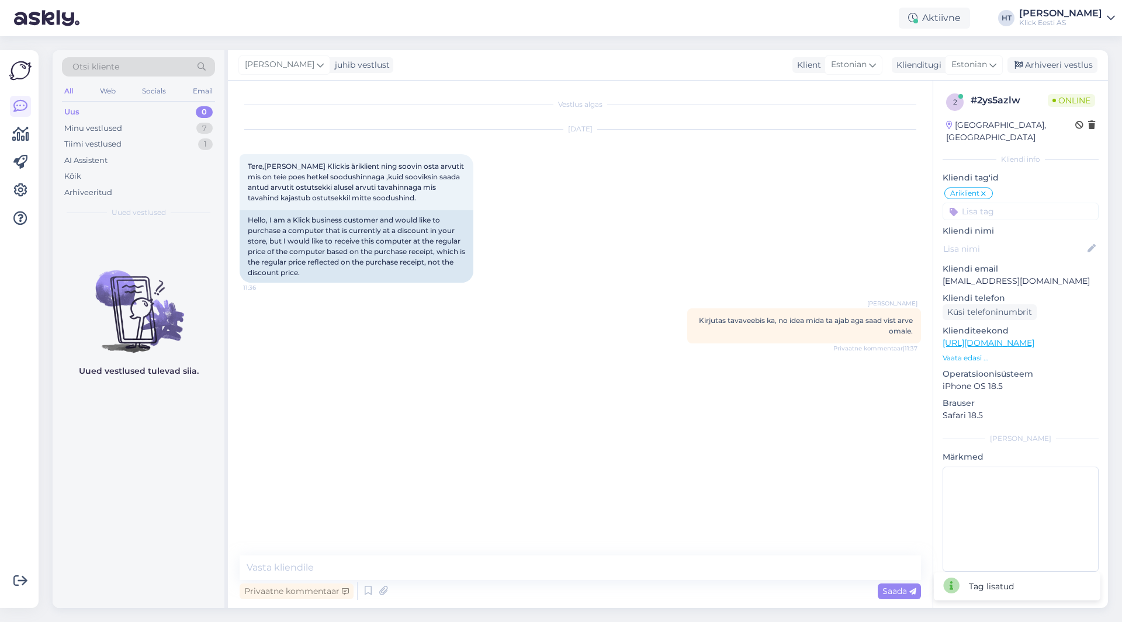
click at [1026, 203] on input at bounding box center [1021, 212] width 156 height 18
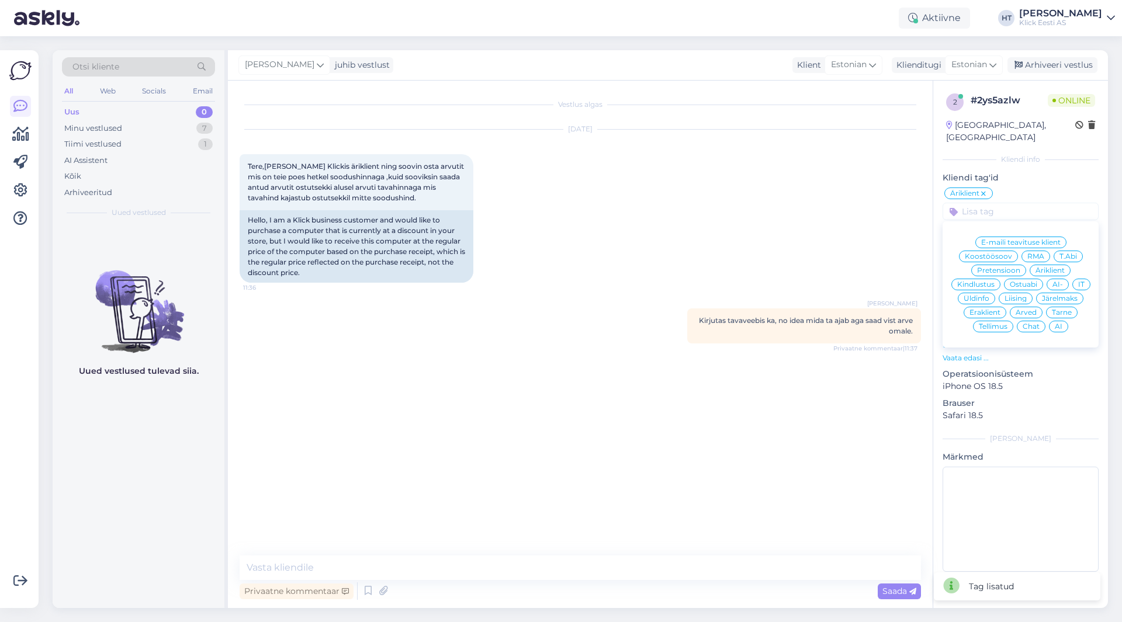
click at [1026, 281] on span "Ostuabi" at bounding box center [1023, 284] width 27 height 7
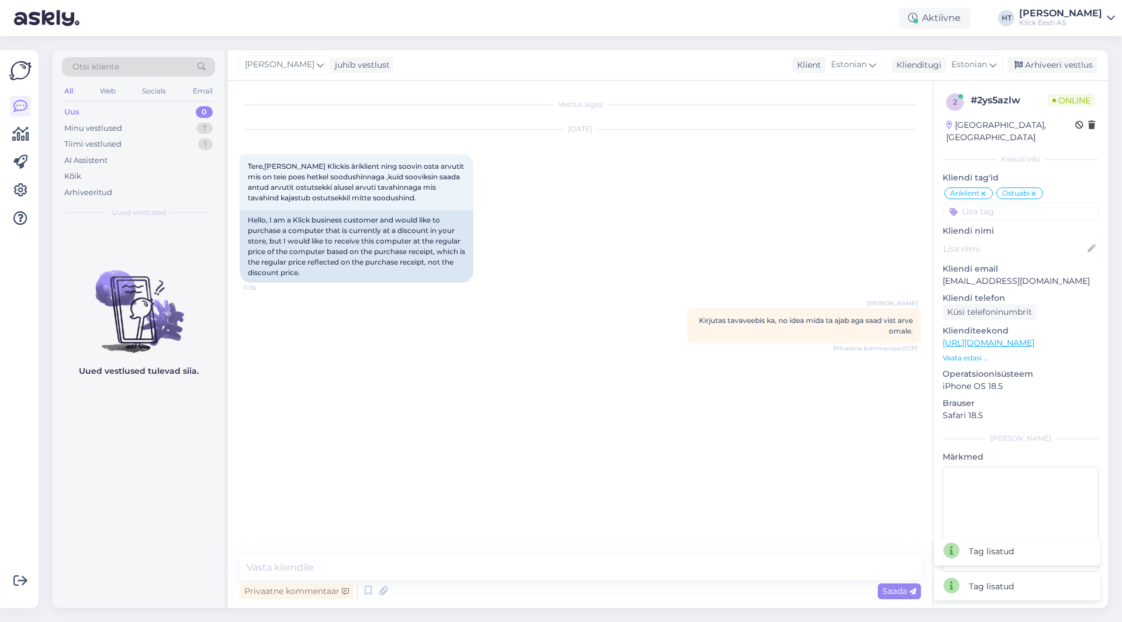
click at [882, 226] on div "[DATE] Tere,[PERSON_NAME] Klickis äriklient ning soovin osta arvutit mis on tei…" at bounding box center [580, 206] width 681 height 179
click at [285, 67] on span "[PERSON_NAME]" at bounding box center [280, 64] width 70 height 13
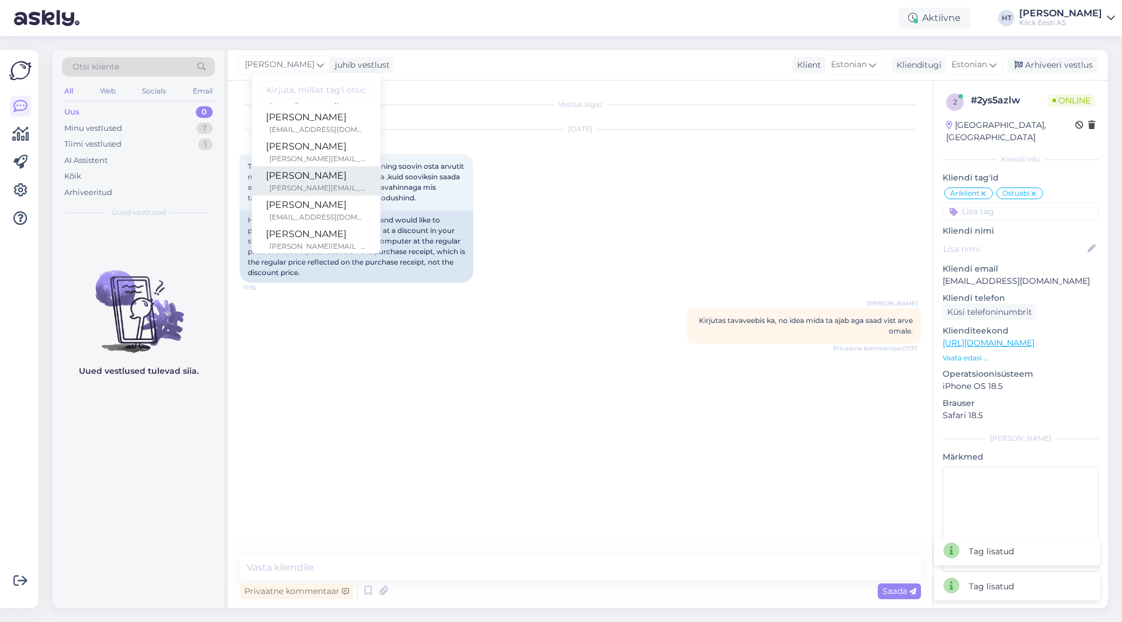
scroll to position [9, 0]
click at [324, 146] on div "[EMAIL_ADDRESS][DOMAIN_NAME]" at bounding box center [317, 149] width 97 height 11
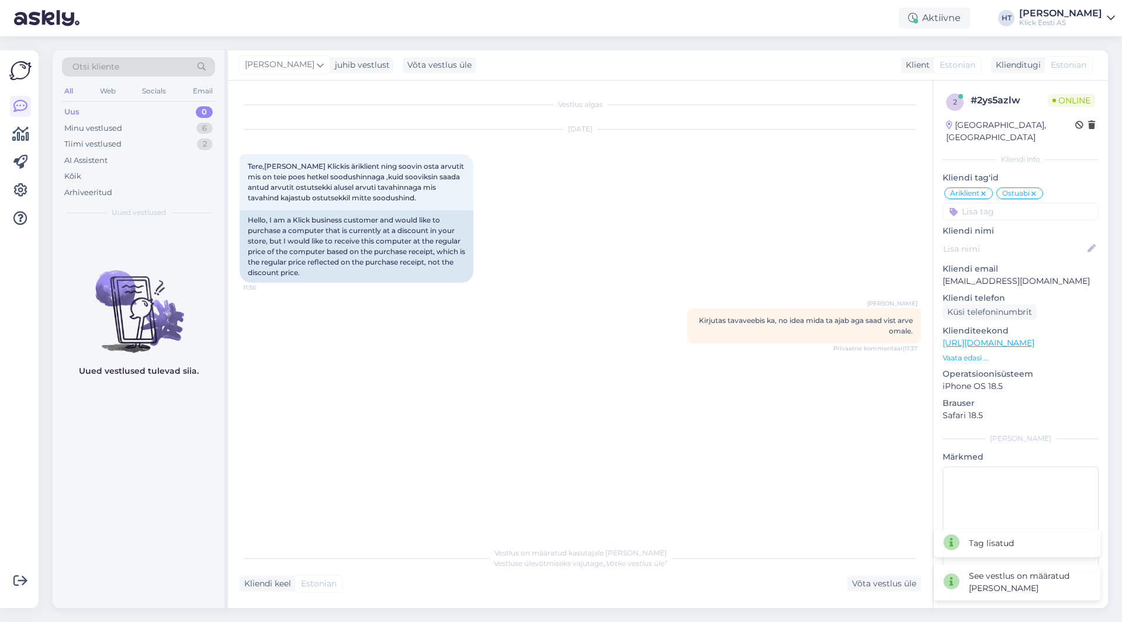
click at [626, 268] on div "[DATE] Tere,[PERSON_NAME] Klickis äriklient ning soovin osta arvutit mis on tei…" at bounding box center [580, 206] width 681 height 179
click at [182, 123] on div "Minu vestlused 6" at bounding box center [138, 128] width 153 height 16
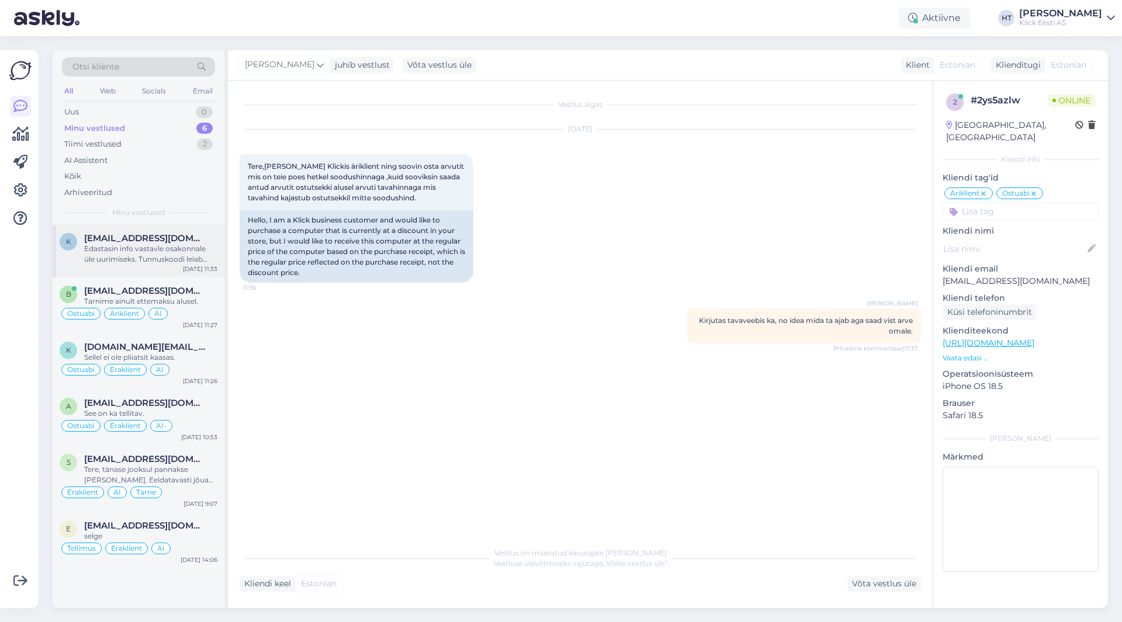
click at [184, 235] on span "[EMAIL_ADDRESS][DOMAIN_NAME]" at bounding box center [145, 238] width 122 height 11
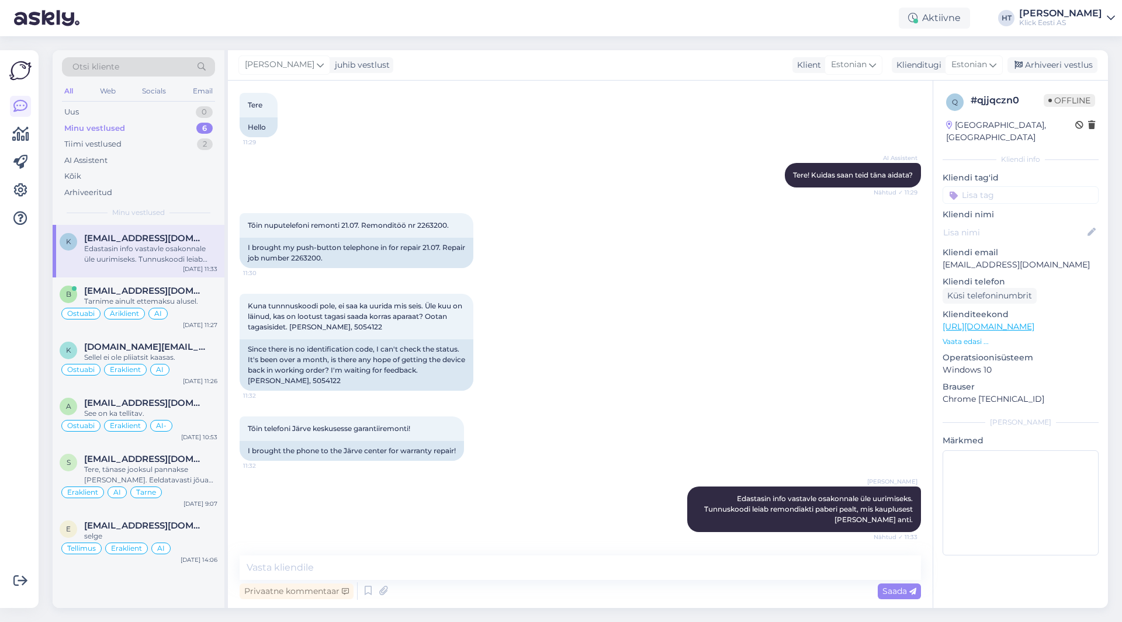
click at [1017, 186] on input at bounding box center [1021, 195] width 156 height 18
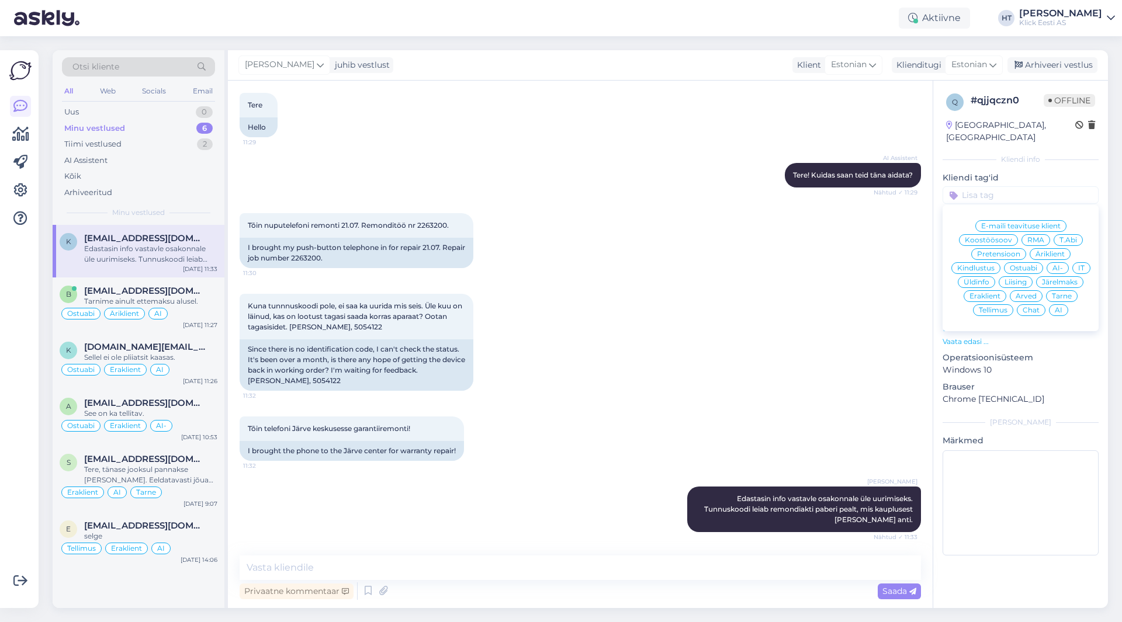
click at [1029, 237] on span "RMA" at bounding box center [1035, 240] width 17 height 7
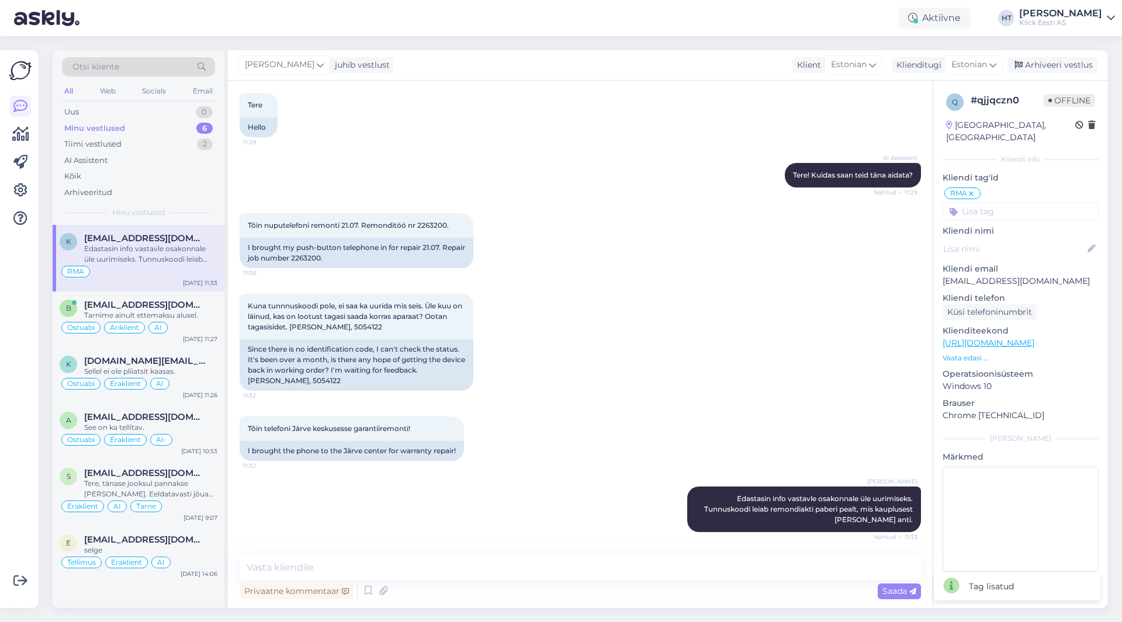
click at [1015, 203] on input at bounding box center [1021, 212] width 156 height 18
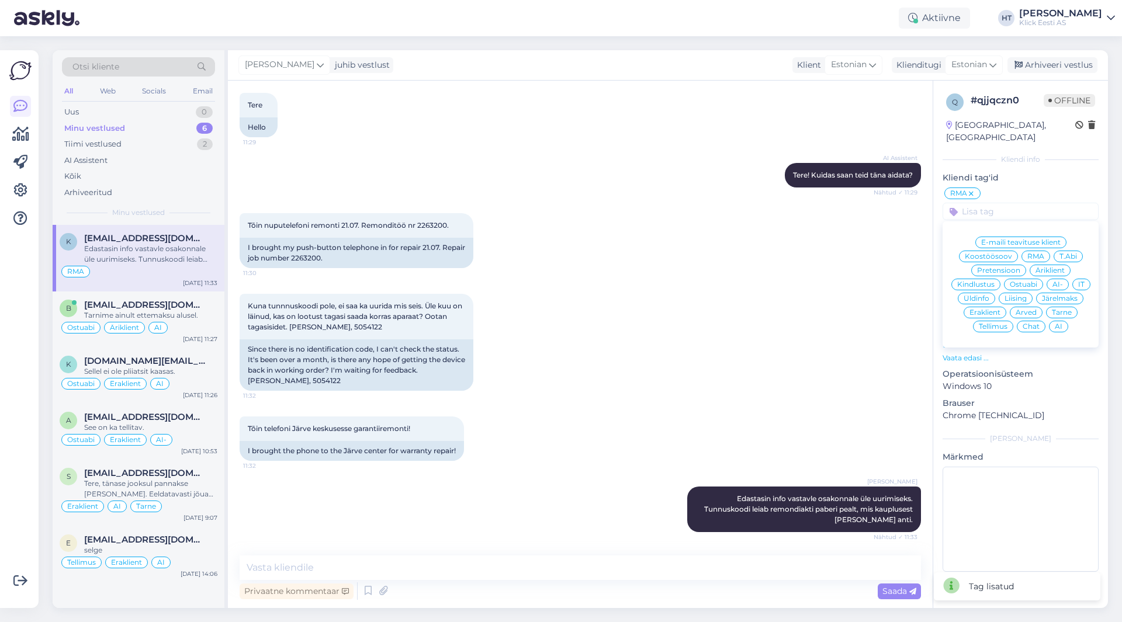
click at [991, 309] on span "Eraklient" at bounding box center [985, 312] width 31 height 7
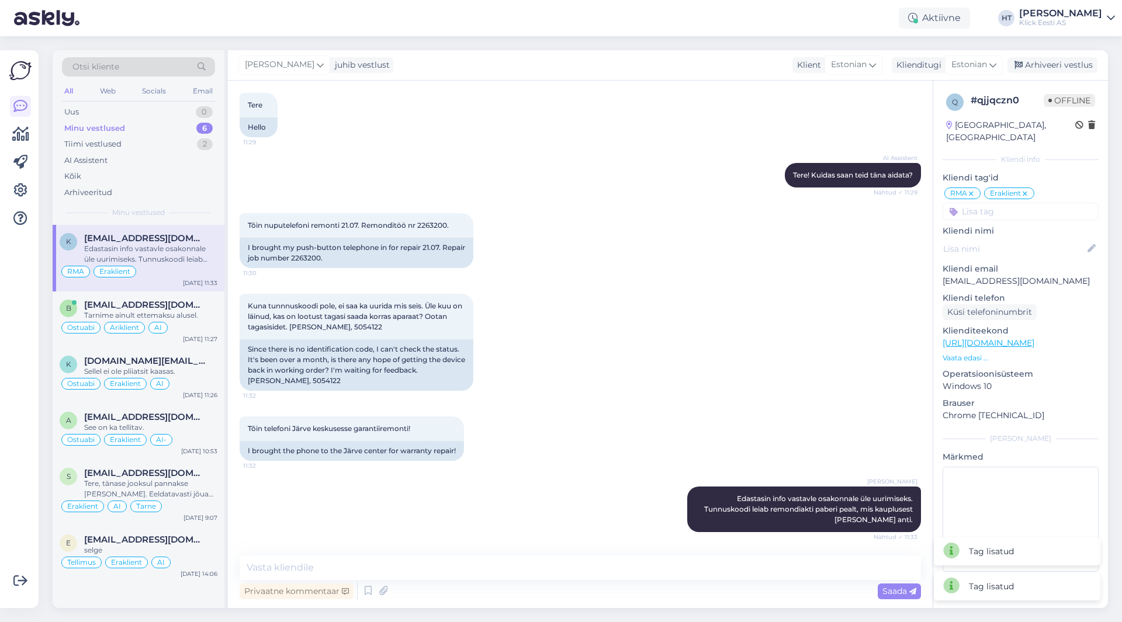
click at [1013, 203] on input at bounding box center [1021, 212] width 156 height 18
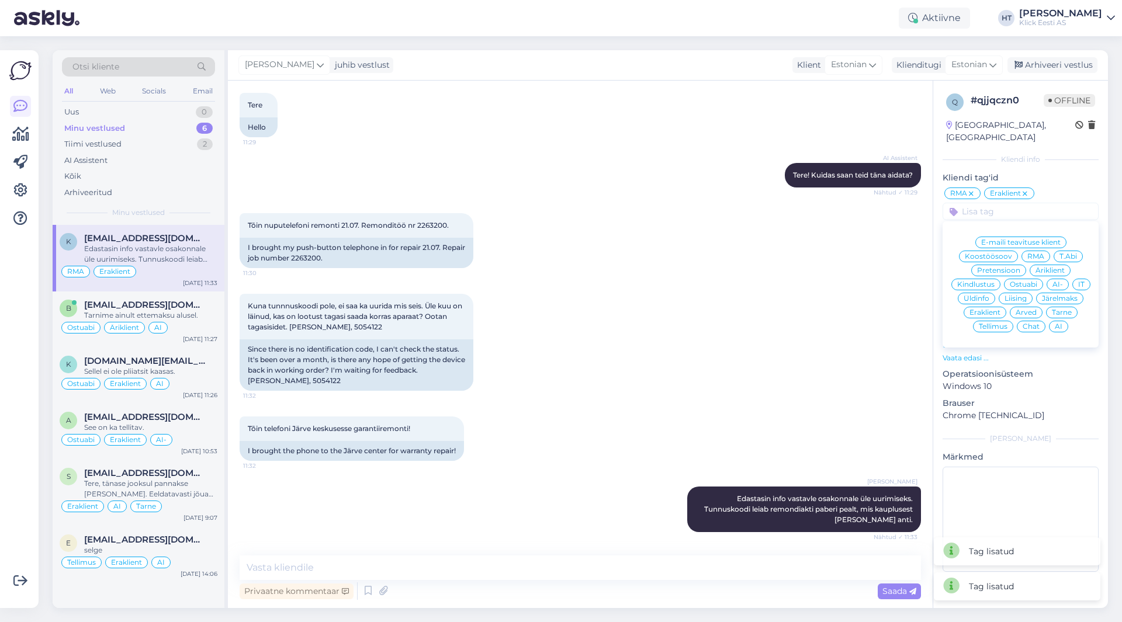
click at [1061, 323] on span "AI" at bounding box center [1059, 326] width 8 height 7
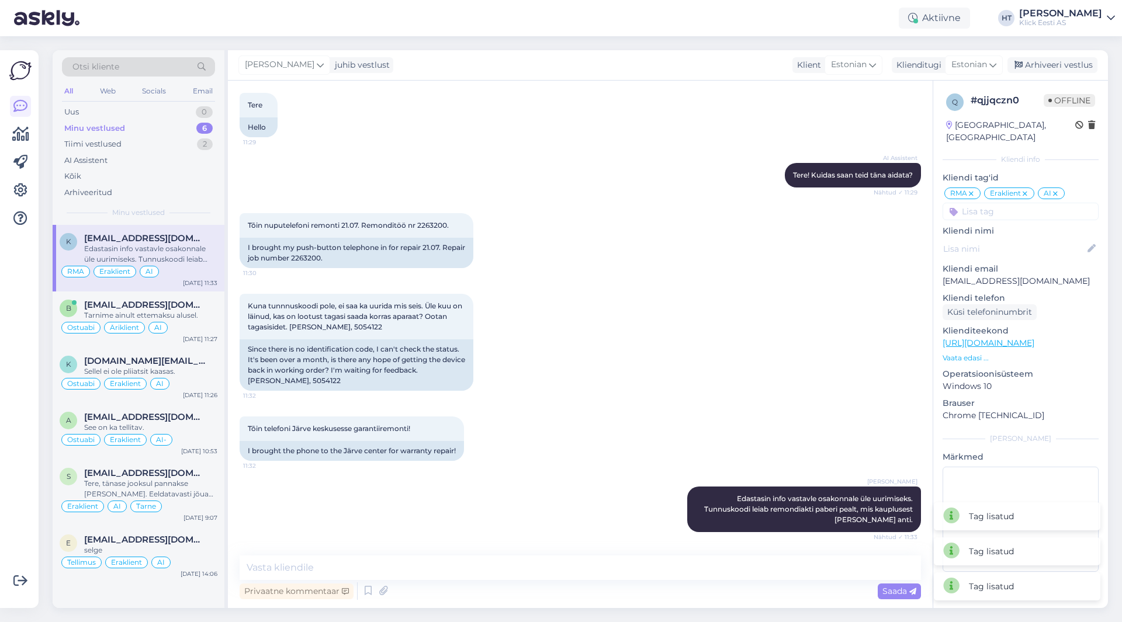
click at [730, 279] on div "Tõin nuputelefoni remonti 21.07. Remonditöö nr 2263200. 11:30 I brought my push…" at bounding box center [580, 240] width 681 height 81
click at [153, 373] on div "Sellel ei ole pliiatsit kaasas." at bounding box center [150, 371] width 133 height 11
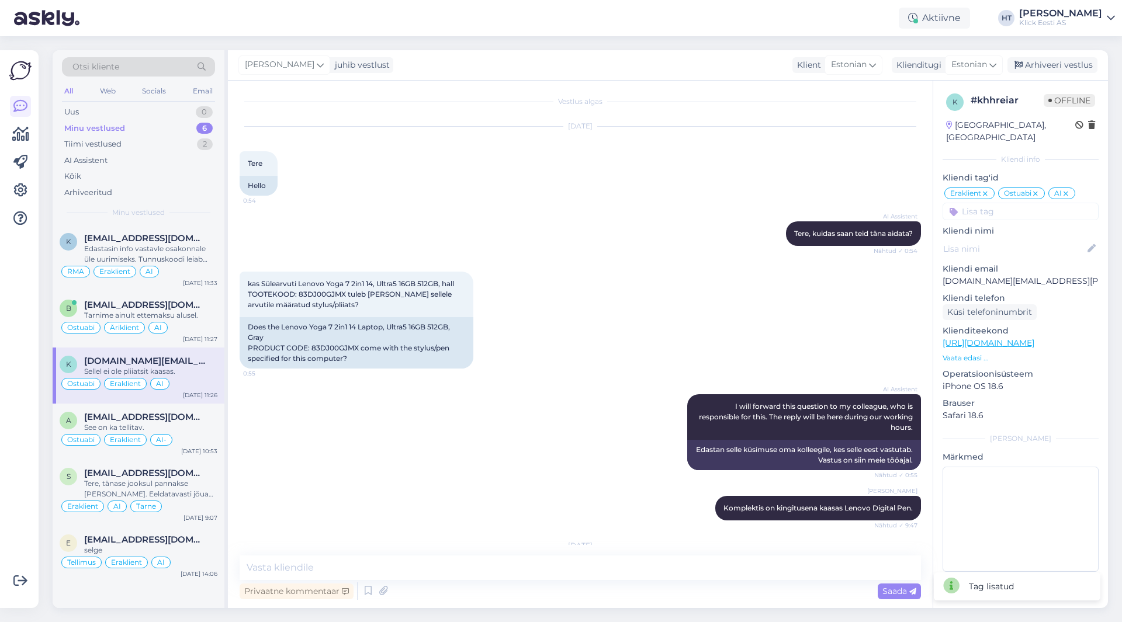
scroll to position [178, 0]
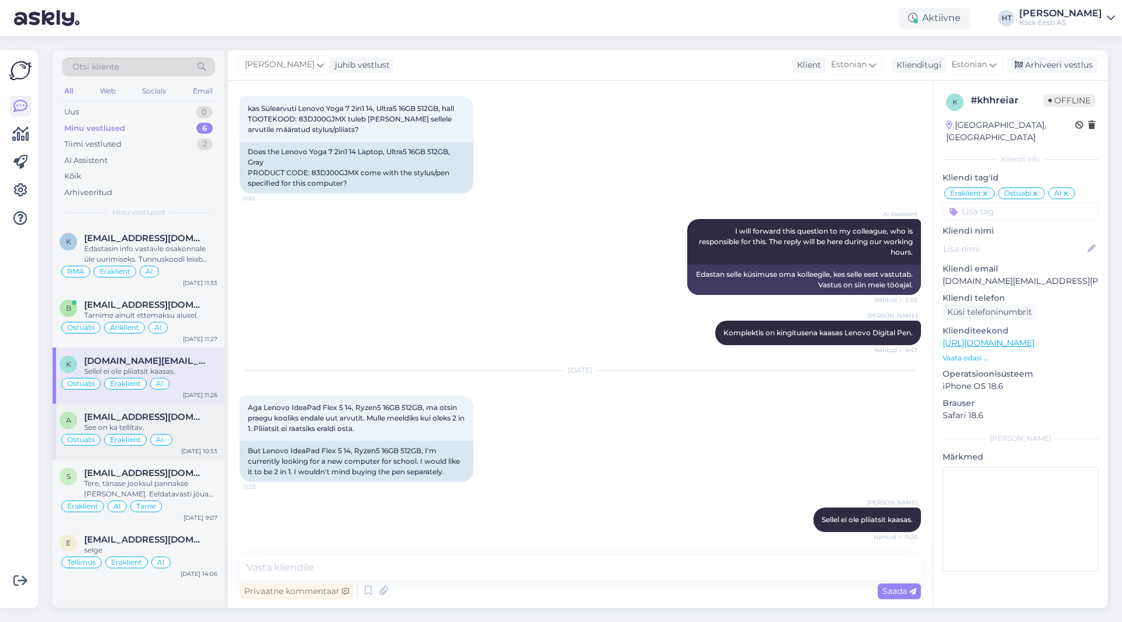
click at [181, 411] on div "a [EMAIL_ADDRESS][DOMAIN_NAME] See on ka tellitav. Ostuabi Eraklient AI- [DATE]…" at bounding box center [139, 432] width 172 height 56
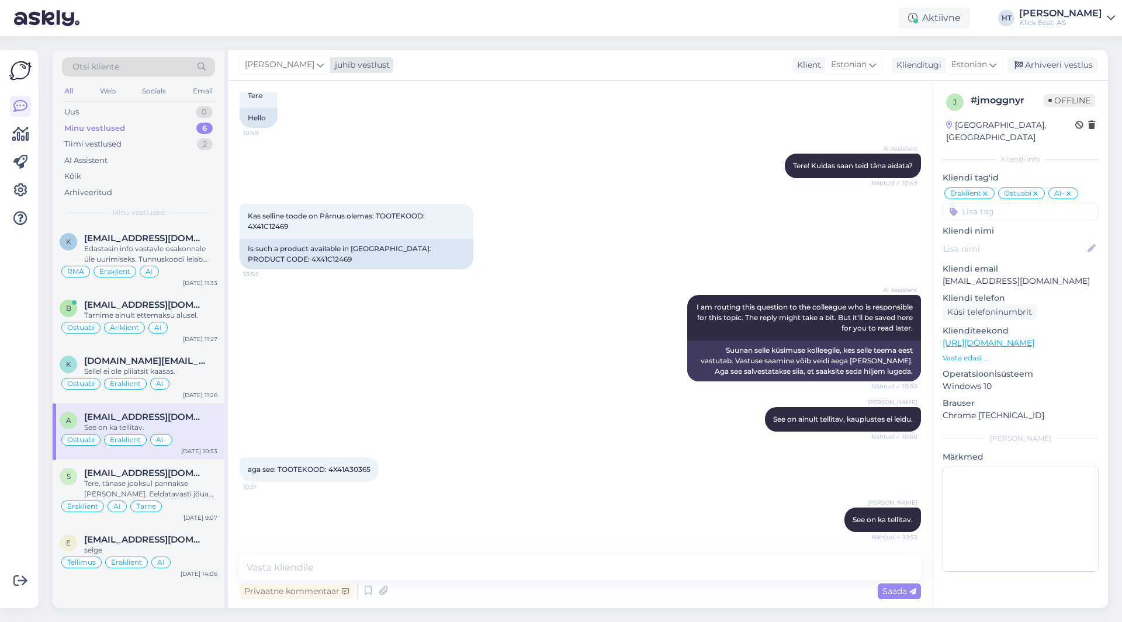
click at [283, 65] on span "[PERSON_NAME]" at bounding box center [280, 64] width 70 height 13
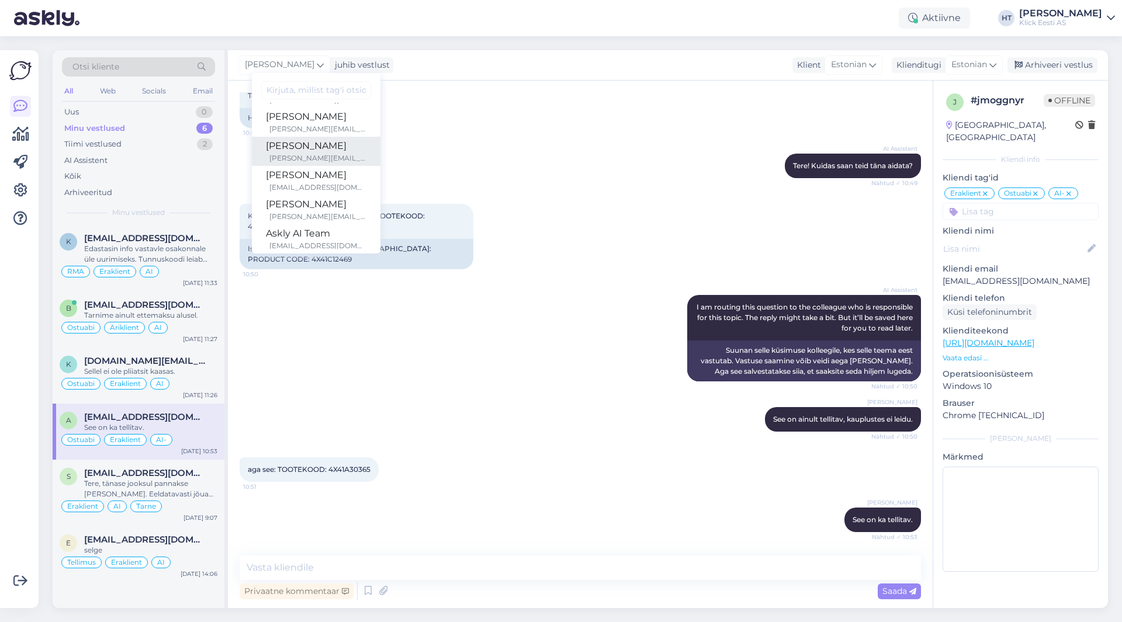
scroll to position [68, 0]
click at [542, 147] on div "AI Assistent Tere! Kuidas saan teid [PERSON_NAME] aidata? Nähtud ✓ 10:49" at bounding box center [580, 166] width 681 height 50
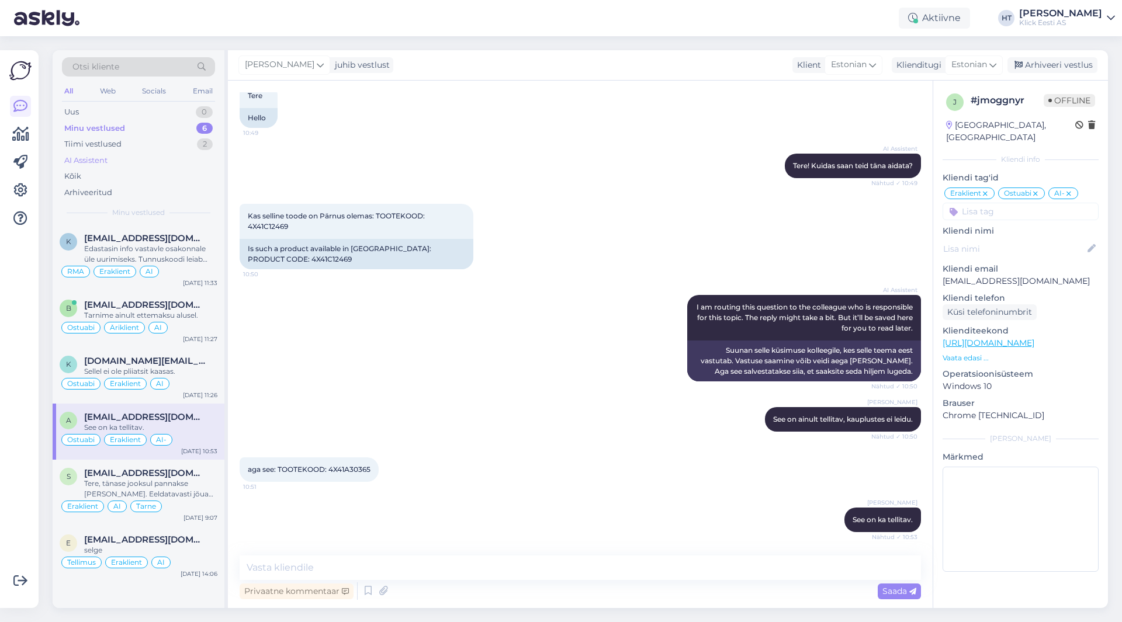
click at [160, 153] on div "AI Assistent" at bounding box center [138, 161] width 153 height 16
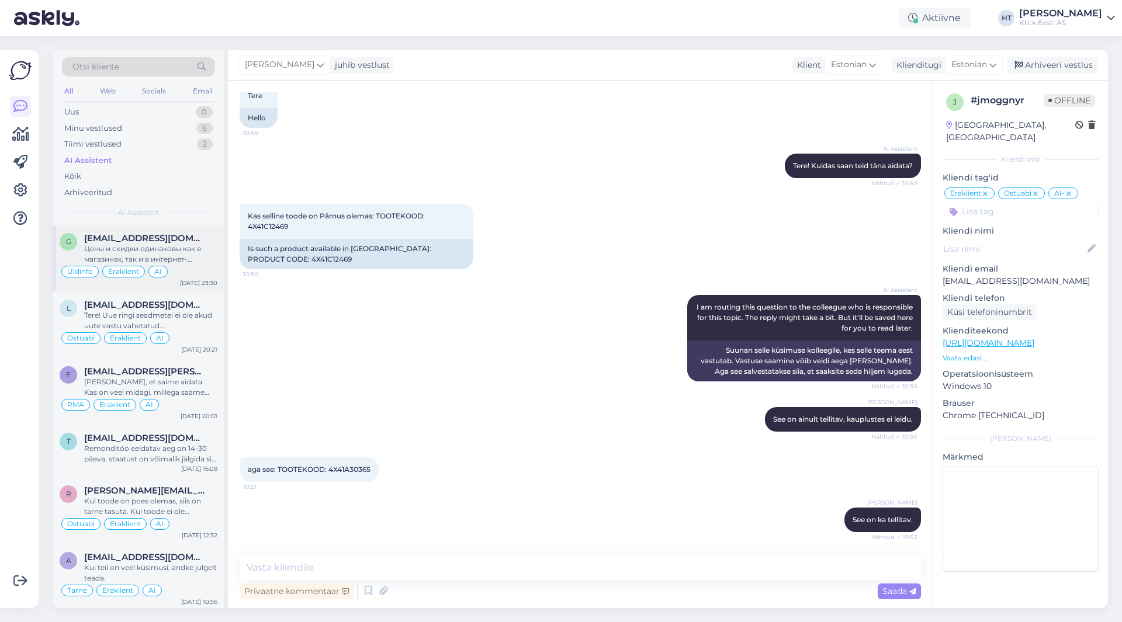
click at [150, 233] on div "g [EMAIL_ADDRESS][DOMAIN_NAME] Цены и скидки одинаковы как в магазинах, так и в…" at bounding box center [139, 258] width 172 height 67
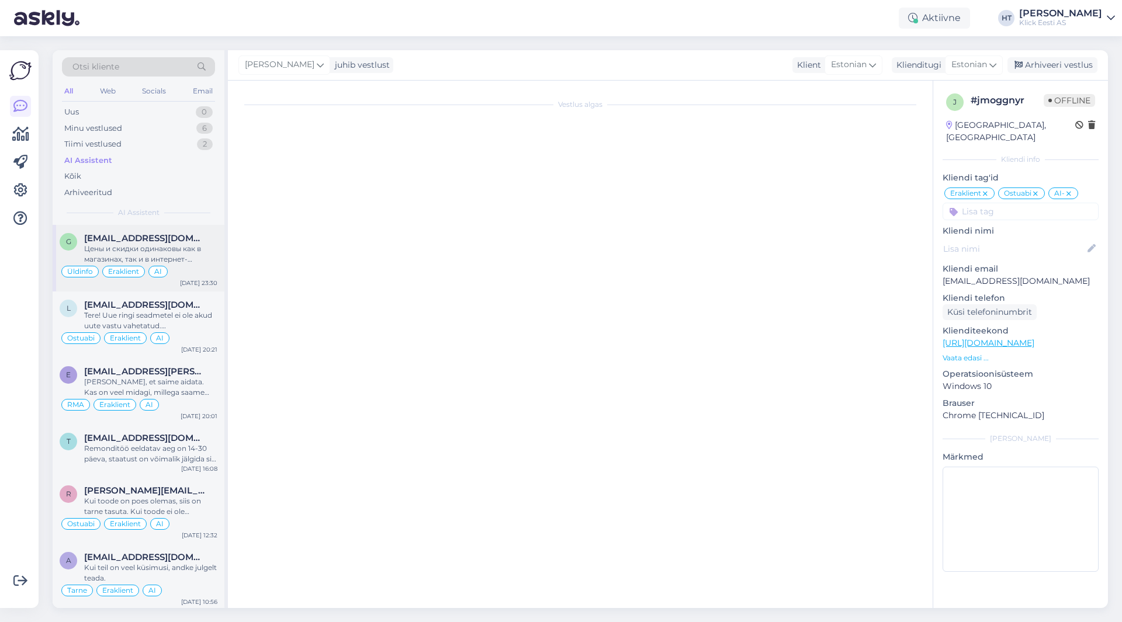
scroll to position [14, 0]
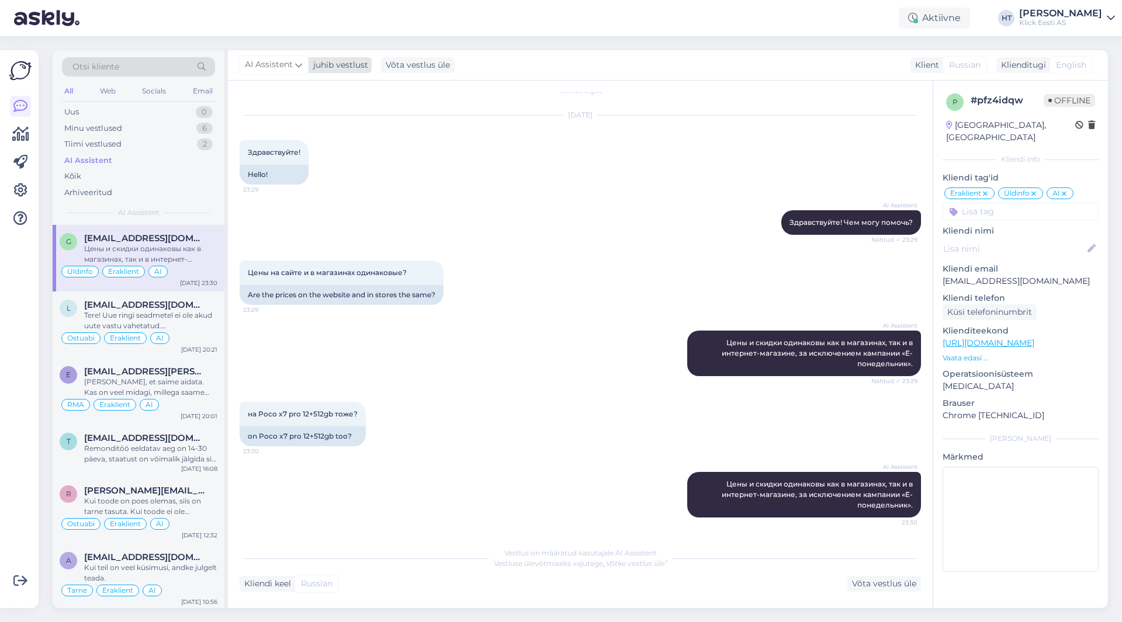
click at [300, 68] on icon at bounding box center [298, 64] width 7 height 13
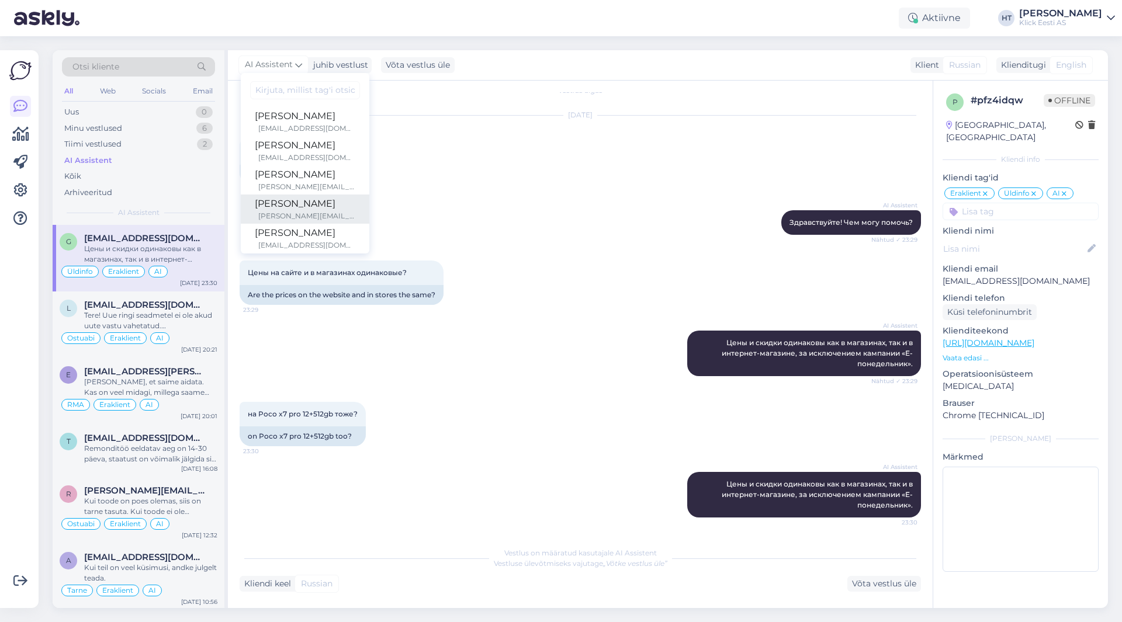
scroll to position [0, 0]
click at [427, 158] on div "[DATE] Здравствуйте! 23:29 Hello!" at bounding box center [580, 150] width 681 height 95
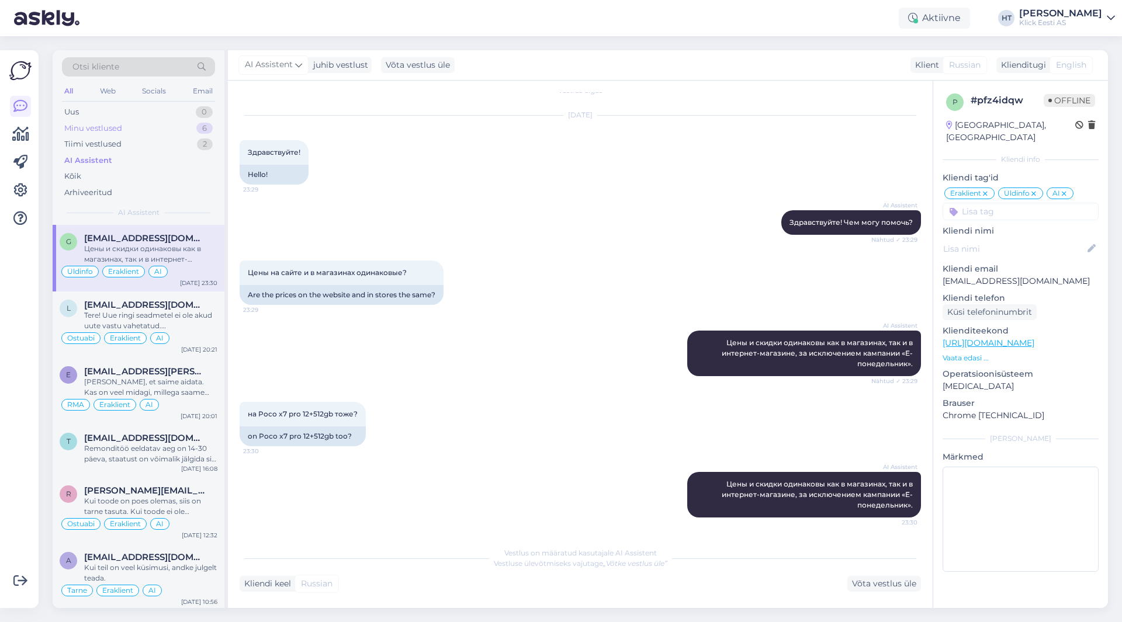
click at [200, 126] on div "6" at bounding box center [204, 129] width 16 height 12
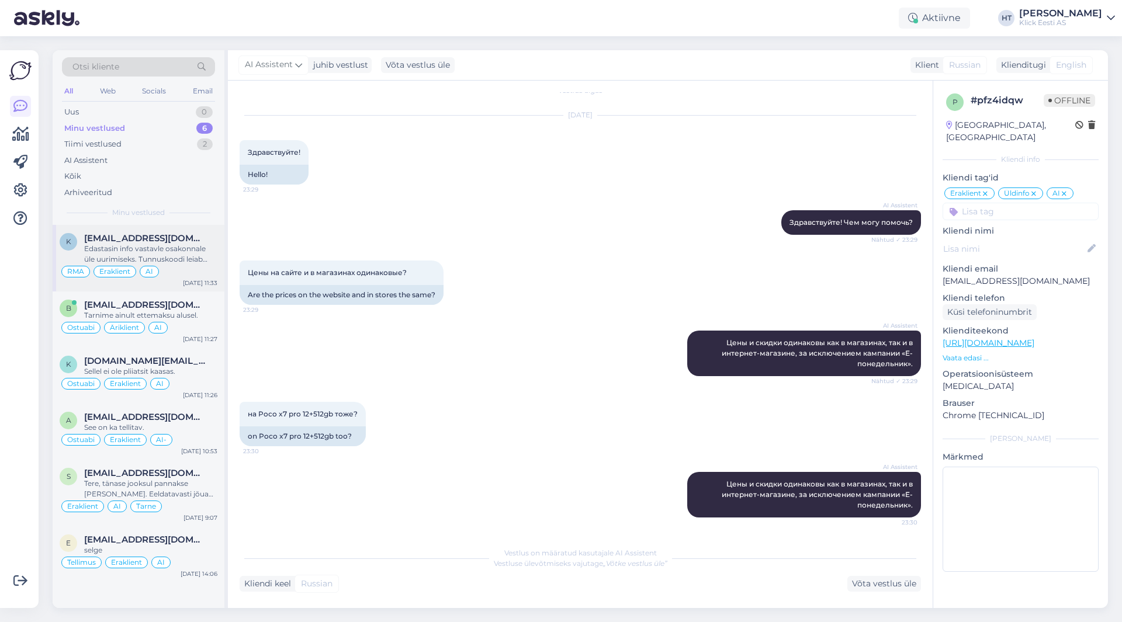
click at [182, 242] on span "[EMAIL_ADDRESS][DOMAIN_NAME]" at bounding box center [145, 238] width 122 height 11
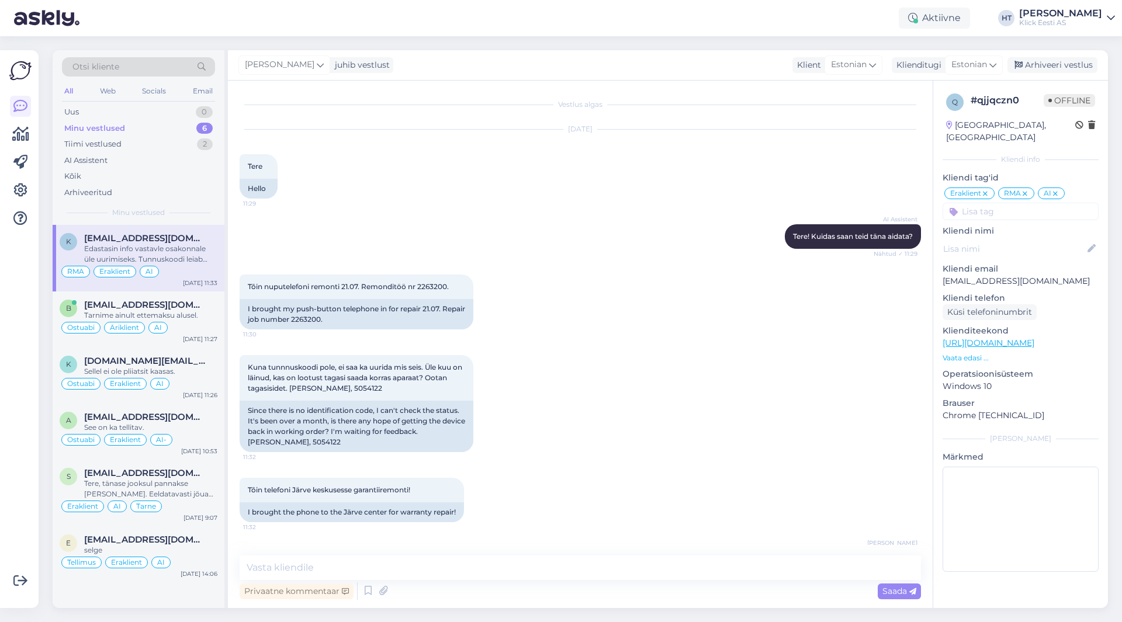
scroll to position [61, 0]
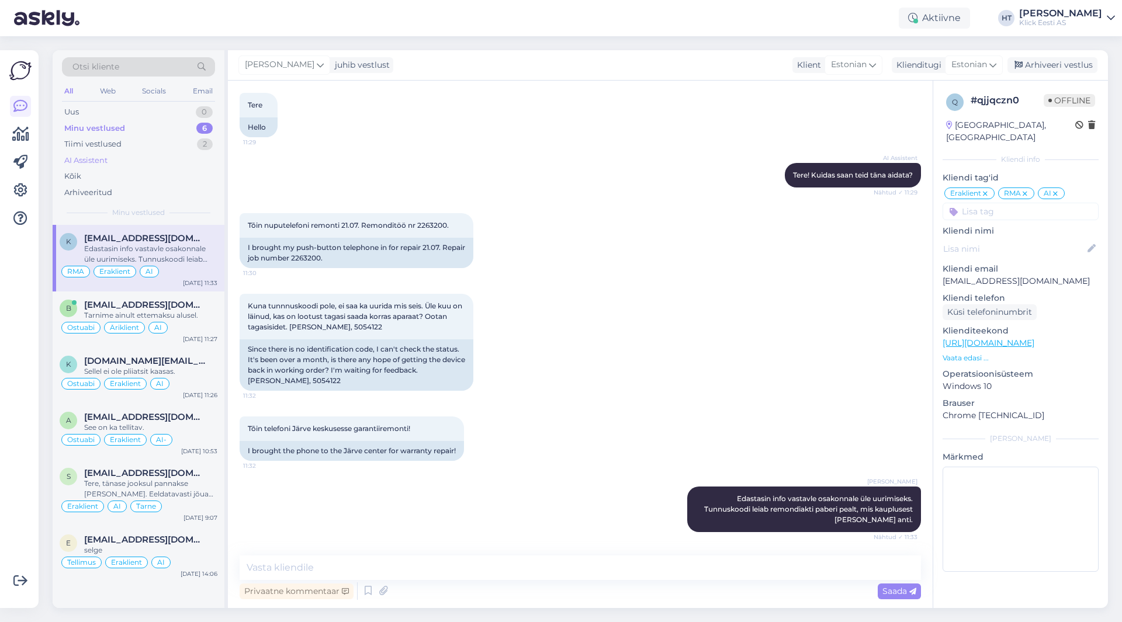
click at [144, 153] on div "AI Assistent" at bounding box center [138, 161] width 153 height 16
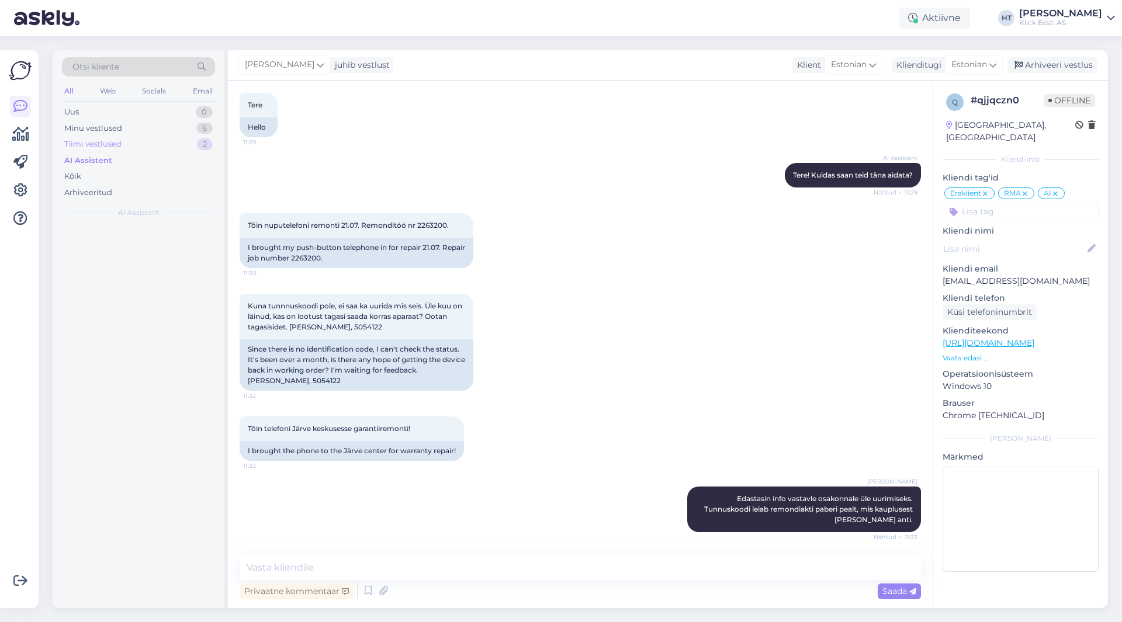
click at [147, 146] on div "Tiimi vestlused 2" at bounding box center [138, 144] width 153 height 16
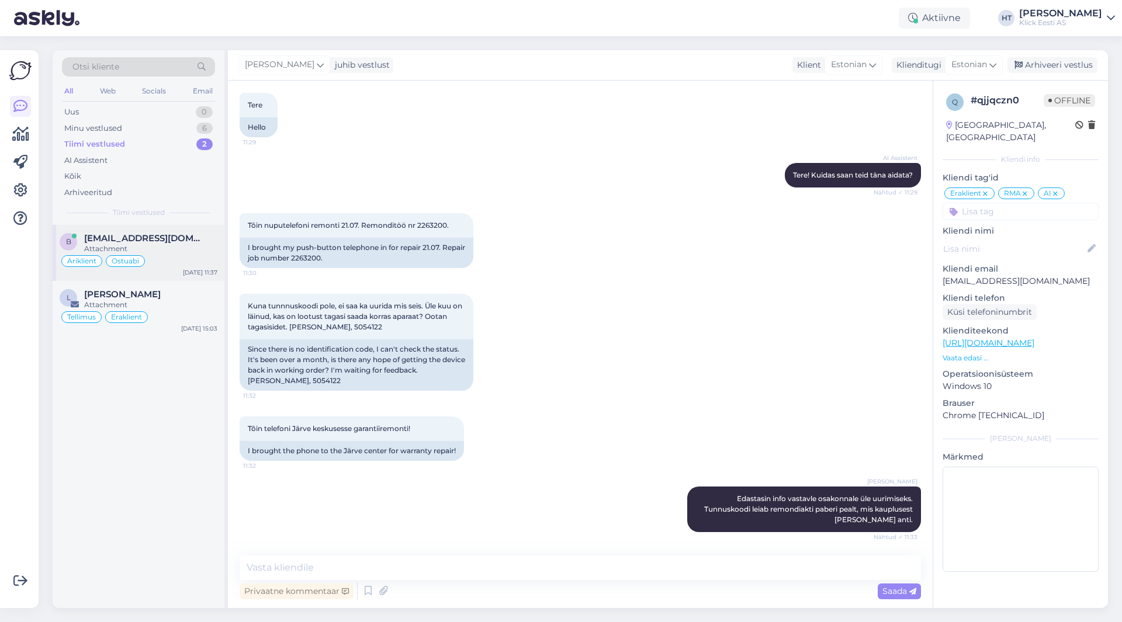
click at [169, 241] on span "[EMAIL_ADDRESS][DOMAIN_NAME]" at bounding box center [145, 238] width 122 height 11
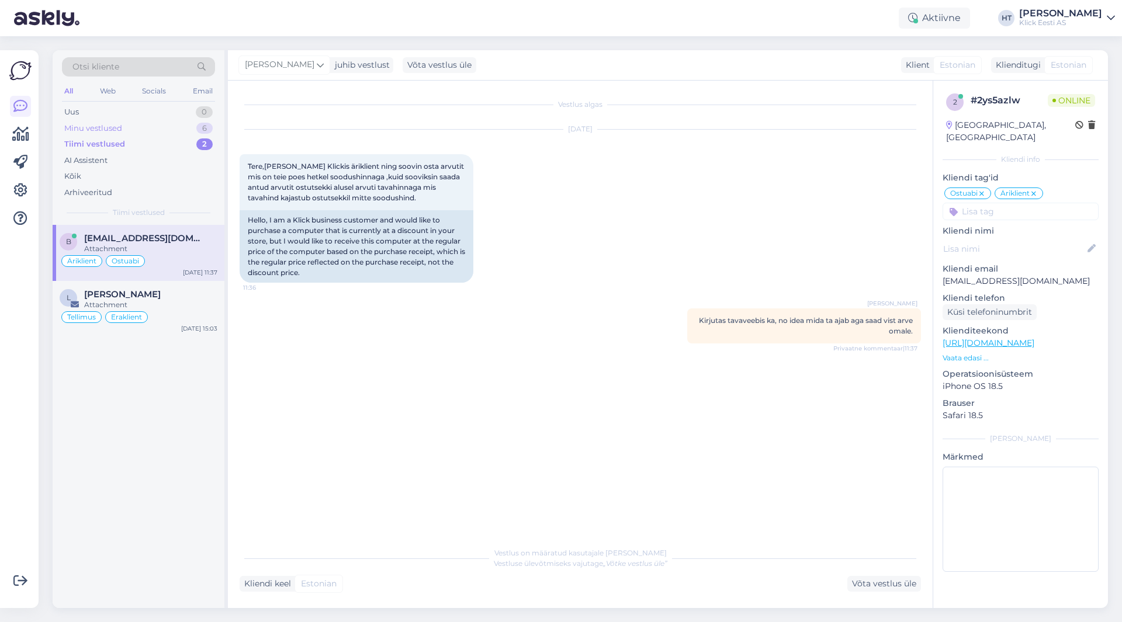
click at [152, 123] on div "Minu vestlused 6" at bounding box center [138, 128] width 153 height 16
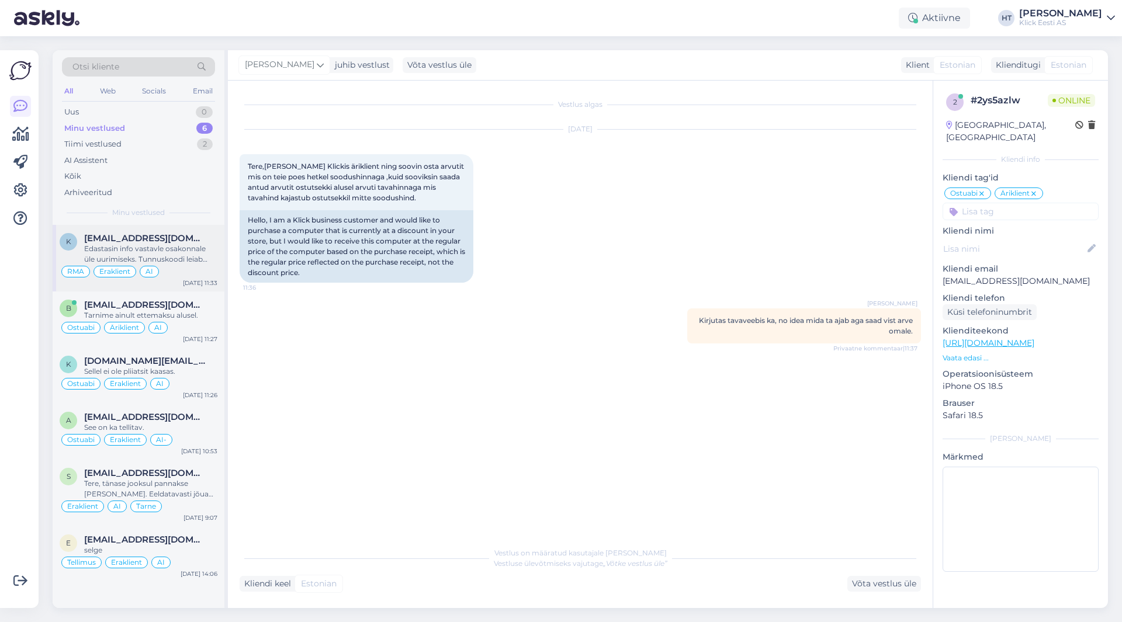
click at [167, 236] on span "[EMAIL_ADDRESS][DOMAIN_NAME]" at bounding box center [145, 238] width 122 height 11
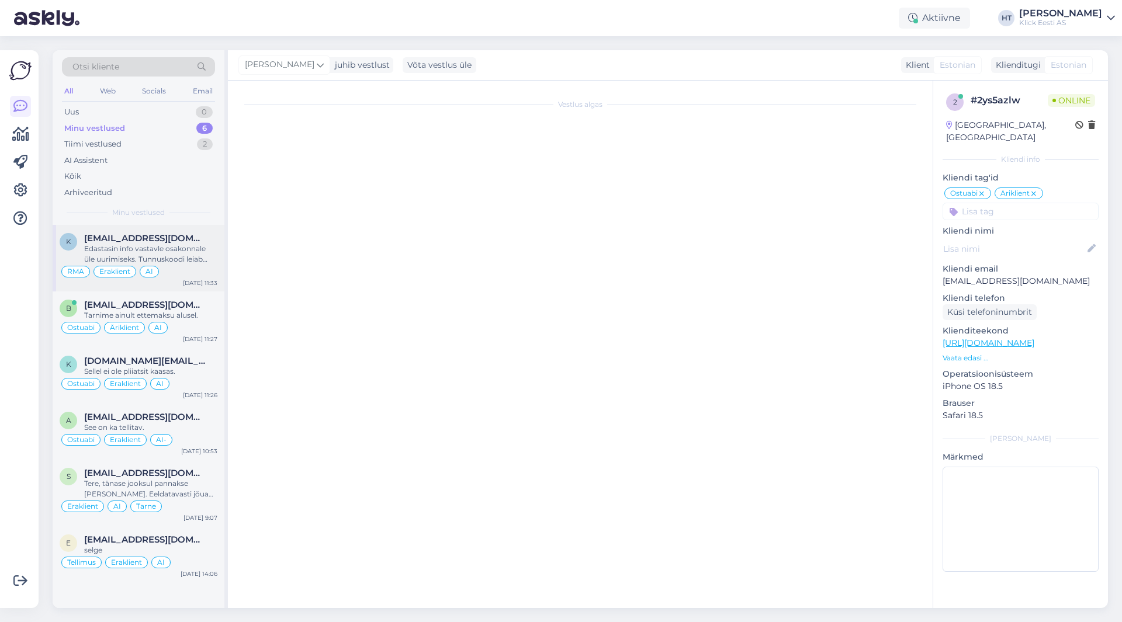
scroll to position [61, 0]
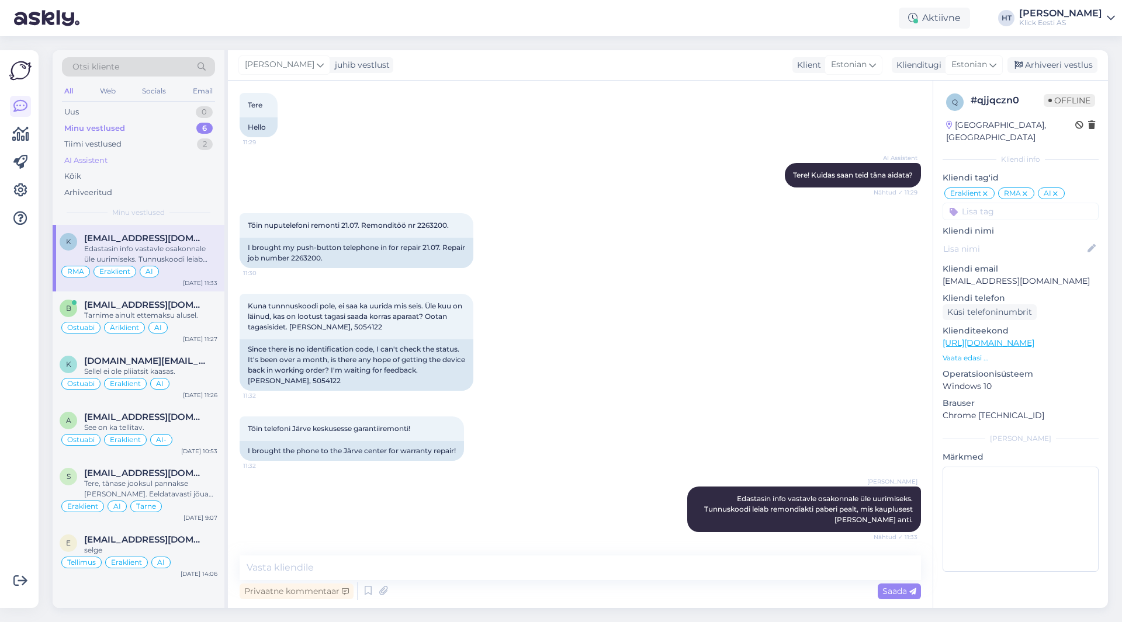
click at [156, 155] on div "AI Assistent" at bounding box center [138, 161] width 153 height 16
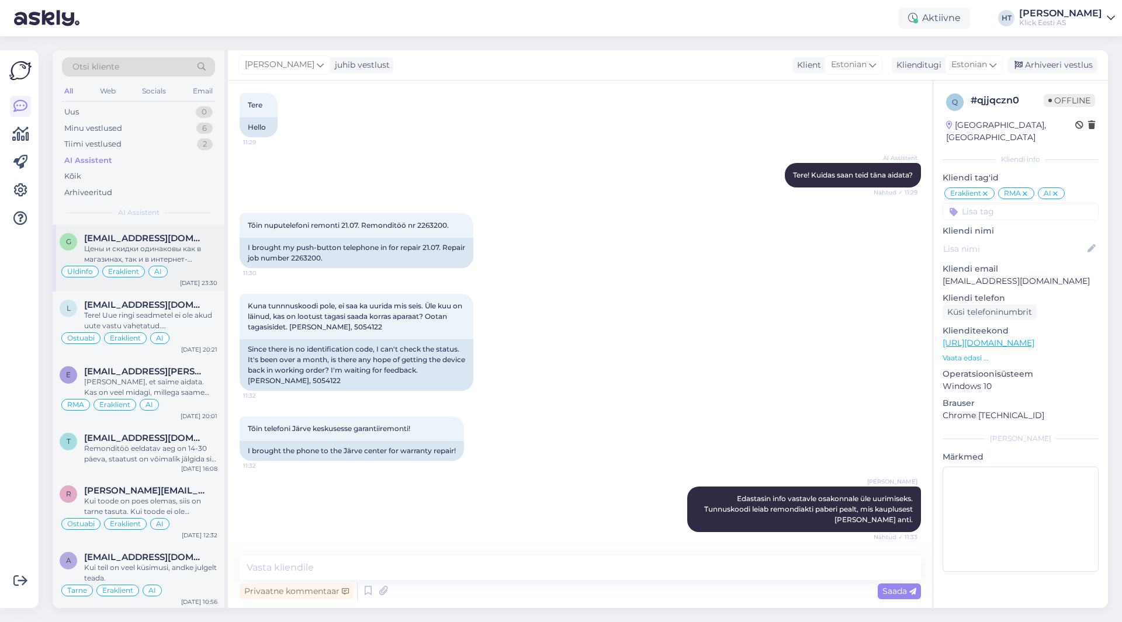
click at [162, 228] on div "g [EMAIL_ADDRESS][DOMAIN_NAME] Цены и скидки одинаковы как в магазинах, так и в…" at bounding box center [139, 258] width 172 height 67
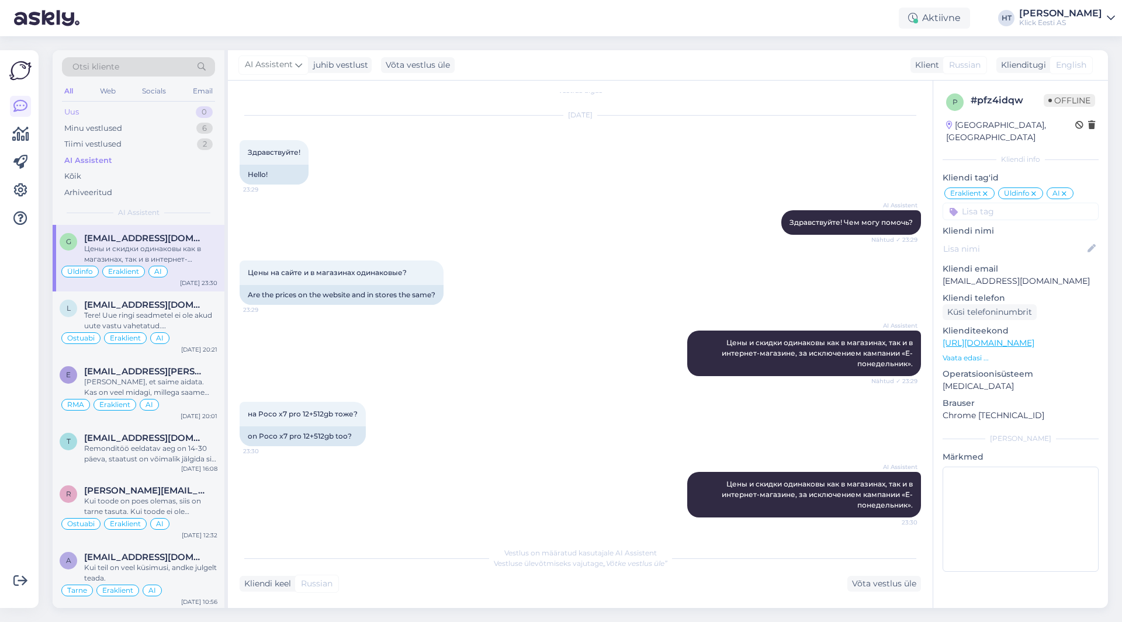
click at [169, 115] on div "Uus 0" at bounding box center [138, 112] width 153 height 16
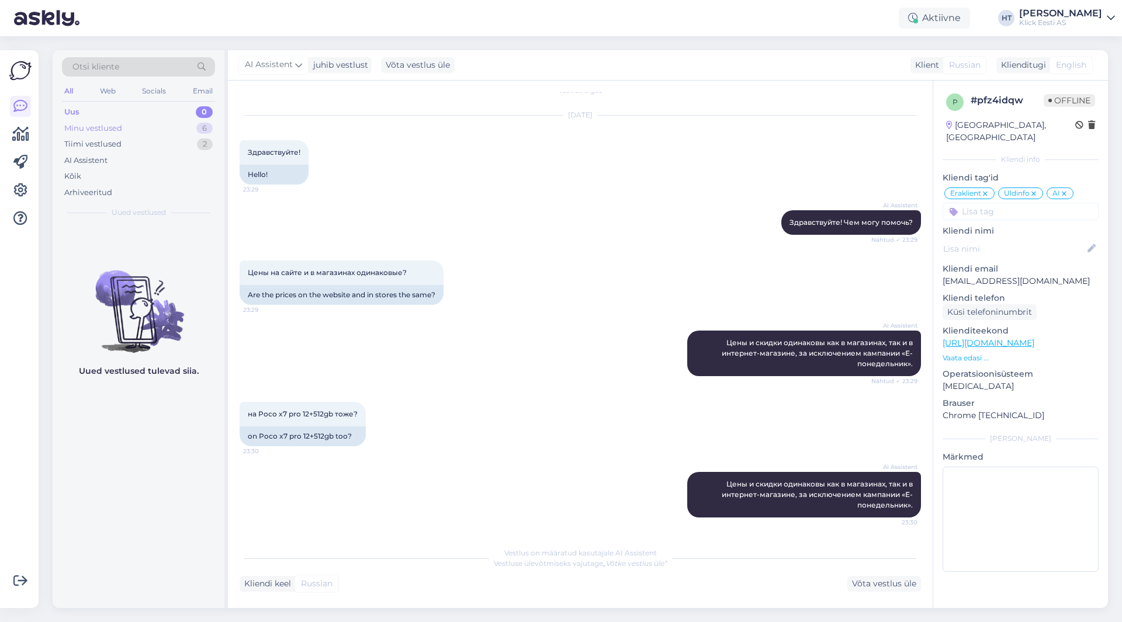
click at [169, 129] on div "Minu vestlused 6" at bounding box center [138, 128] width 153 height 16
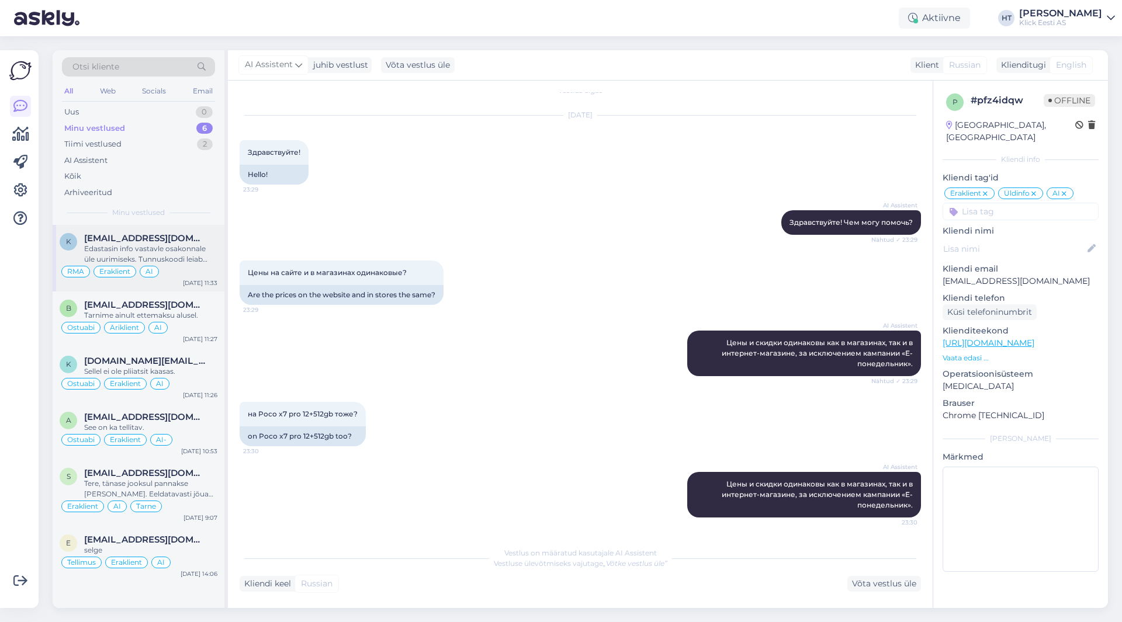
click at [170, 246] on div "Edastasin info vastavle osakonnale üle uurimiseks. Tunnuskoodi leiab remondiakt…" at bounding box center [150, 254] width 133 height 21
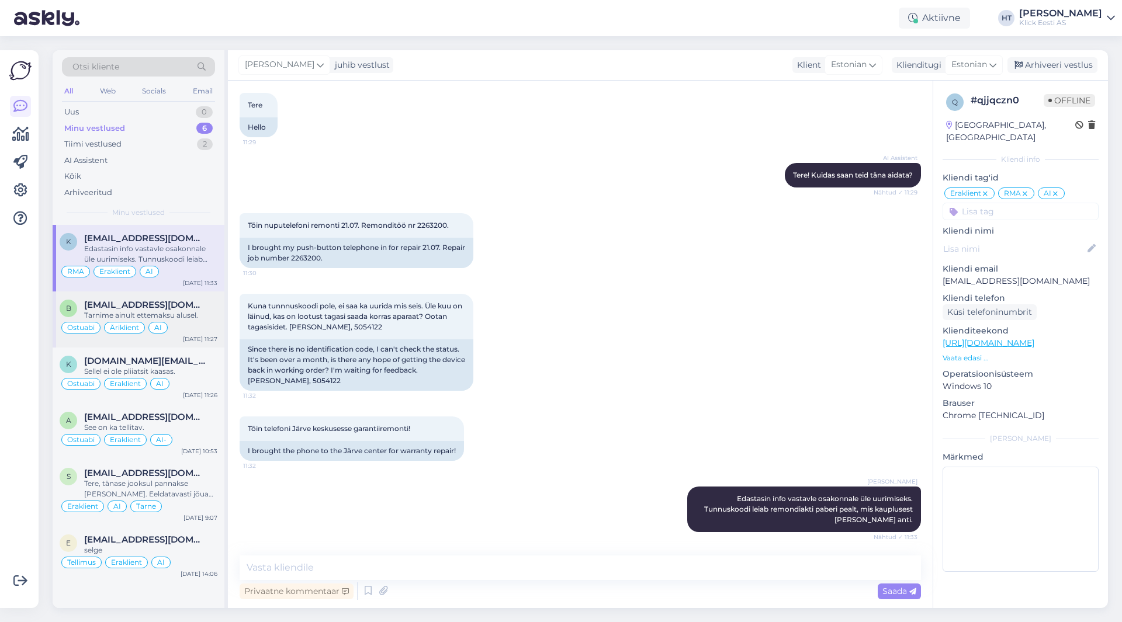
click at [175, 316] on div "Tarnime ainult ettemaksu alusel." at bounding box center [150, 315] width 133 height 11
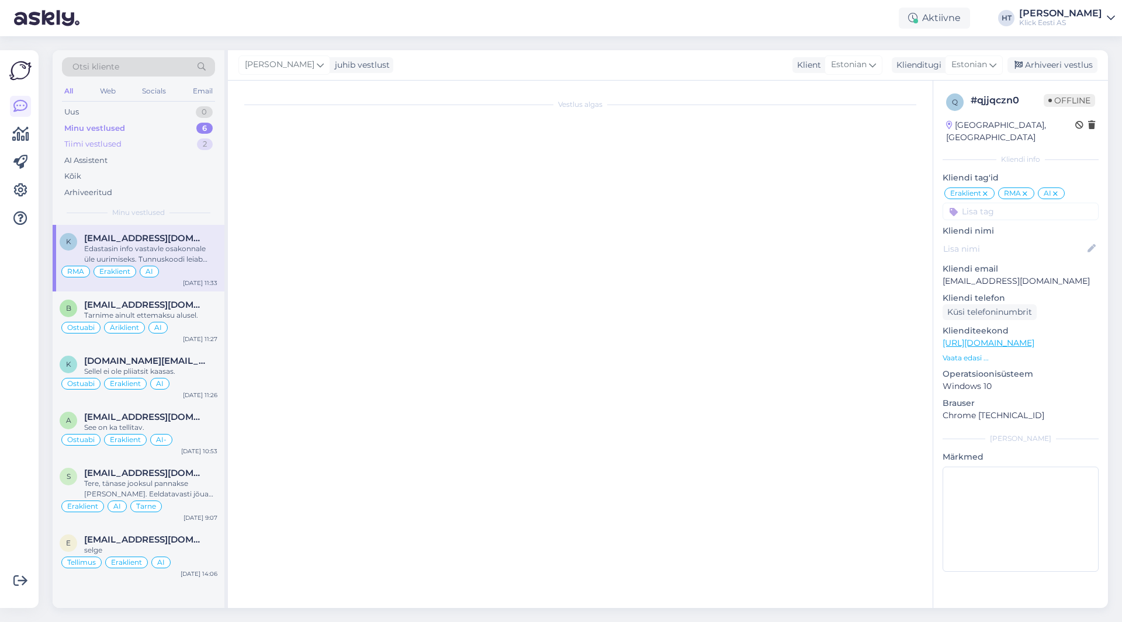
scroll to position [236, 0]
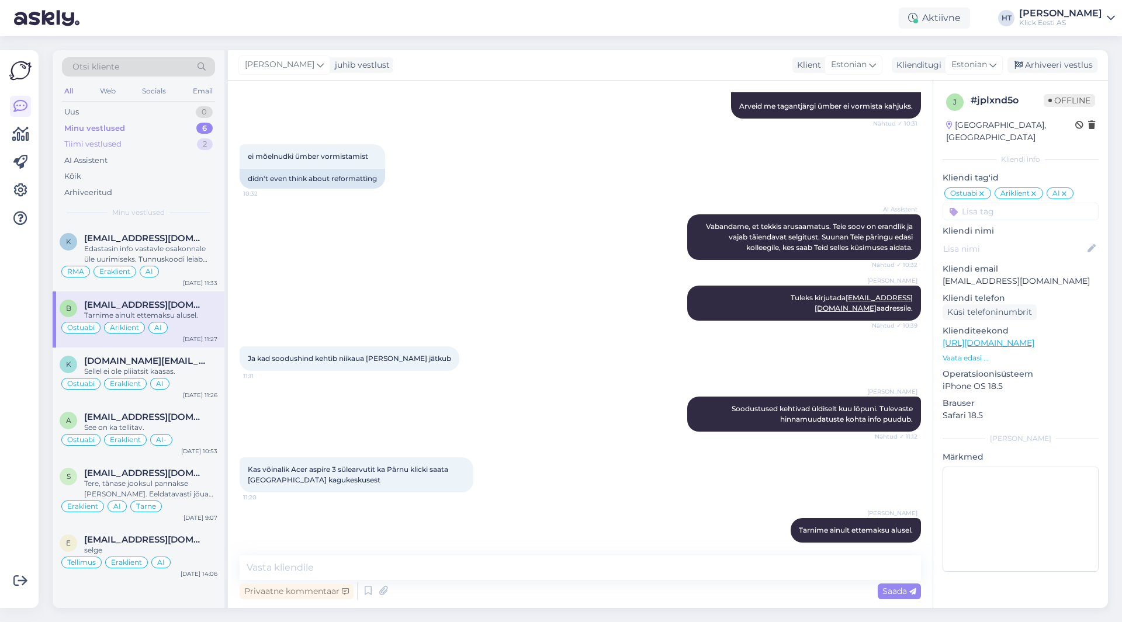
click at [176, 137] on div "Tiimi vestlused 2" at bounding box center [138, 144] width 153 height 16
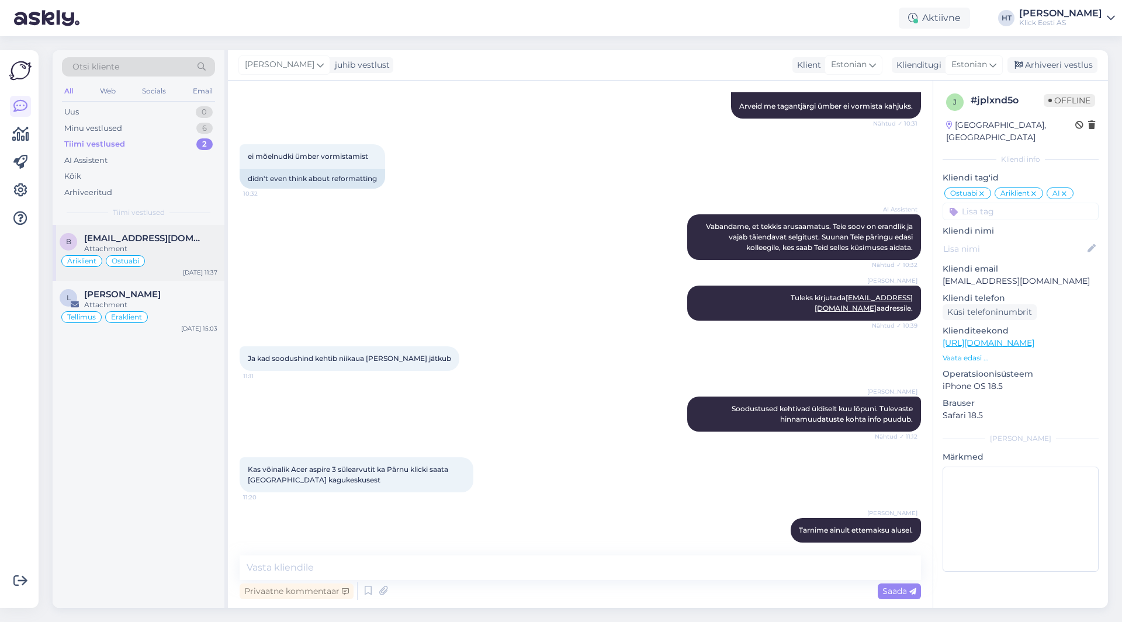
click at [189, 231] on div "b [EMAIL_ADDRESS][DOMAIN_NAME] Attachment Äriklient Ostuabi [DATE] 11:37" at bounding box center [139, 253] width 172 height 56
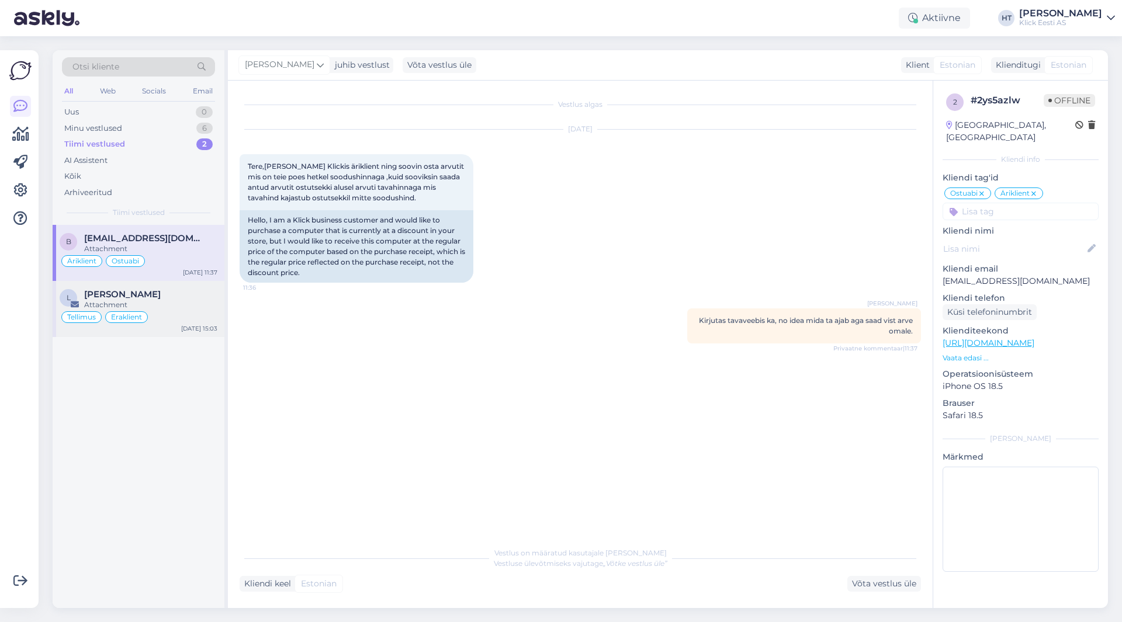
click at [188, 283] on div "L [PERSON_NAME] Attachment [PERSON_NAME] [DATE] 15:03" at bounding box center [139, 309] width 172 height 56
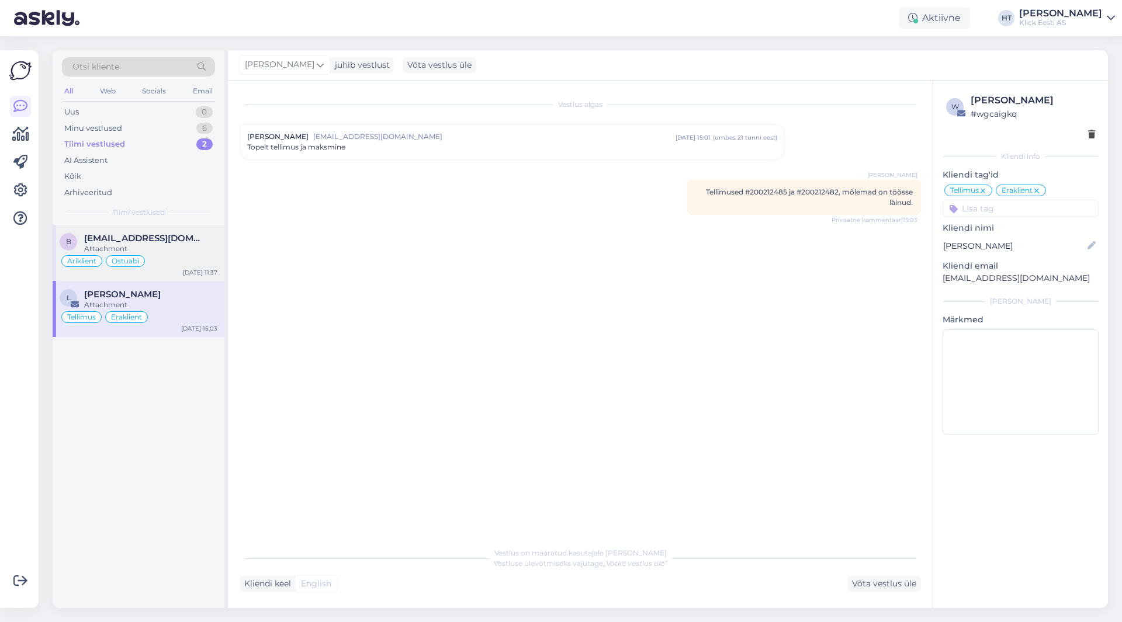
click at [189, 248] on div "Attachment" at bounding box center [150, 249] width 133 height 11
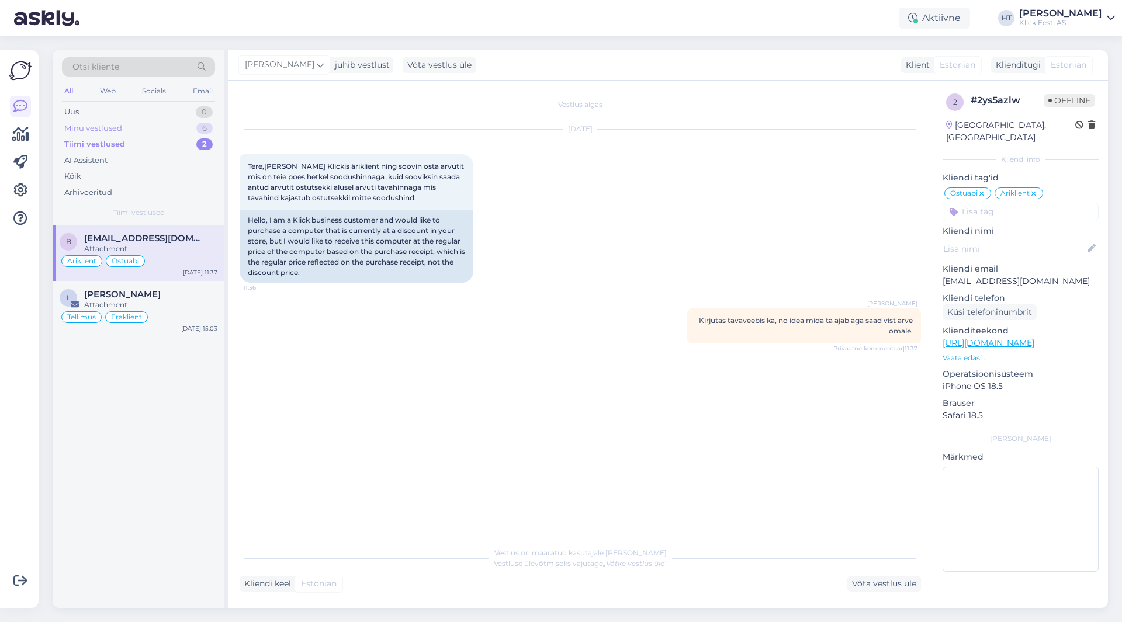
click at [197, 128] on div "6" at bounding box center [204, 129] width 16 height 12
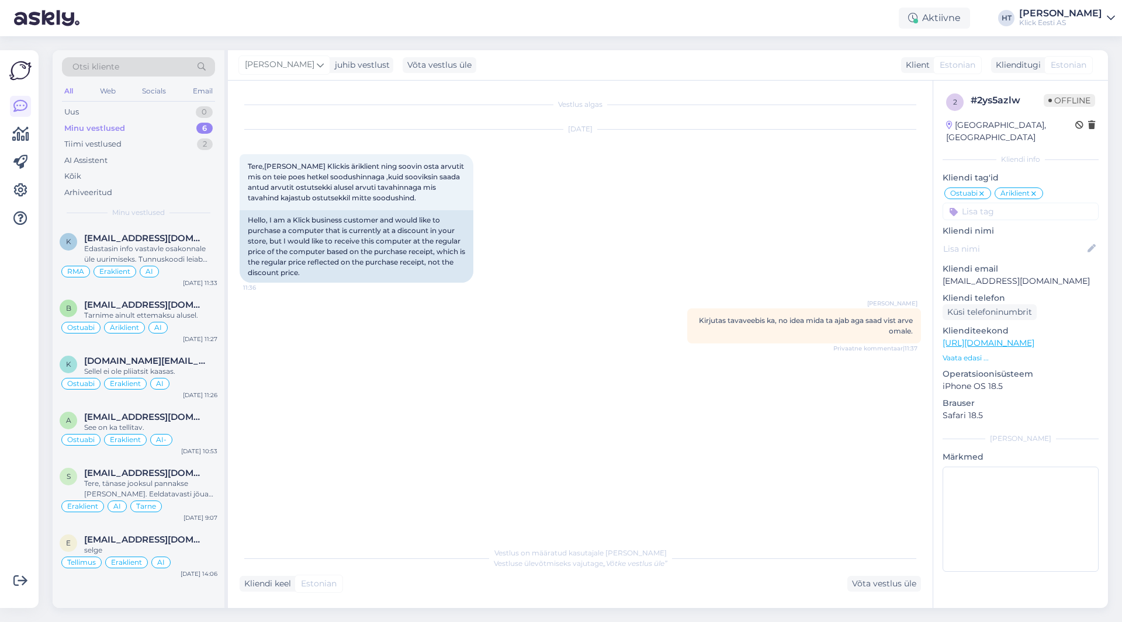
click at [410, 327] on div "Vestlus algas [DATE] Tere,[PERSON_NAME] Klickis äriklient ning soovin osta arvu…" at bounding box center [586, 311] width 692 height 438
click at [141, 300] on span "[EMAIL_ADDRESS][DOMAIN_NAME]" at bounding box center [145, 305] width 122 height 11
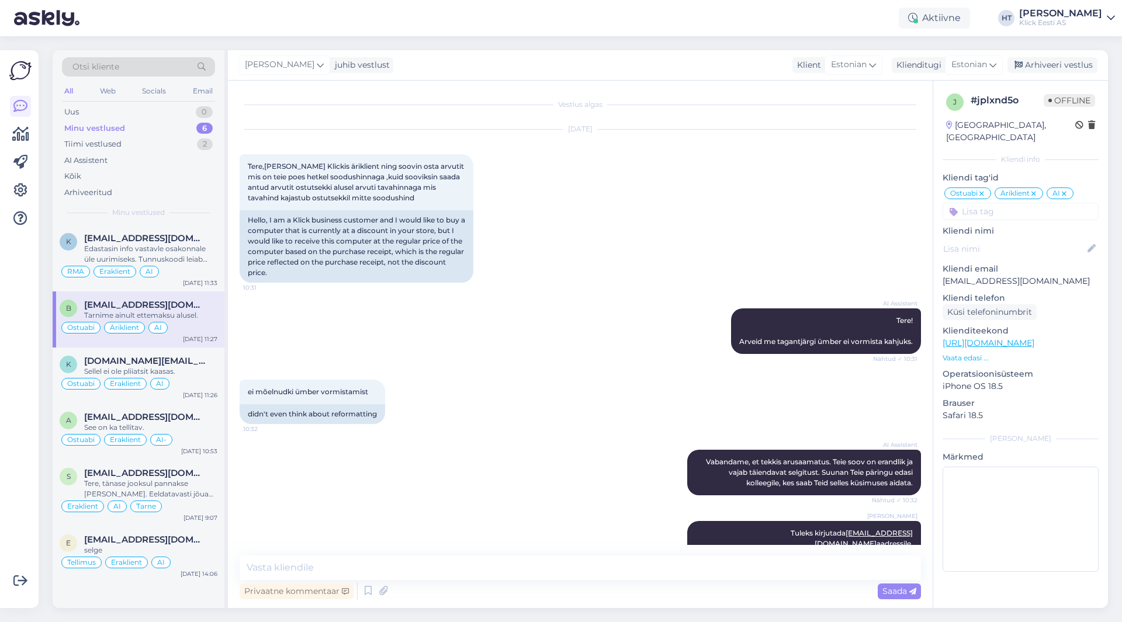
scroll to position [236, 0]
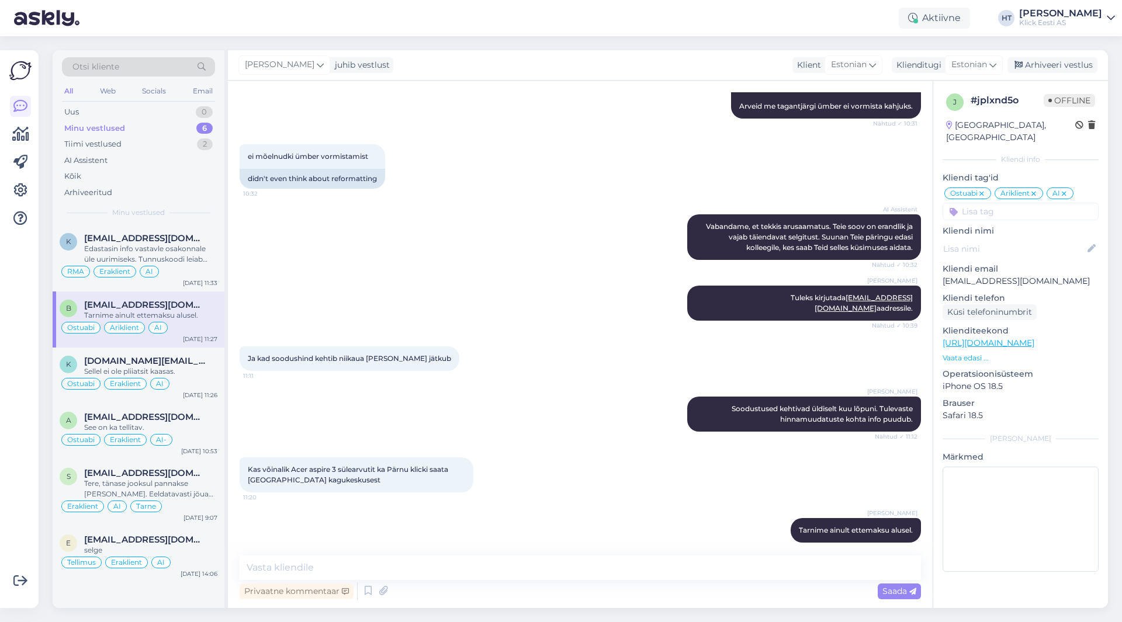
click at [362, 303] on div "[PERSON_NAME] Tuleks kirjutada [EMAIL_ADDRESS][DOMAIN_NAME] aadressile. Nähtud …" at bounding box center [580, 303] width 681 height 61
click at [175, 110] on div "Uus 0" at bounding box center [138, 112] width 153 height 16
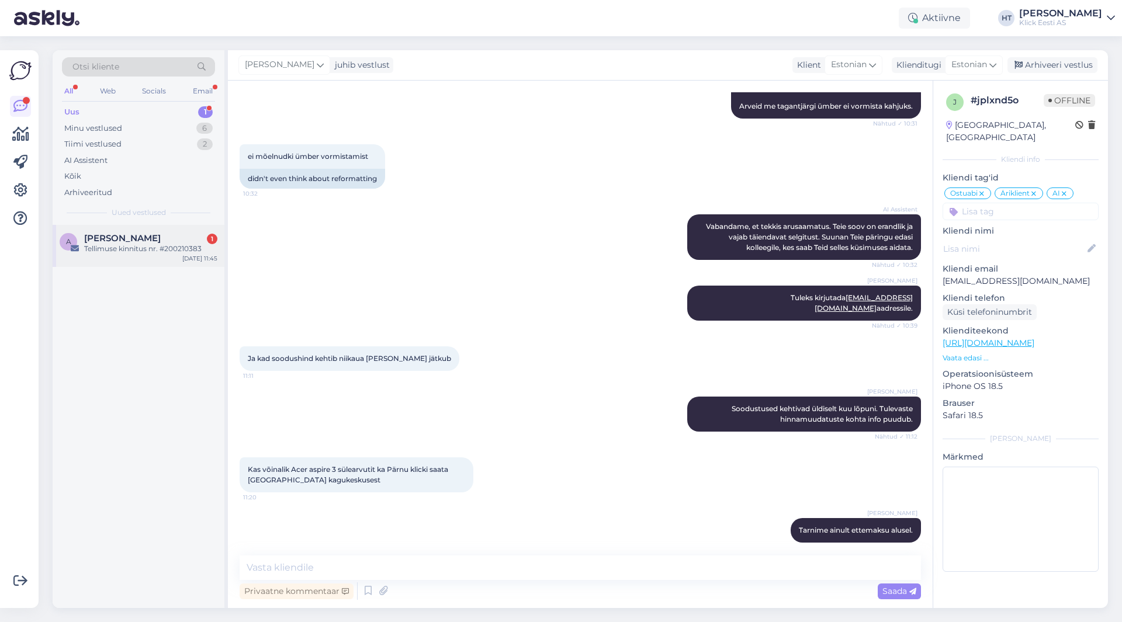
click at [171, 253] on div "Tellimuse kinnitus nr. #200210383" at bounding box center [150, 249] width 133 height 11
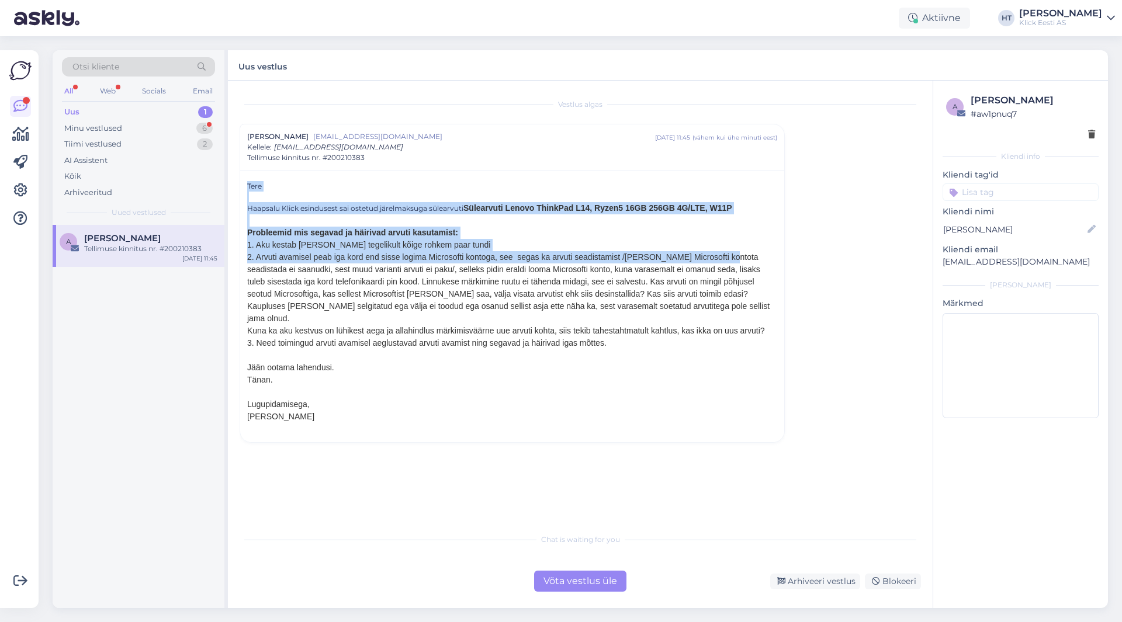
drag, startPoint x: 257, startPoint y: 256, endPoint x: 722, endPoint y: 256, distance: 464.6
click at [722, 256] on span "2. Arvuti avamisel peab iga kord end sisse logima Microsofti kontoga, see segas…" at bounding box center [508, 287] width 522 height 71
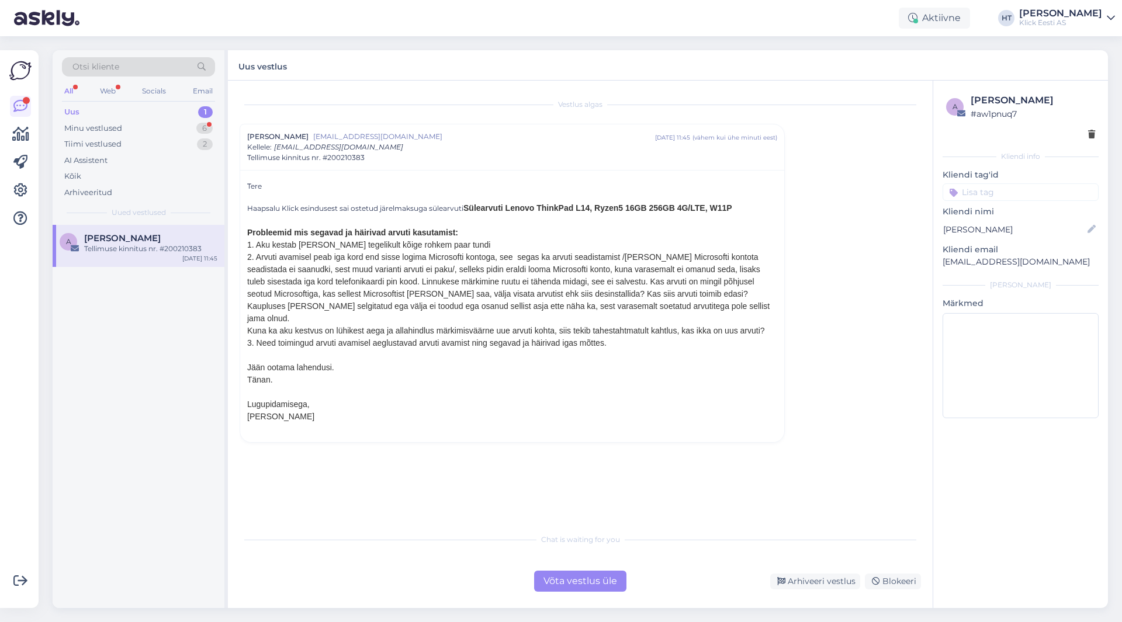
drag, startPoint x: 247, startPoint y: 317, endPoint x: 771, endPoint y: 328, distance: 524.3
click at [771, 328] on div "Tere Haapsalu Klick esindusest sai ostetud järelmaksuga sülearvuti Sülearvuti L…" at bounding box center [512, 308] width 530 height 254
click at [615, 337] on div "3. Need toimingud arvuti avamisel aeglustavad arvuti avamist ning segavad ja hä…" at bounding box center [512, 343] width 530 height 12
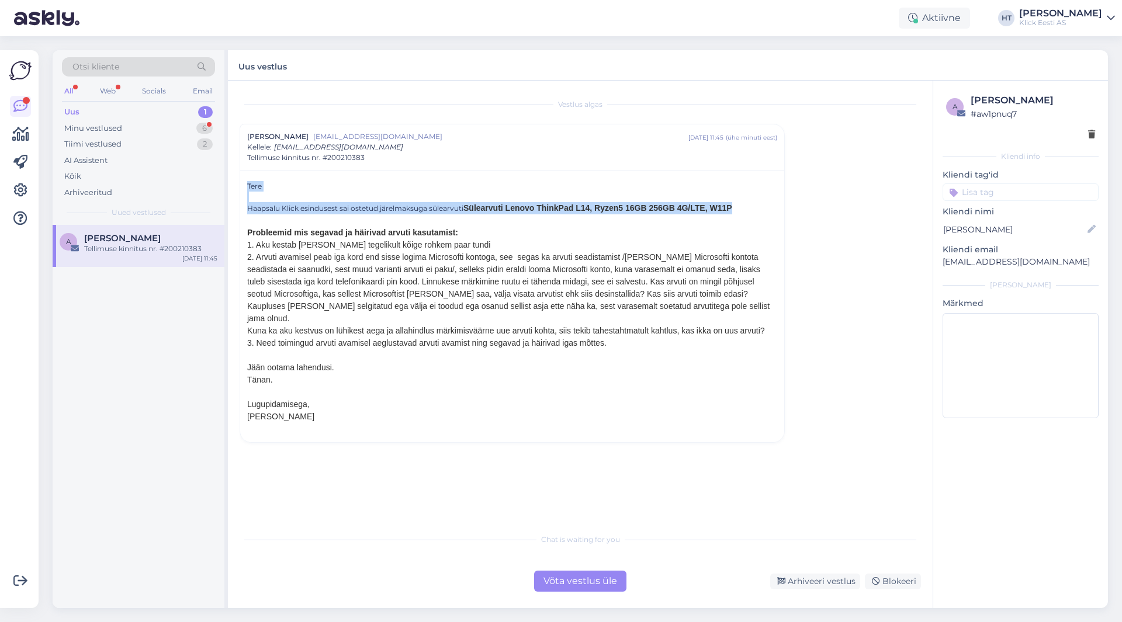
drag, startPoint x: 469, startPoint y: 206, endPoint x: 733, endPoint y: 205, distance: 264.7
click at [736, 209] on div "Haapsalu Klick esindusest sai ostetud järelmaksuga sülearvuti Sülearvuti Lenovo…" at bounding box center [512, 208] width 530 height 12
drag, startPoint x: 734, startPoint y: 209, endPoint x: 484, endPoint y: 210, distance: 249.5
click at [484, 210] on div "Haapsalu Klick esindusest sai ostetud järelmaksuga sülearvuti Sülearvuti Lenovo…" at bounding box center [512, 208] width 530 height 12
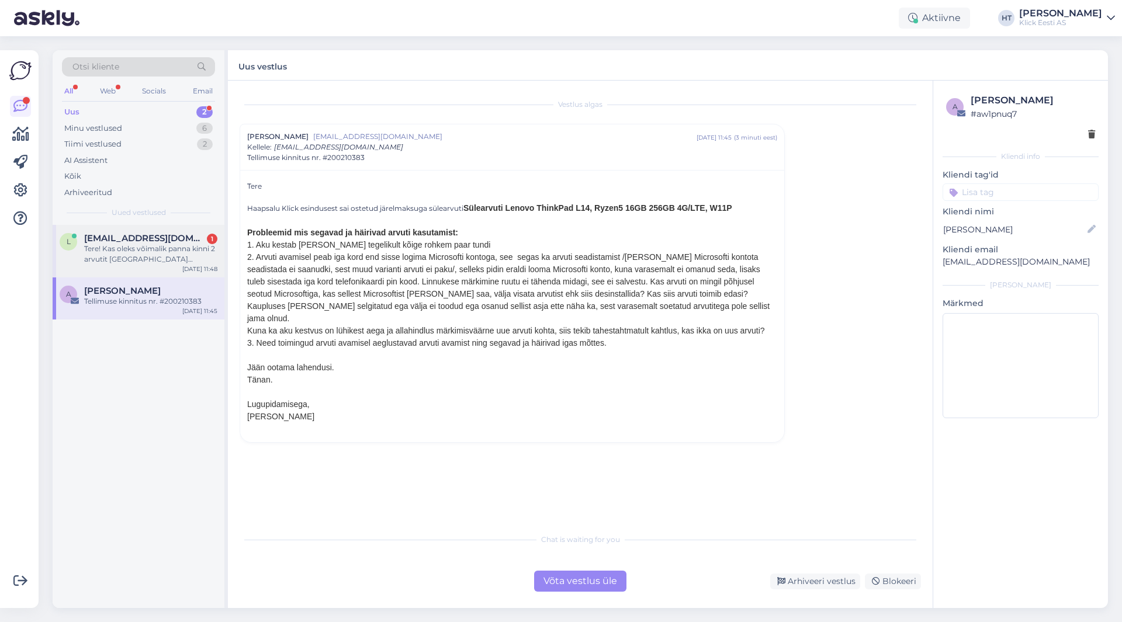
click at [162, 231] on div "l [EMAIL_ADDRESS][DOMAIN_NAME] 1 Tere! Kas oleks võimalik panna kinni 2 arvutit…" at bounding box center [139, 251] width 172 height 53
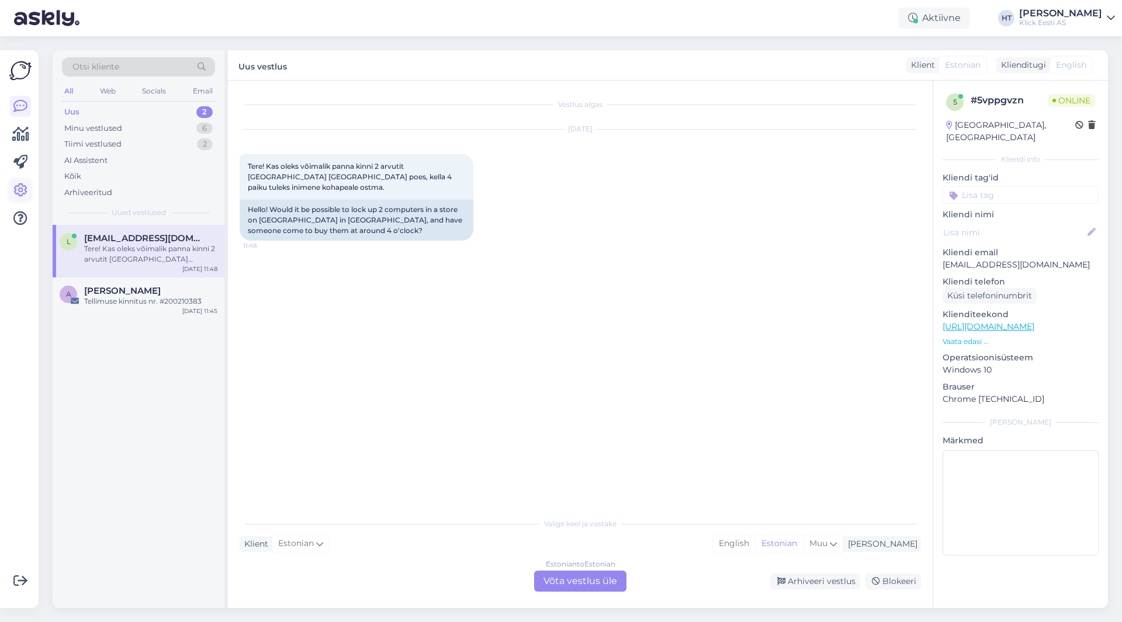
click at [16, 185] on icon at bounding box center [20, 191] width 14 height 14
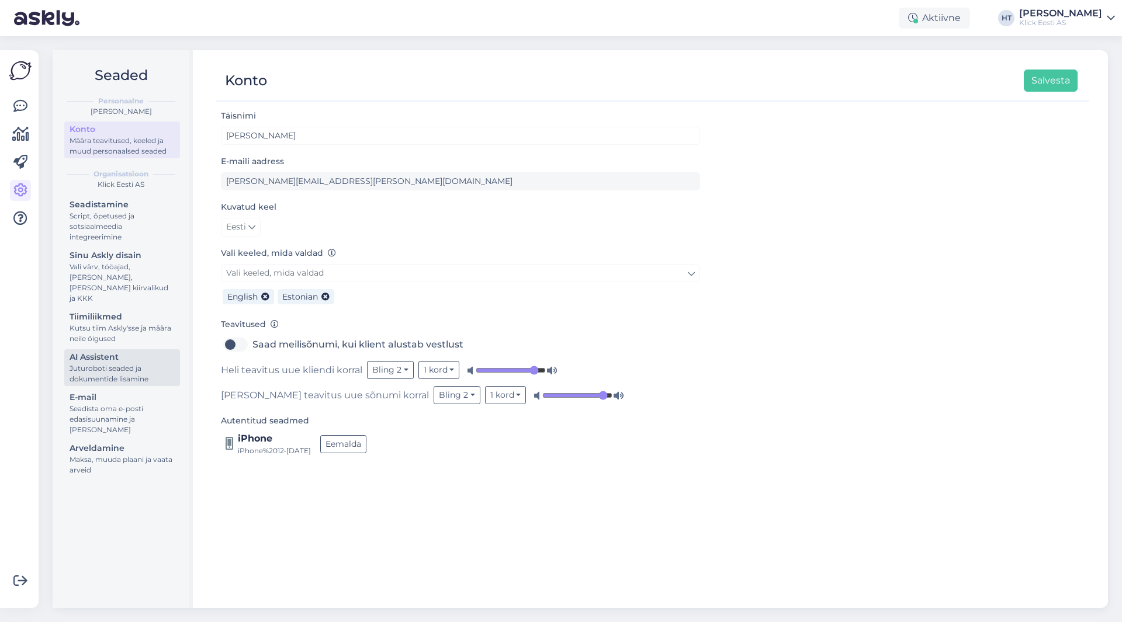
click at [139, 363] on div "Juturoboti seaded ja dokumentide lisamine" at bounding box center [122, 373] width 105 height 21
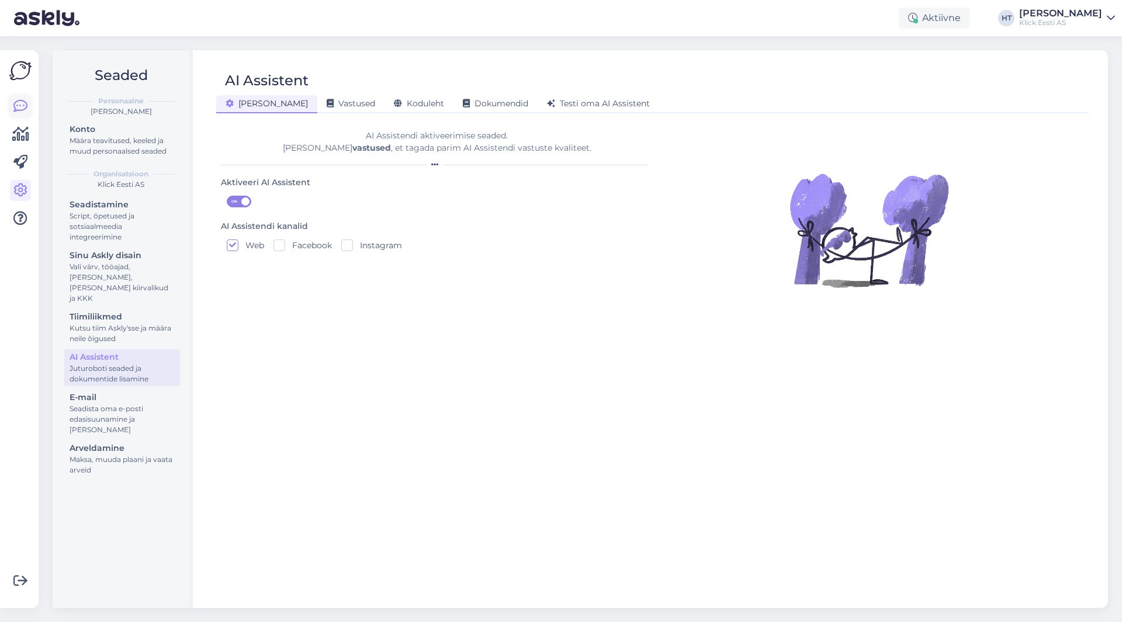
click at [30, 104] on link at bounding box center [20, 106] width 21 height 21
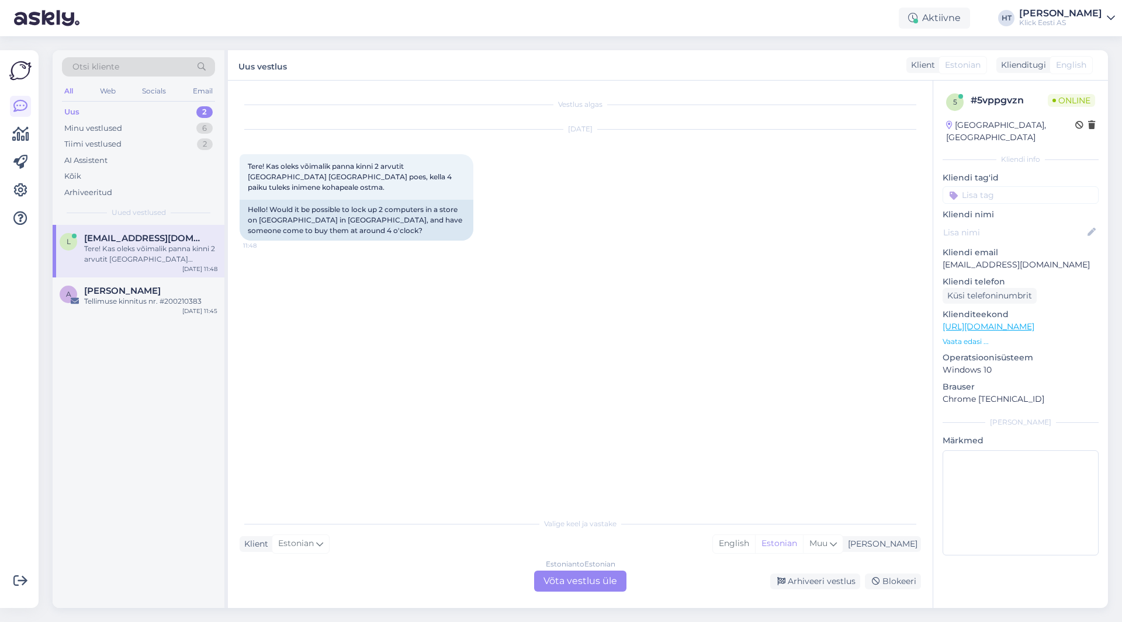
click at [304, 266] on div "Vestlus algas [DATE] Tere! Kas oleks võimalik panna kinni 2 arvutit [GEOGRAPHIC…" at bounding box center [586, 296] width 692 height 409
click at [144, 142] on div "Tiimi vestlused 2" at bounding box center [138, 144] width 153 height 16
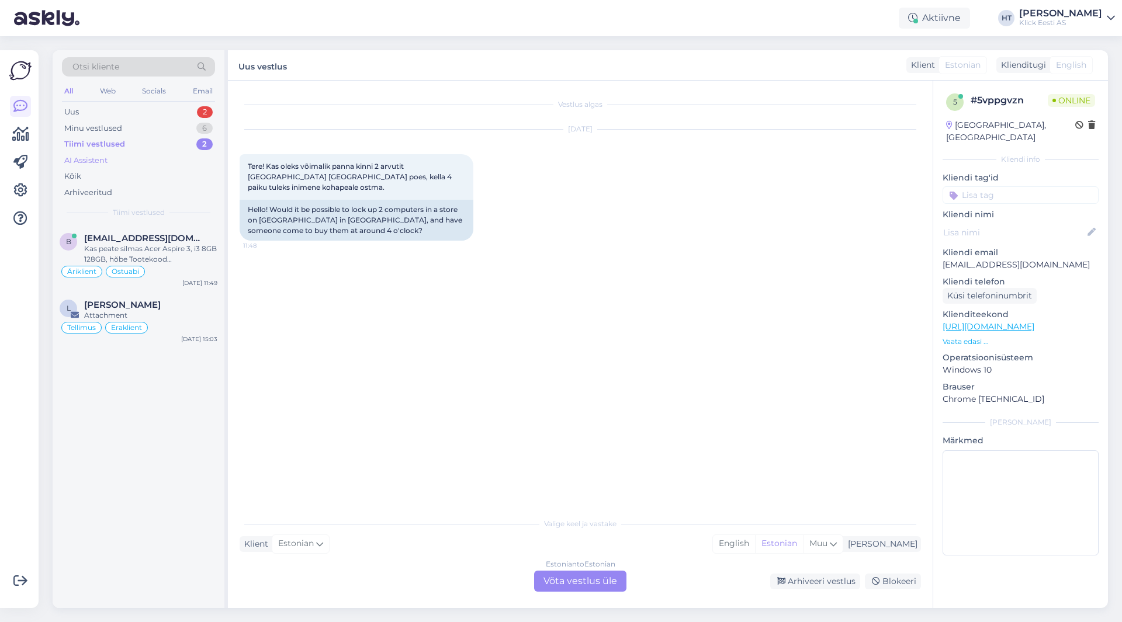
click at [133, 160] on div "AI Assistent" at bounding box center [138, 161] width 153 height 16
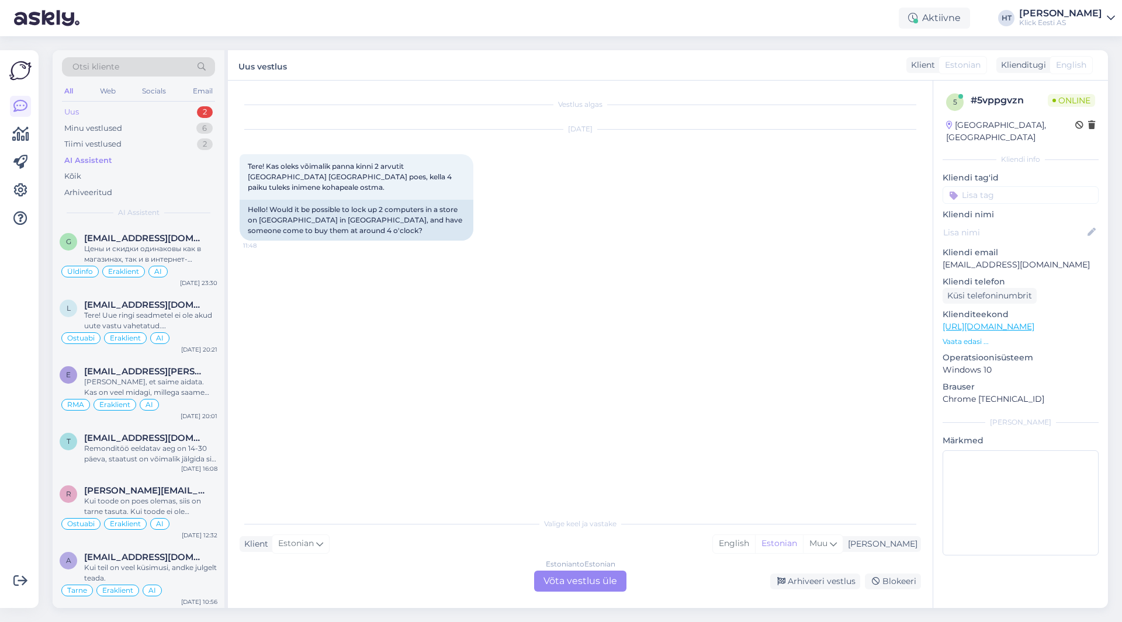
click at [161, 115] on div "Uus 2" at bounding box center [138, 112] width 153 height 16
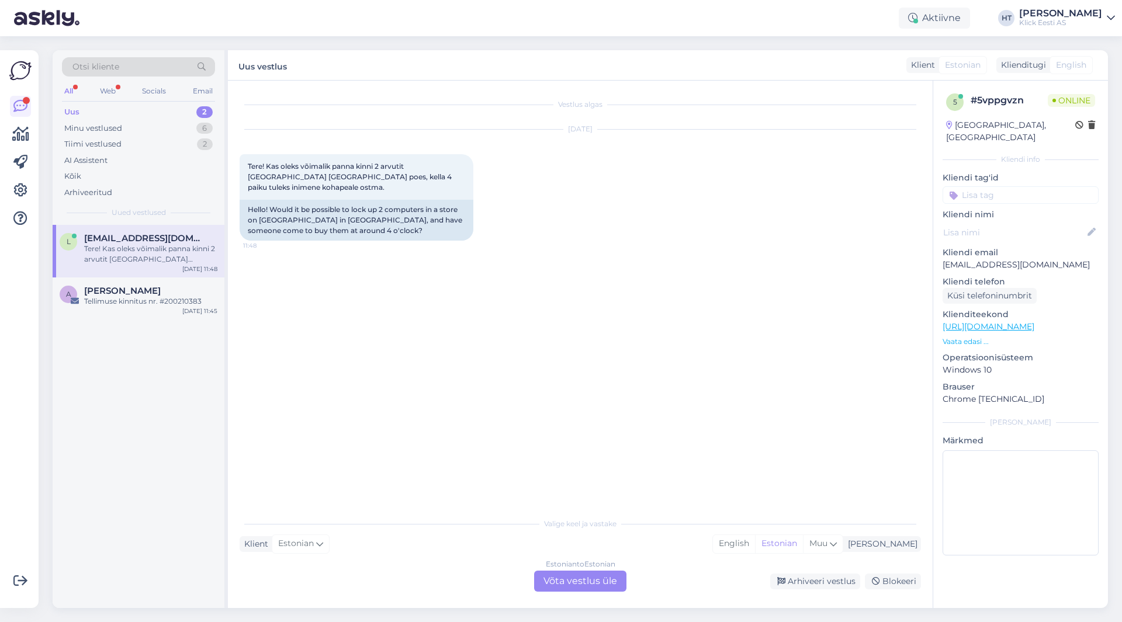
click at [589, 580] on div "Estonian to Estonian Võta vestlus üle" at bounding box center [580, 581] width 92 height 21
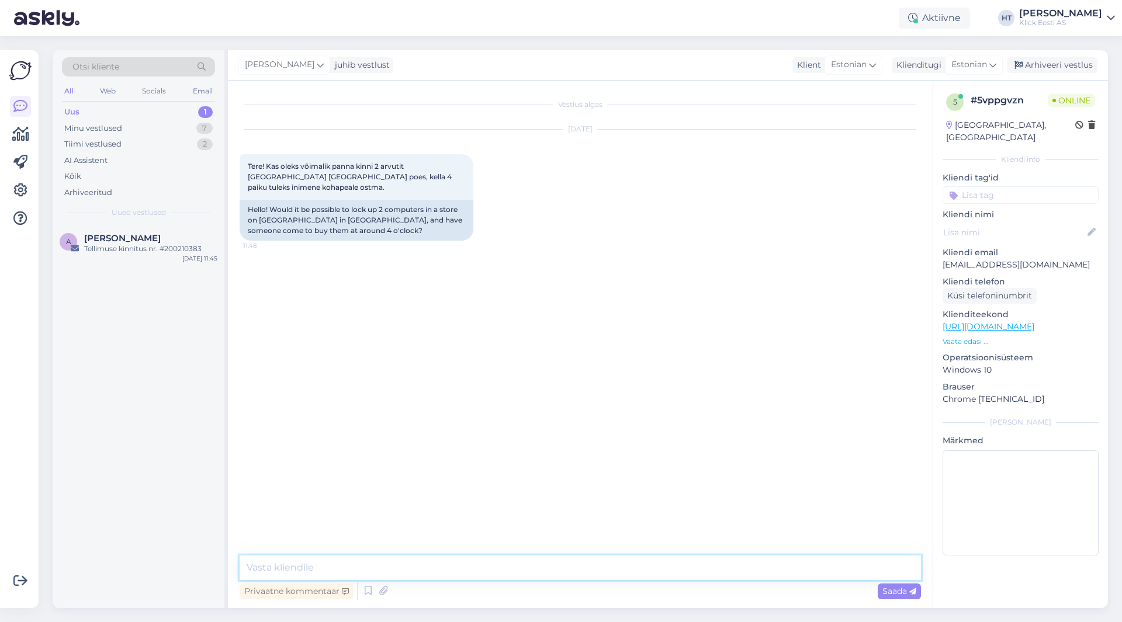
click at [563, 565] on textarea at bounding box center [580, 568] width 681 height 25
click at [319, 559] on textarea at bounding box center [580, 568] width 681 height 25
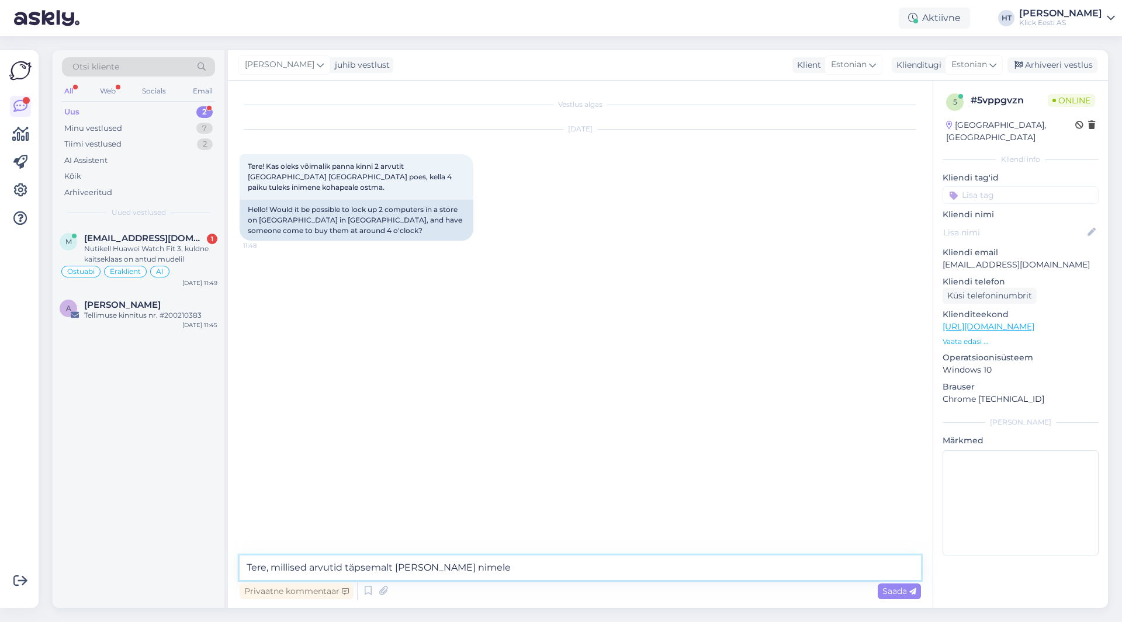
type textarea "Tere, millised arvutid täpsemalt [PERSON_NAME] nimele?"
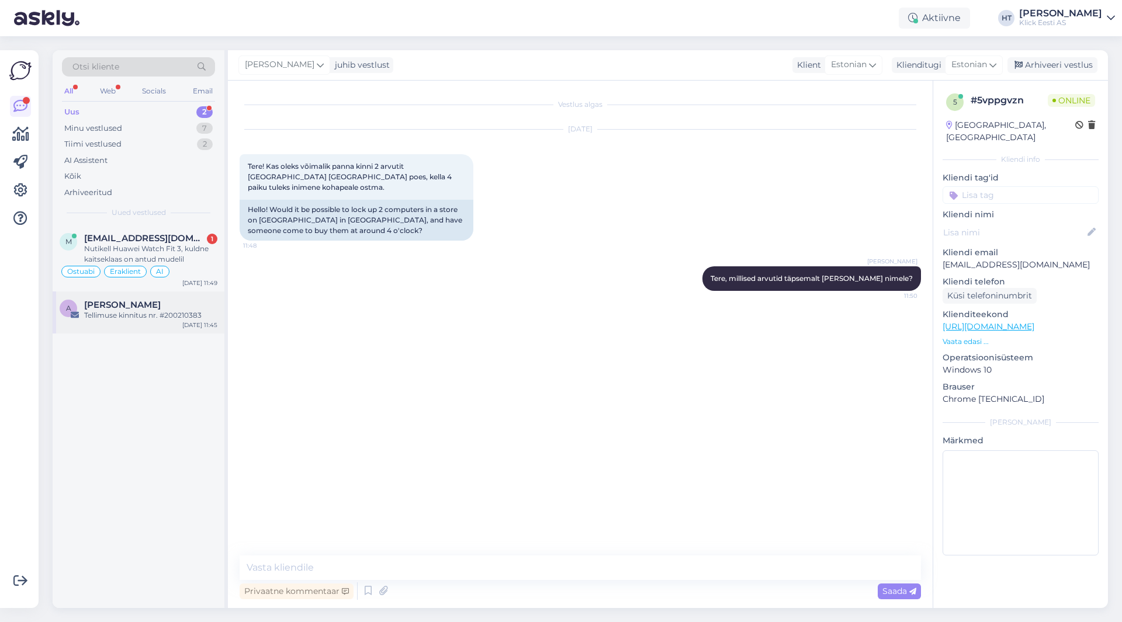
click at [153, 314] on div "Tellimuse kinnitus nr. #200210383" at bounding box center [150, 315] width 133 height 11
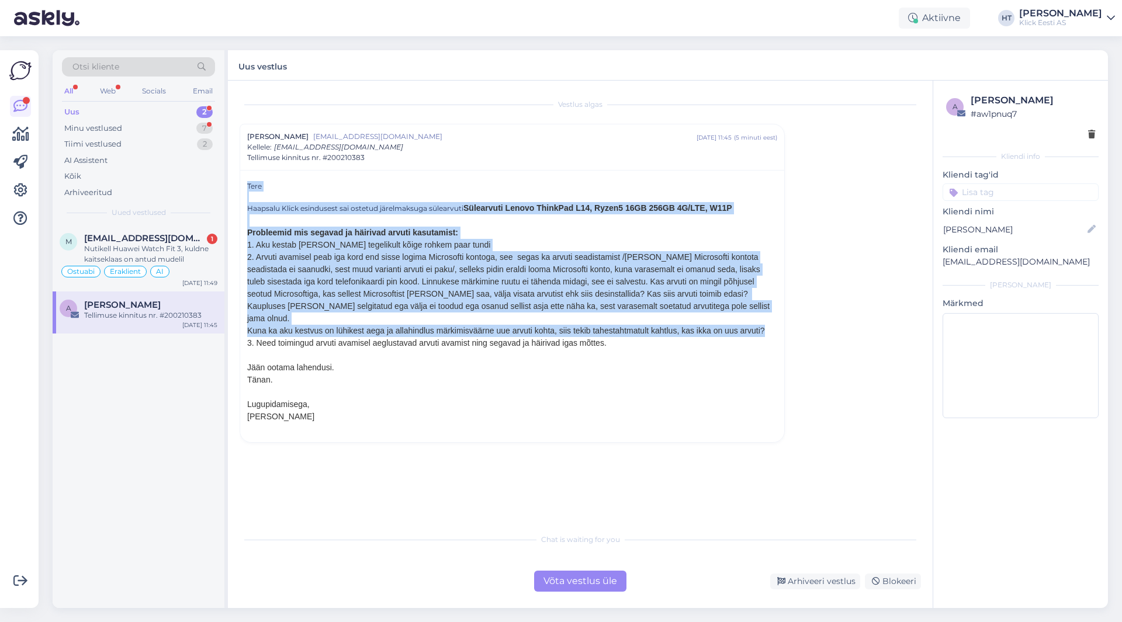
drag, startPoint x: 247, startPoint y: 280, endPoint x: 774, endPoint y: 314, distance: 527.7
click at [771, 308] on div "2. Arvuti avamisel peab iga kord end sisse logima Microsofti kontoga, see segas…" at bounding box center [512, 288] width 530 height 74
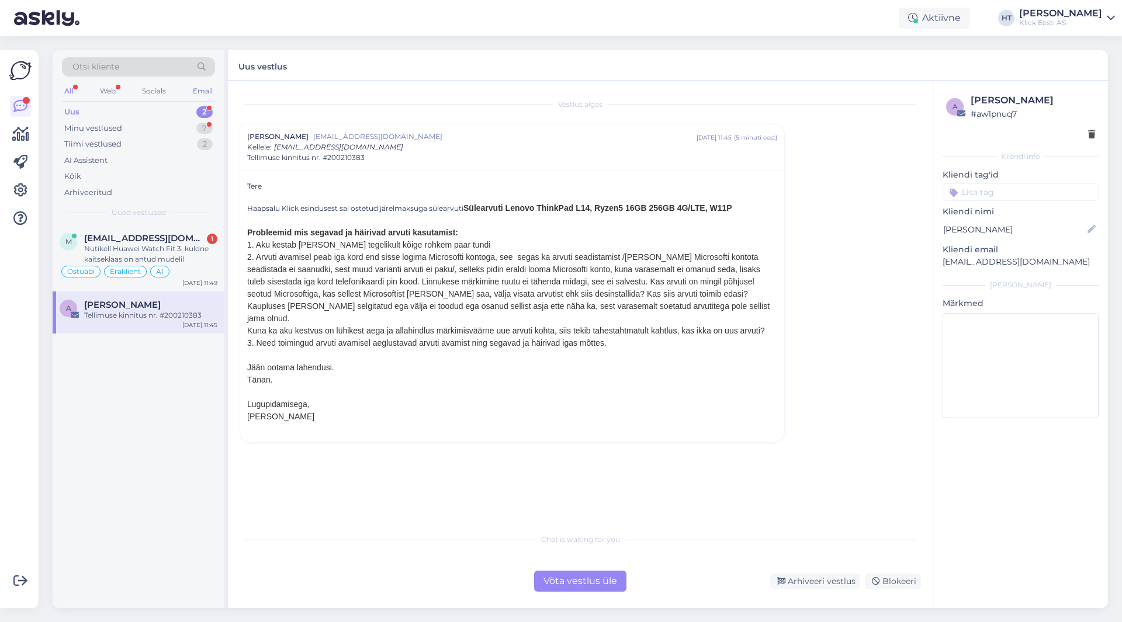
drag, startPoint x: 247, startPoint y: 293, endPoint x: 373, endPoint y: 296, distance: 125.7
click at [207, 262] on div "Nutikell Huawei Watch Fit 3, kuldne kaitseklaas on antud mudelil" at bounding box center [150, 254] width 133 height 21
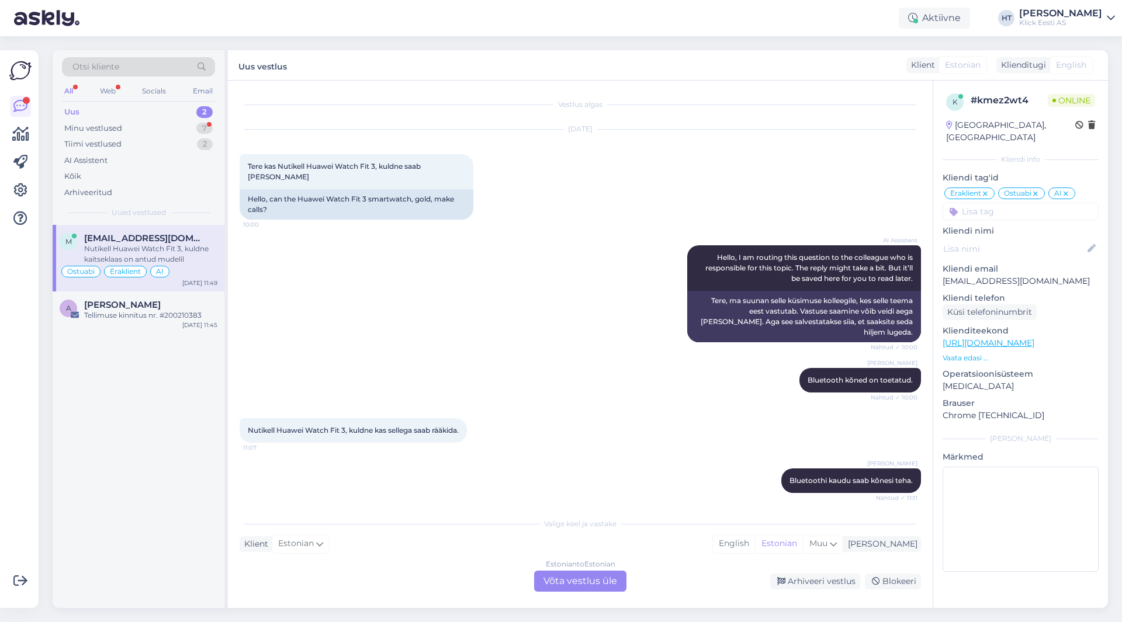
scroll to position [136, 0]
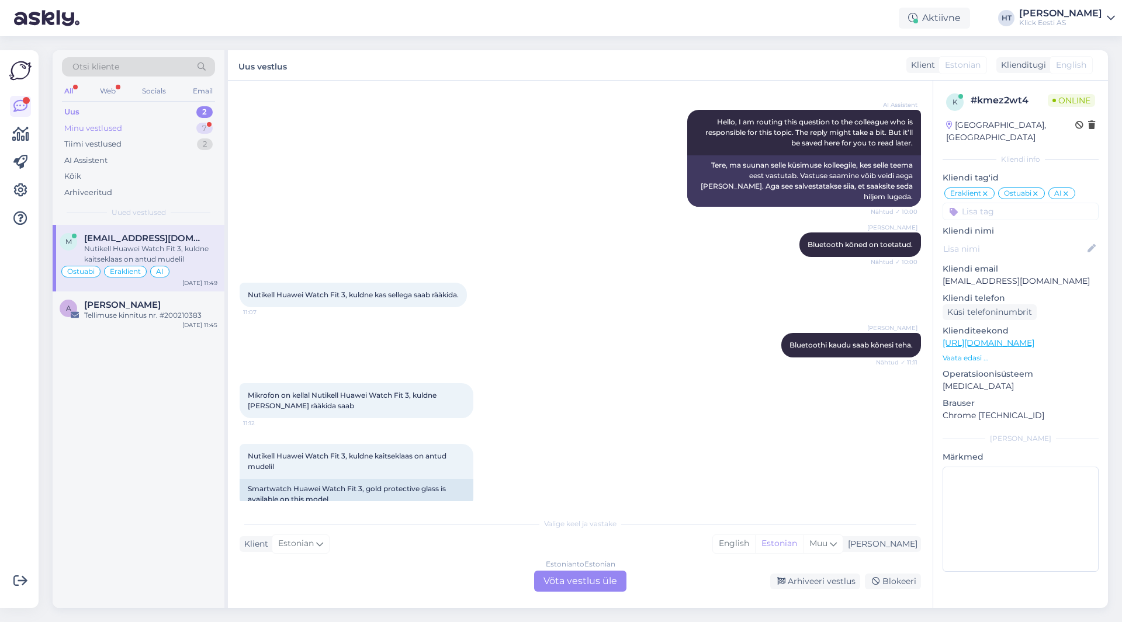
click at [188, 128] on div "Minu vestlused 7" at bounding box center [138, 128] width 153 height 16
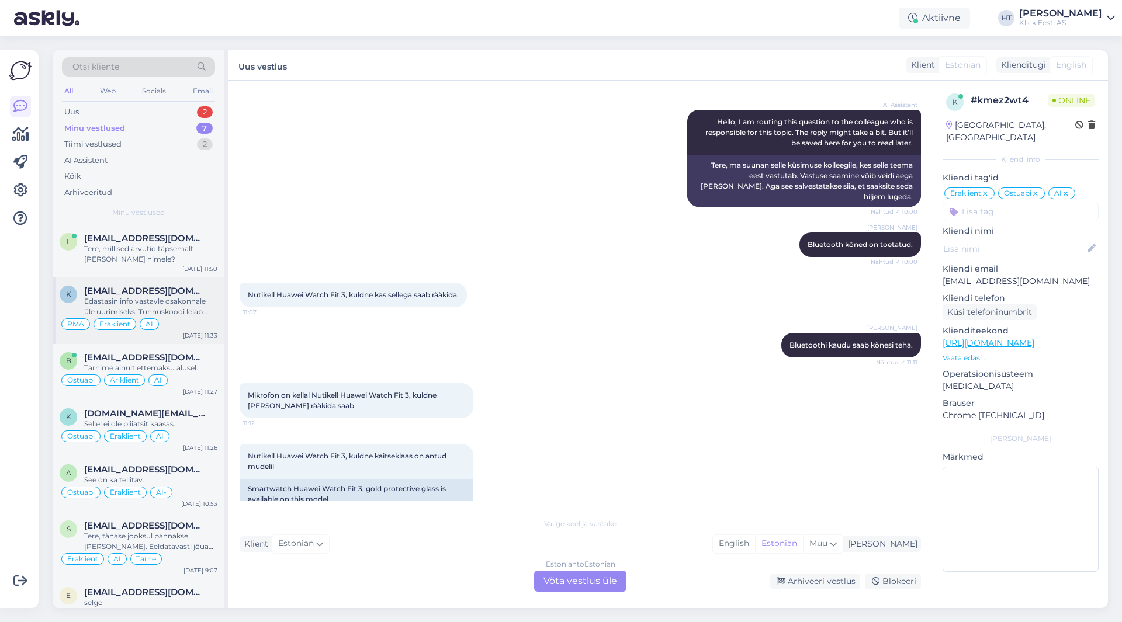
click at [208, 291] on div "[EMAIL_ADDRESS][DOMAIN_NAME]" at bounding box center [150, 291] width 133 height 11
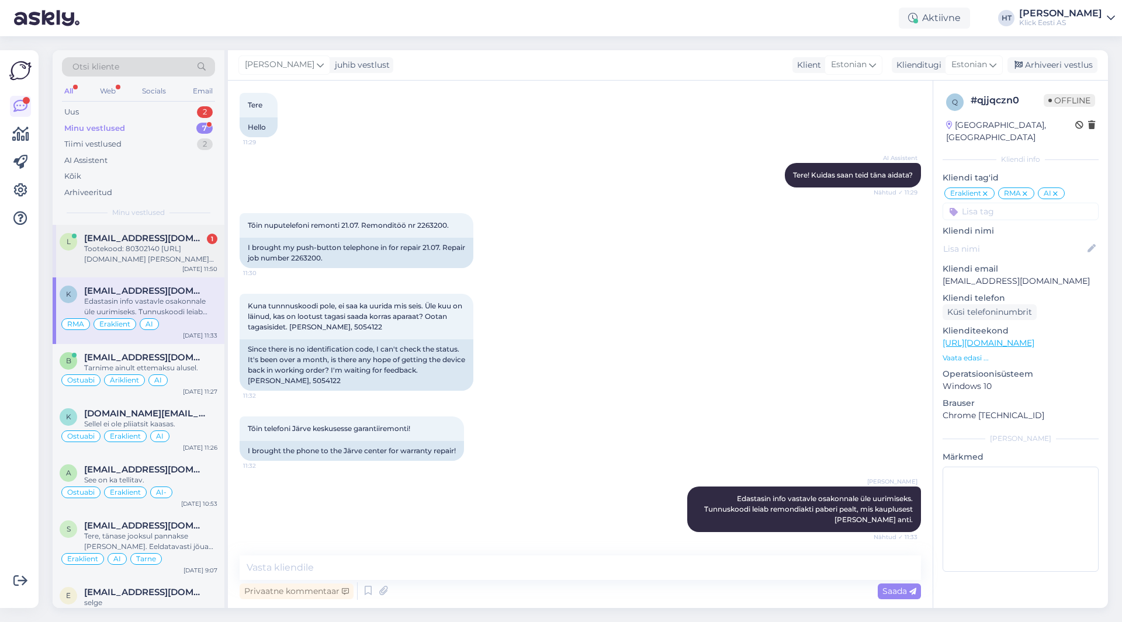
click at [191, 267] on div "[DATE] 11:50" at bounding box center [199, 269] width 35 height 9
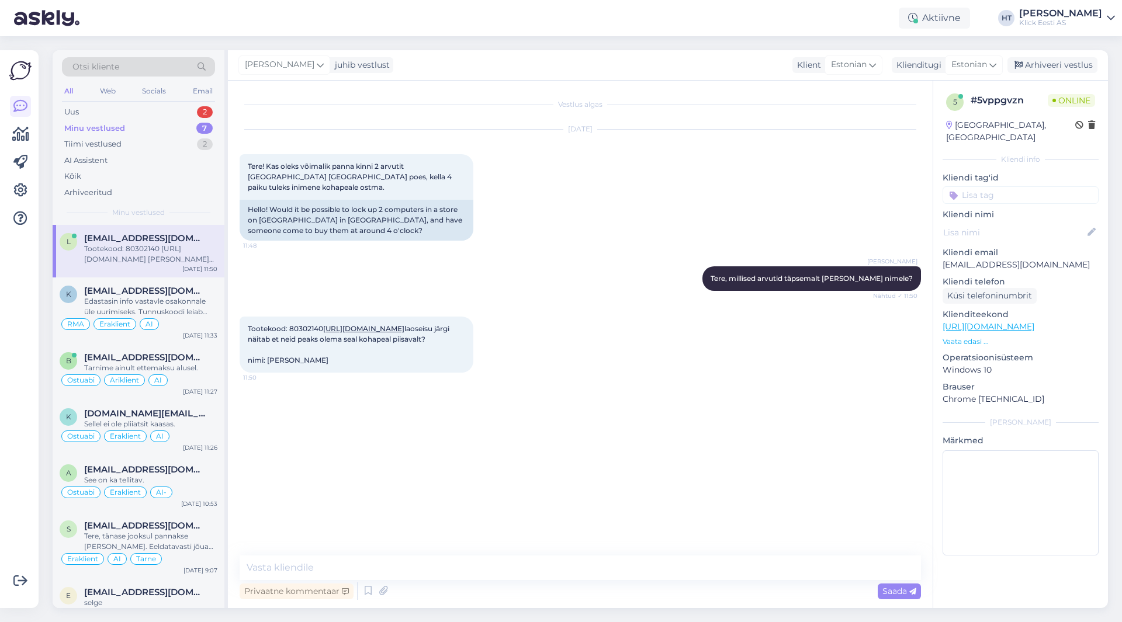
scroll to position [0, 0]
click at [366, 453] on div "Vestlus algas [DATE] Tere! Kas oleks võimalik panna kinni 2 arvutit [GEOGRAPHIC…" at bounding box center [586, 318] width 692 height 453
click at [379, 566] on textarea at bounding box center [580, 568] width 681 height 25
type textarea "[PERSON_NAME] on 4tk olemas, lasen 2tk kõrvale [PERSON_NAME] päeva lõpuni."
click at [607, 569] on textarea "[PERSON_NAME] on 4tk olemas, lasen 2tk kõrvale [PERSON_NAME] päeva lõpuni." at bounding box center [580, 568] width 681 height 25
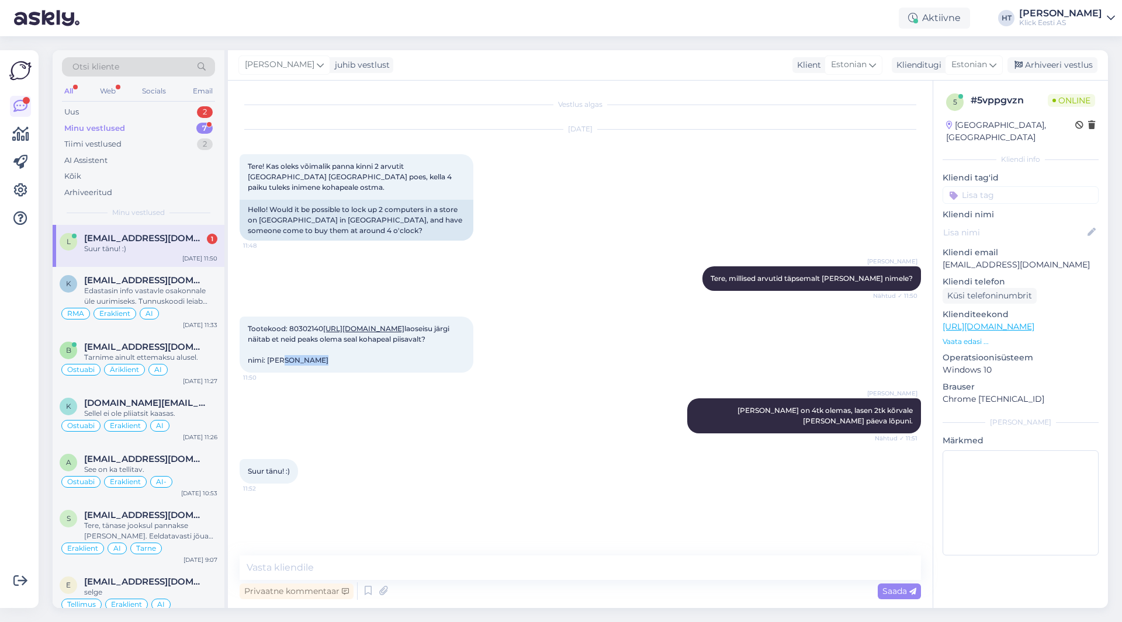
drag, startPoint x: 268, startPoint y: 392, endPoint x: 301, endPoint y: 394, distance: 33.4
click at [301, 365] on span "Tootekood: 80302140 [URL][DOMAIN_NAME] [PERSON_NAME] järgi näitab et neid peaks…" at bounding box center [349, 344] width 203 height 40
click at [424, 571] on textarea at bounding box center [580, 568] width 681 height 25
type textarea "Palun :)"
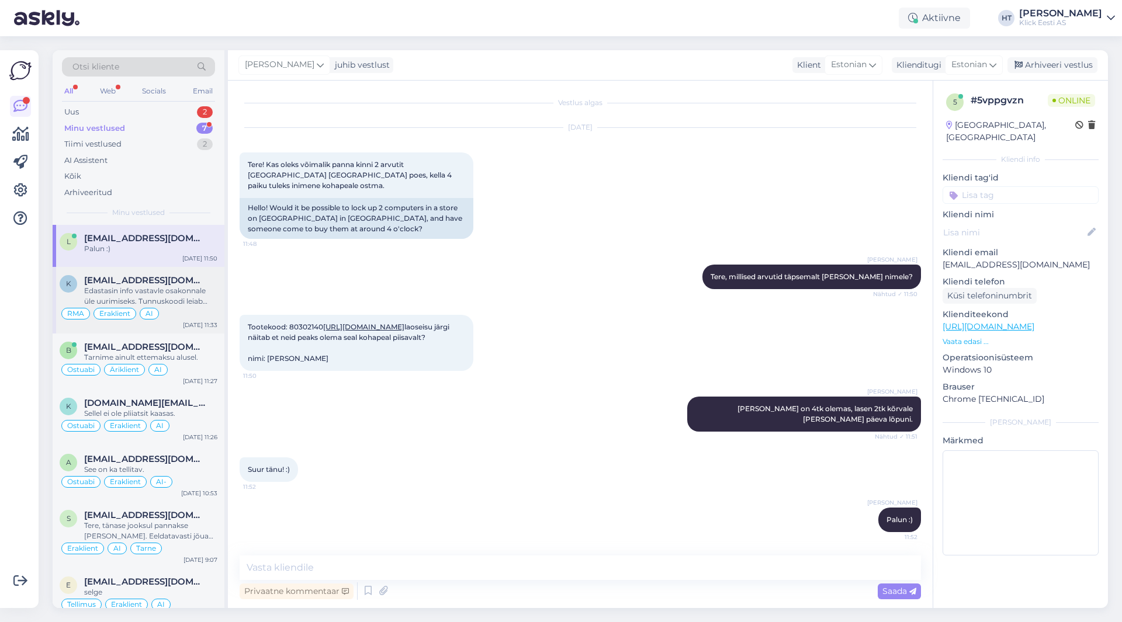
click at [179, 282] on span "[EMAIL_ADDRESS][DOMAIN_NAME]" at bounding box center [145, 280] width 122 height 11
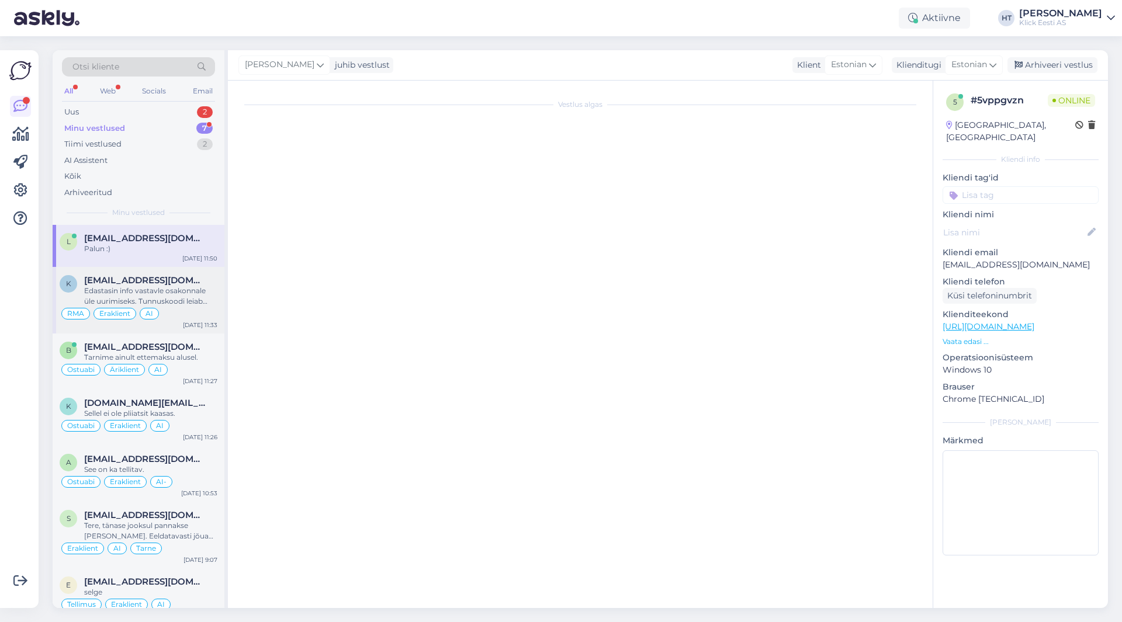
scroll to position [61, 0]
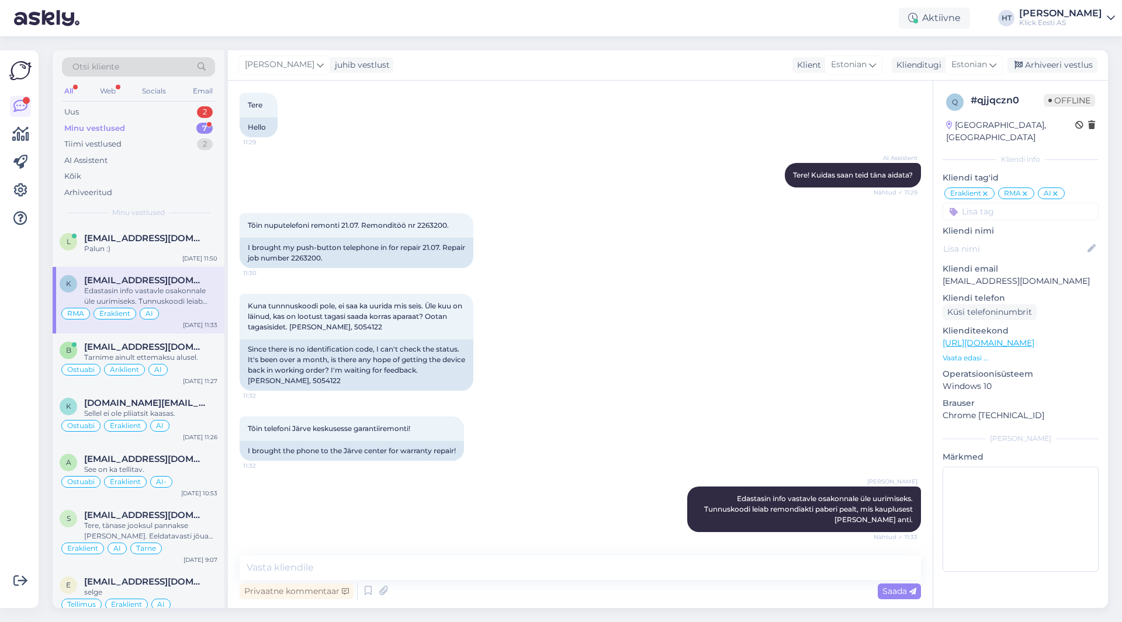
click at [180, 130] on div "Minu vestlused 7" at bounding box center [138, 128] width 153 height 16
click at [171, 251] on div "Palun :)" at bounding box center [150, 249] width 133 height 11
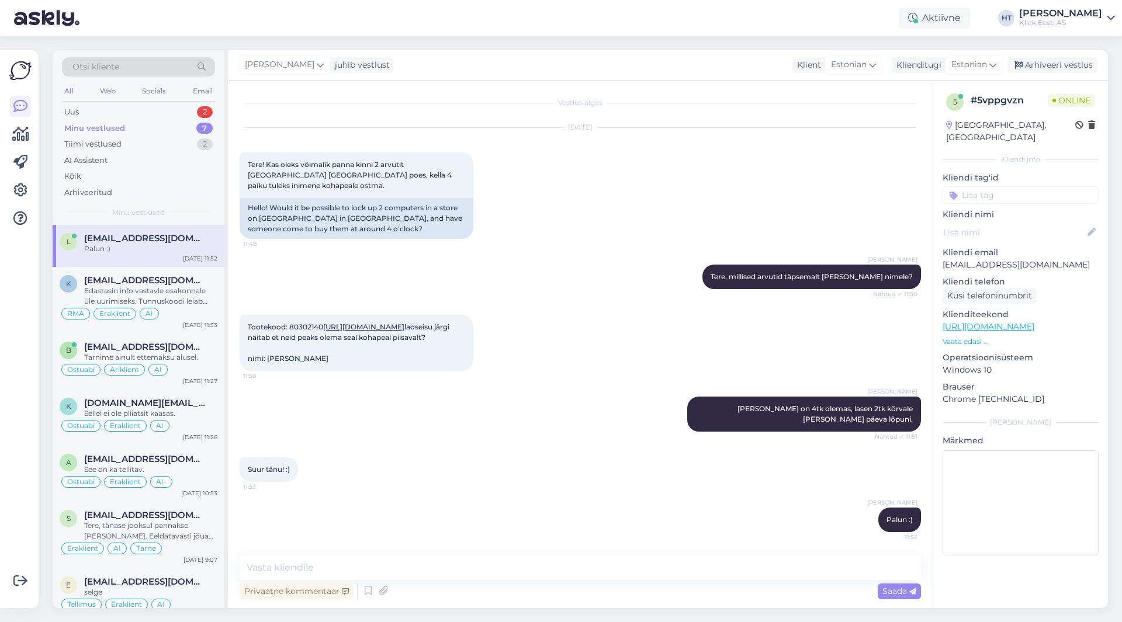
scroll to position [33, 0]
click at [185, 115] on div "Uus 2" at bounding box center [138, 112] width 153 height 16
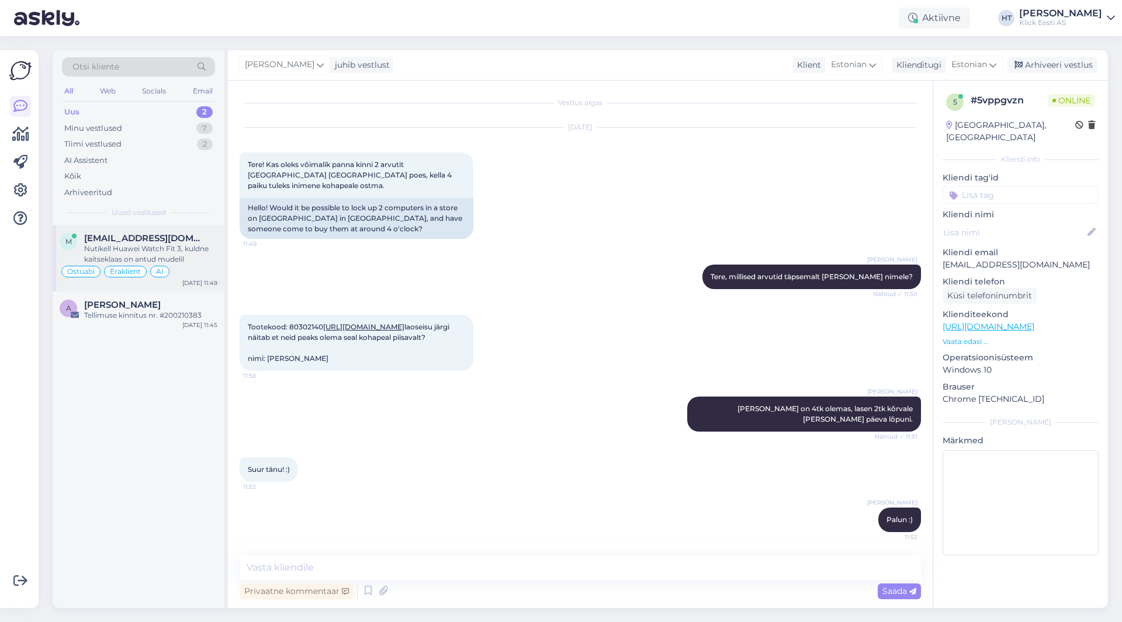
click at [182, 233] on div "m [EMAIL_ADDRESS][DOMAIN_NAME] [PERSON_NAME] Watch Fit 3, kuldne kaitseklaas on…" at bounding box center [139, 258] width 172 height 67
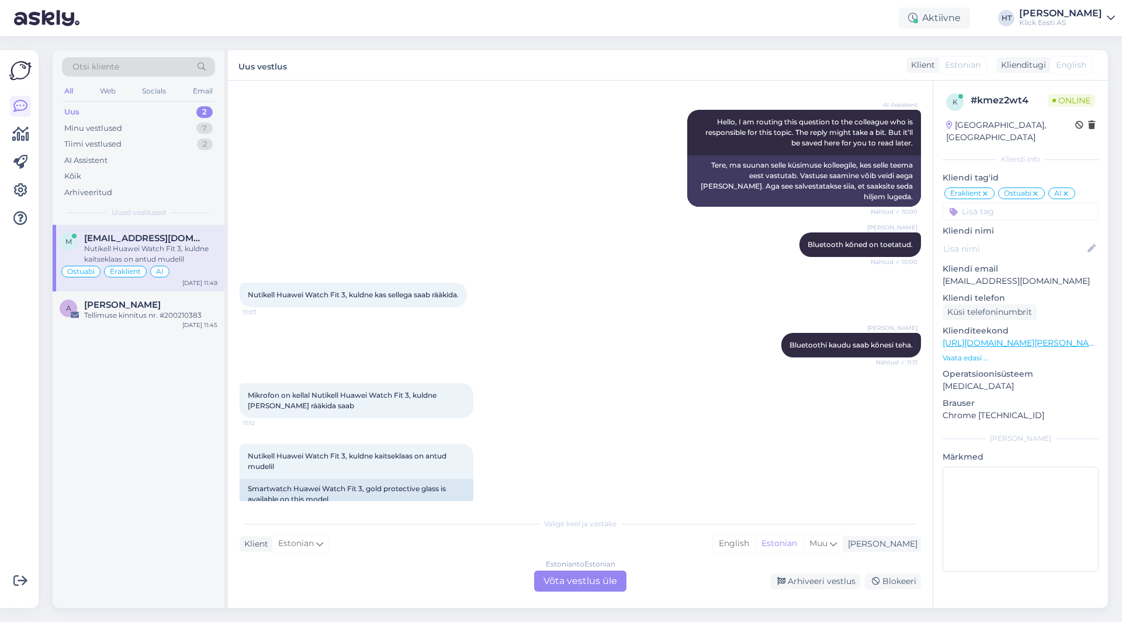
click at [585, 580] on div "Estonian to Estonian Võta vestlus üle" at bounding box center [580, 581] width 92 height 21
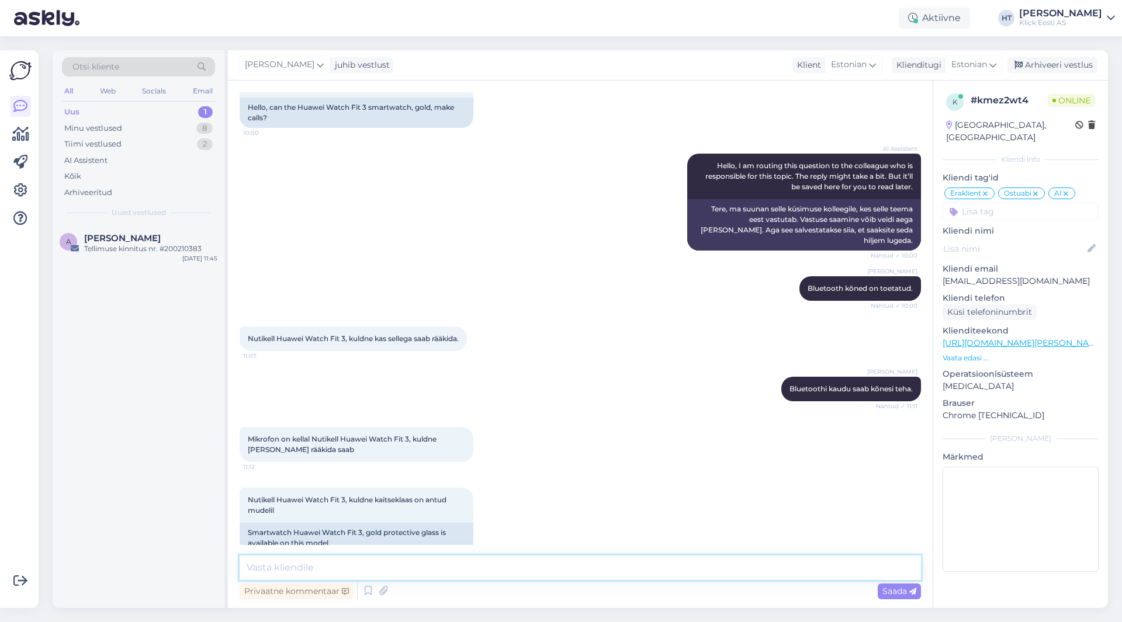
click at [573, 567] on textarea at bounding box center [580, 568] width 681 height 25
type textarea "Kaitseklaasi ei ole."
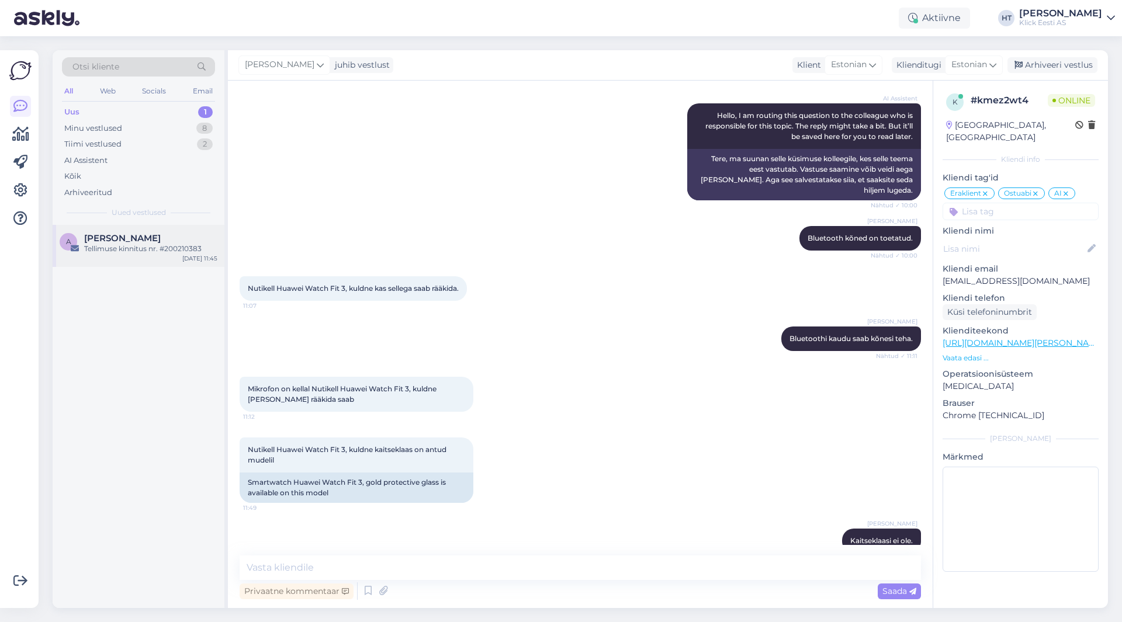
click at [136, 232] on div "a [PERSON_NAME] kinnitus nr. #200210383 [DATE] 11:45" at bounding box center [139, 246] width 172 height 42
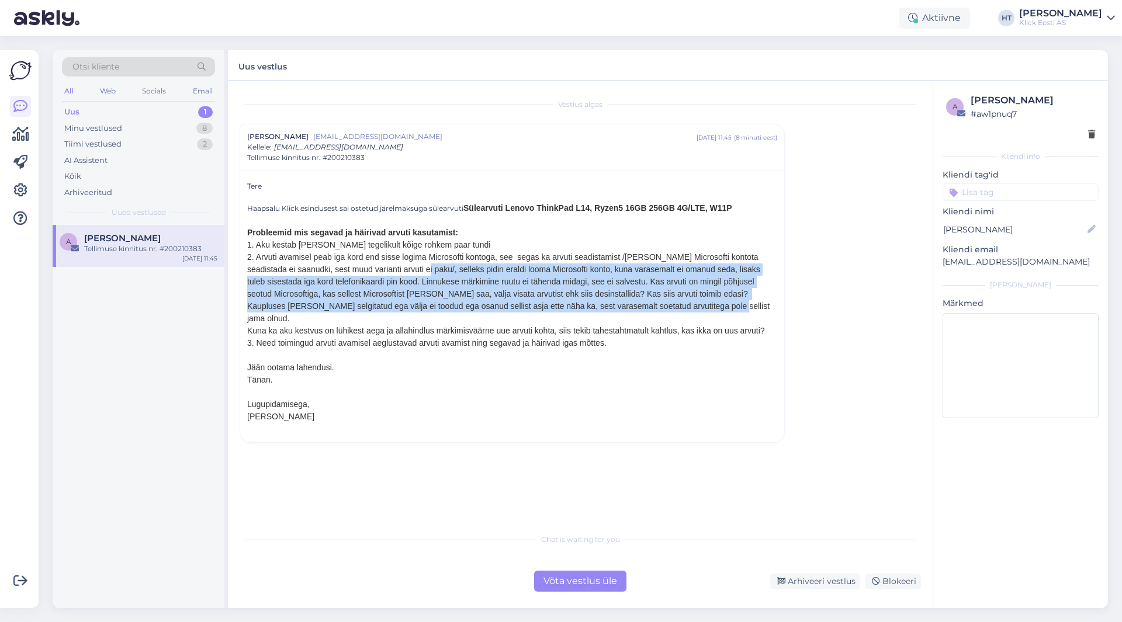
drag, startPoint x: 408, startPoint y: 269, endPoint x: 744, endPoint y: 306, distance: 338.0
click at [744, 306] on div "2. Arvuti avamisel peab iga kord end sisse logima Microsofti kontoga, see segas…" at bounding box center [512, 288] width 530 height 74
click at [739, 306] on div "2. Arvuti avamisel peab iga kord end sisse logima Microsofti kontoga, see segas…" at bounding box center [512, 288] width 530 height 74
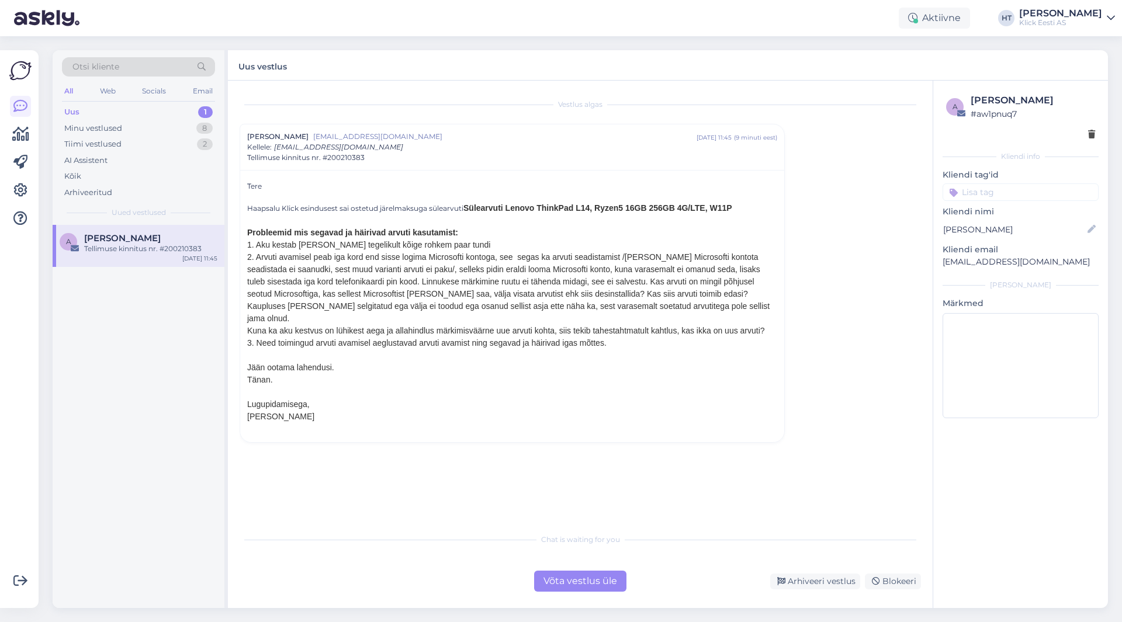
click at [676, 337] on div "3. Need toimingud arvuti avamisel aeglustavad arvuti avamist ning segavad ja hä…" at bounding box center [512, 343] width 530 height 12
click at [155, 127] on div "Minu vestlused 8" at bounding box center [138, 128] width 153 height 16
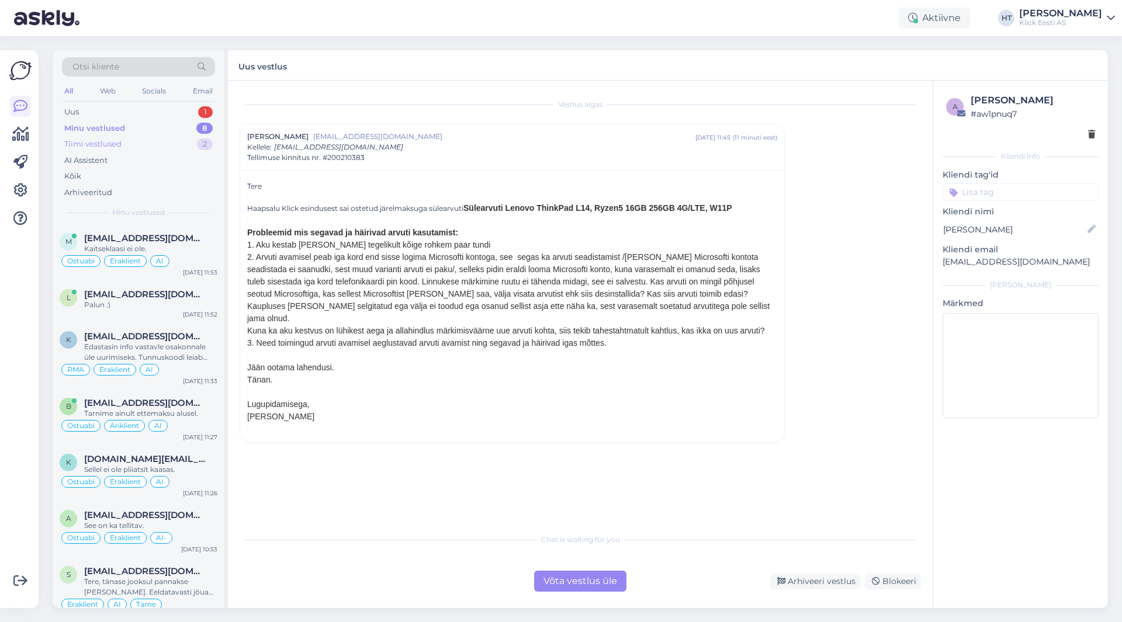
click at [140, 144] on div "Tiimi vestlused 2" at bounding box center [138, 144] width 153 height 16
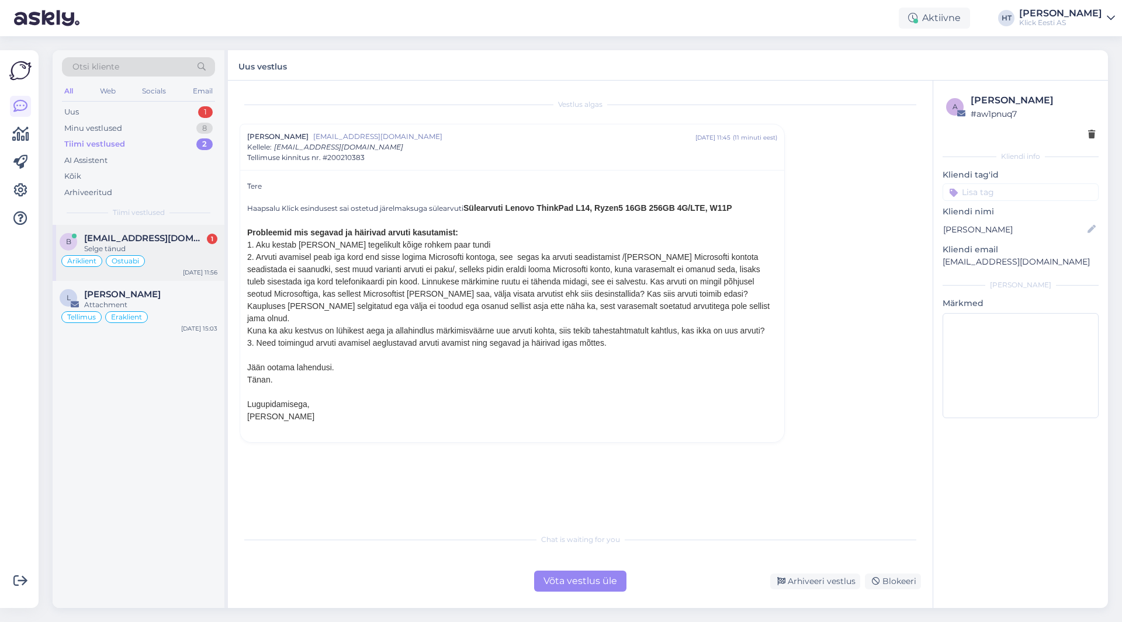
click at [164, 242] on span "[EMAIL_ADDRESS][DOMAIN_NAME]" at bounding box center [145, 238] width 122 height 11
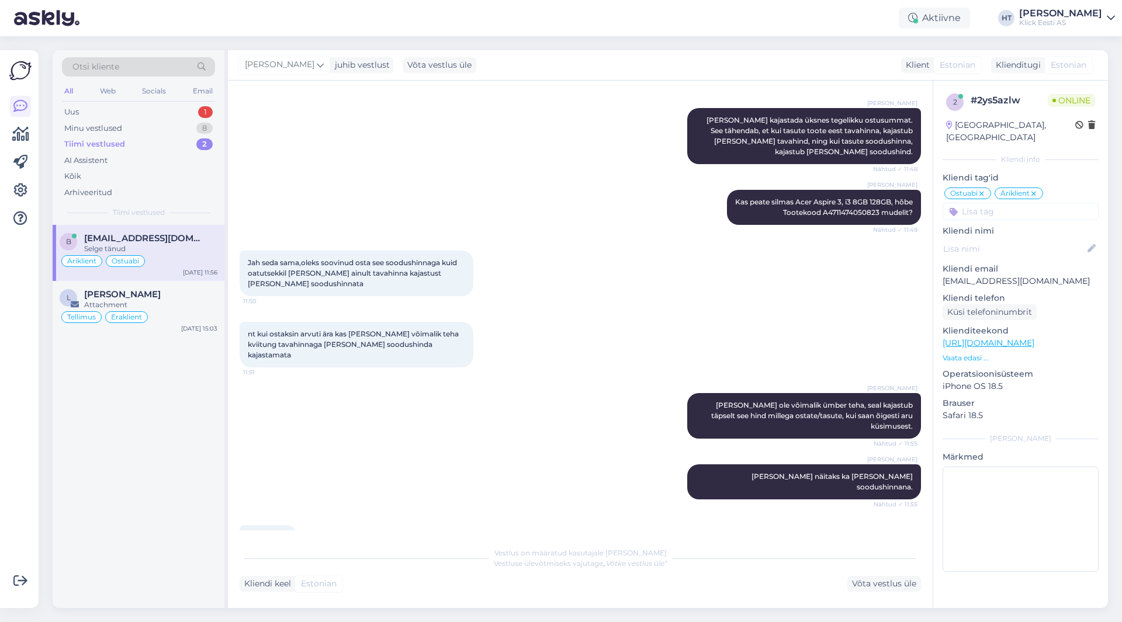
scroll to position [413, 0]
click at [192, 109] on div "Uus 1" at bounding box center [138, 112] width 153 height 16
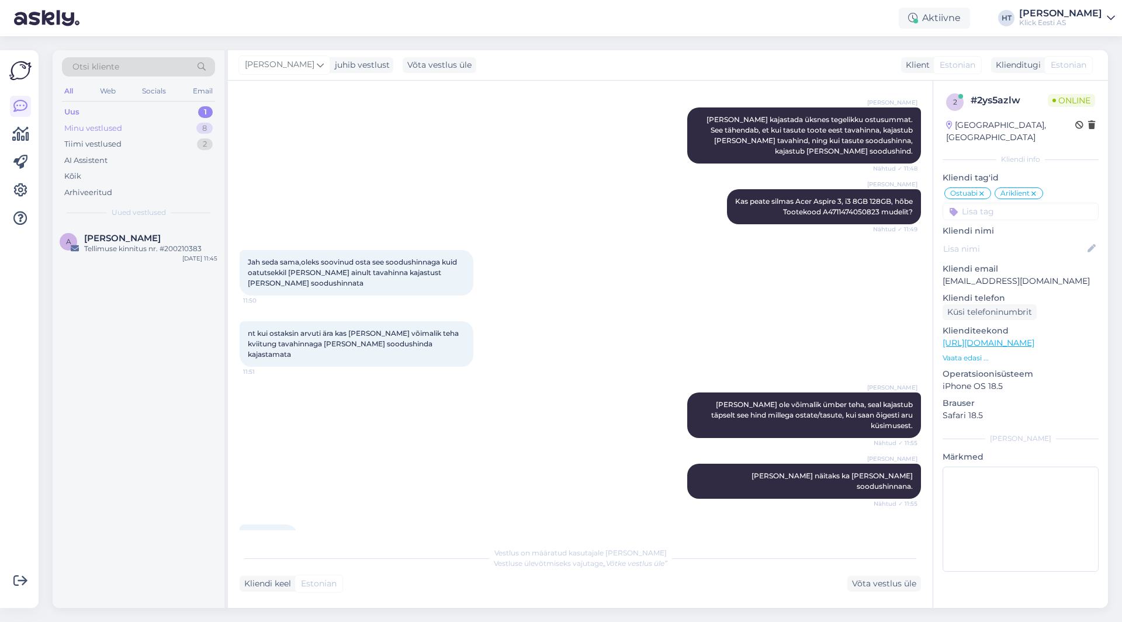
click at [175, 127] on div "Minu vestlused 8" at bounding box center [138, 128] width 153 height 16
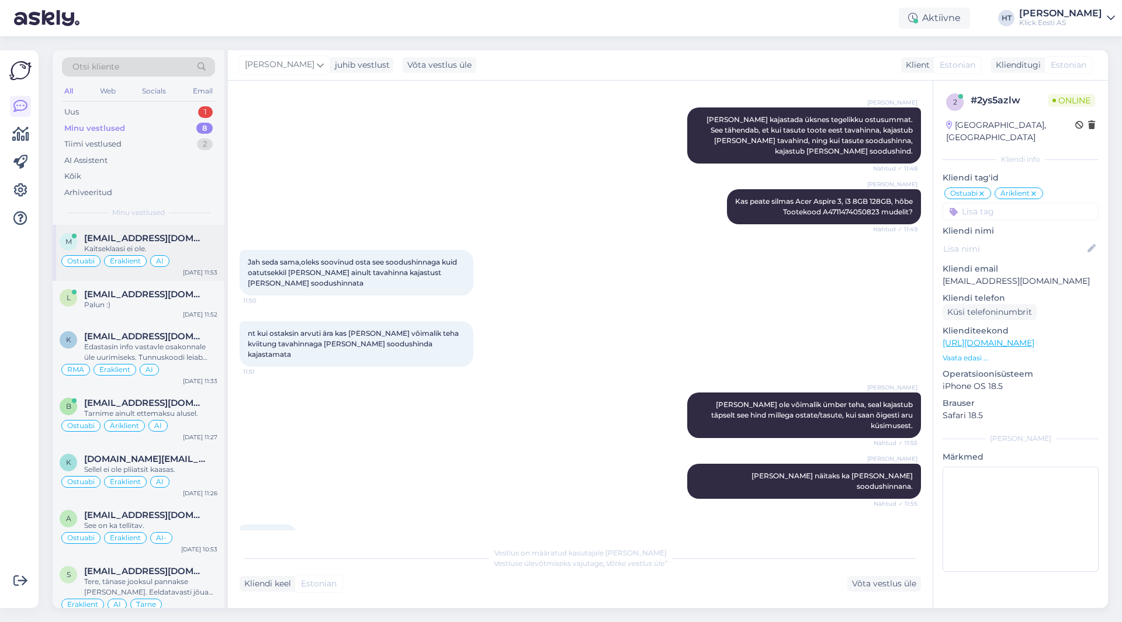
click at [195, 255] on div "Ostuabi Eraklient AI" at bounding box center [139, 261] width 158 height 14
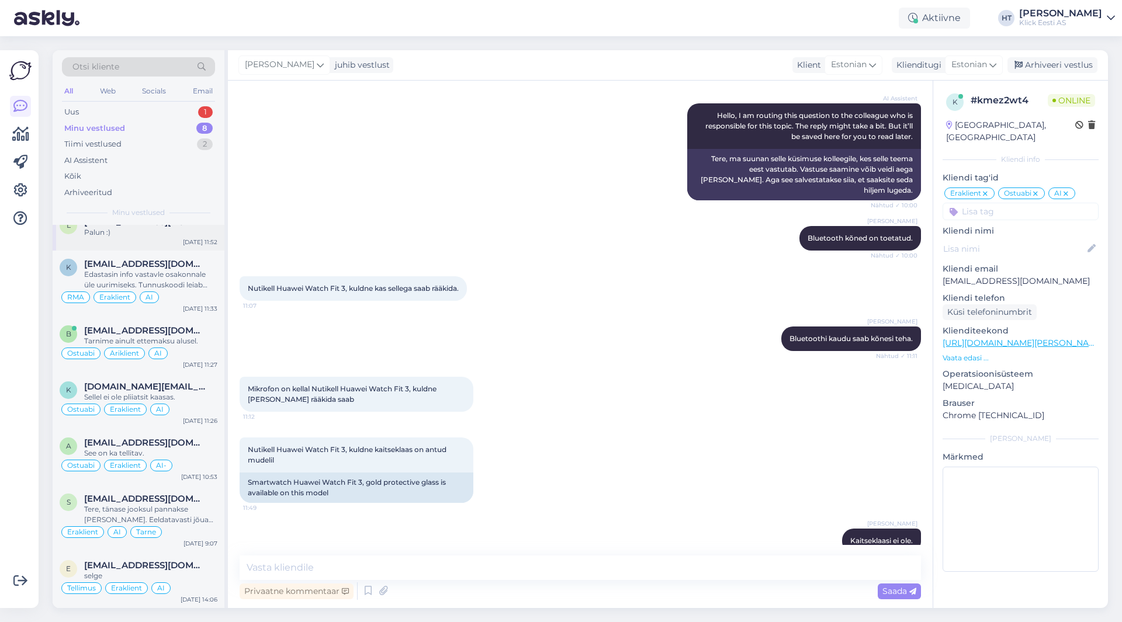
scroll to position [0, 0]
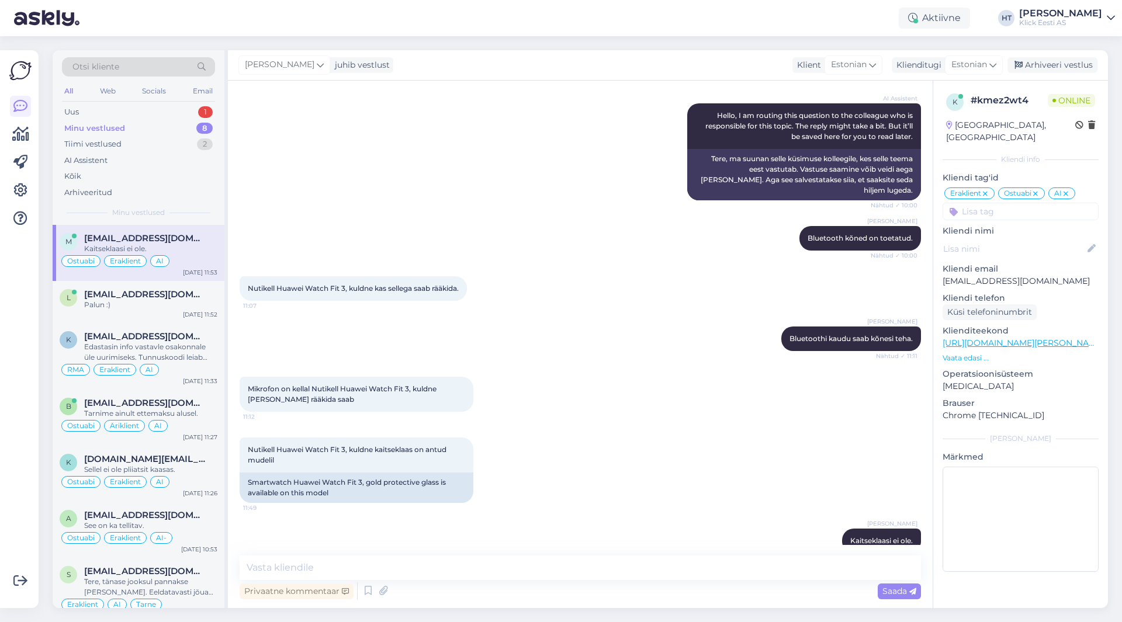
click at [0, 354] on div "Võimalused Veendu, et Askly loob sulle väärtust. Sulge Ühenda FB ja IG sõnumid …" at bounding box center [19, 329] width 39 height 558
click at [126, 317] on div "l [EMAIL_ADDRESS][DOMAIN_NAME] Palun :) [DATE] 11:52" at bounding box center [139, 302] width 172 height 42
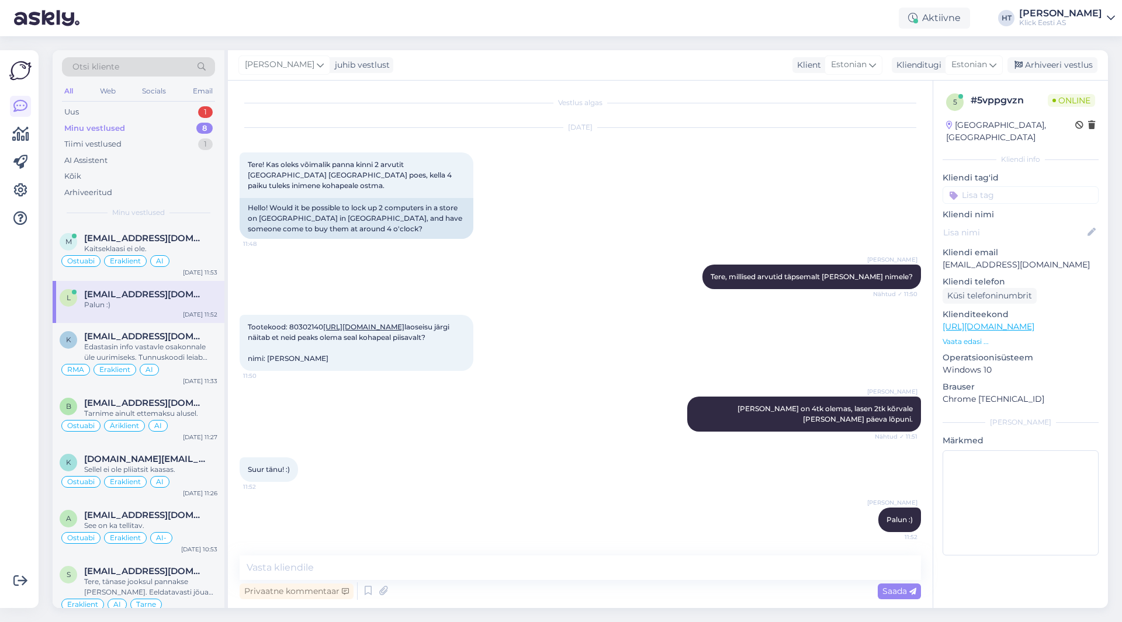
click at [629, 253] on div "[PERSON_NAME] [PERSON_NAME], millised arvutid täpsemalt [PERSON_NAME] nimele? N…" at bounding box center [580, 277] width 681 height 50
click at [543, 472] on div "Suur tänu! :) 11:52" at bounding box center [580, 470] width 681 height 50
drag, startPoint x: 247, startPoint y: 327, endPoint x: 408, endPoint y: 358, distance: 164.2
click at [408, 358] on div "Tootekood: 80302140 [URL][DOMAIN_NAME] [PERSON_NAME] järgi näitab et neid peaks…" at bounding box center [357, 343] width 234 height 56
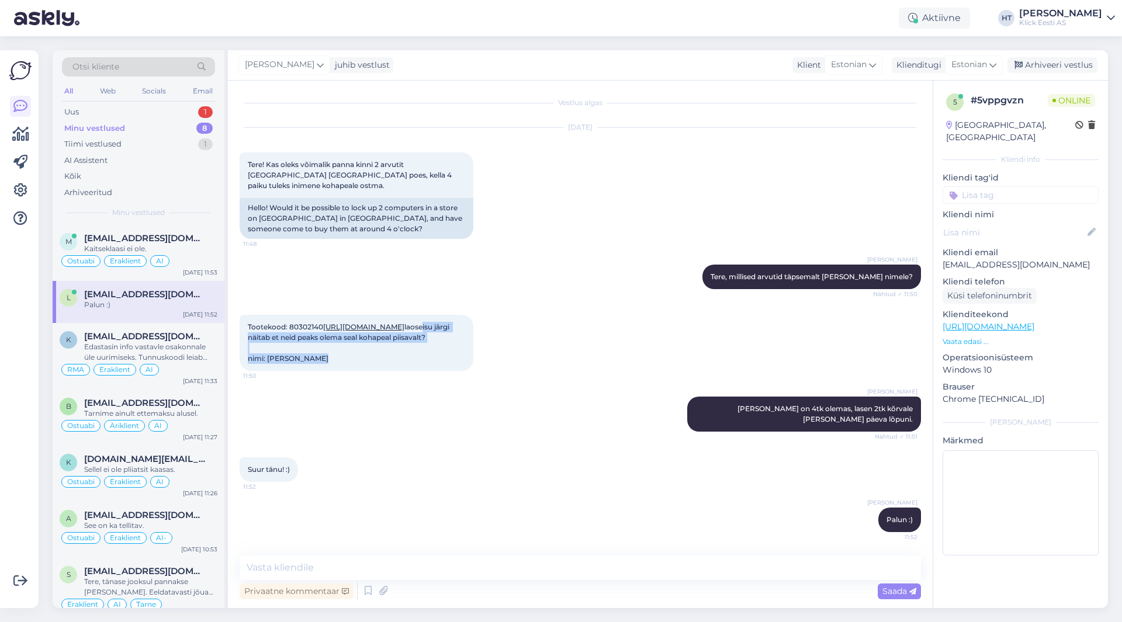
drag, startPoint x: 342, startPoint y: 359, endPoint x: 250, endPoint y: 326, distance: 98.7
click at [250, 326] on div "Tootekood: 80302140 [URL][DOMAIN_NAME] [PERSON_NAME] järgi näitab et neid peaks…" at bounding box center [357, 343] width 234 height 56
click at [248, 326] on span "Tootekood: 80302140 [URL][DOMAIN_NAME] [PERSON_NAME] järgi näitab et neid peaks…" at bounding box center [349, 343] width 203 height 40
drag, startPoint x: 247, startPoint y: 326, endPoint x: 341, endPoint y: 356, distance: 98.9
click at [341, 356] on div "Tootekood: 80302140 [URL][DOMAIN_NAME] [PERSON_NAME] järgi näitab et neid peaks…" at bounding box center [357, 343] width 234 height 56
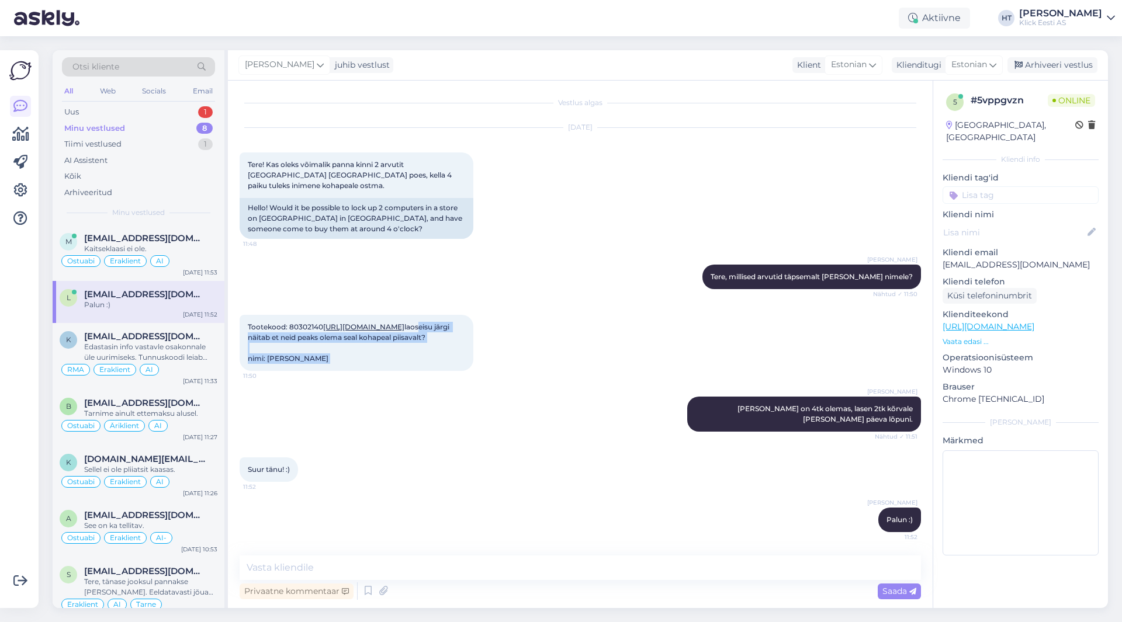
click at [341, 356] on div "Tootekood: 80302140 [URL][DOMAIN_NAME] [PERSON_NAME] järgi näitab et neid peaks…" at bounding box center [357, 343] width 234 height 56
click at [1037, 186] on input at bounding box center [1021, 195] width 156 height 18
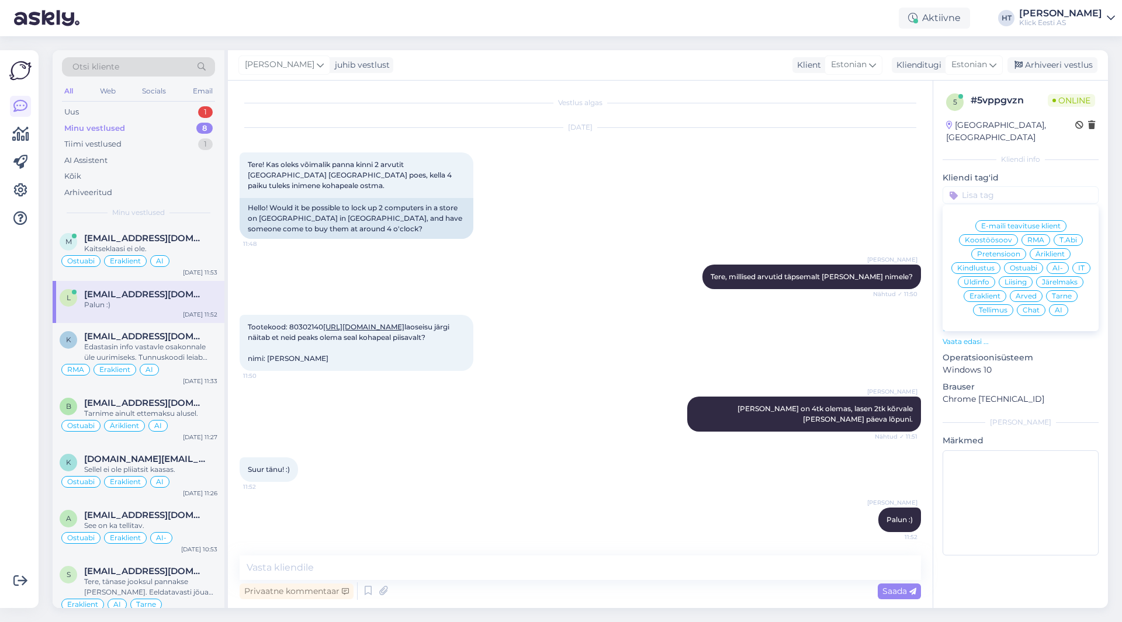
click at [1030, 265] on span "Ostuabi" at bounding box center [1023, 268] width 27 height 7
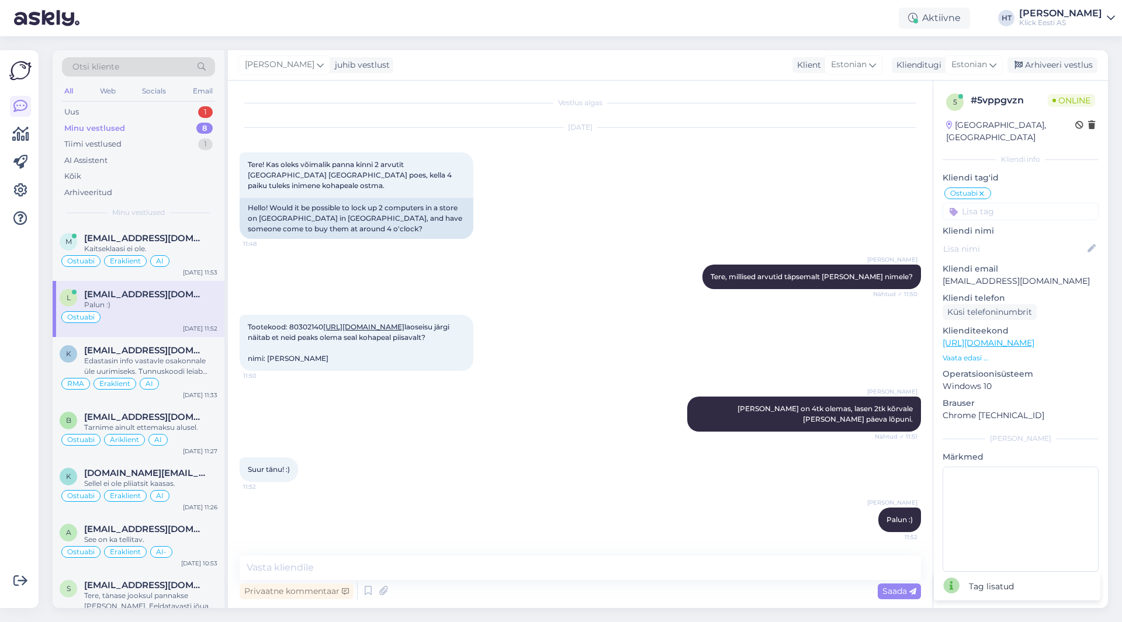
click at [1017, 203] on input at bounding box center [1021, 212] width 156 height 18
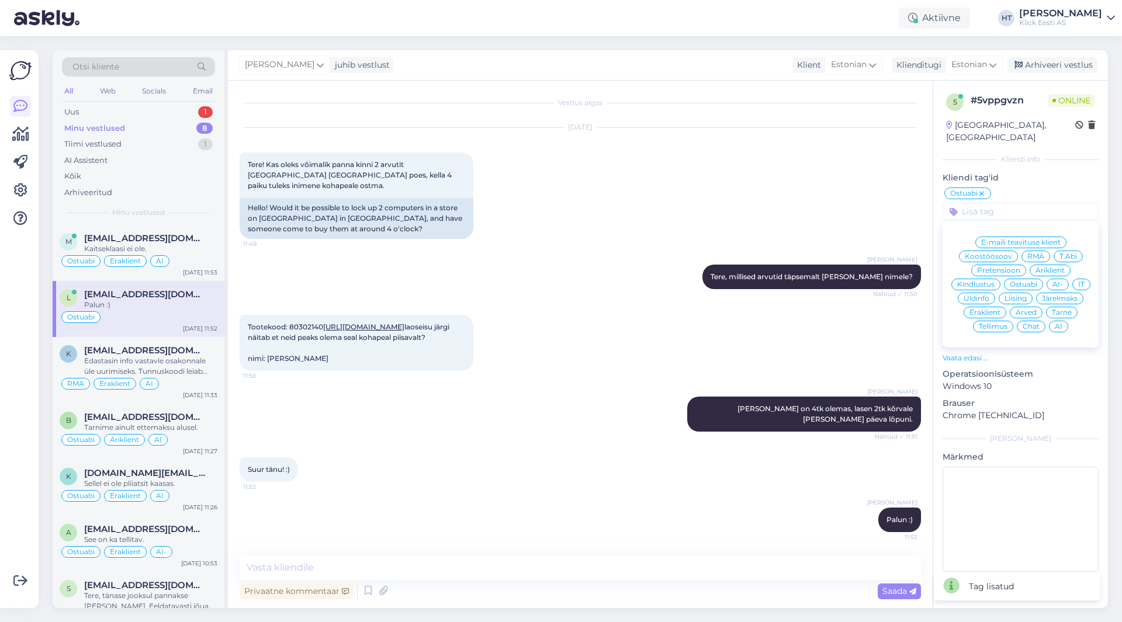
click at [986, 309] on span "Eraklient" at bounding box center [985, 312] width 31 height 7
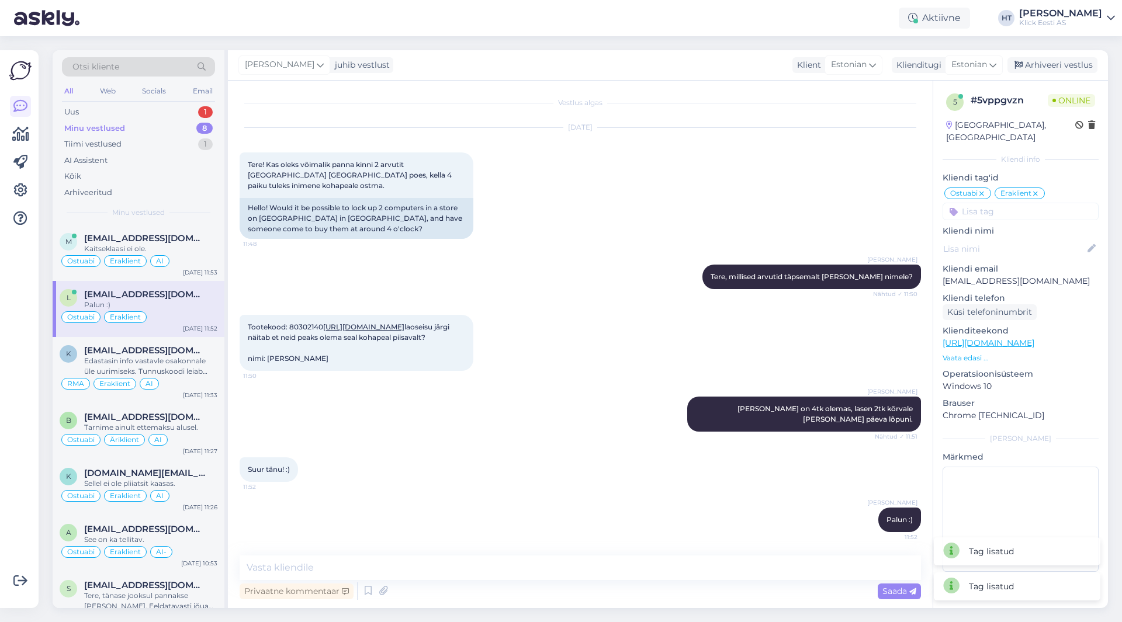
click at [1006, 203] on input at bounding box center [1021, 212] width 156 height 18
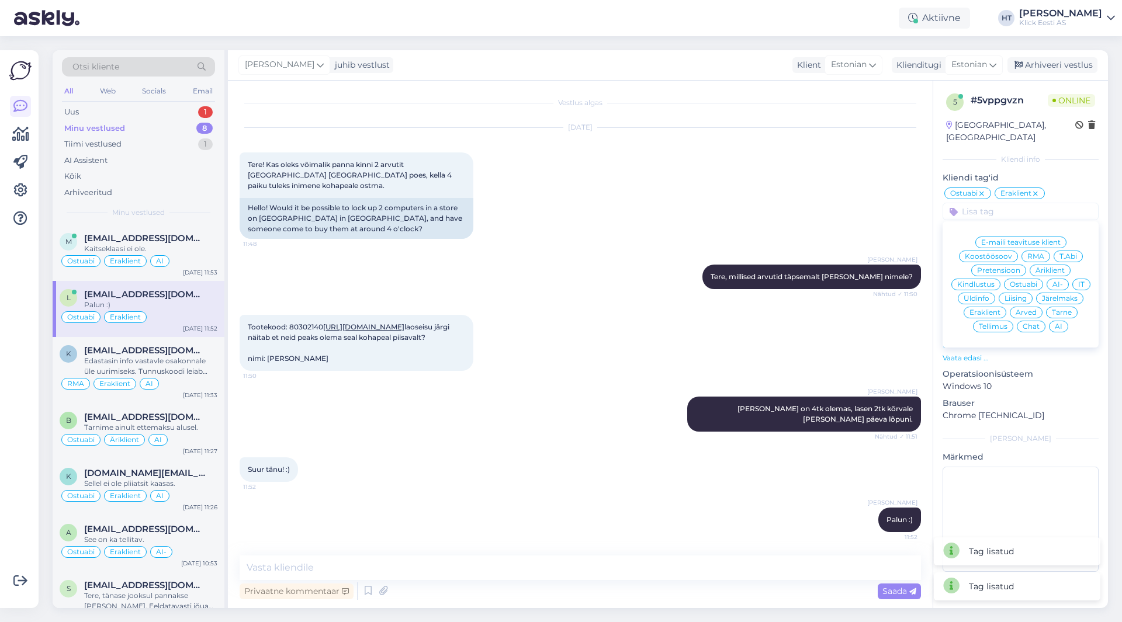
click at [1062, 323] on span "AI" at bounding box center [1059, 326] width 8 height 7
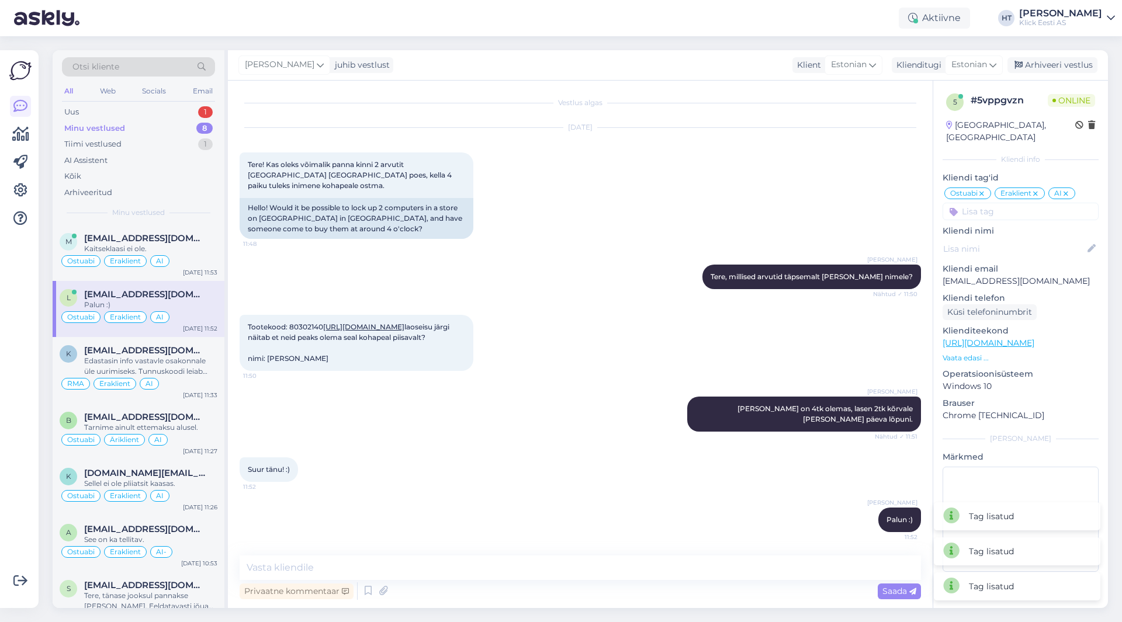
click at [661, 302] on div "Tootekood: 80302140 [URL][DOMAIN_NAME] [PERSON_NAME] järgi näitab et neid peaks…" at bounding box center [580, 343] width 681 height 82
click at [201, 252] on div "Kaitseklaasi ei ole." at bounding box center [150, 249] width 133 height 11
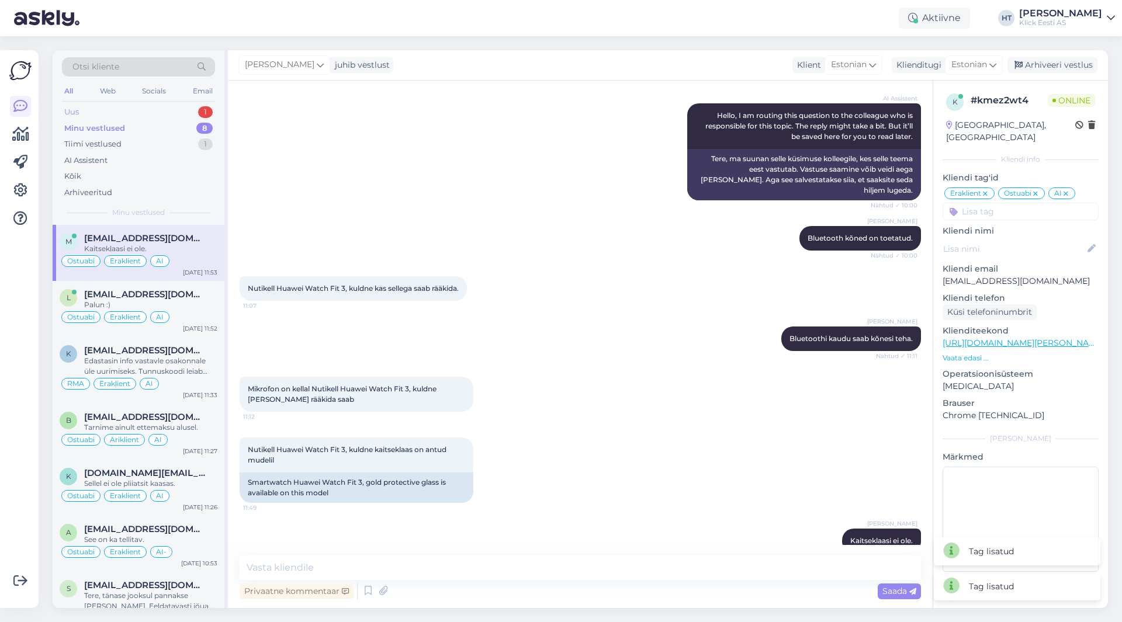
click at [208, 116] on div "1" at bounding box center [205, 112] width 15 height 12
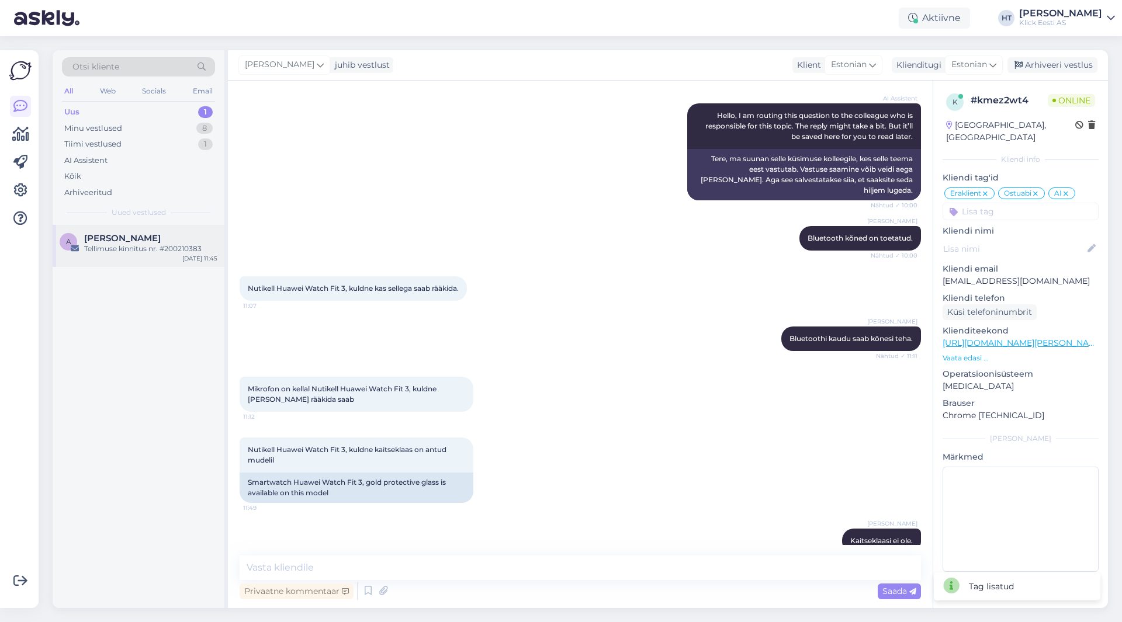
click at [183, 233] on div "a [PERSON_NAME] kinnitus nr. #200210383 [DATE] 11:45" at bounding box center [139, 246] width 172 height 42
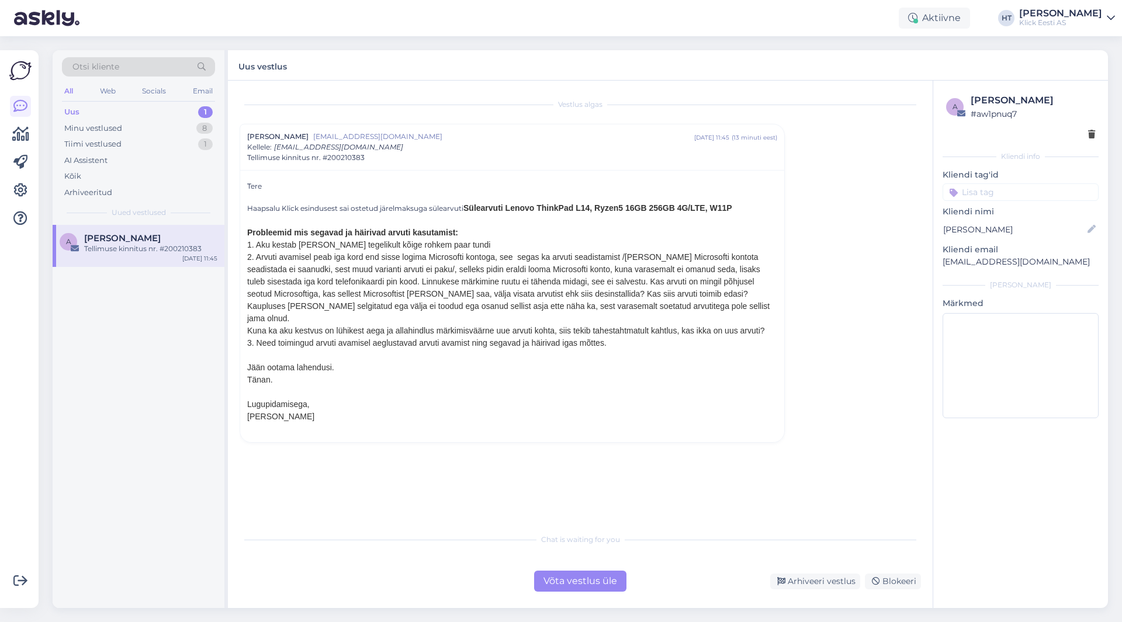
click at [132, 368] on div "a [PERSON_NAME] kinnitus nr. #200210383 [DATE] 11:45" at bounding box center [139, 416] width 172 height 383
drag, startPoint x: 366, startPoint y: 159, endPoint x: 330, endPoint y: 160, distance: 36.2
click at [330, 160] on div "Tellimuse kinnitus nr. #200210383" at bounding box center [512, 158] width 530 height 11
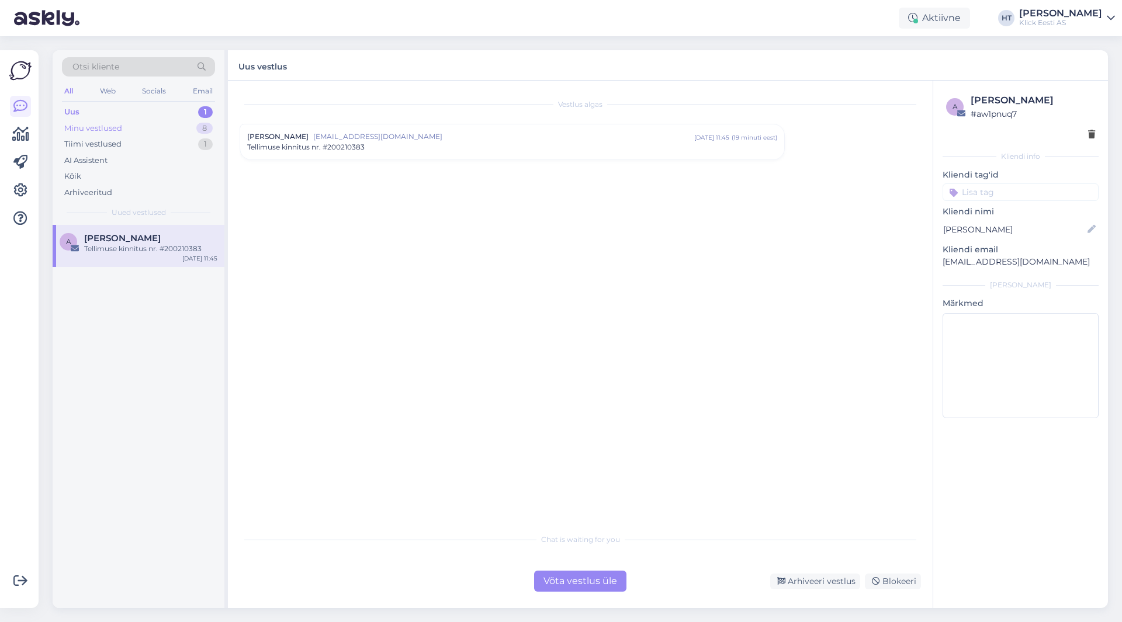
click at [193, 123] on div "Minu vestlused 8" at bounding box center [138, 128] width 153 height 16
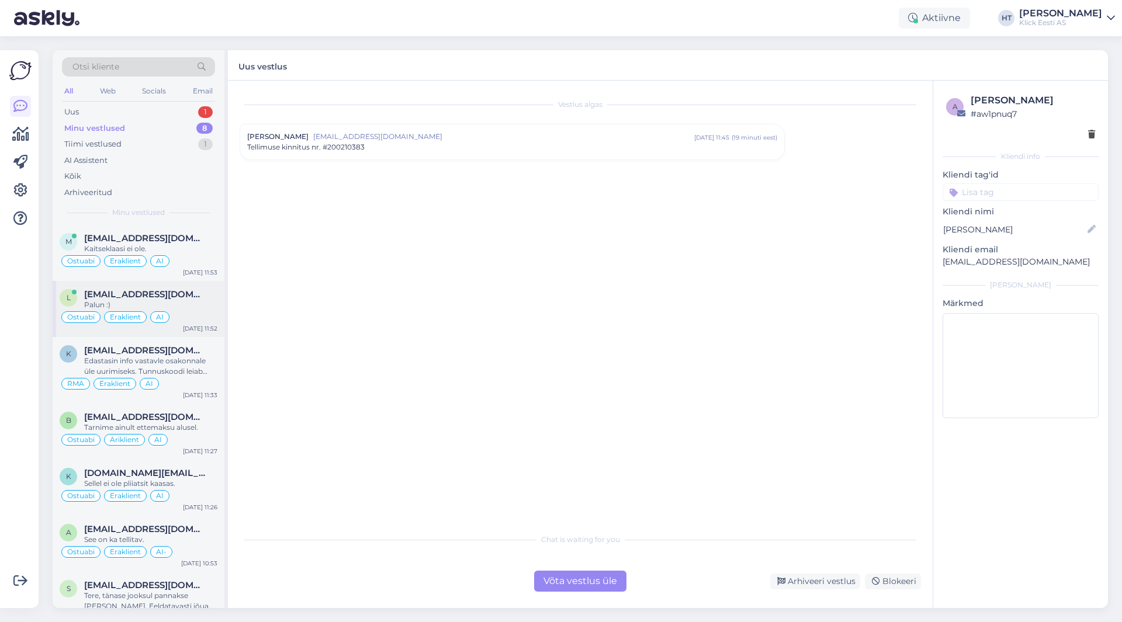
click at [186, 313] on div "Ostuabi Eraklient AI" at bounding box center [139, 317] width 158 height 14
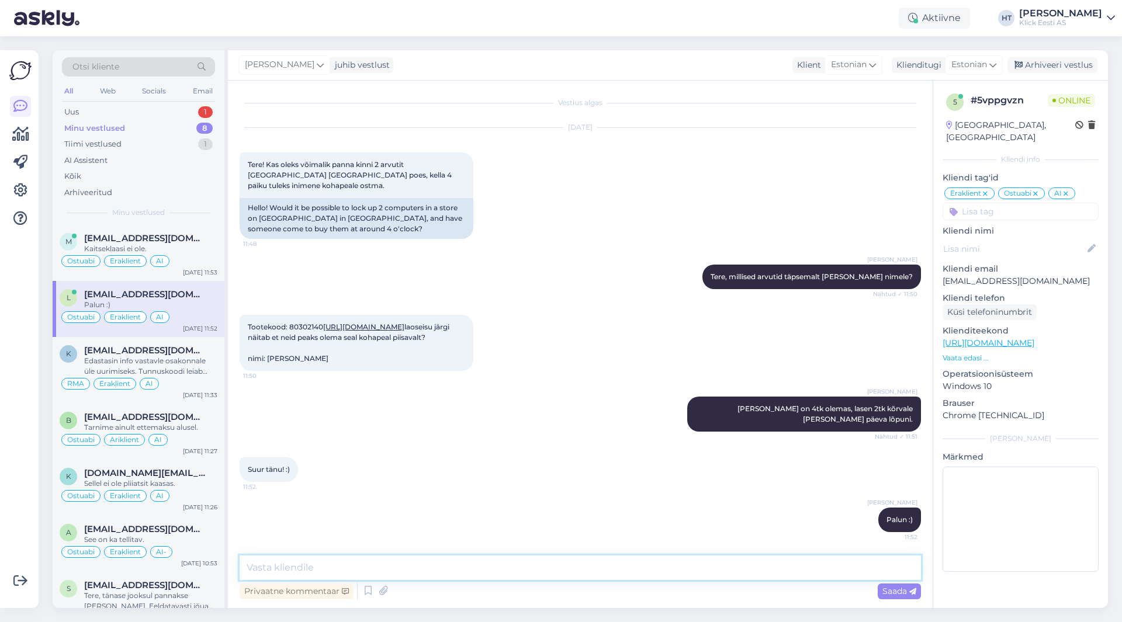
click at [462, 563] on textarea at bounding box center [580, 568] width 681 height 25
type textarea "Kaplus pakub lihtsamaks arveldamiseks välja tellimuse vormistamise ja ülekande …"
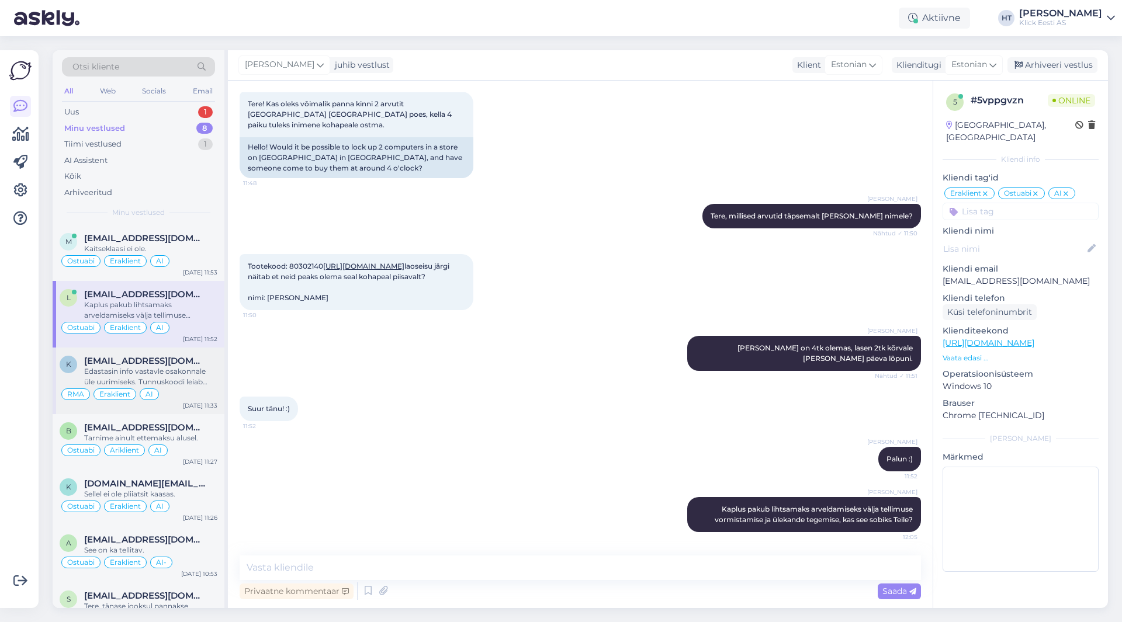
click at [185, 371] on div "Edastasin info vastavle osakonnale üle uurimiseks. Tunnuskoodi leiab remondiakt…" at bounding box center [150, 376] width 133 height 21
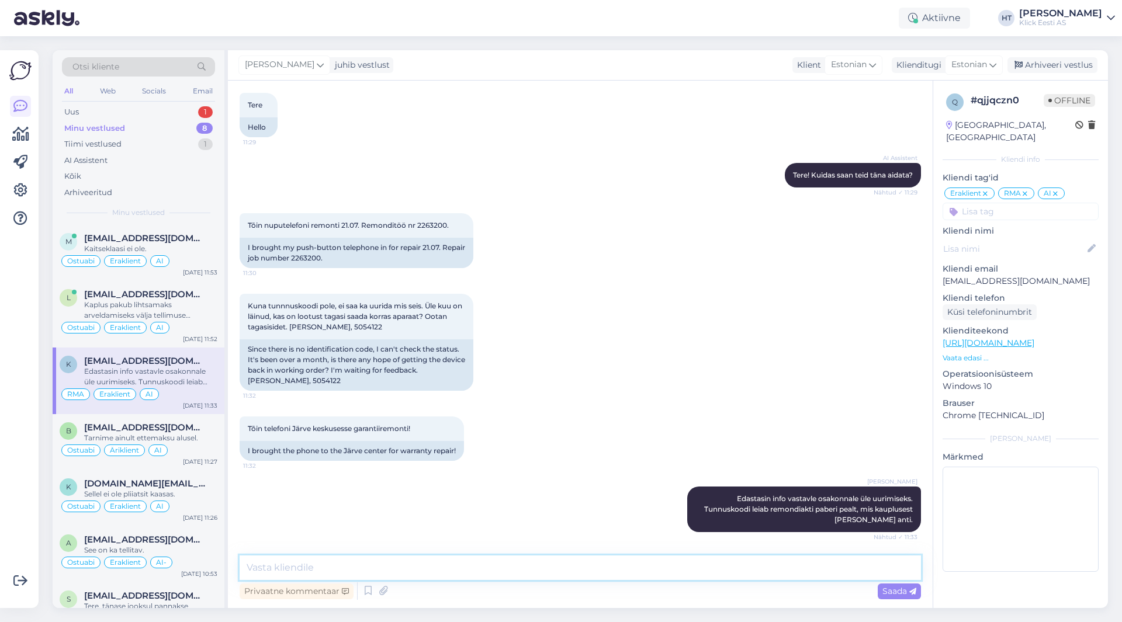
click at [422, 568] on textarea at bounding box center [580, 568] width 681 height 25
click at [455, 573] on textarea at bounding box center [580, 568] width 681 height 25
type textarea "Vana telefon [PERSON_NAME] maha, kaupluse kaudu saab asenduse. SMS peaks [PERSO…"
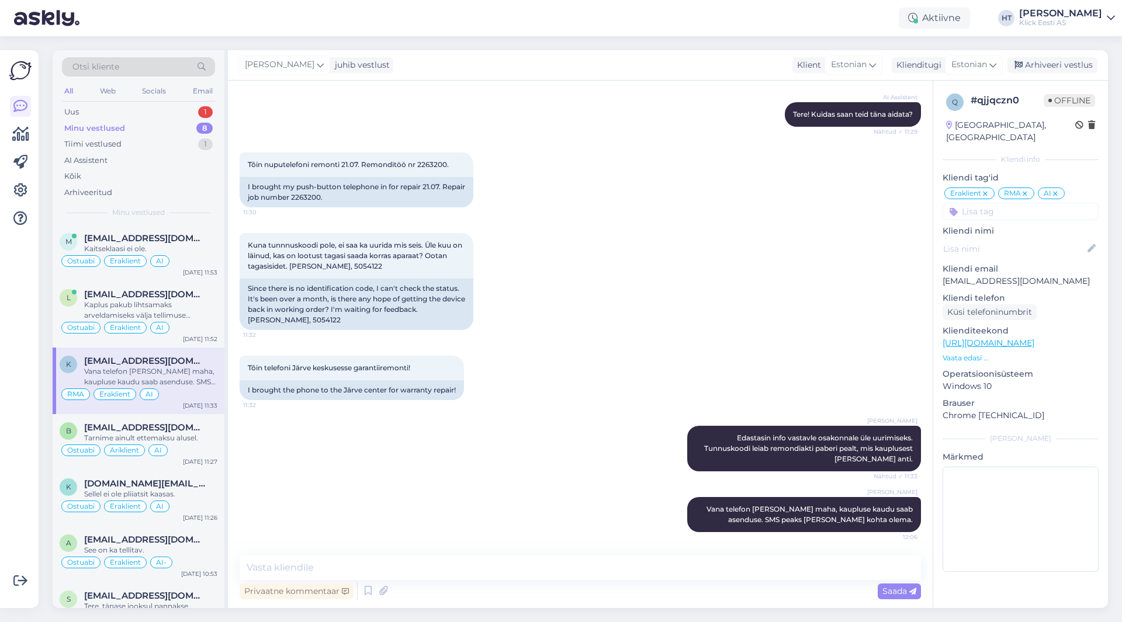
click at [169, 103] on div "Otsi kliente All Web Socials Email Uus 1 Minu vestlused 8 Tiimi vestlused 1 AI …" at bounding box center [139, 137] width 172 height 175
click at [170, 111] on div "Uus 1" at bounding box center [138, 112] width 153 height 16
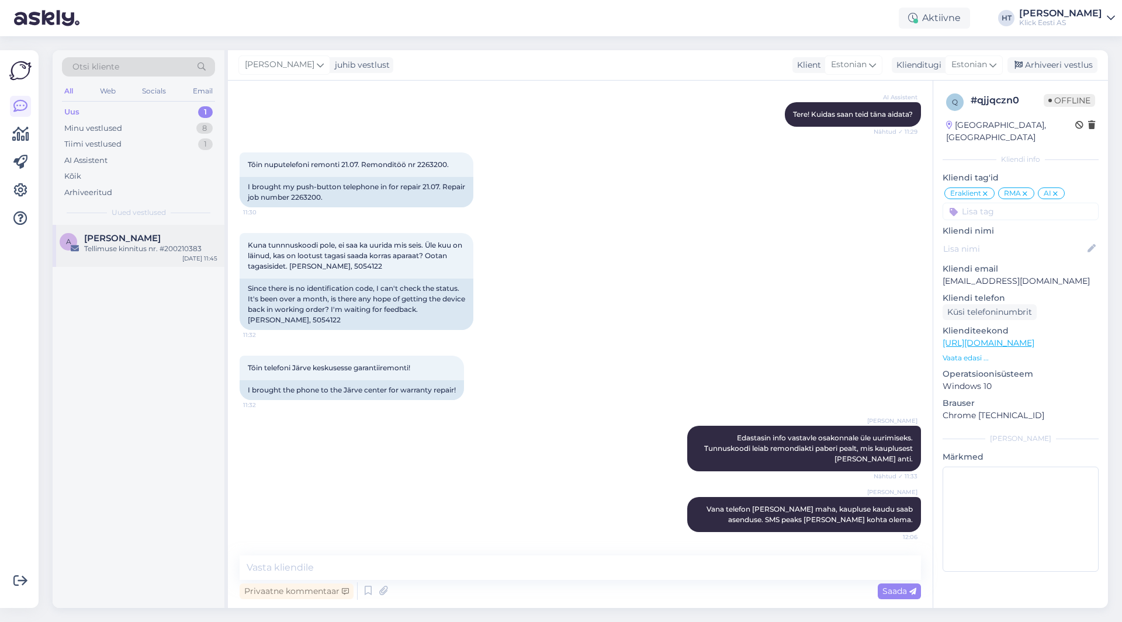
click at [163, 231] on div "a [PERSON_NAME] kinnitus nr. #200210383 [DATE] 11:45" at bounding box center [139, 246] width 172 height 42
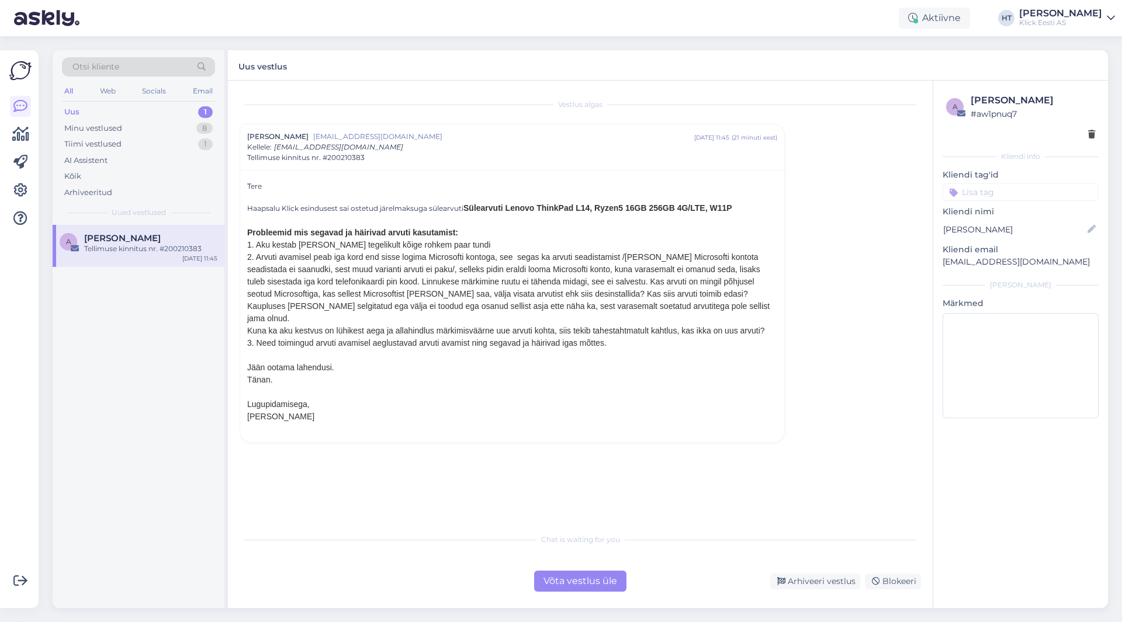
click at [622, 580] on div "Võta vestlus üle" at bounding box center [580, 581] width 92 height 21
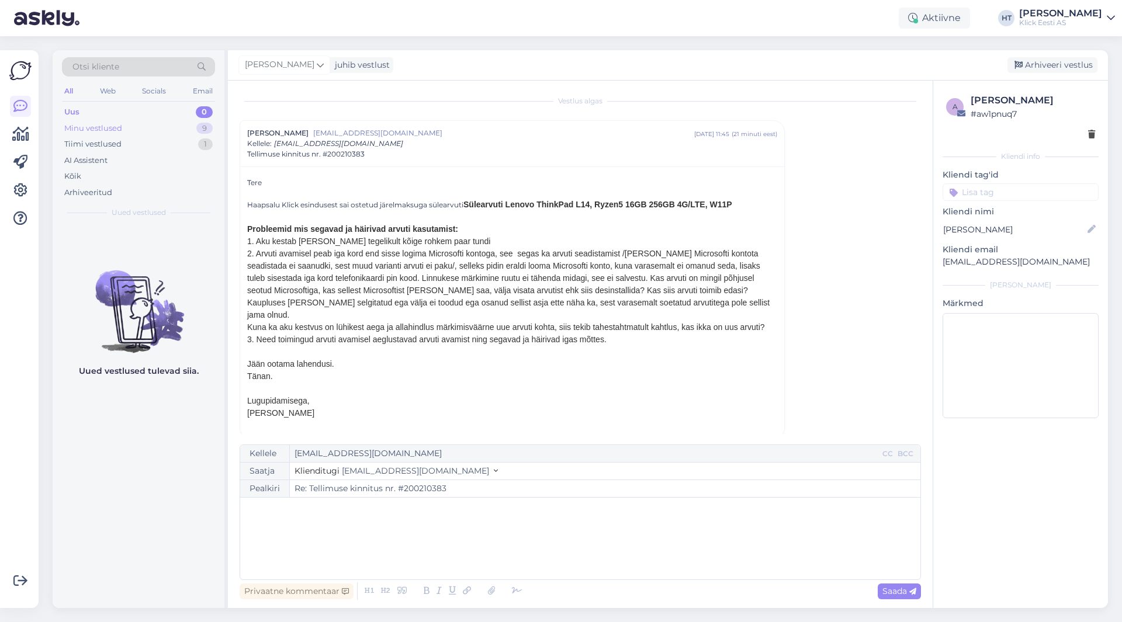
click at [192, 127] on div "Minu vestlused 9" at bounding box center [138, 128] width 153 height 16
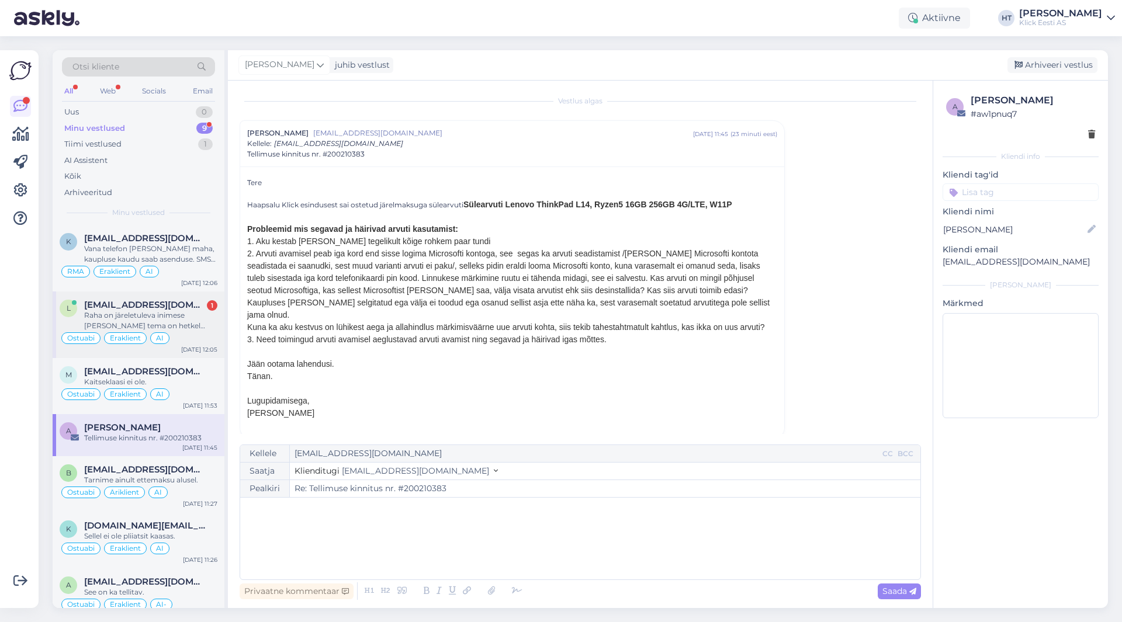
click at [202, 302] on div "[EMAIL_ADDRESS][DOMAIN_NAME] 1" at bounding box center [150, 305] width 133 height 11
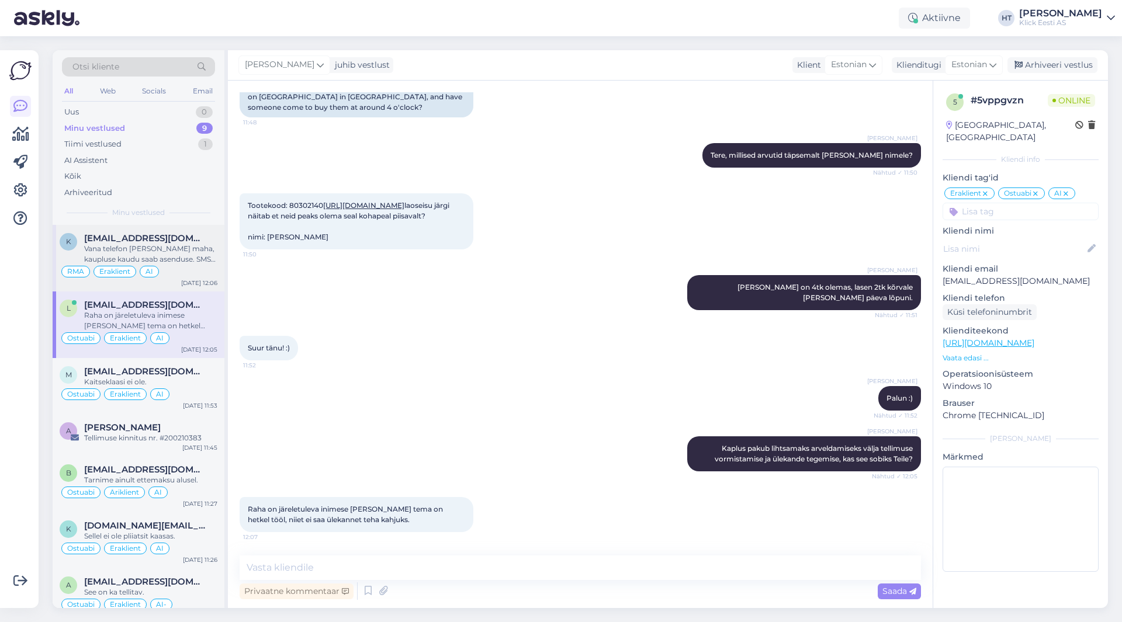
click at [196, 247] on div "Vana telefon [PERSON_NAME] maha, kaupluse kaudu saab asenduse. SMS peaks [PERSO…" at bounding box center [150, 254] width 133 height 21
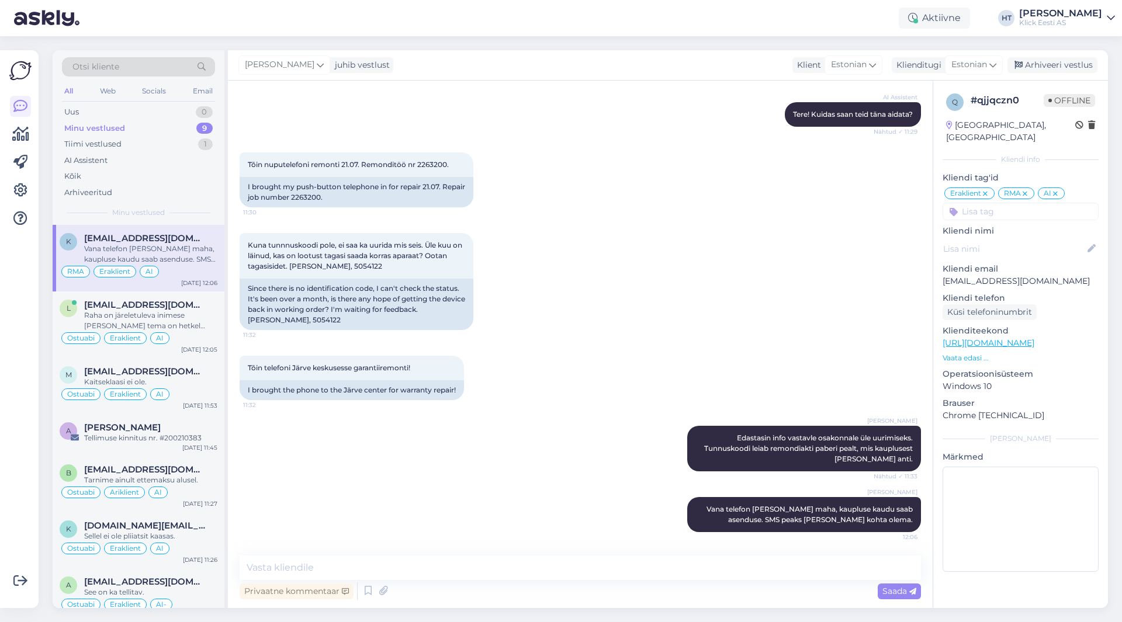
scroll to position [122, 0]
click at [611, 337] on div "Kuna tunnnuskoodi pole, ei saa ka uurida mis seis. Üle kuu on läinud, kas on lo…" at bounding box center [580, 281] width 681 height 123
click at [206, 317] on div "Raha on järeletuleva inimese [PERSON_NAME] tema on hetkel tööl, niiet ei saa ül…" at bounding box center [150, 320] width 133 height 21
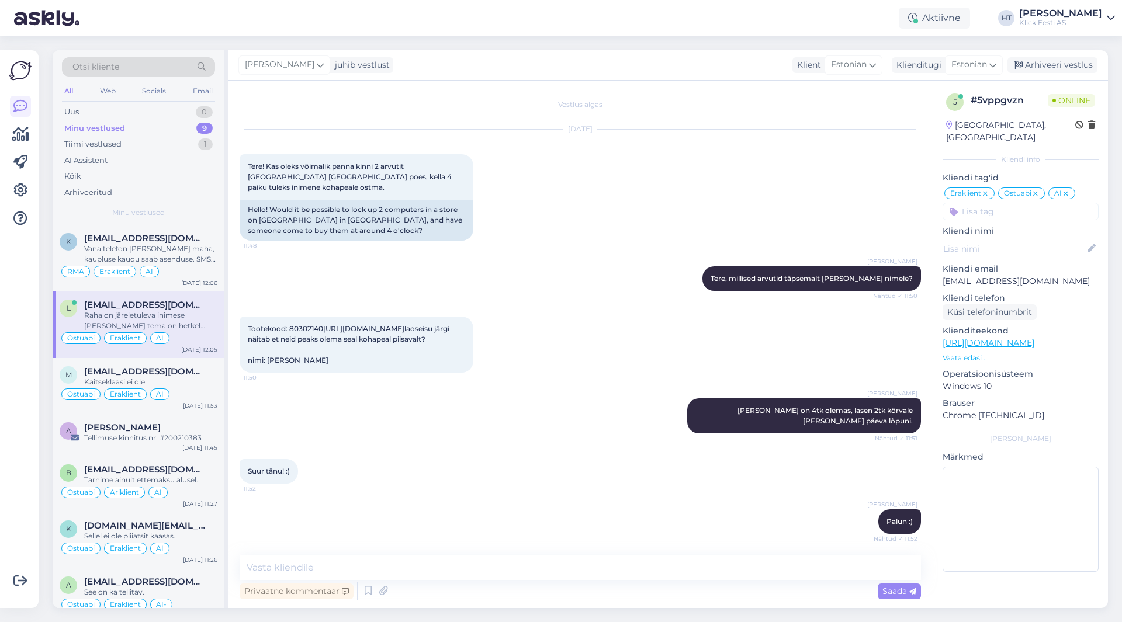
scroll to position [155, 0]
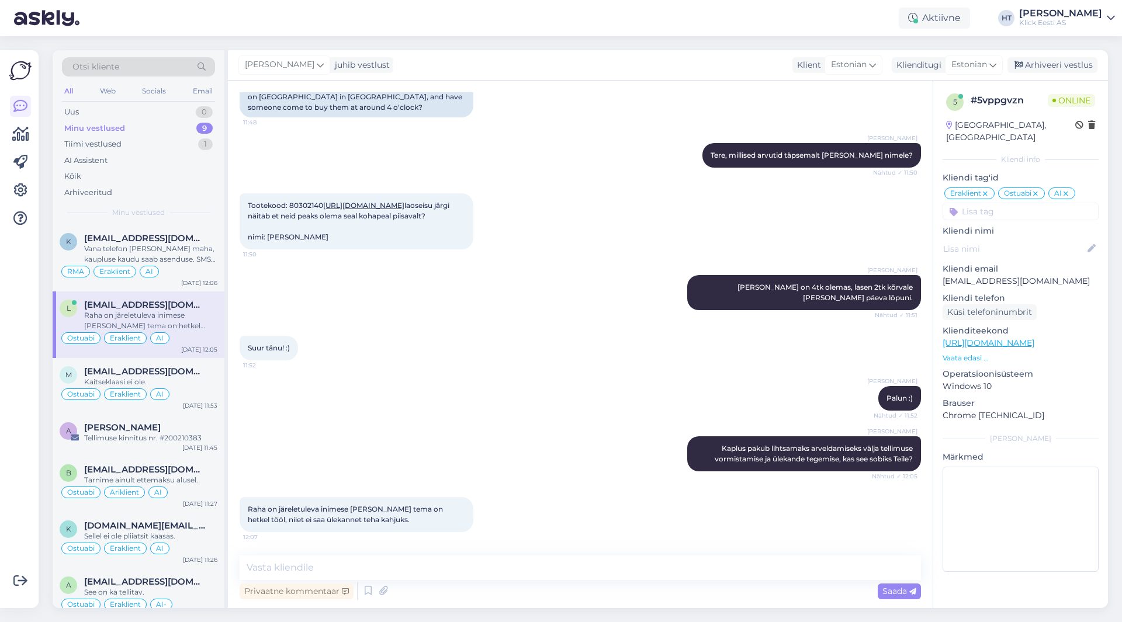
click at [208, 132] on div "9" at bounding box center [204, 129] width 16 height 12
click at [592, 181] on div "Tootekood: 80302140 [URL][DOMAIN_NAME] [PERSON_NAME] järgi näitab et neid peaks…" at bounding box center [580, 222] width 681 height 82
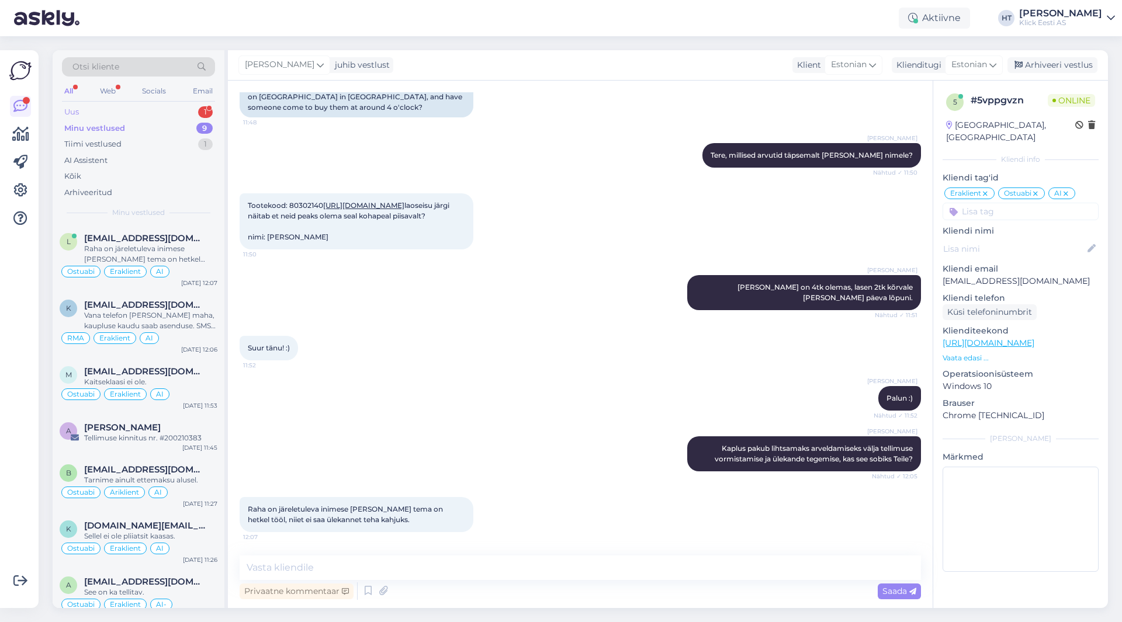
click at [146, 115] on div "Uus 1" at bounding box center [138, 112] width 153 height 16
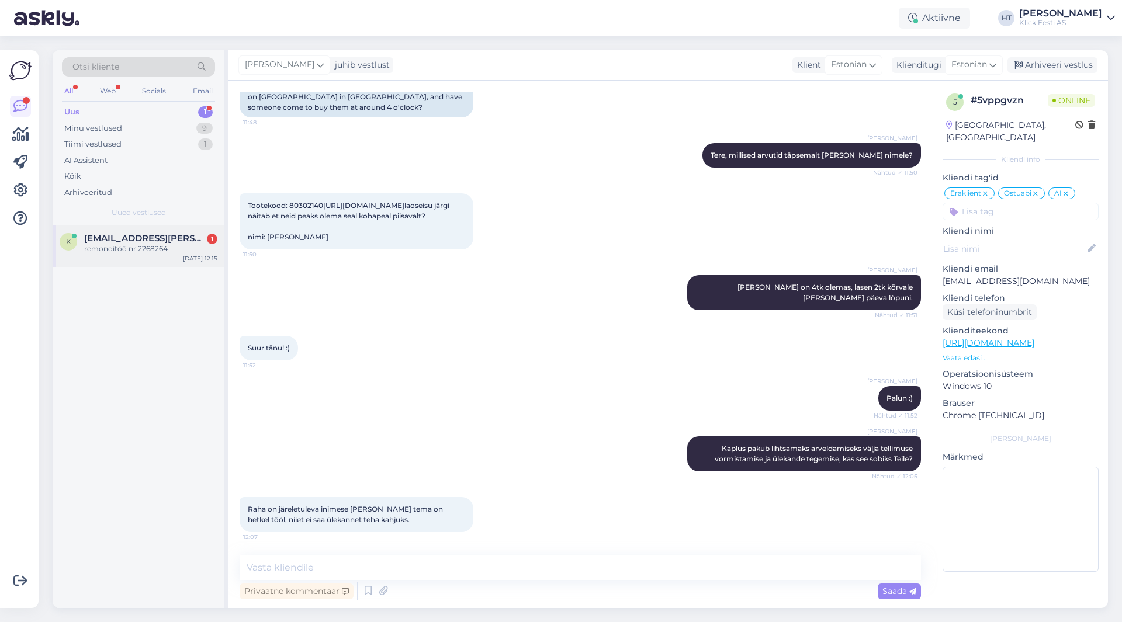
click at [153, 234] on span "[EMAIL_ADDRESS][PERSON_NAME][DOMAIN_NAME]" at bounding box center [145, 238] width 122 height 11
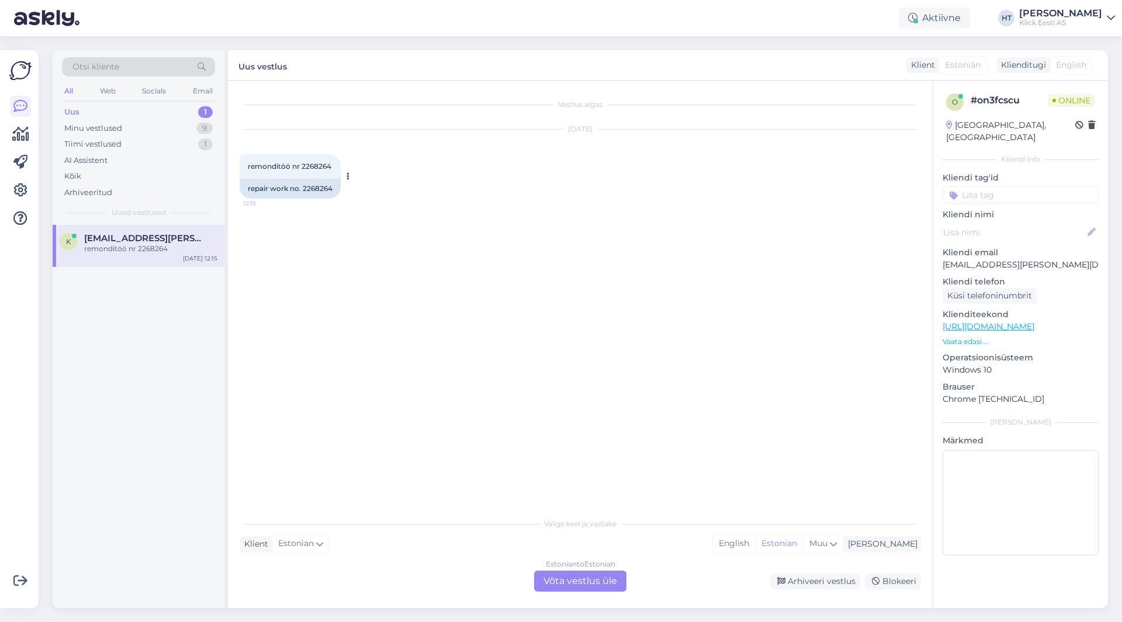
click at [314, 163] on span "remonditöö nr 2268264" at bounding box center [290, 166] width 84 height 9
click at [295, 257] on div "Vestlus algas [DATE] remonditöö nr 2268264 12:15 repair work no. 2268264" at bounding box center [586, 296] width 692 height 409
click at [186, 124] on div "Minu vestlused 9" at bounding box center [138, 128] width 153 height 16
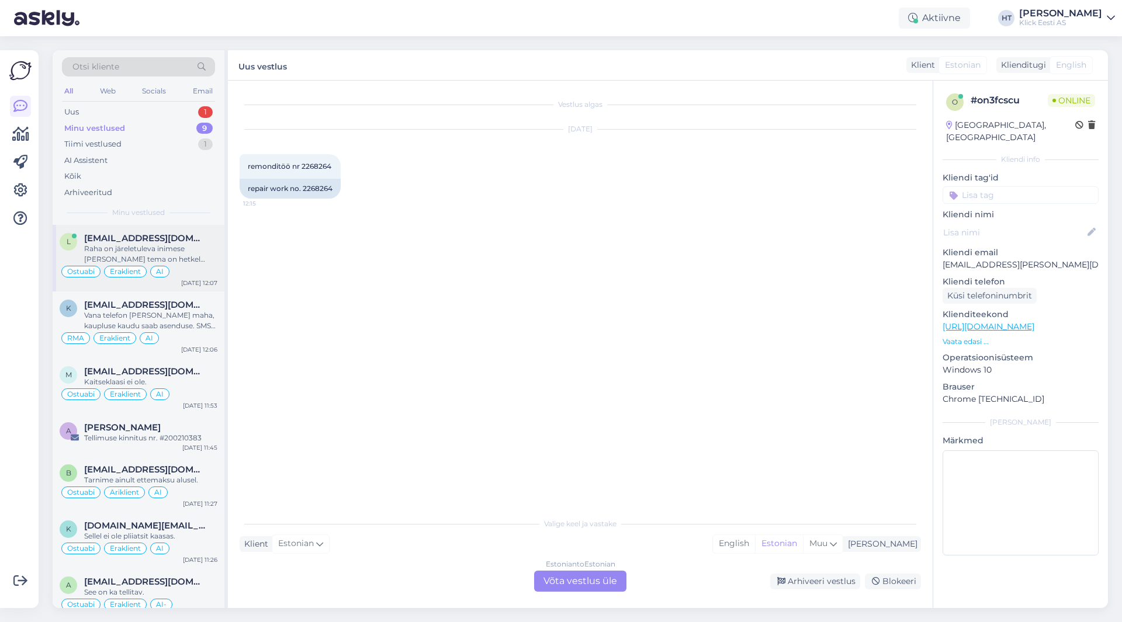
click at [163, 260] on div "Raha on järeletuleva inimese [PERSON_NAME] tema on hetkel tööl, niiet ei saa ül…" at bounding box center [150, 254] width 133 height 21
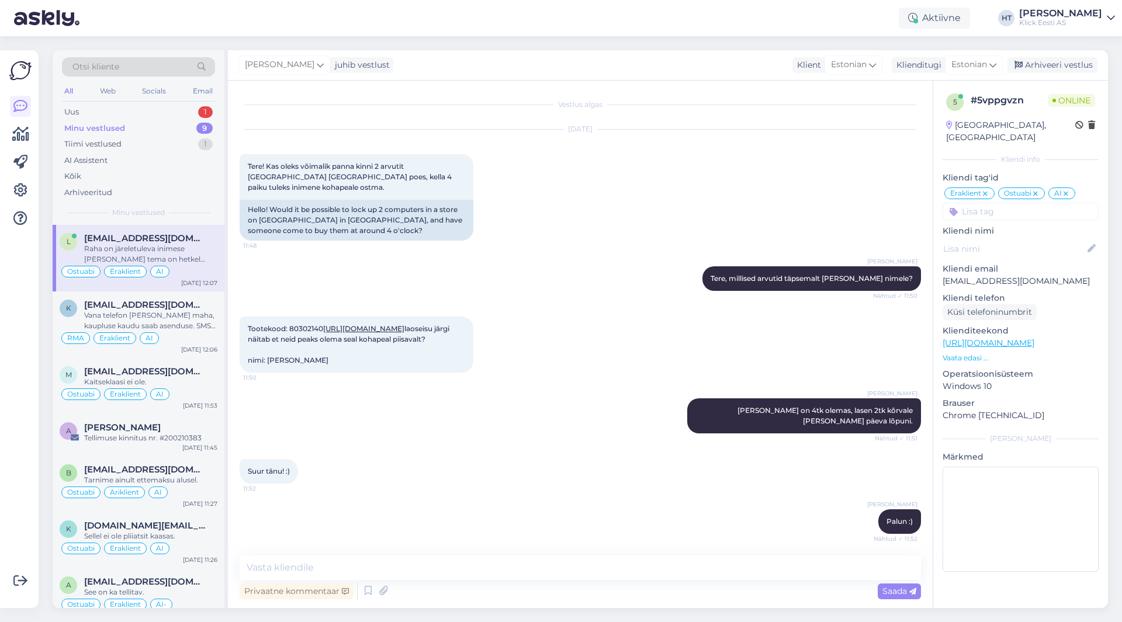
scroll to position [155, 0]
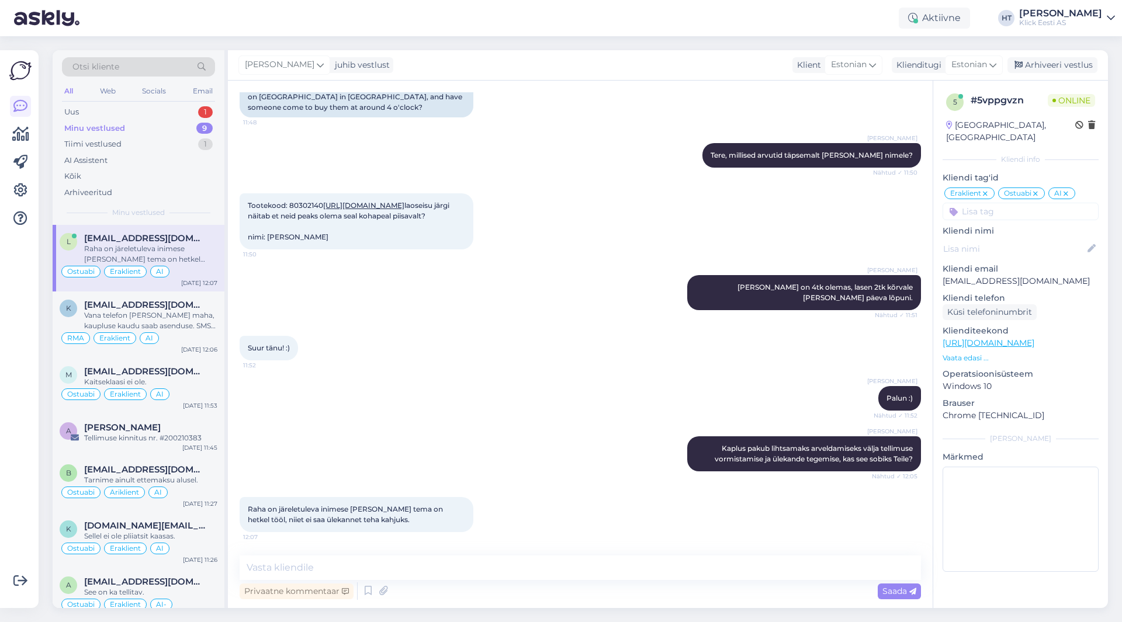
click at [135, 71] on div "Otsi kliente" at bounding box center [138, 66] width 153 height 19
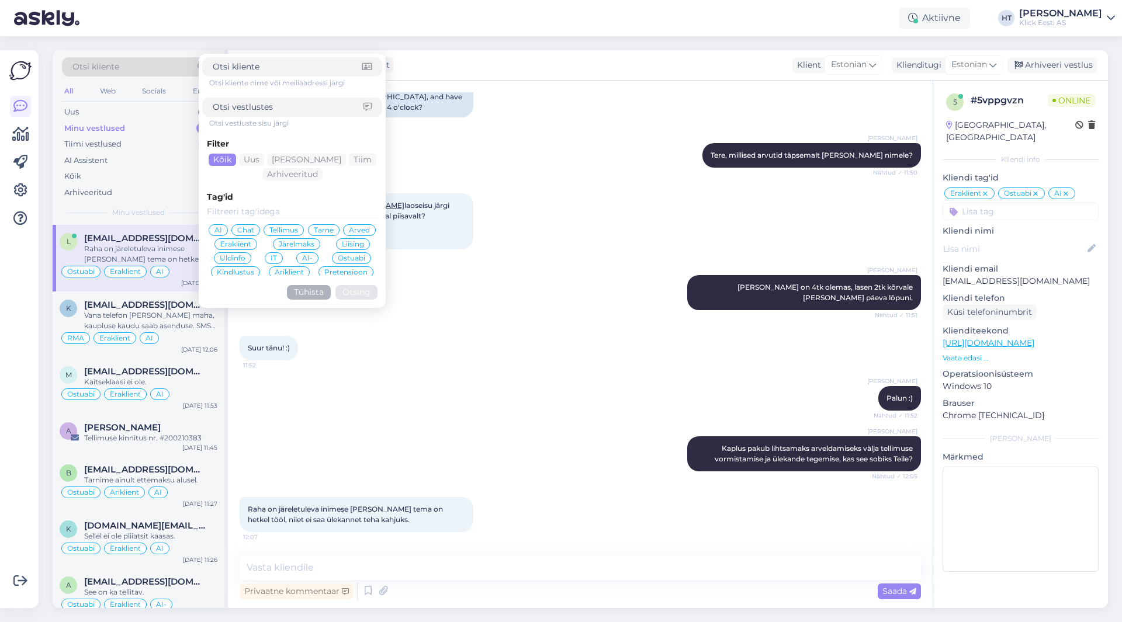
click at [285, 109] on input at bounding box center [288, 107] width 151 height 12
type input "14-30"
click button "Otsing" at bounding box center [356, 292] width 42 height 15
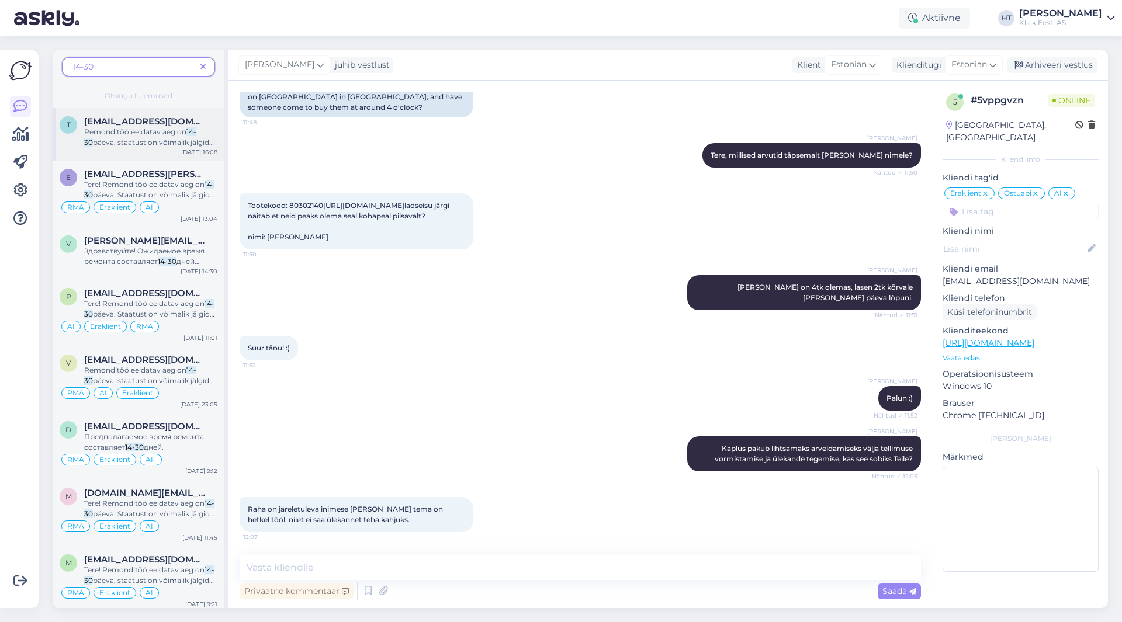
click at [170, 148] on div "t [EMAIL_ADDRESS][DOMAIN_NAME] Remonditöö eeldatav aeg on 14-30 päeva, staatust…" at bounding box center [139, 134] width 172 height 53
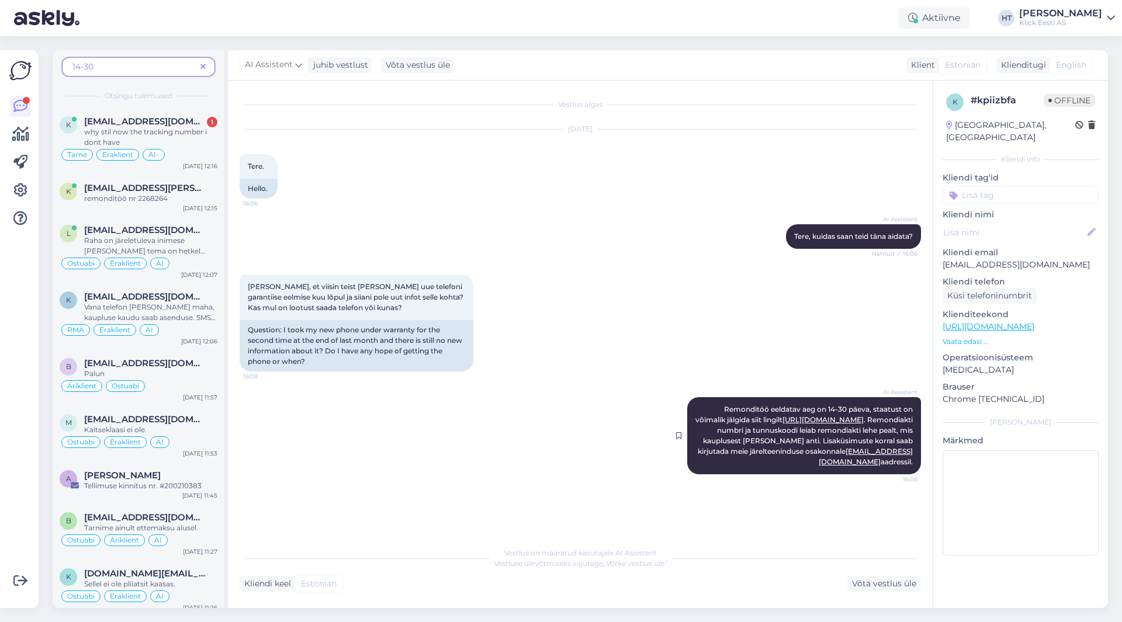
click at [723, 410] on span "Remonditöö eeldatav aeg on 14-30 päeva, staatust on võimalik jälgida siit lingi…" at bounding box center [804, 435] width 219 height 61
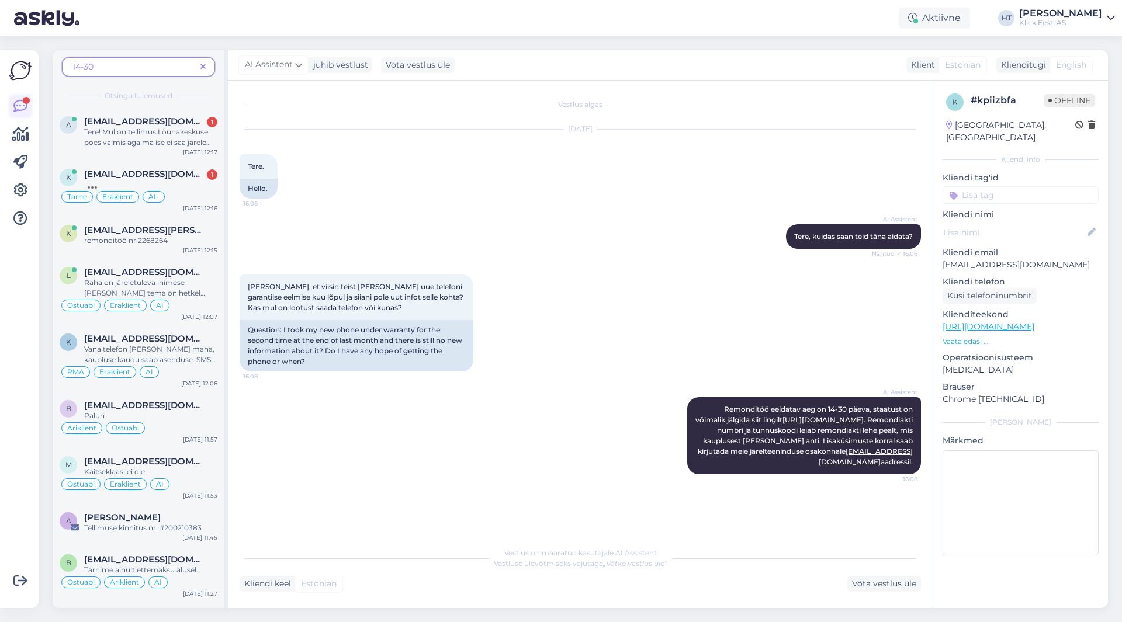
click at [22, 110] on icon at bounding box center [20, 106] width 14 height 14
click at [210, 70] on span at bounding box center [203, 67] width 15 height 12
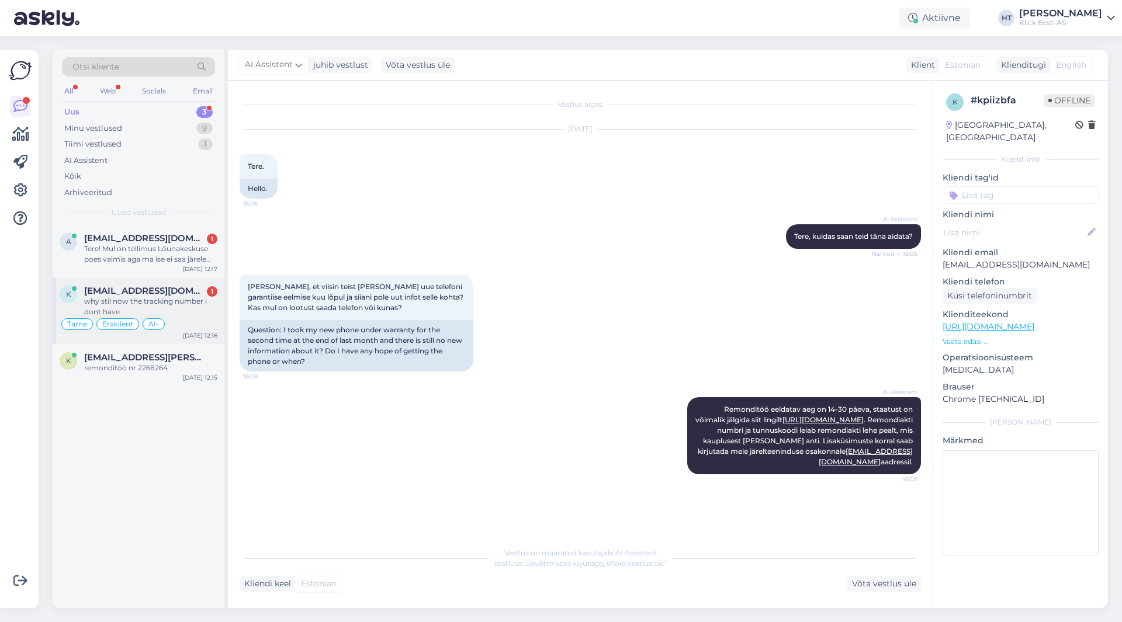
click at [188, 307] on div "why stil now the tracking number i dont have" at bounding box center [150, 306] width 133 height 21
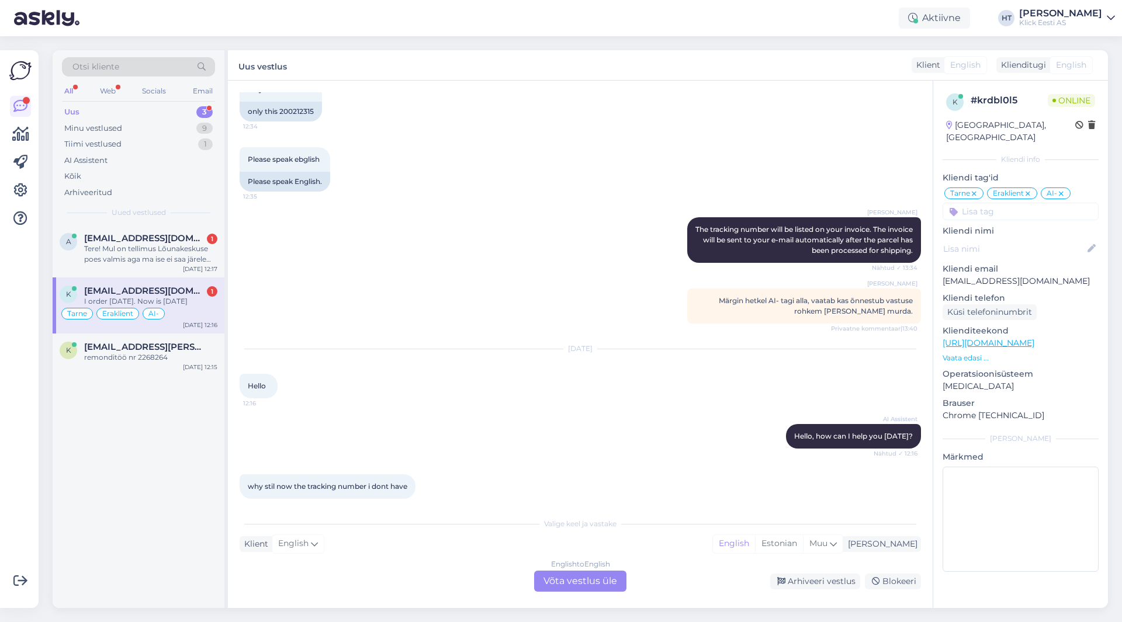
scroll to position [568, 0]
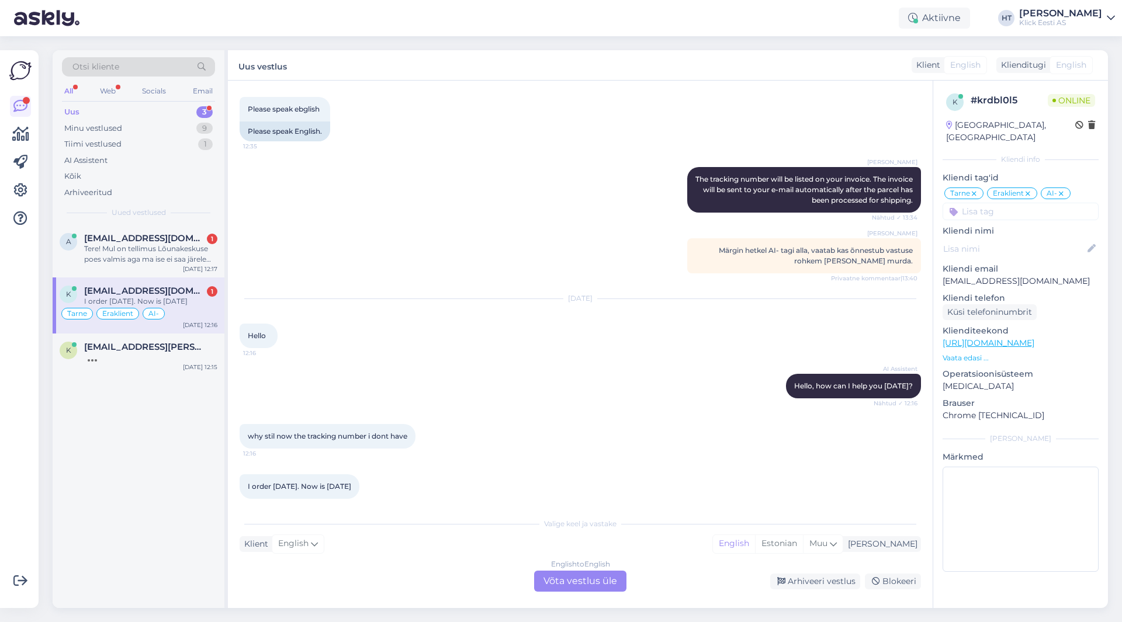
click at [583, 586] on div "English to English Võta vestlus üle" at bounding box center [580, 581] width 92 height 21
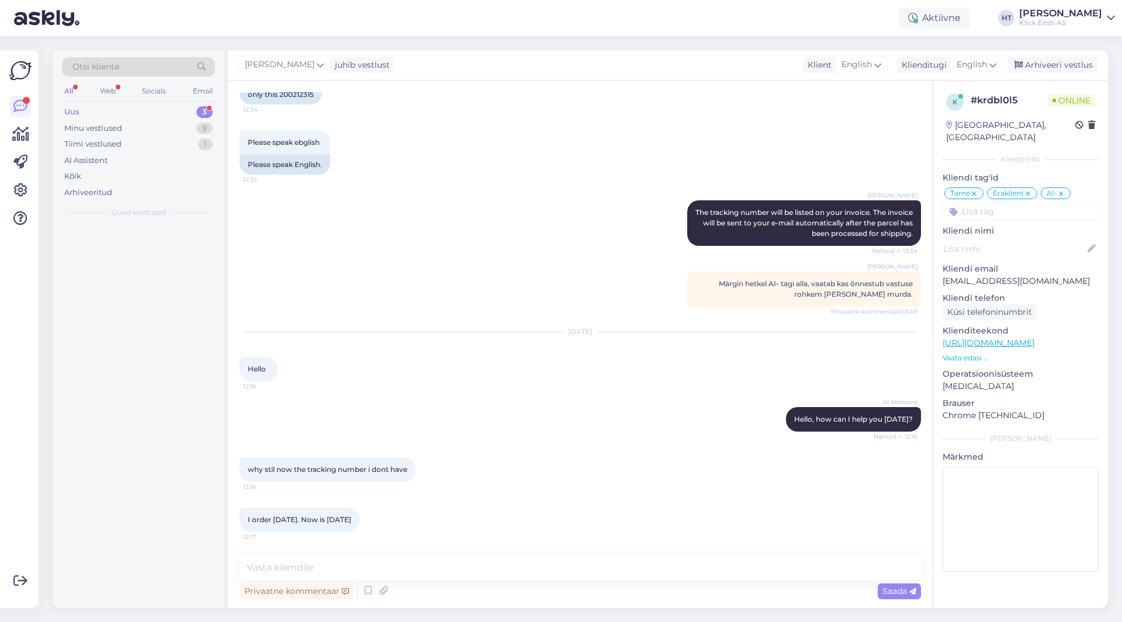
scroll to position [524, 0]
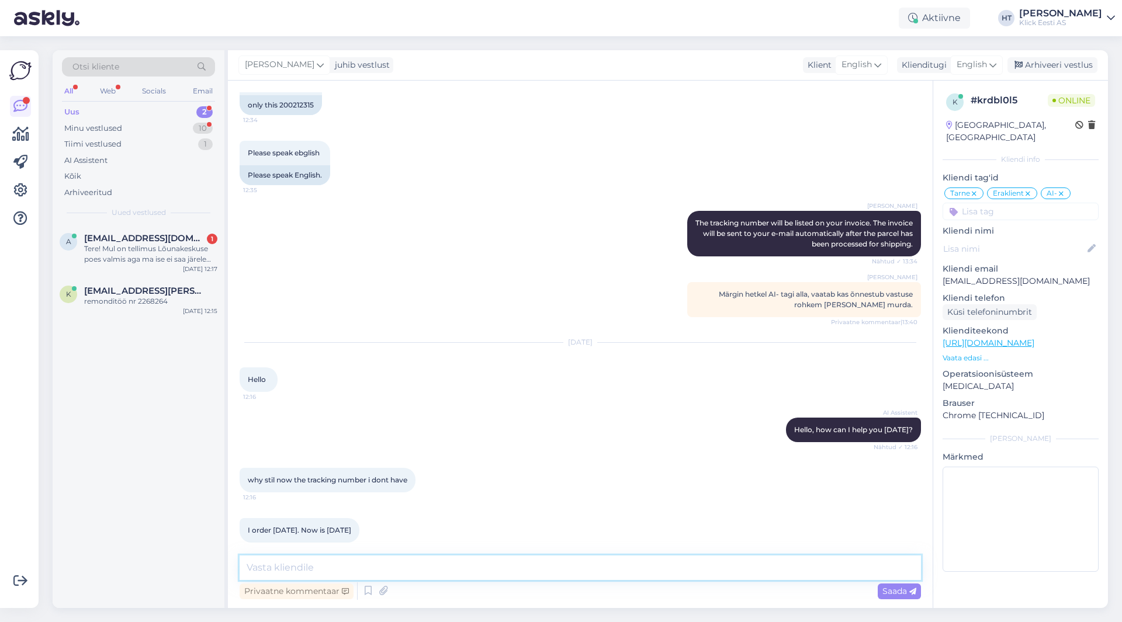
click at [585, 573] on textarea at bounding box center [580, 568] width 681 height 25
type textarea "It's on the invoice that was sent to your e-mail."
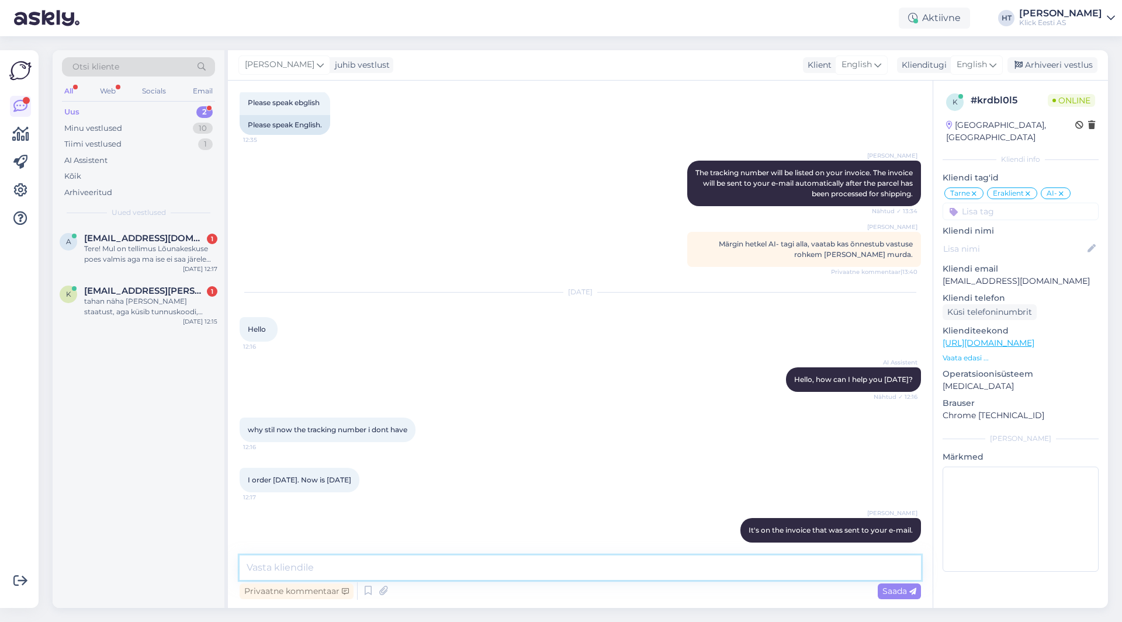
click at [402, 576] on textarea at bounding box center [580, 568] width 681 height 25
paste textarea "CC828442186EE"
type textarea "CC828442186EE"
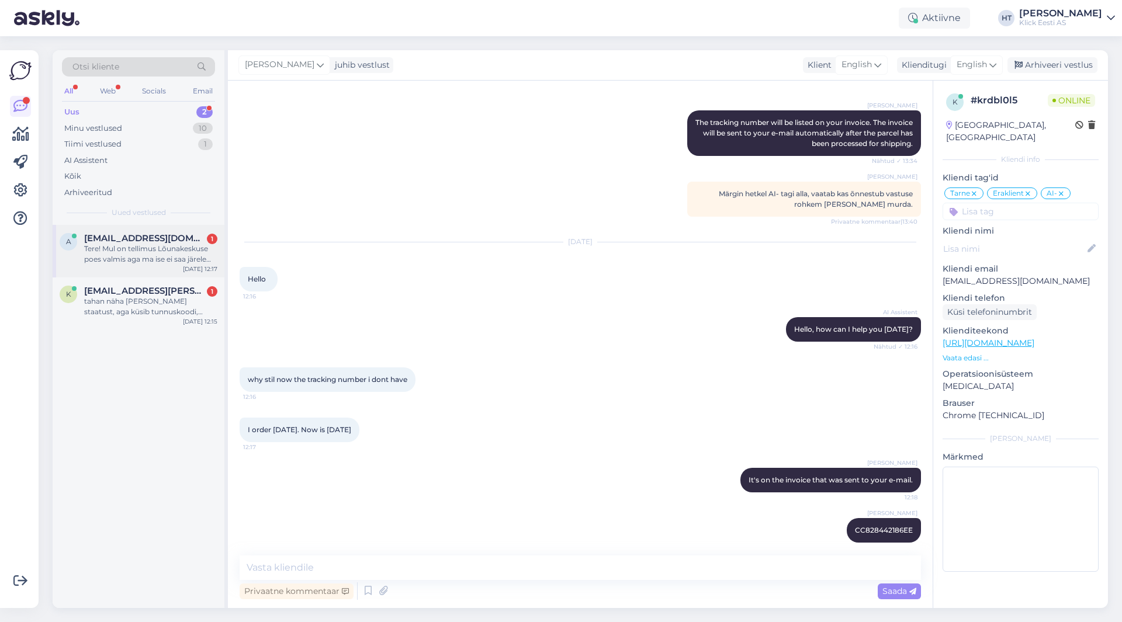
click at [157, 242] on span "[EMAIL_ADDRESS][DOMAIN_NAME]" at bounding box center [145, 238] width 122 height 11
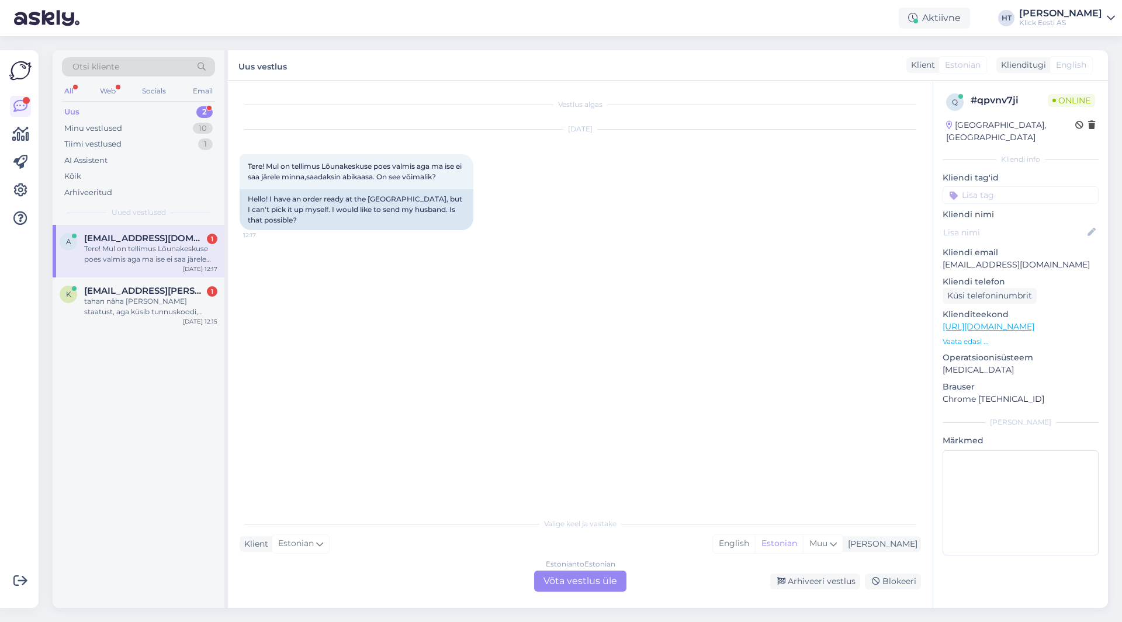
click at [152, 74] on div "Otsi kliente" at bounding box center [138, 66] width 153 height 19
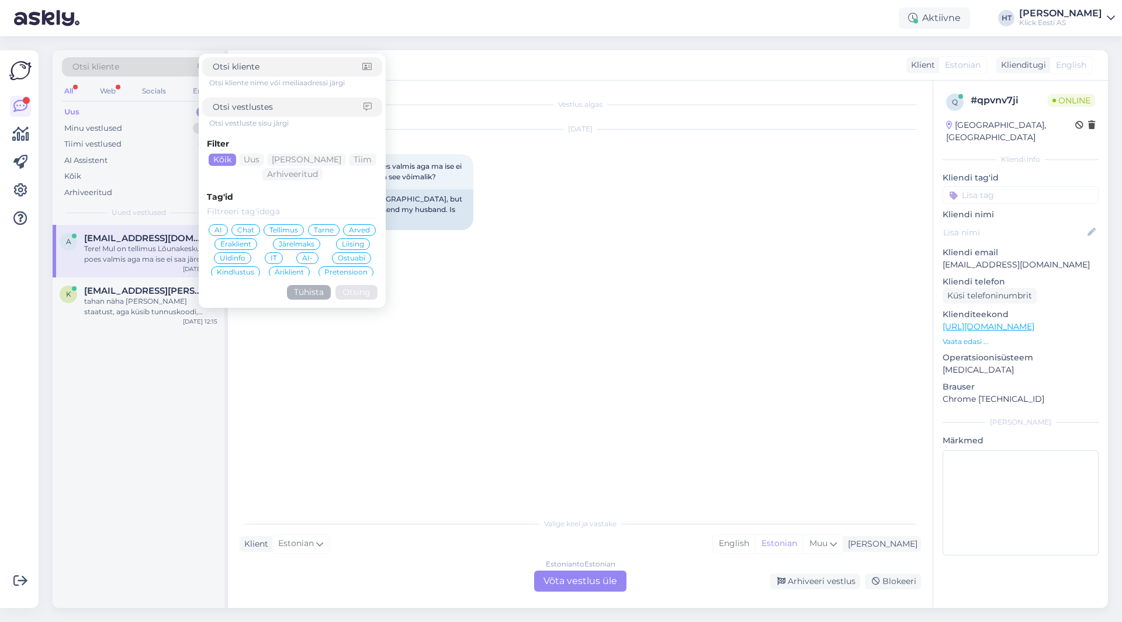
click at [300, 108] on input at bounding box center [288, 107] width 151 height 12
type input "volituse"
click button "Otsing" at bounding box center [356, 292] width 42 height 15
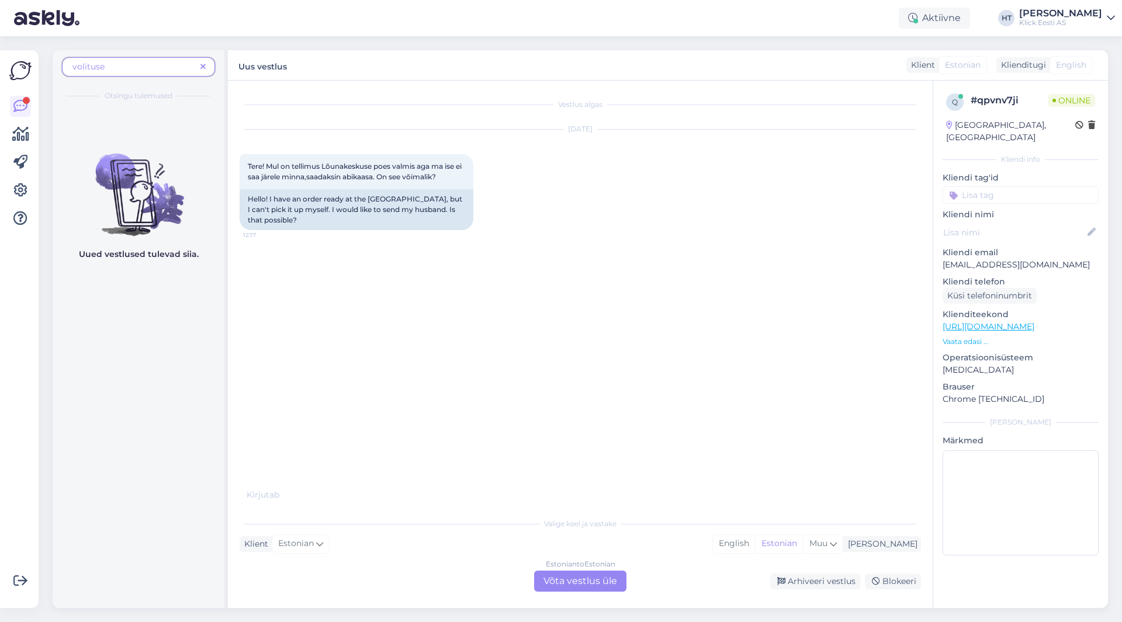
click at [203, 68] on icon at bounding box center [202, 67] width 5 height 8
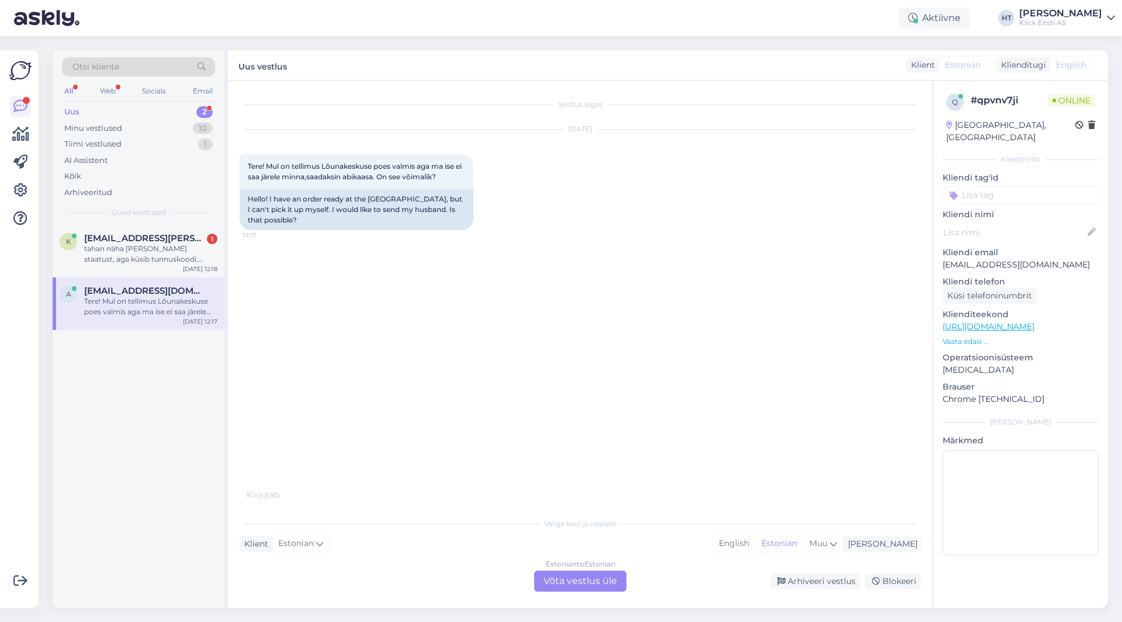
click at [167, 64] on div "Otsi kliente" at bounding box center [138, 66] width 153 height 19
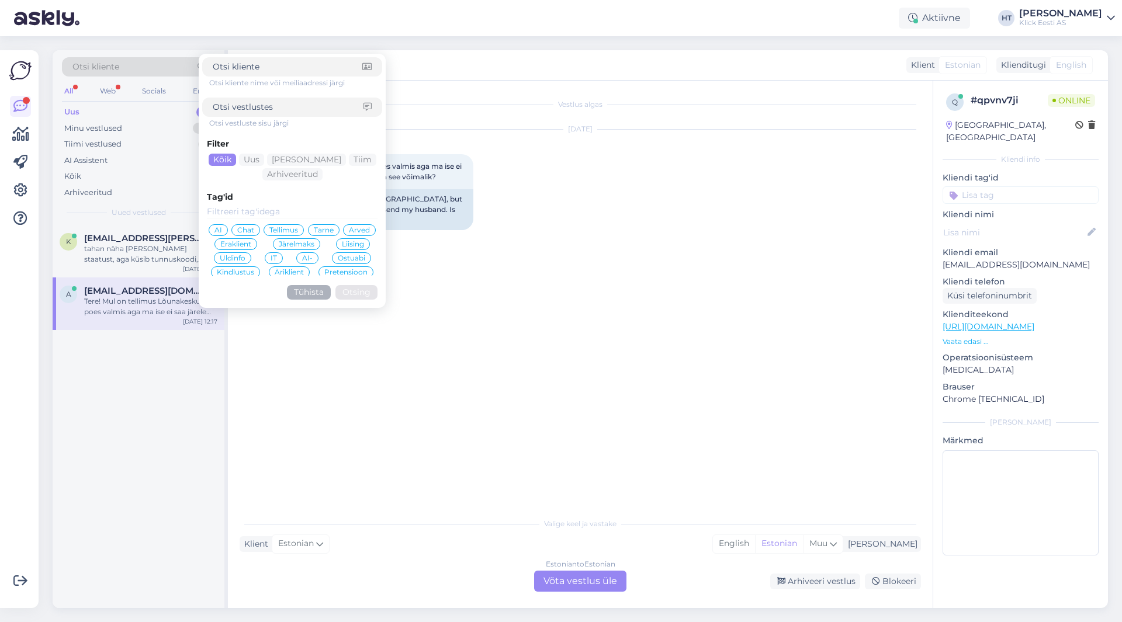
click at [318, 463] on div "Vestlus algas [DATE] Tere! Mul on tellimus Lõunakeskuse poes valmis aga ma ise …" at bounding box center [586, 296] width 692 height 409
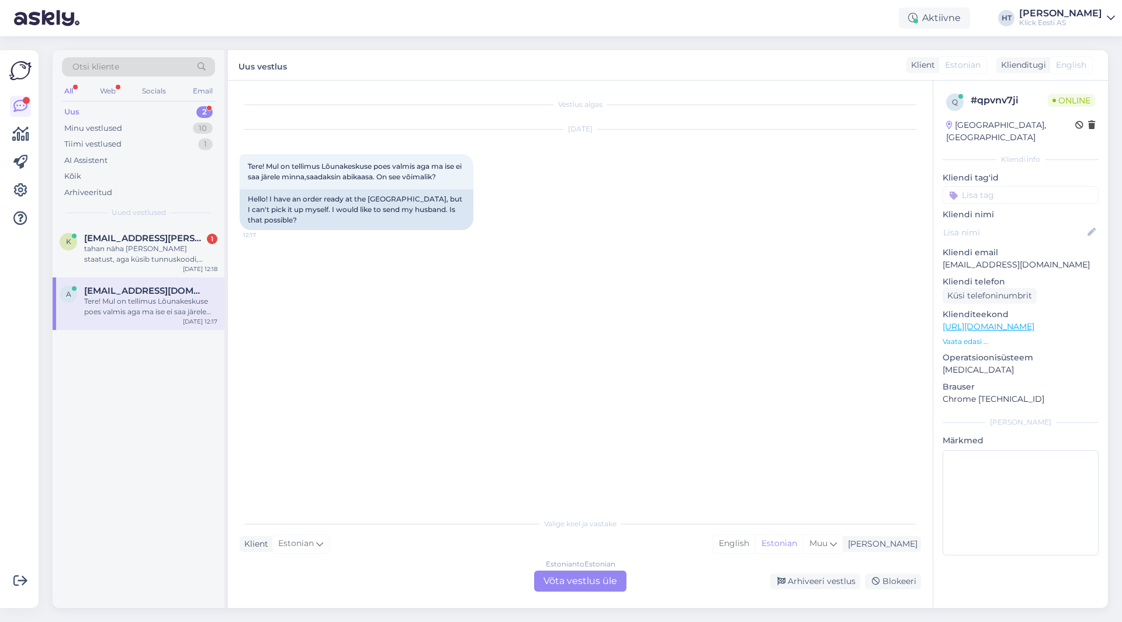
click at [576, 582] on div "Estonian to Estonian Võta vestlus üle" at bounding box center [580, 581] width 92 height 21
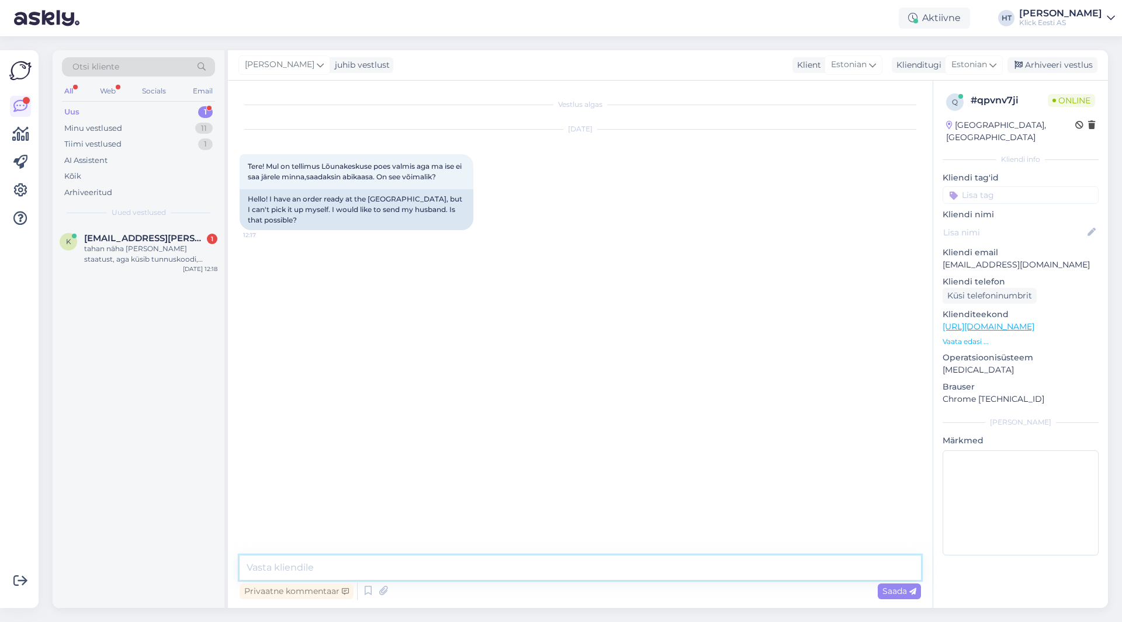
click at [552, 569] on textarea at bounding box center [580, 568] width 681 height 25
paste textarea "Kui on vaja volitada teine inimene kauba kättesaamiseks tuleks tellimust vormis…"
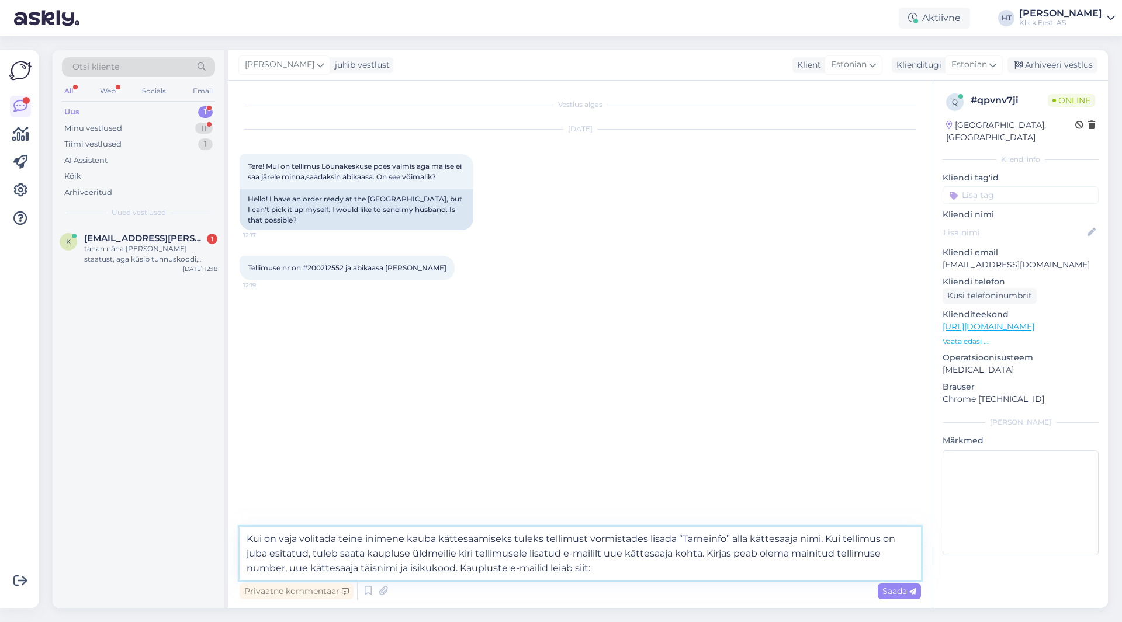
paste textarea "[URL][DOMAIN_NAME]"
type textarea "Kui on vaja volitada teine inimene kauba kättesaamiseks tuleks tellimust vormis…"
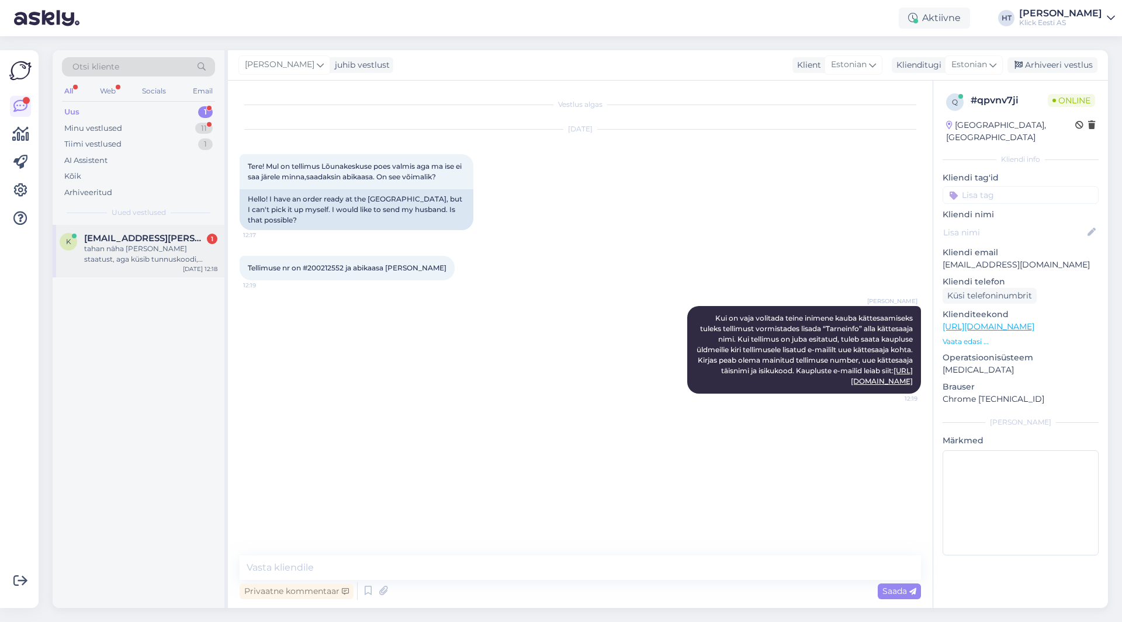
click at [161, 251] on div "tahan näha [PERSON_NAME] staatust, aga küsib tunnuskoodi, mida mul ei ole" at bounding box center [150, 254] width 133 height 21
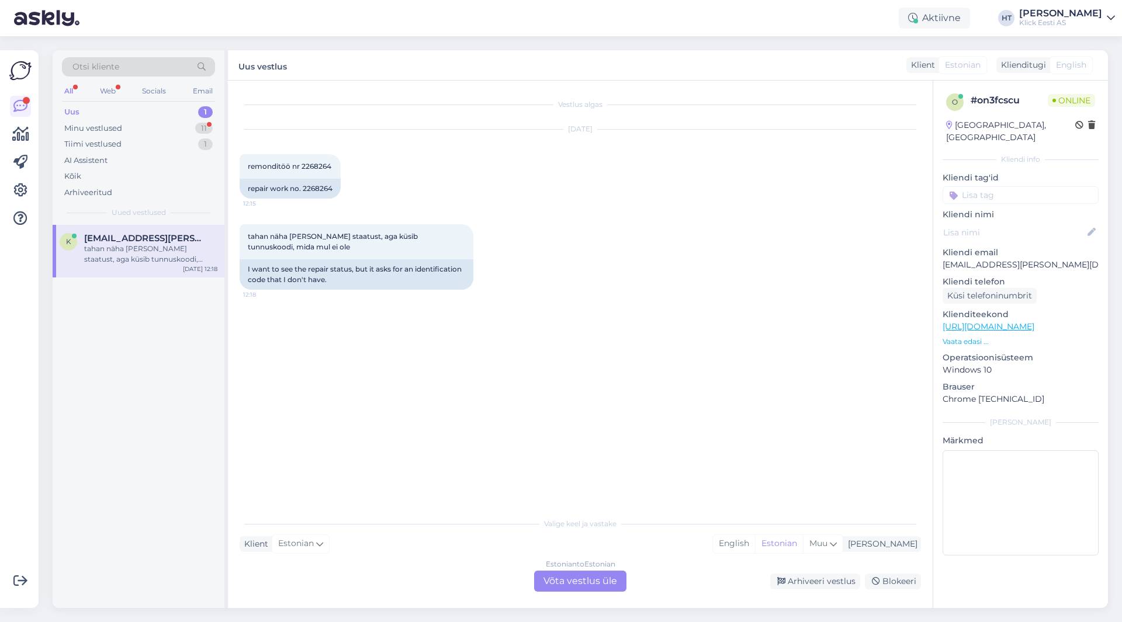
click at [96, 71] on span "Otsi kliente" at bounding box center [95, 67] width 47 height 12
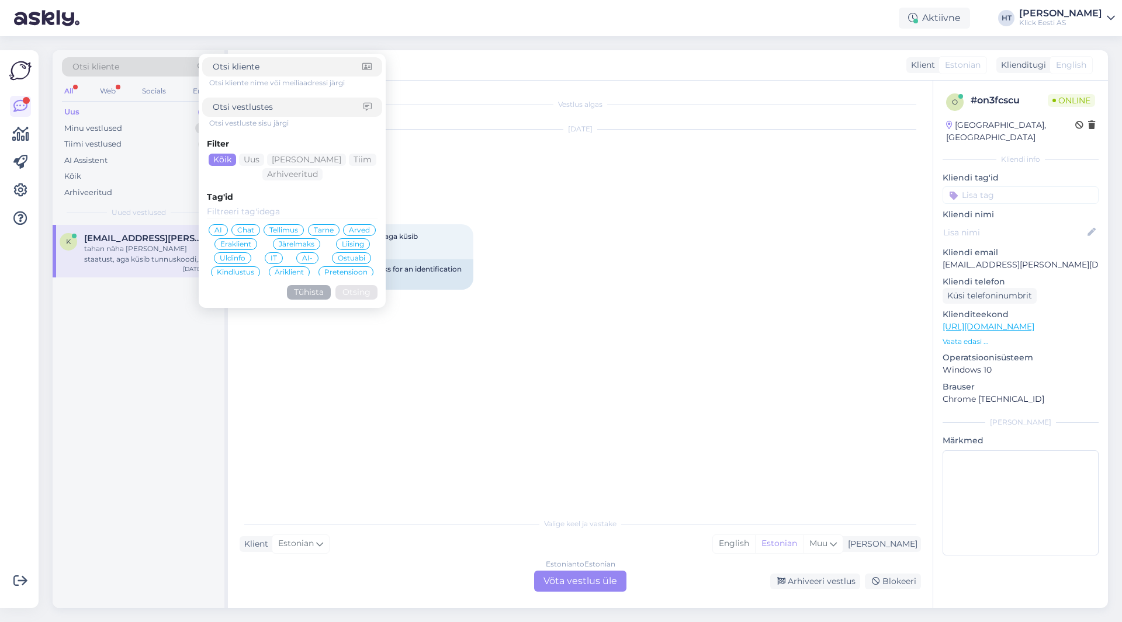
click at [267, 107] on input at bounding box center [288, 107] width 151 height 12
type input "14-30"
click button "Otsing" at bounding box center [356, 292] width 42 height 15
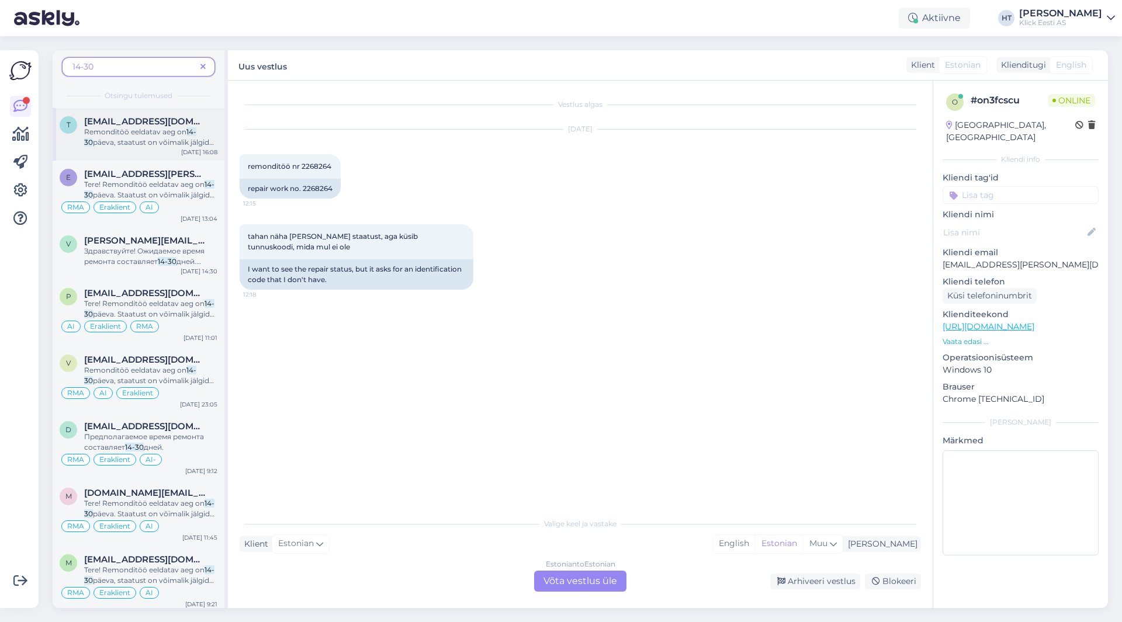
click at [198, 139] on span "päeva, staatust on võimalik jälgida siit lingilt [URL][DOMAIN_NAME]. Remondiakt…" at bounding box center [149, 184] width 130 height 93
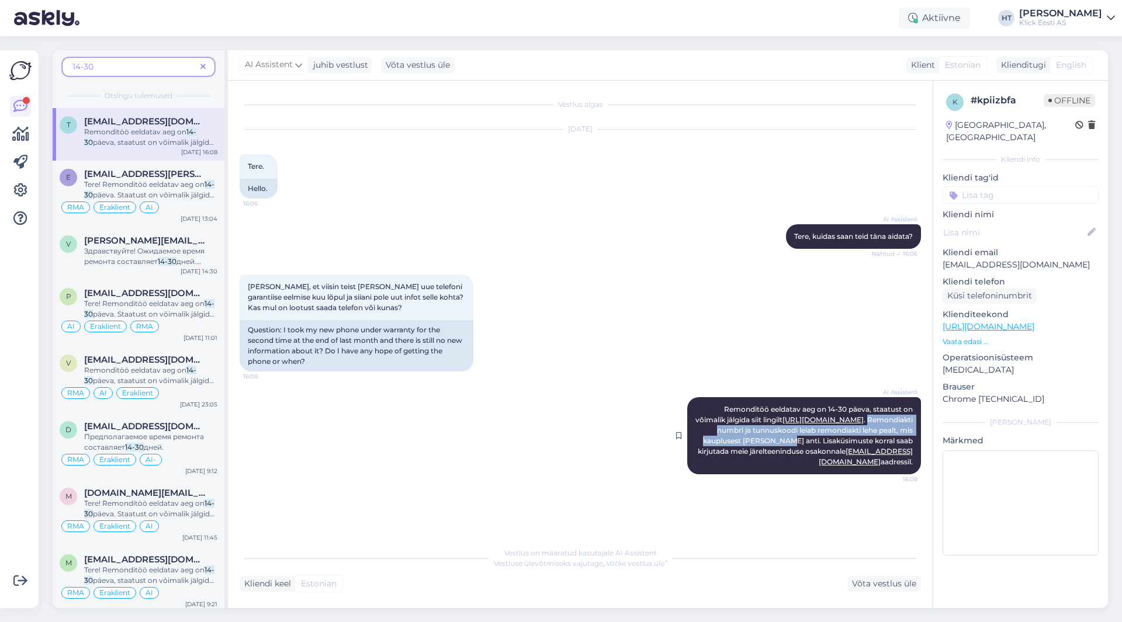
drag, startPoint x: 702, startPoint y: 428, endPoint x: 820, endPoint y: 442, distance: 118.8
click at [820, 442] on span "Remonditöö eeldatav aeg on 14-30 päeva, staatust on võimalik jälgida siit lingi…" at bounding box center [804, 435] width 219 height 61
click at [449, 434] on div "AI Assistent Remonditöö eeldatav aeg on 14-30 päeva, staatust on võimalik jälgi…" at bounding box center [580, 436] width 681 height 103
click at [203, 63] on span at bounding box center [203, 67] width 15 height 12
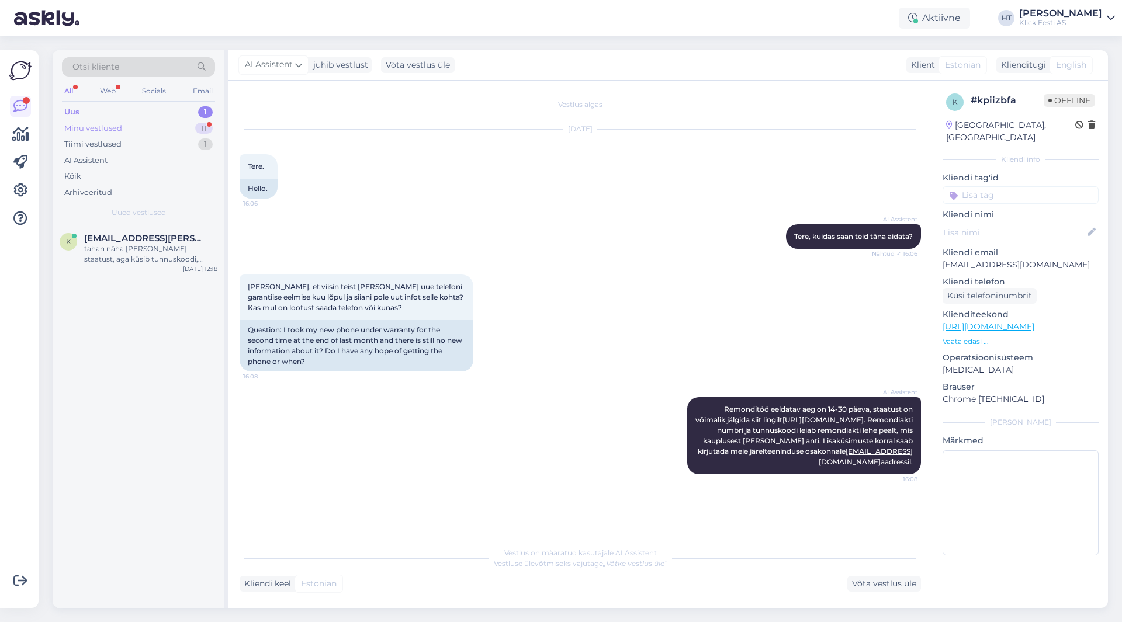
click at [153, 131] on div "Minu vestlused 11" at bounding box center [138, 128] width 153 height 16
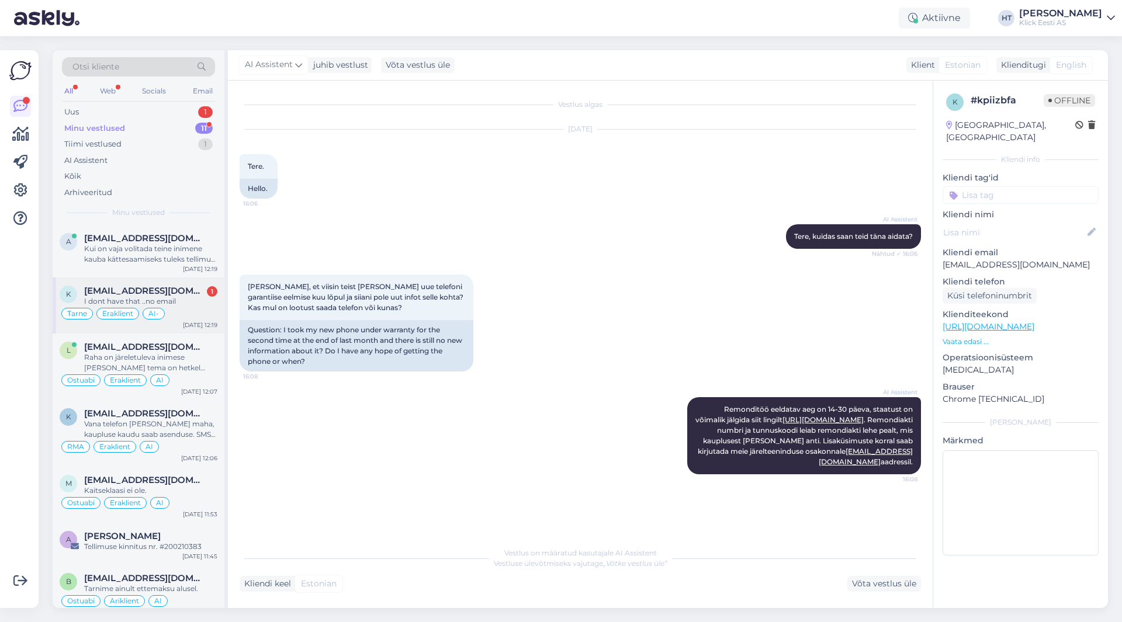
click at [164, 292] on span "[EMAIL_ADDRESS][DOMAIN_NAME]" at bounding box center [145, 291] width 122 height 11
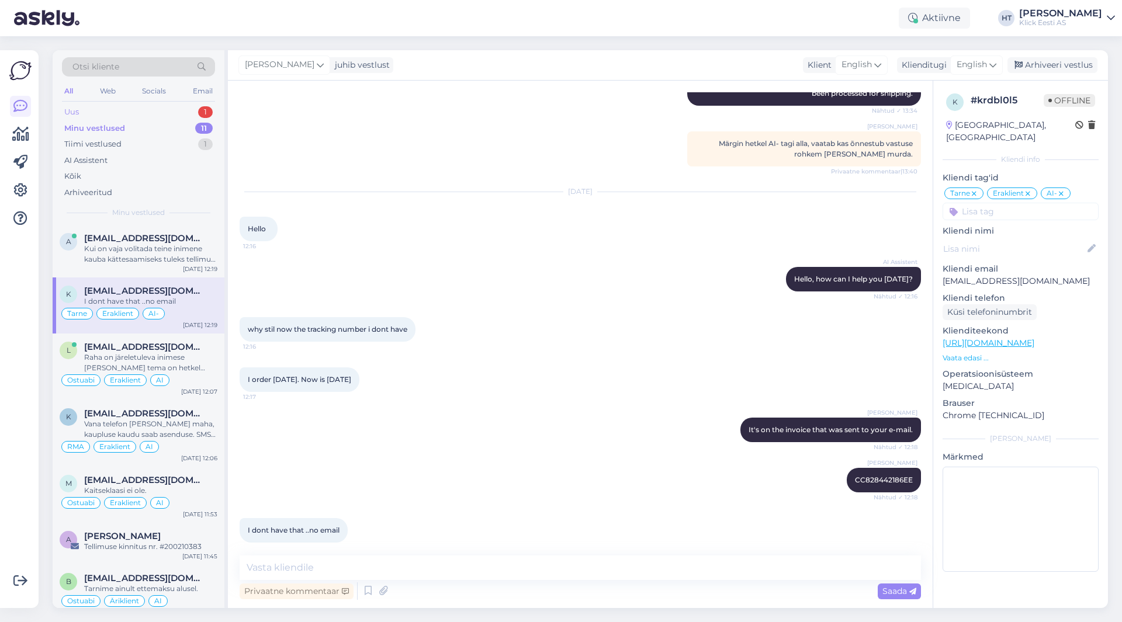
click at [185, 113] on div "Uus 1" at bounding box center [138, 112] width 153 height 16
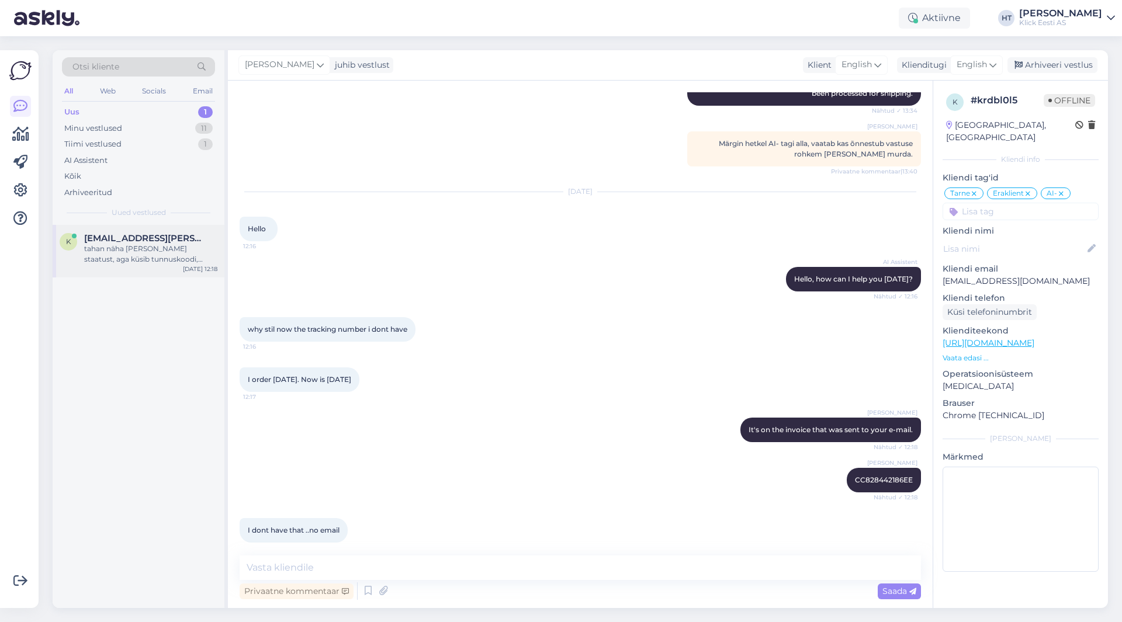
click at [185, 236] on span "[EMAIL_ADDRESS][PERSON_NAME][DOMAIN_NAME]" at bounding box center [145, 238] width 122 height 11
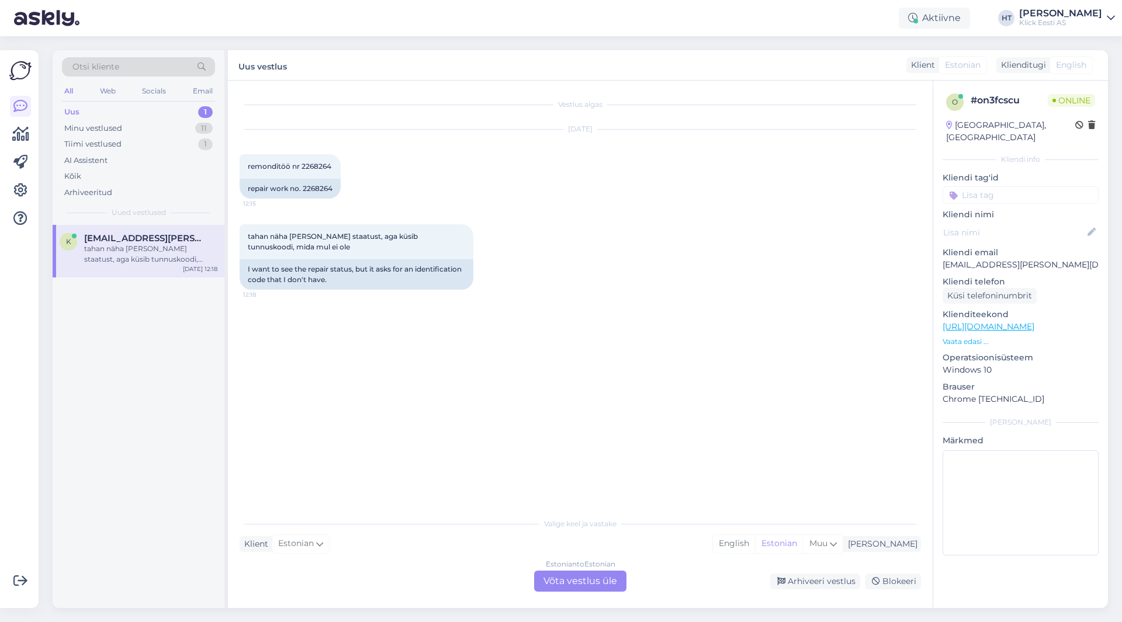
click at [574, 584] on div "Estonian to Estonian Võta vestlus üle" at bounding box center [580, 581] width 92 height 21
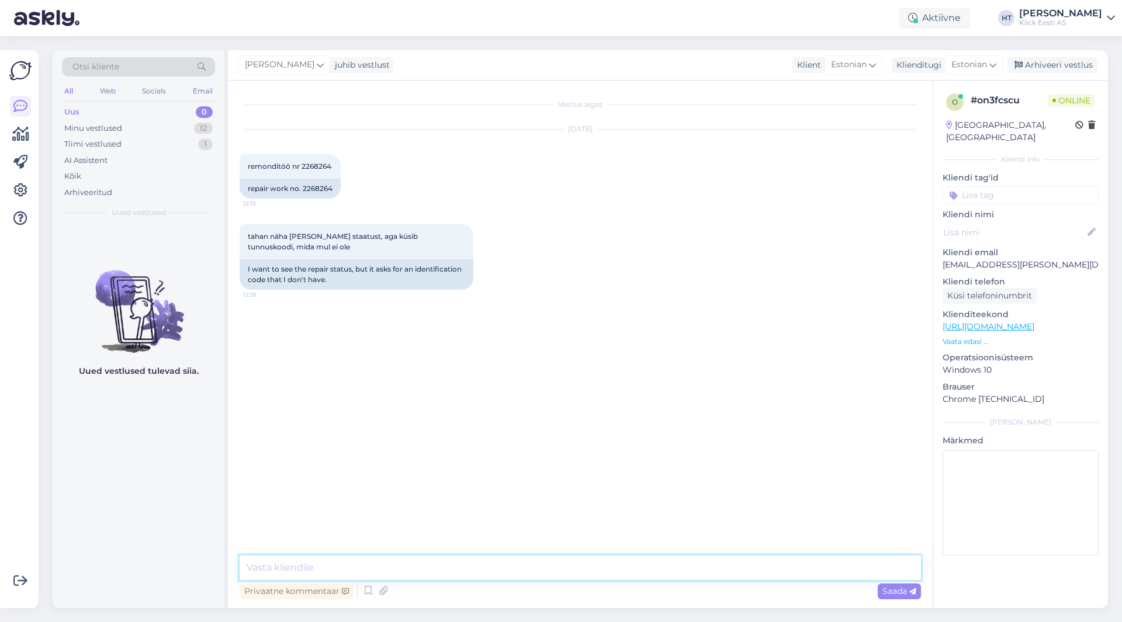
click at [563, 576] on textarea at bounding box center [580, 568] width 681 height 25
paste textarea "Remondiakti numbri ja tunnuskoodi leiab remondiakti lehe pealt, mis kauplusest …"
type textarea "Remondiakti numbri ja tunnuskoodi leiab remondiakti lehe pealt, mis kauplusest …"
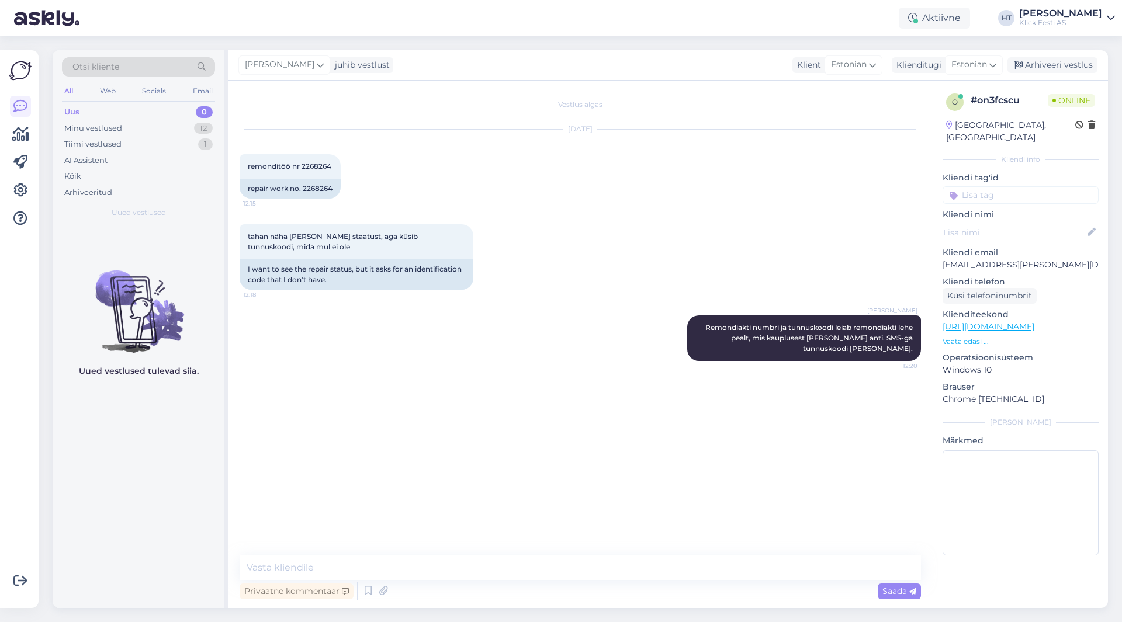
click at [175, 119] on div "Uus 0" at bounding box center [138, 112] width 153 height 16
click at [178, 127] on div "Minu vestlused 12" at bounding box center [138, 128] width 153 height 16
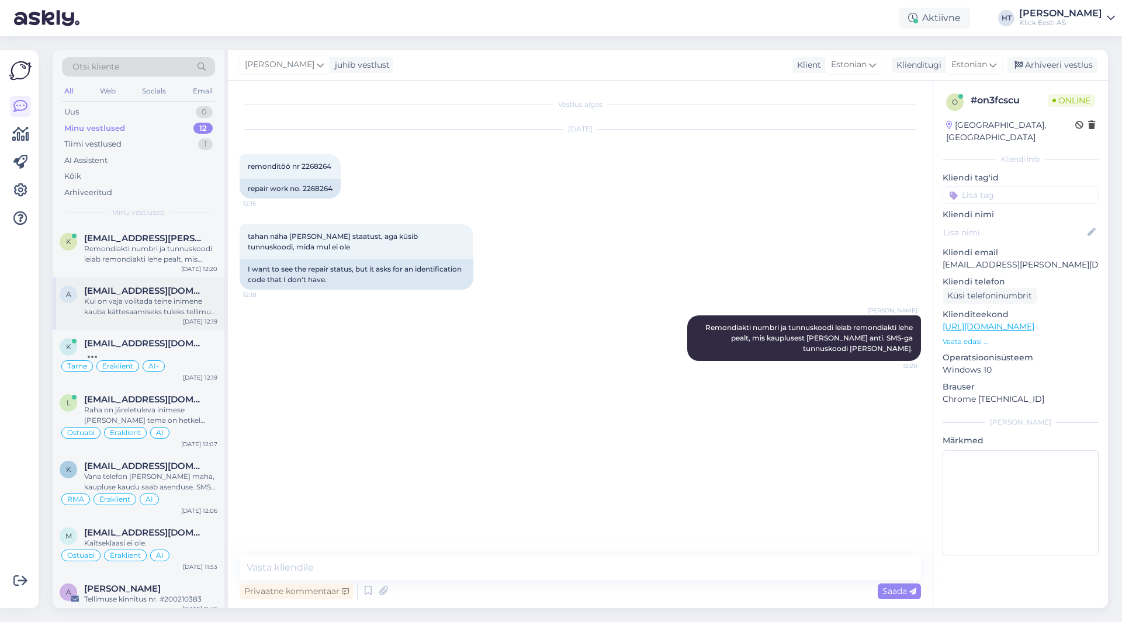
click at [166, 289] on span "[EMAIL_ADDRESS][DOMAIN_NAME]" at bounding box center [145, 291] width 122 height 11
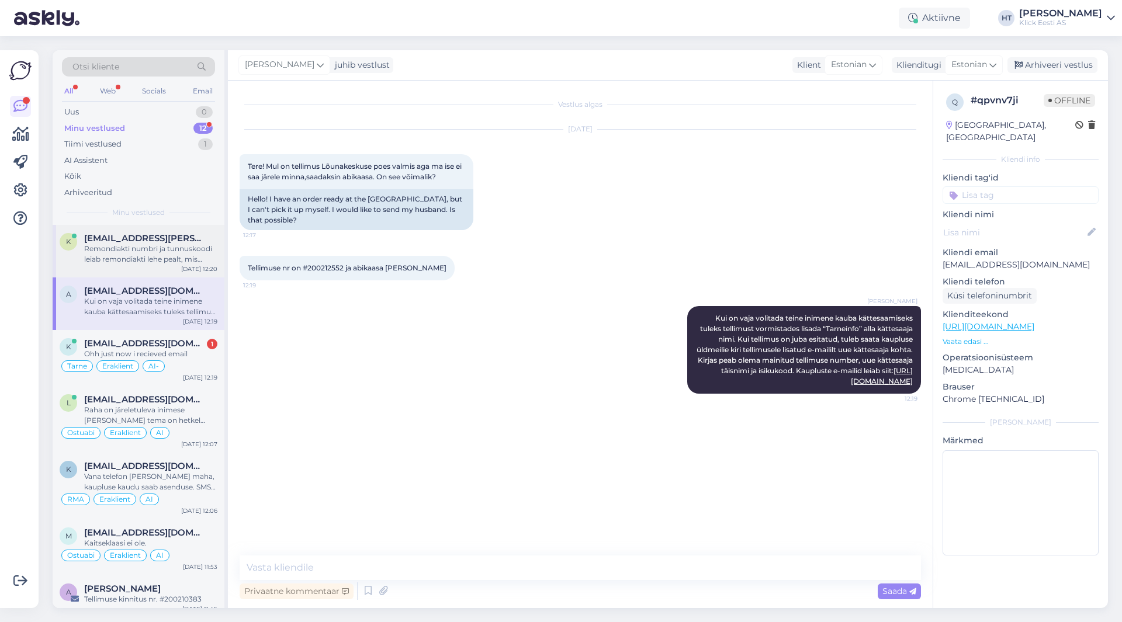
click at [191, 250] on div "Remondiakti numbri ja tunnuskoodi leiab remondiakti lehe pealt, mis kauplusest …" at bounding box center [150, 254] width 133 height 21
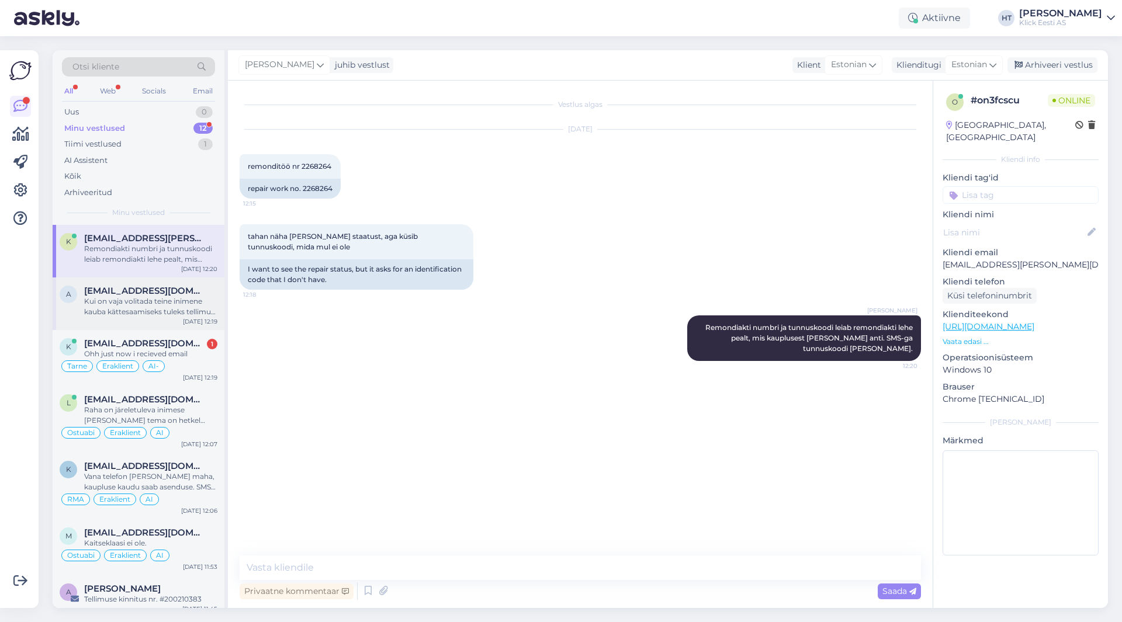
click at [203, 292] on div "[EMAIL_ADDRESS][DOMAIN_NAME]" at bounding box center [150, 291] width 133 height 11
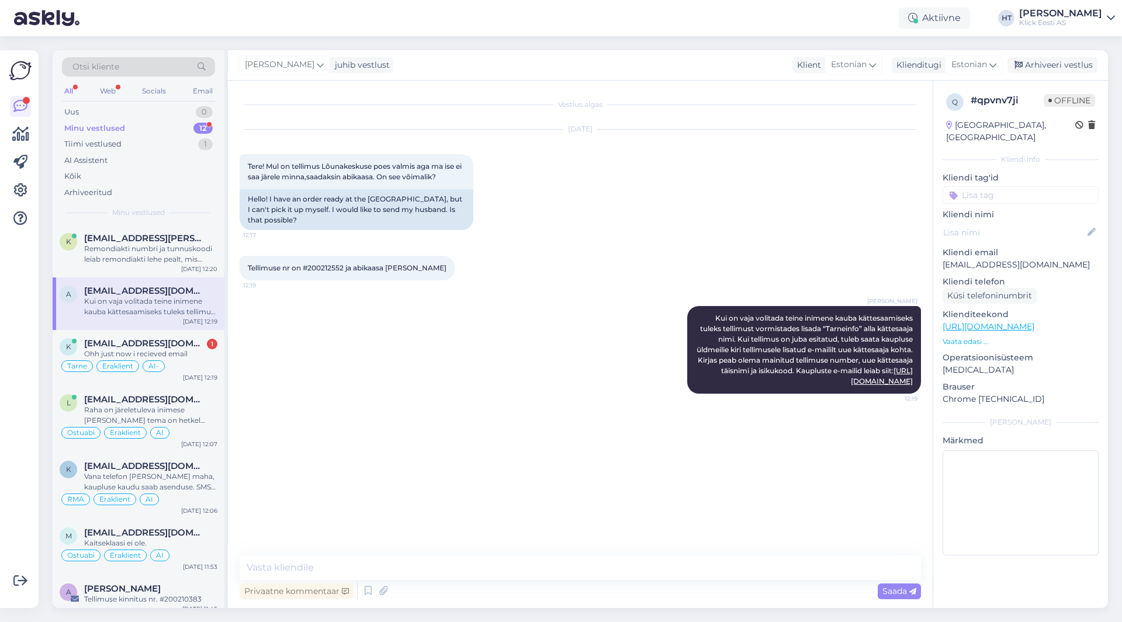
click at [1010, 186] on input at bounding box center [1021, 195] width 156 height 18
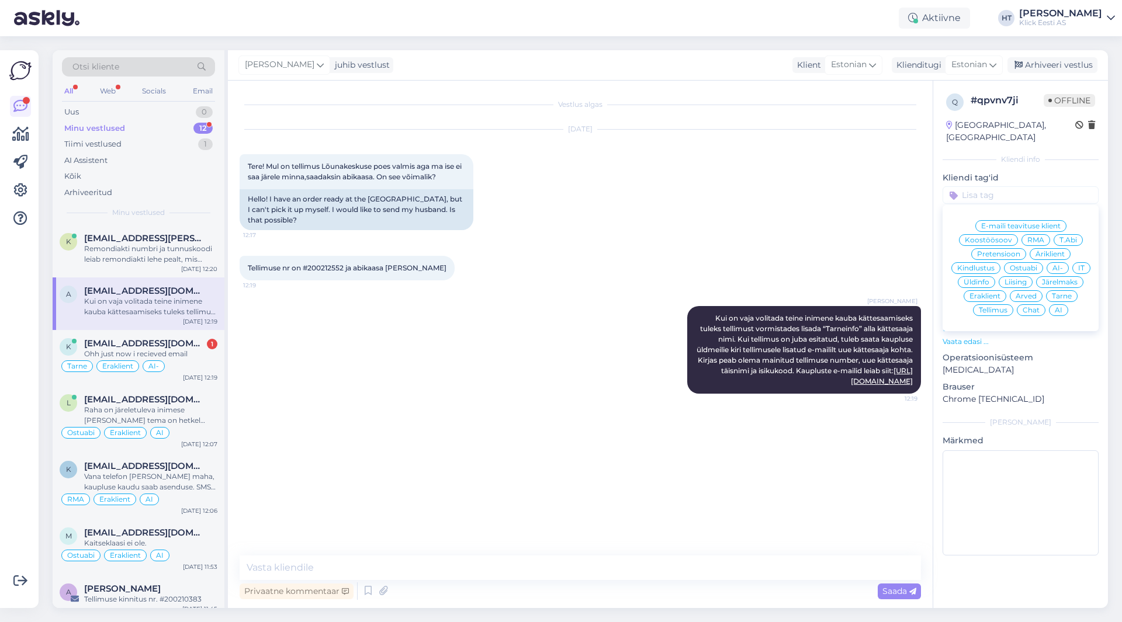
click at [989, 279] on span "Üldinfo" at bounding box center [977, 282] width 26 height 7
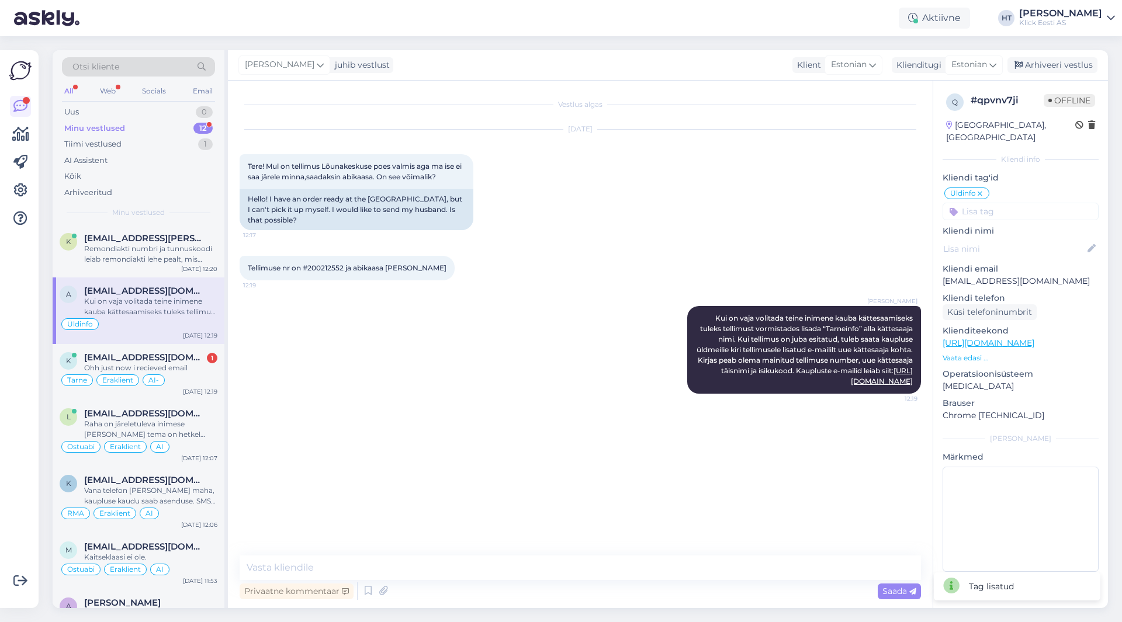
click at [1012, 203] on input at bounding box center [1021, 212] width 156 height 18
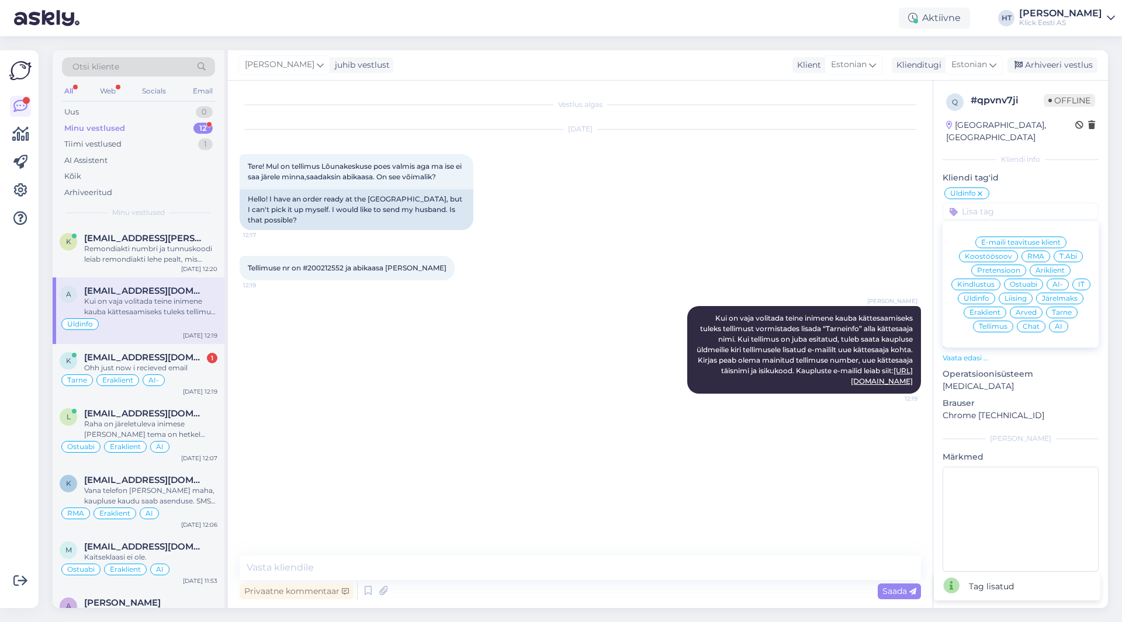
click at [988, 309] on span "Eraklient" at bounding box center [985, 312] width 31 height 7
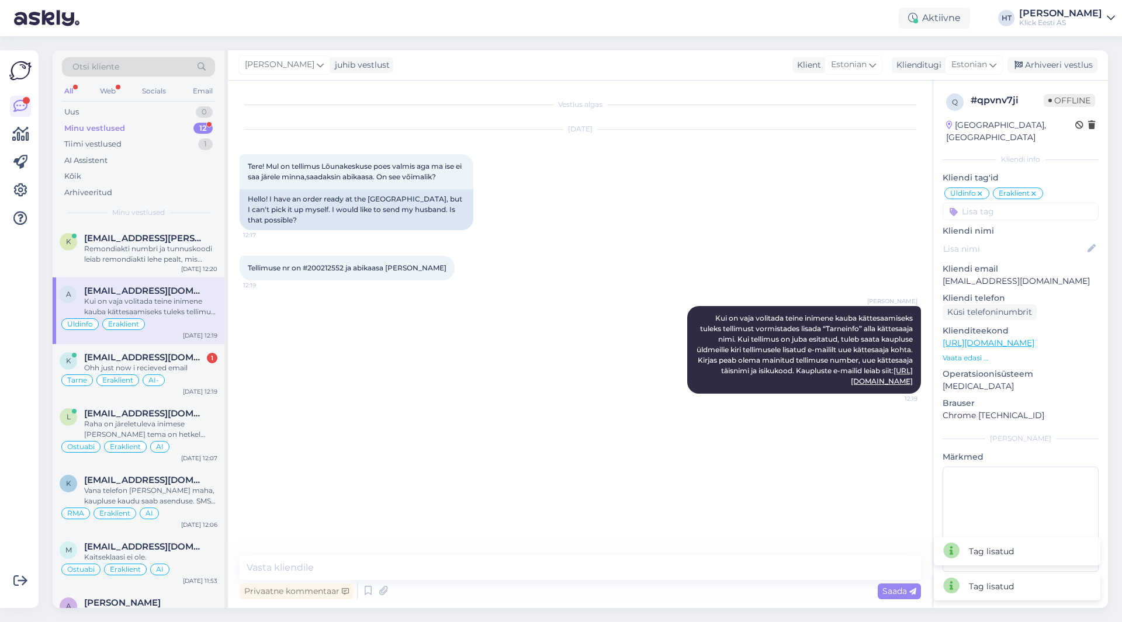
click at [1003, 203] on input at bounding box center [1021, 212] width 156 height 18
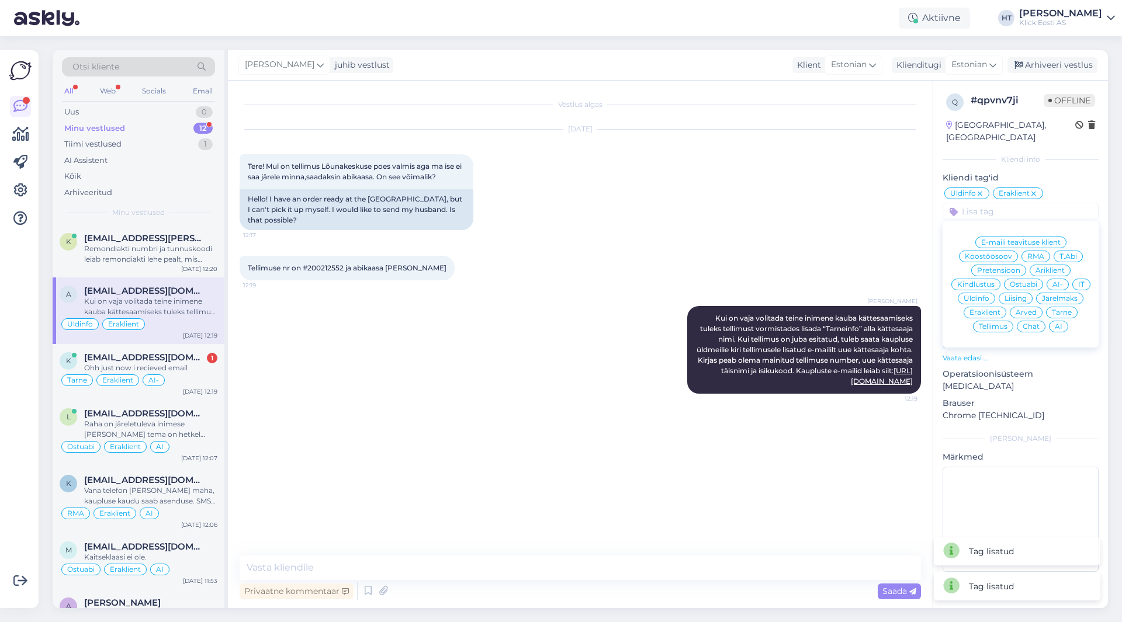
click at [979, 189] on icon at bounding box center [980, 193] width 7 height 9
click at [1056, 309] on span "Tarne" at bounding box center [1062, 312] width 20 height 7
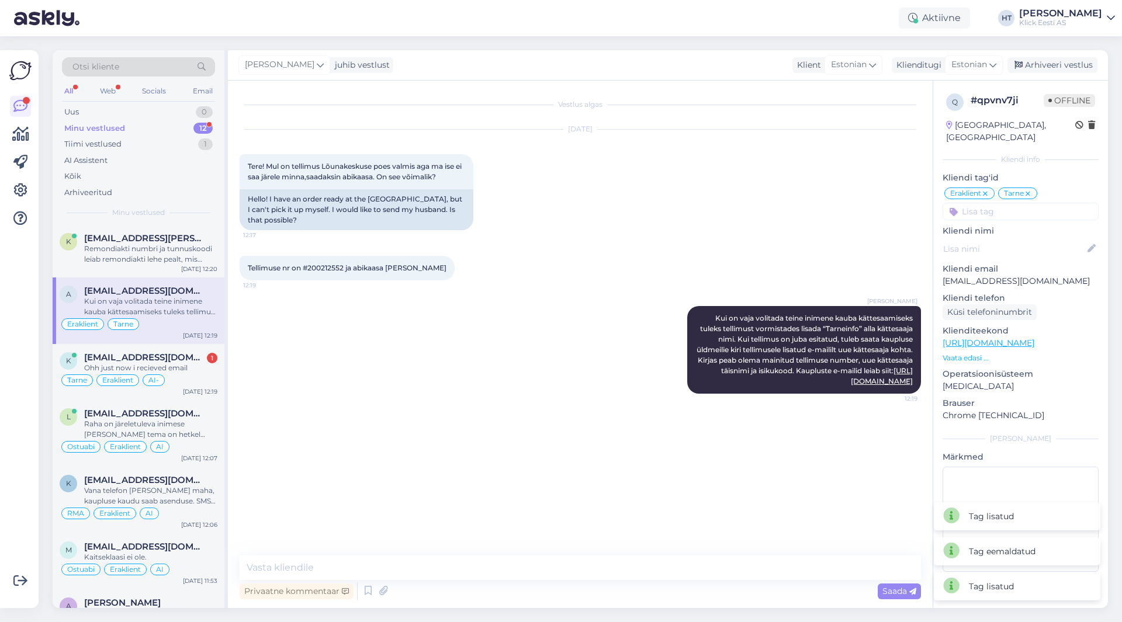
click at [1022, 203] on input at bounding box center [1021, 212] width 156 height 18
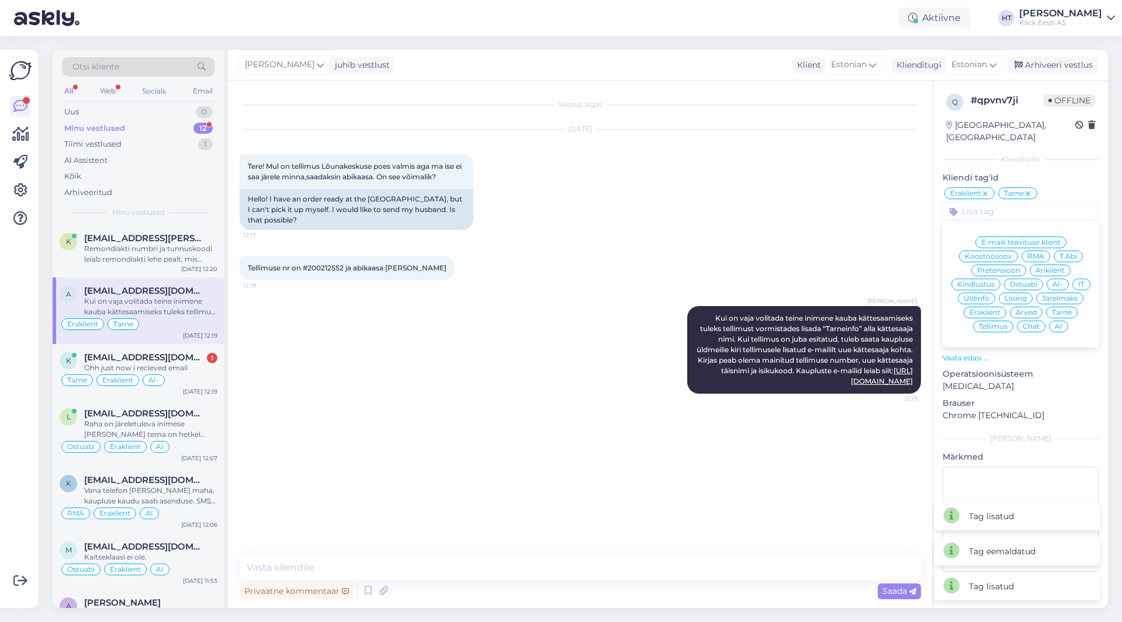
click at [1051, 321] on div "AI" at bounding box center [1058, 327] width 19 height 12
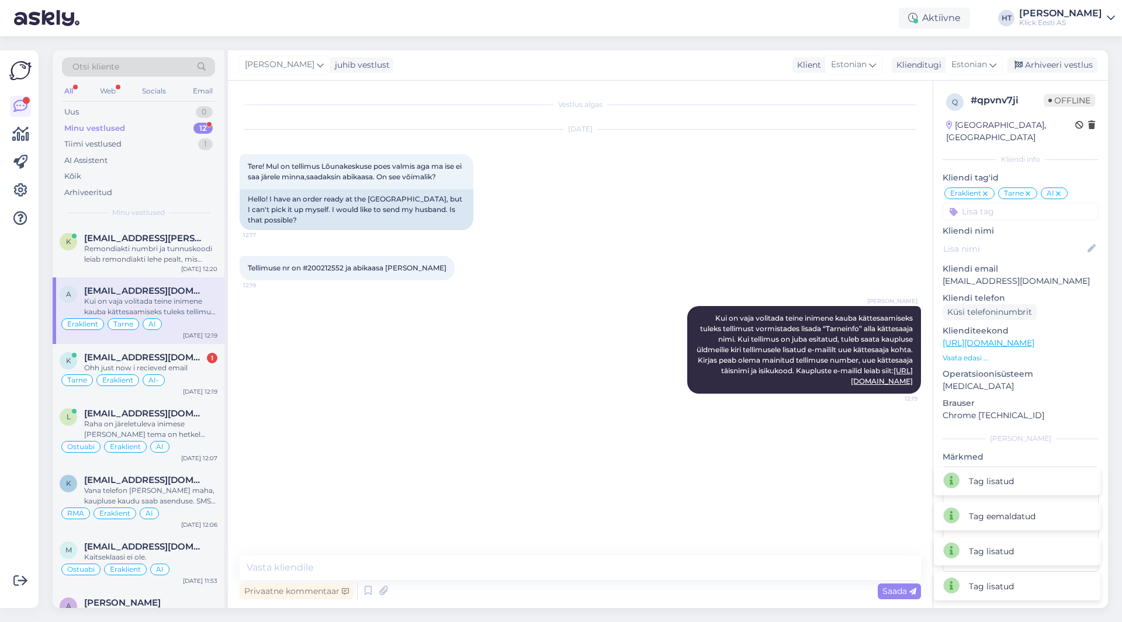
click at [759, 229] on div "[DATE] Tere! Mul on tellimus Lõunakeskuse poes valmis aga ma ise ei saa järele …" at bounding box center [580, 180] width 681 height 126
click at [198, 249] on div "Remondiakti numbri ja tunnuskoodi leiab remondiakti lehe pealt, mis kauplusest …" at bounding box center [150, 254] width 133 height 21
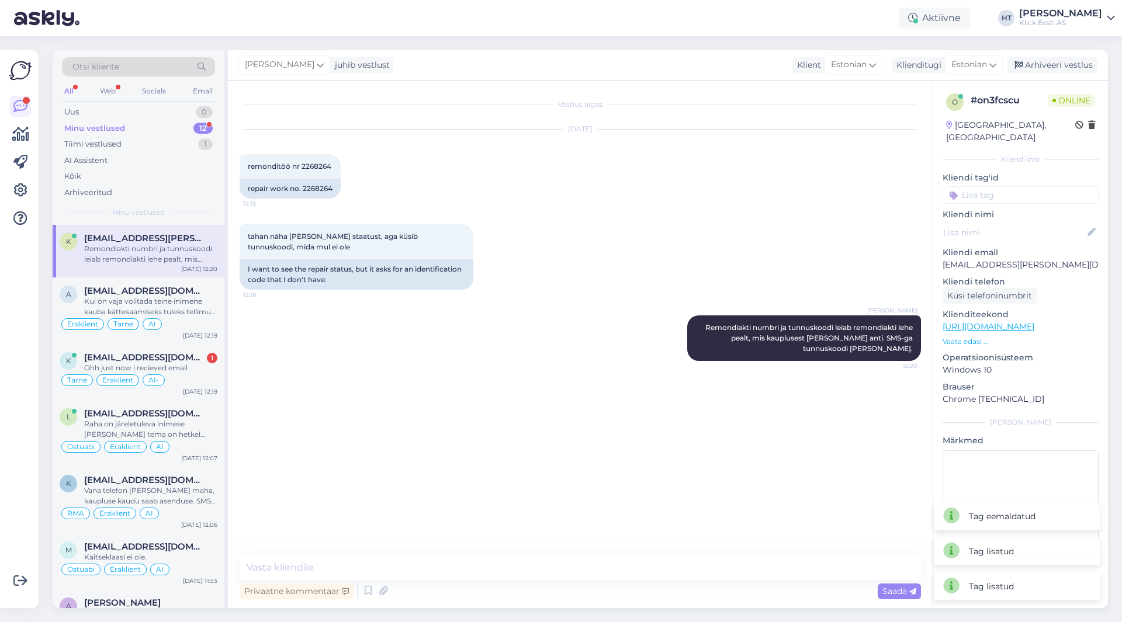
click at [1053, 186] on input at bounding box center [1021, 195] width 156 height 18
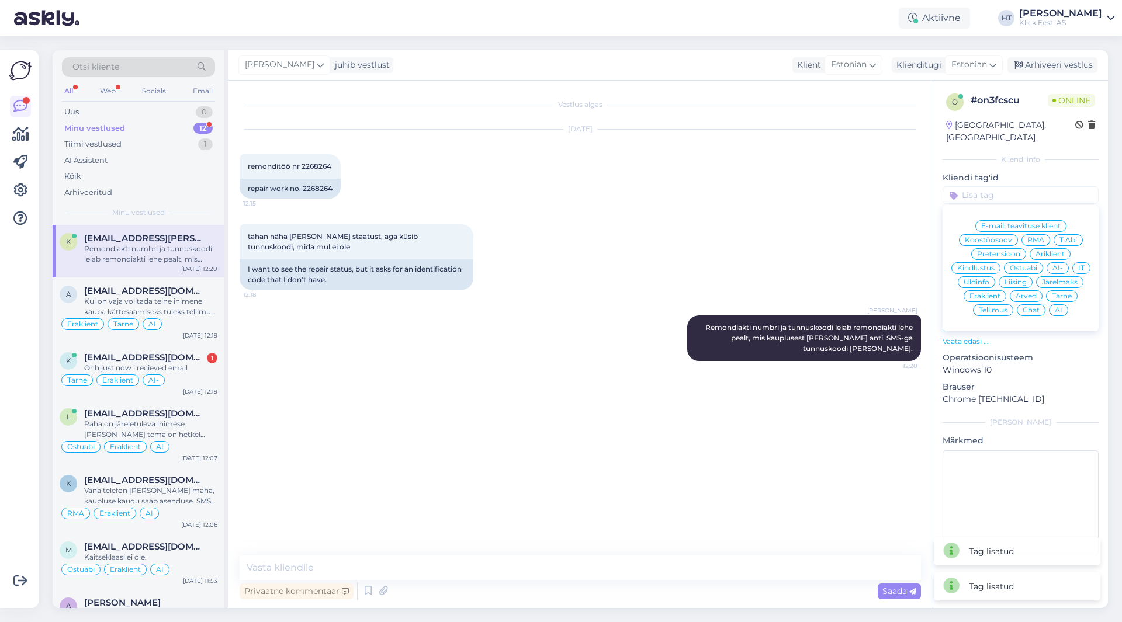
click at [1034, 237] on span "RMA" at bounding box center [1035, 240] width 17 height 7
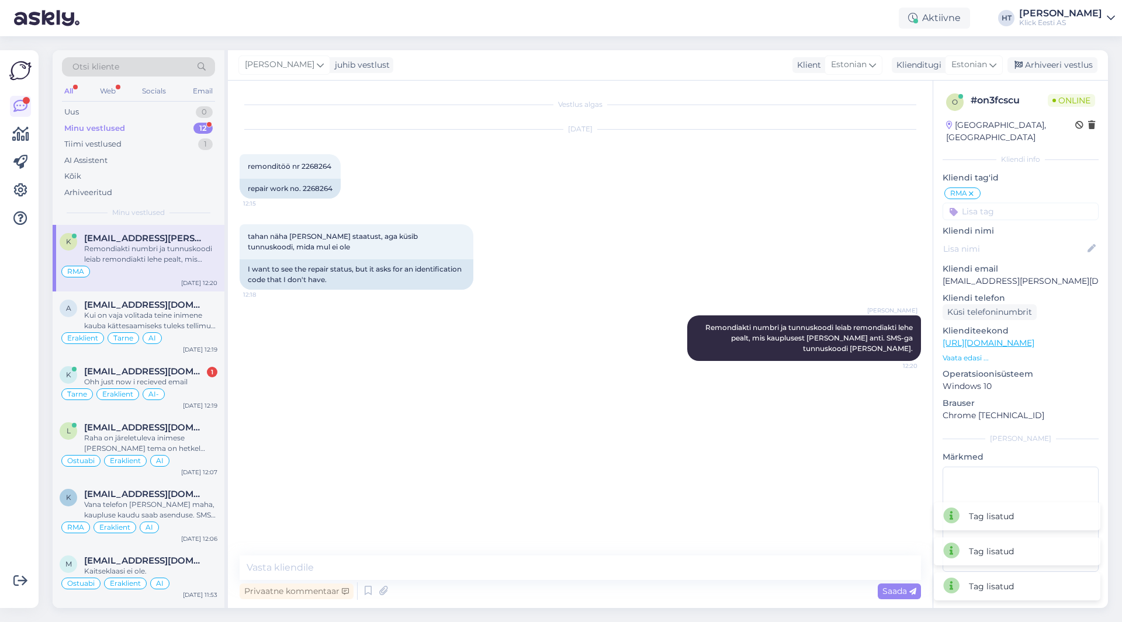
click at [1019, 190] on div "RMA E-maili teavituse klient Koostöösoov RMA T.Abi Pretensioon Äriklient Kindlu…" at bounding box center [1021, 203] width 156 height 34
click at [1019, 203] on input at bounding box center [1021, 212] width 156 height 18
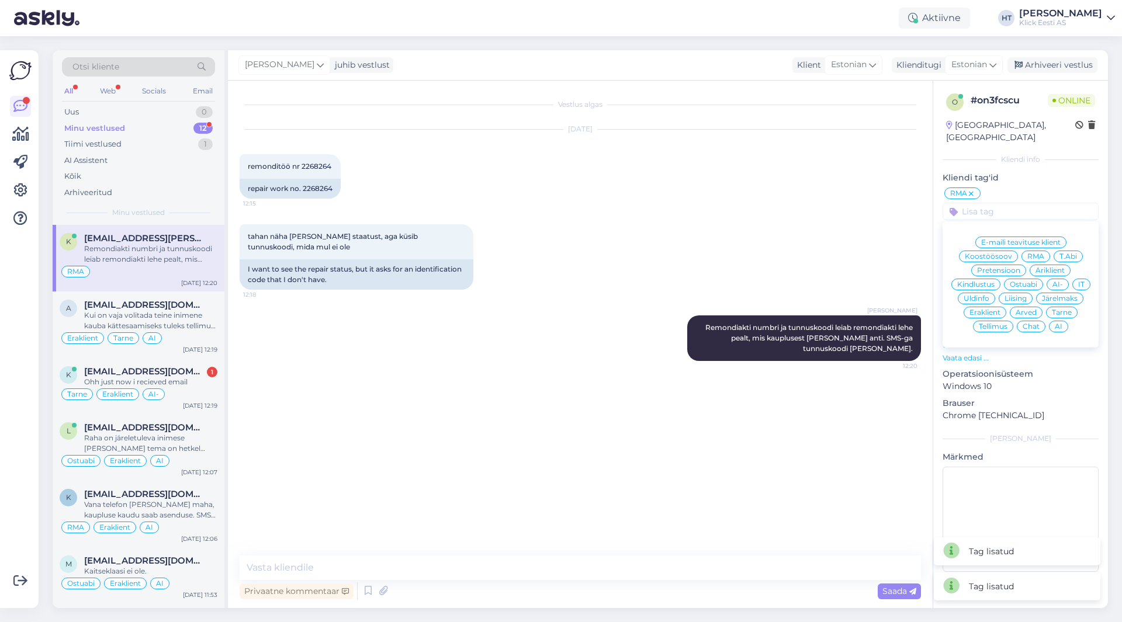
click at [988, 307] on div "Eraklient" at bounding box center [985, 313] width 43 height 12
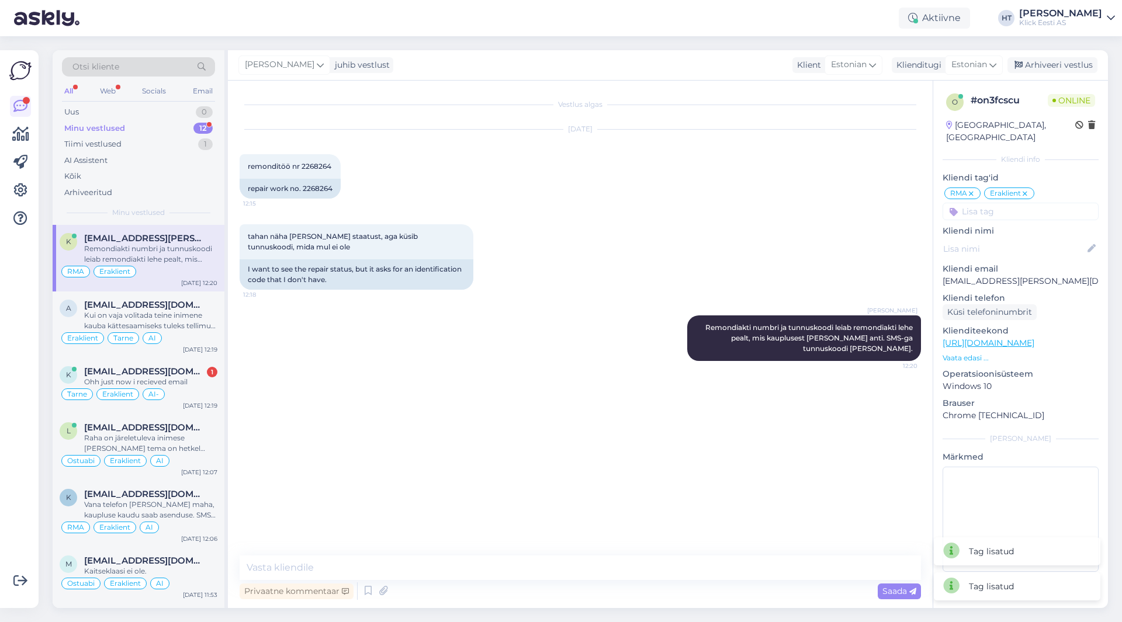
click at [1007, 203] on input at bounding box center [1021, 212] width 156 height 18
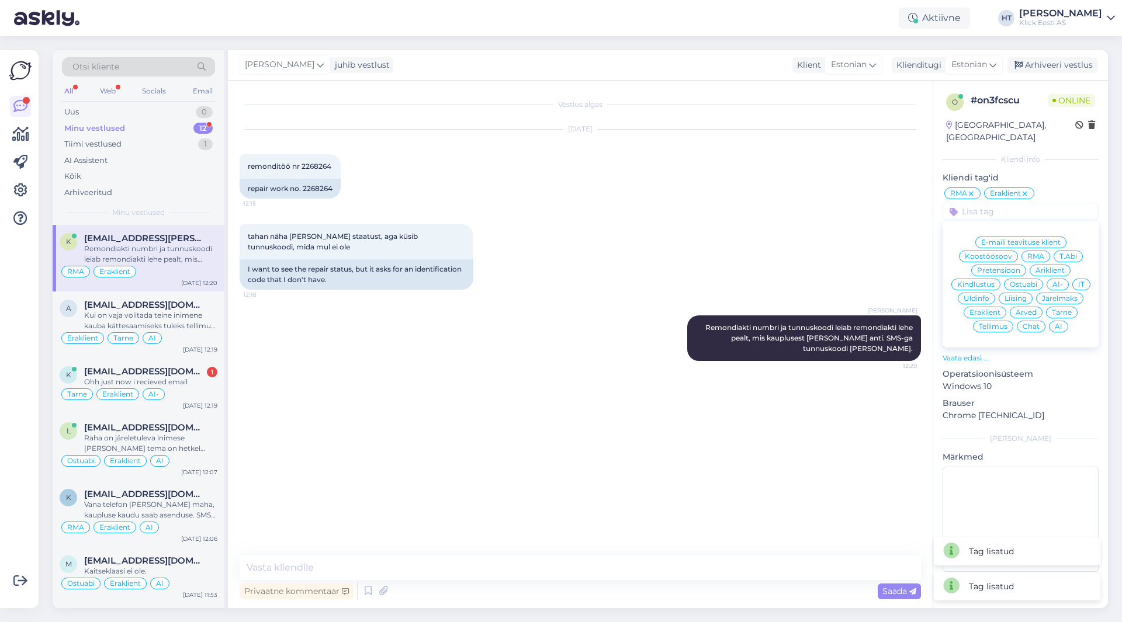
click at [1059, 323] on span "AI" at bounding box center [1059, 326] width 8 height 7
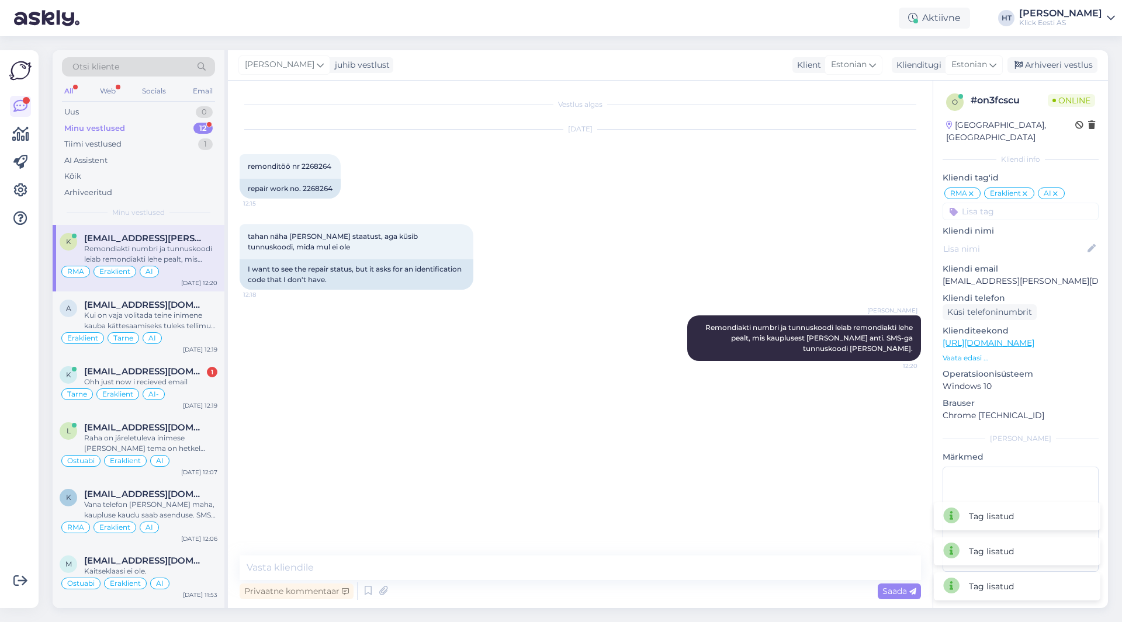
click at [642, 217] on div "tahan näha [PERSON_NAME] staatust, aga küsib tunnuskoodi, mida mul ei ole 12:18…" at bounding box center [580, 257] width 681 height 91
click at [214, 375] on div "1" at bounding box center [212, 372] width 11 height 11
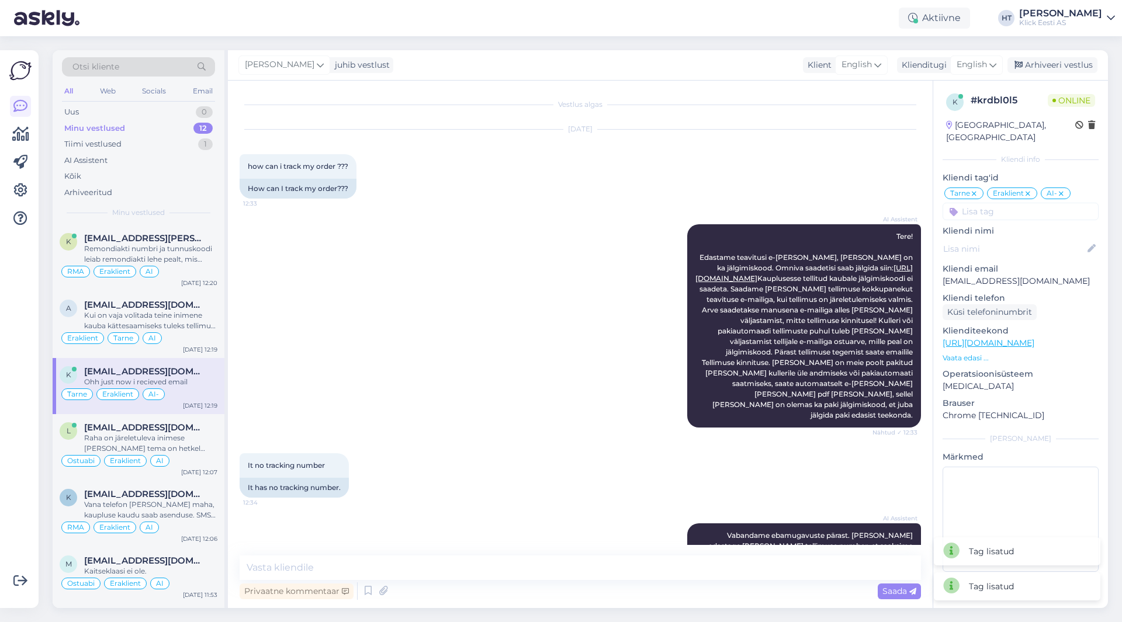
scroll to position [725, 0]
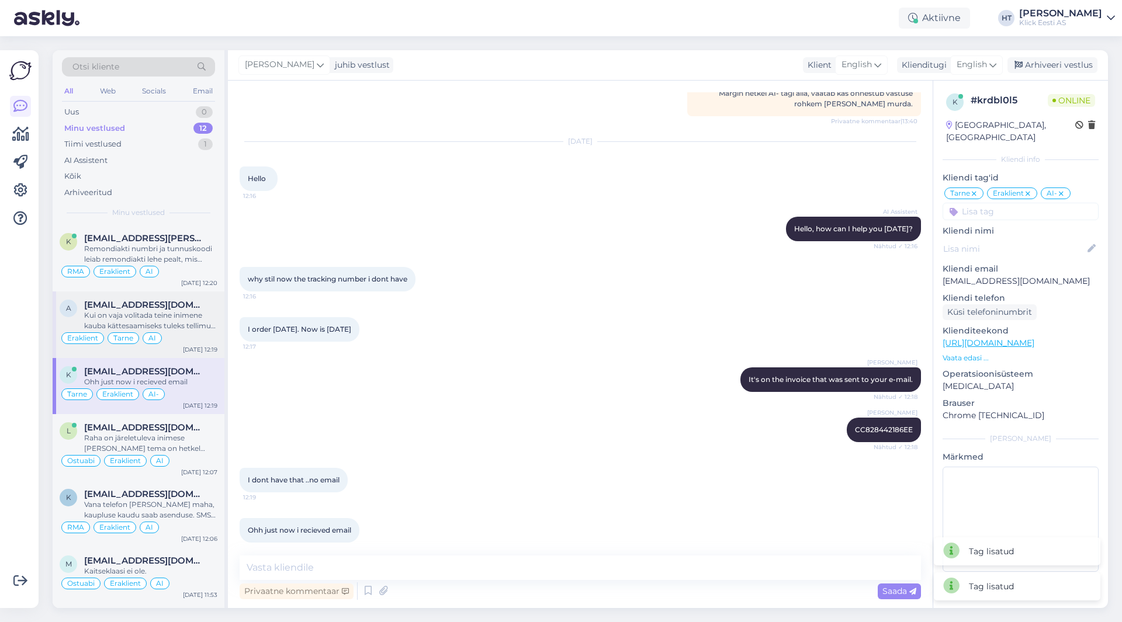
click at [212, 328] on div "Kui on vaja volitada teine inimene kauba kättesaamiseks tuleks tellimust vormis…" at bounding box center [150, 320] width 133 height 21
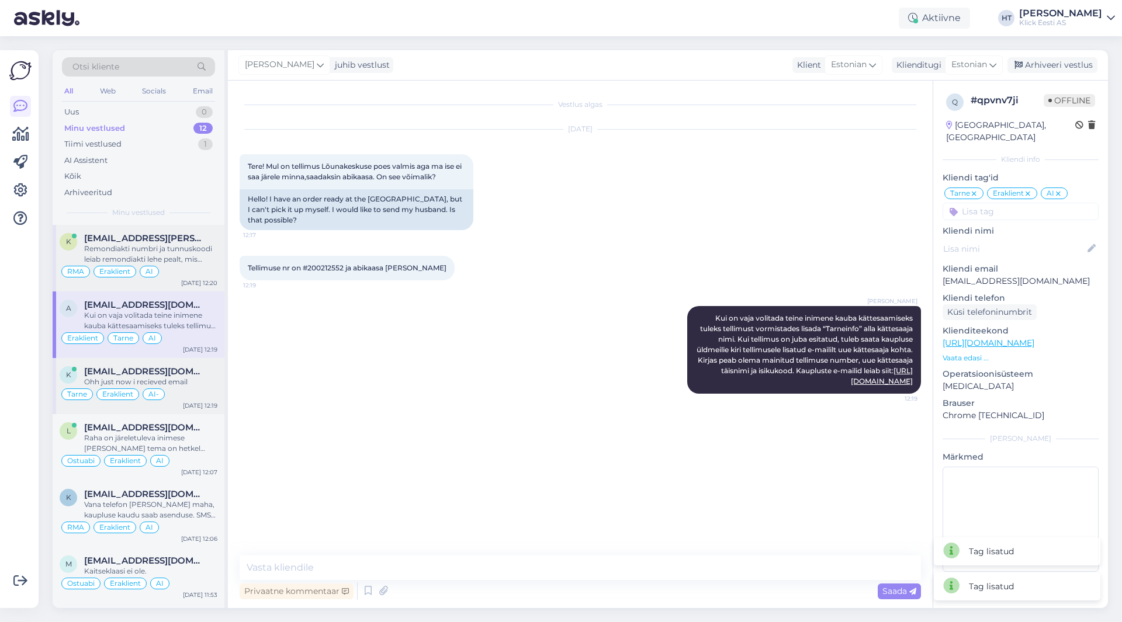
click at [199, 266] on div "RMA Eraklient AI" at bounding box center [139, 272] width 158 height 14
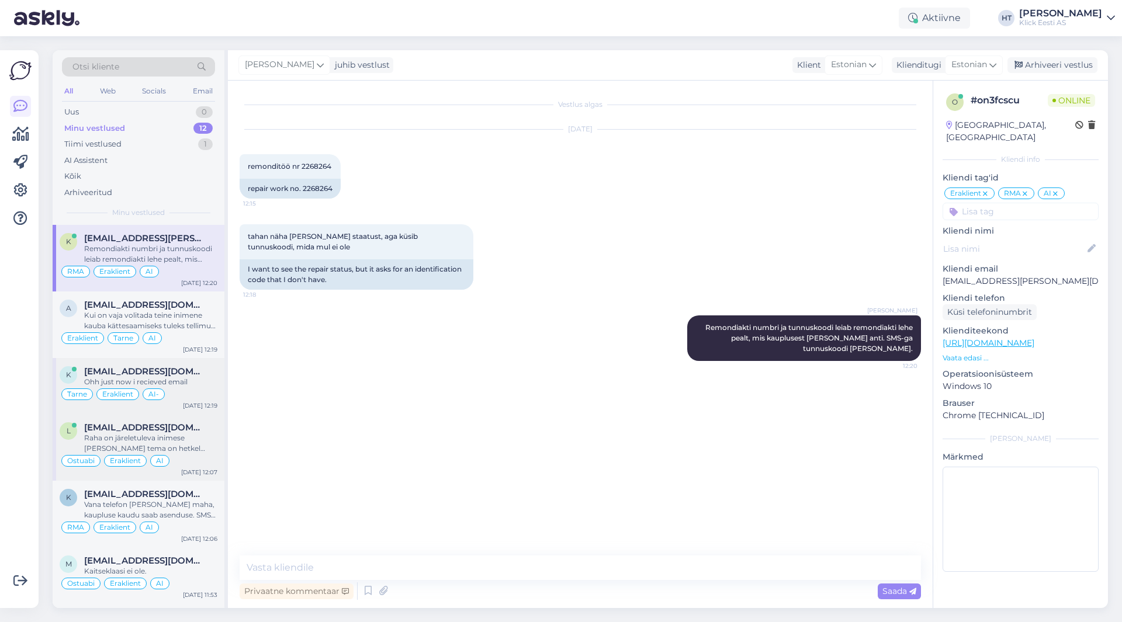
click at [194, 417] on div "l [EMAIL_ADDRESS][DOMAIN_NAME] Raha on järeletuleva inimese [PERSON_NAME] tema …" at bounding box center [139, 447] width 172 height 67
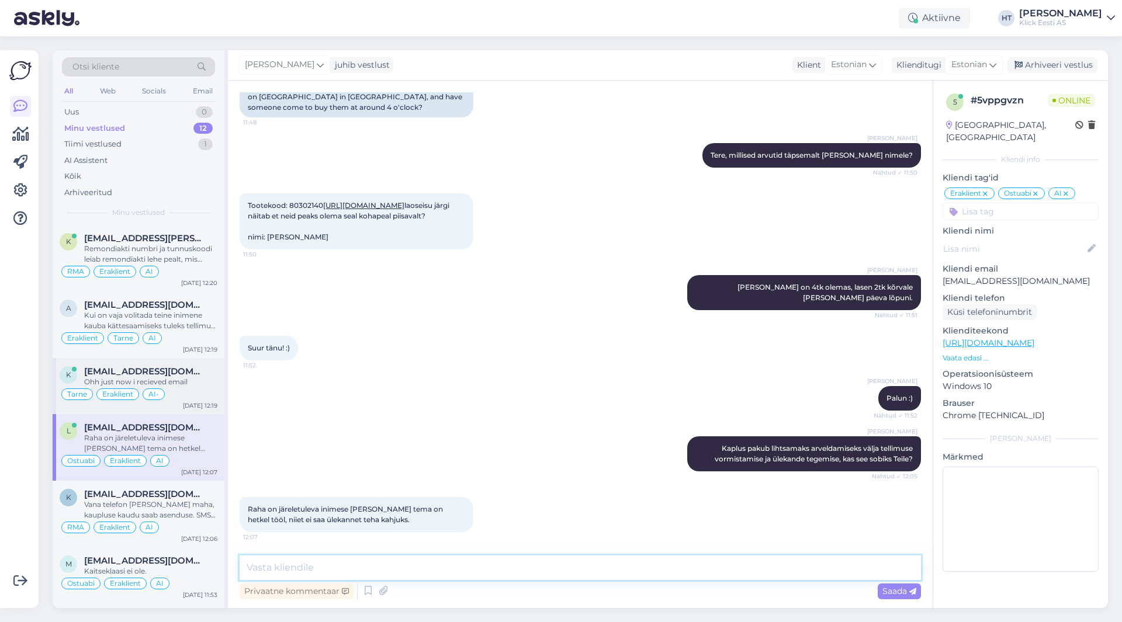
click at [415, 570] on textarea at bounding box center [580, 568] width 681 height 25
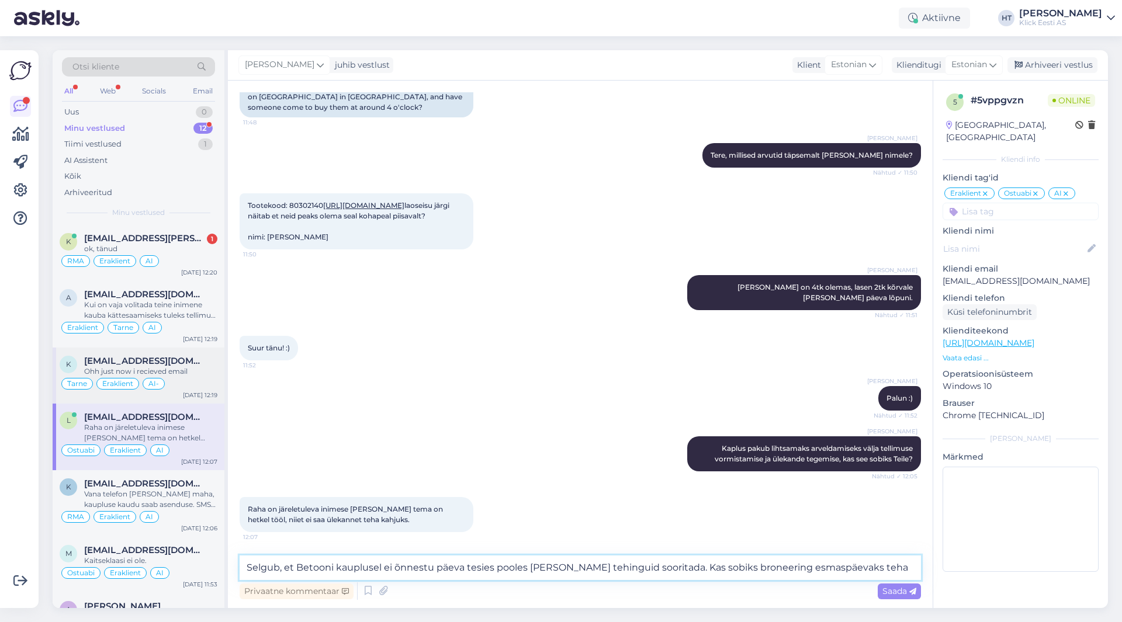
type textarea "Selgub, et Betooni kauplusel ei õnnestu päeva tesies pooles [PERSON_NAME] tehin…"
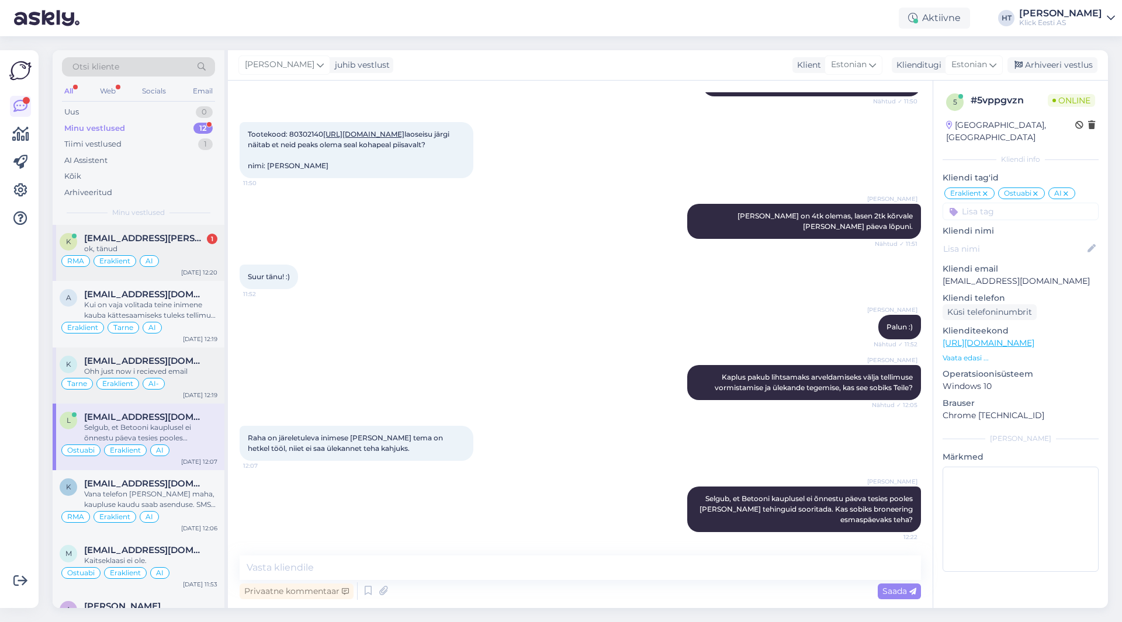
click at [177, 256] on div "RMA Eraklient AI" at bounding box center [139, 261] width 158 height 14
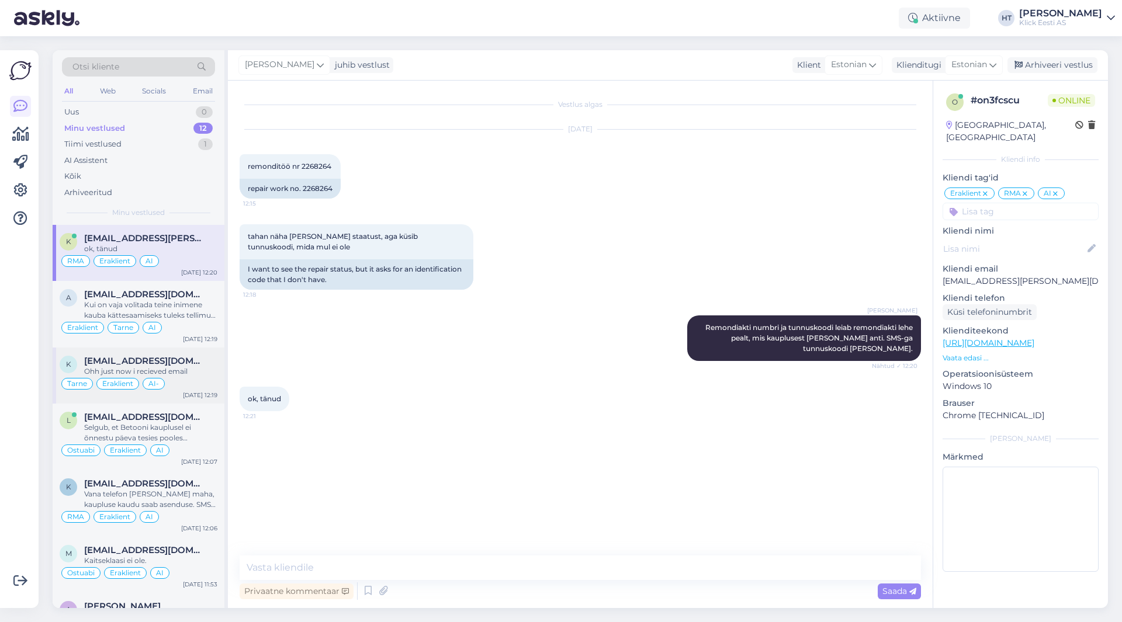
scroll to position [0, 0]
click at [509, 570] on textarea at bounding box center [580, 568] width 681 height 25
type textarea "Palun."
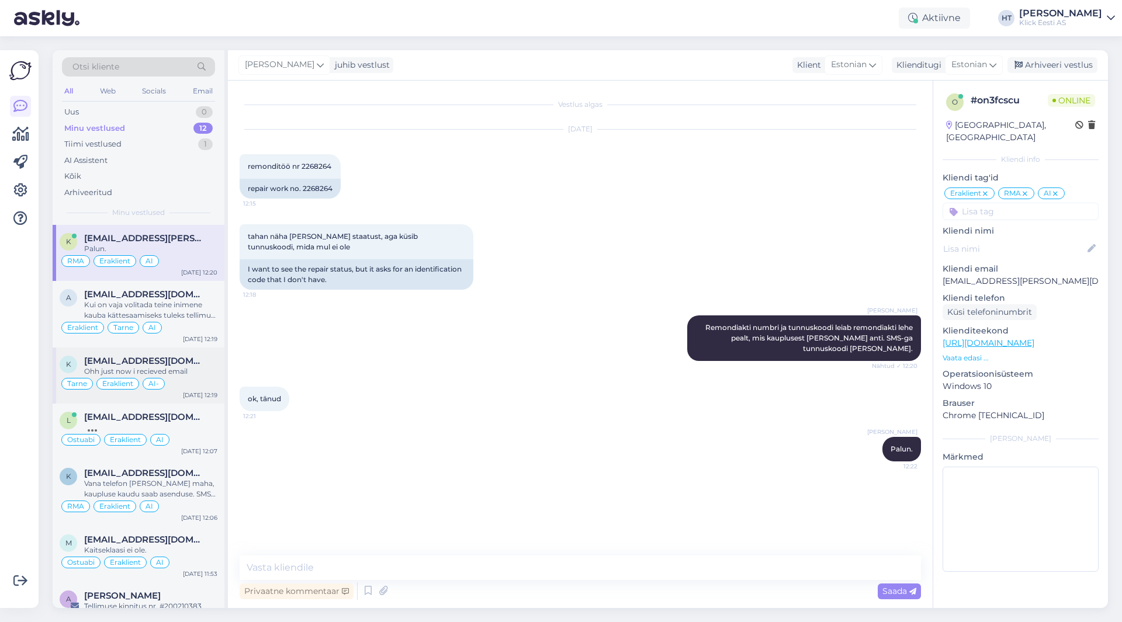
click at [524, 320] on div "[PERSON_NAME] Remondiakti numbri ja tunnuskoodi leiab remondiakti lehe pealt, m…" at bounding box center [580, 338] width 681 height 71
drag, startPoint x: 246, startPoint y: 400, endPoint x: 282, endPoint y: 402, distance: 35.7
click at [282, 402] on div "ok, tänud 12:21" at bounding box center [265, 399] width 50 height 25
drag, startPoint x: 282, startPoint y: 402, endPoint x: 246, endPoint y: 398, distance: 35.9
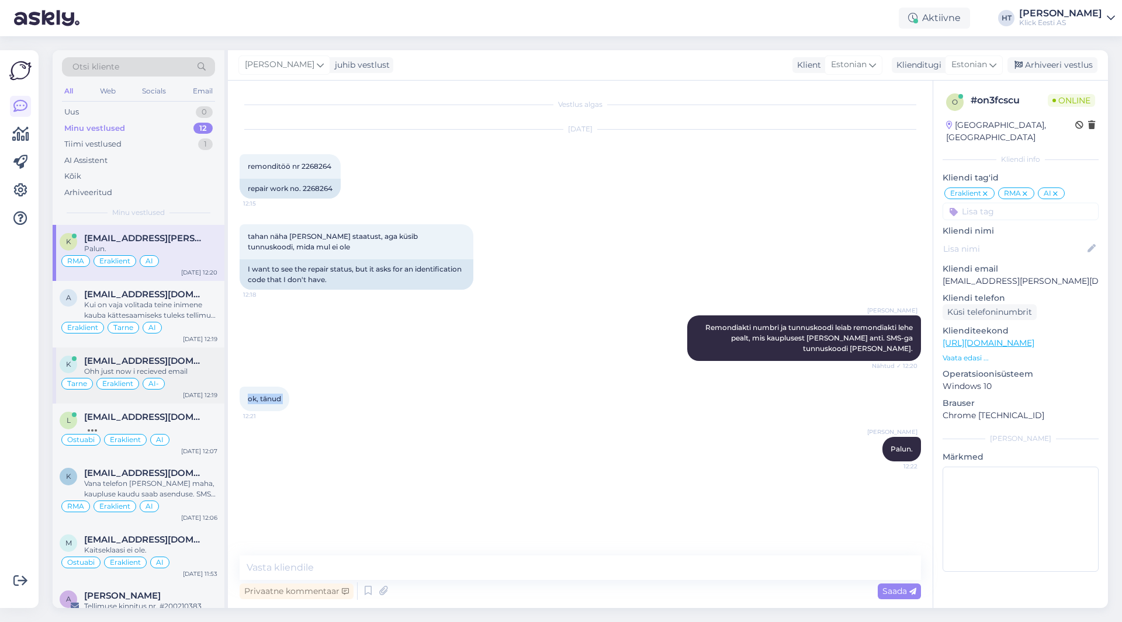
click at [246, 398] on div "ok, tänud 12:21" at bounding box center [265, 399] width 50 height 25
click at [247, 399] on div "ok, tänud 12:21" at bounding box center [265, 399] width 50 height 25
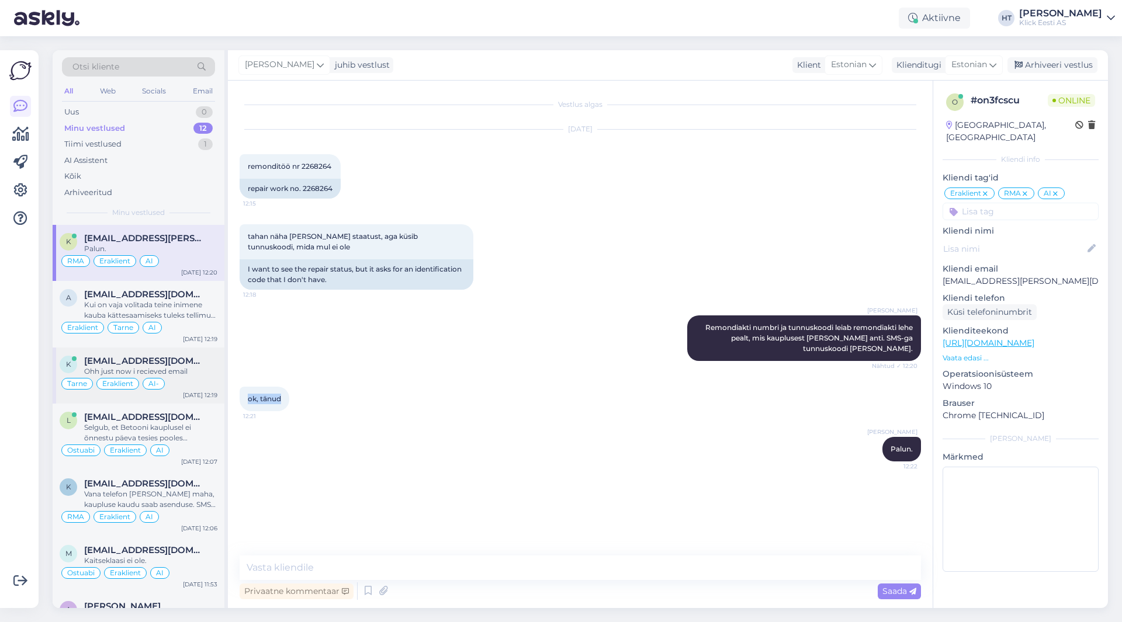
drag, startPoint x: 248, startPoint y: 397, endPoint x: 283, endPoint y: 400, distance: 34.6
click at [283, 400] on div "ok, tänud 12:21" at bounding box center [265, 399] width 50 height 25
drag, startPoint x: 280, startPoint y: 399, endPoint x: 251, endPoint y: 398, distance: 29.2
click at [251, 398] on div "ok, tänud 12:21" at bounding box center [265, 399] width 50 height 25
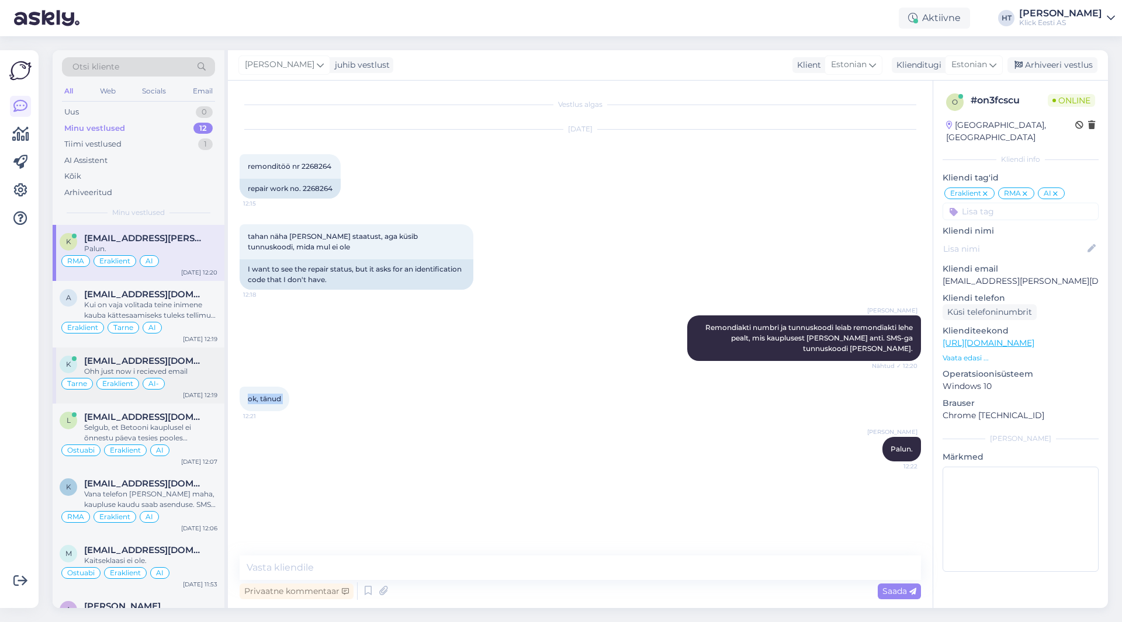
click at [249, 399] on span "ok, tänud" at bounding box center [264, 398] width 33 height 9
drag, startPoint x: 249, startPoint y: 399, endPoint x: 282, endPoint y: 400, distance: 32.7
click at [282, 400] on div "ok, tänud 12:21" at bounding box center [265, 399] width 50 height 25
click at [201, 427] on div "Kas siis ainult ülekandega on võimalik [PERSON_NAME] toimetada?" at bounding box center [150, 433] width 133 height 21
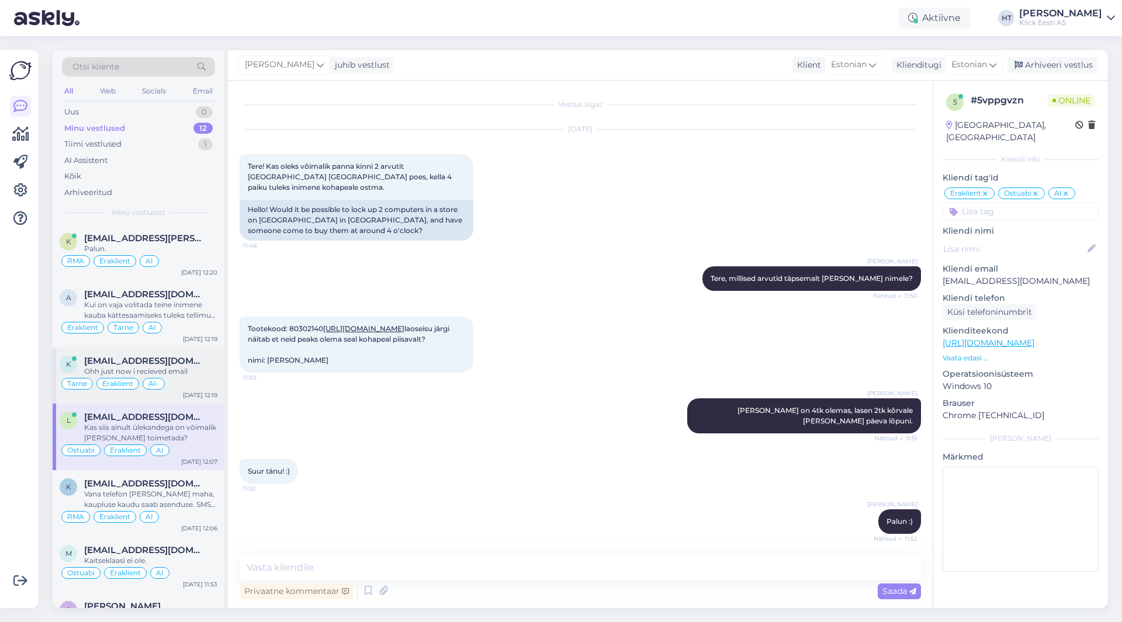
scroll to position [276, 0]
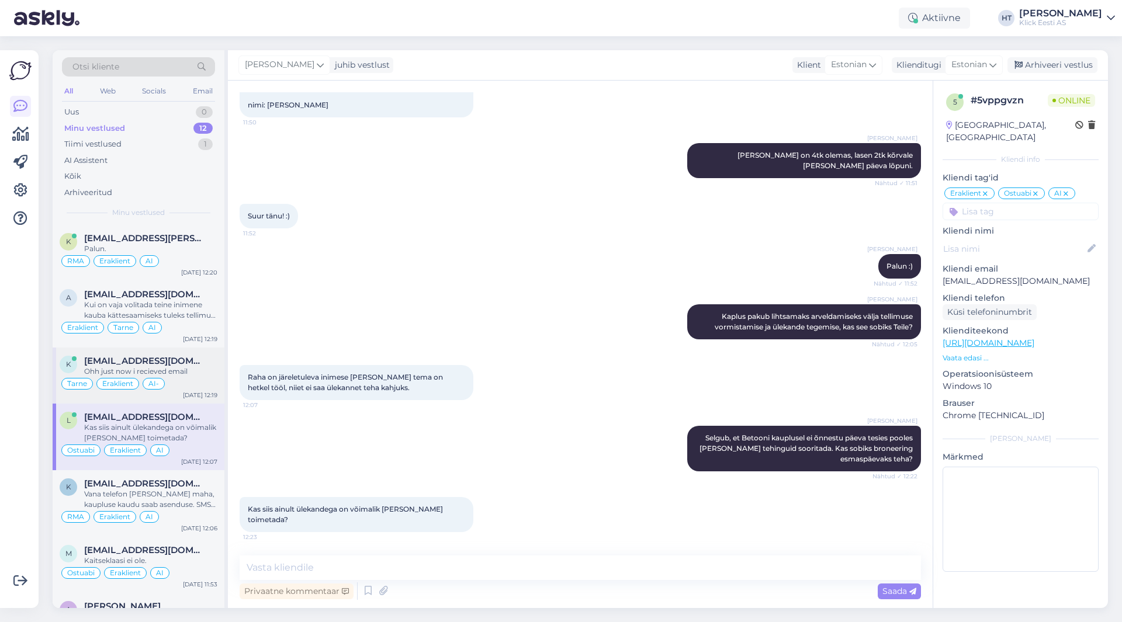
click at [386, 555] on div "Vestlus algas [DATE] Tere! Kas oleks võimalik panna kinni 2 arvutit [GEOGRAPHIC…" at bounding box center [580, 345] width 705 height 528
click at [390, 558] on textarea at bounding box center [580, 568] width 681 height 25
type textarea "Kui kiiresti ära maksta, siis saaks tänase päeva jooksul."
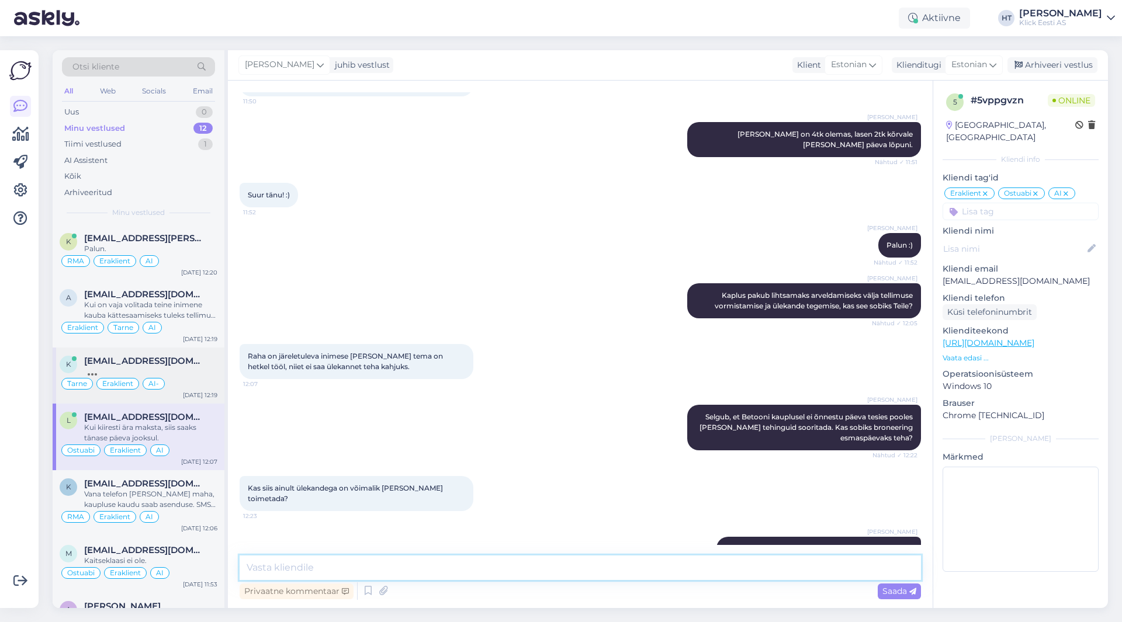
scroll to position [327, 0]
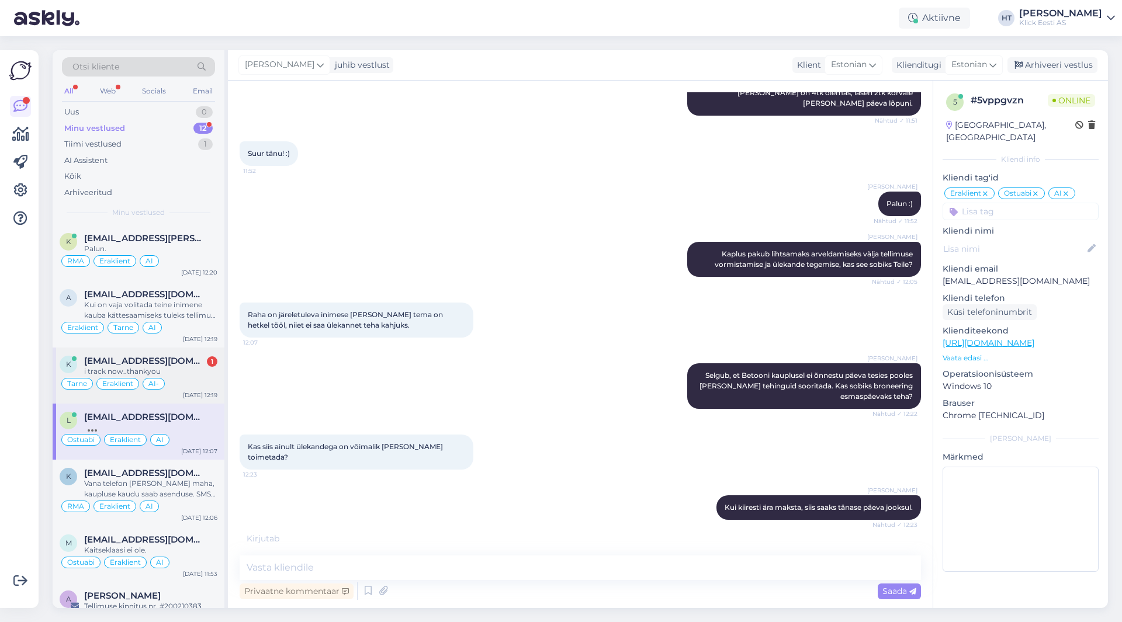
click at [205, 376] on div "i track now..thankyou" at bounding box center [150, 371] width 133 height 11
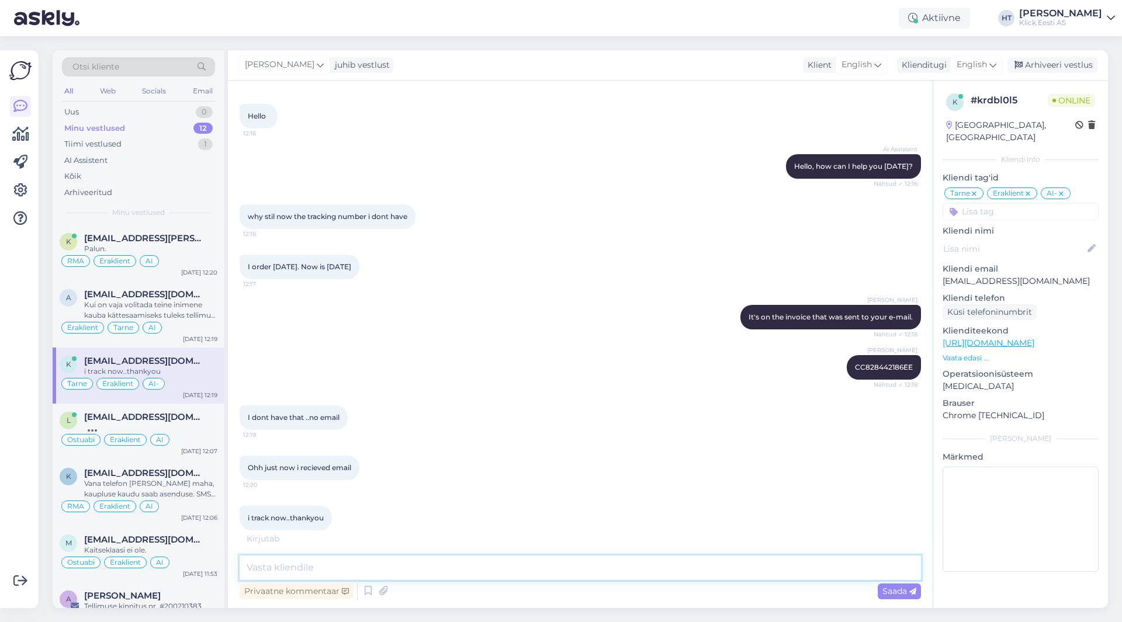
click at [463, 563] on textarea at bounding box center [580, 568] width 681 height 25
type textarea "No problem."
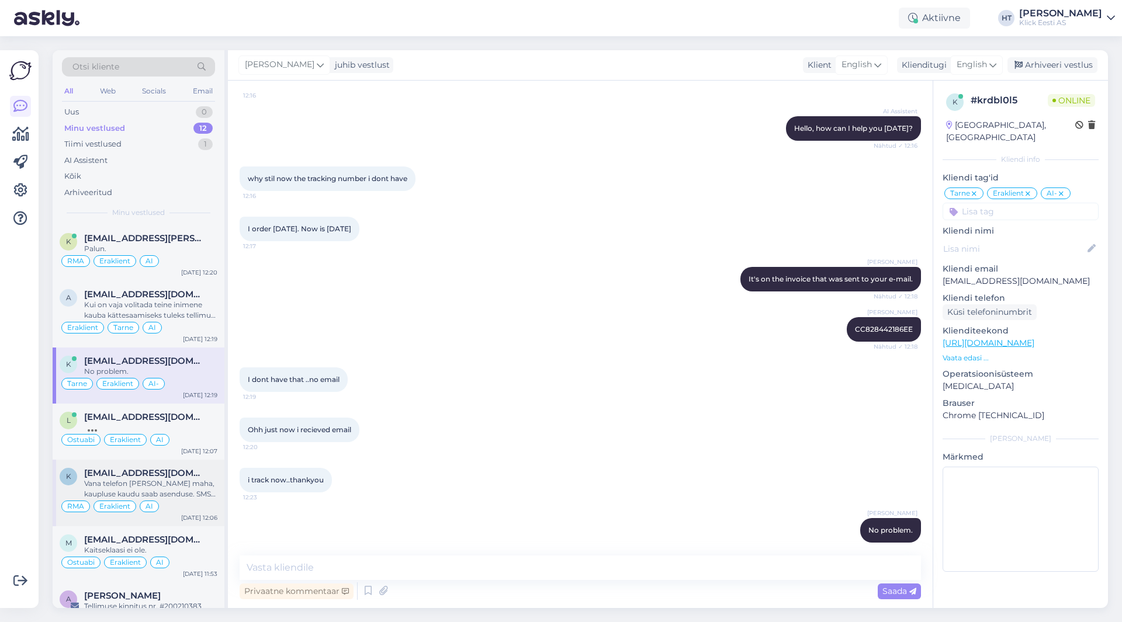
click at [189, 473] on span "[EMAIL_ADDRESS][DOMAIN_NAME]" at bounding box center [145, 473] width 122 height 11
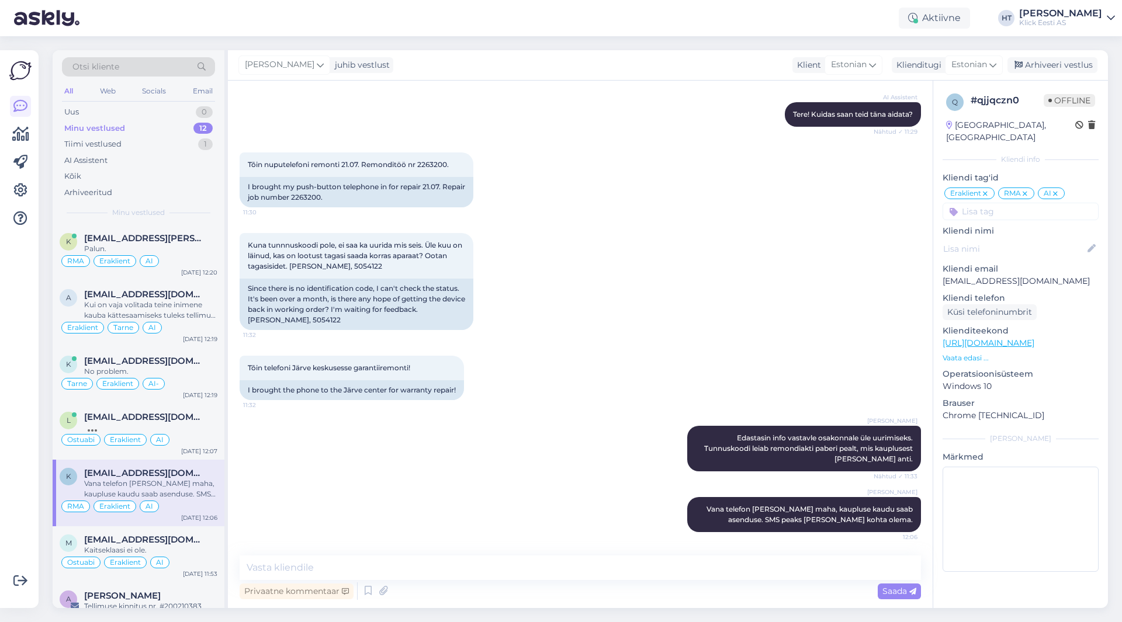
scroll to position [122, 0]
click at [202, 427] on div "ma kohe helistan ja uurin" at bounding box center [150, 428] width 133 height 11
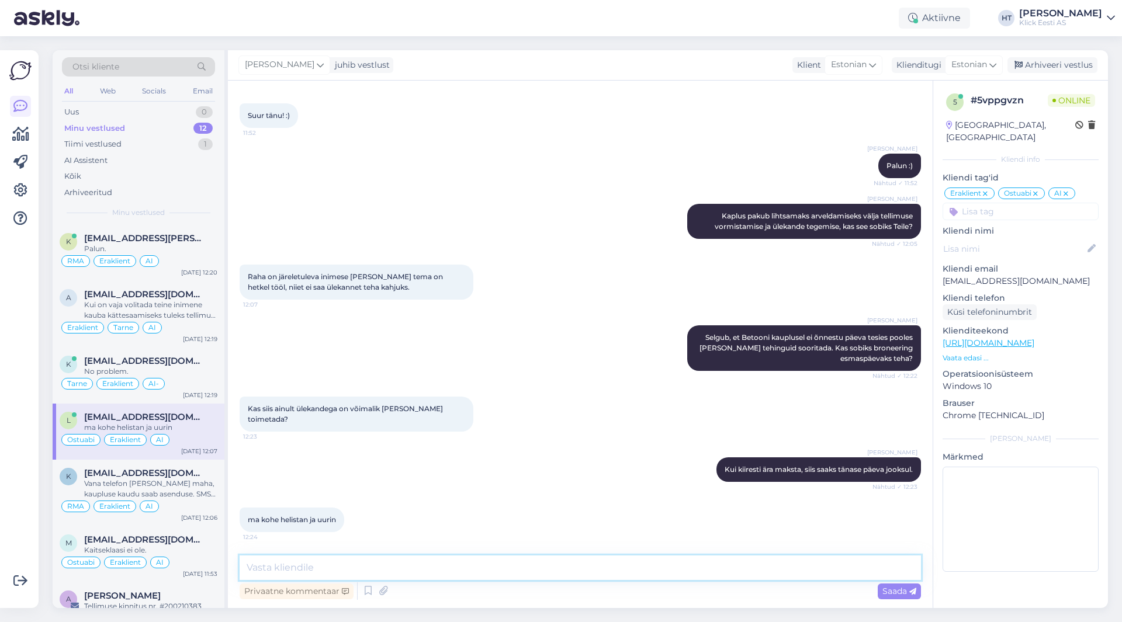
click at [338, 561] on textarea at bounding box center [580, 568] width 681 height 25
type textarea "M"
click at [192, 256] on div "RMA Eraklient AI" at bounding box center [139, 261] width 158 height 14
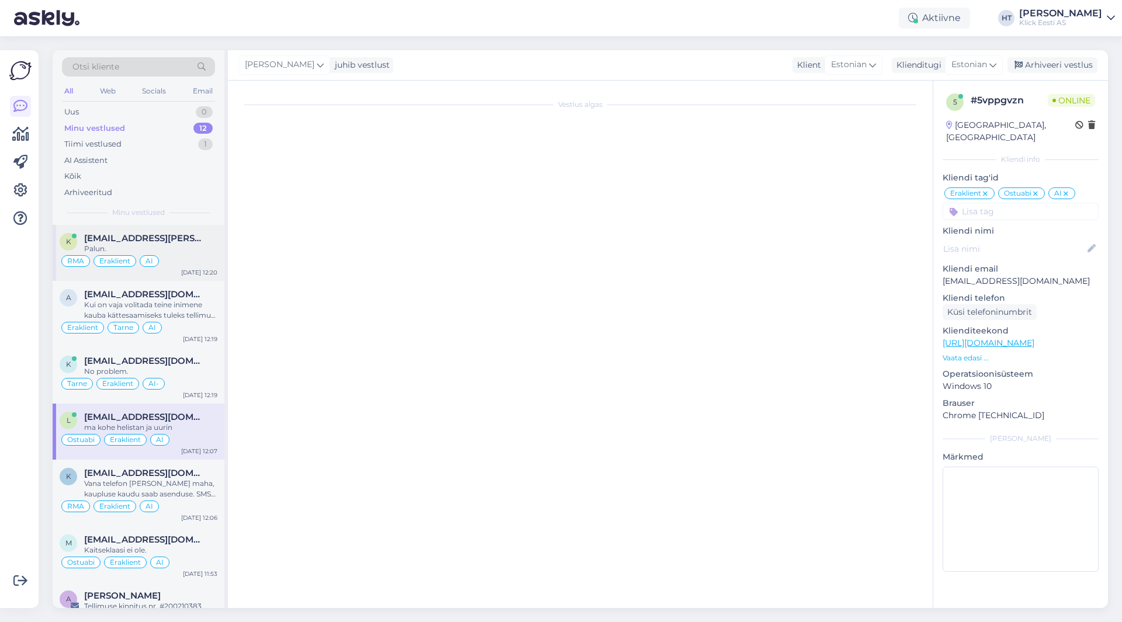
scroll to position [0, 0]
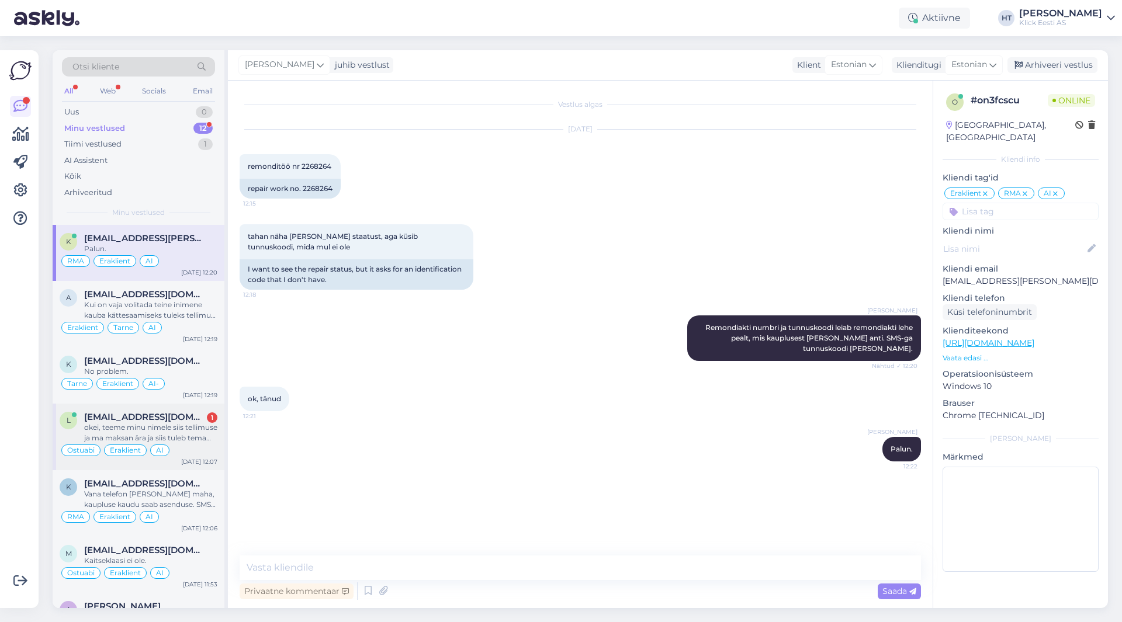
click at [182, 442] on div "okei, teeme minu nimele siis tellimuse ja ma maksan ära ja siis tuleb tema järe…" at bounding box center [150, 433] width 133 height 21
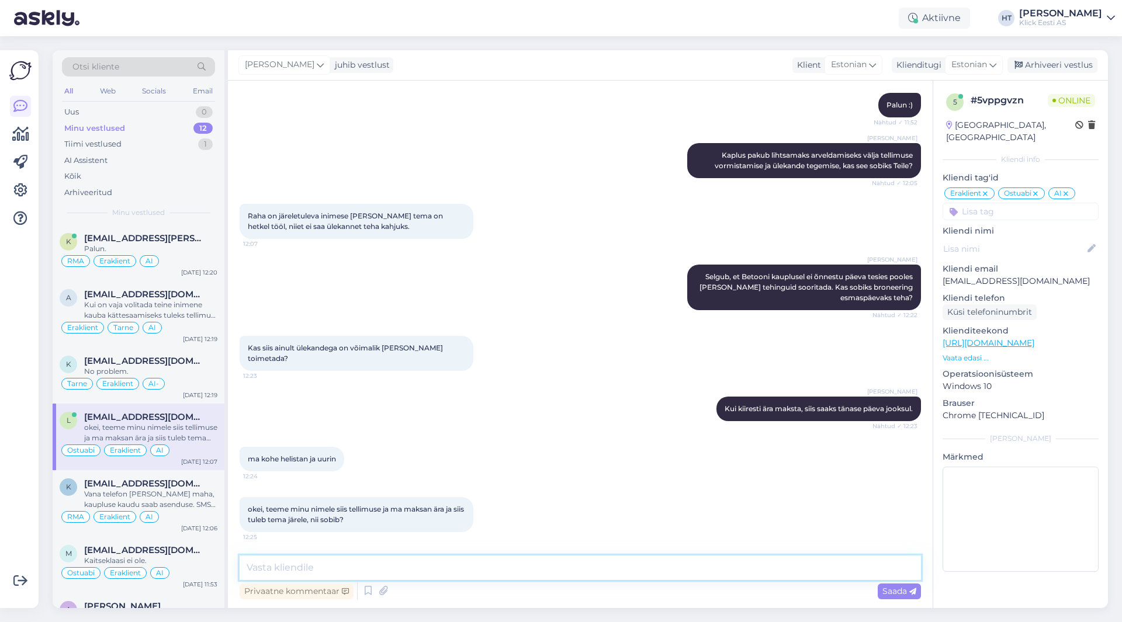
click at [390, 562] on textarea at bounding box center [580, 568] width 681 height 25
click at [390, 560] on textarea at bounding box center [580, 568] width 681 height 25
click at [391, 561] on textarea at bounding box center [580, 568] width 681 height 25
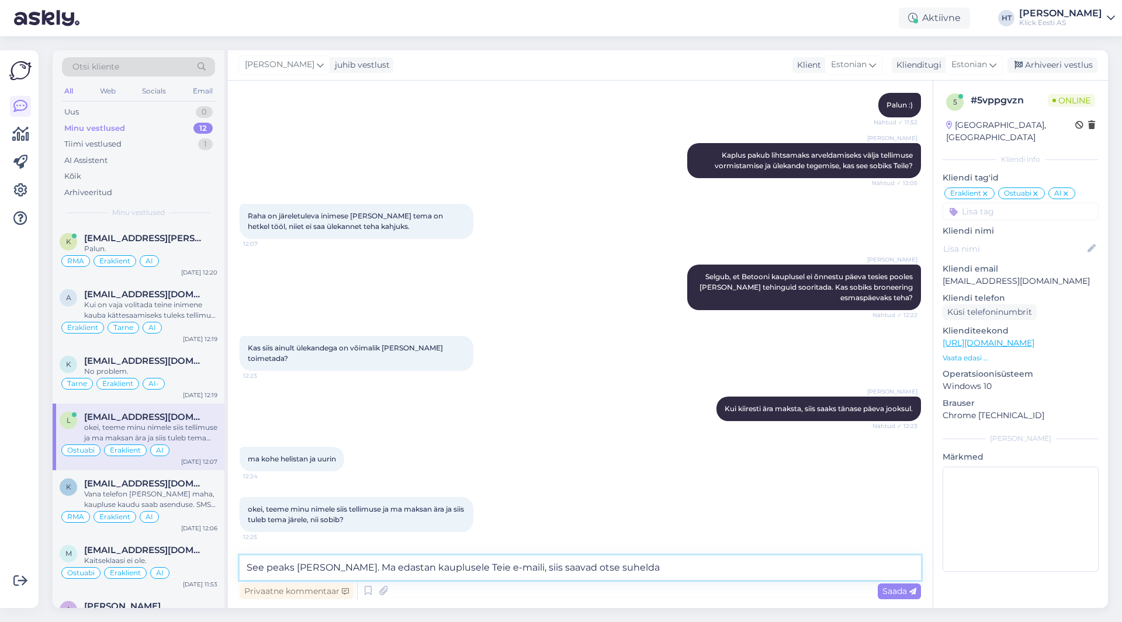
type textarea "See peaks [PERSON_NAME]. Ma edastan kauplusele Teie e-maili, siis saavad otse s…"
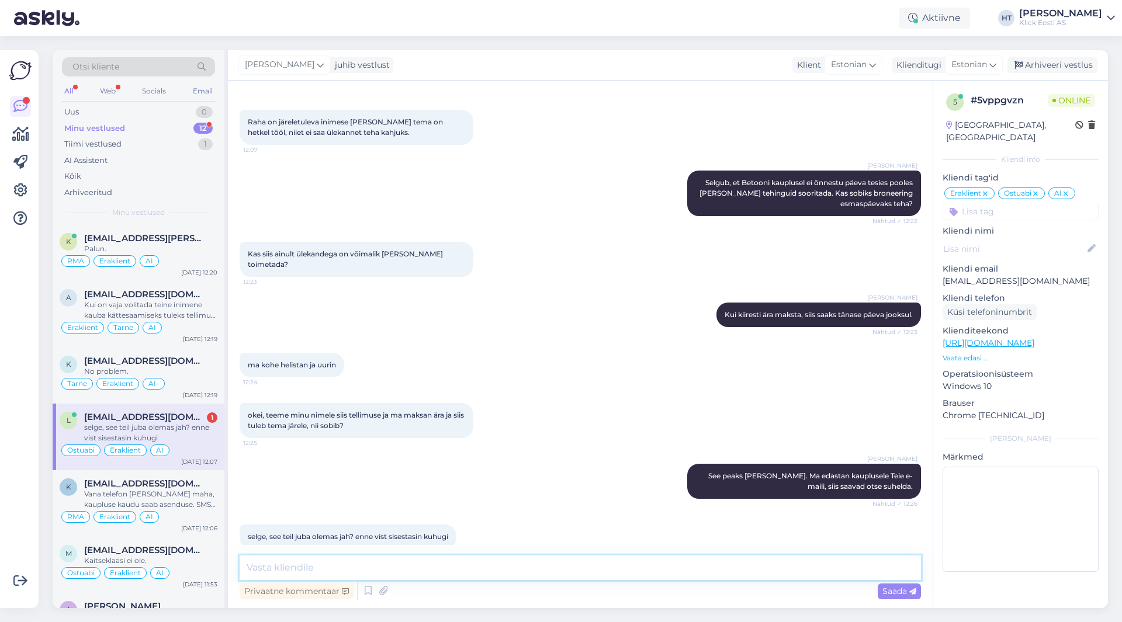
scroll to position [549, 0]
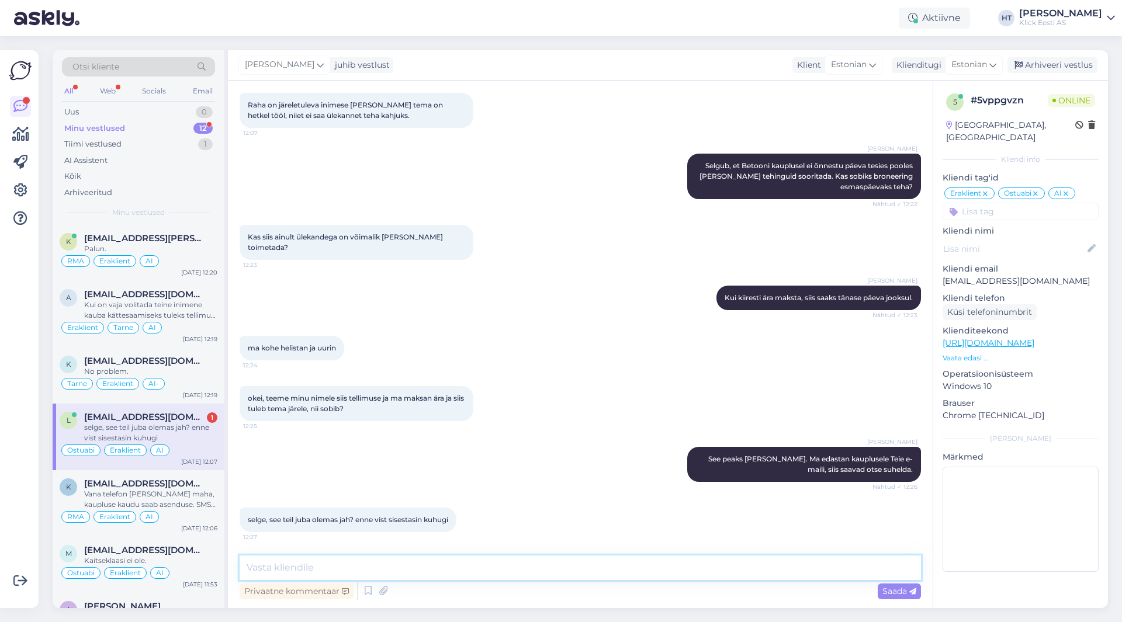
click at [393, 560] on textarea at bounding box center [580, 568] width 681 height 25
type textarea "See on vestlusaknas kirjas. Võite igaks juhuks telefoninumbri anda, [PERSON_NAM…"
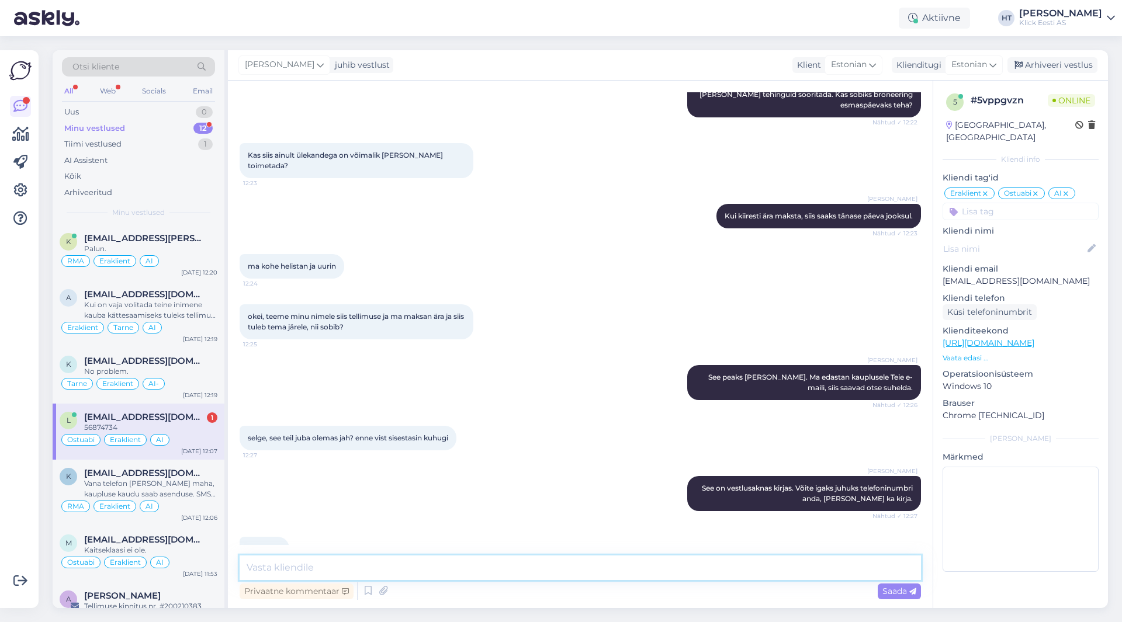
scroll to position [660, 0]
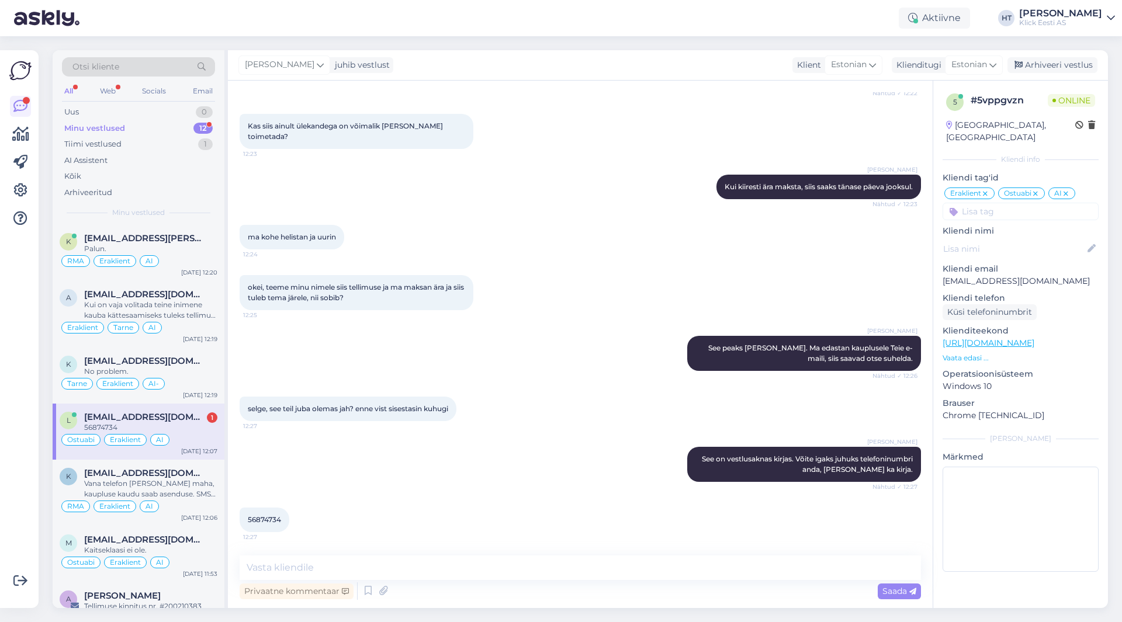
click at [271, 520] on span "56874734" at bounding box center [264, 519] width 33 height 9
click at [376, 501] on div "56874734 12:27" at bounding box center [580, 520] width 681 height 50
click at [973, 275] on p "[EMAIL_ADDRESS][DOMAIN_NAME]" at bounding box center [1021, 281] width 156 height 12
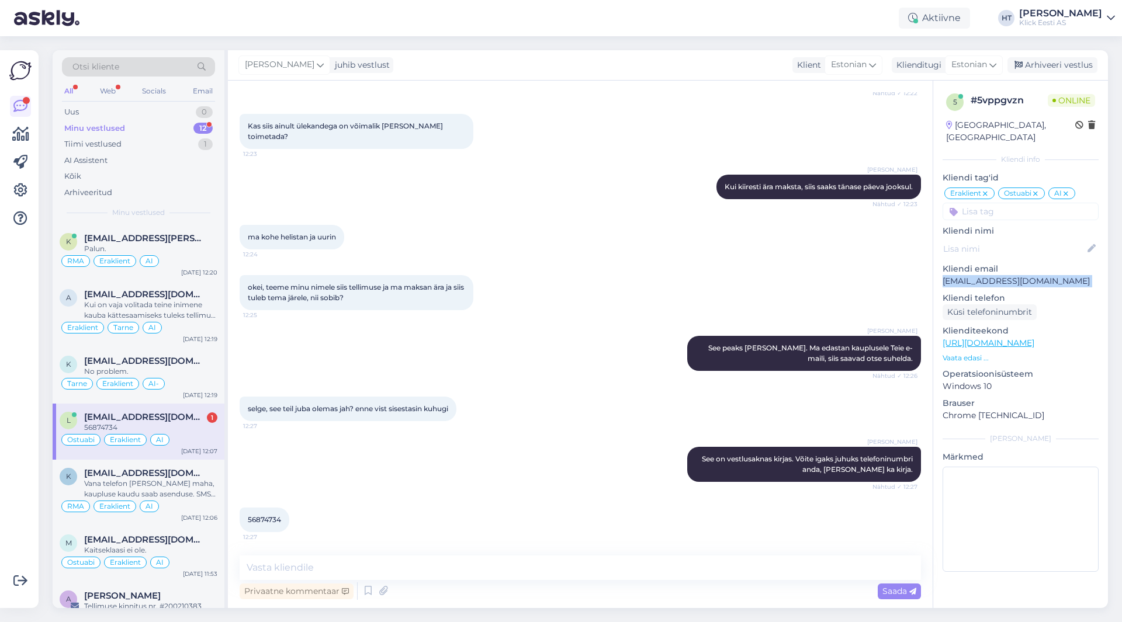
click at [973, 275] on p "[EMAIL_ADDRESS][DOMAIN_NAME]" at bounding box center [1021, 281] width 156 height 12
click at [629, 295] on div "okei, teeme minu nimele siis tellimuse ja ma maksan ära ja siis tuleb tema järe…" at bounding box center [580, 292] width 681 height 61
click at [192, 427] on div "56874734" at bounding box center [150, 428] width 133 height 11
click at [424, 563] on textarea at bounding box center [580, 568] width 681 height 25
type textarea "Saatsin info nüüd kauplusele, vormistavad tellimuse."
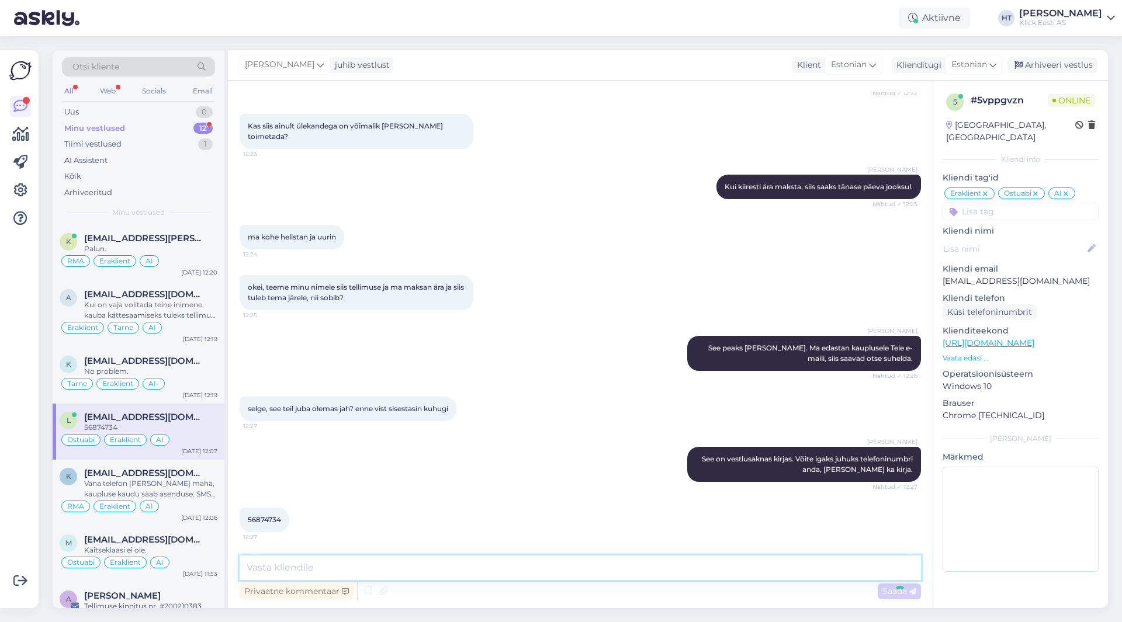
scroll to position [710, 0]
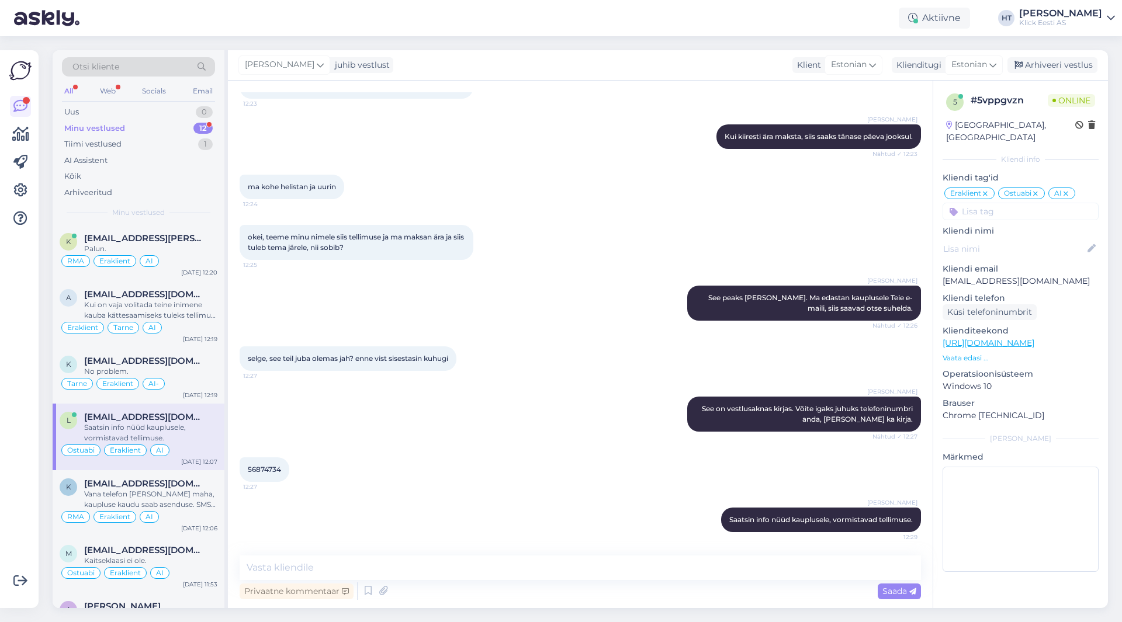
click at [189, 126] on div "Minu vestlused 12" at bounding box center [138, 128] width 153 height 16
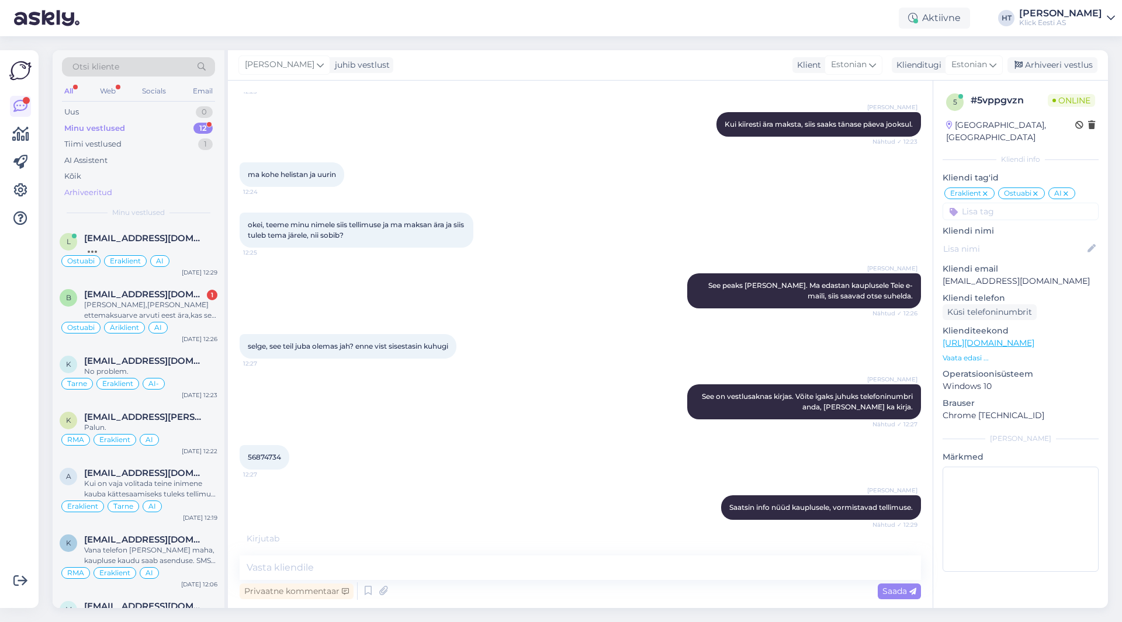
scroll to position [760, 0]
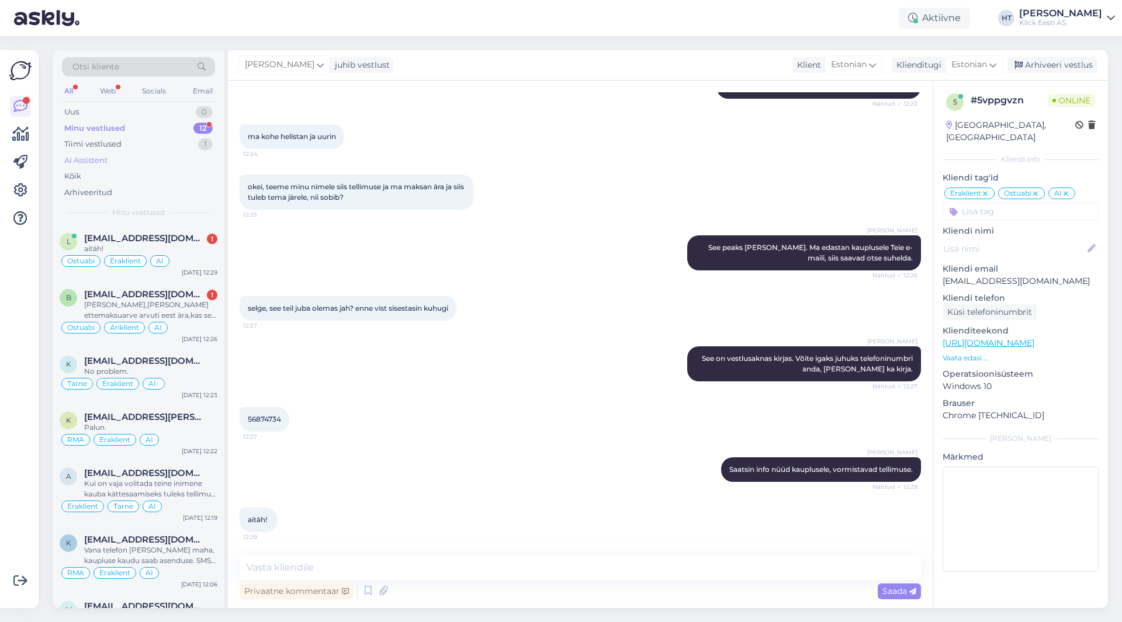
click at [172, 162] on div "AI Assistent" at bounding box center [138, 161] width 153 height 16
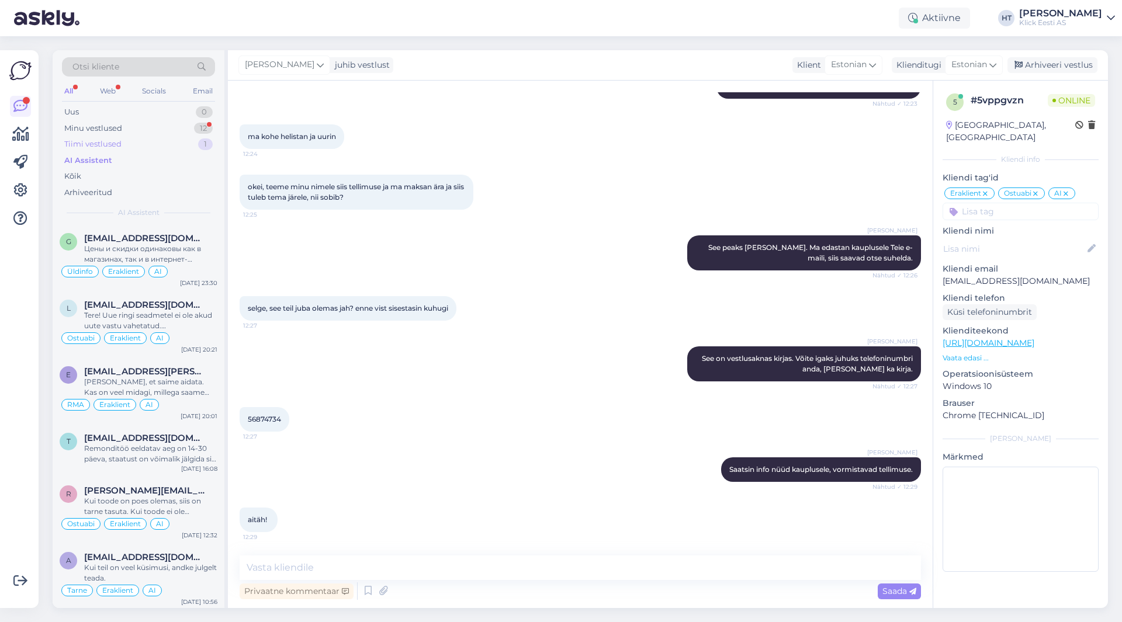
click at [188, 142] on div "Tiimi vestlused 1" at bounding box center [138, 144] width 153 height 16
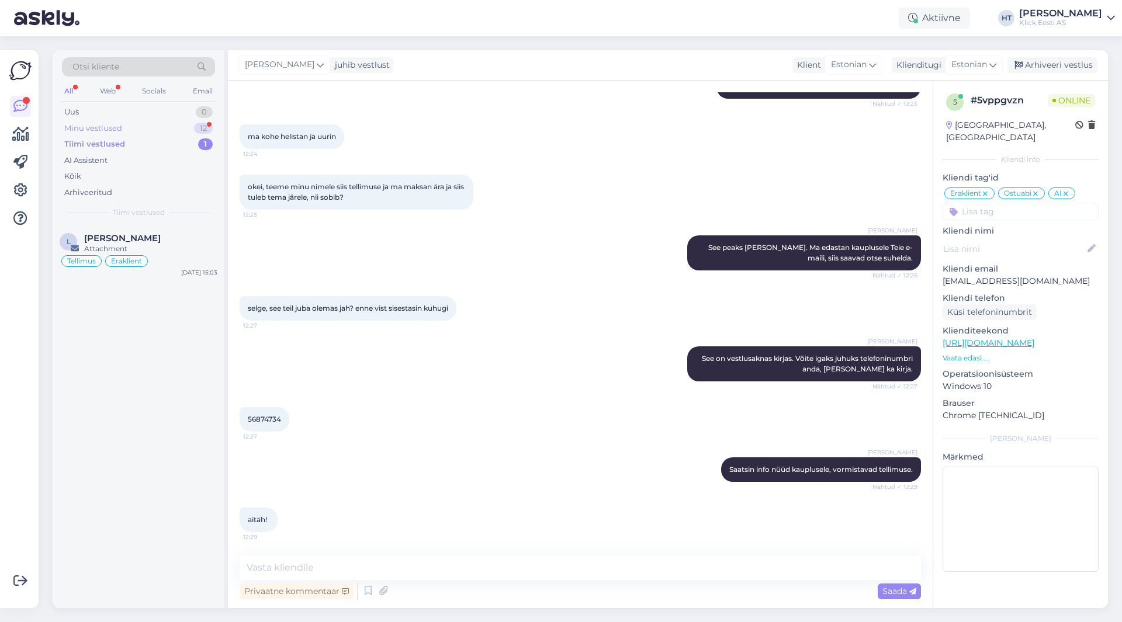
click at [191, 121] on div "Minu vestlused 12" at bounding box center [138, 128] width 153 height 16
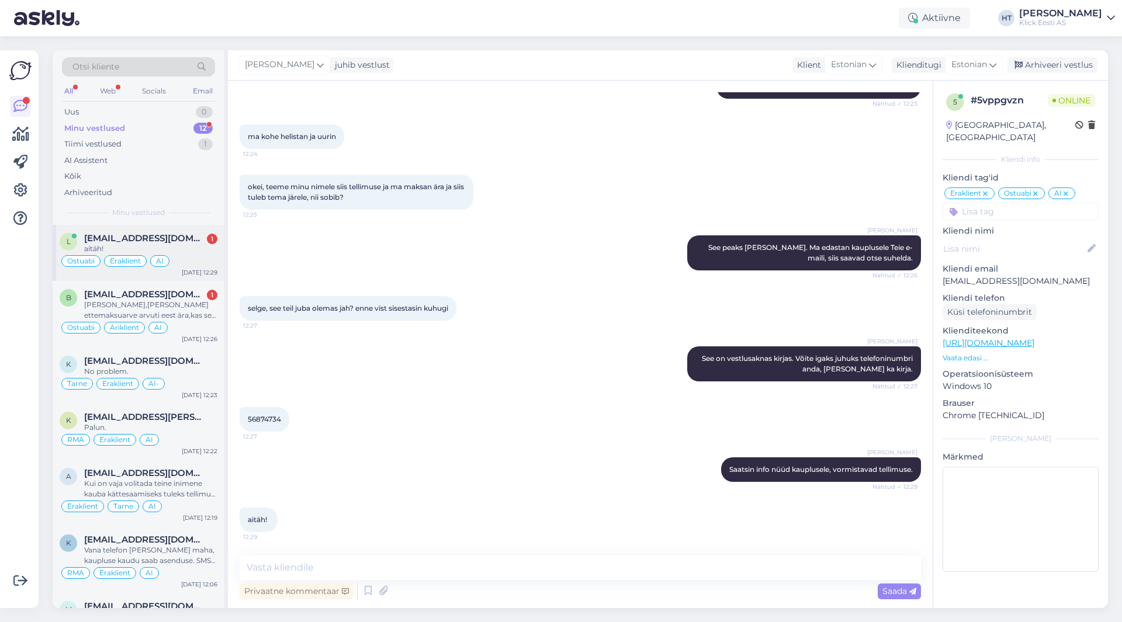
click at [196, 242] on div "[EMAIL_ADDRESS][DOMAIN_NAME] 1" at bounding box center [150, 238] width 133 height 11
click at [421, 563] on textarea at bounding box center [580, 568] width 681 height 25
type textarea "Palun!"
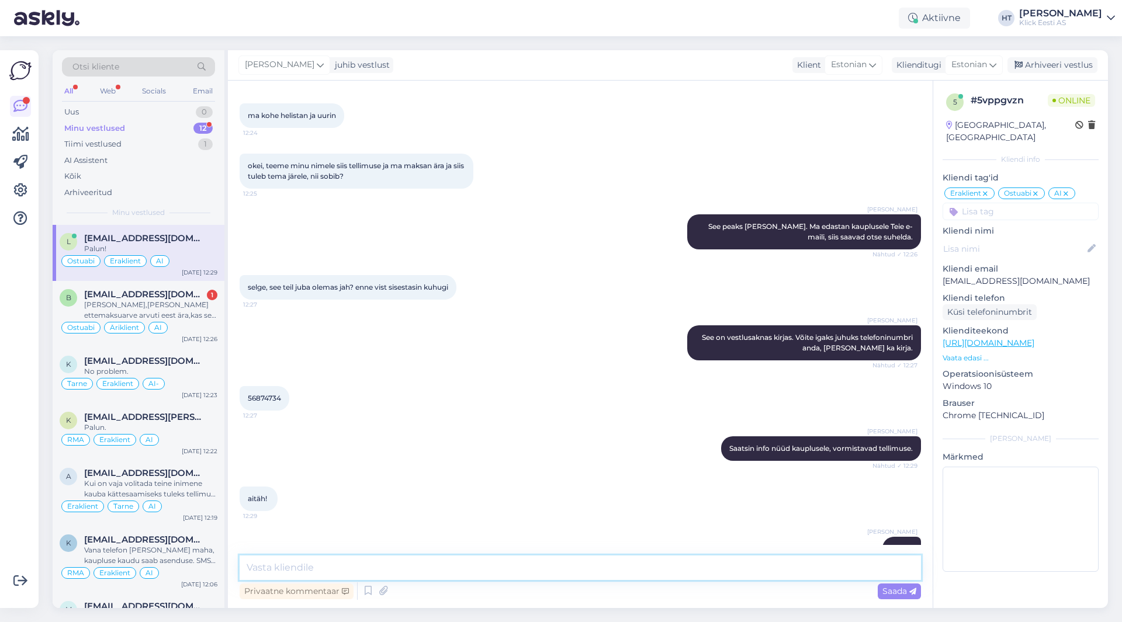
scroll to position [811, 0]
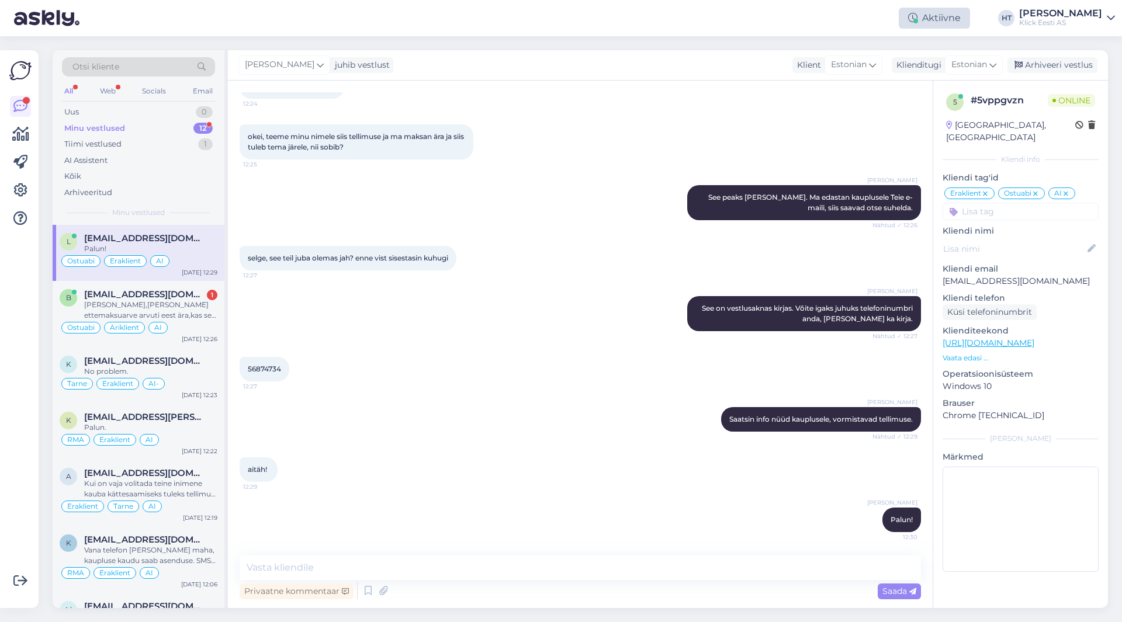
click at [918, 16] on icon at bounding box center [912, 17] width 9 height 9
click at [873, 89] on button "1 tund" at bounding box center [856, 90] width 34 height 13
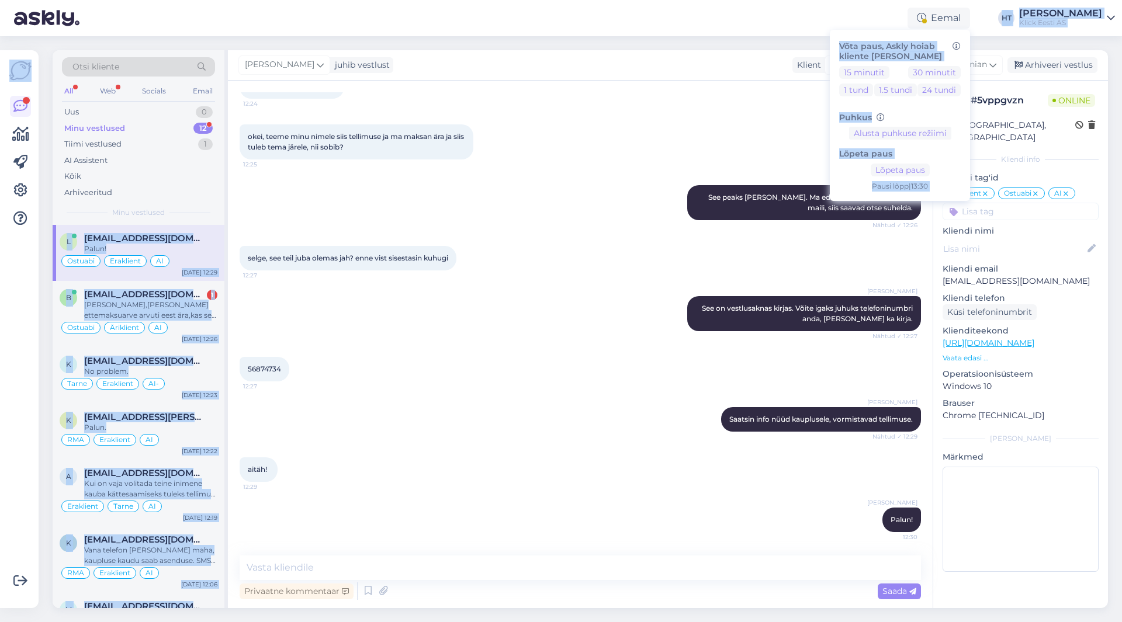
click at [688, 36] on div "Eemal Võta paus, Askly hoiab kliente [PERSON_NAME] 15 minutit 30 minutit 1 tund…" at bounding box center [561, 311] width 1122 height 622
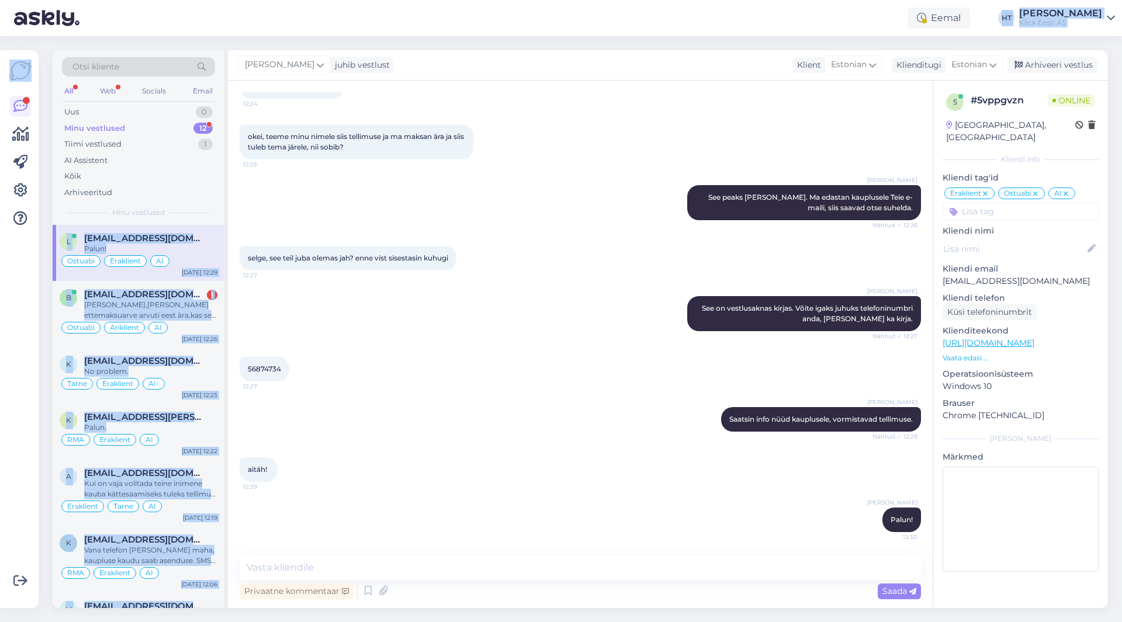
click at [631, 61] on div "[PERSON_NAME] juhib vestlust Klient [DEMOGRAPHIC_DATA] Klienditugi [DEMOGRAPHIC…" at bounding box center [668, 65] width 880 height 30
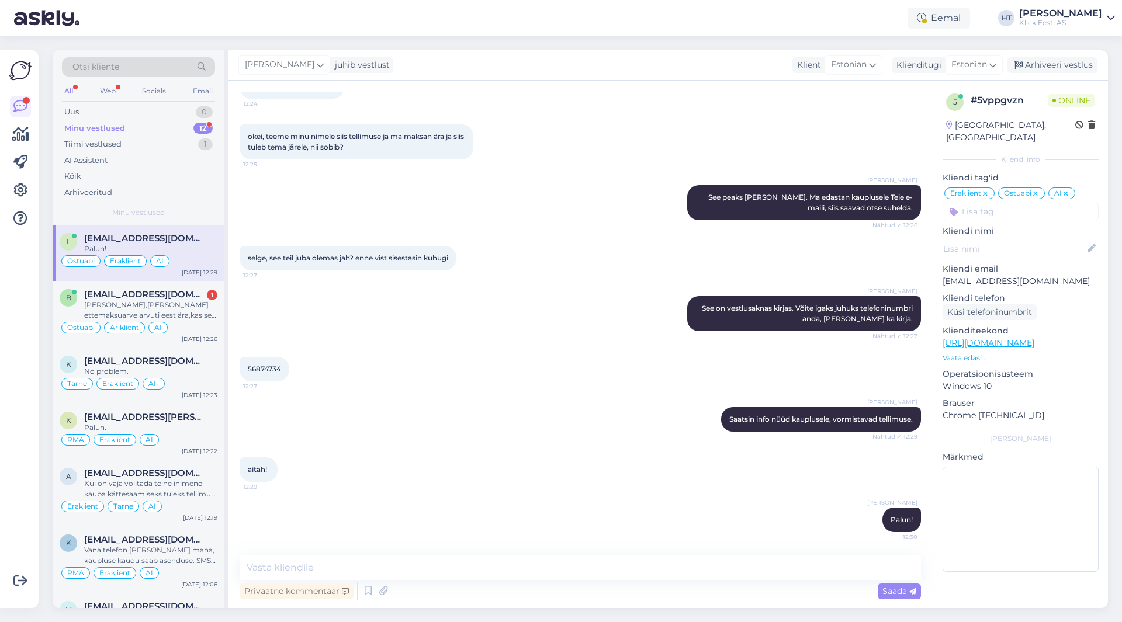
click at [143, 124] on div "Minu vestlused 12" at bounding box center [138, 128] width 153 height 16
